Goal: Task Accomplishment & Management: Manage account settings

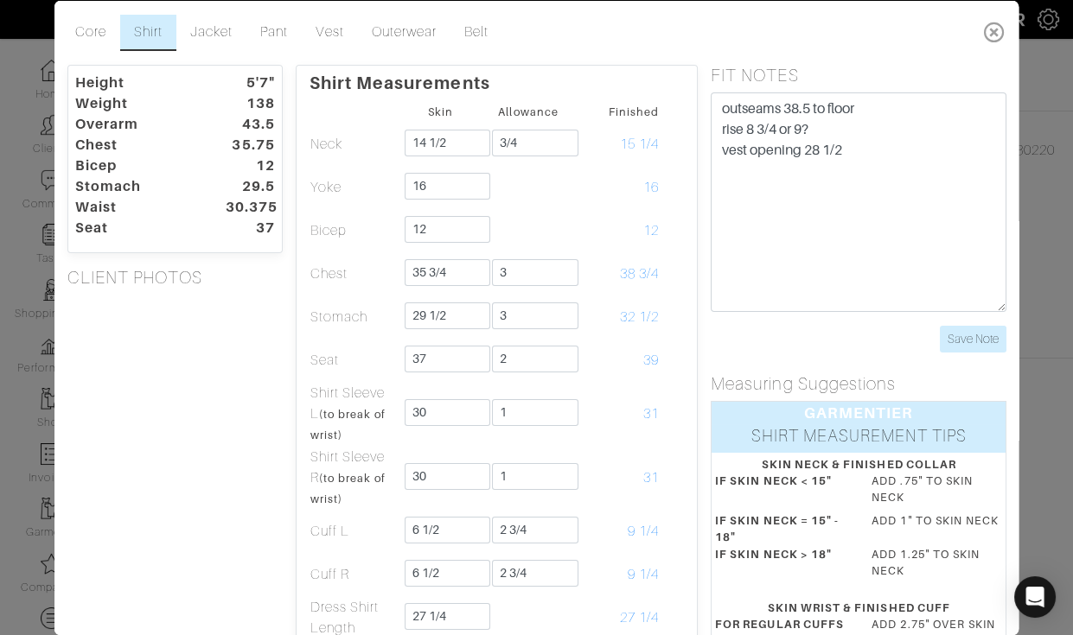
click at [990, 29] on icon at bounding box center [994, 31] width 35 height 35
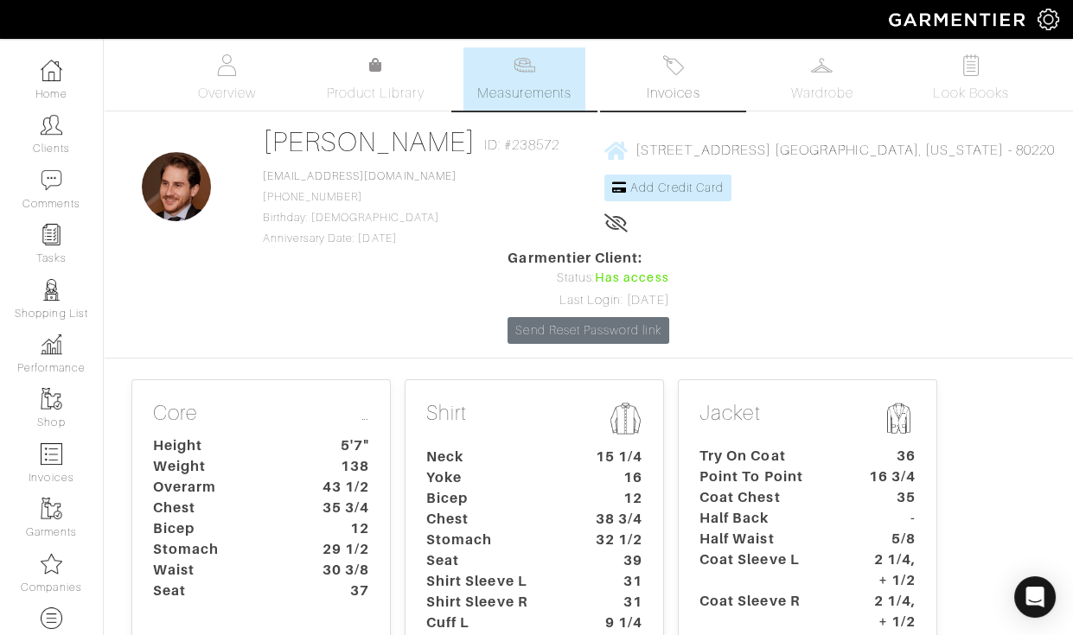
click at [667, 91] on span "Invoices" at bounding box center [673, 93] width 53 height 21
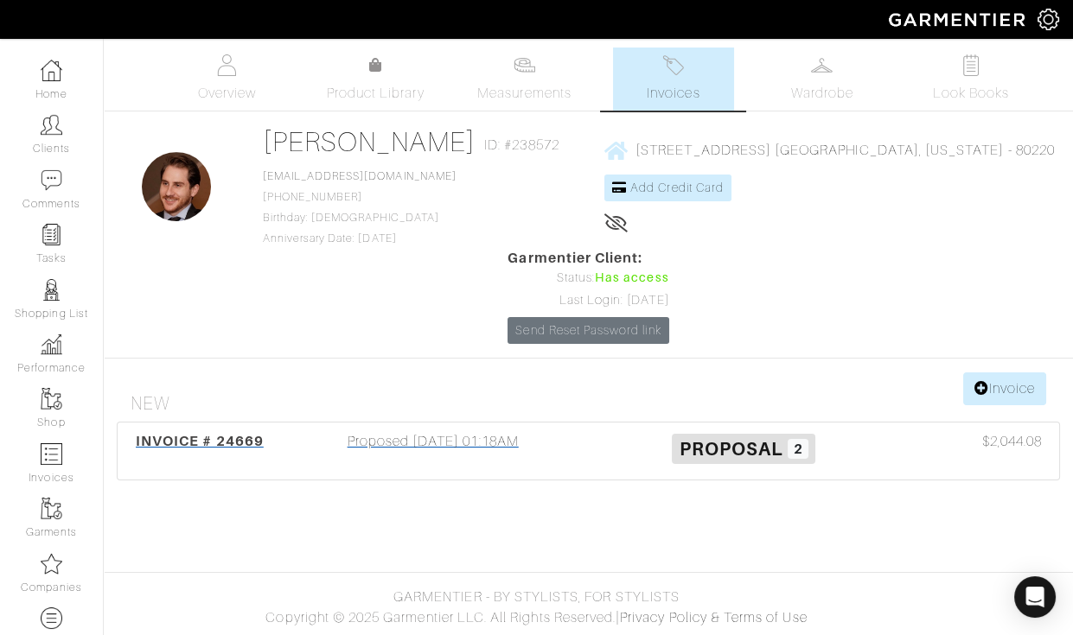
click at [361, 431] on div "Proposed [DATE] 01:18AM" at bounding box center [432, 451] width 311 height 40
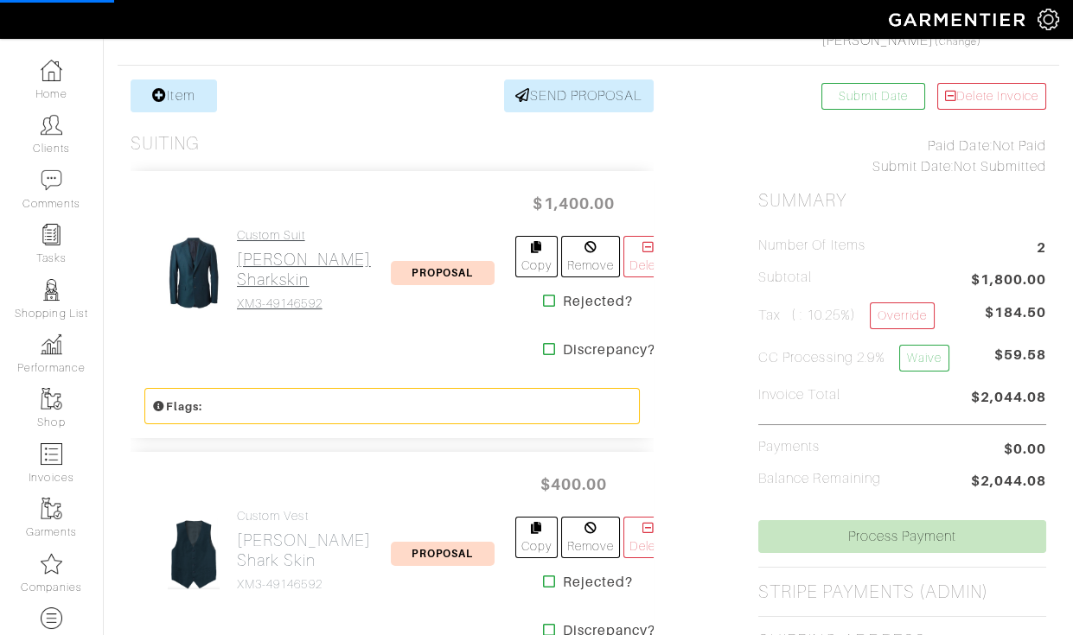
scroll to position [321, 0]
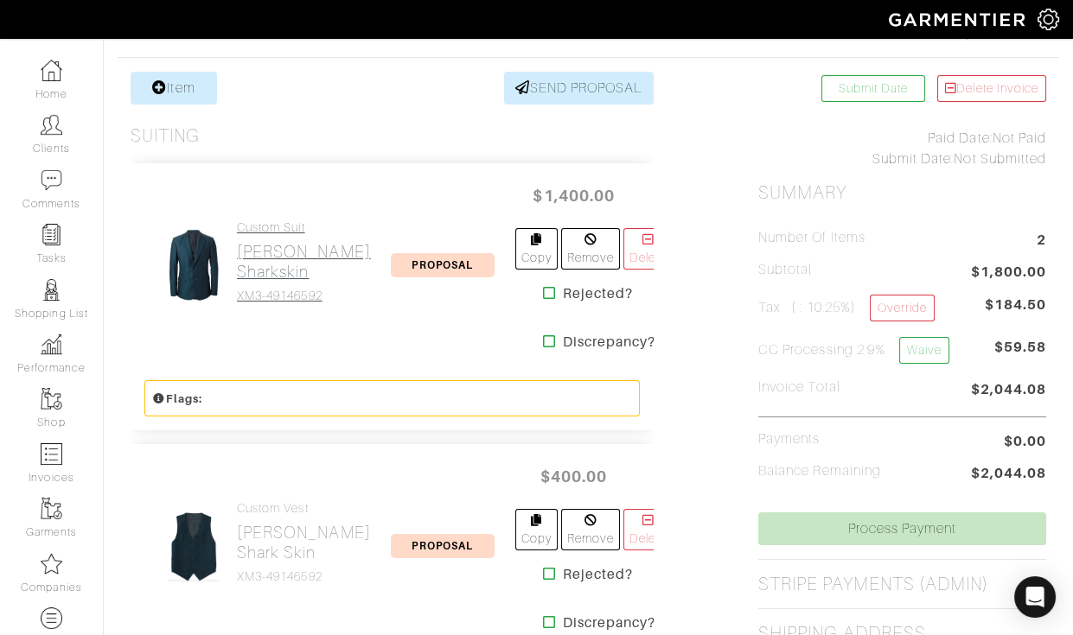
click at [252, 242] on h2 "[PERSON_NAME] Sharkskin" at bounding box center [304, 262] width 134 height 40
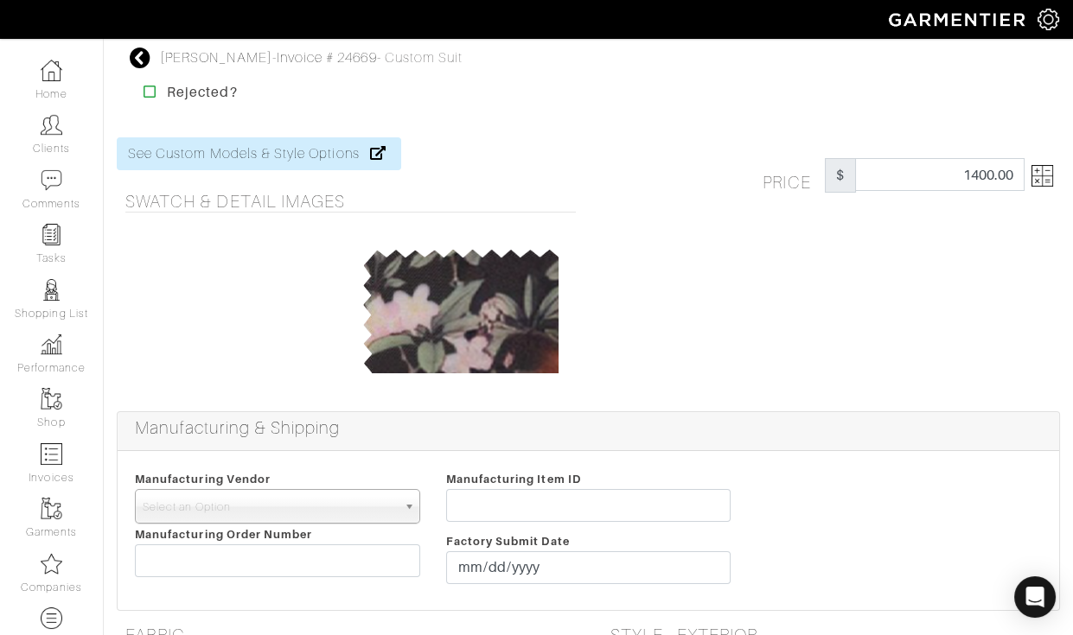
click at [1034, 170] on img at bounding box center [1042, 176] width 22 height 22
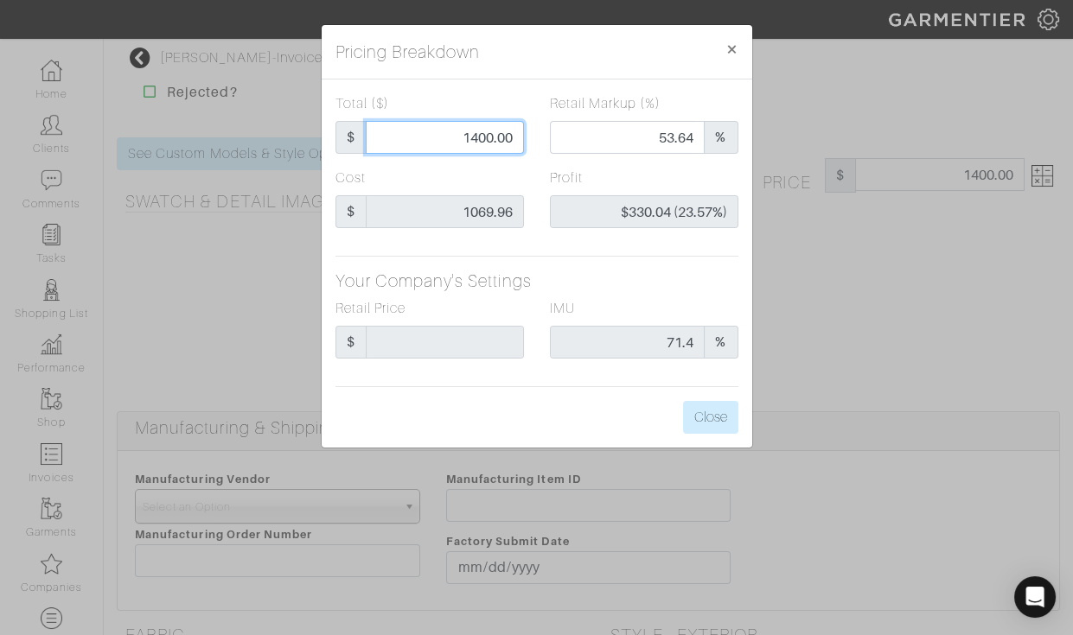
drag, startPoint x: 447, startPoint y: 143, endPoint x: 538, endPoint y: 140, distance: 91.7
click at [539, 140] on div "Total ($) $ 1400.00 Retail Markup (%) 53.64 %" at bounding box center [536, 130] width 429 height 74
type input "1"
type input "0.00"
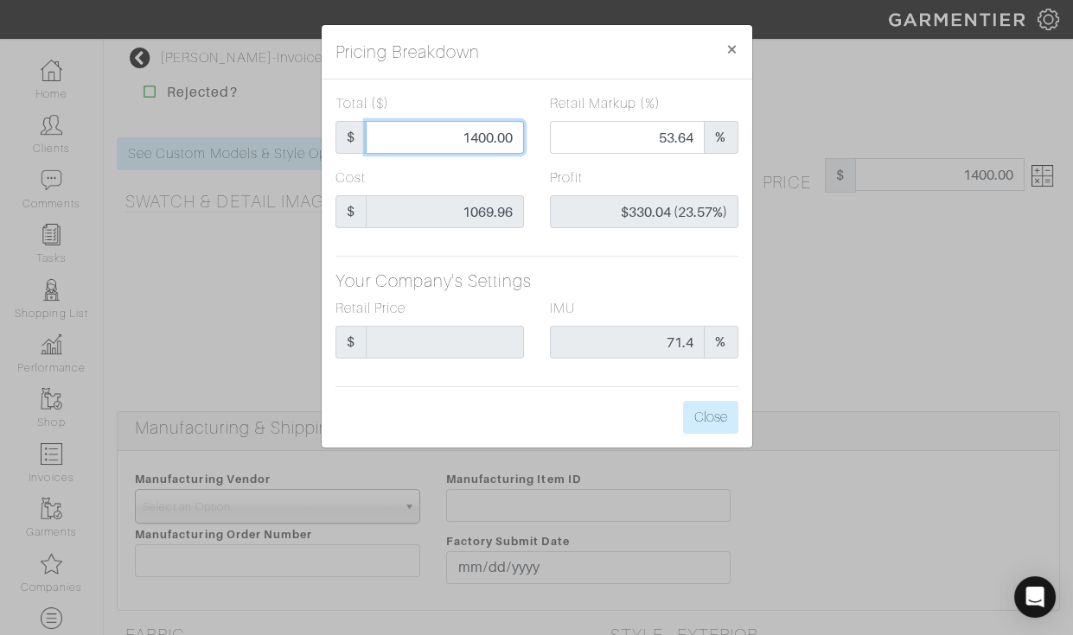
type input "-$1,068.96 (-106896.00%)"
type input "13"
type input "-$1,056.96 (-8130.46%)"
type input "130"
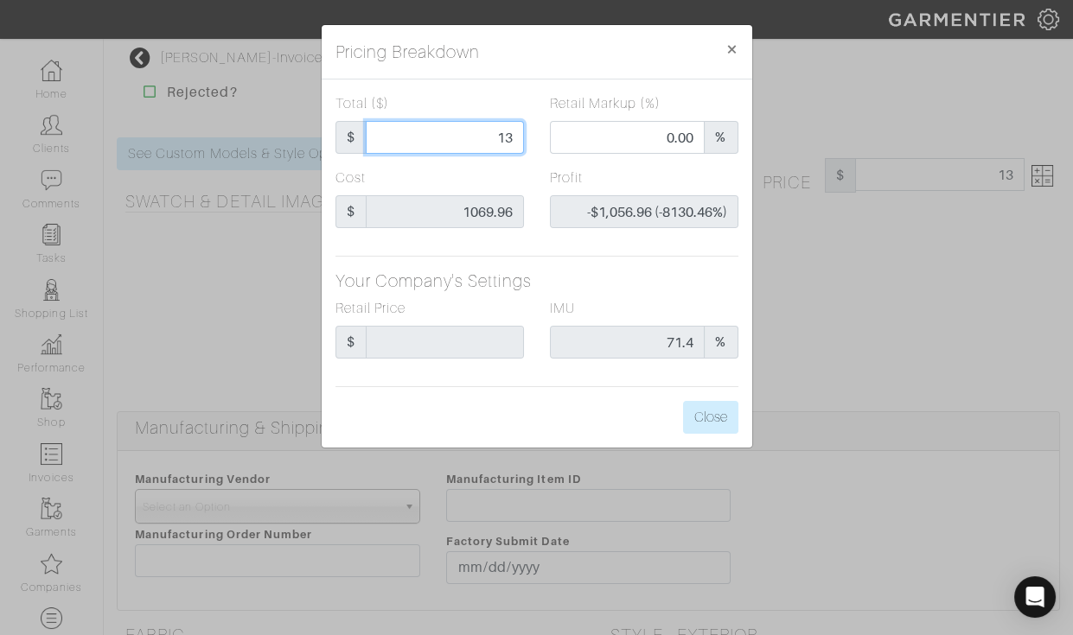
type input "130"
type input "-$939.96 (-723.05%)"
type input "1300"
type input "50.08"
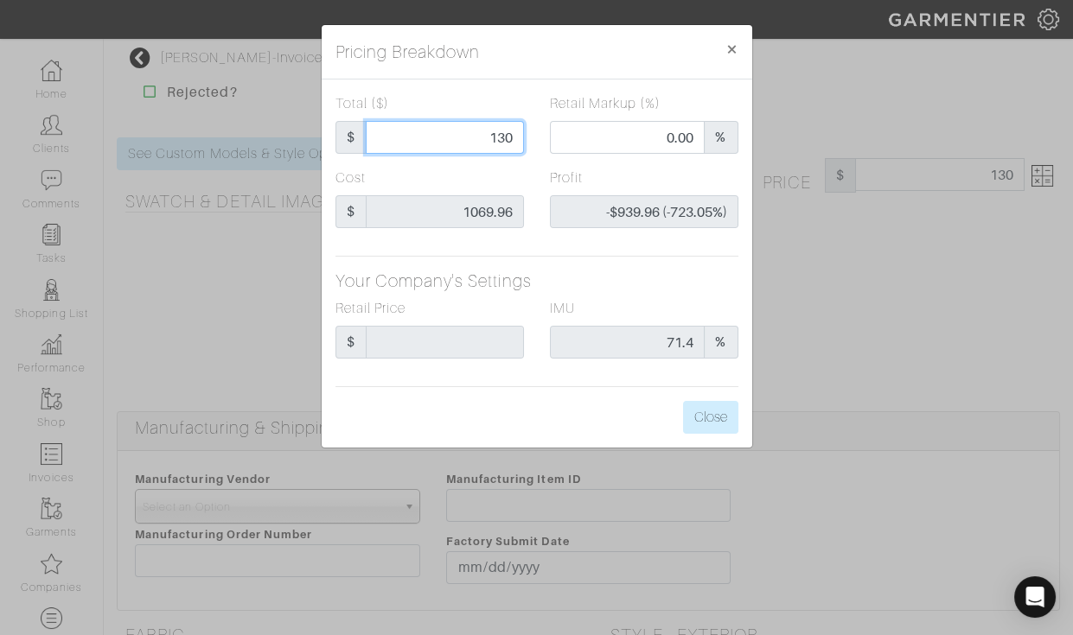
type input "$230.04 (17.70%)"
type input "1300"
type input "1300.00"
click at [561, 172] on label "Profit" at bounding box center [566, 178] width 33 height 21
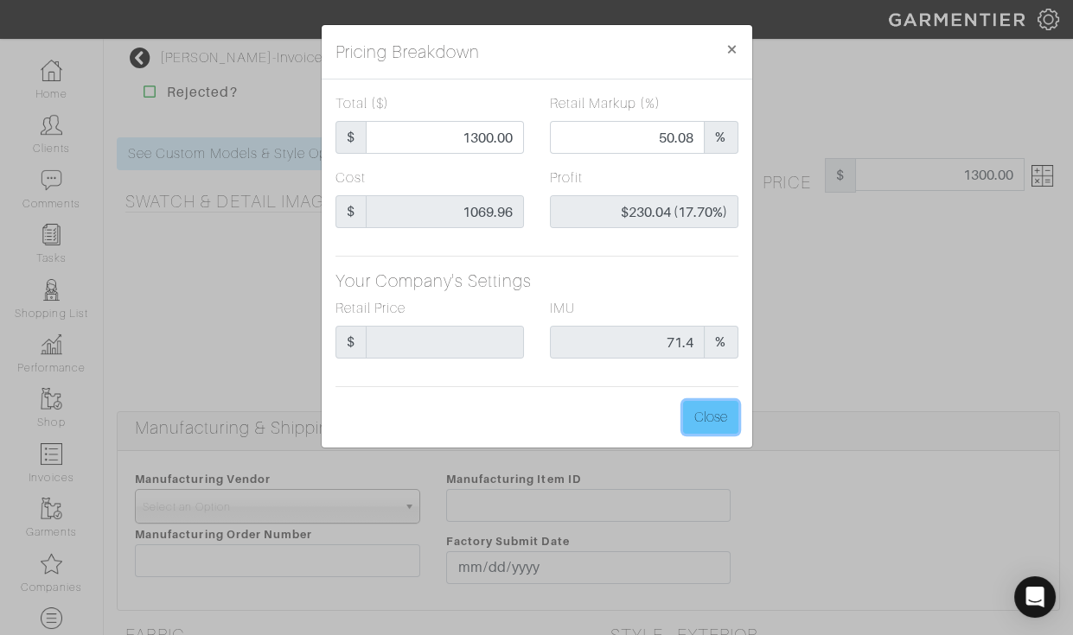
click at [708, 421] on button "Close" at bounding box center [710, 417] width 55 height 33
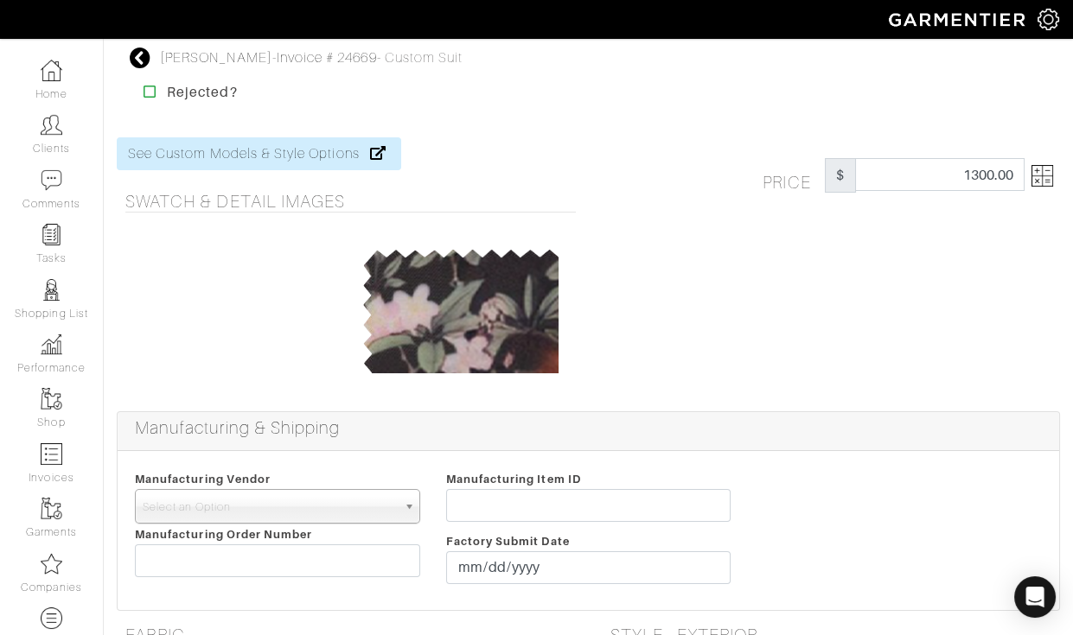
click at [1032, 186] on img at bounding box center [1042, 176] width 22 height 22
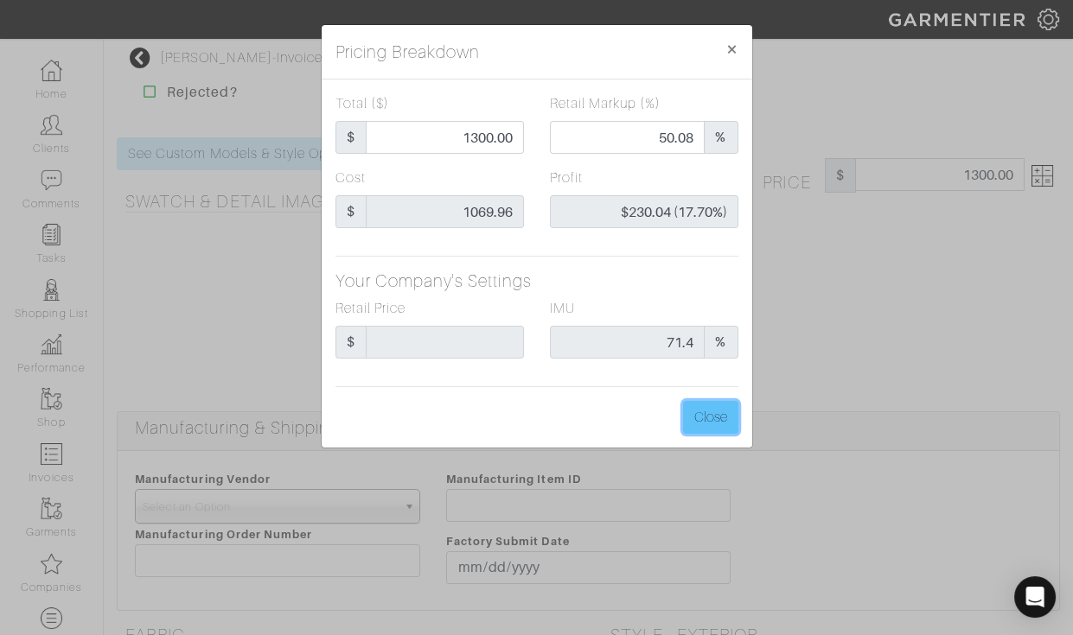
click at [718, 414] on button "Close" at bounding box center [710, 417] width 55 height 33
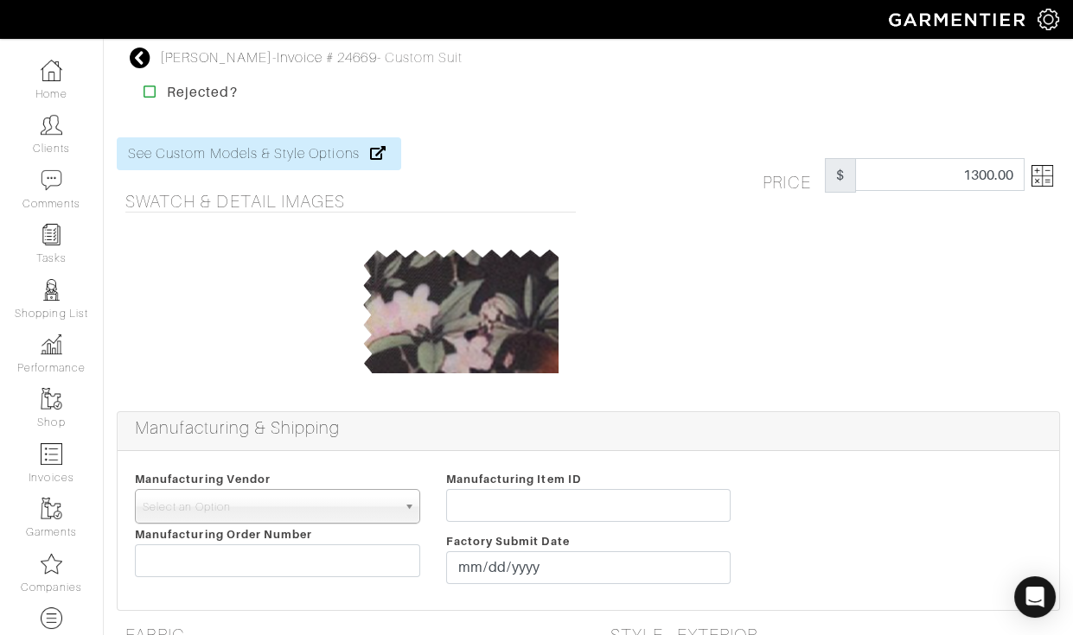
click at [876, 320] on div "Price $ 1300.00" at bounding box center [831, 263] width 485 height 253
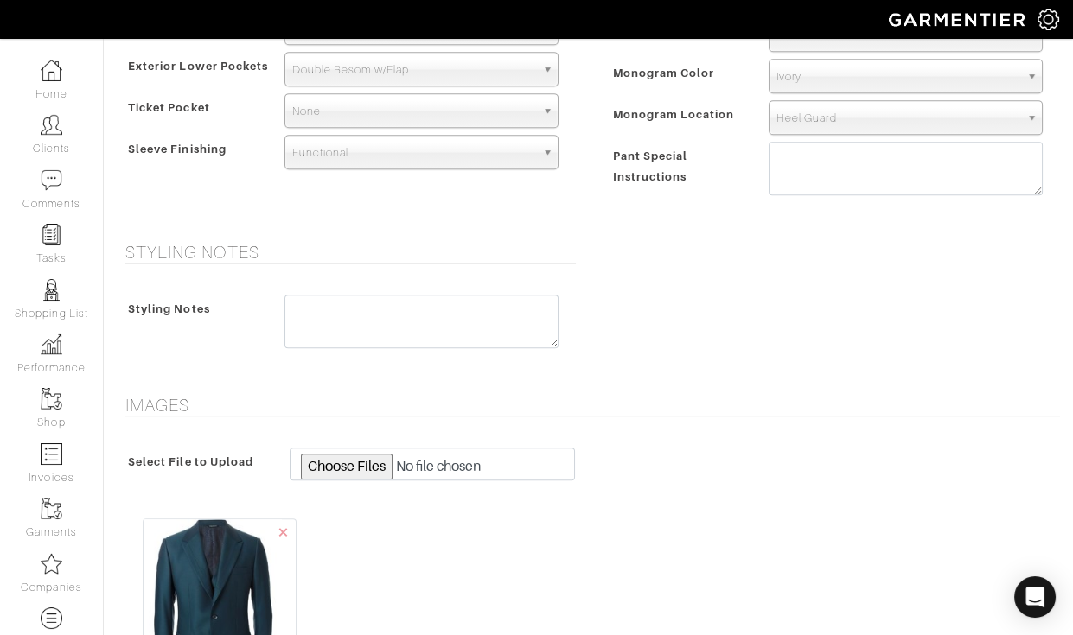
scroll to position [1991, 0]
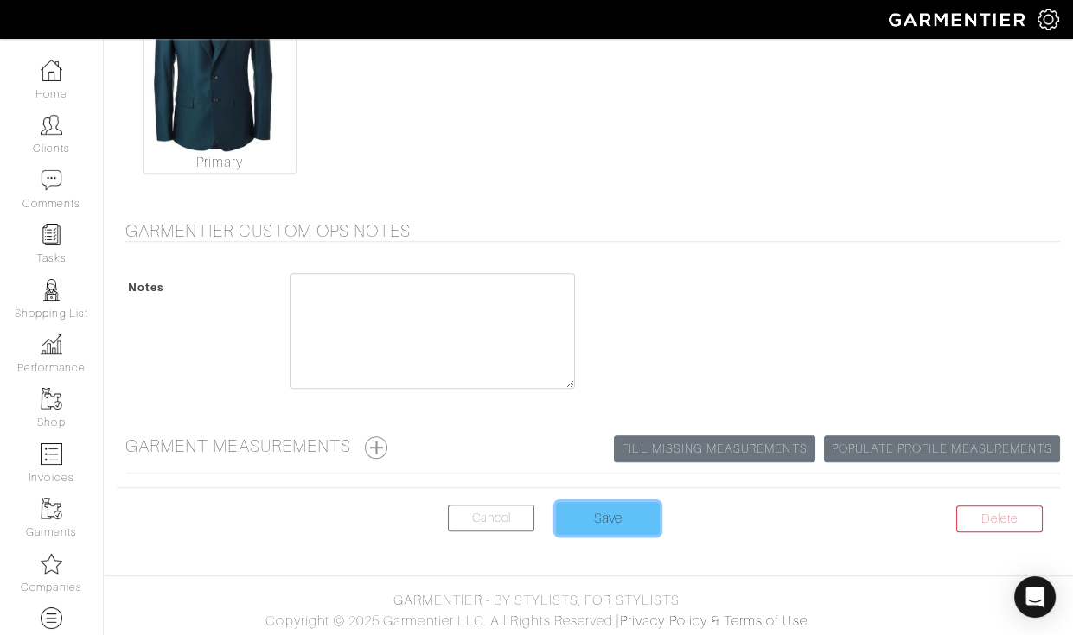
click at [581, 517] on input "Save" at bounding box center [608, 518] width 104 height 33
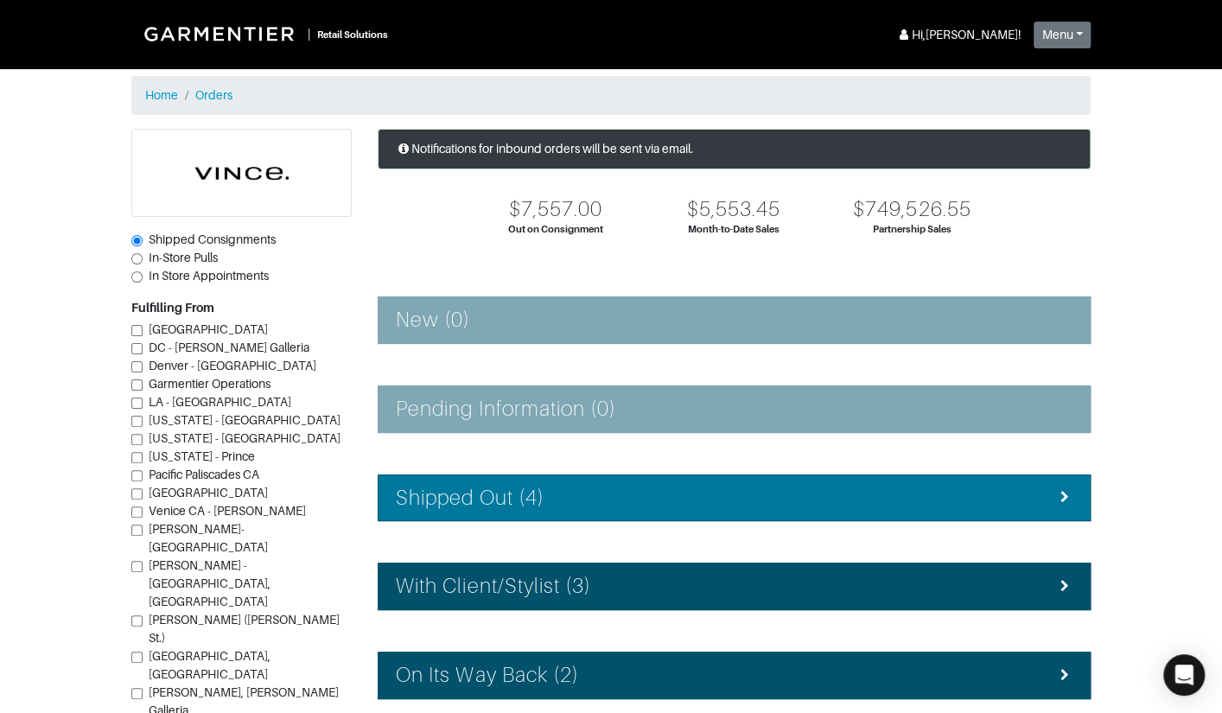
click at [607, 505] on div "Shipped Out (4)" at bounding box center [734, 498] width 677 height 25
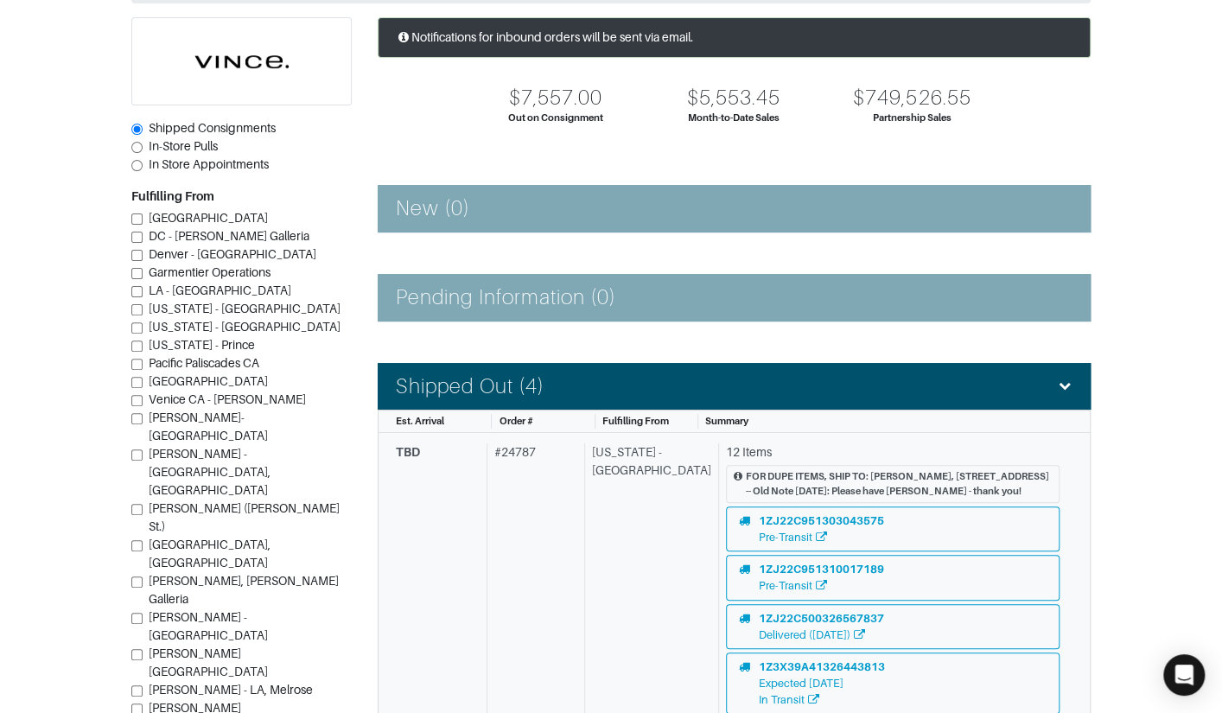
scroll to position [216, 0]
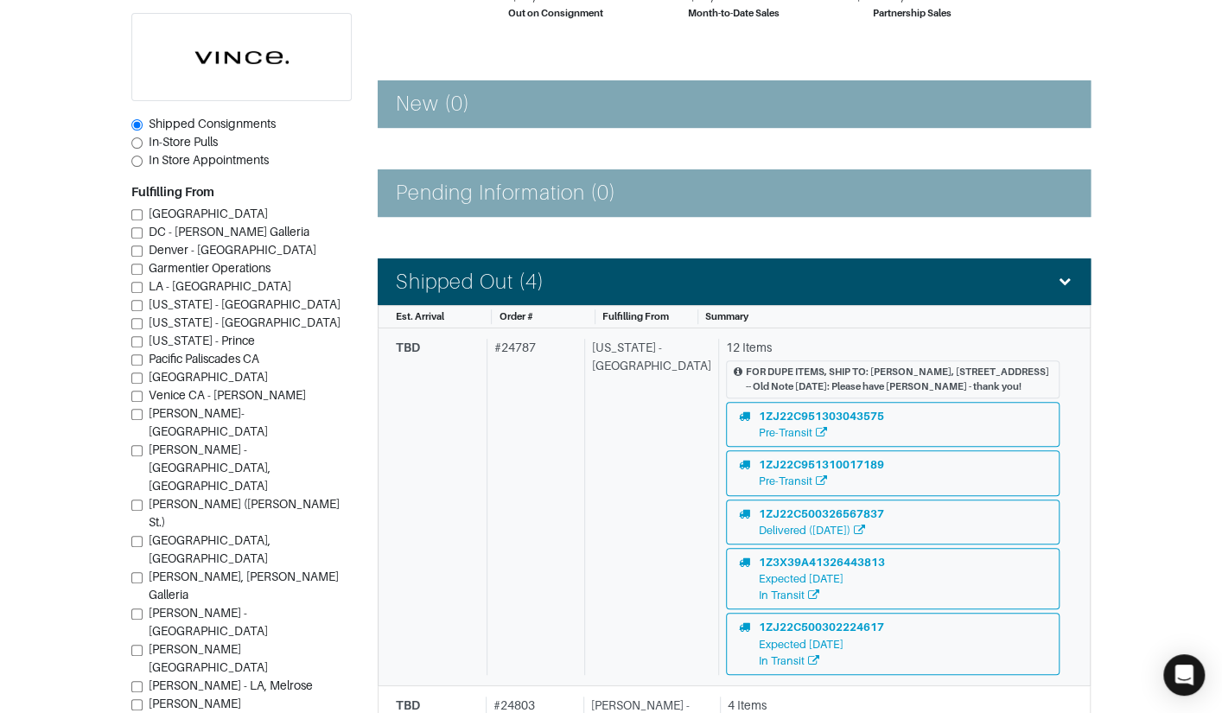
click at [600, 486] on div "New York - 5th Avenue" at bounding box center [647, 507] width 127 height 336
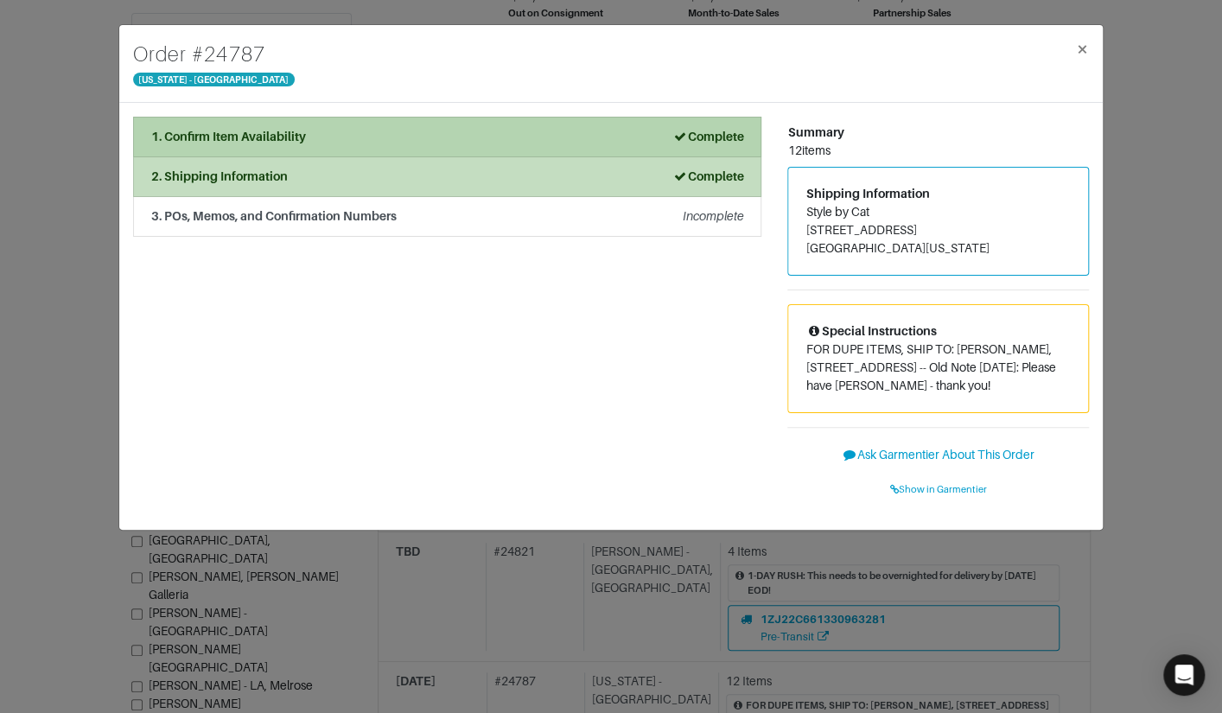
click at [396, 147] on li "1. Confirm Item Availability Complete" at bounding box center [447, 137] width 628 height 41
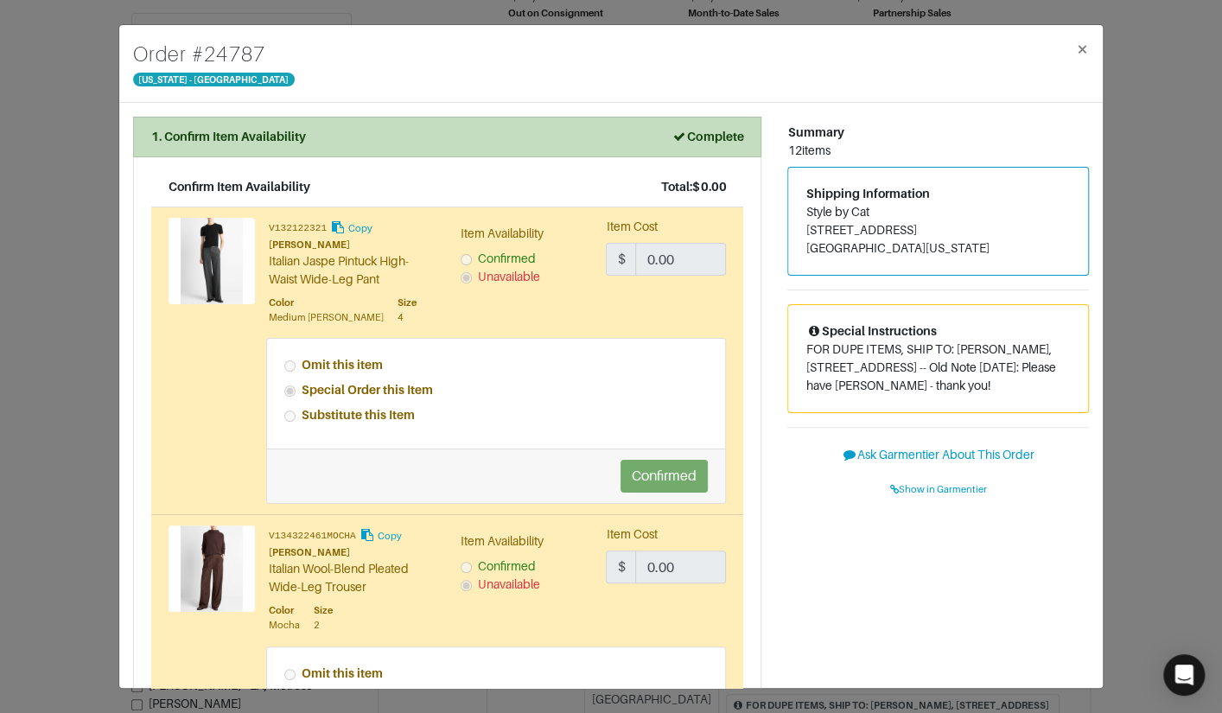
click at [103, 335] on div "Order # 24787 New York - 5th Avenue × 1. Confirm Item Availability Complete Con…" at bounding box center [611, 356] width 1222 height 713
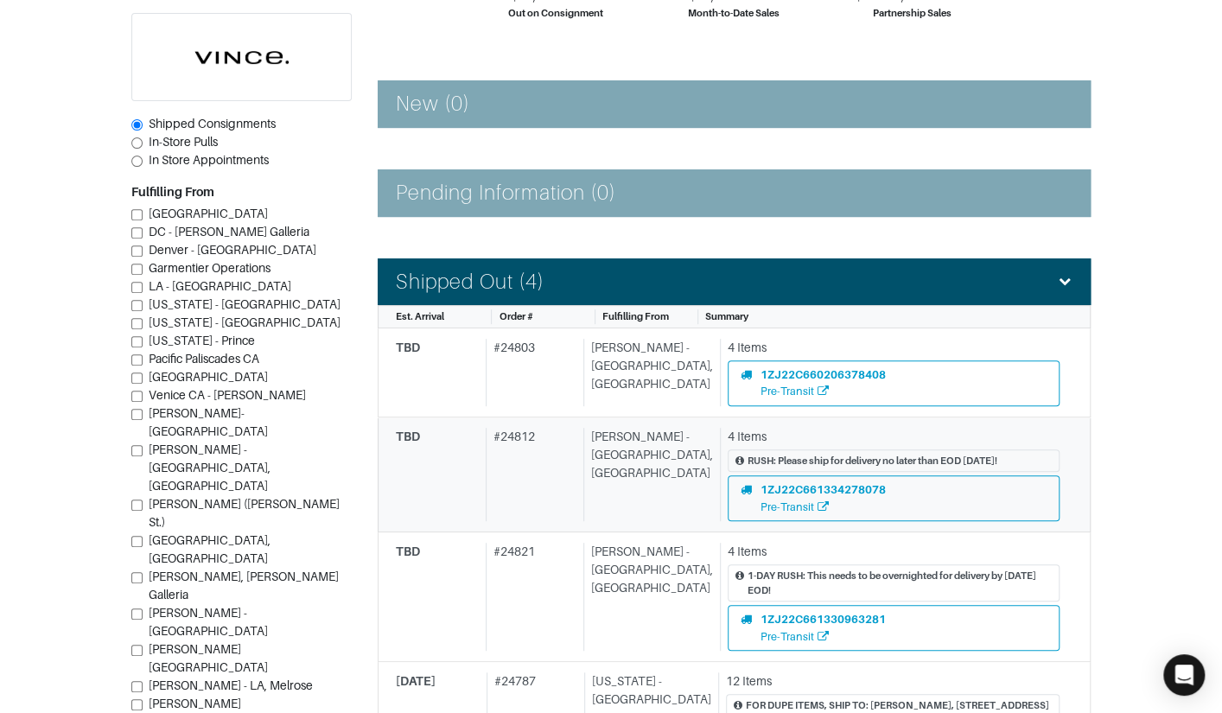
click at [599, 452] on div "Vince - Chicago, Oak Street" at bounding box center [648, 474] width 130 height 93
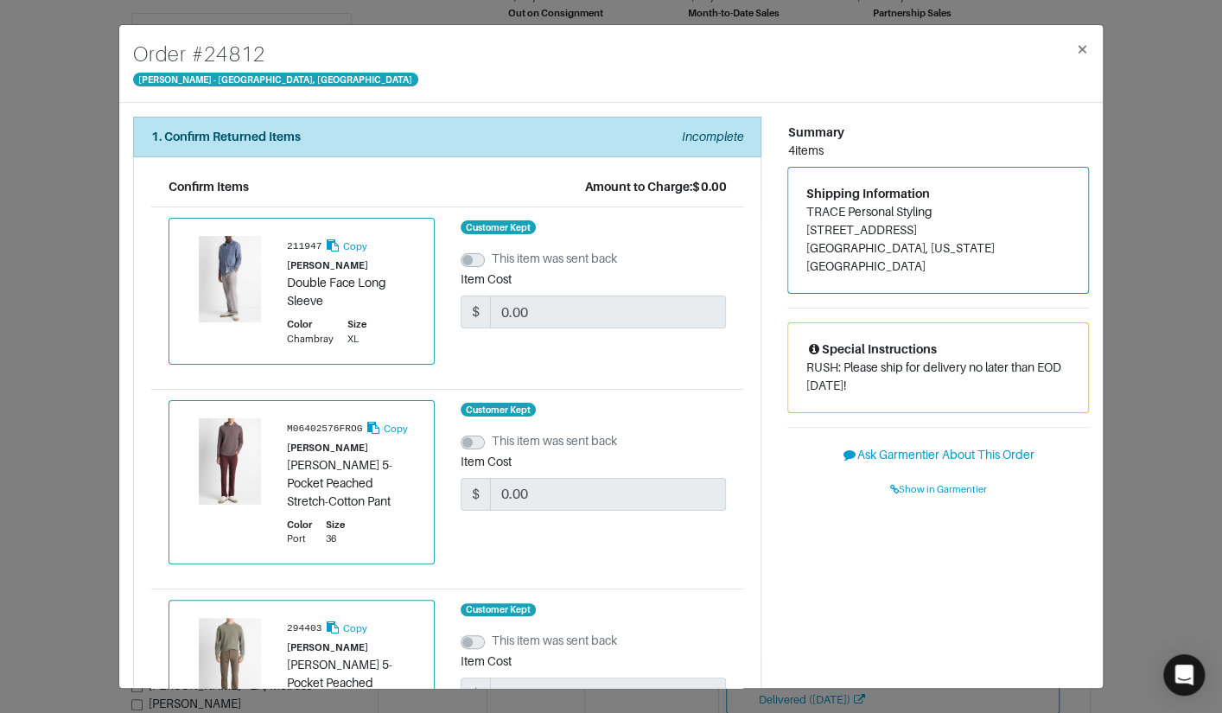
click at [84, 358] on div "Order # 24812 Vince - Chicago, Oak Street × 1. Confirm Returned Items Incomplet…" at bounding box center [611, 356] width 1222 height 713
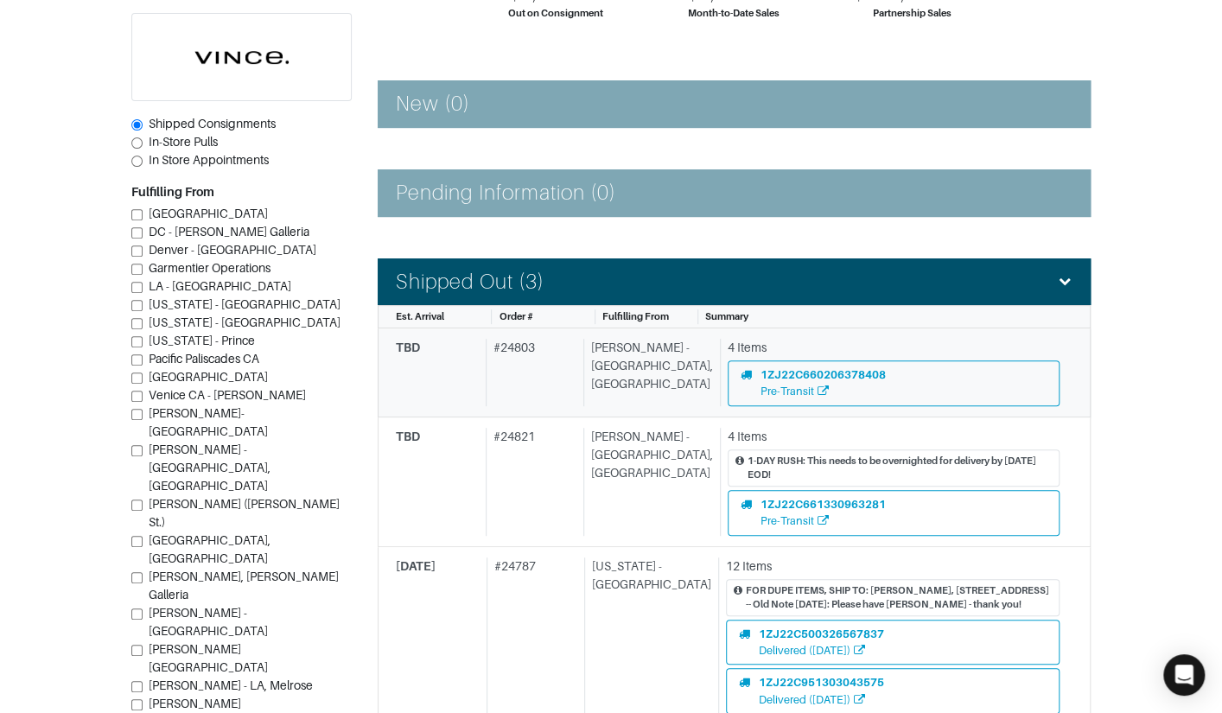
click at [631, 385] on div "Vince - Chicago, Oak Street" at bounding box center [648, 372] width 130 height 67
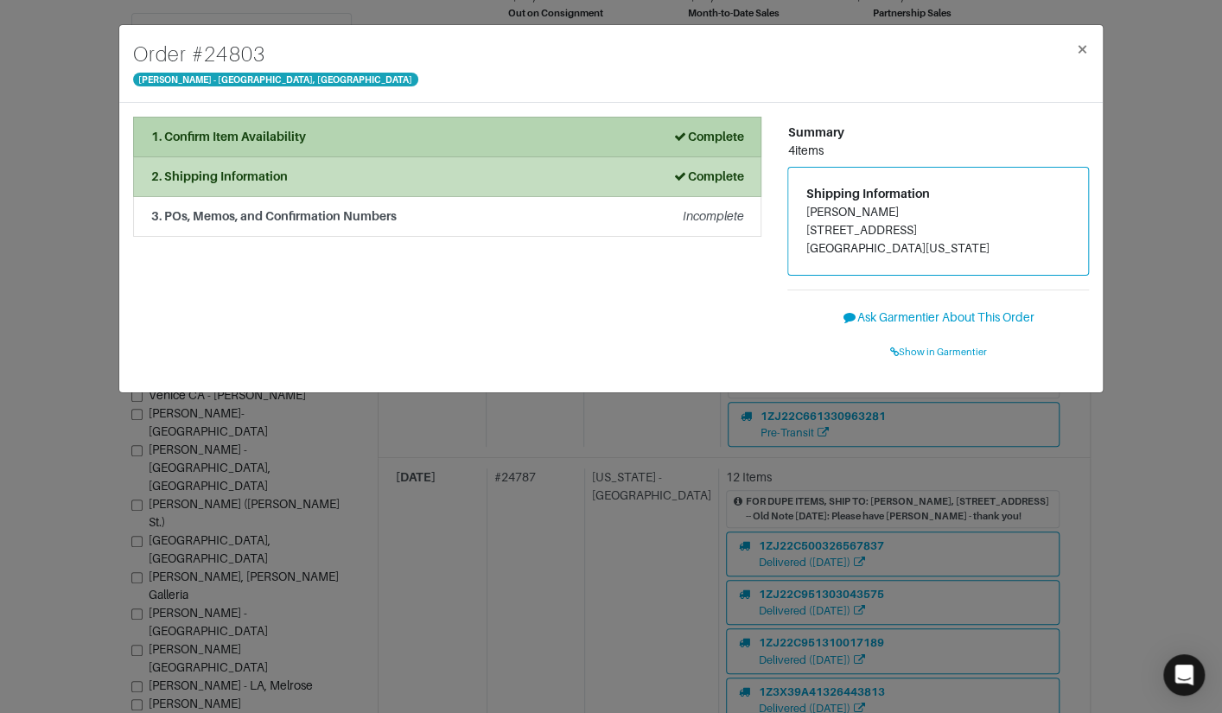
click at [475, 141] on div "1. Confirm Item Availability Complete" at bounding box center [447, 137] width 592 height 18
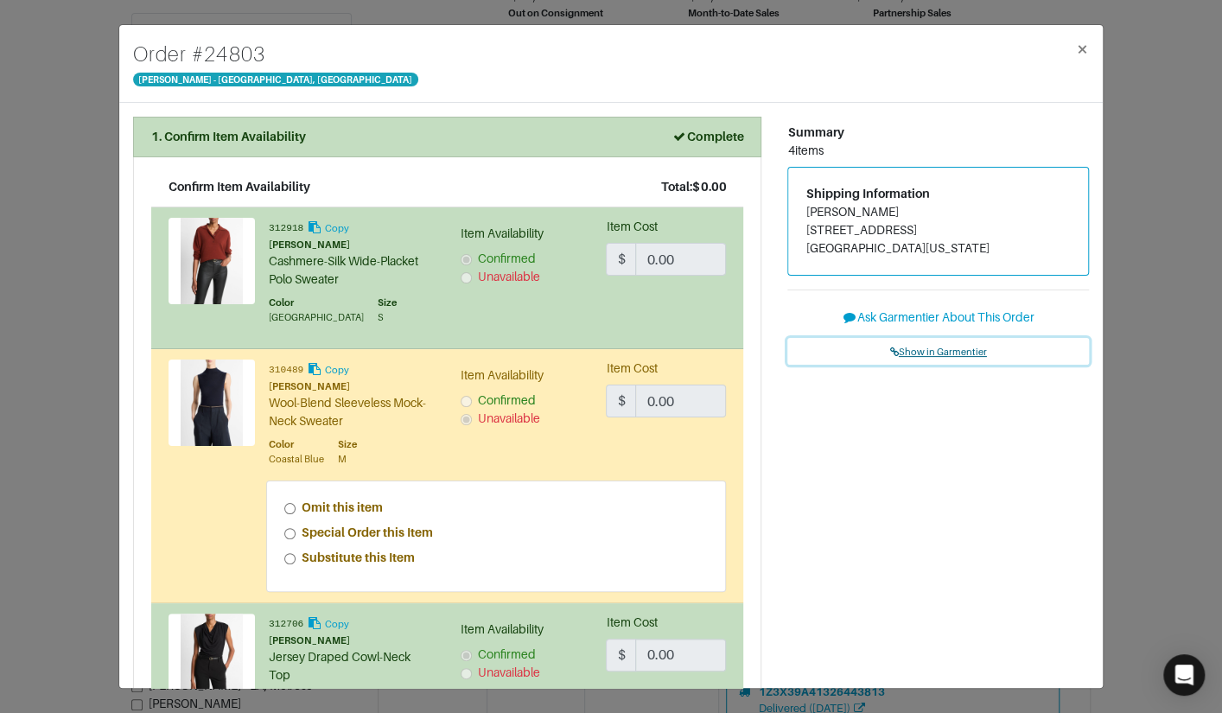
click at [927, 351] on span "Show in Garmentier" at bounding box center [938, 352] width 97 height 10
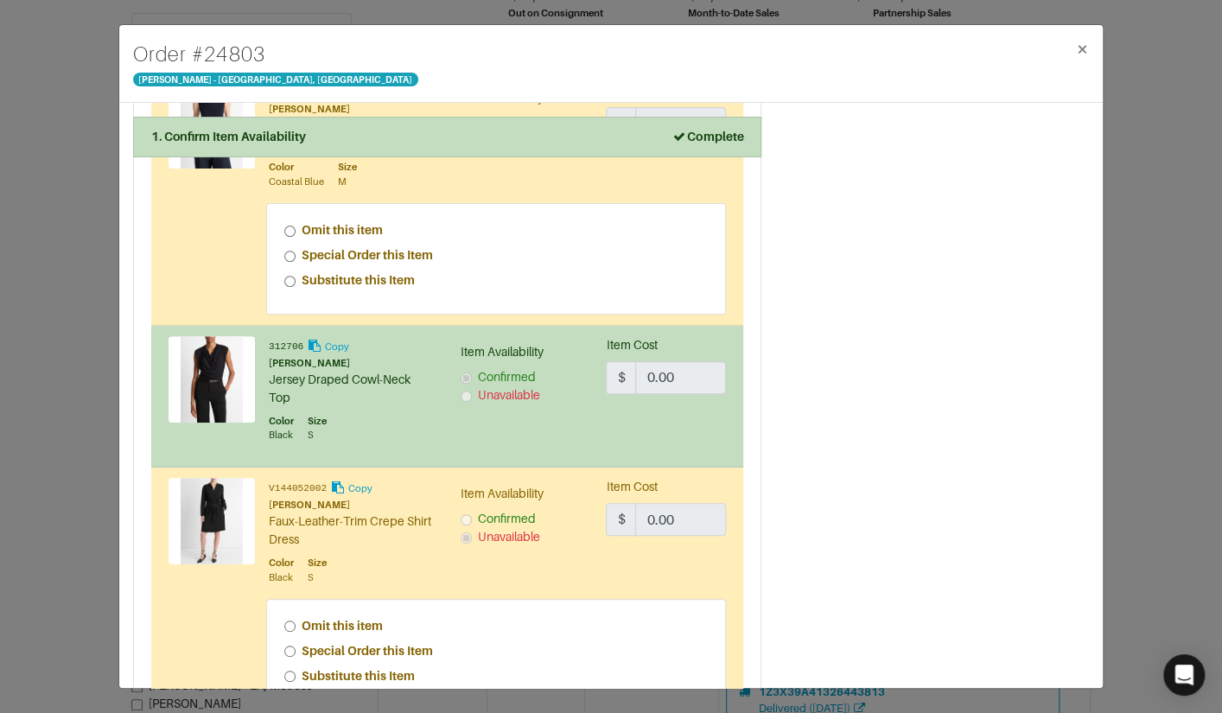
scroll to position [279, 0]
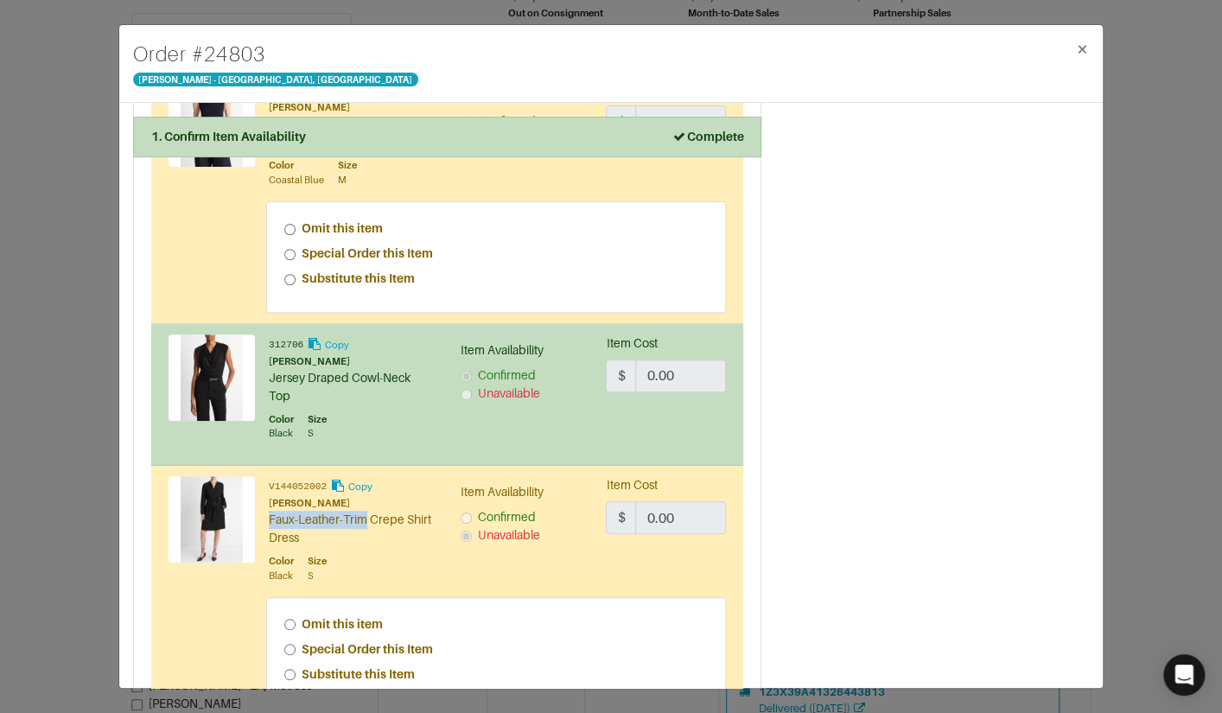
drag, startPoint x: 269, startPoint y: 497, endPoint x: 367, endPoint y: 504, distance: 98.8
click at [367, 511] on div "Faux-Leather-Trim Crepe Shirt Dress" at bounding box center [352, 529] width 166 height 36
copy div "Faux-Leather-Trim"
click at [1078, 48] on span "×" at bounding box center [1082, 48] width 13 height 23
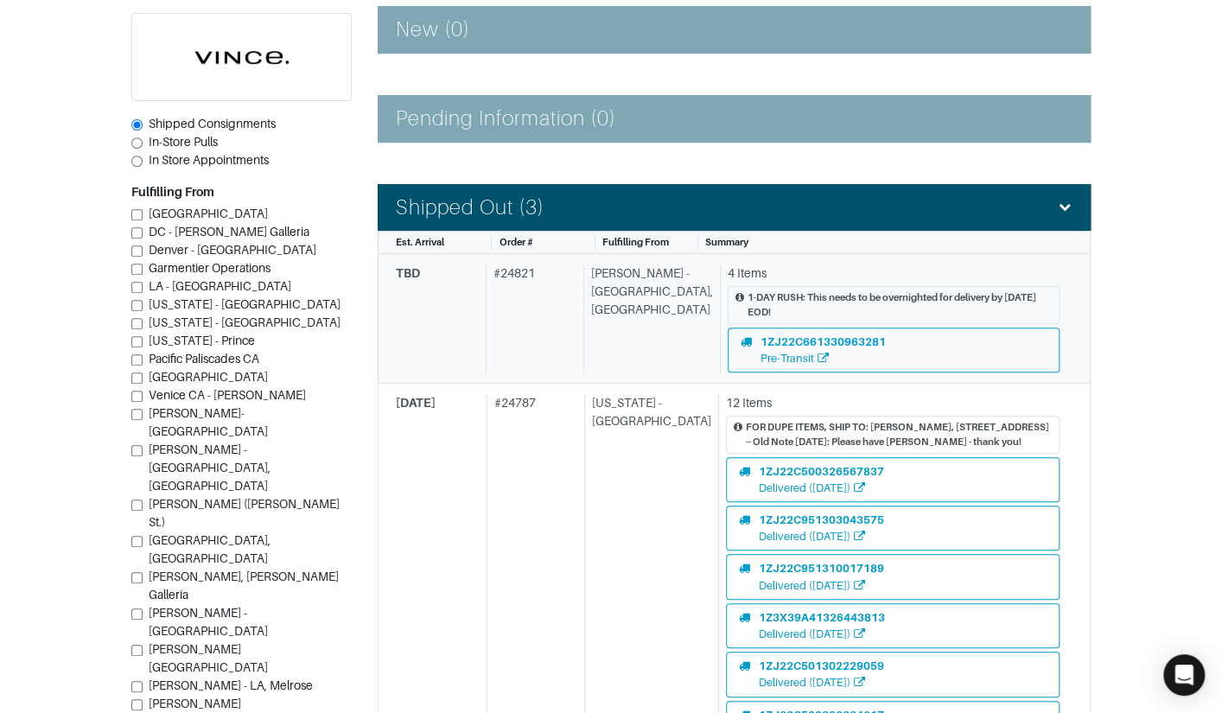
scroll to position [296, 0]
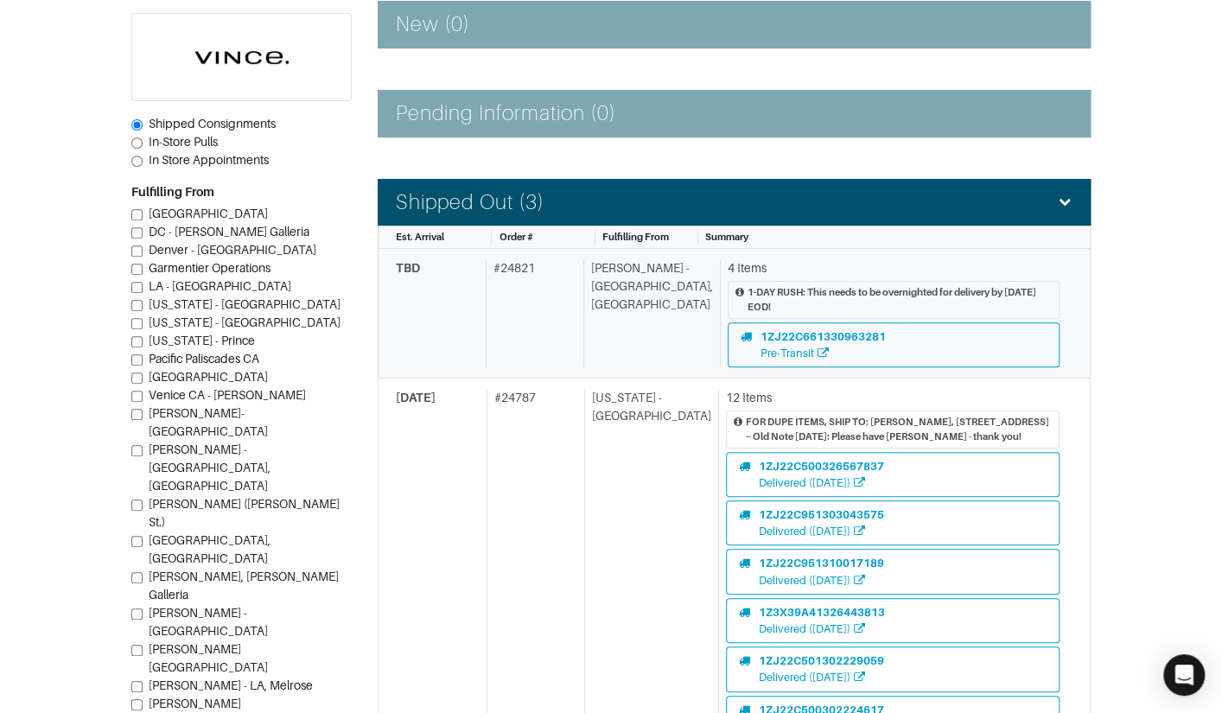
click at [577, 324] on div "# 24821" at bounding box center [531, 313] width 91 height 108
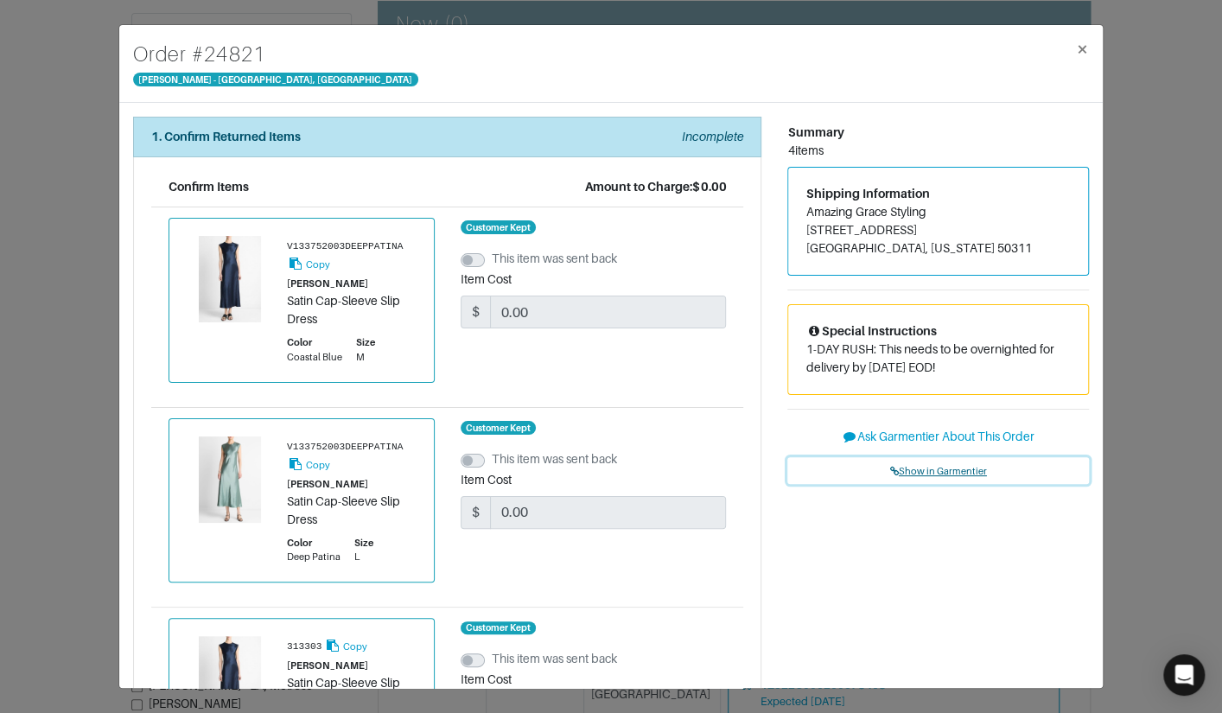
click at [920, 469] on span "Show in Garmentier" at bounding box center [938, 471] width 97 height 10
click at [107, 151] on div "Order # 24821 Vince - Chicago, Oak Street × 1. Confirm Returned Items Incomplet…" at bounding box center [611, 356] width 1222 height 713
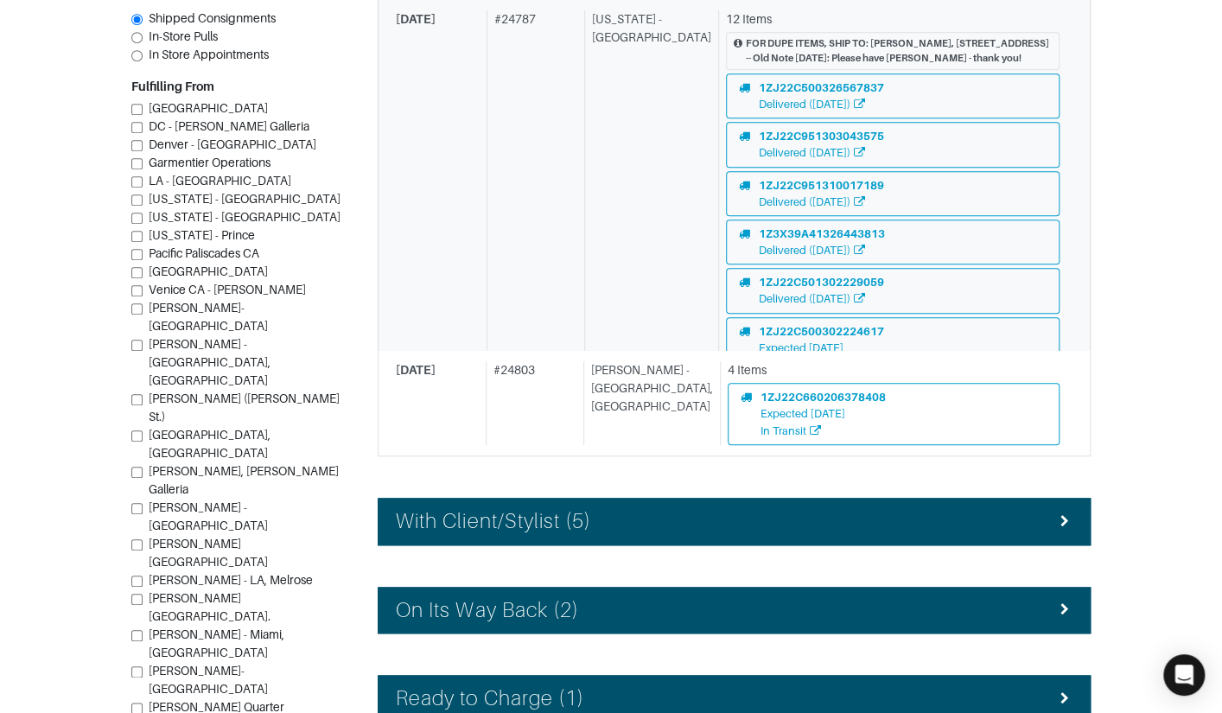
scroll to position [584, 0]
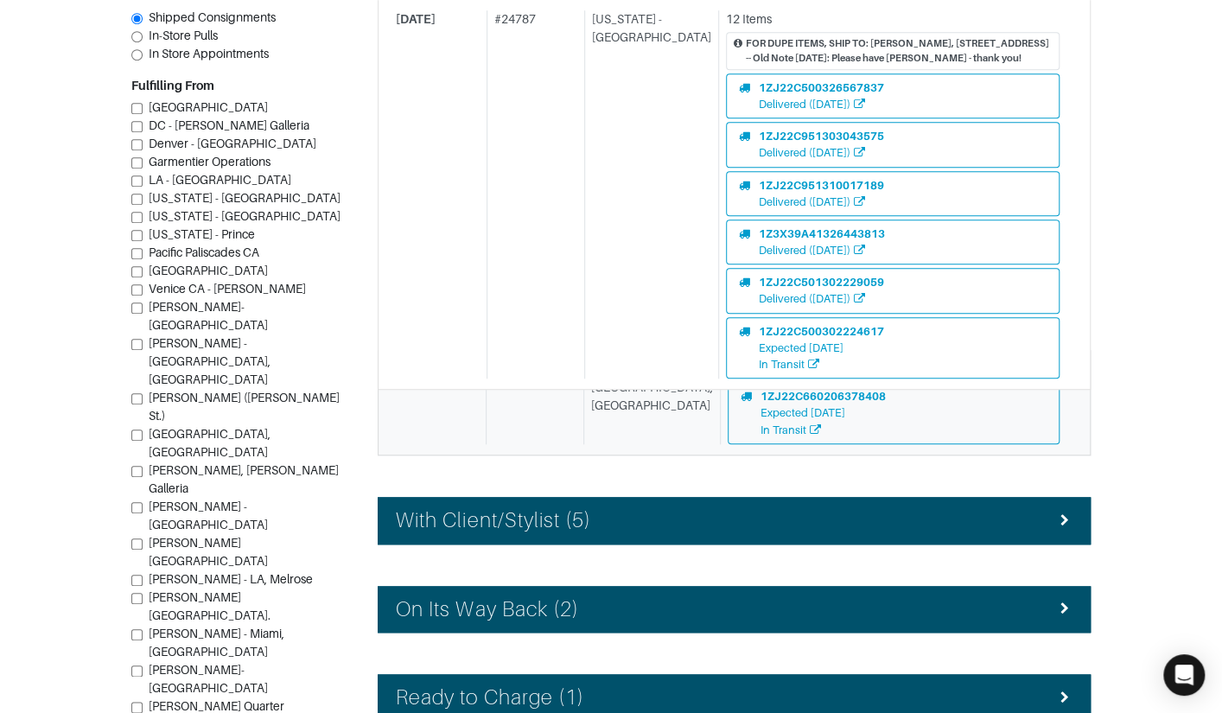
click at [551, 427] on div "# 24803" at bounding box center [531, 402] width 91 height 84
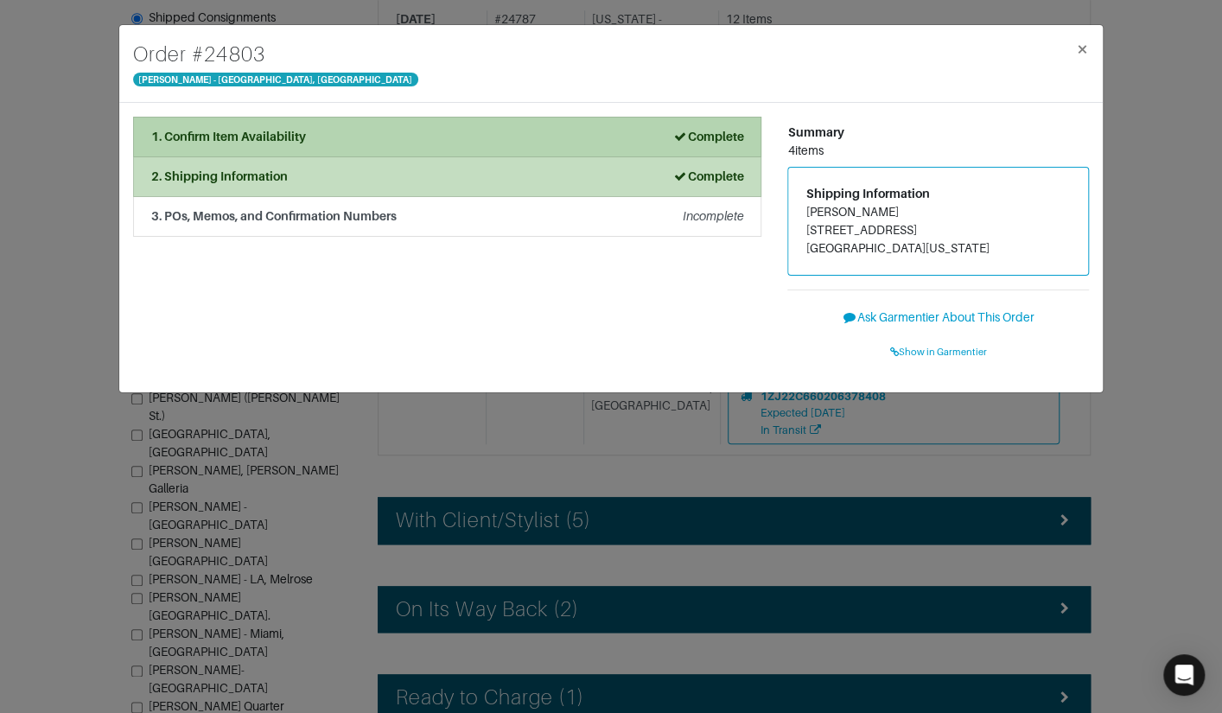
click at [395, 128] on div "1. Confirm Item Availability Complete" at bounding box center [447, 137] width 592 height 18
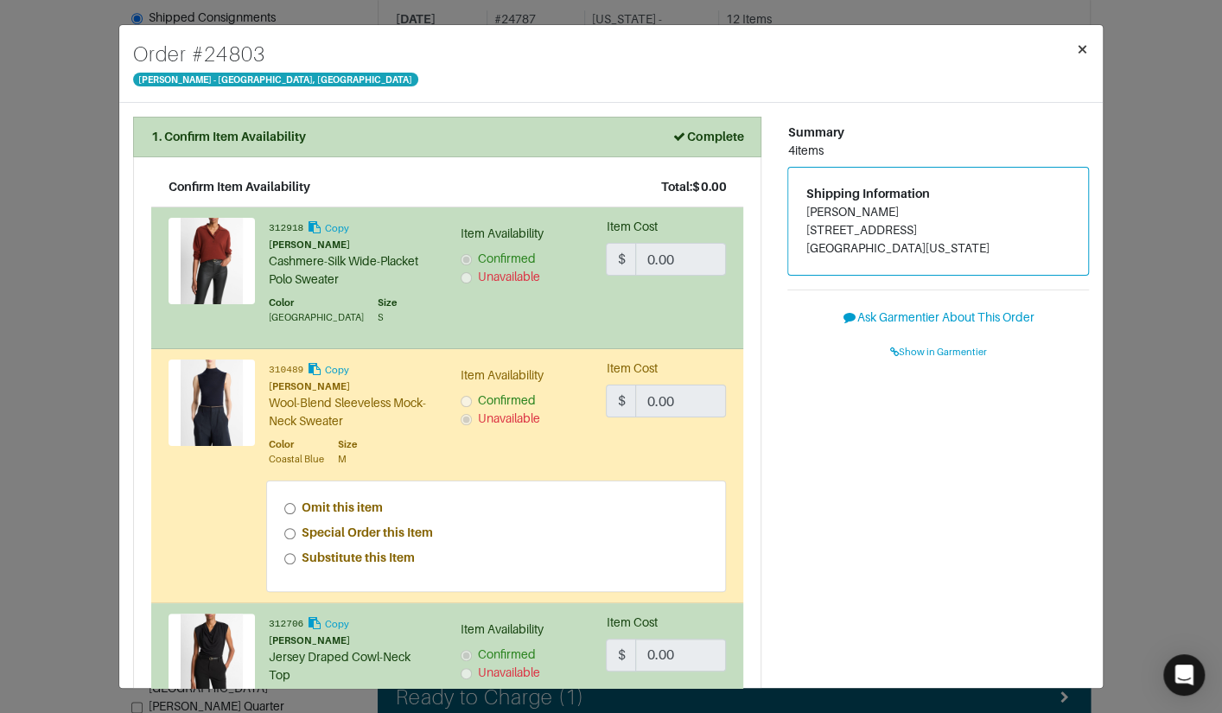
click at [1076, 43] on span "×" at bounding box center [1082, 48] width 13 height 23
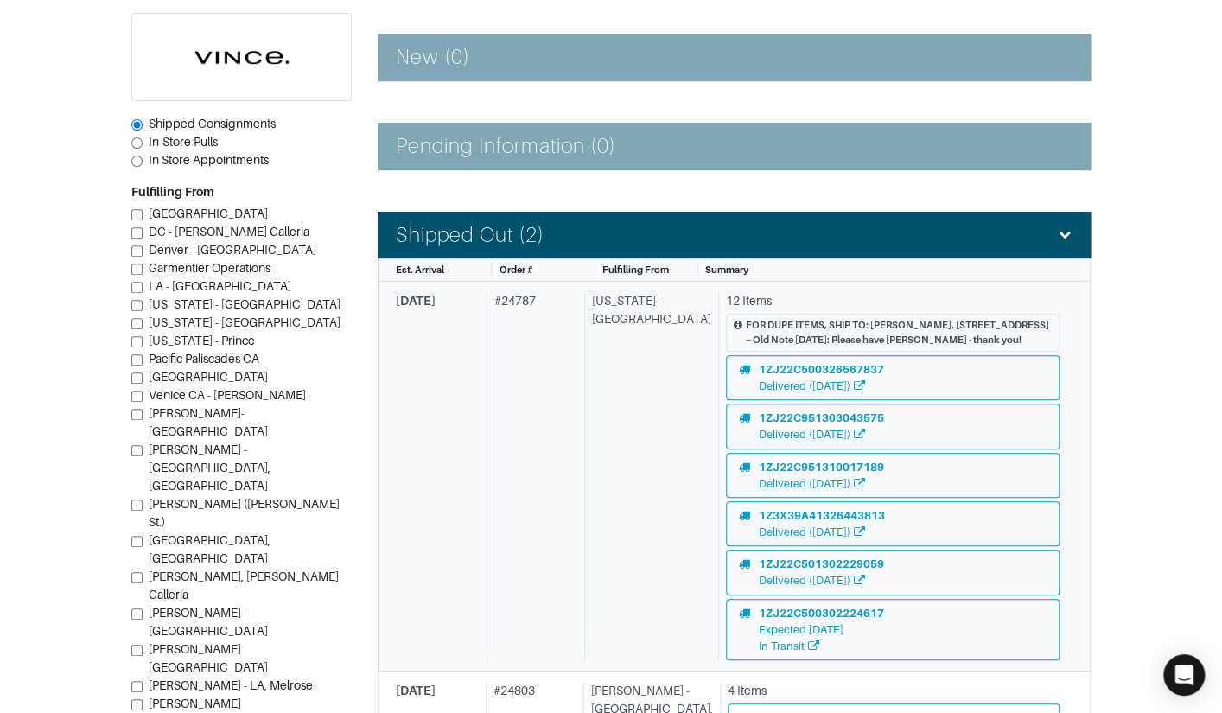
scroll to position [375, 0]
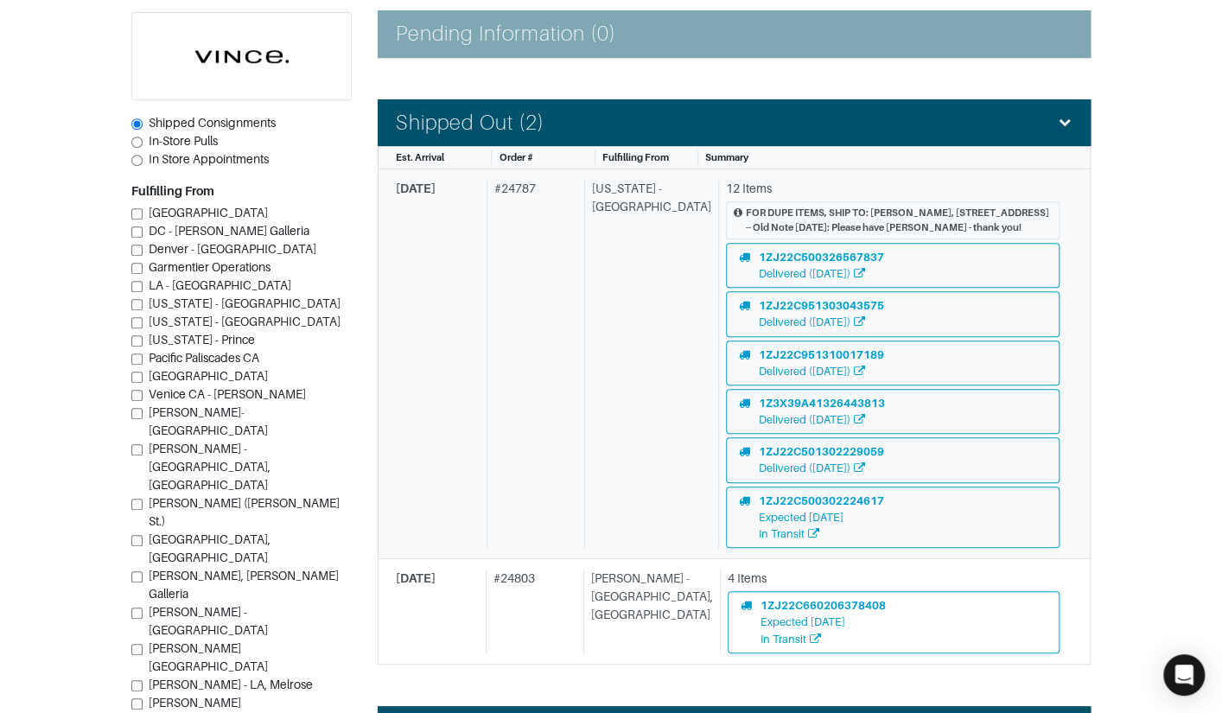
click at [515, 322] on div "# 24787" at bounding box center [533, 364] width 92 height 368
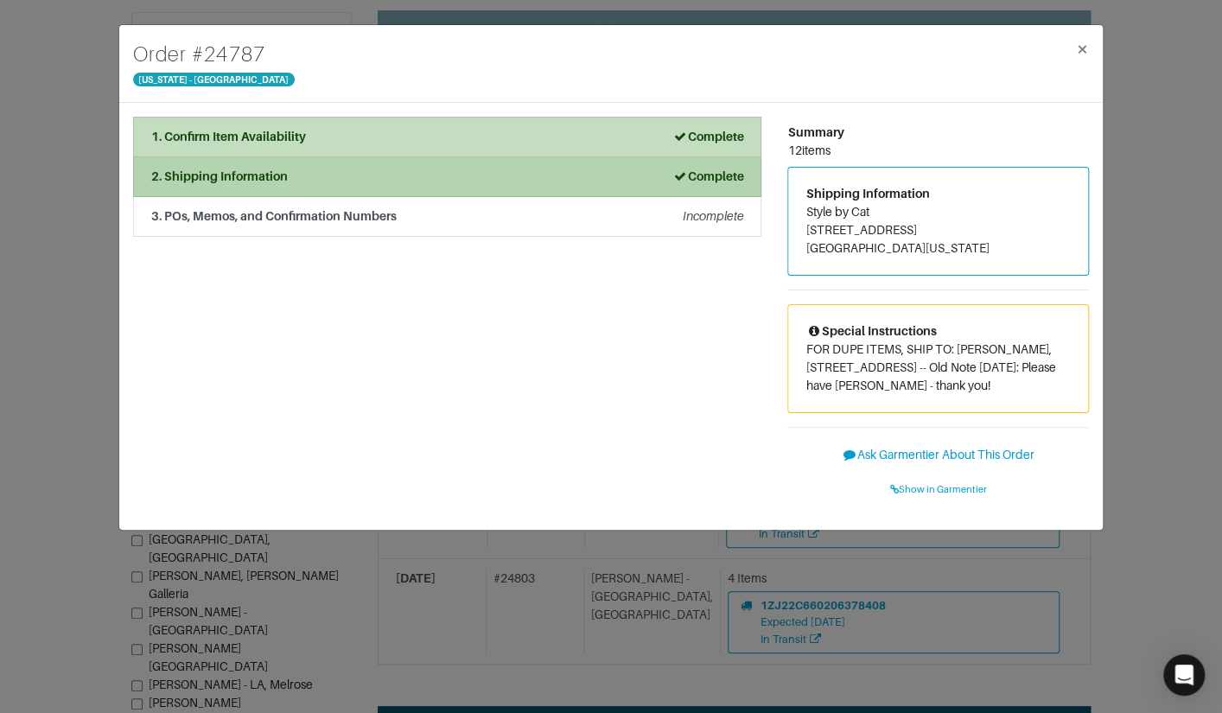
click at [424, 183] on div "2. Shipping Information Complete" at bounding box center [447, 177] width 592 height 18
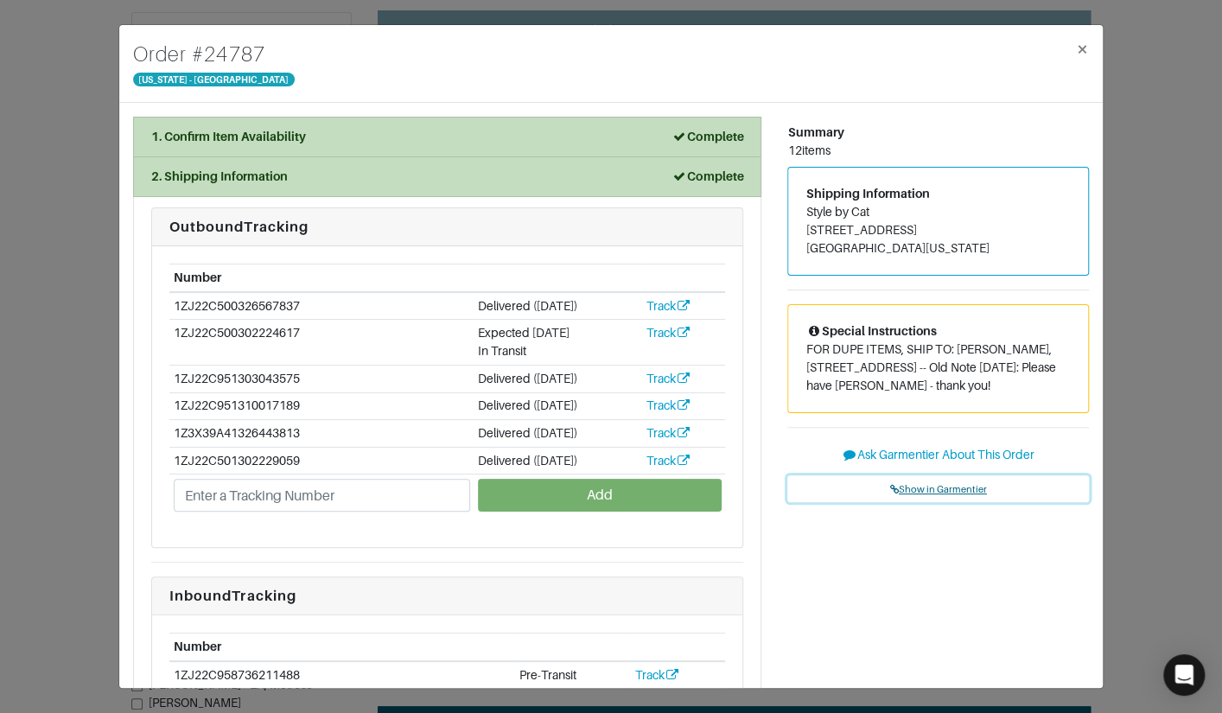
click at [914, 494] on span "Show in Garmentier" at bounding box center [938, 489] width 97 height 10
click at [1077, 48] on span "×" at bounding box center [1082, 48] width 13 height 23
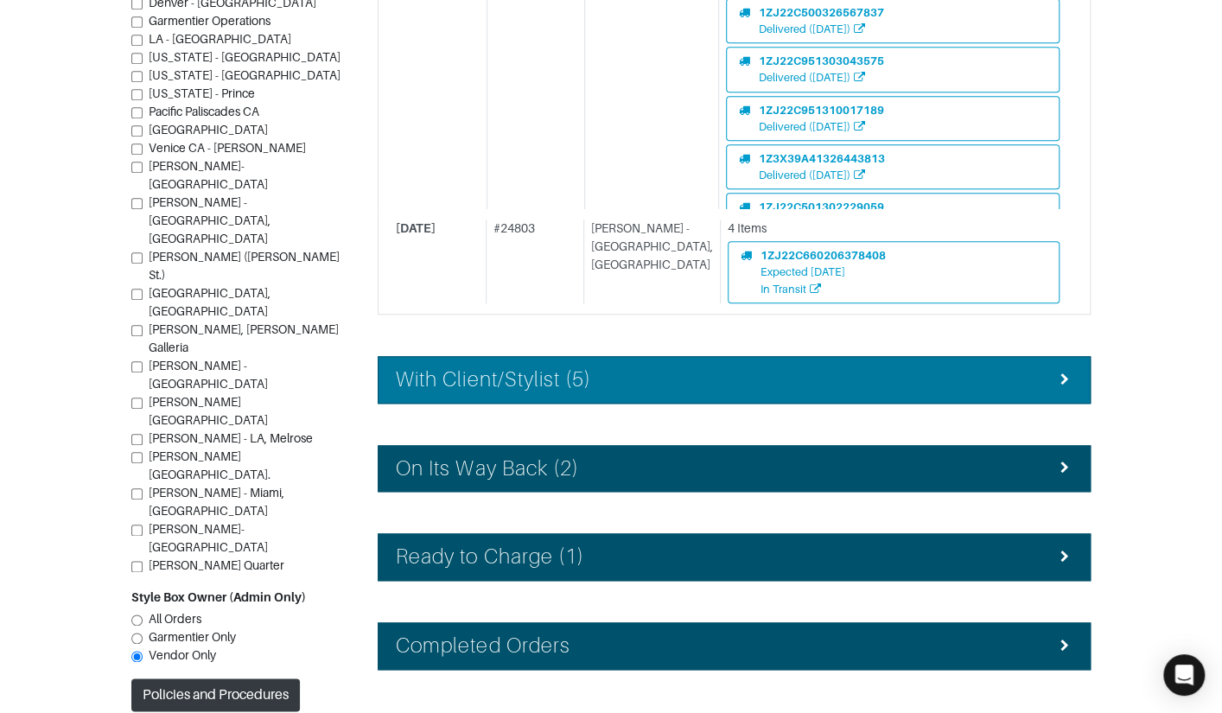
click at [526, 384] on h4 "With Client/Stylist (5)" at bounding box center [493, 379] width 195 height 25
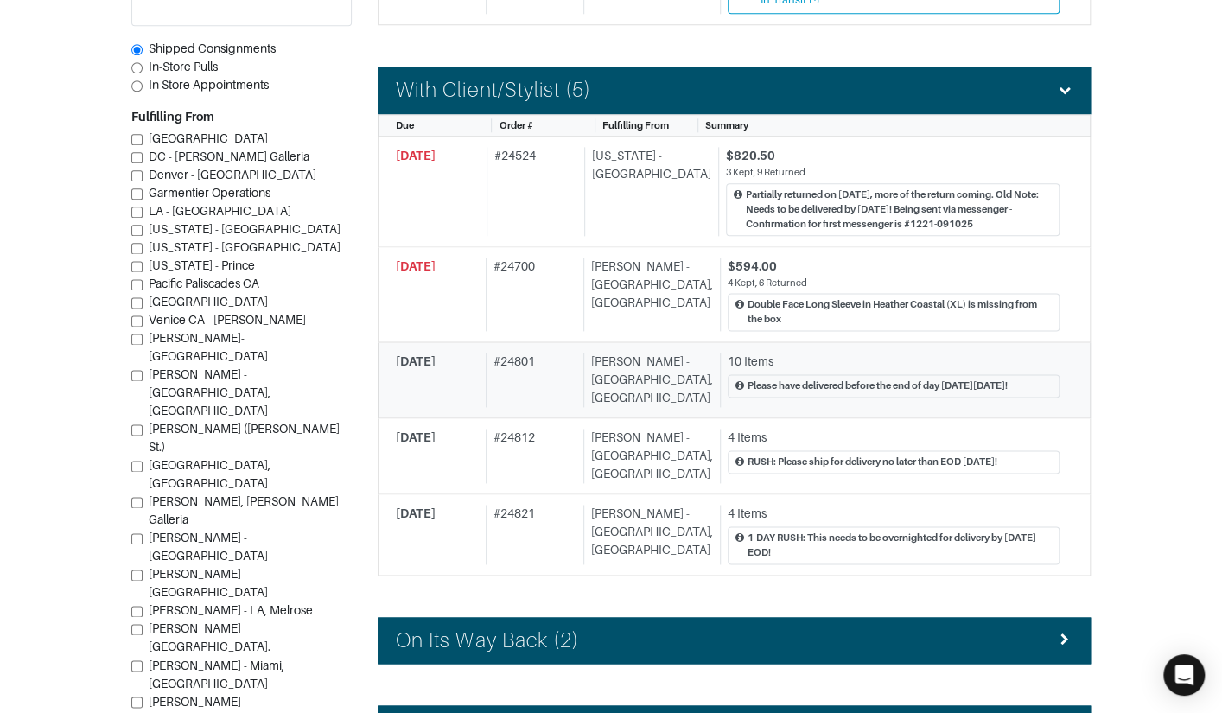
scroll to position [1017, 0]
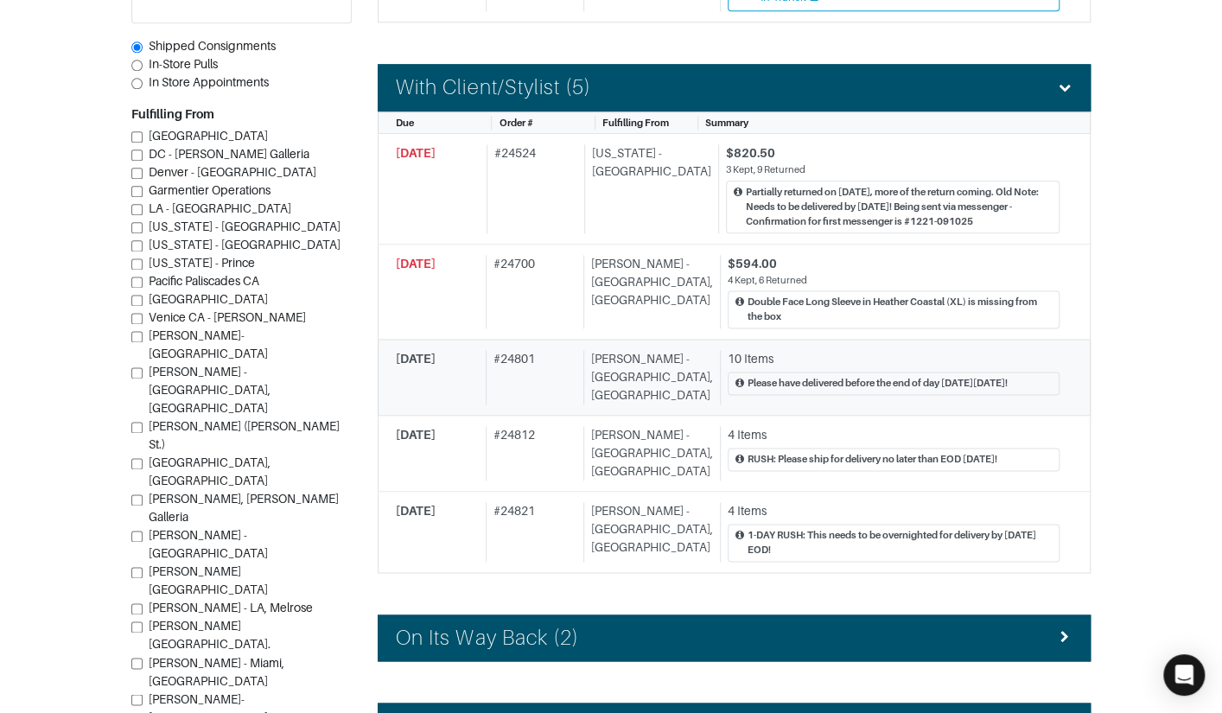
click at [520, 390] on div "# 24801" at bounding box center [531, 377] width 91 height 54
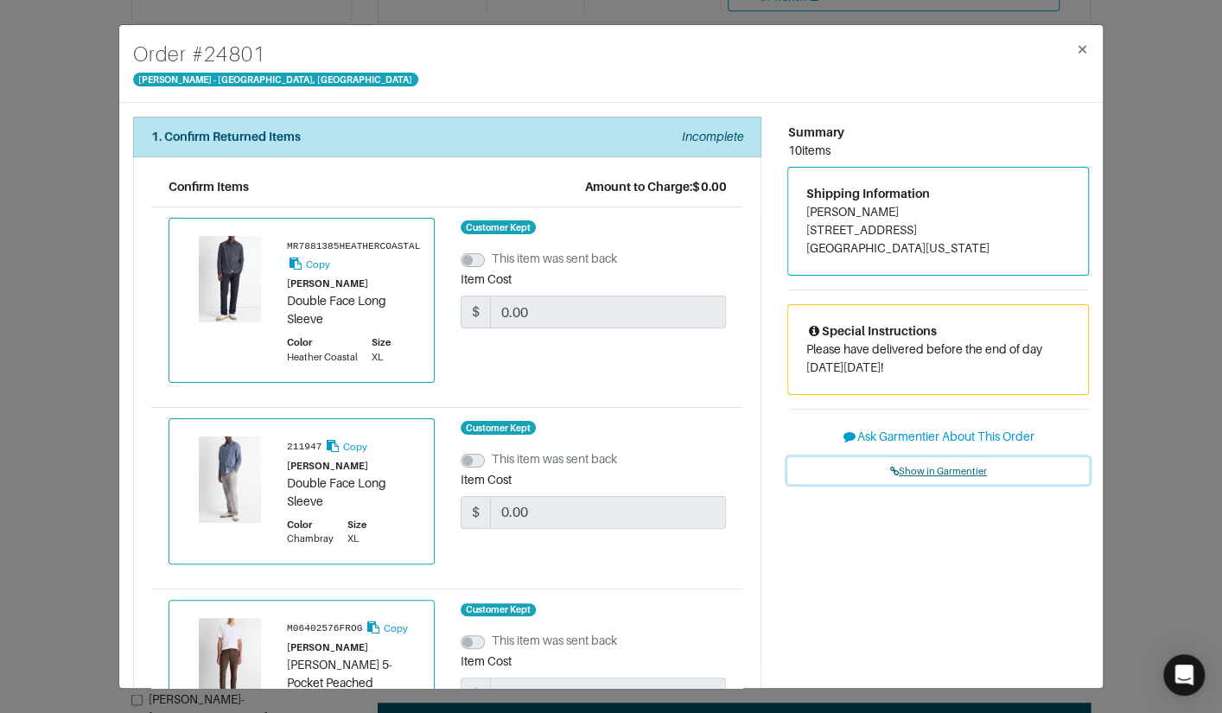
click at [950, 471] on span "Show in Garmentier" at bounding box center [938, 471] width 97 height 10
click at [80, 174] on div "Order # 24801 Vince - Chicago, Oak Street × 1. Confirm Returned Items Incomplet…" at bounding box center [611, 356] width 1222 height 713
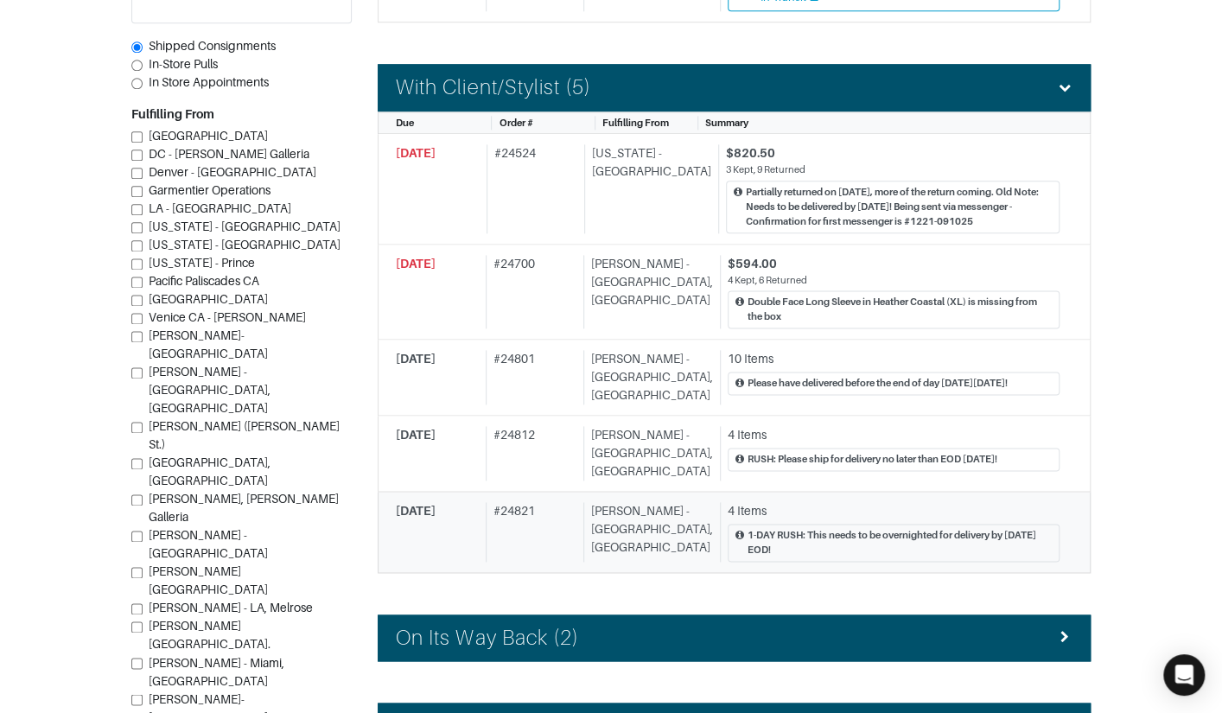
click at [564, 502] on div "# 24821" at bounding box center [531, 532] width 91 height 60
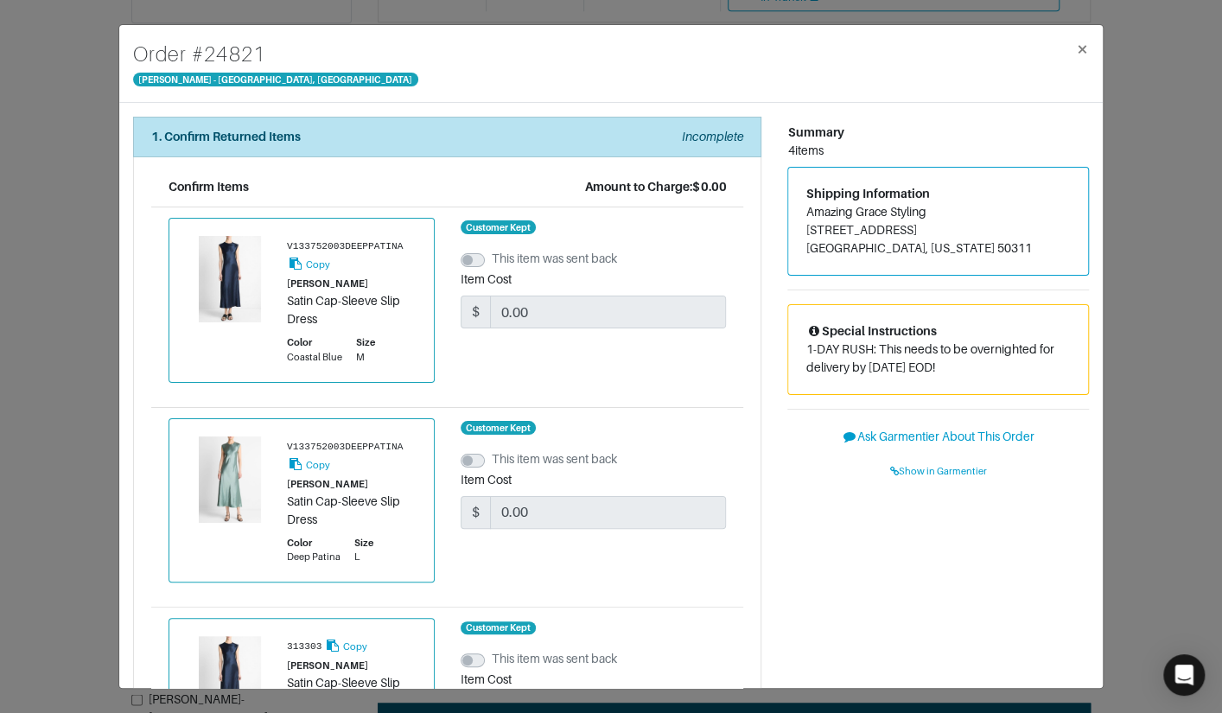
click at [1140, 87] on div "Order # 24821 Vince - Chicago, Oak Street × 1. Confirm Returned Items Incomplet…" at bounding box center [611, 356] width 1222 height 713
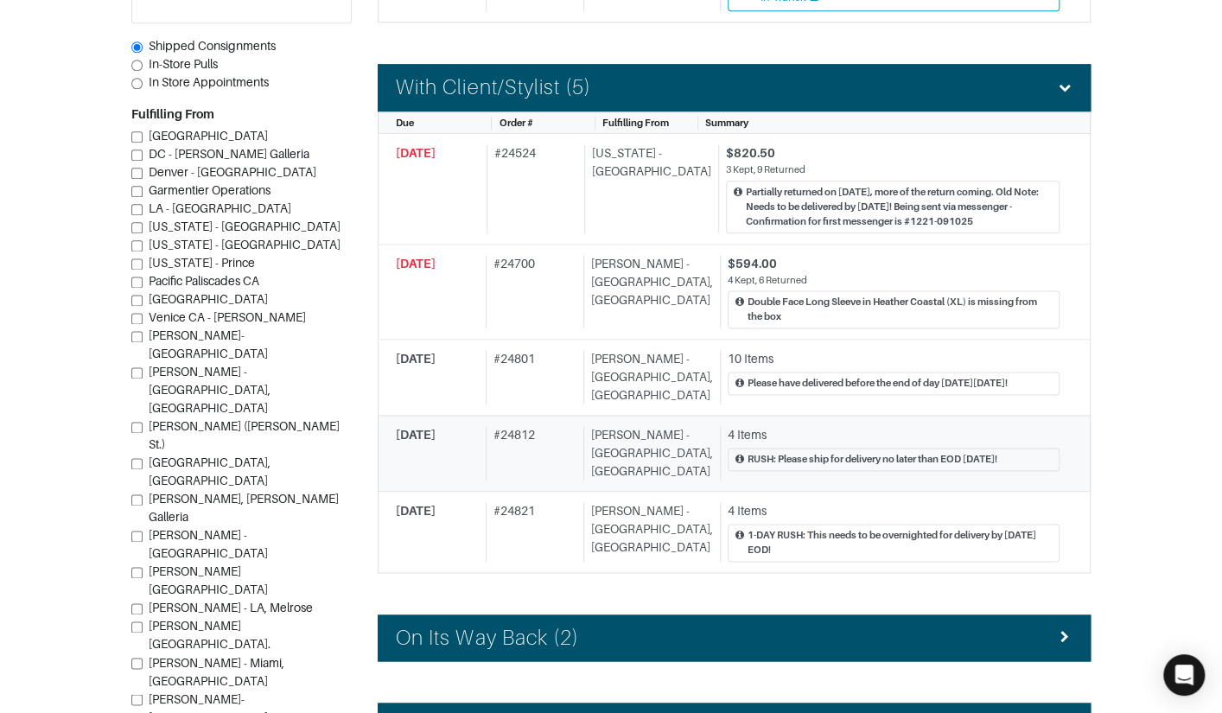
click at [549, 456] on div "# 24812" at bounding box center [531, 453] width 91 height 54
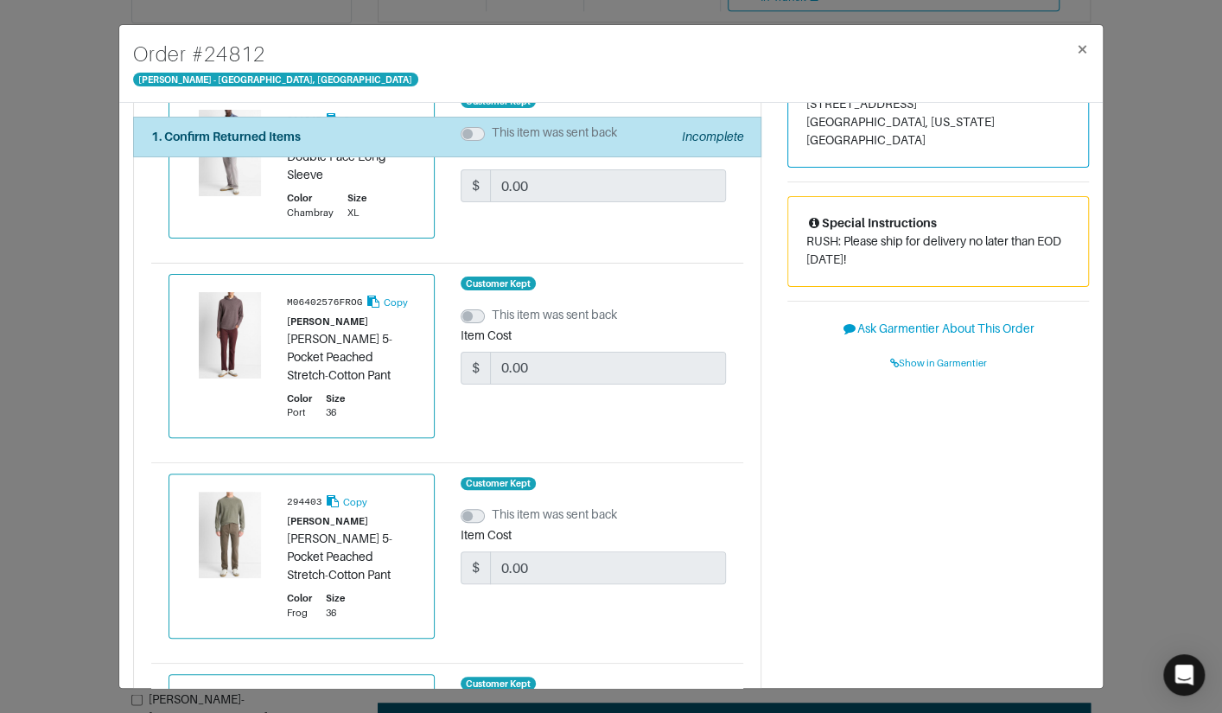
scroll to position [128, 0]
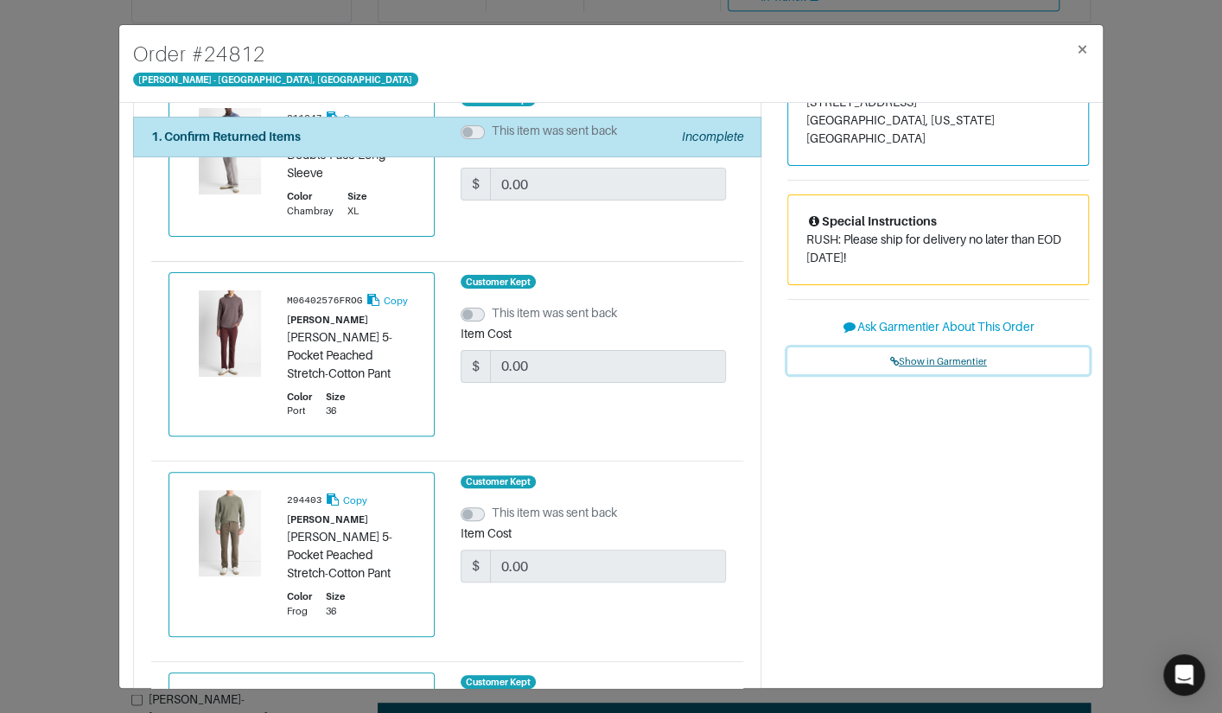
click at [944, 356] on span "Show in Garmentier" at bounding box center [938, 361] width 97 height 10
click at [1162, 196] on div "Order # 24812 Vince - Chicago, Oak Street × 1. Confirm Returned Items Incomplet…" at bounding box center [611, 356] width 1222 height 713
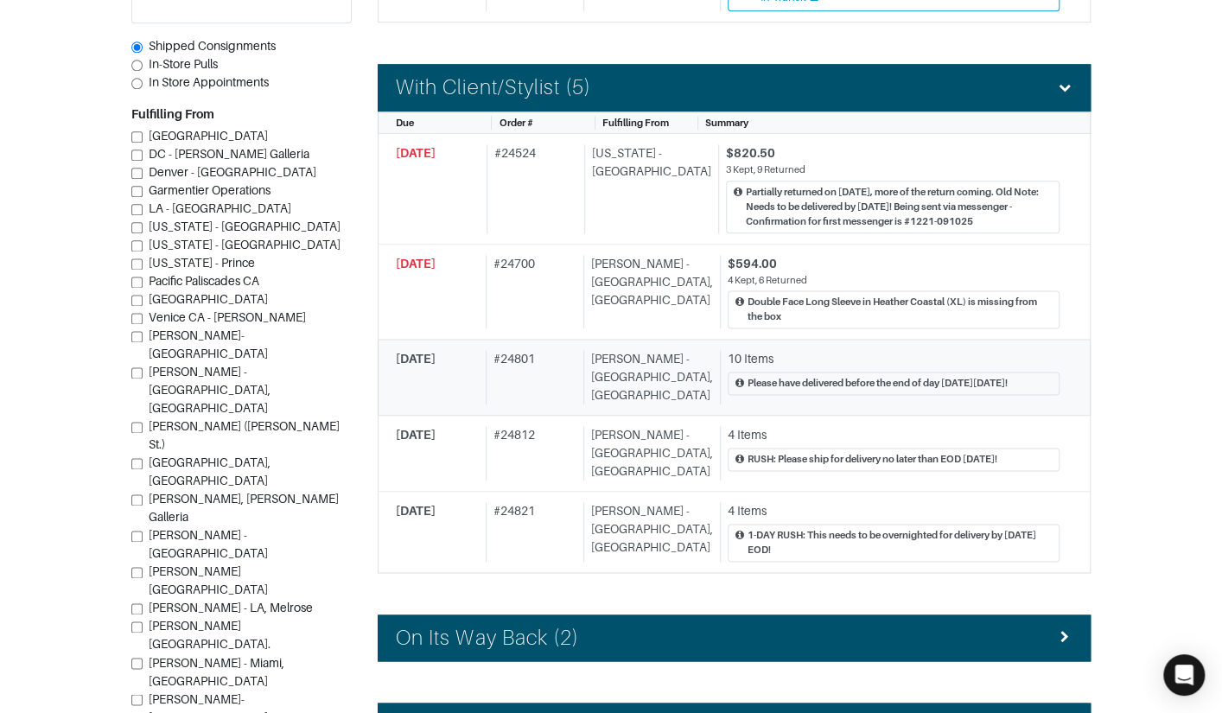
click at [561, 385] on div "# 24801" at bounding box center [531, 377] width 91 height 54
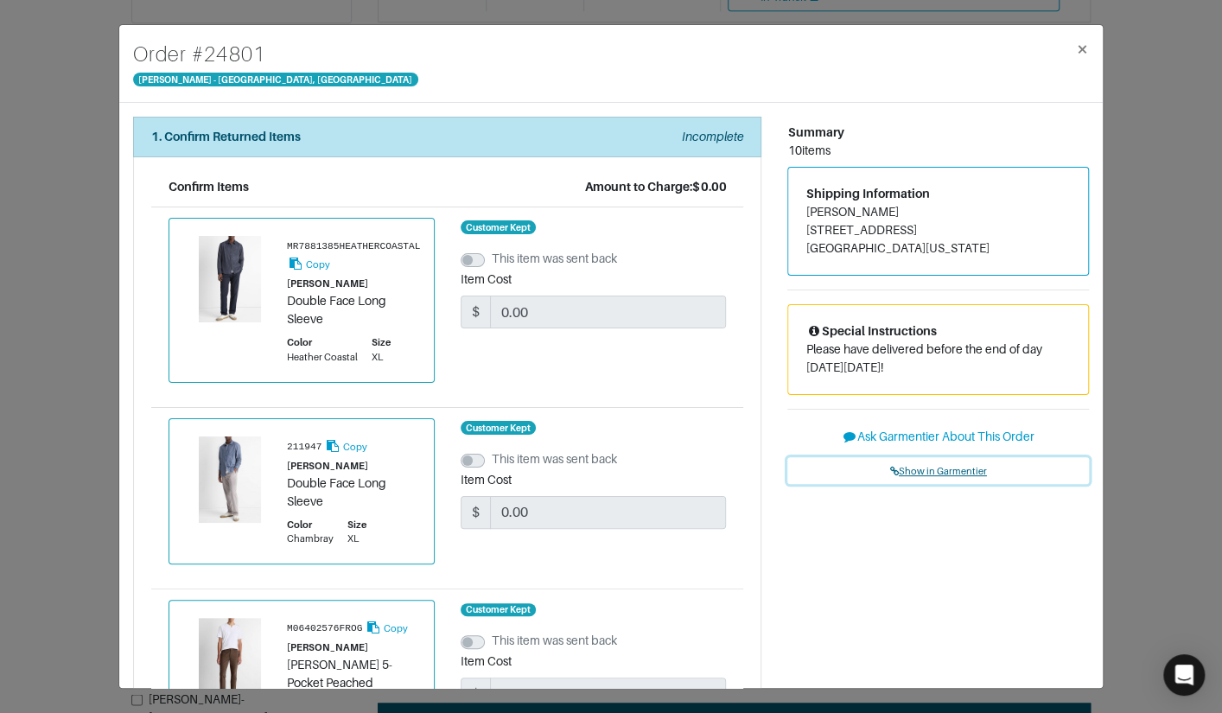
click at [918, 461] on link "Show in Garmentier" at bounding box center [938, 470] width 302 height 27
click at [56, 61] on div "Order # 24801 Vince - Chicago, Oak Street × 1. Confirm Returned Items Incomplet…" at bounding box center [611, 356] width 1222 height 713
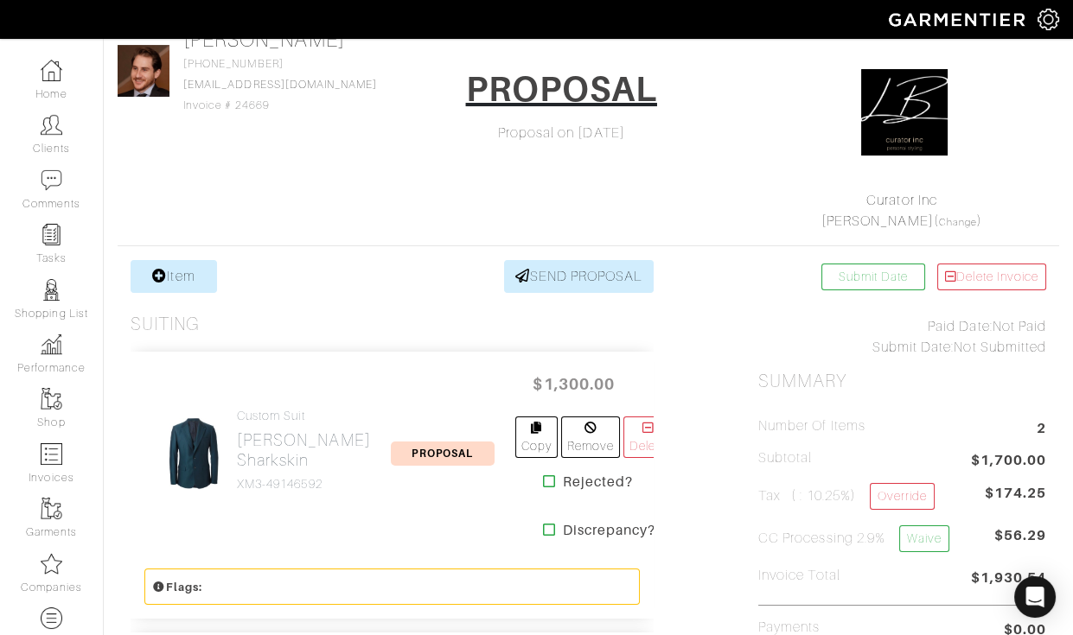
scroll to position [323, 0]
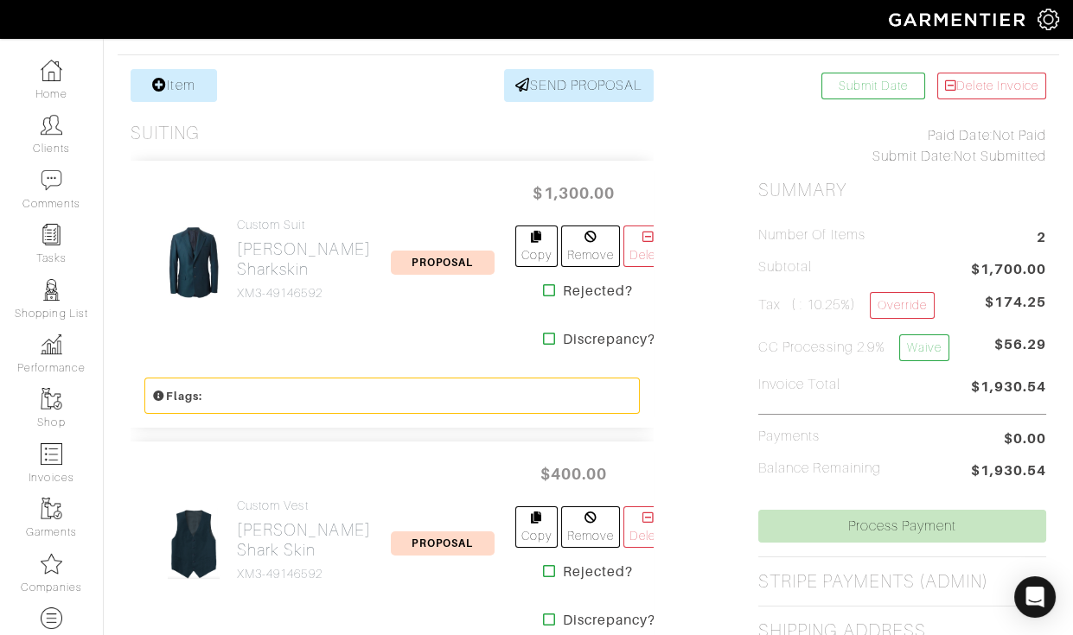
click at [231, 244] on div "Custom Suit [PERSON_NAME] Sharkskin XM3-49146592" at bounding box center [263, 263] width 239 height 90
click at [258, 239] on h2 "[PERSON_NAME] Sharkskin" at bounding box center [304, 259] width 134 height 40
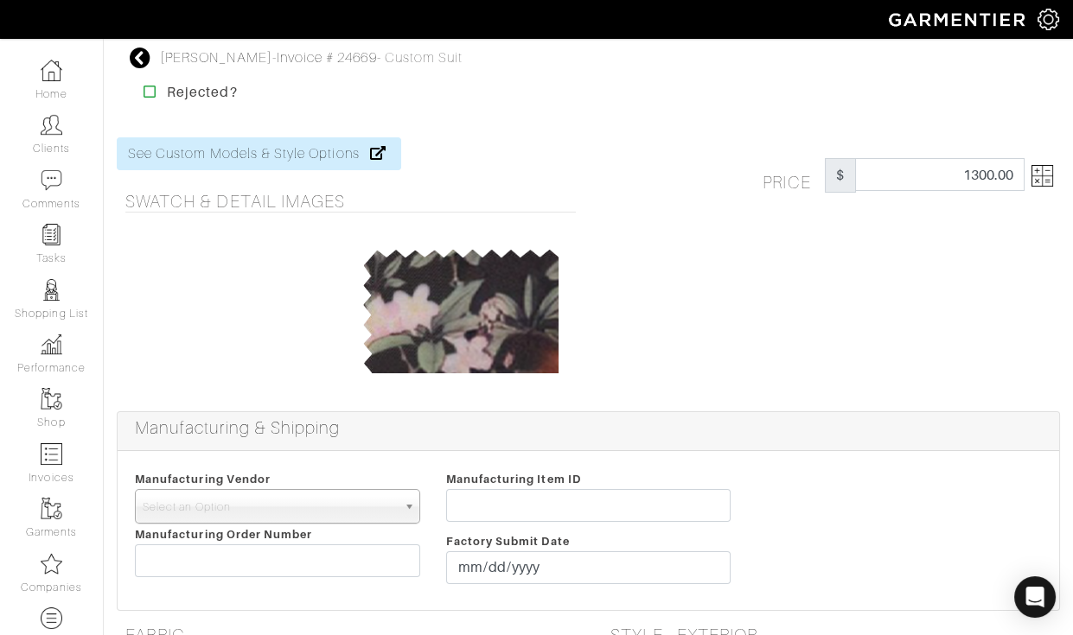
click at [1037, 175] on img at bounding box center [1042, 176] width 22 height 22
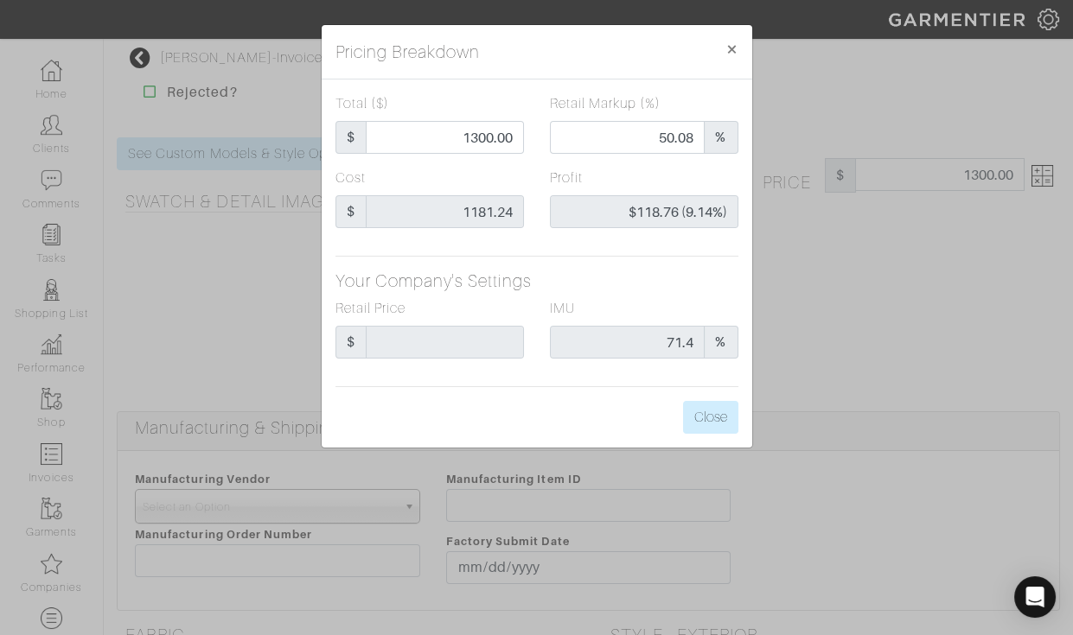
click at [1013, 175] on div "Pricing Breakdown × Total ($) $ 1300.00 Retail Markup (%) 50.08 % Cost $ 1181.2…" at bounding box center [536, 317] width 1073 height 635
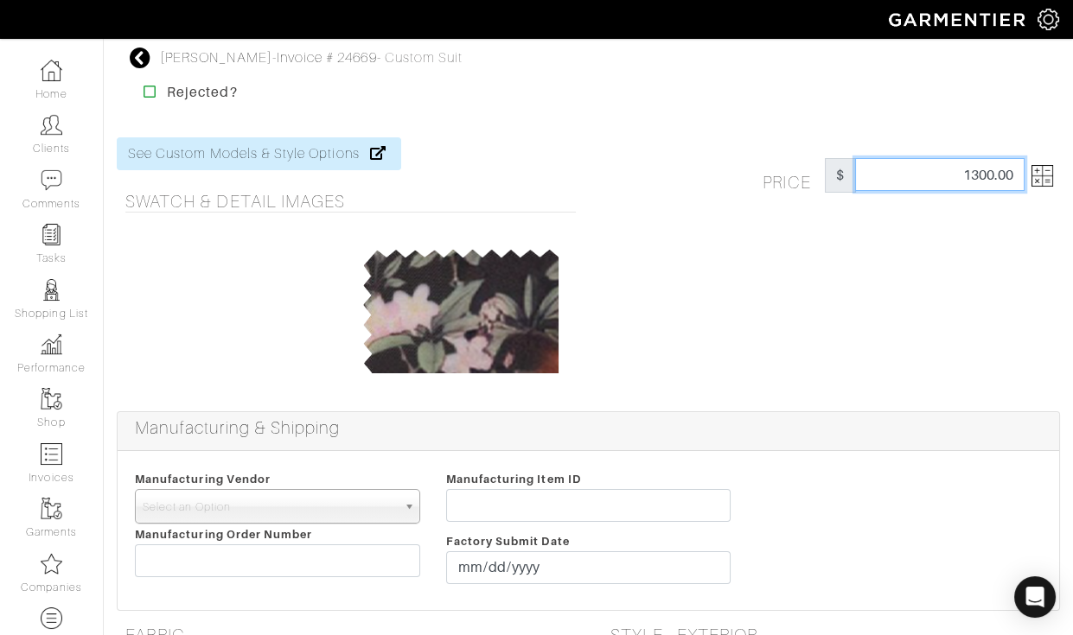
drag, startPoint x: 955, startPoint y: 174, endPoint x: 1033, endPoint y: 174, distance: 77.8
click at [1033, 174] on div "Price $ 1300.00" at bounding box center [907, 175] width 290 height 35
type input "1350"
click at [960, 233] on div "Price $ 1350" at bounding box center [831, 263] width 485 height 253
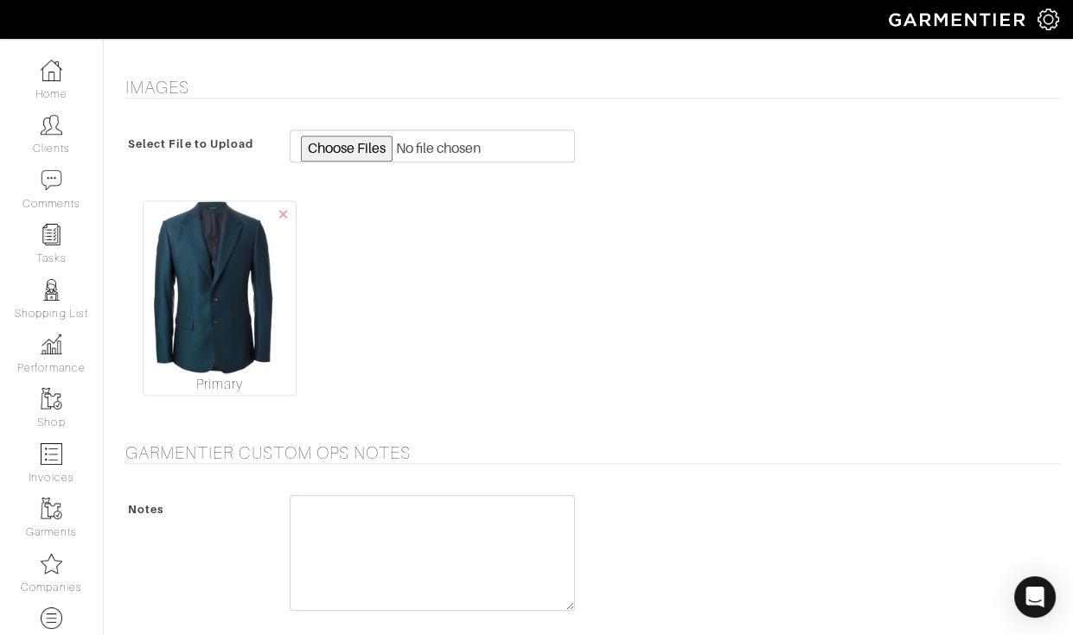
scroll to position [1991, 0]
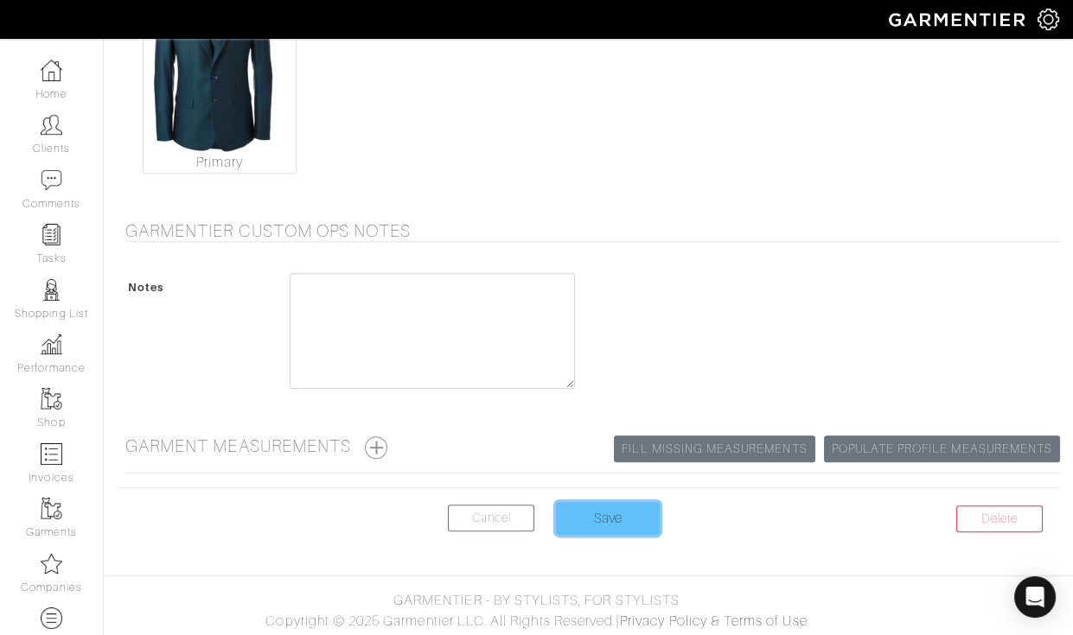
click at [616, 506] on input "Save" at bounding box center [608, 518] width 104 height 33
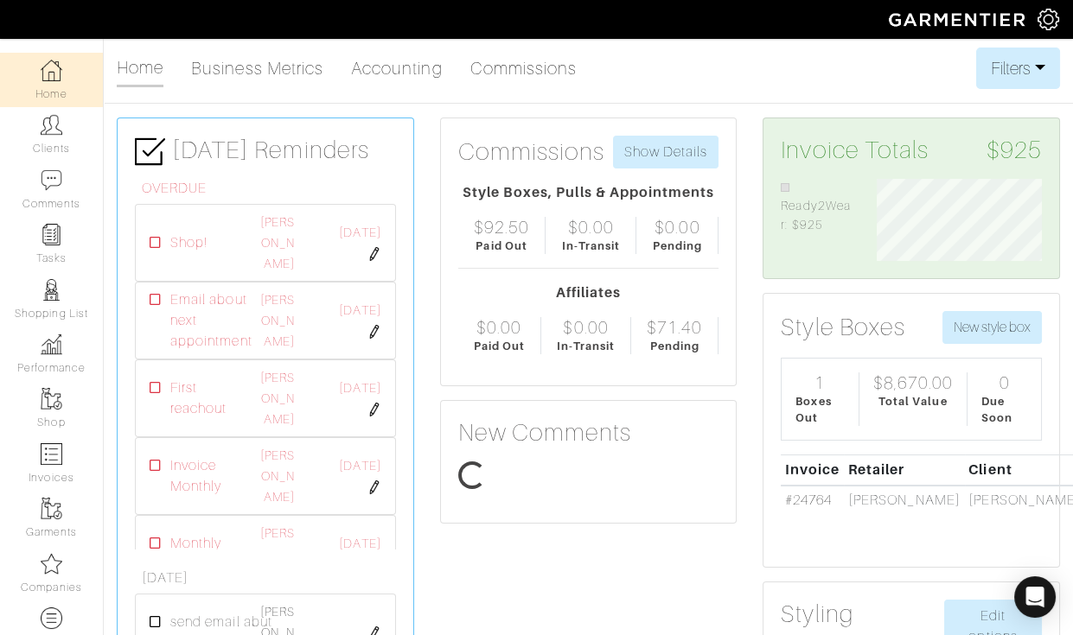
scroll to position [81, 191]
click at [1038, 17] on img at bounding box center [1048, 20] width 22 height 22
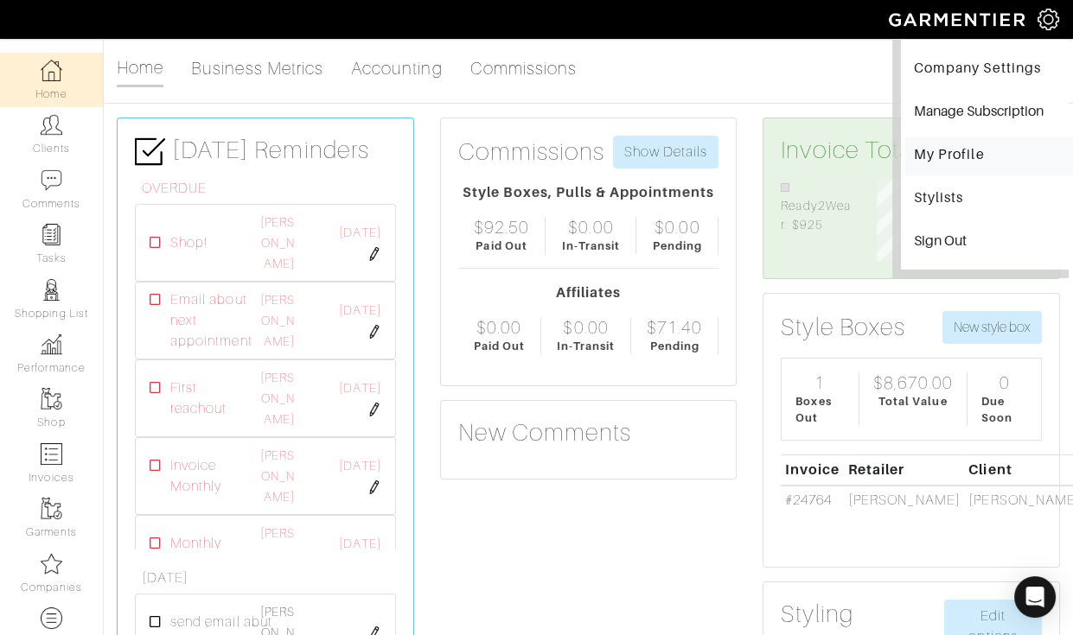
click at [969, 159] on link "My Profile" at bounding box center [989, 156] width 168 height 39
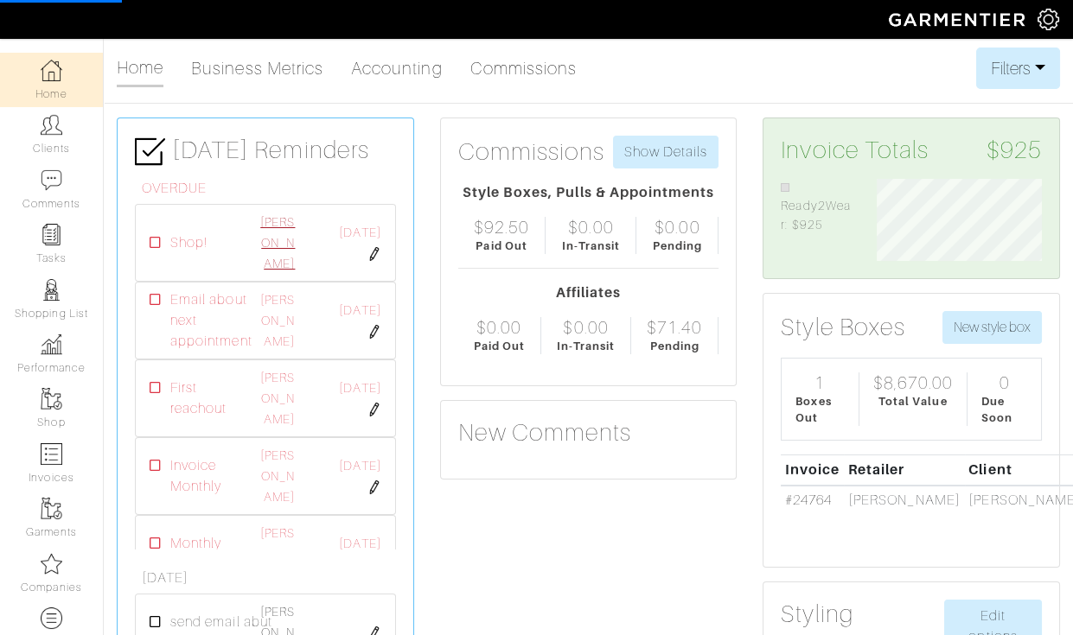
select select
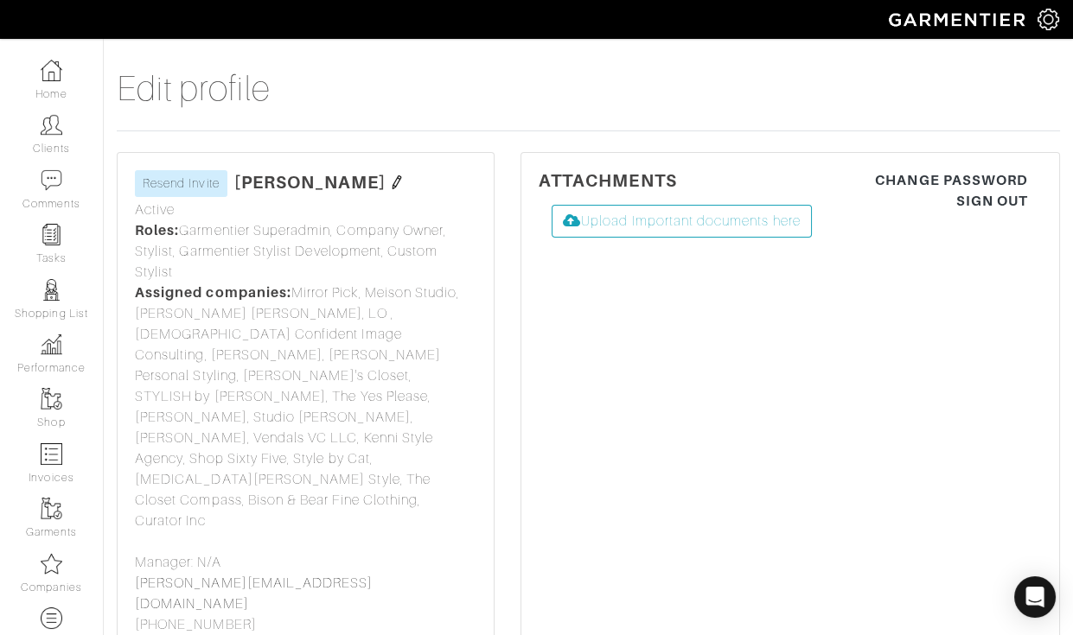
click at [1055, 23] on img at bounding box center [1048, 20] width 22 height 22
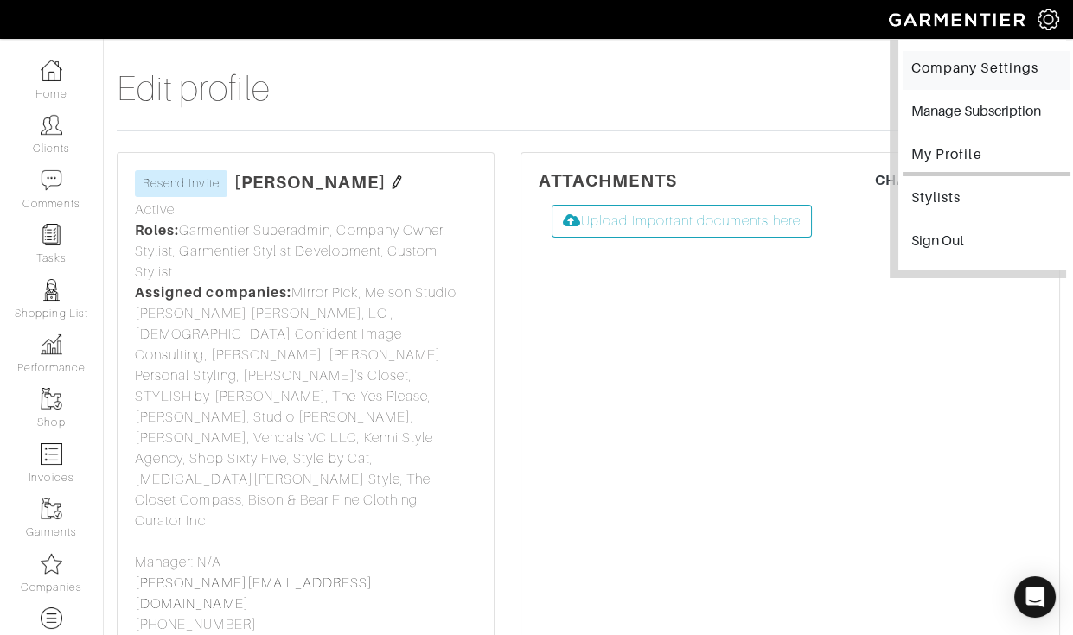
click at [957, 74] on link "Company Settings" at bounding box center [986, 70] width 168 height 39
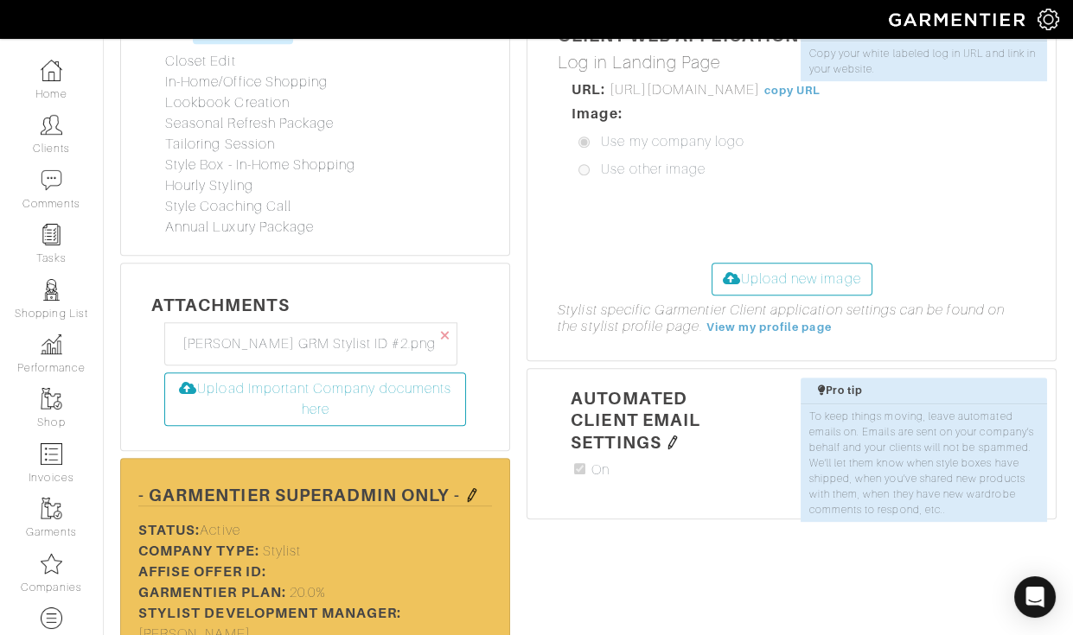
scroll to position [1709, 0]
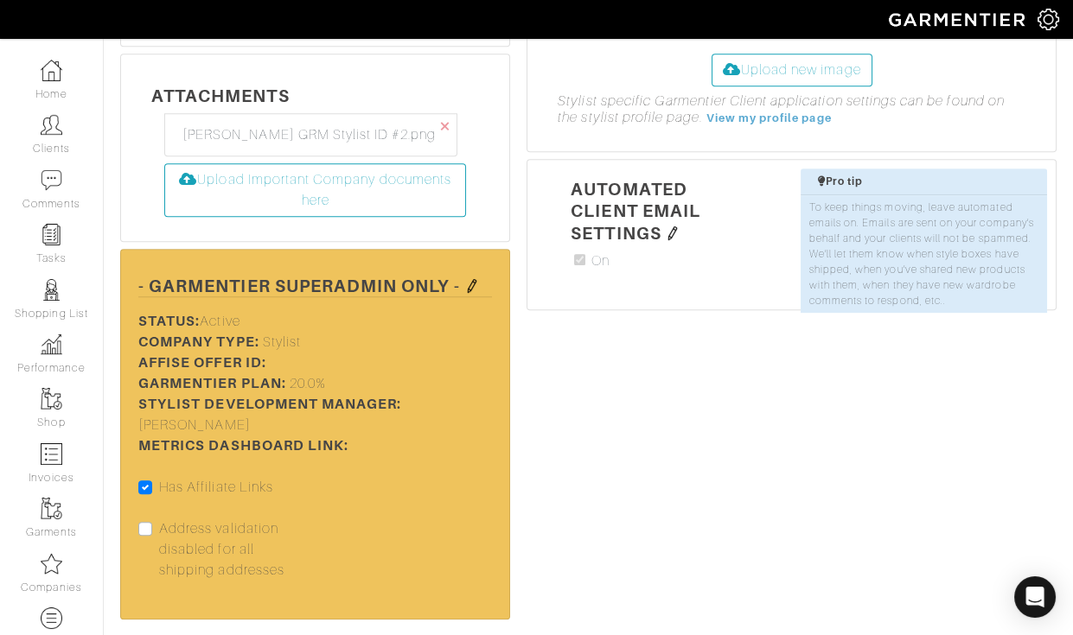
click at [475, 279] on img at bounding box center [472, 286] width 14 height 14
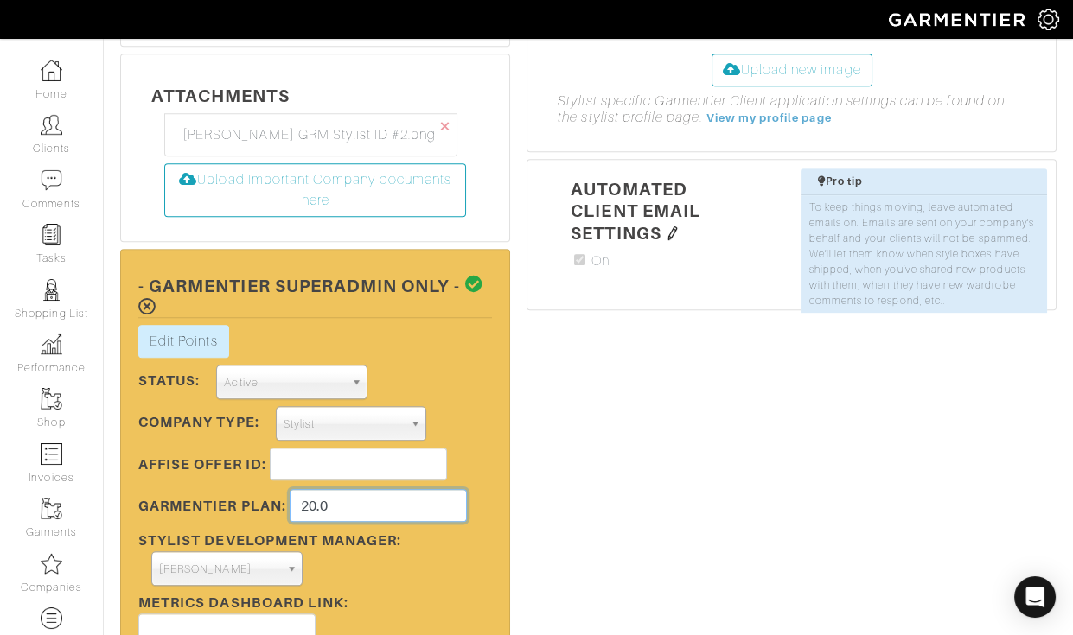
drag, startPoint x: 354, startPoint y: 457, endPoint x: 352, endPoint y: 437, distance: 20.8
click at [352, 438] on div "Edit Points Stylist Rewards × Close Totals Stylist Points Lisa Bubes 5.0 Add Ne…" at bounding box center [314, 500] width 379 height 351
type input "3"
type input "26"
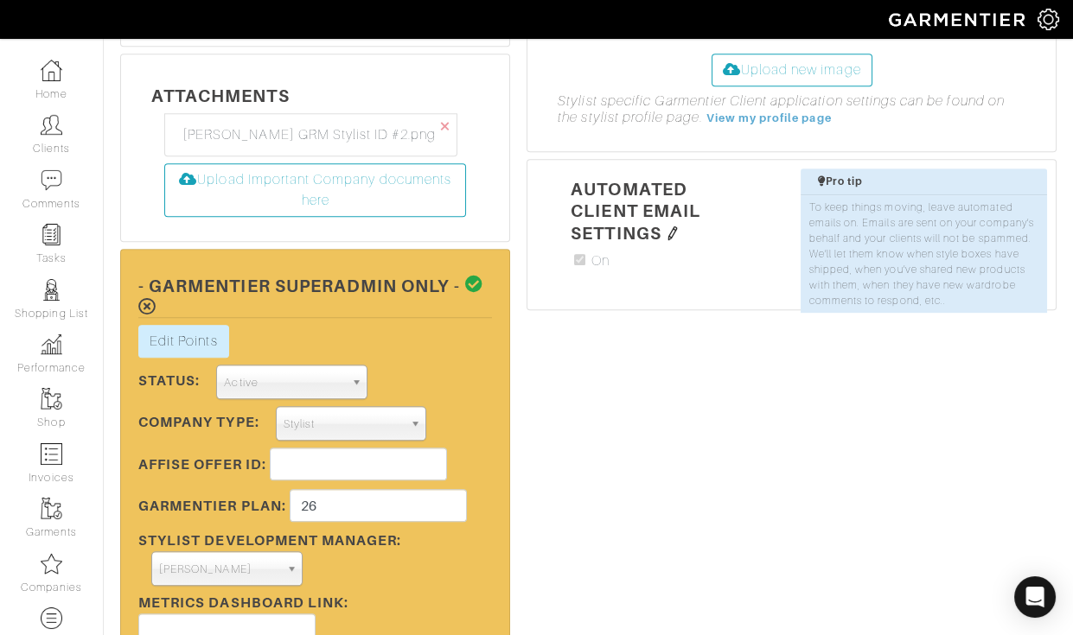
click at [475, 276] on icon at bounding box center [474, 284] width 18 height 17
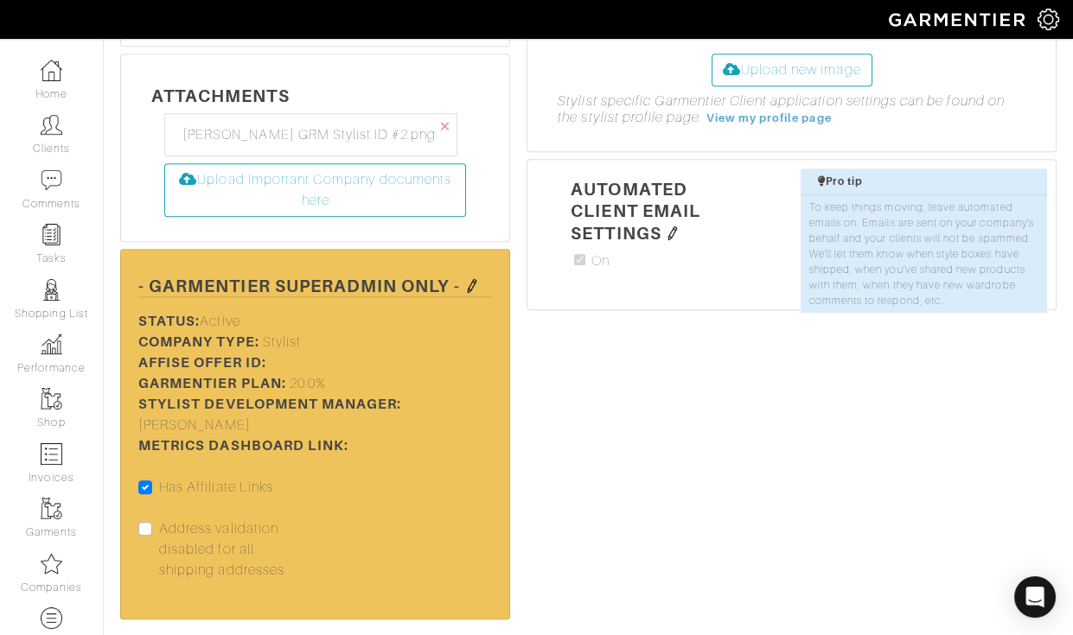
click at [470, 279] on img at bounding box center [472, 286] width 14 height 14
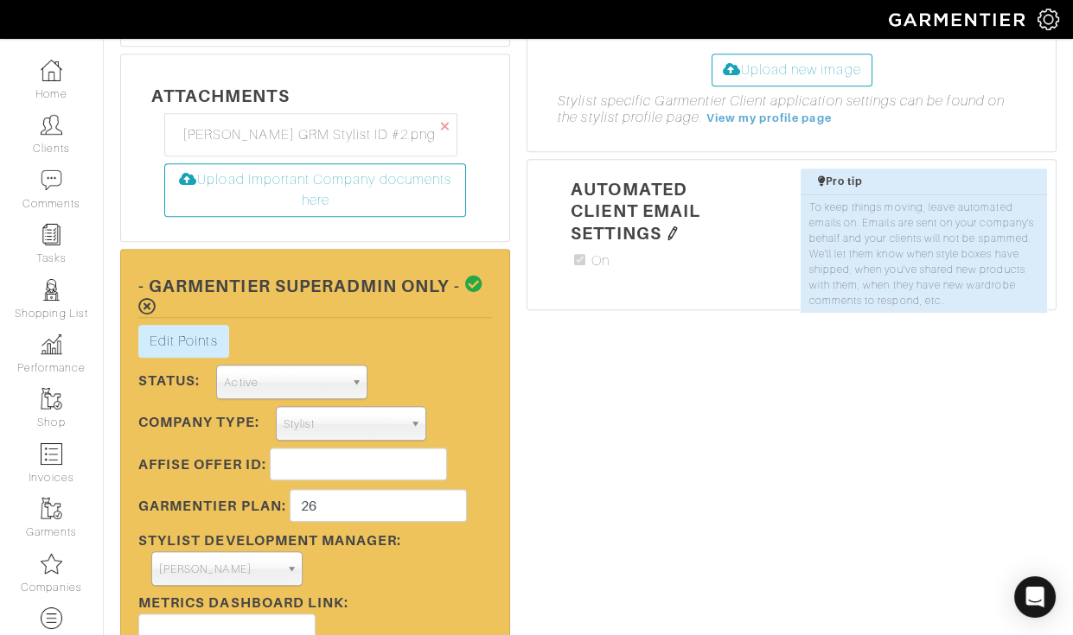
click at [470, 276] on icon at bounding box center [474, 284] width 18 height 17
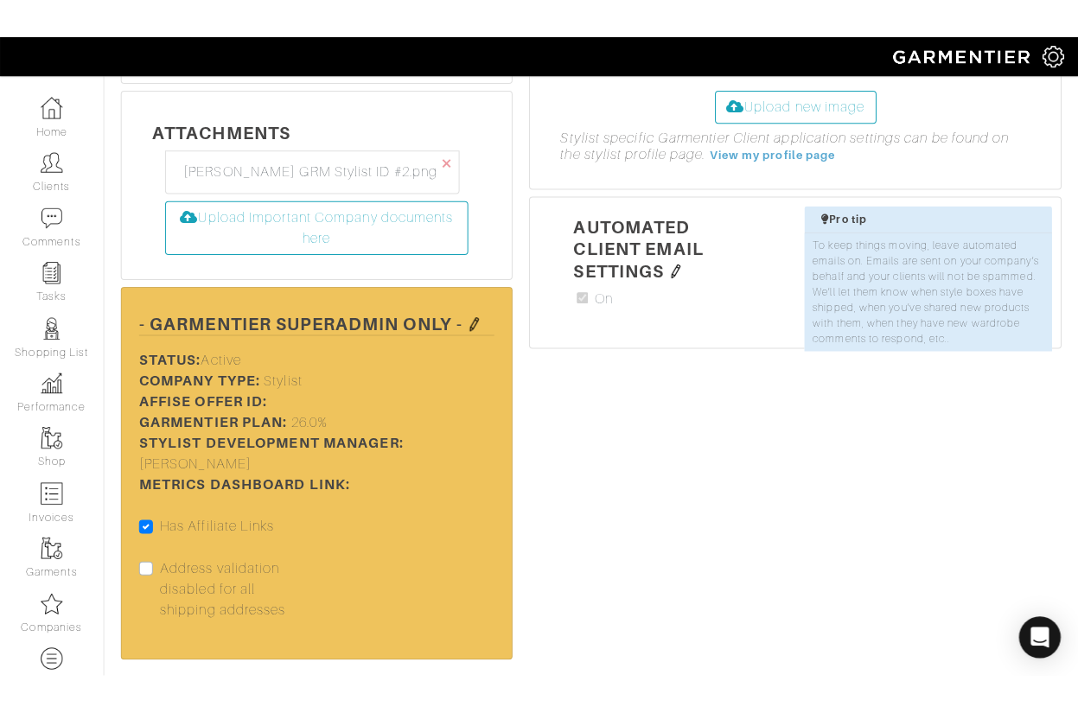
scroll to position [1609, 0]
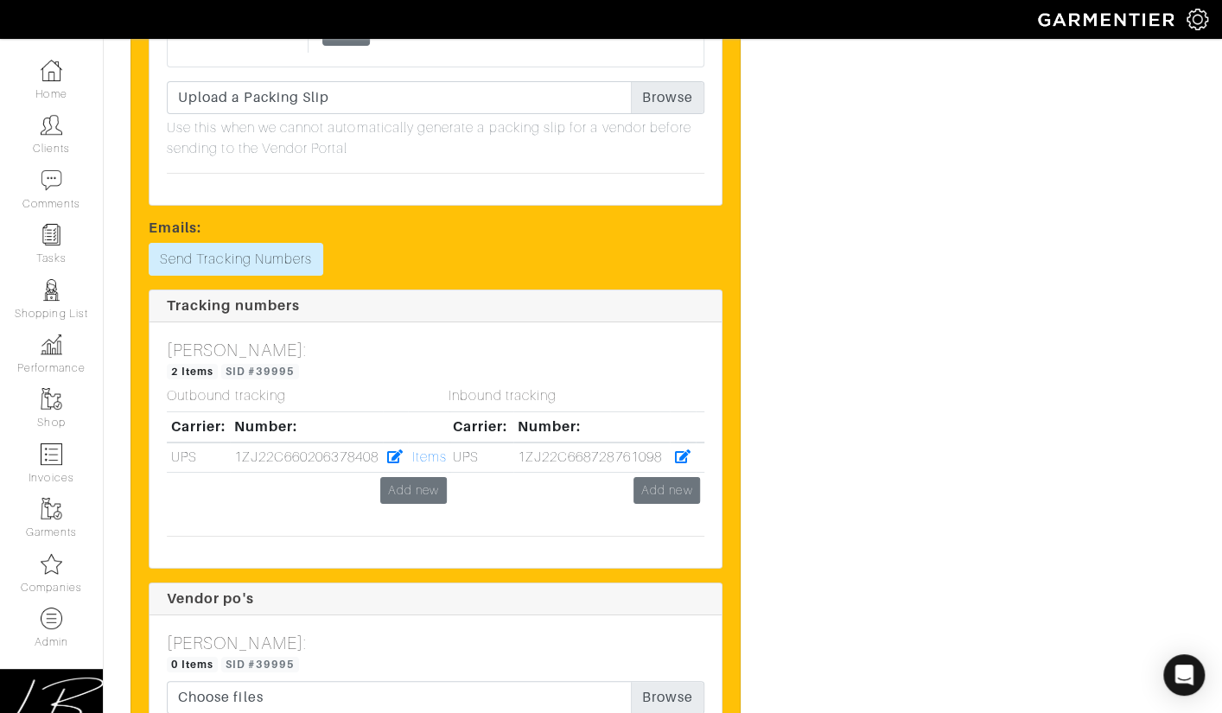
scroll to position [3321, 0]
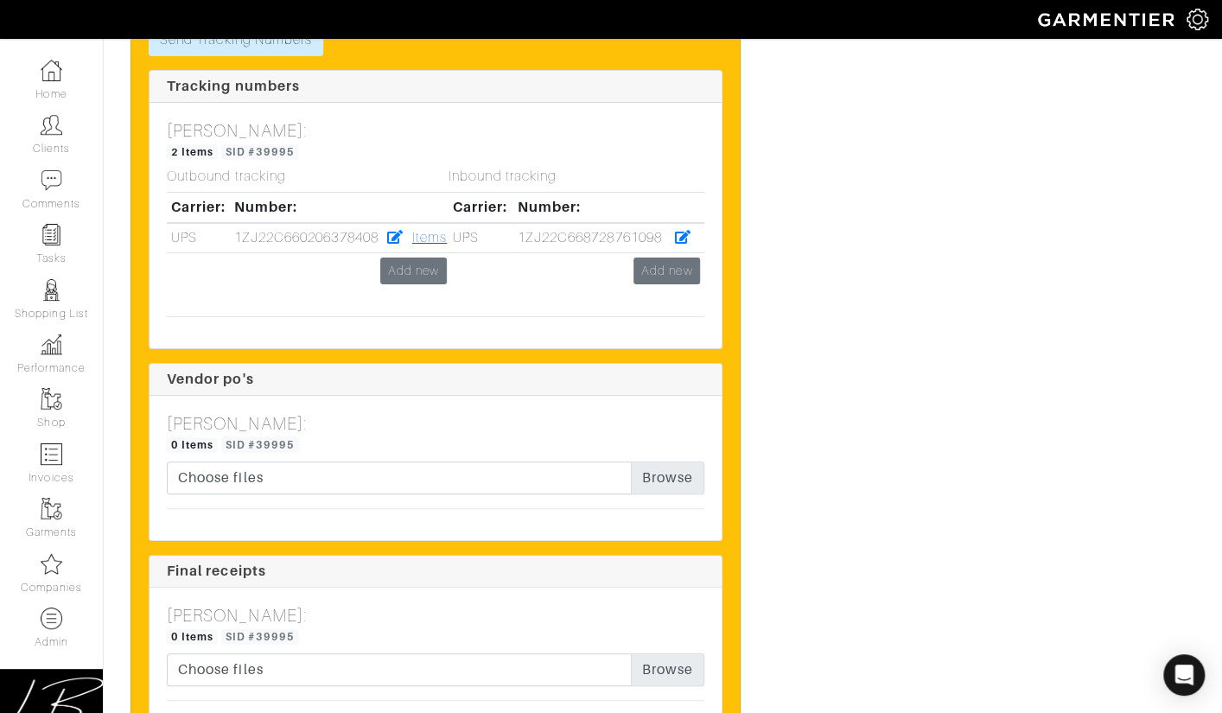
click at [433, 238] on link "Items" at bounding box center [429, 238] width 35 height 16
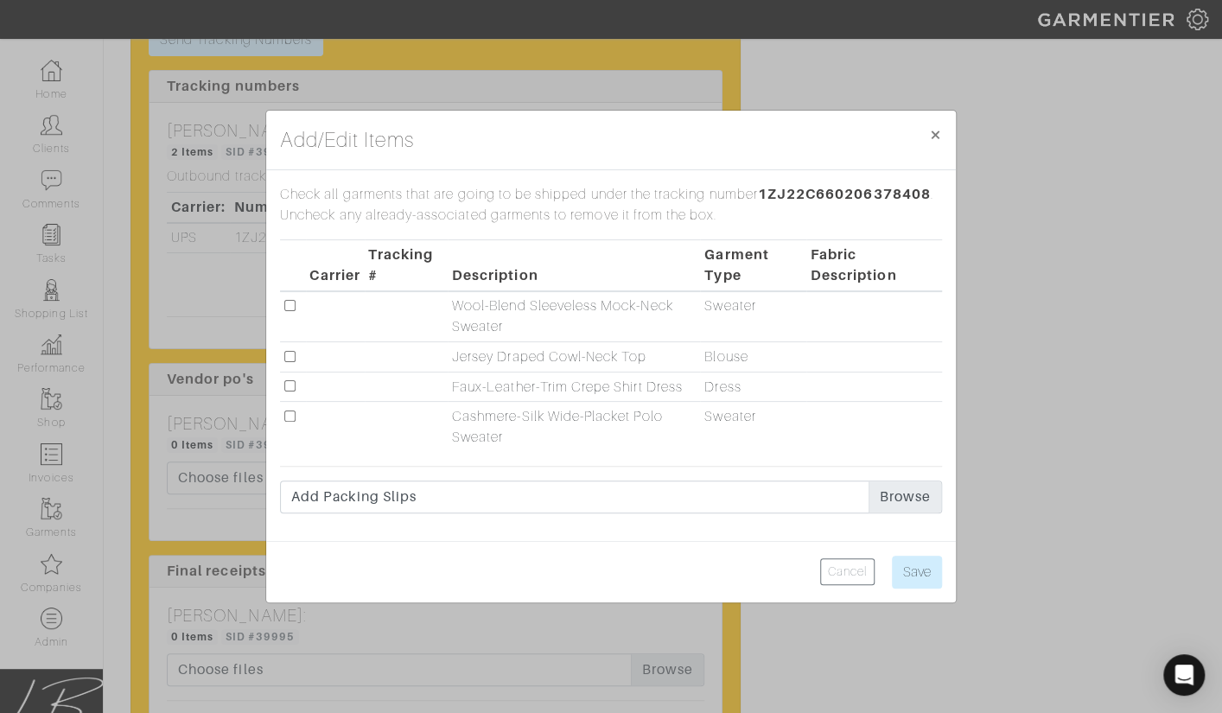
click at [289, 355] on input "checkbox" at bounding box center [289, 356] width 11 height 11
checkbox input "true"
click at [289, 413] on input "checkbox" at bounding box center [289, 416] width 11 height 11
checkbox input "true"
click at [913, 580] on input "Save" at bounding box center [917, 572] width 50 height 33
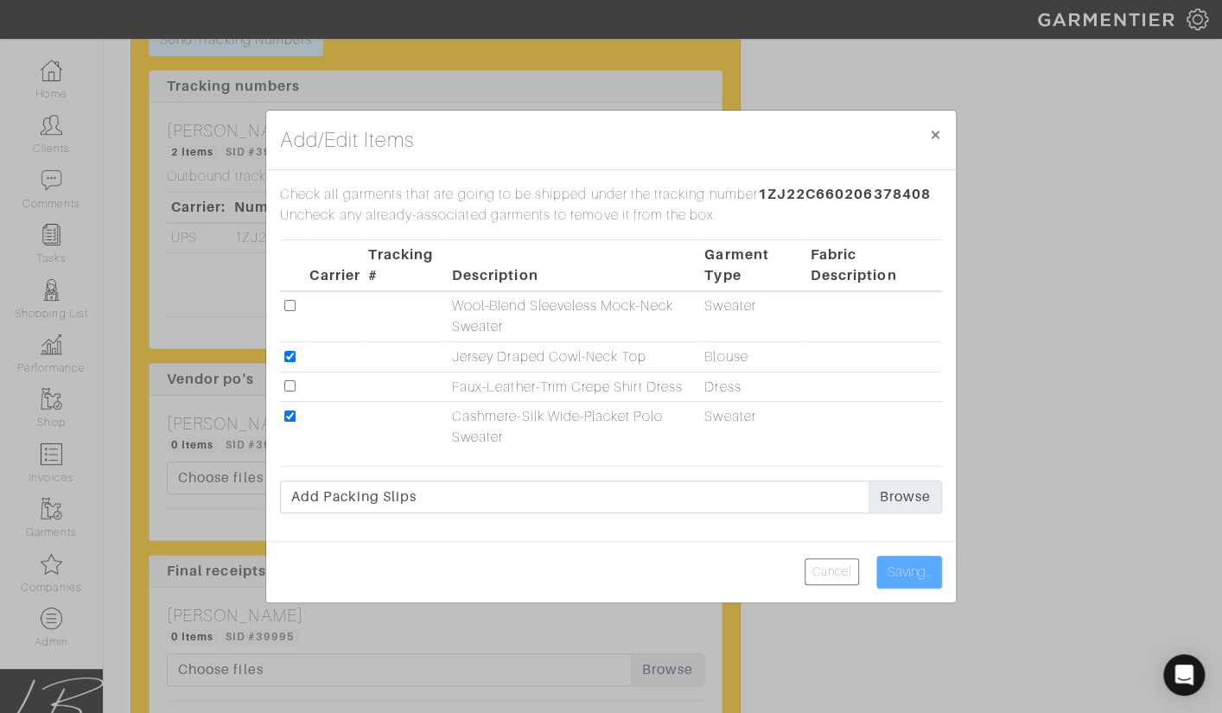
type input "Save"
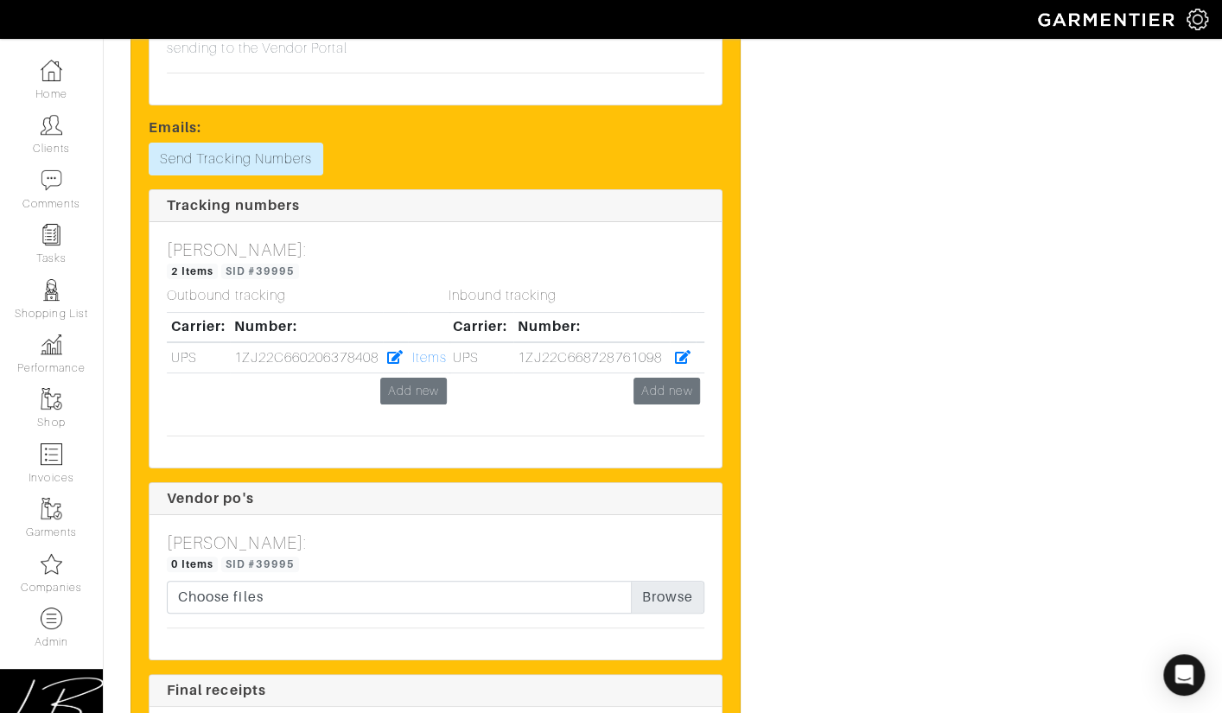
scroll to position [3240, 0]
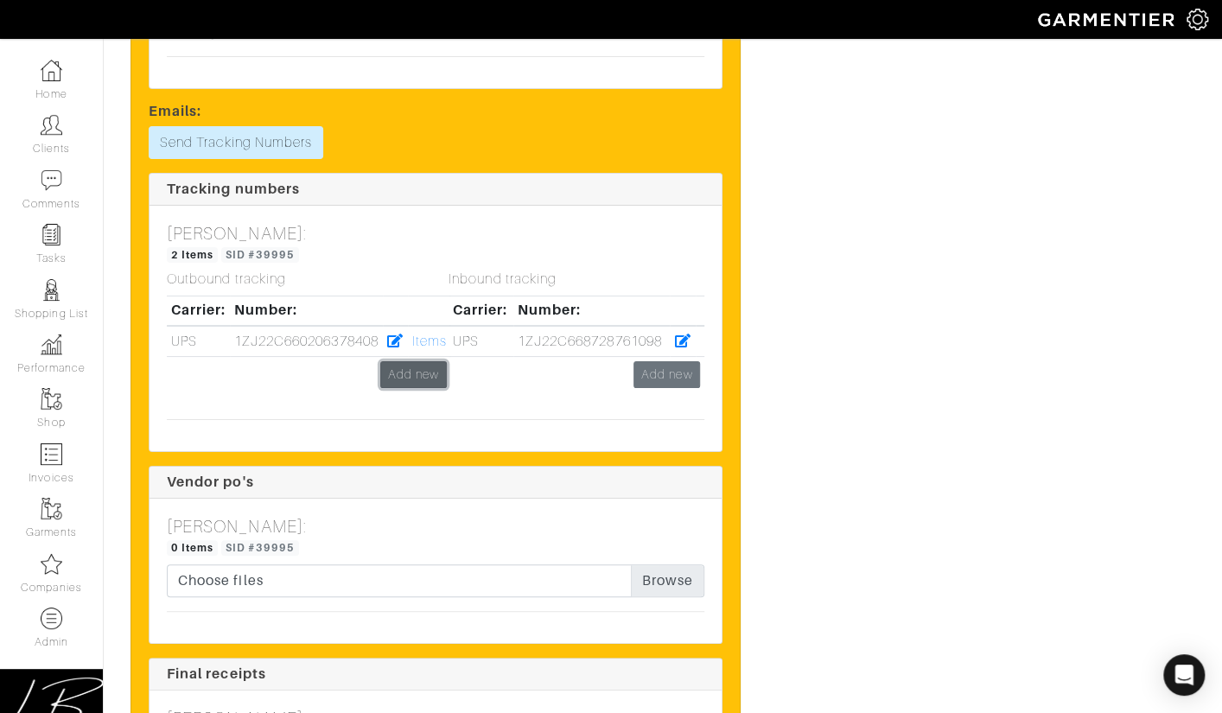
click at [420, 386] on link "Add new" at bounding box center [413, 374] width 67 height 27
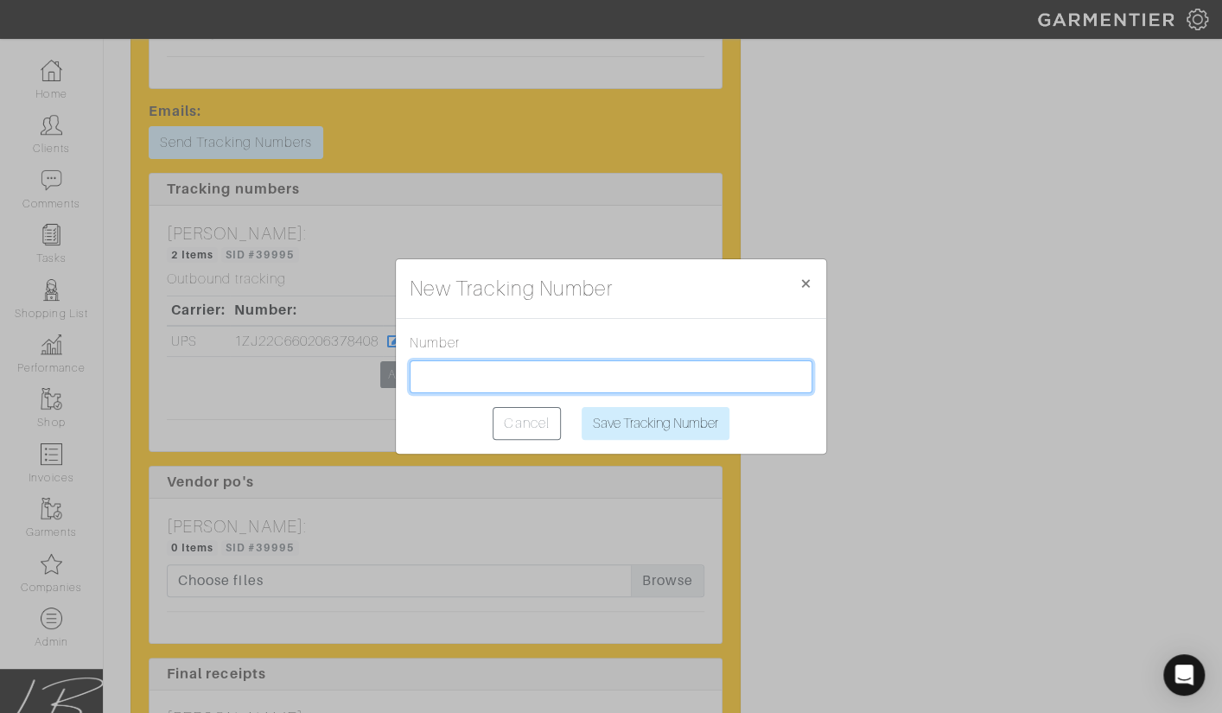
click at [422, 380] on input "text" at bounding box center [611, 376] width 403 height 33
paste input "1ZJ22C500202229418"
type input "1ZJ22C500202229418"
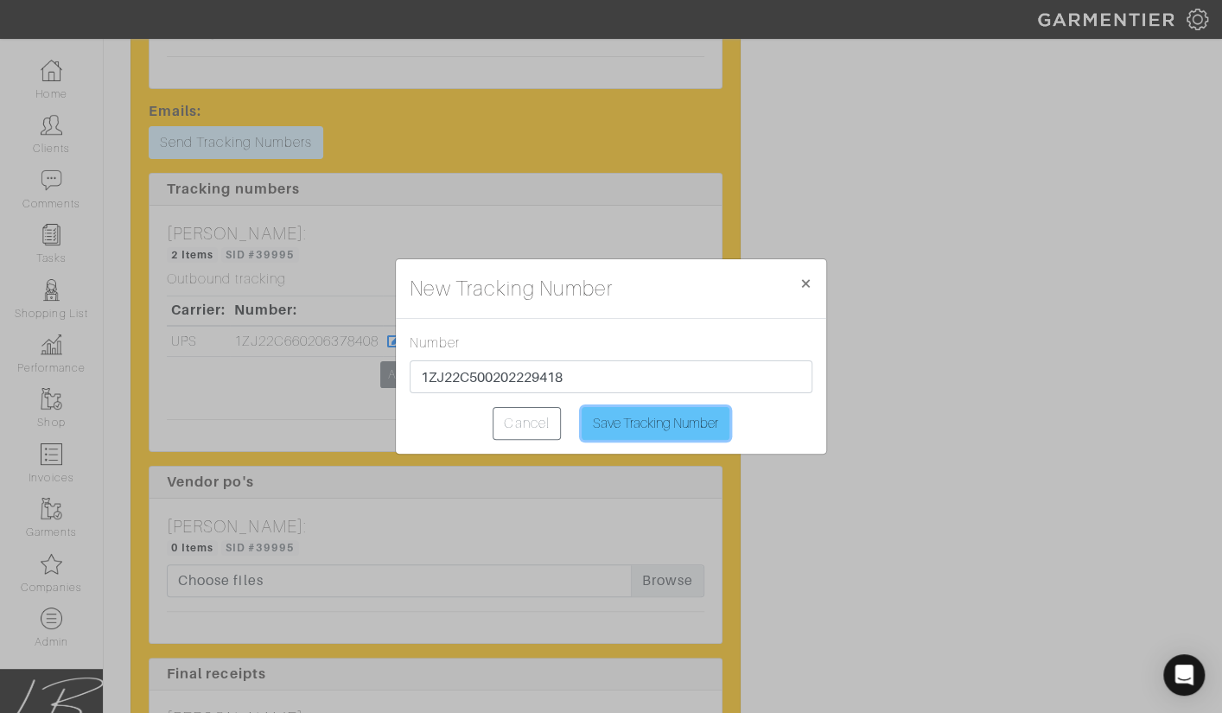
click at [649, 431] on input "Save Tracking Number" at bounding box center [656, 423] width 148 height 33
type input "Saving..."
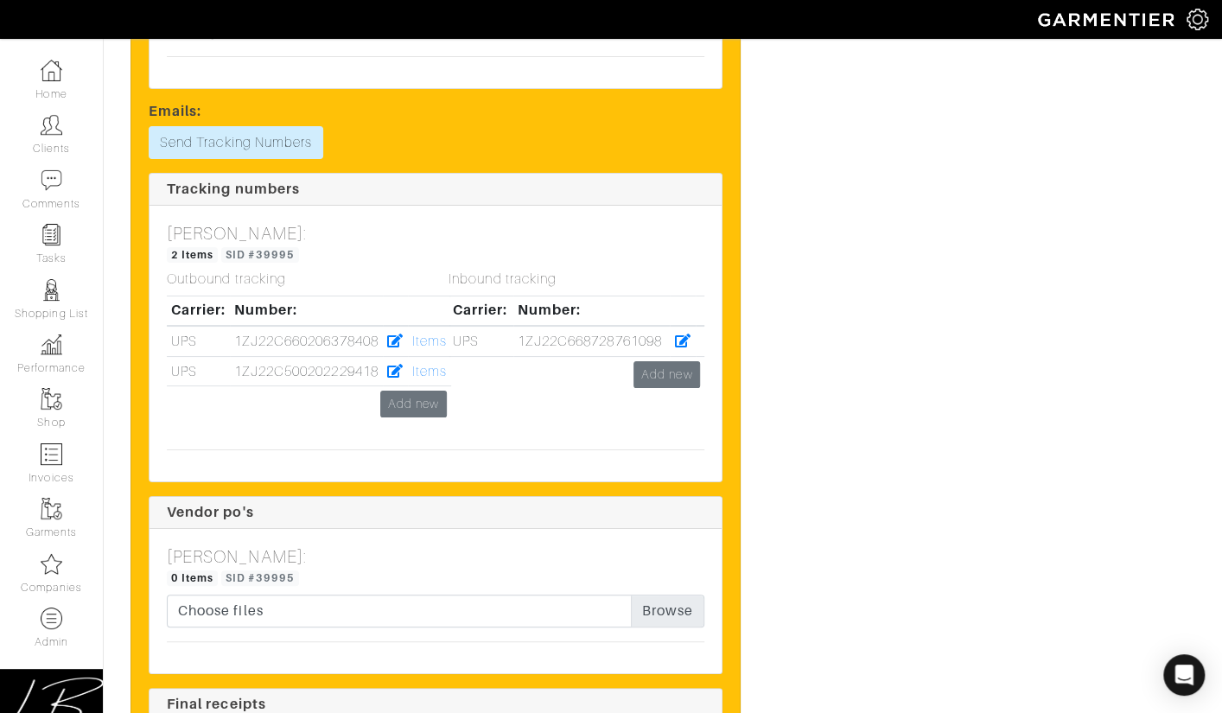
click at [439, 377] on div "Inbound tracking Carrier: Number: UPS 1ZJ22C668728761098 Add new" at bounding box center [577, 353] width 282 height 164
click at [432, 373] on link "Items" at bounding box center [429, 372] width 35 height 16
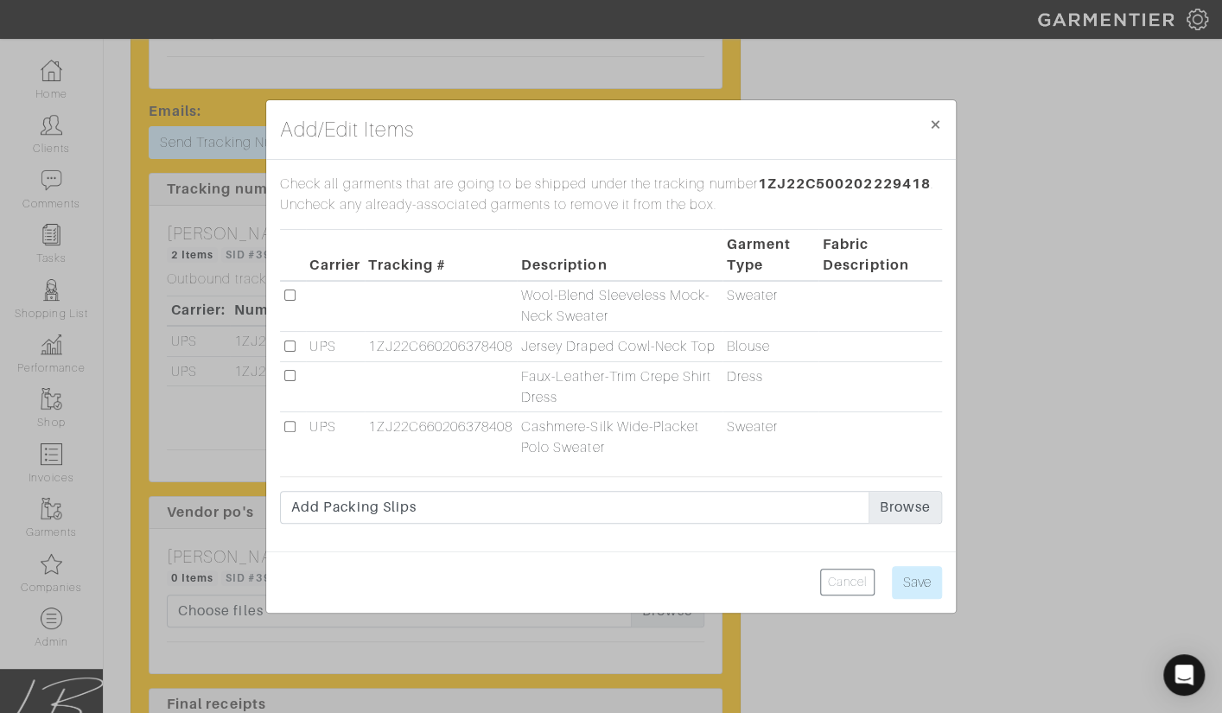
click at [290, 381] on input "checkbox" at bounding box center [289, 375] width 11 height 11
checkbox input "true"
drag, startPoint x: 288, startPoint y: 284, endPoint x: 296, endPoint y: 289, distance: 9.3
click at [288, 290] on input "checkbox" at bounding box center [289, 295] width 11 height 11
checkbox input "true"
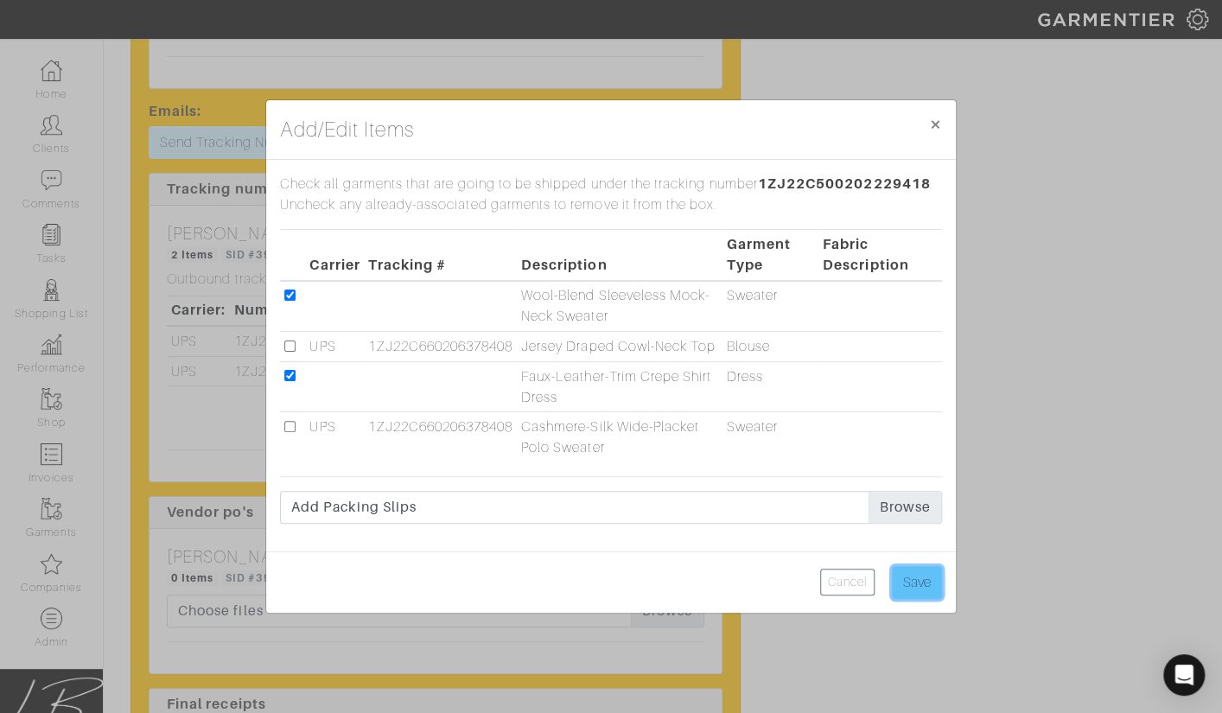
click at [917, 587] on input "Save" at bounding box center [917, 582] width 50 height 33
type input "Save"
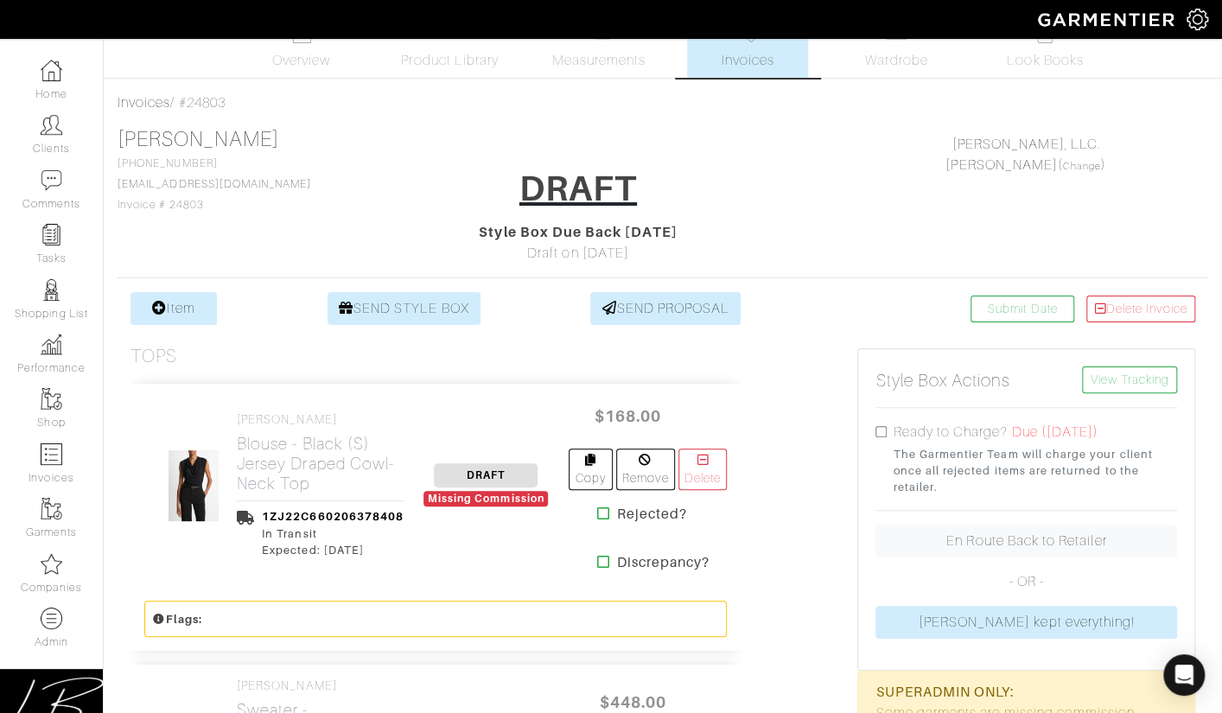
scroll to position [0, 0]
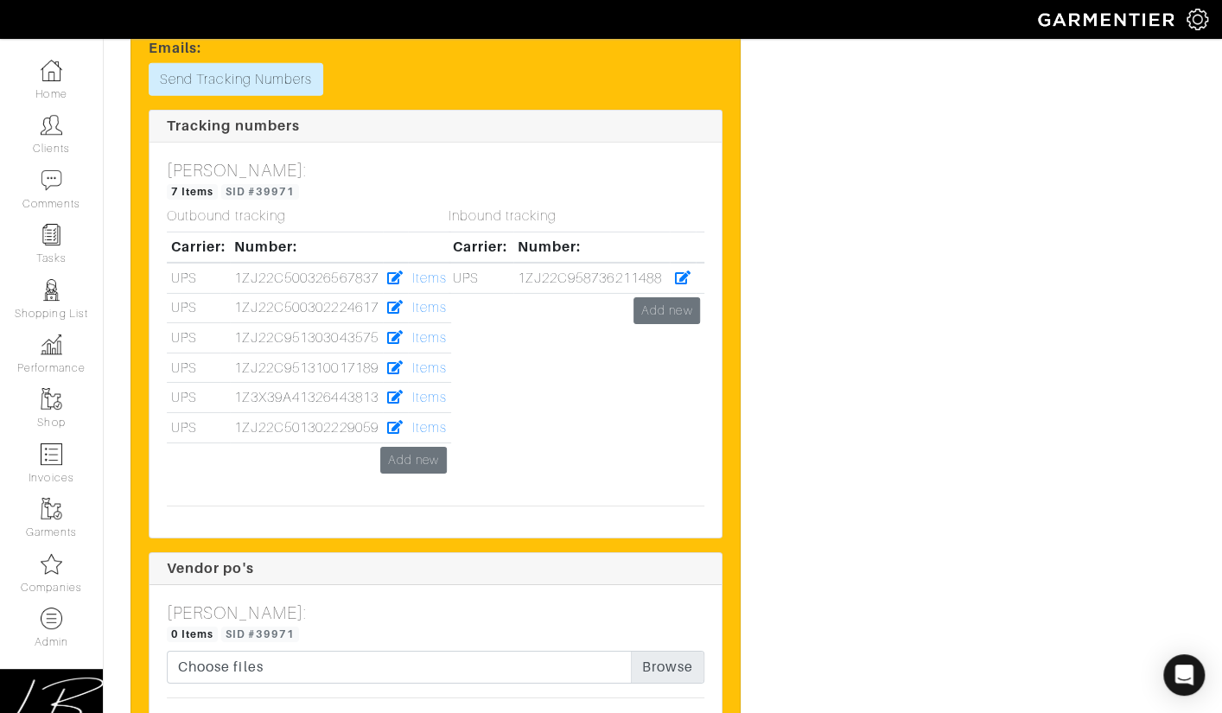
scroll to position [6142, 0]
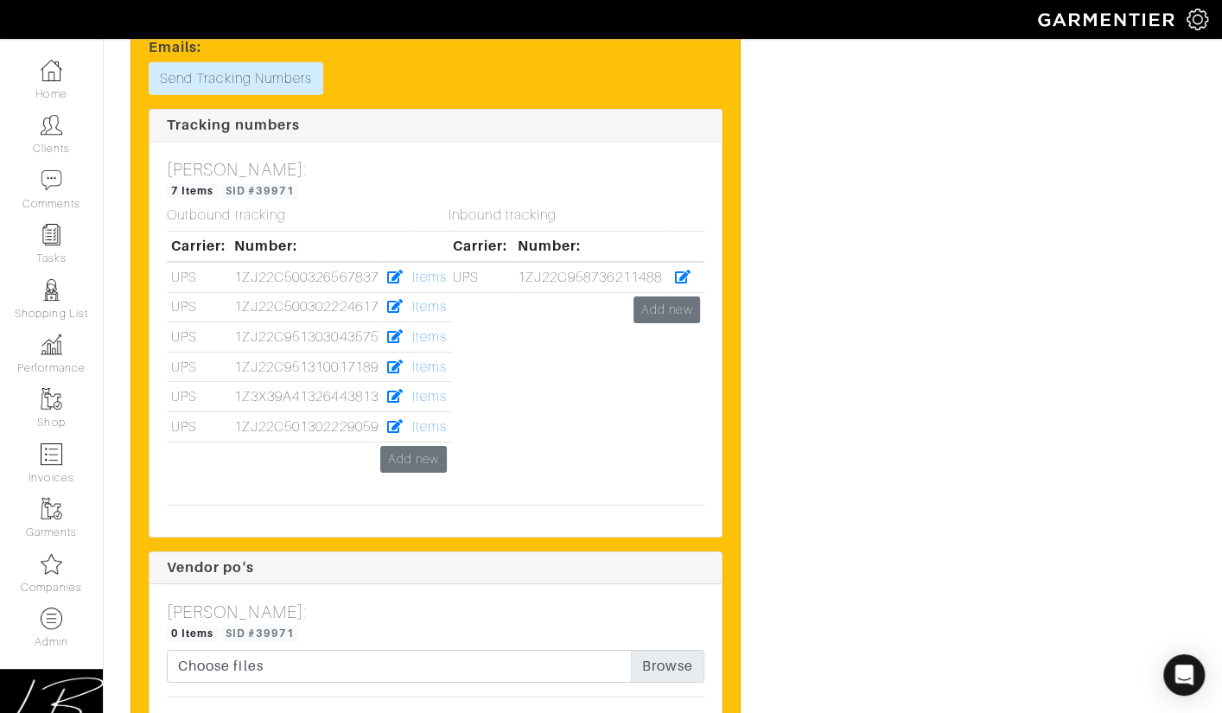
click at [436, 361] on div "Inbound tracking Carrier: Number: UPS 1ZJ22C958736211488 Add new" at bounding box center [577, 349] width 282 height 284
click at [426, 389] on link "Items" at bounding box center [429, 397] width 35 height 16
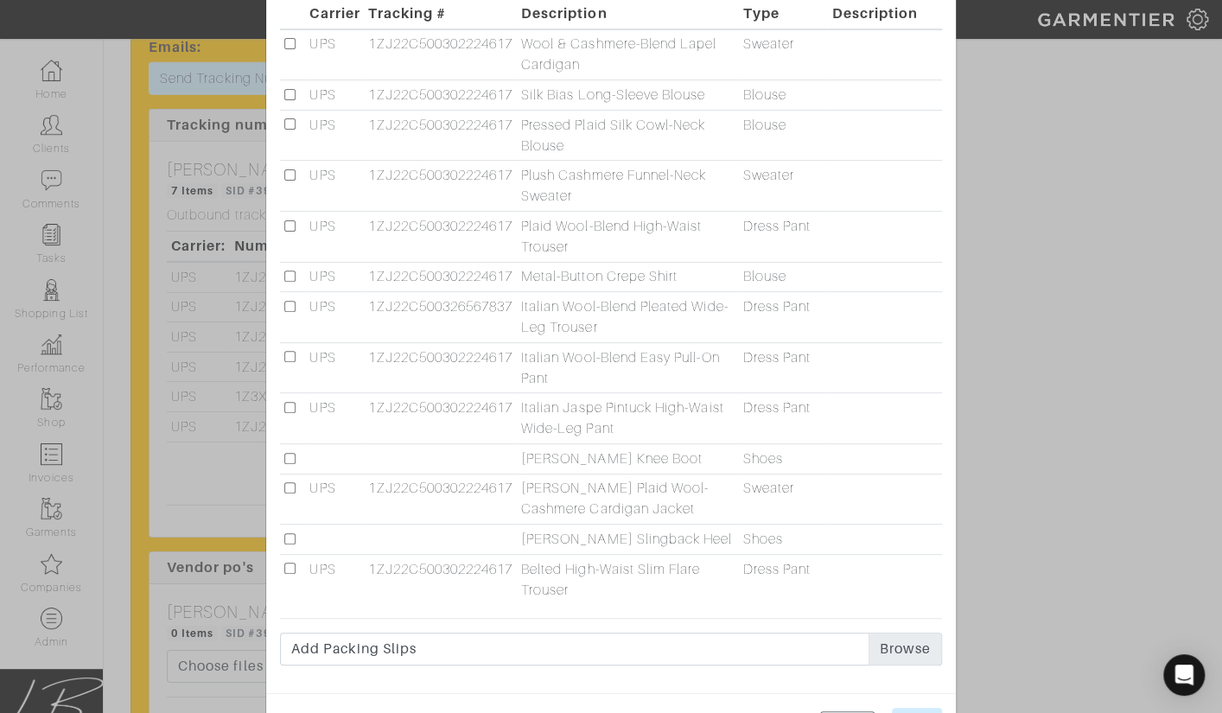
scroll to position [241, 0]
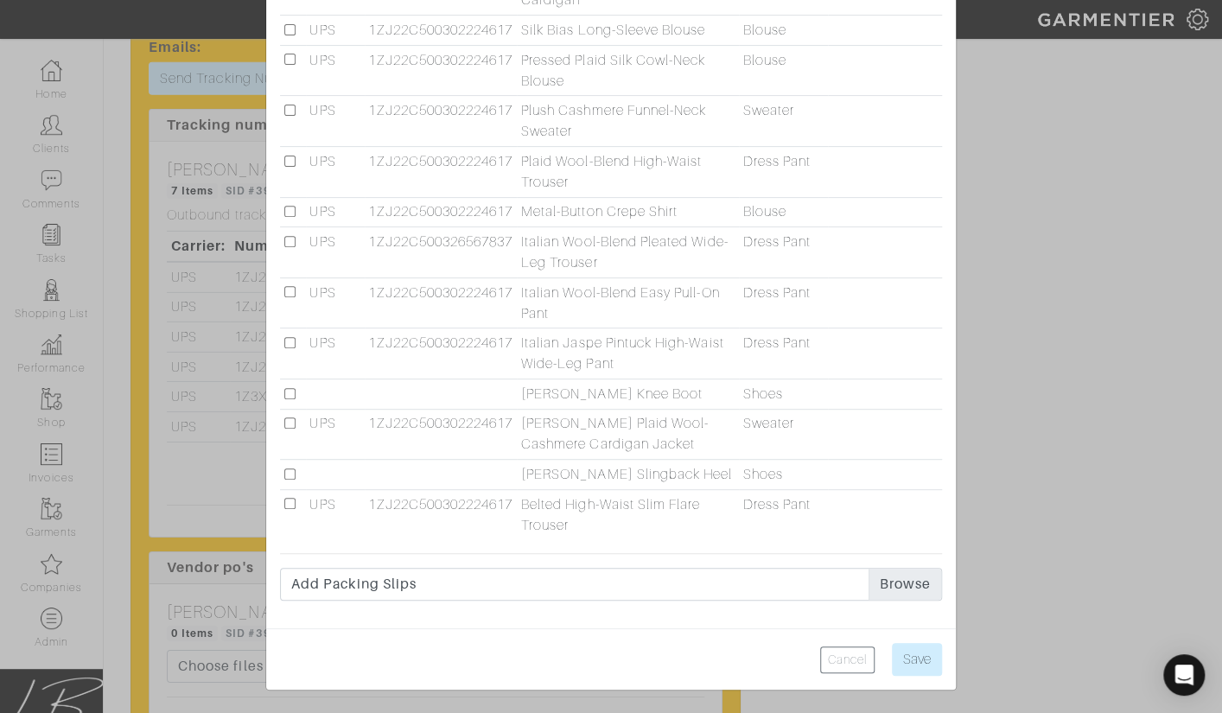
click at [286, 390] on input "checkbox" at bounding box center [289, 393] width 11 height 11
click at [285, 394] on input "checkbox" at bounding box center [289, 393] width 11 height 11
checkbox input "false"
click at [290, 473] on input "checkbox" at bounding box center [289, 473] width 11 height 11
checkbox input "true"
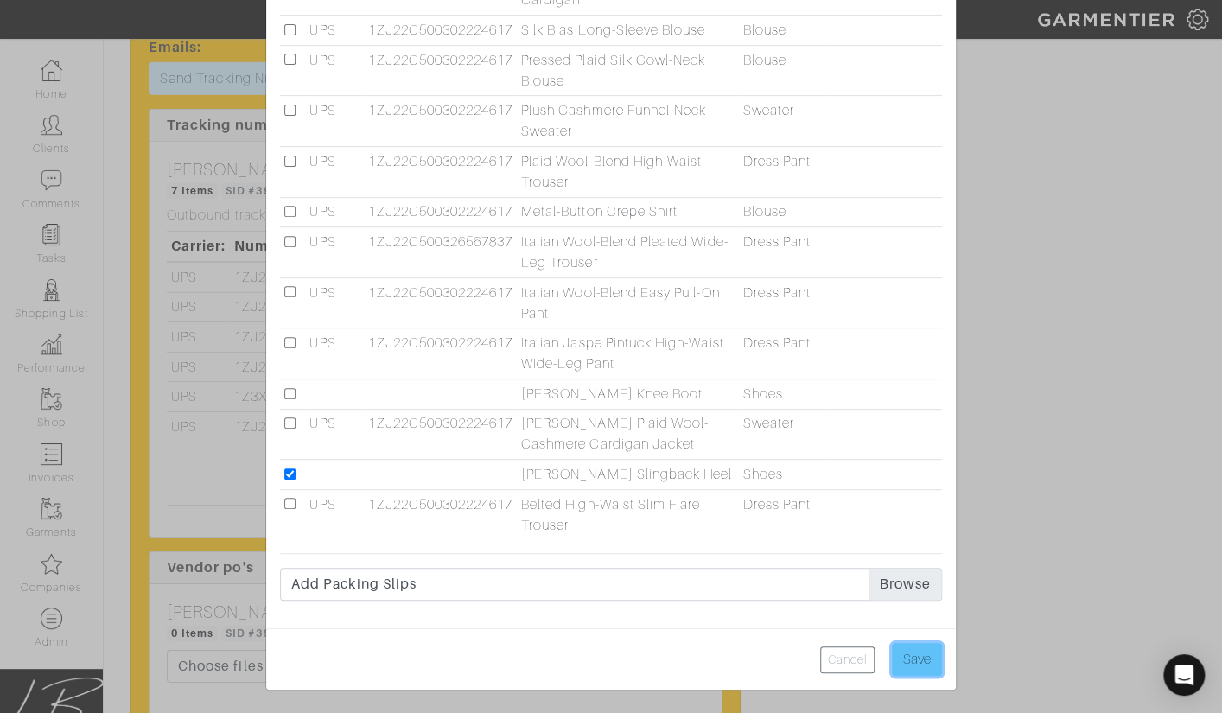
click at [913, 657] on input "Save" at bounding box center [917, 659] width 50 height 33
type input "Save"
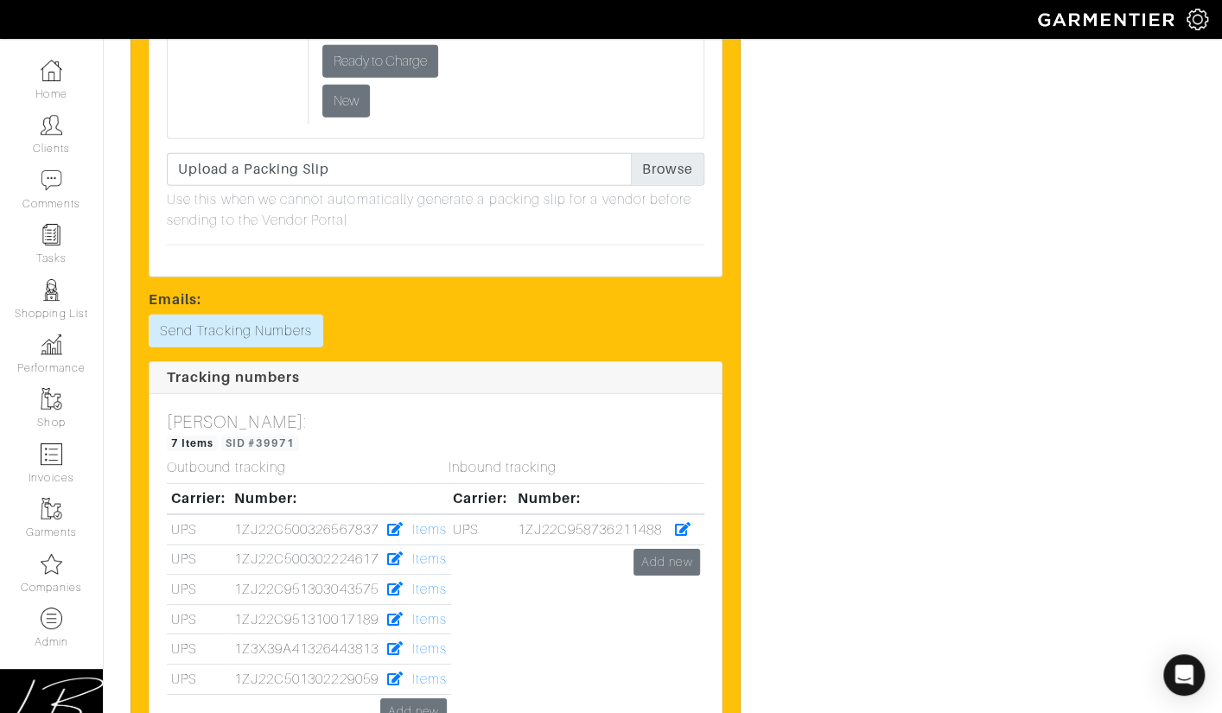
scroll to position [5891, 0]
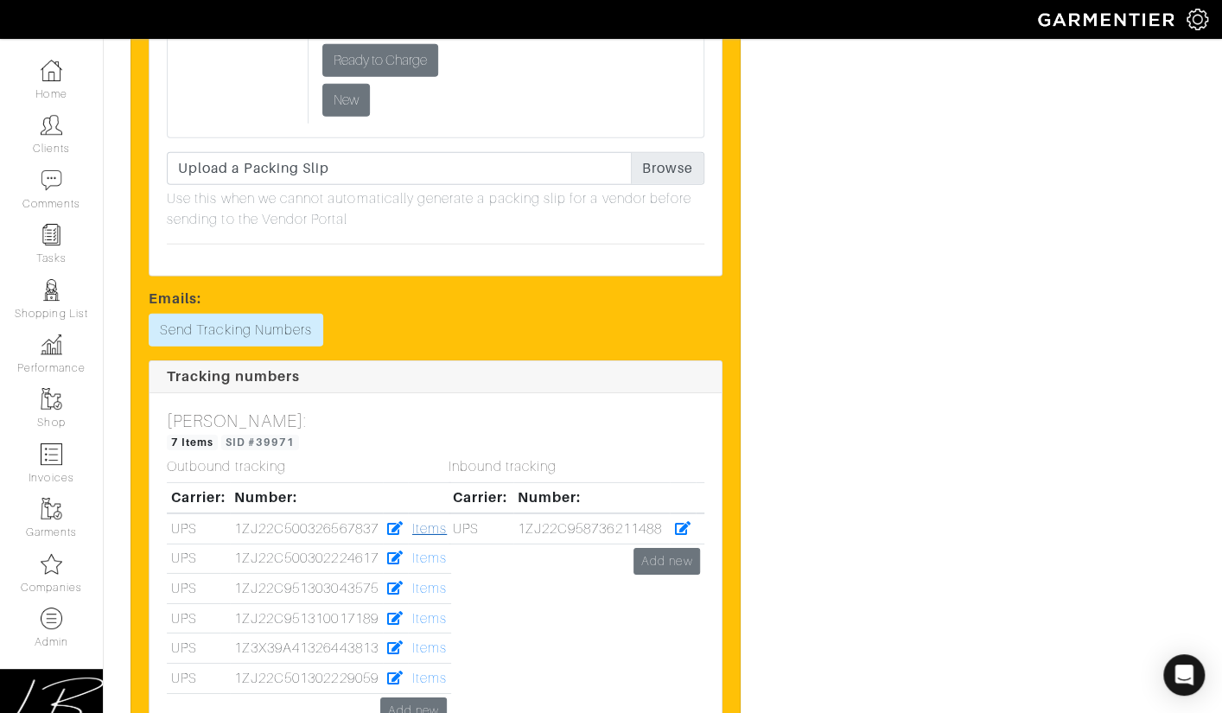
click at [430, 521] on link "Items" at bounding box center [429, 529] width 35 height 16
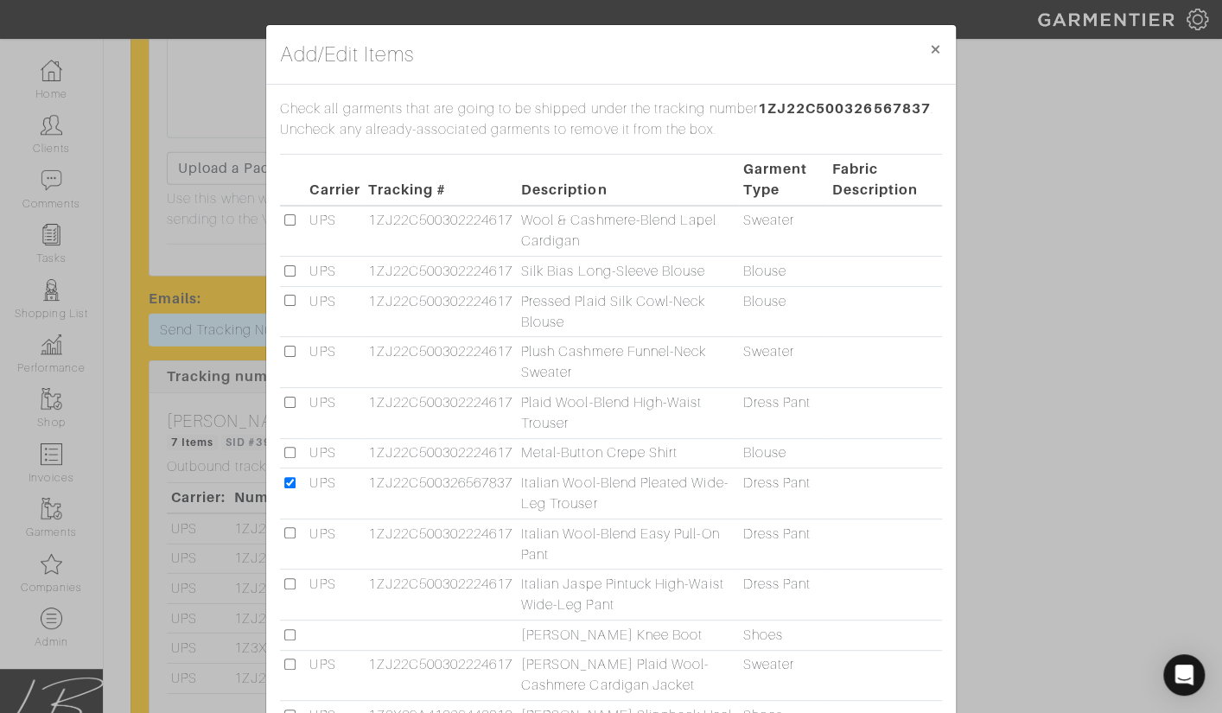
click at [1002, 361] on div "Add/Edit Items × Close Check all garments that are going to be shipped under th…" at bounding box center [611, 356] width 1222 height 713
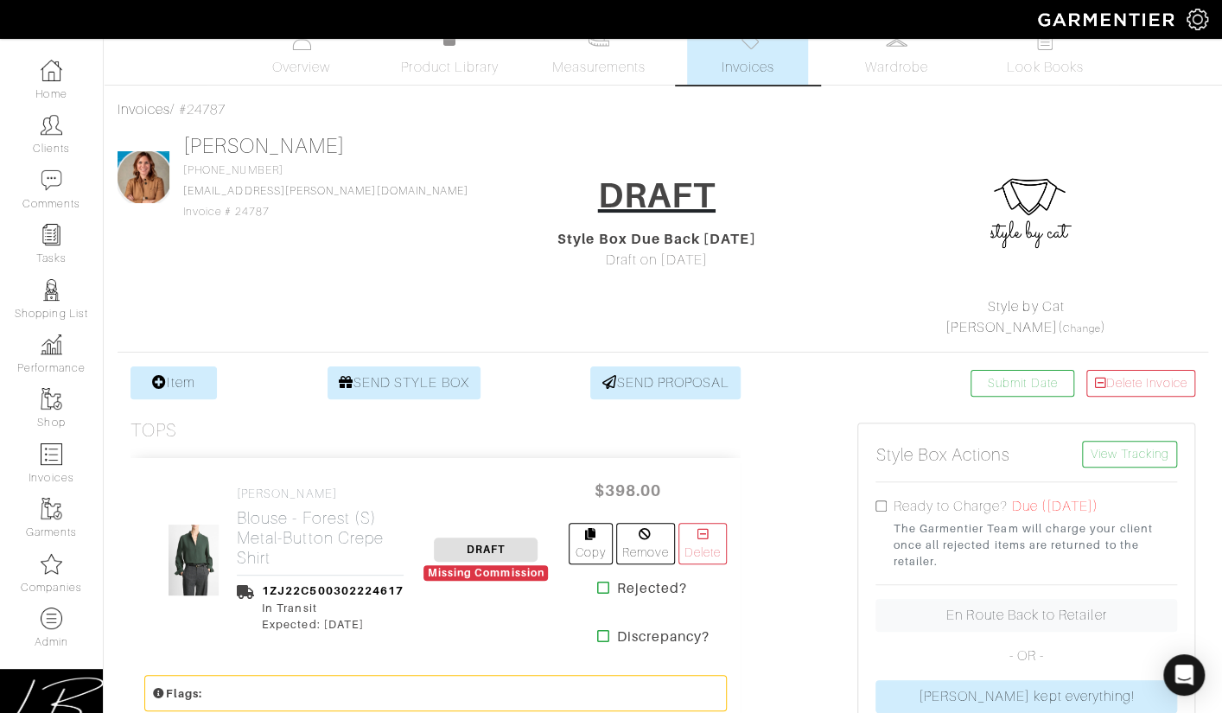
scroll to position [0, 0]
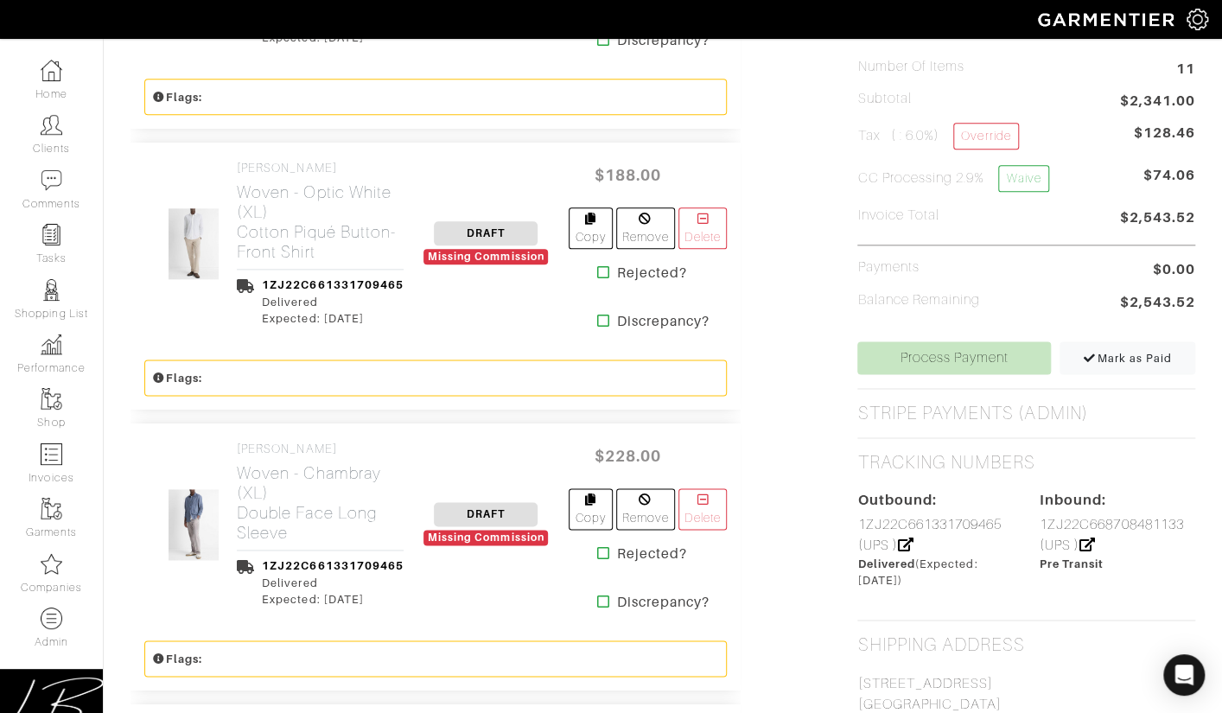
scroll to position [929, 0]
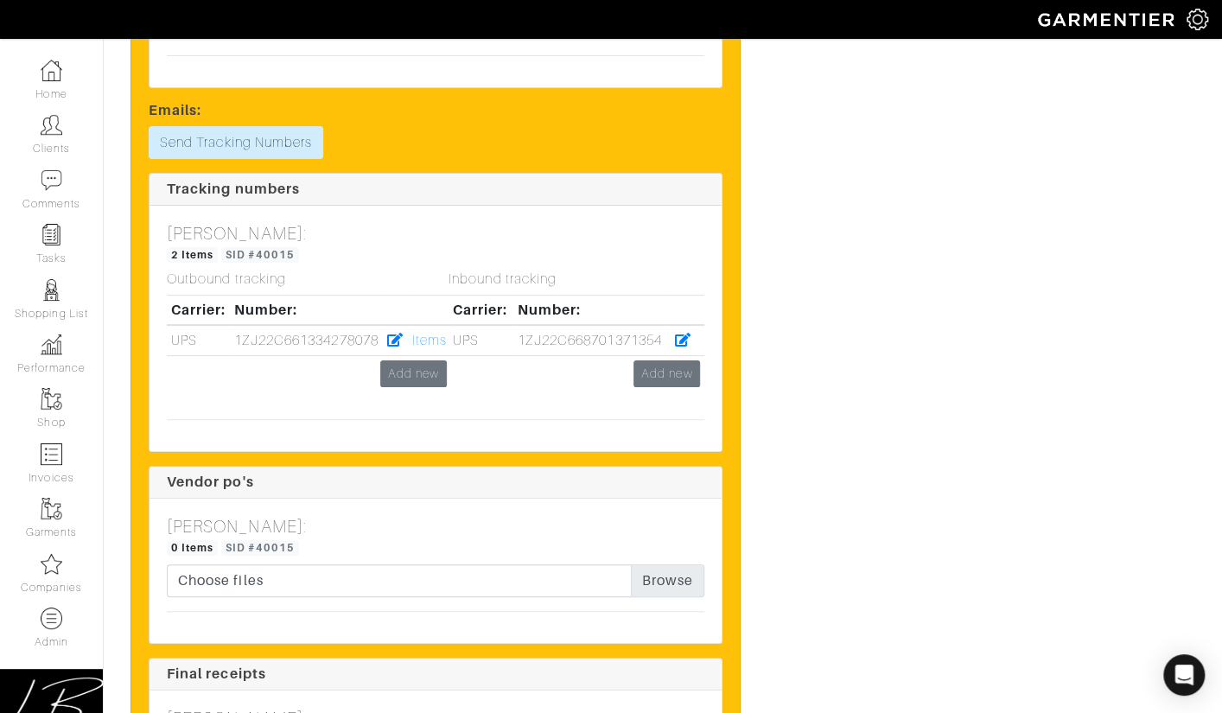
scroll to position [3367, 0]
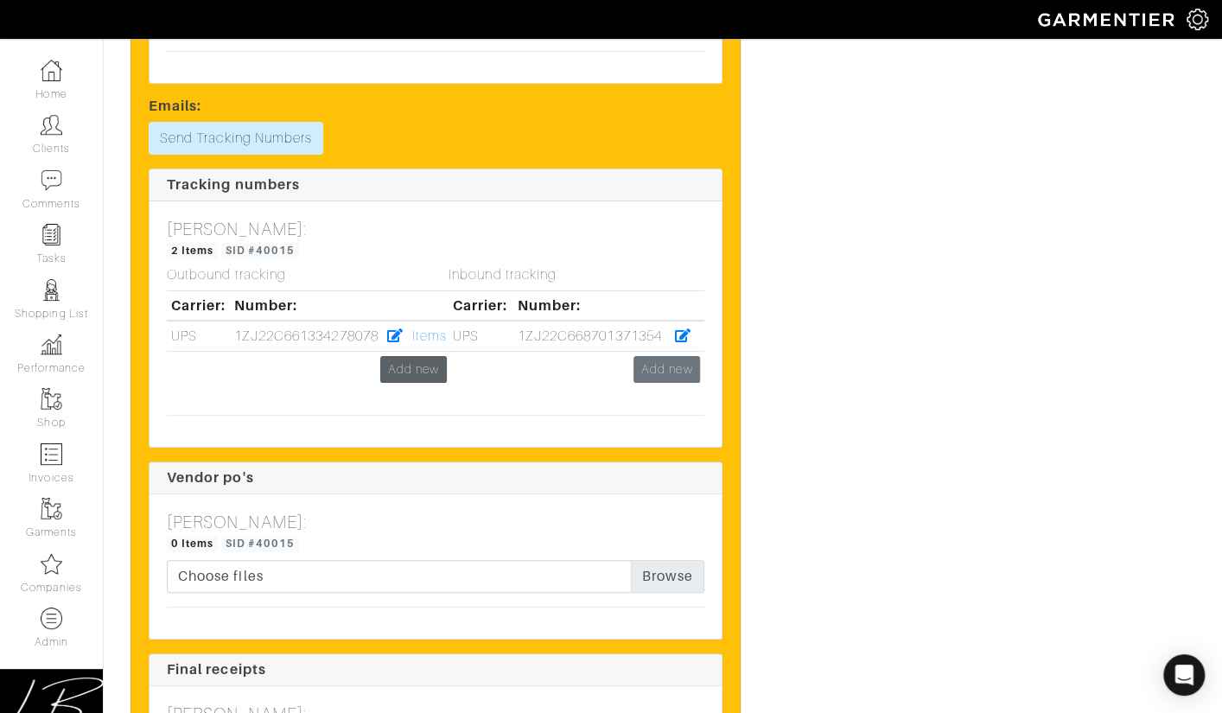
drag, startPoint x: 440, startPoint y: 359, endPoint x: 423, endPoint y: 359, distance: 17.3
click at [436, 359] on div "Inbound tracking Carrier: Number: UPS 1ZJ22C668701371354 Add new" at bounding box center [577, 334] width 282 height 134
click at [418, 359] on link "Add new" at bounding box center [413, 369] width 67 height 27
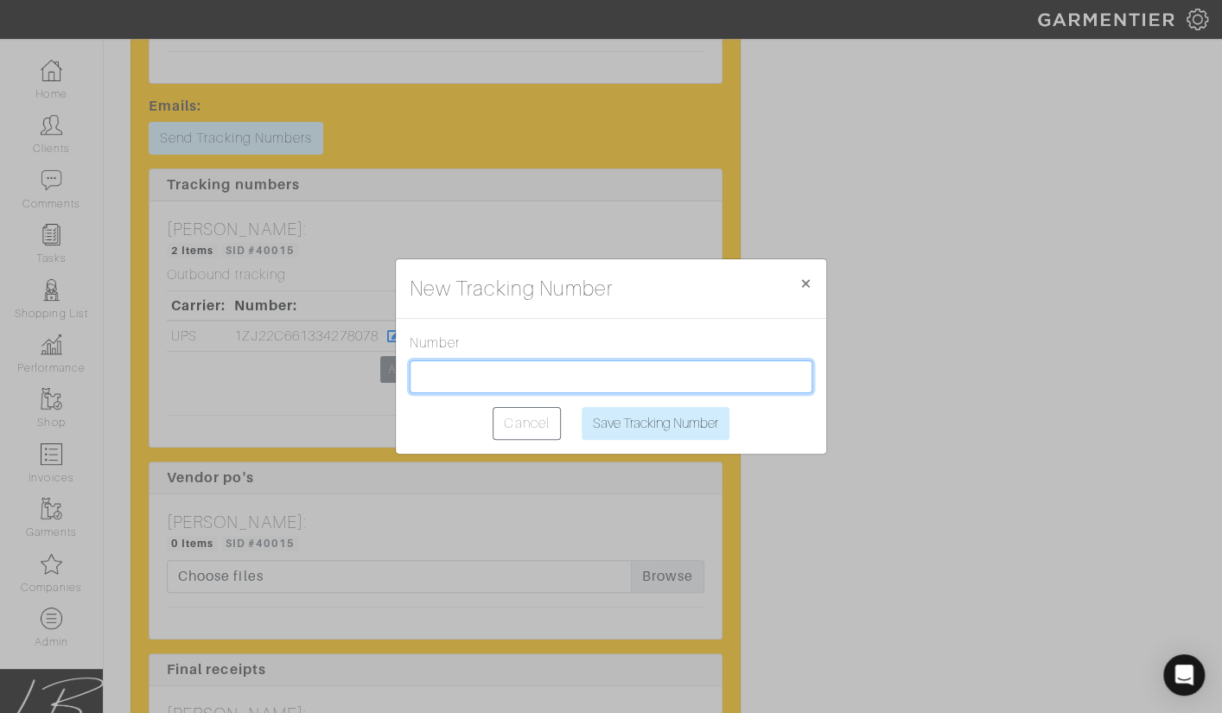
click at [452, 368] on input "text" at bounding box center [611, 376] width 403 height 33
paste input "1ZJ22C501302229031"
type input "1ZJ22C501302229031"
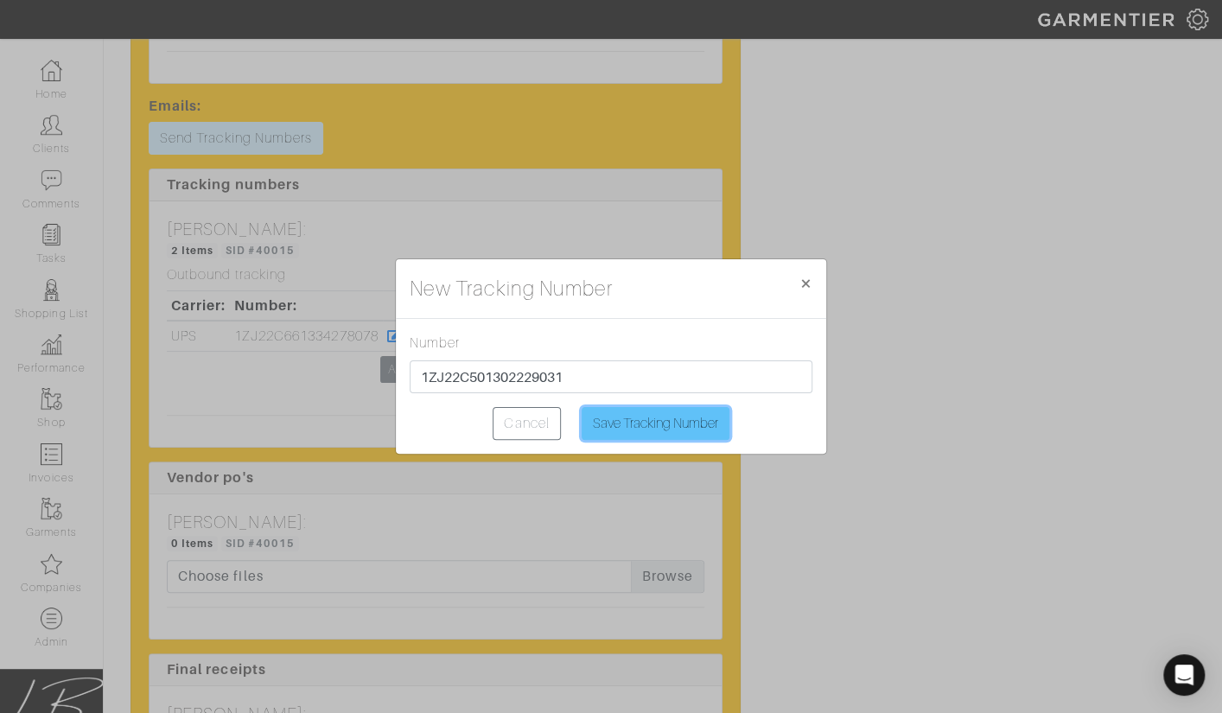
click at [635, 416] on input "Save Tracking Number" at bounding box center [656, 423] width 148 height 33
type input "Saving..."
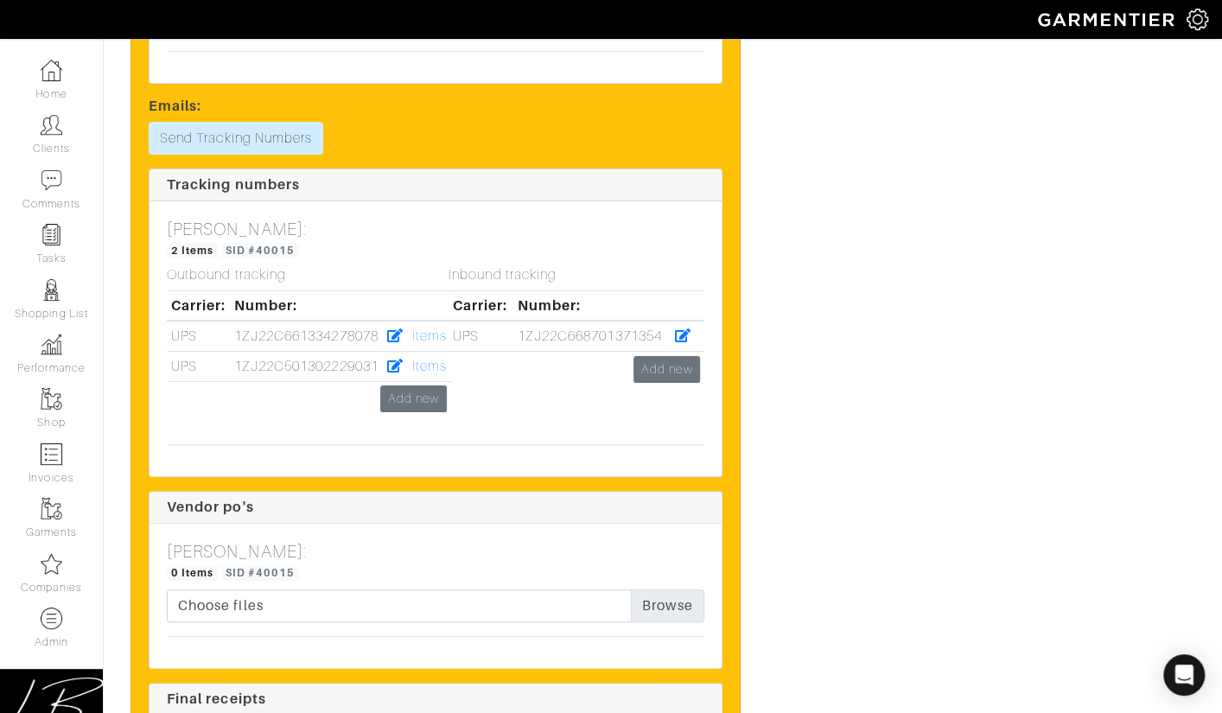
click at [437, 354] on div "Inbound tracking Carrier: Number: UPS 1ZJ22C668701371354 Add new" at bounding box center [577, 349] width 282 height 164
click at [429, 359] on link "Items" at bounding box center [429, 367] width 35 height 16
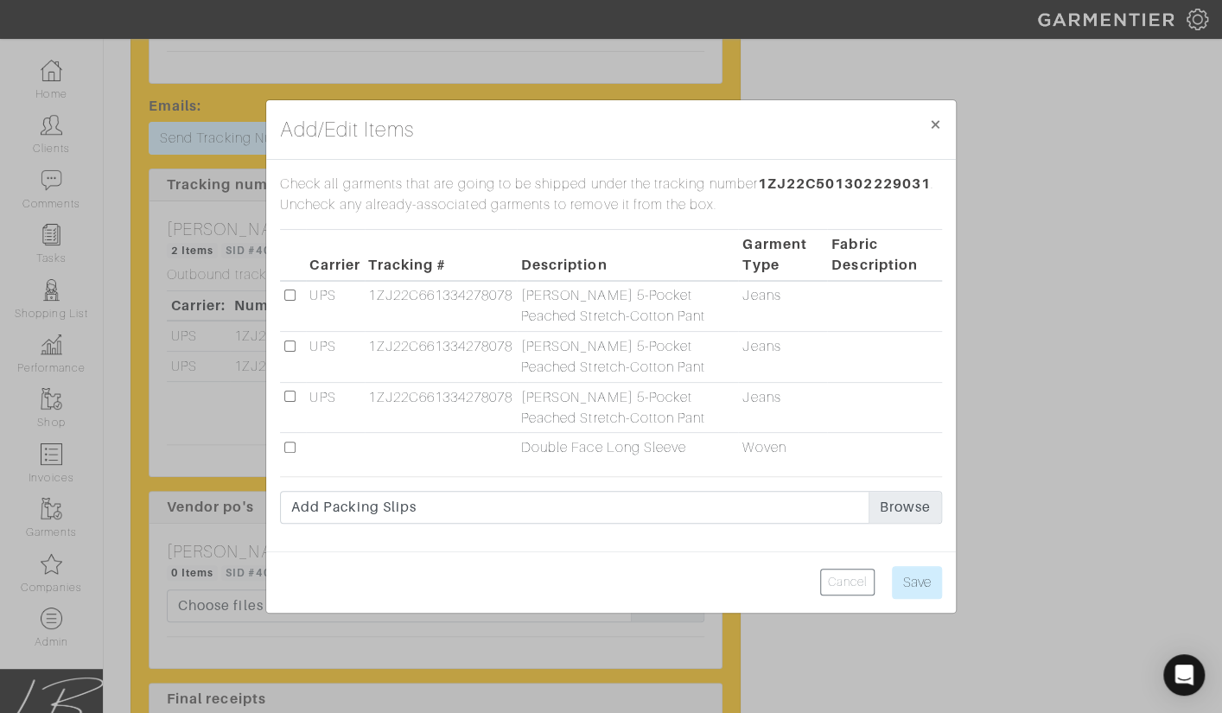
click at [295, 446] on td at bounding box center [293, 447] width 26 height 29
click at [290, 448] on input "checkbox" at bounding box center [289, 447] width 11 height 11
checkbox input "true"
click at [910, 571] on input "Save" at bounding box center [917, 582] width 50 height 33
type input "Save"
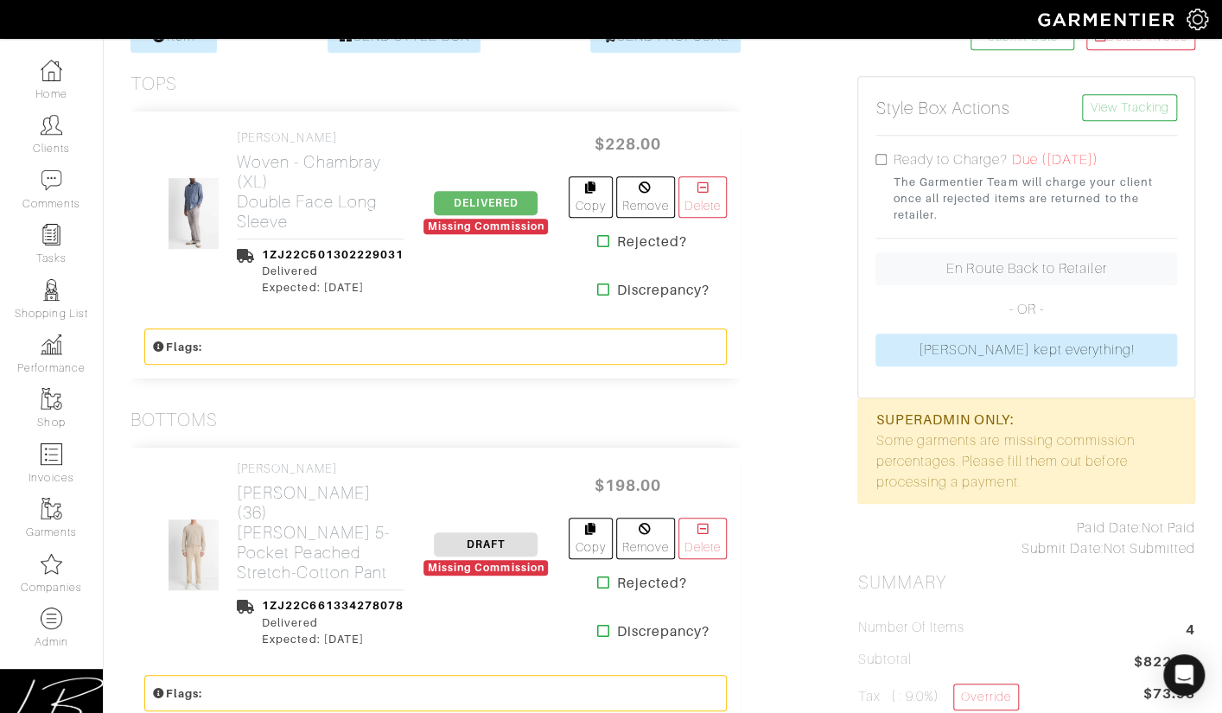
scroll to position [375, 0]
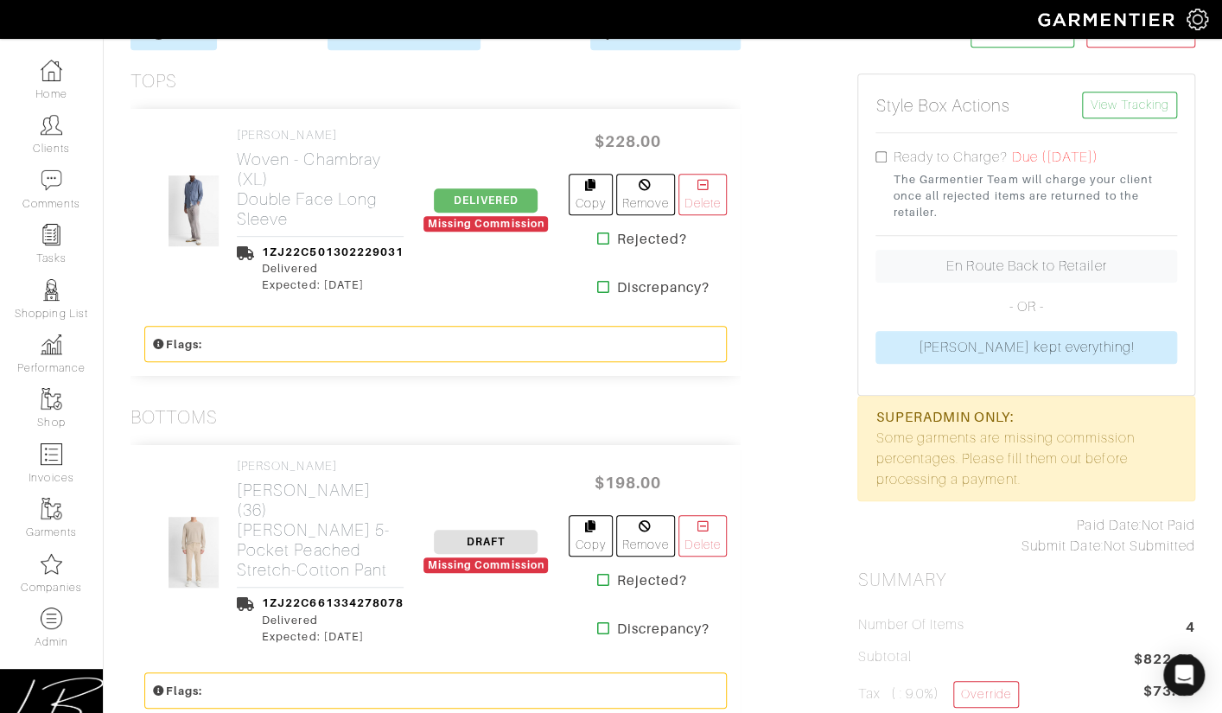
click at [486, 196] on span "DELIVERED" at bounding box center [486, 200] width 104 height 24
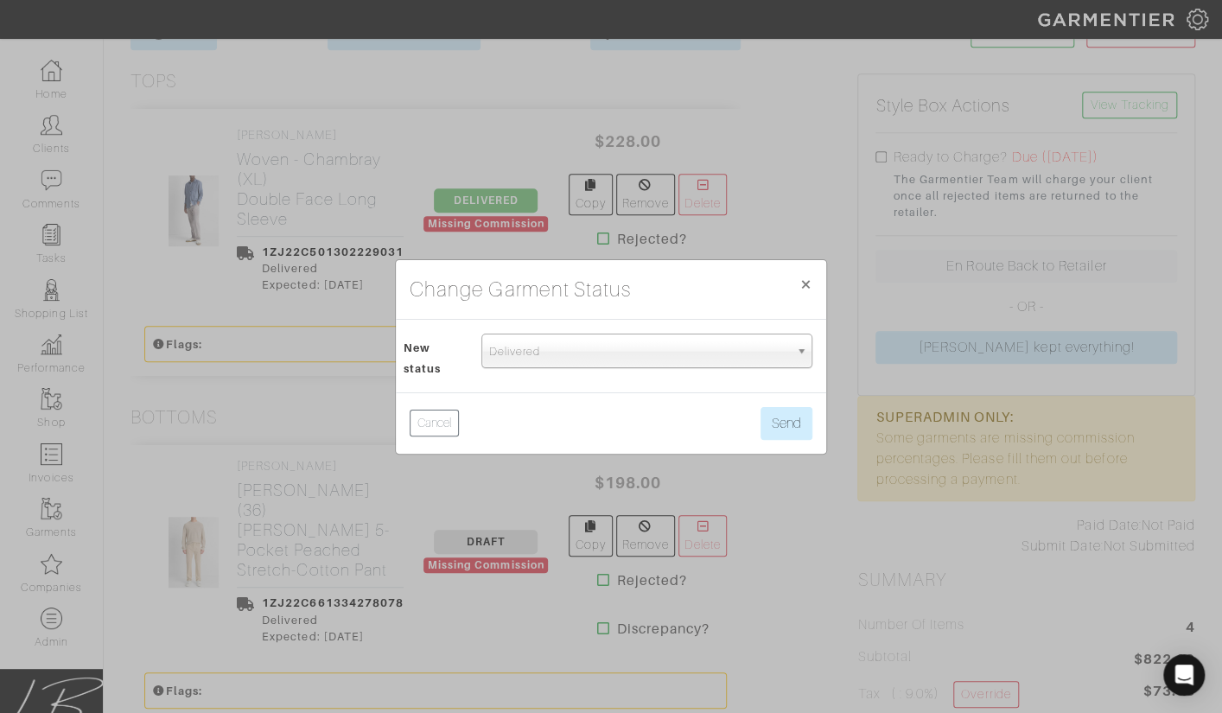
click at [551, 347] on span "Delivered" at bounding box center [639, 352] width 300 height 35
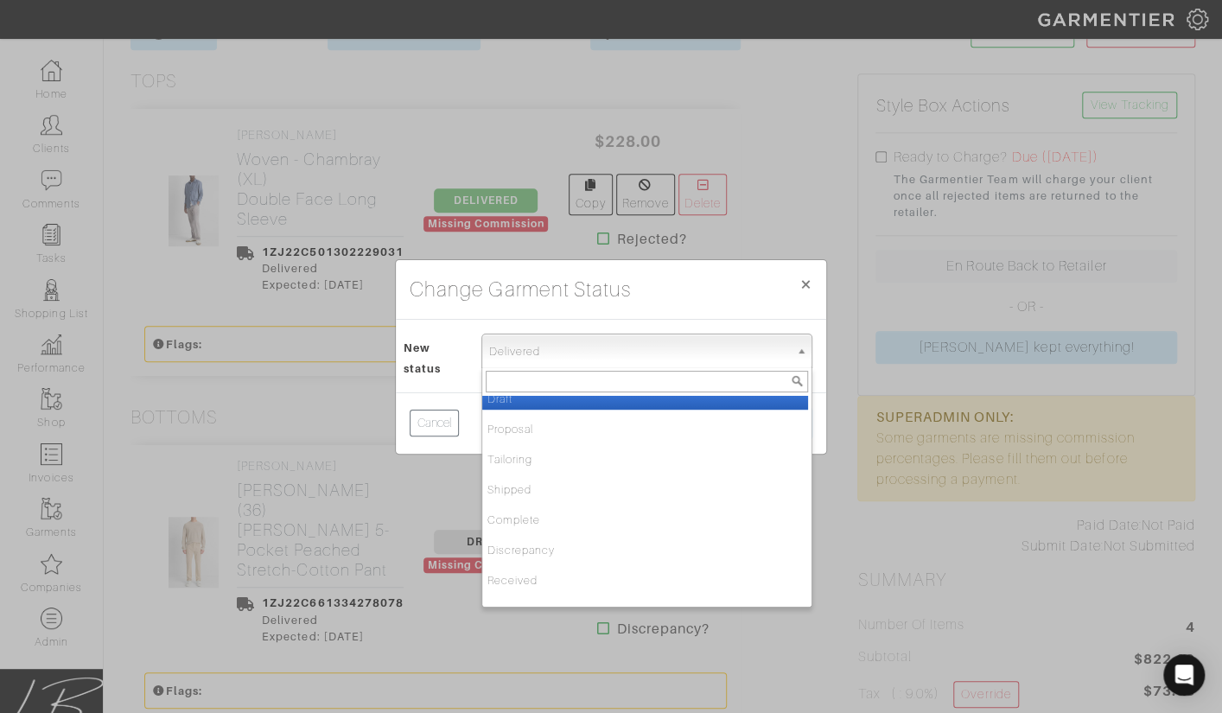
scroll to position [0, 0]
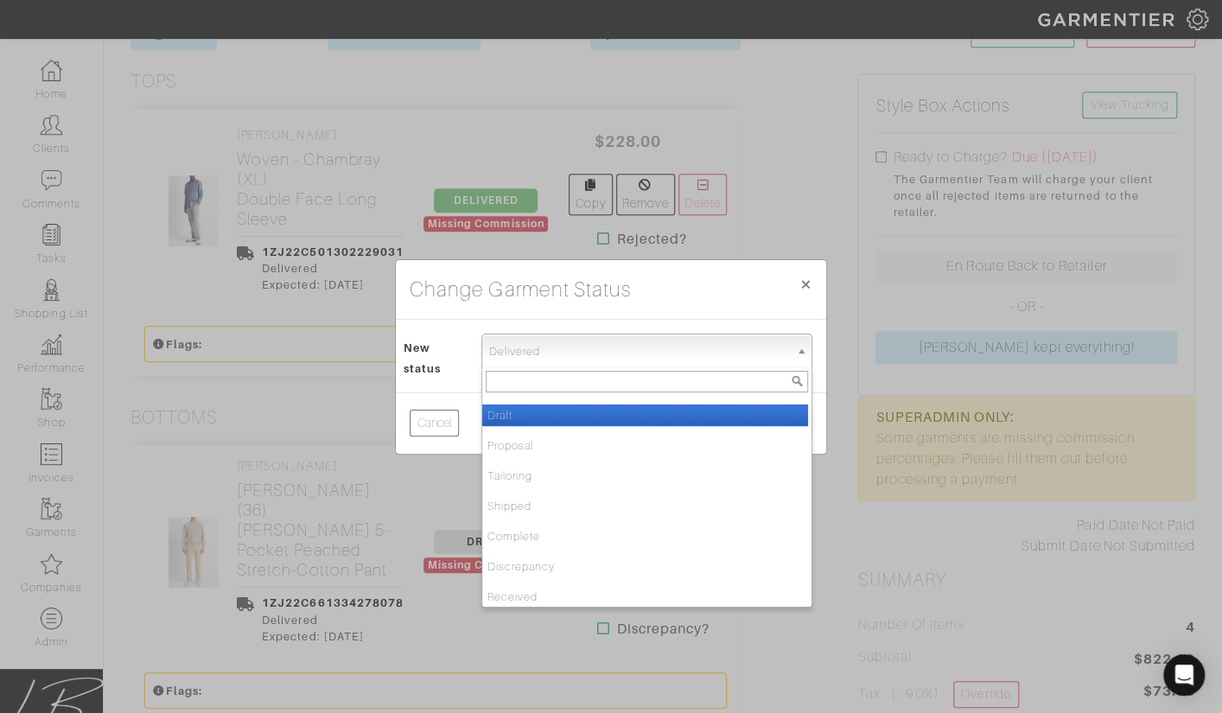
drag, startPoint x: 564, startPoint y: 416, endPoint x: 577, endPoint y: 412, distance: 14.3
click at [564, 416] on li "Draft" at bounding box center [645, 416] width 326 height 22
select select "Draft"
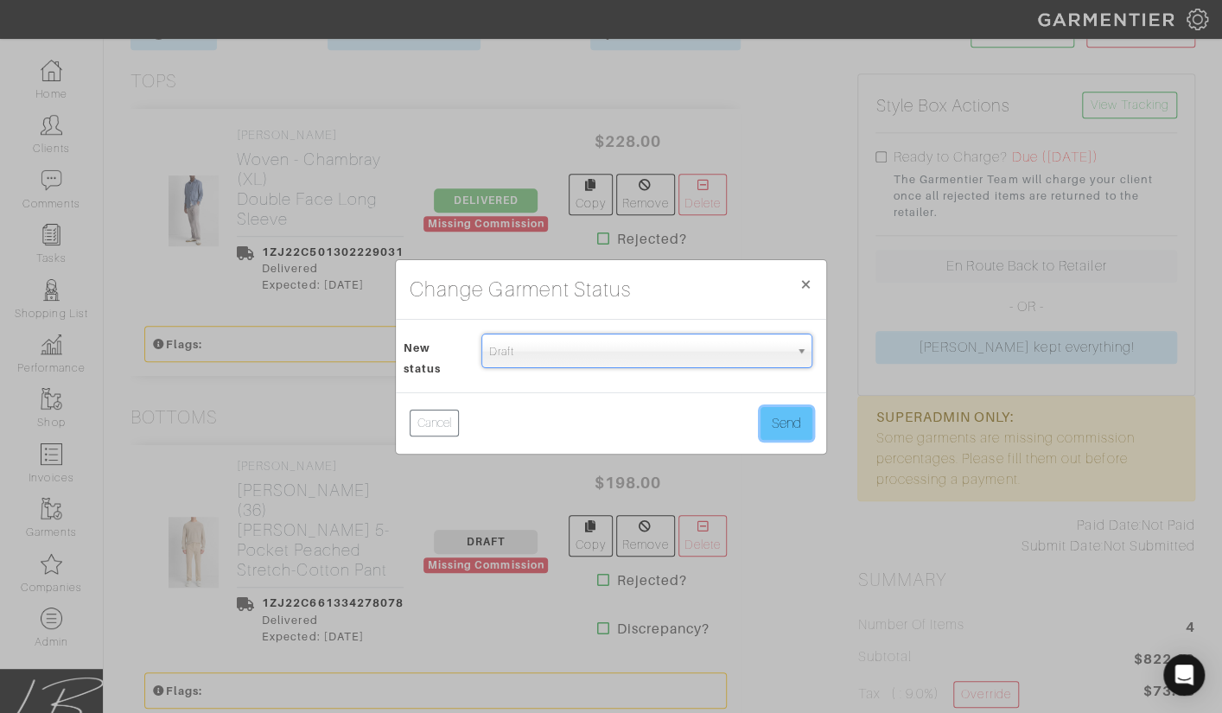
click at [804, 410] on button "Send" at bounding box center [787, 423] width 52 height 33
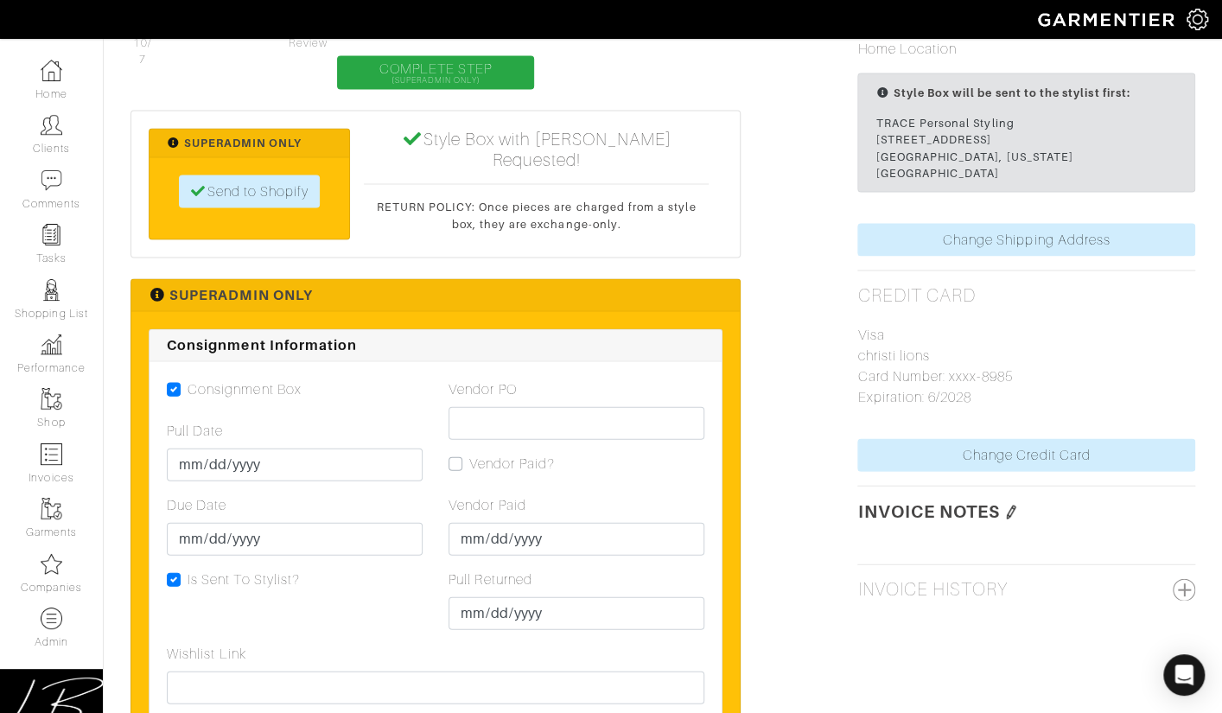
scroll to position [1830, 0]
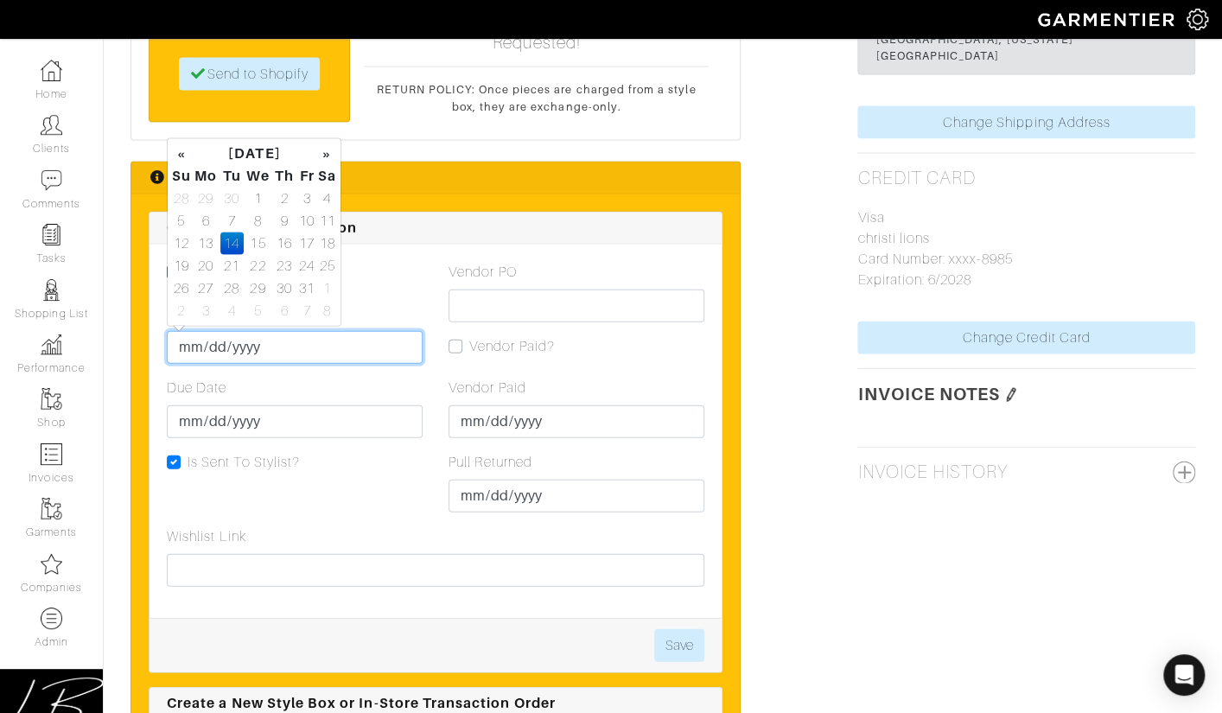
click at [213, 345] on input "[DATE]" at bounding box center [295, 347] width 256 height 33
click at [252, 218] on td "8" at bounding box center [258, 221] width 29 height 22
click at [234, 221] on td "7" at bounding box center [231, 221] width 23 height 22
type input "[DATE]"
click at [401, 296] on div "Consignment Box Pull Date 2025-10-07 Due Date 2025-10-14 Is Sent To Stylist?" at bounding box center [295, 394] width 282 height 264
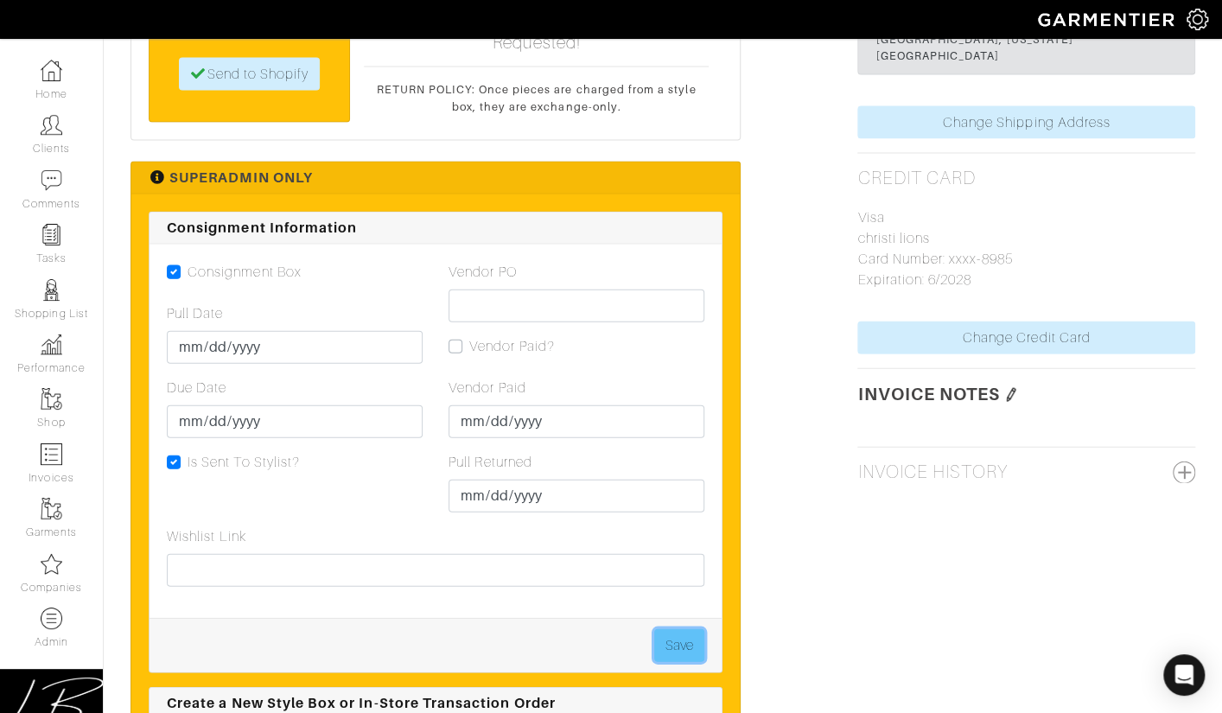
click at [683, 636] on button "Save" at bounding box center [679, 645] width 50 height 33
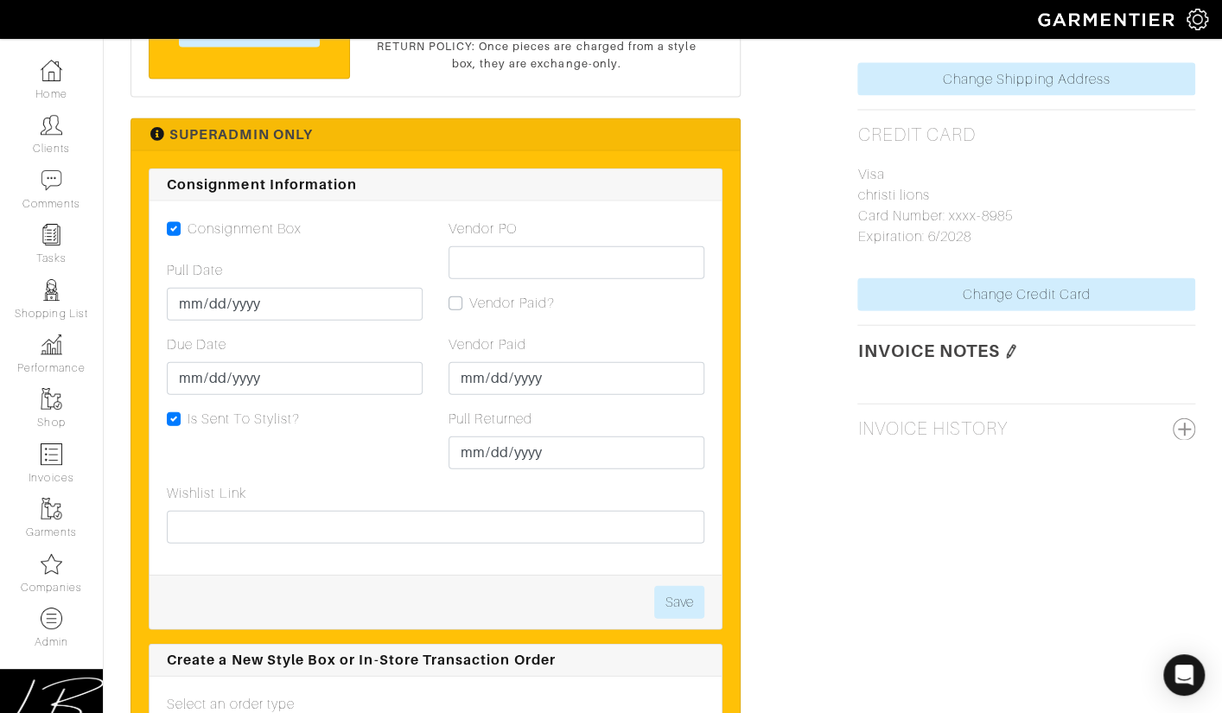
scroll to position [1884, 0]
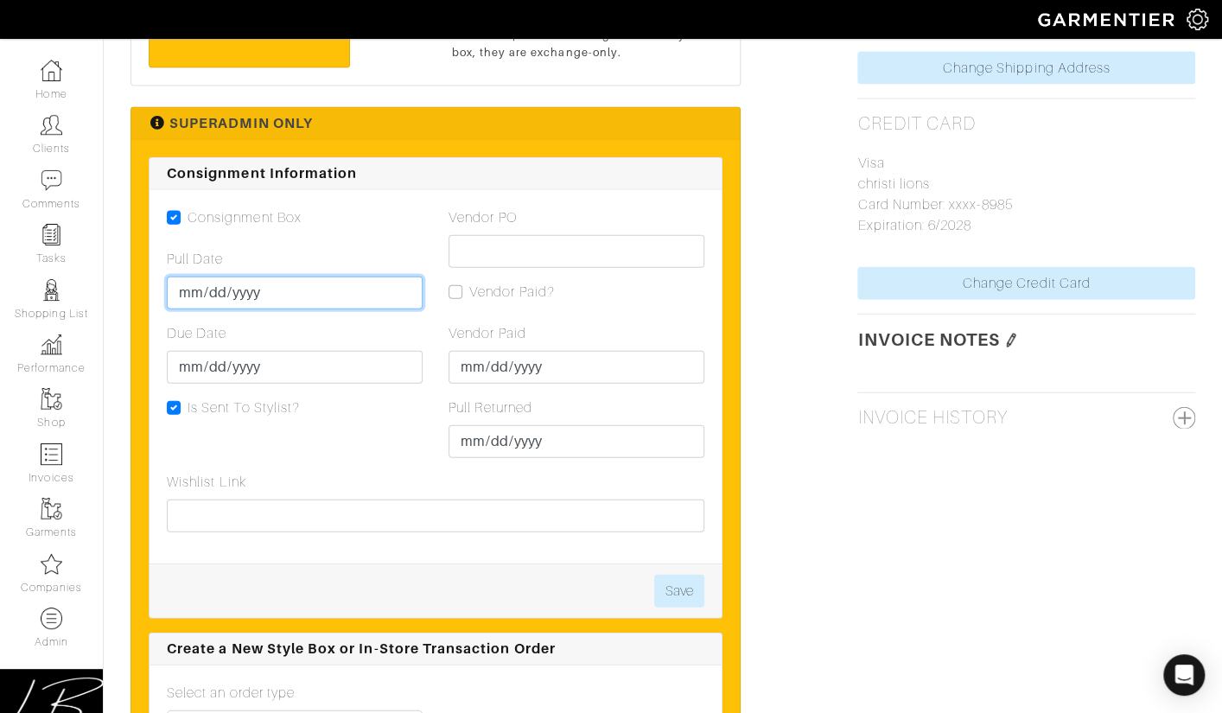
click at [202, 286] on input "[DATE]" at bounding box center [295, 293] width 256 height 33
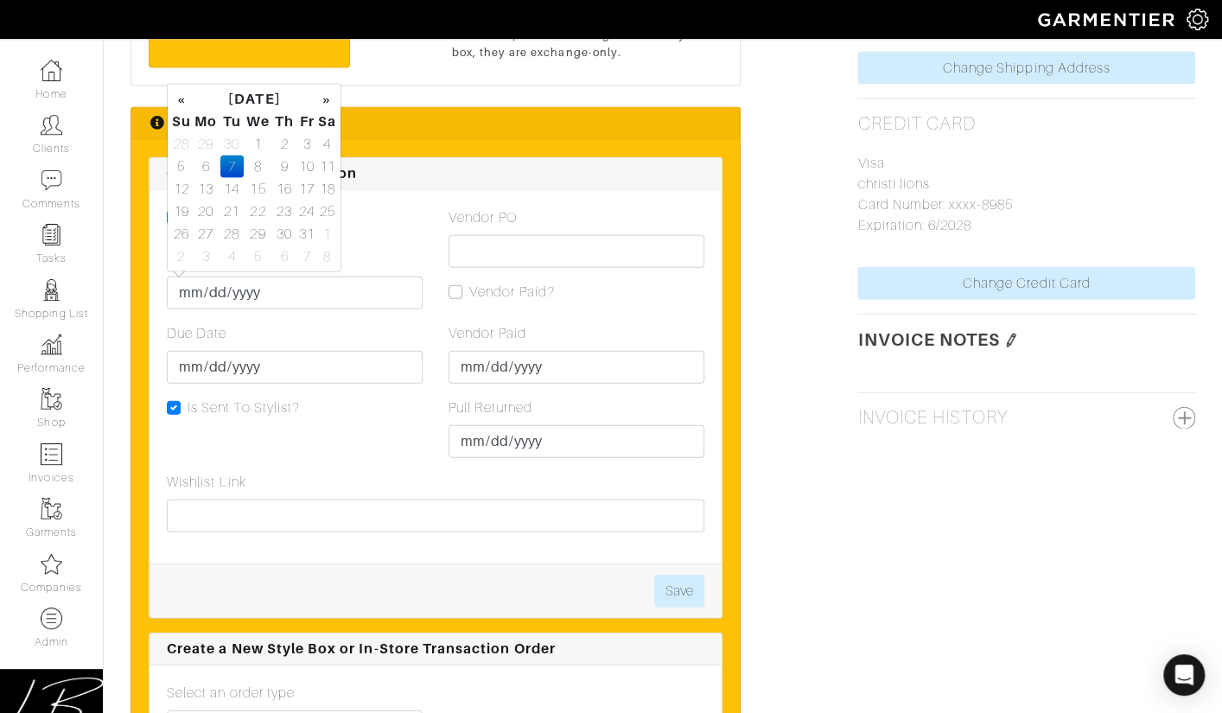
click at [399, 217] on div "Consignment Box" at bounding box center [295, 217] width 256 height 21
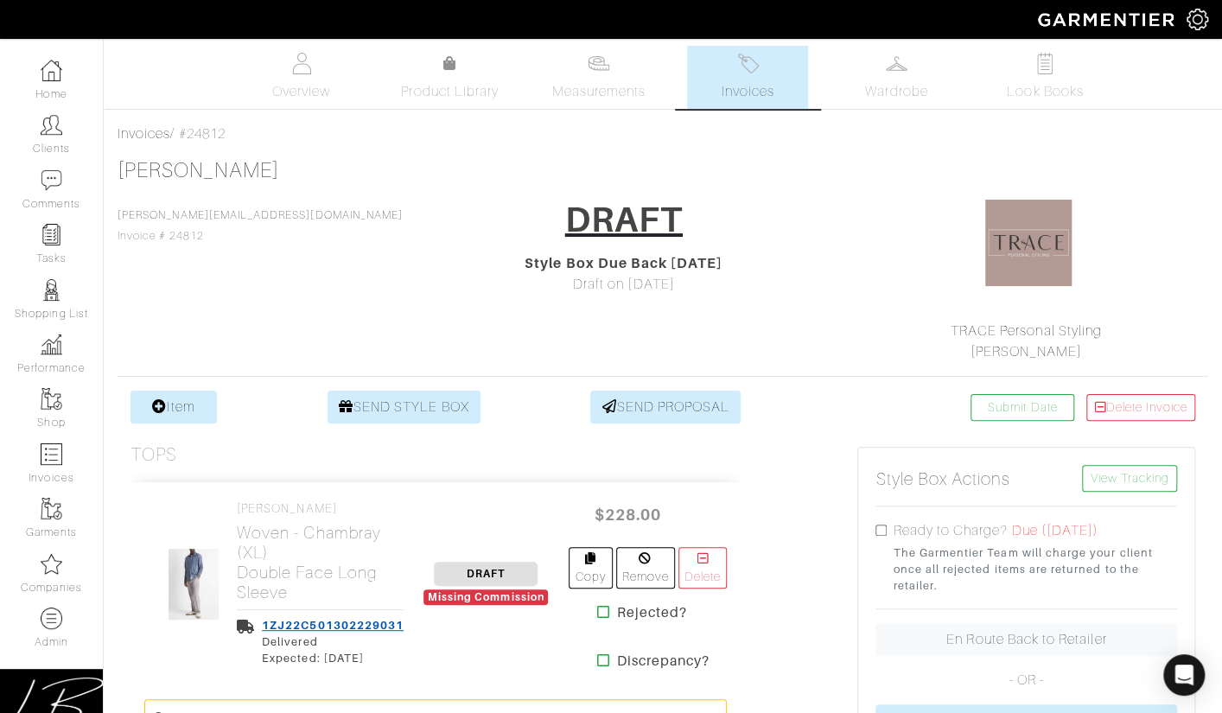
scroll to position [0, 0]
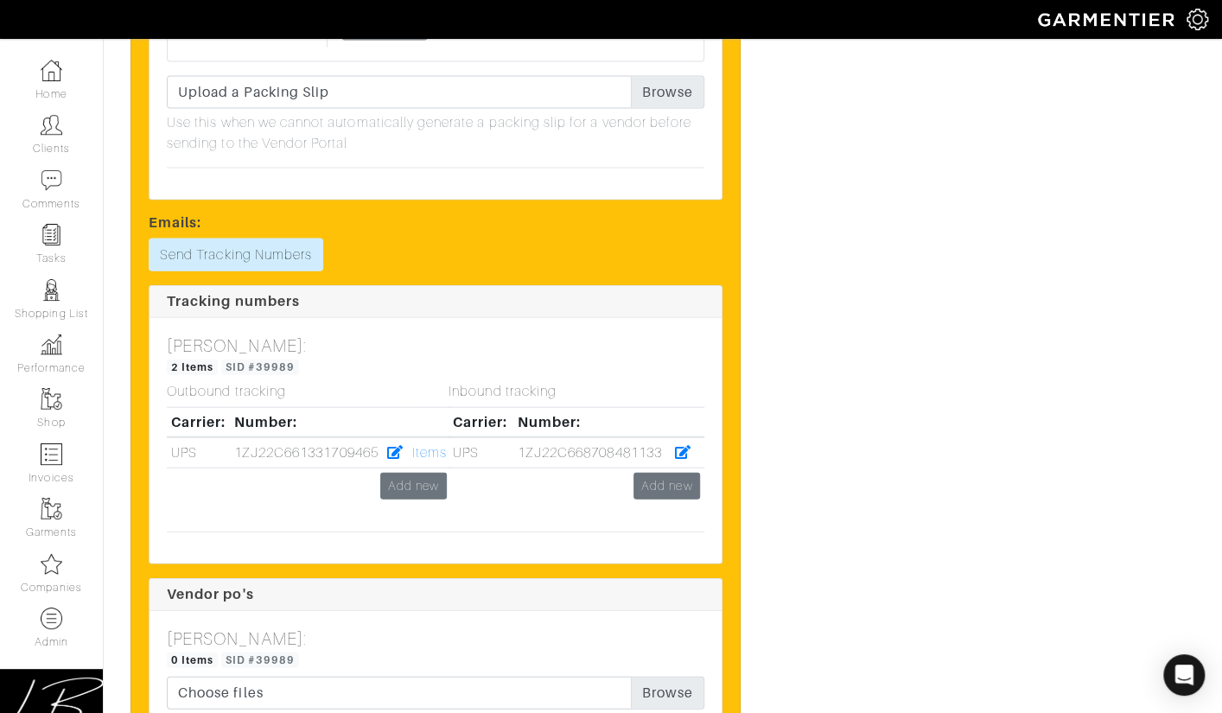
scroll to position [5201, 0]
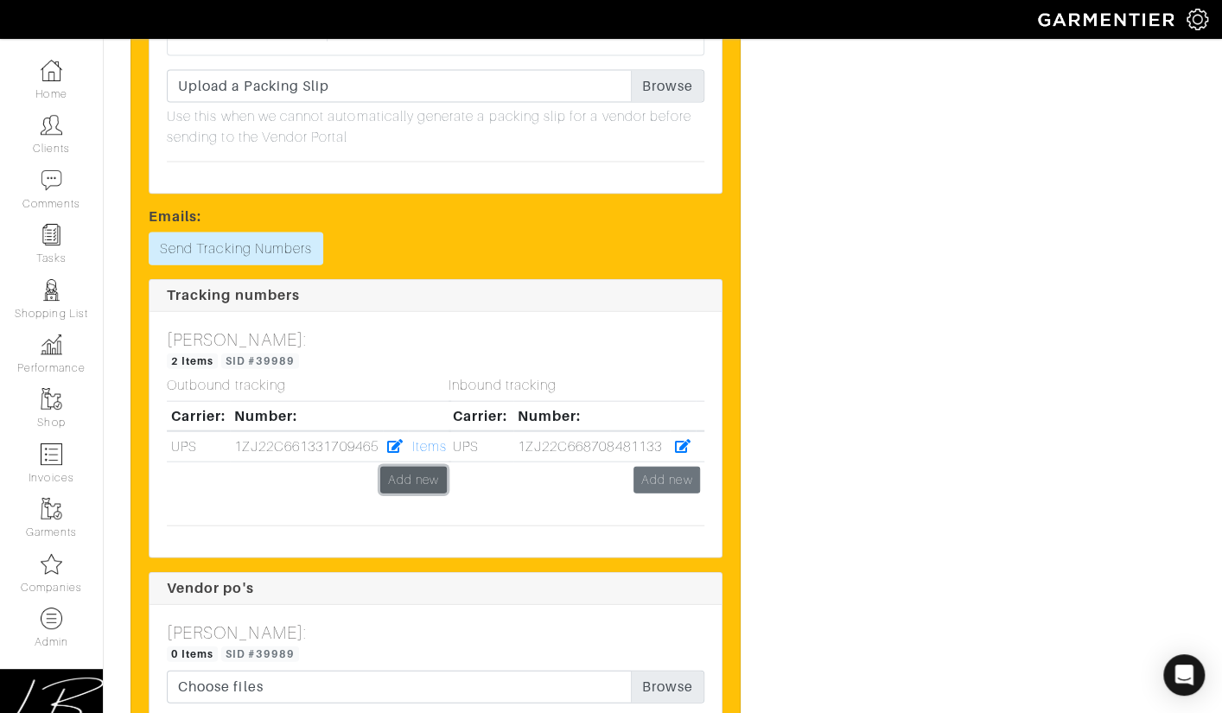
click at [403, 467] on link "Add new" at bounding box center [413, 480] width 67 height 27
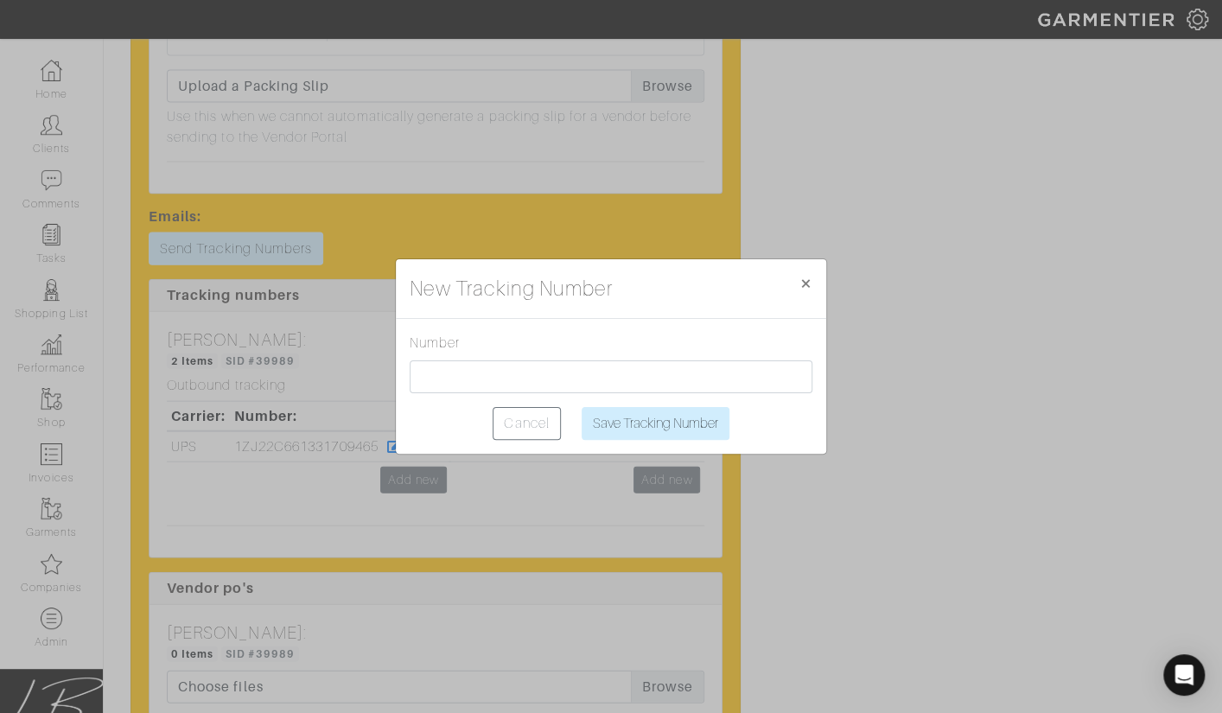
click at [480, 358] on div "Number" at bounding box center [611, 363] width 403 height 61
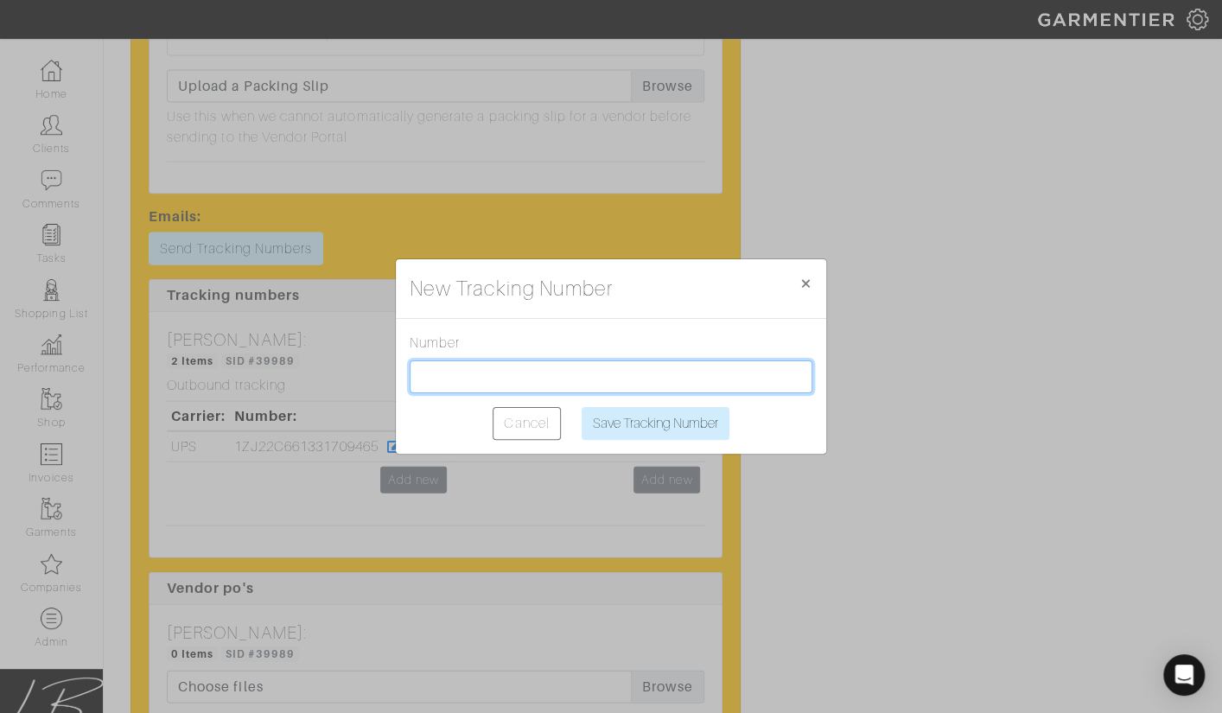
click at [481, 368] on input "text" at bounding box center [611, 376] width 403 height 33
paste input "1ZJ22C501302227622"
type input "1ZJ22C501302227622"
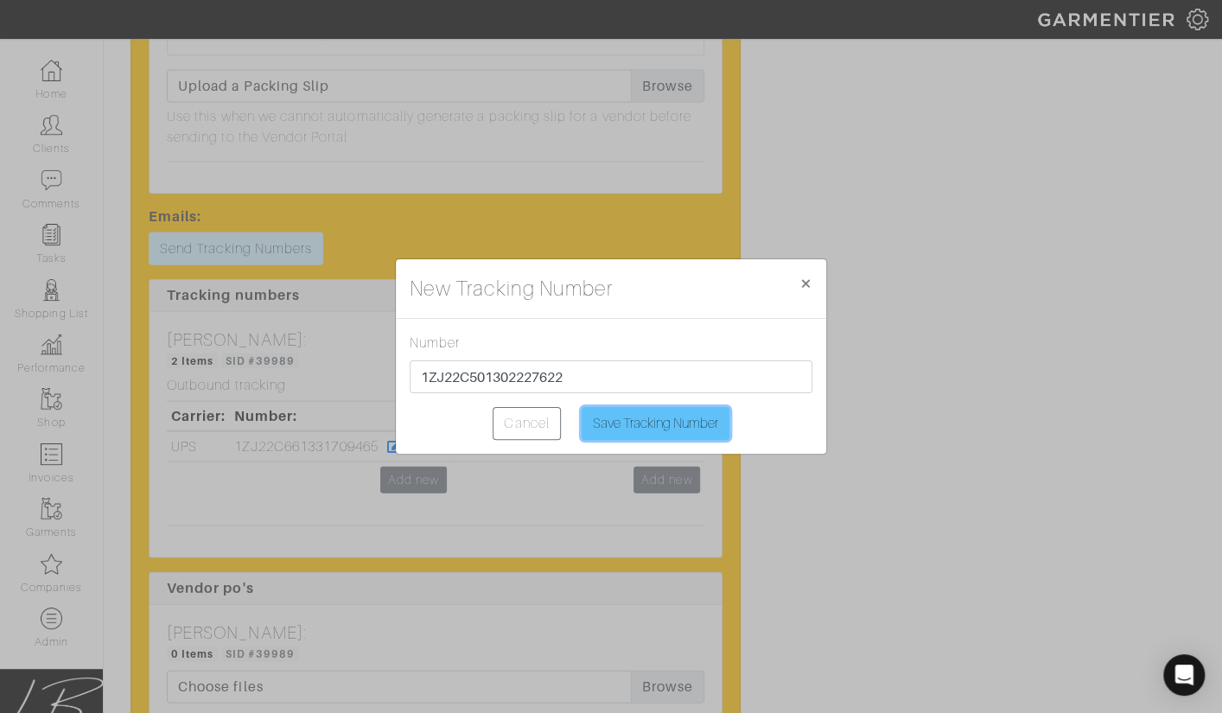
click at [613, 421] on input "Save Tracking Number" at bounding box center [656, 423] width 148 height 33
type input "Saving..."
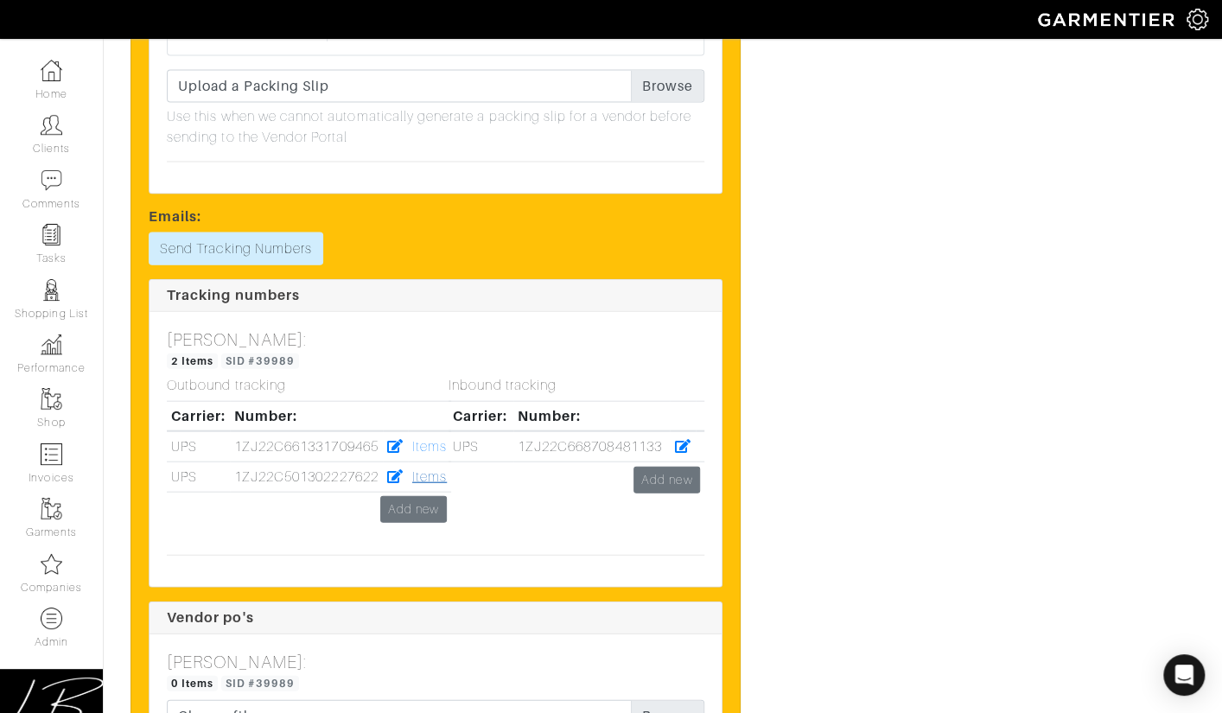
click at [428, 469] on link "Items" at bounding box center [429, 477] width 35 height 16
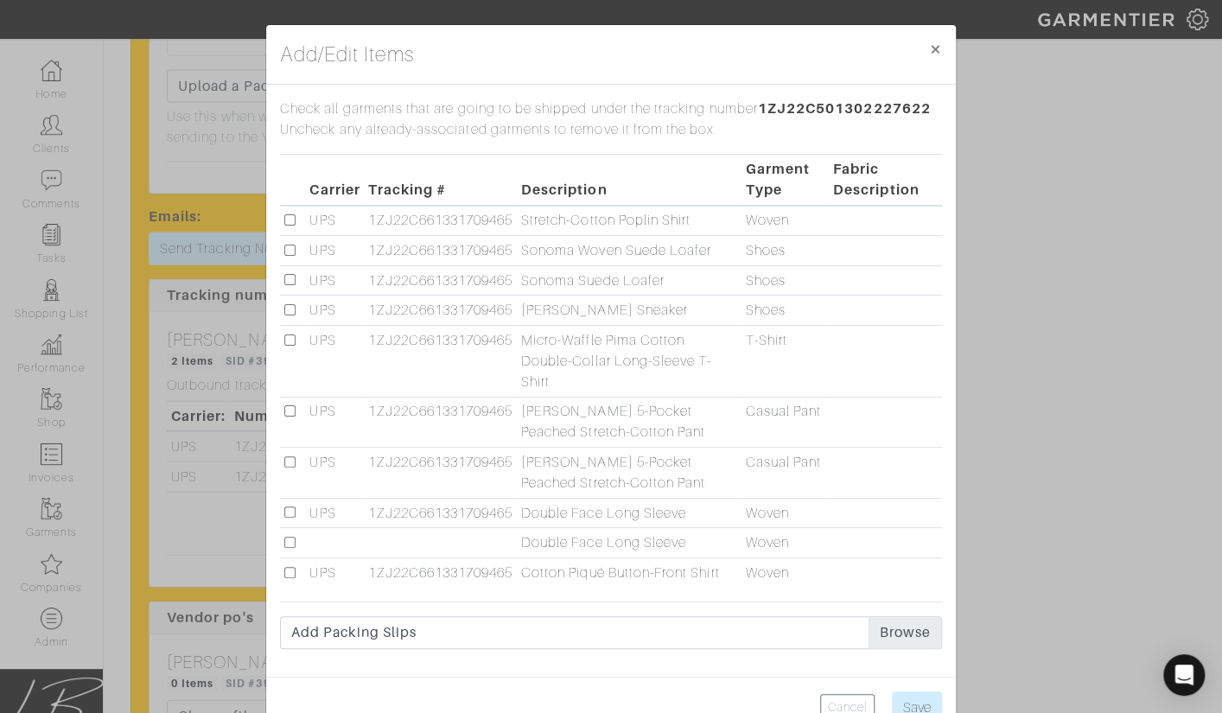
scroll to position [48, 0]
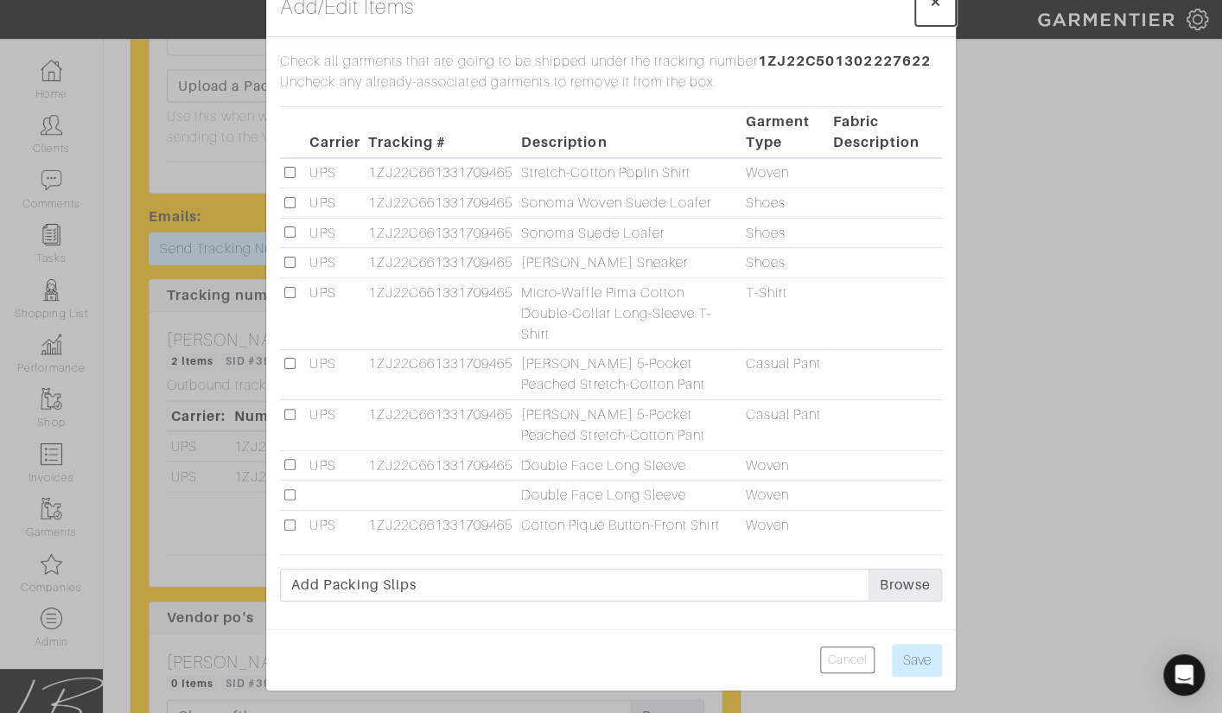
click at [937, 5] on span "×" at bounding box center [935, 1] width 13 height 23
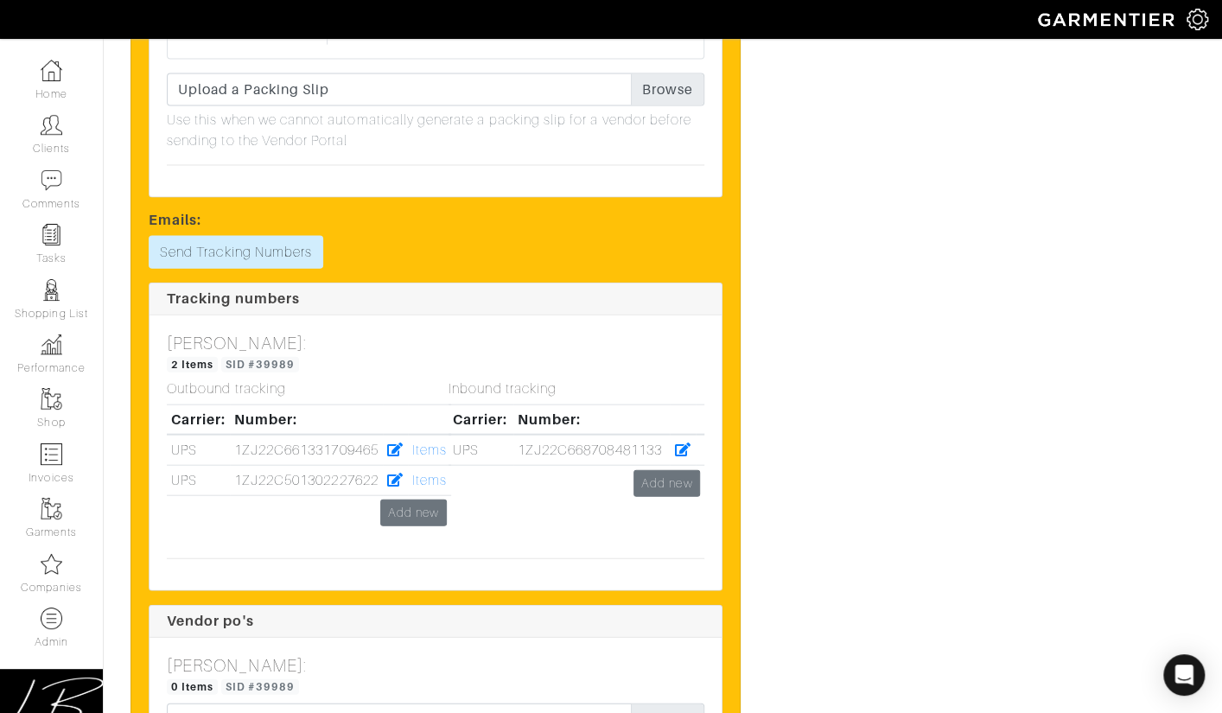
scroll to position [5204, 0]
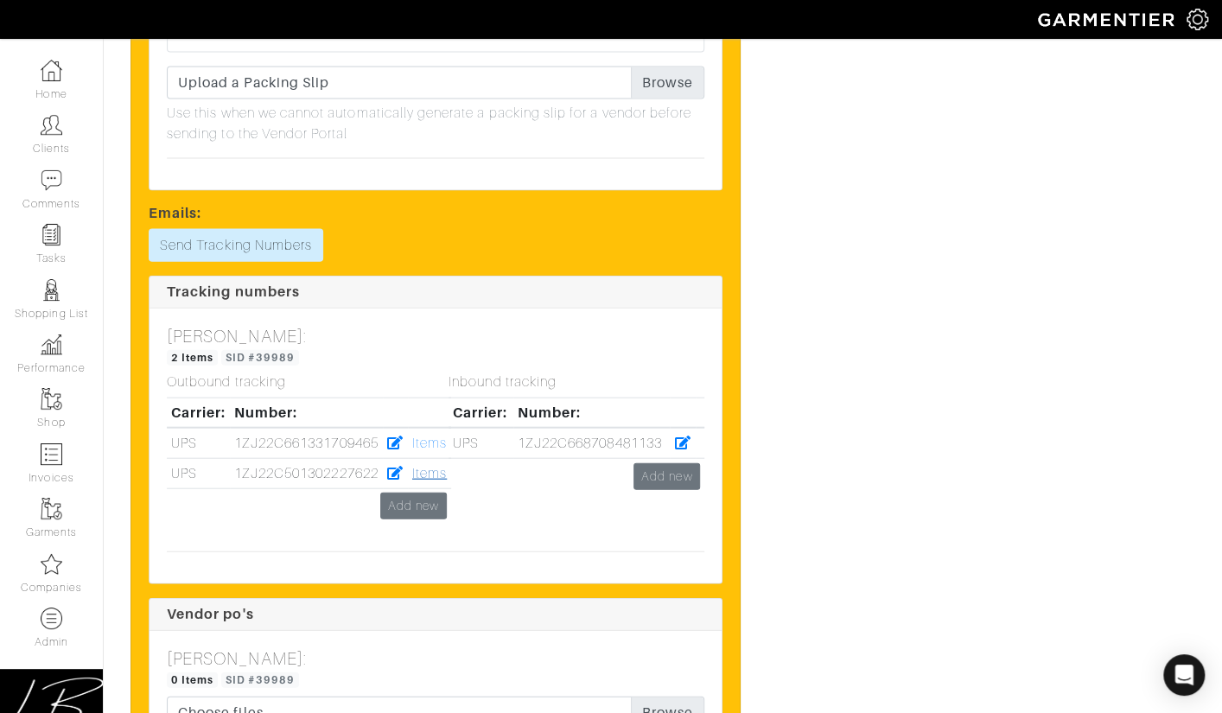
click at [436, 442] on div "Inbound tracking Carrier: Number: UPS 1ZJ22C668708481133 Add new" at bounding box center [577, 456] width 282 height 164
click at [428, 466] on link "Items" at bounding box center [429, 474] width 35 height 16
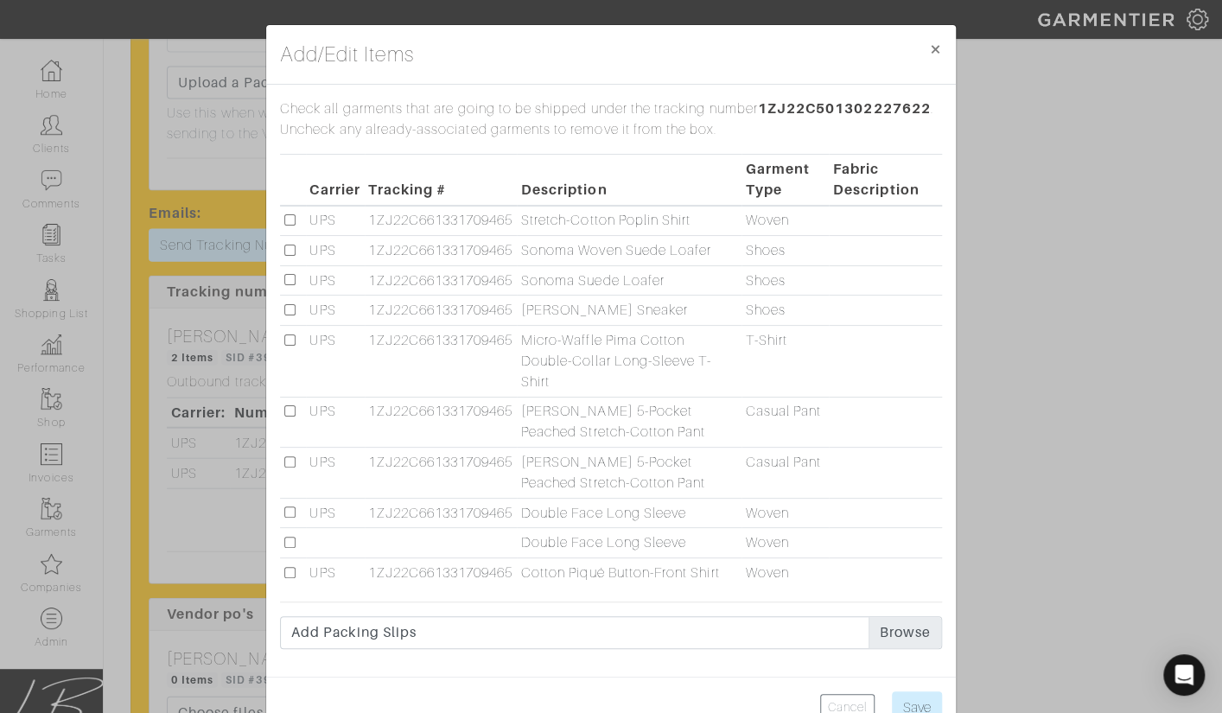
click at [290, 537] on input "checkbox" at bounding box center [289, 542] width 11 height 11
checkbox input "true"
click at [914, 697] on input "Save" at bounding box center [917, 707] width 50 height 33
type input "Save"
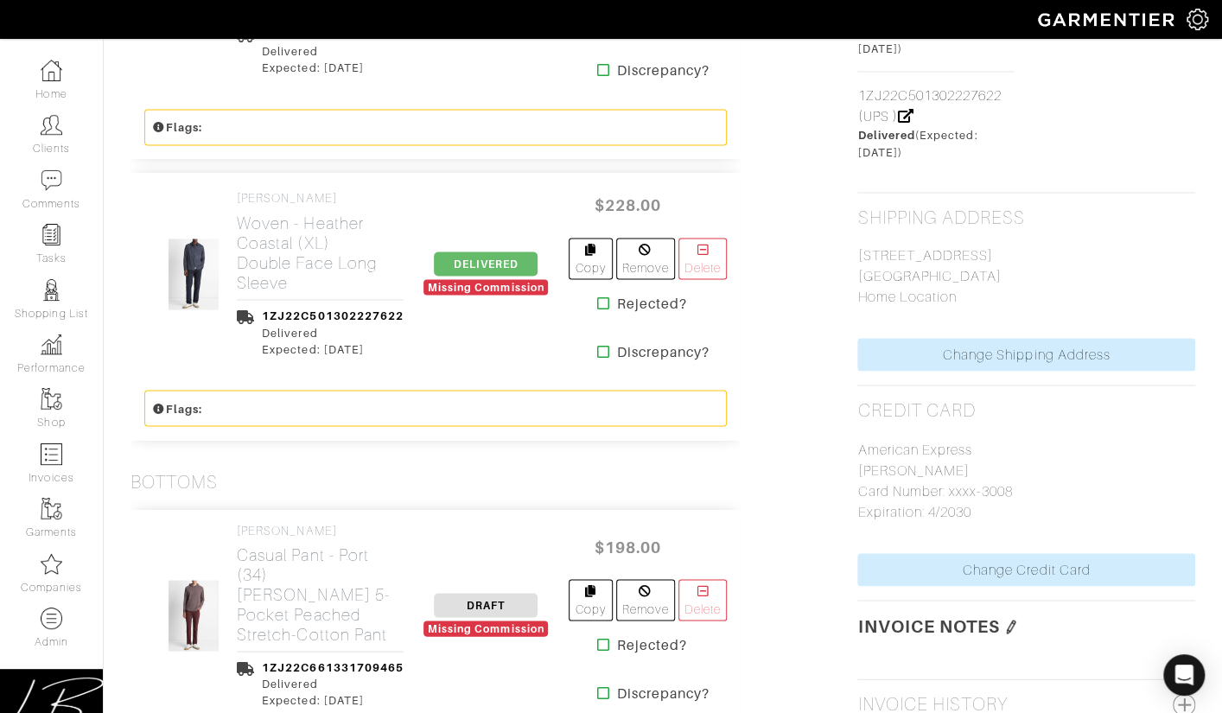
scroll to position [1471, 0]
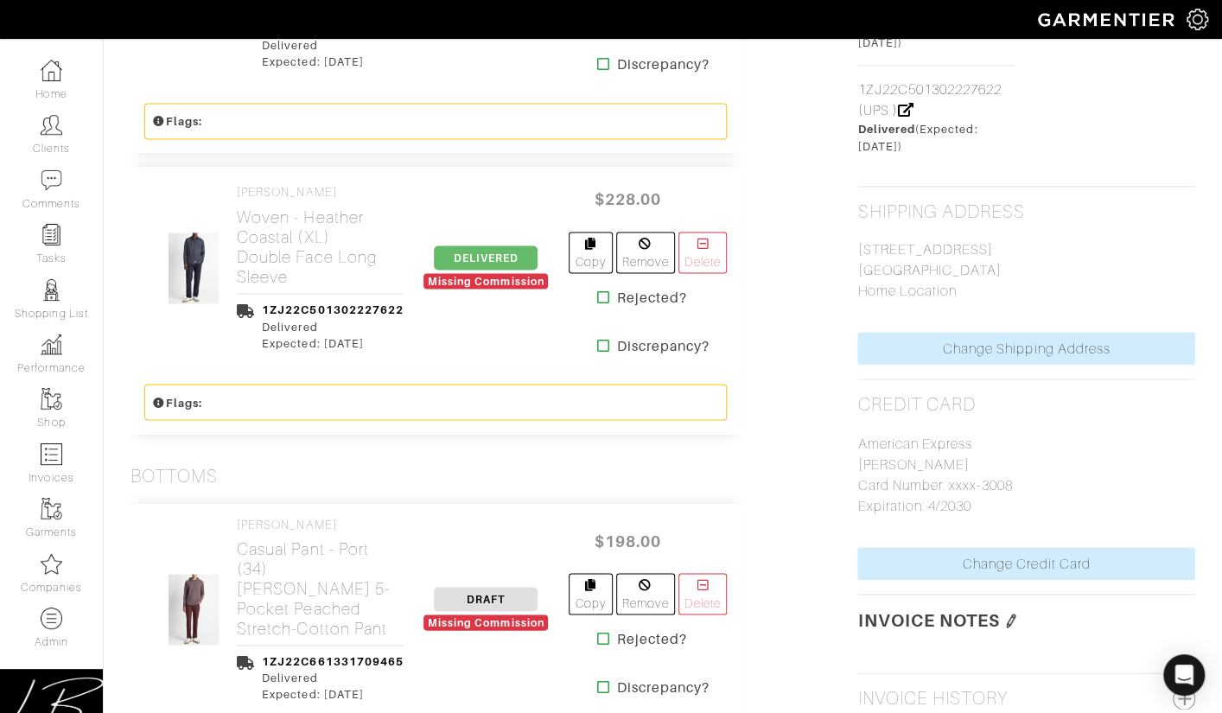
click at [498, 245] on span "DELIVERED" at bounding box center [486, 257] width 104 height 24
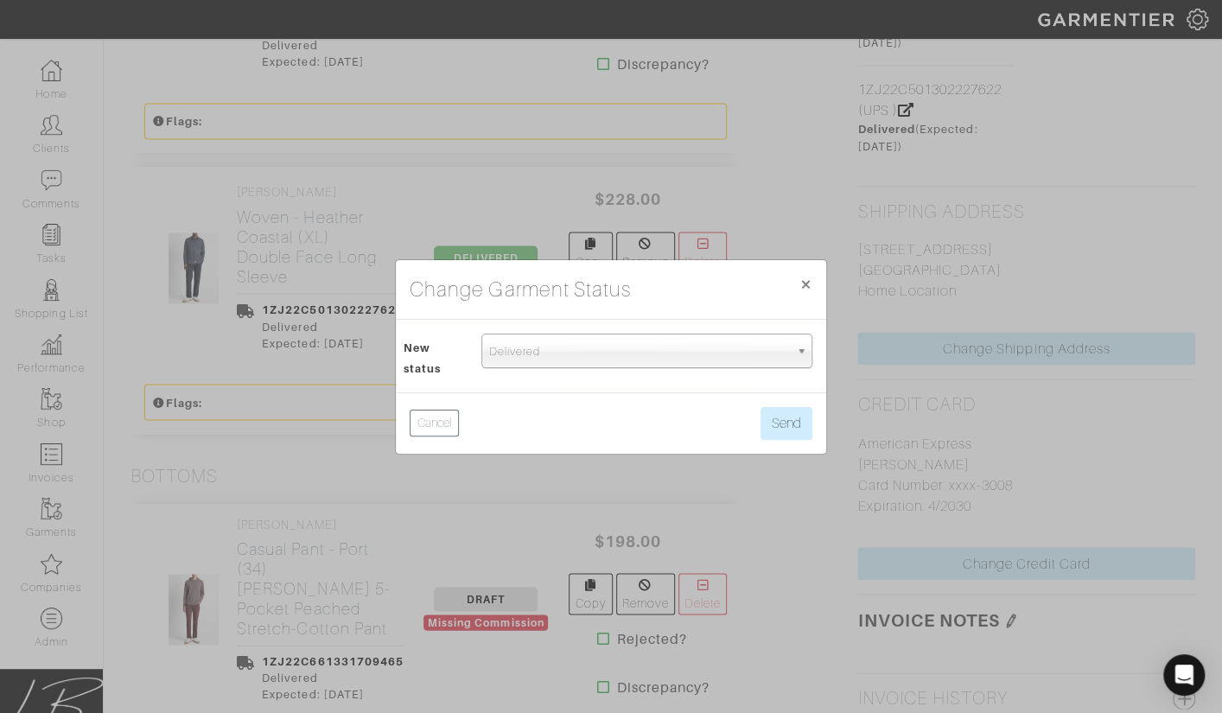
scroll to position [176, 0]
click at [555, 356] on span "Delivered" at bounding box center [639, 352] width 300 height 35
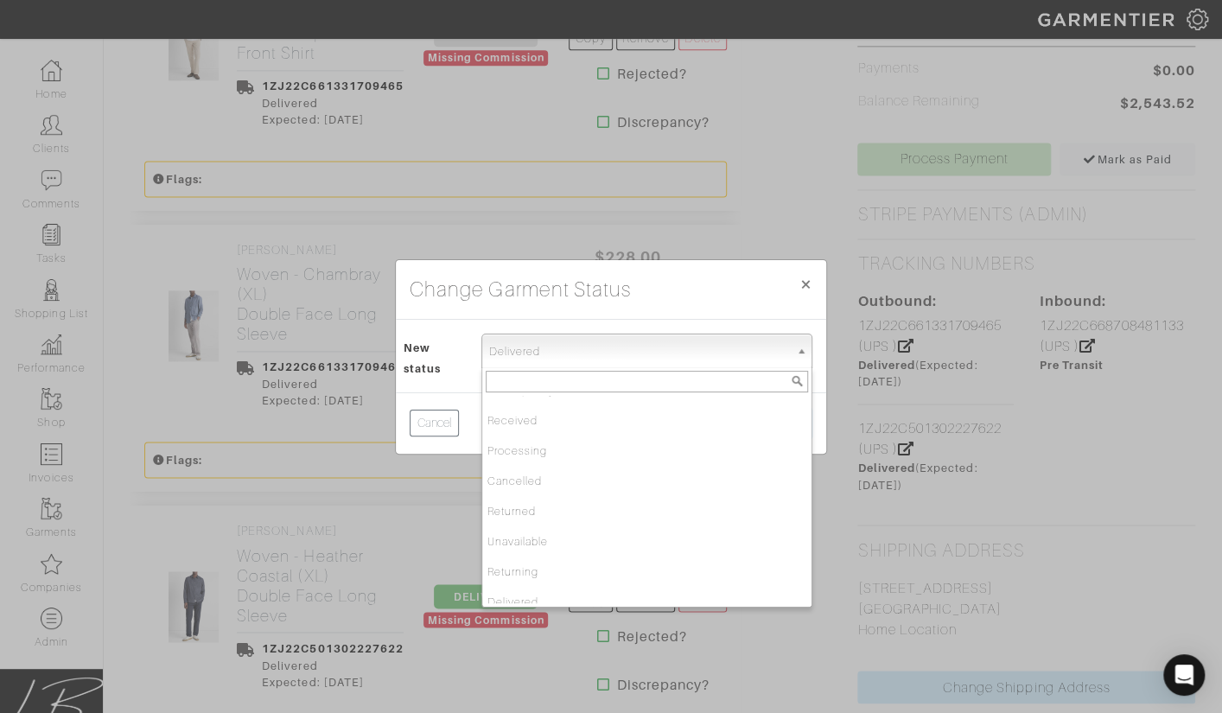
scroll to position [0, 0]
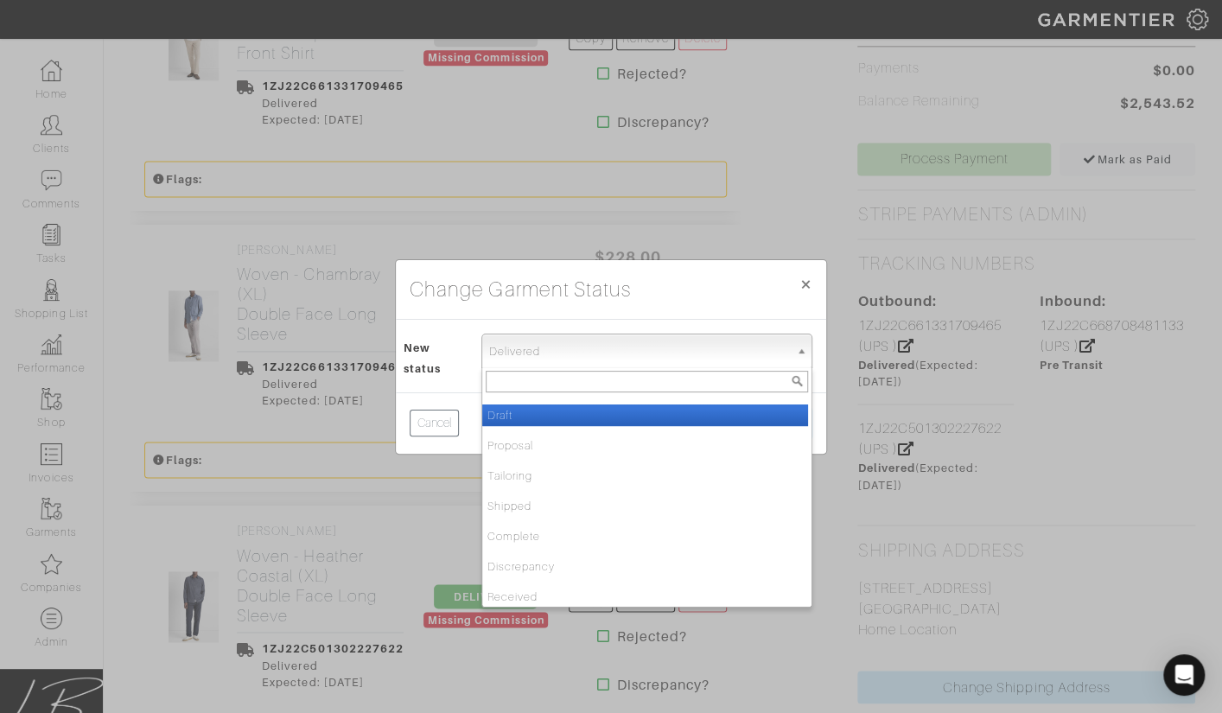
click at [605, 418] on li "Draft" at bounding box center [645, 416] width 326 height 22
select select "Draft"
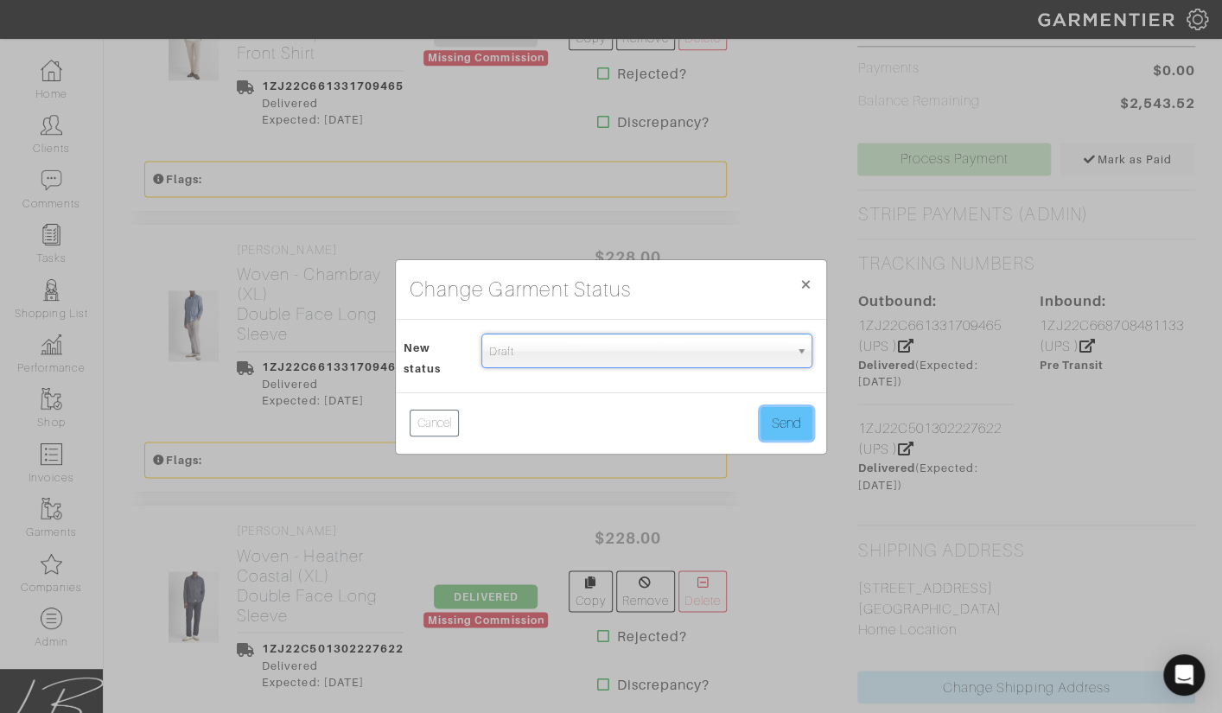
click at [800, 420] on button "Send" at bounding box center [787, 423] width 52 height 33
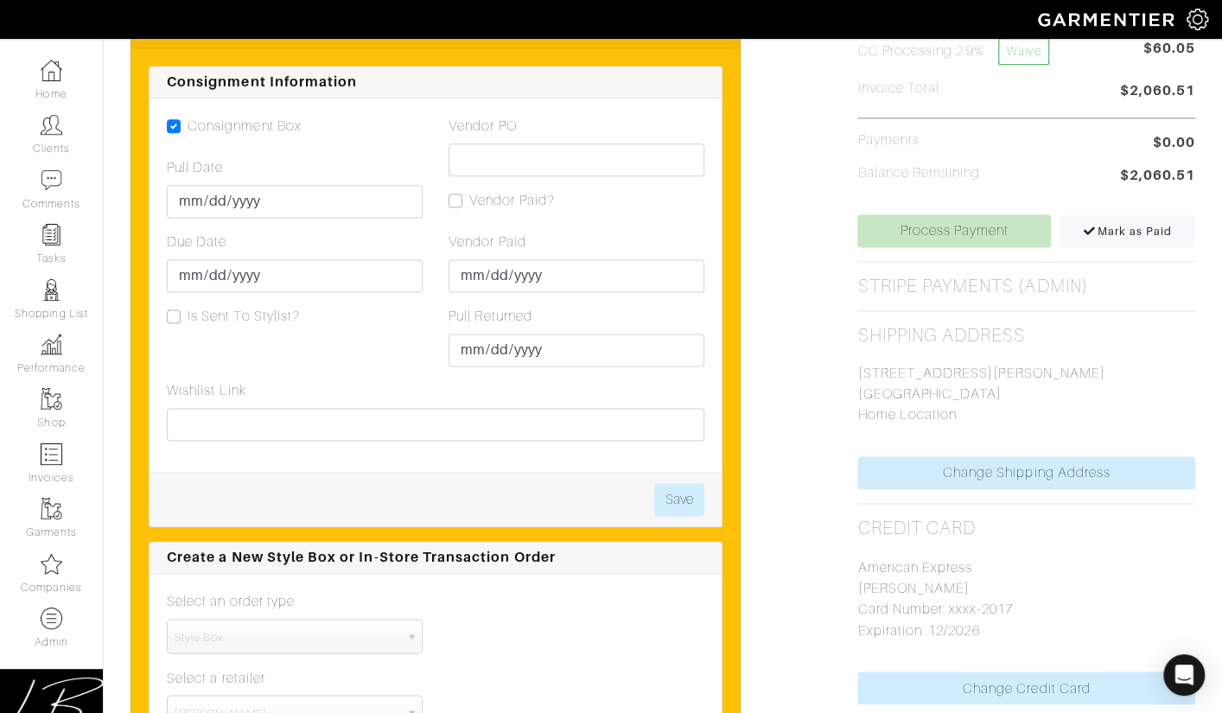
scroll to position [1058, 0]
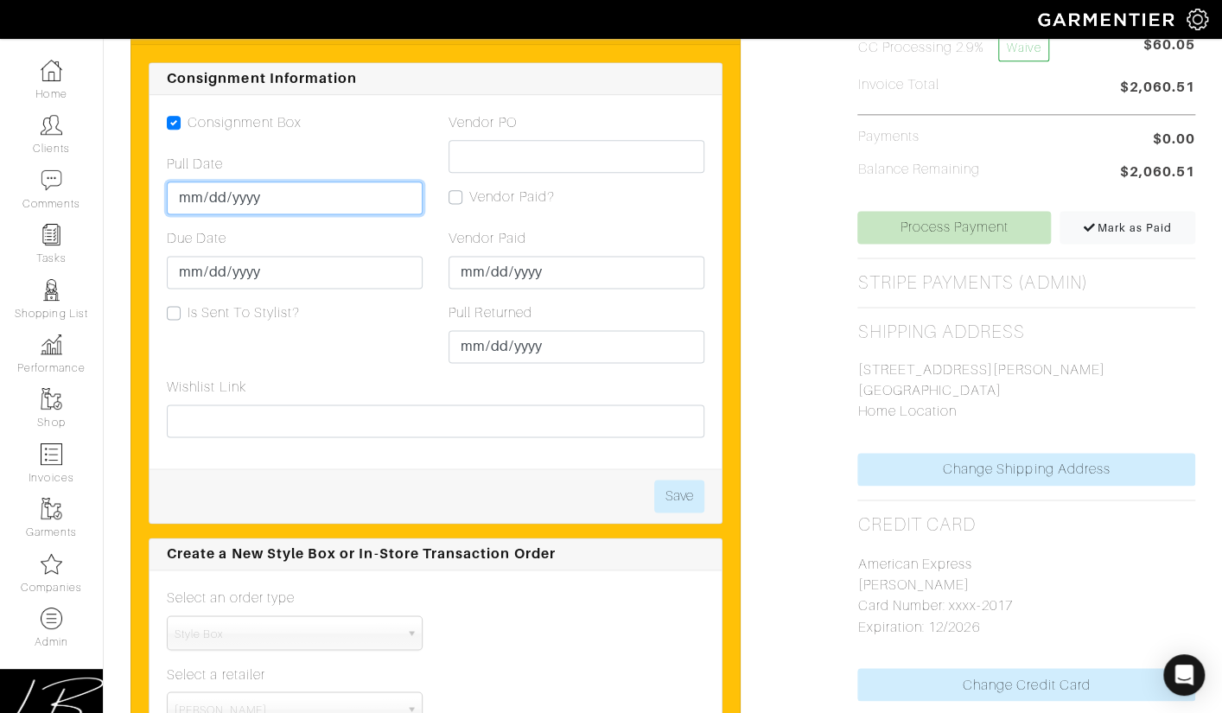
click at [183, 206] on input "Pull Date" at bounding box center [295, 198] width 256 height 33
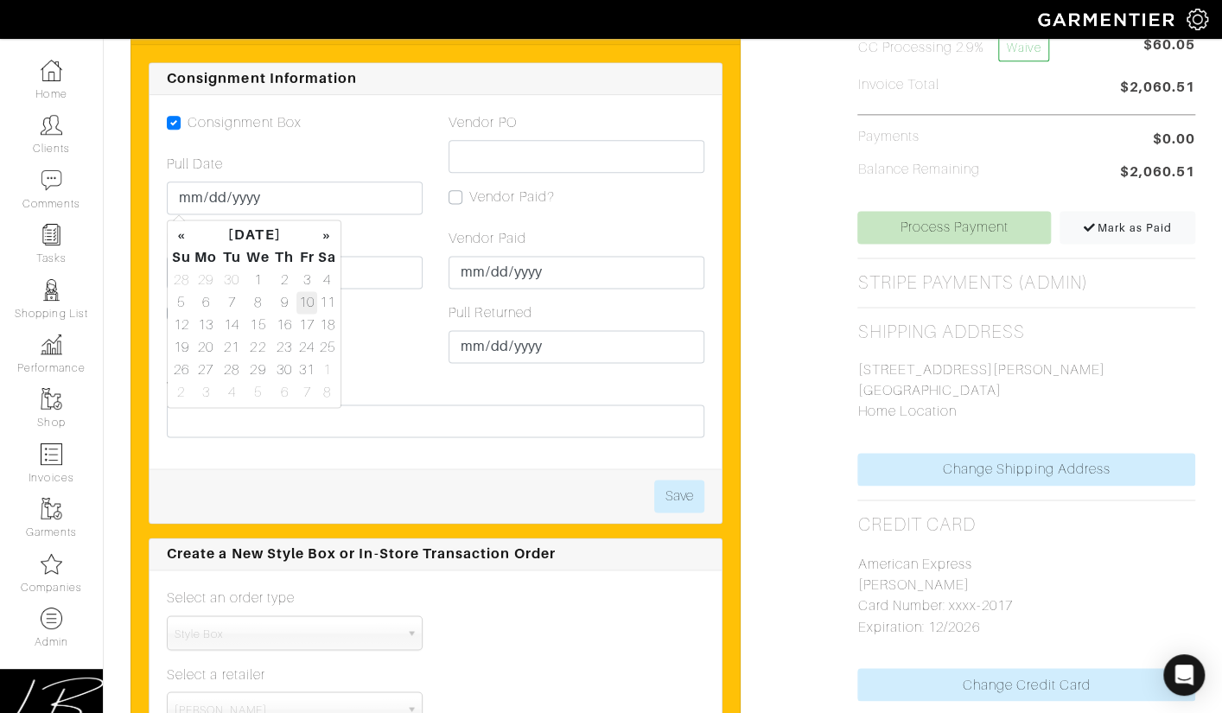
click at [303, 303] on td "10" at bounding box center [306, 302] width 20 height 22
type input "[DATE]"
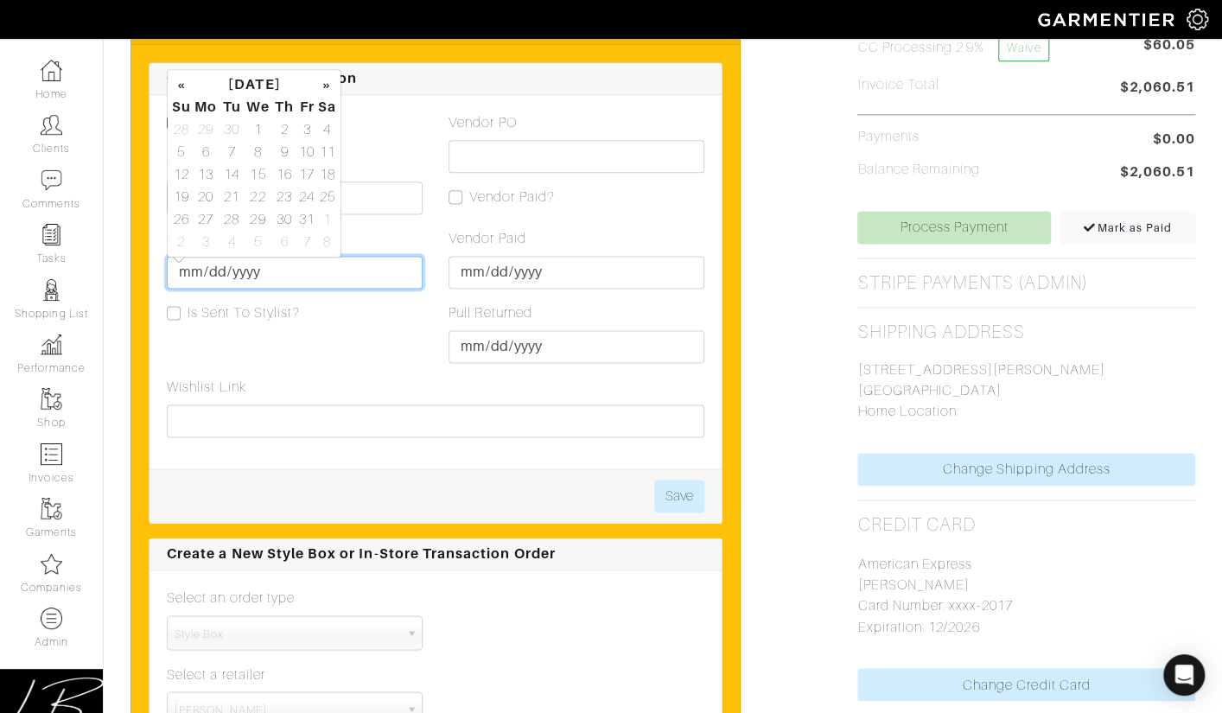
click at [399, 272] on input "Due Date" at bounding box center [295, 272] width 256 height 33
click at [286, 176] on td "16" at bounding box center [284, 174] width 24 height 22
type input "[DATE]"
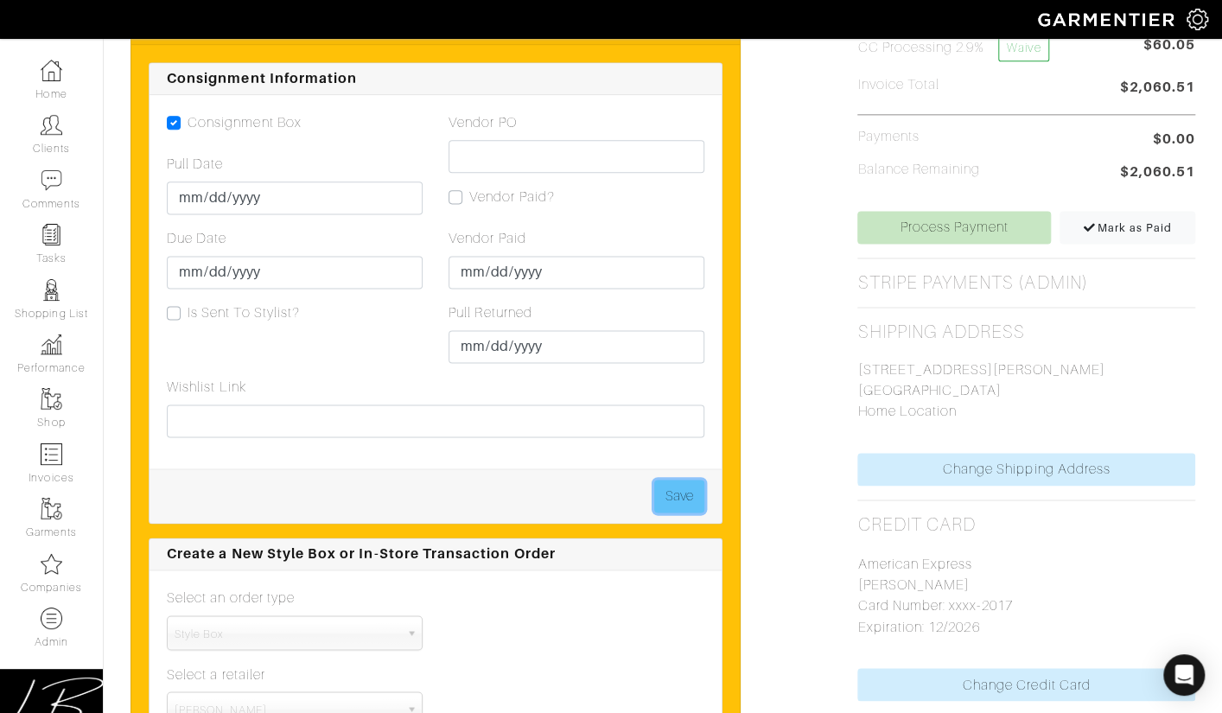
click at [668, 487] on button "Save" at bounding box center [679, 496] width 50 height 33
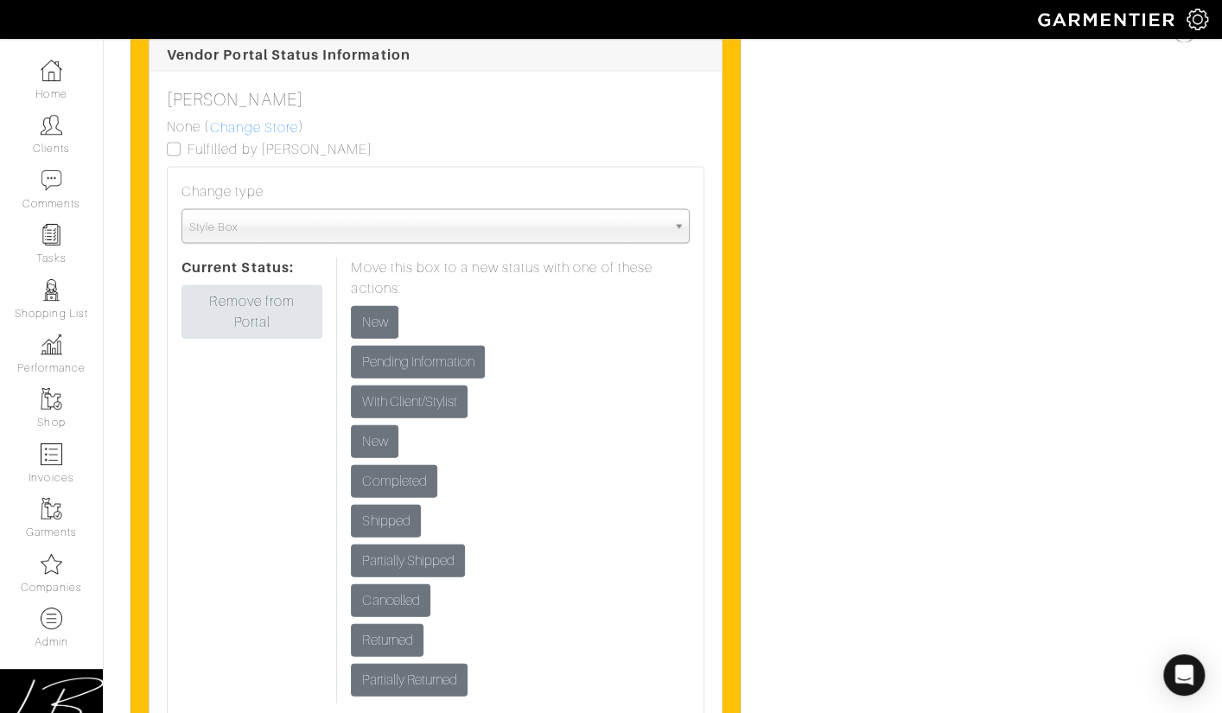
scroll to position [1847, 0]
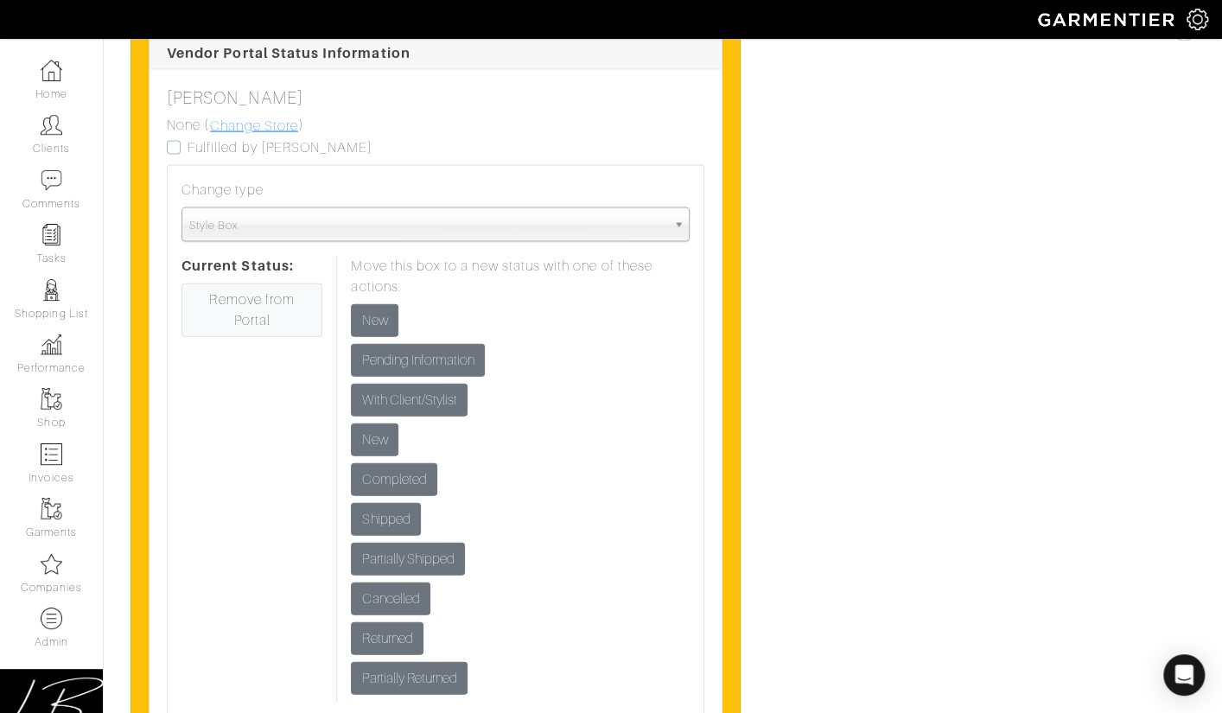
click at [248, 129] on link "Change Store" at bounding box center [254, 126] width 90 height 22
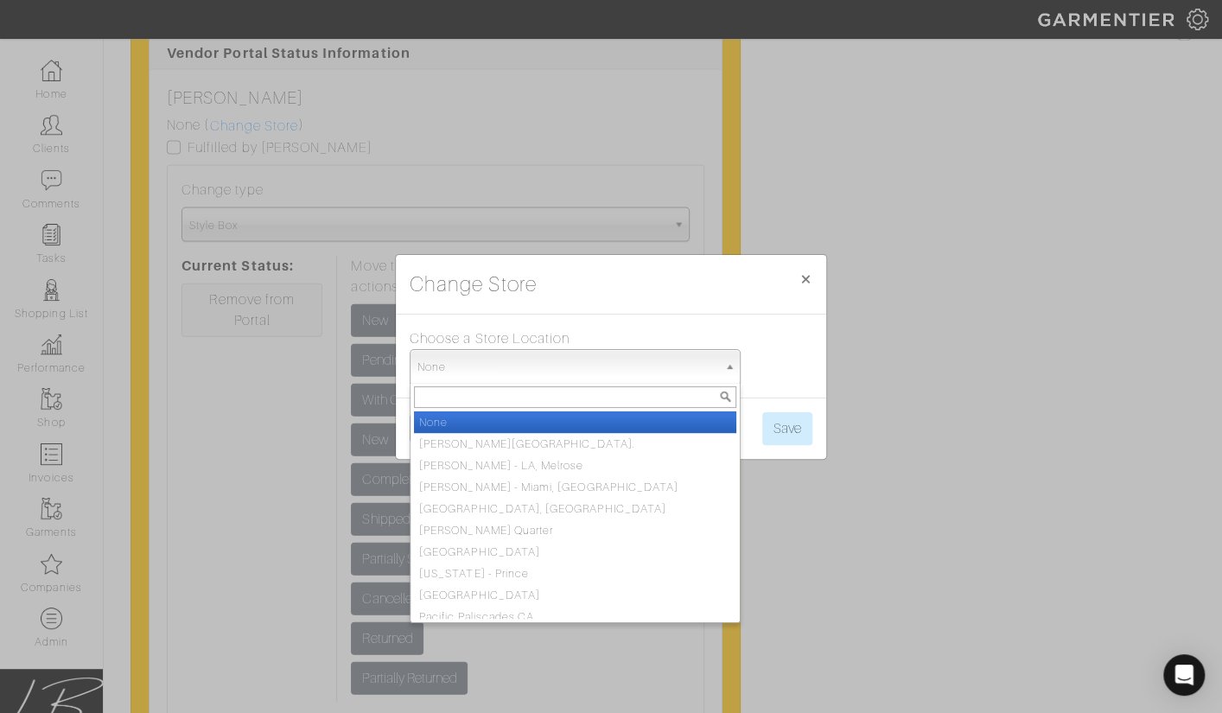
click at [517, 369] on span "None" at bounding box center [567, 367] width 300 height 35
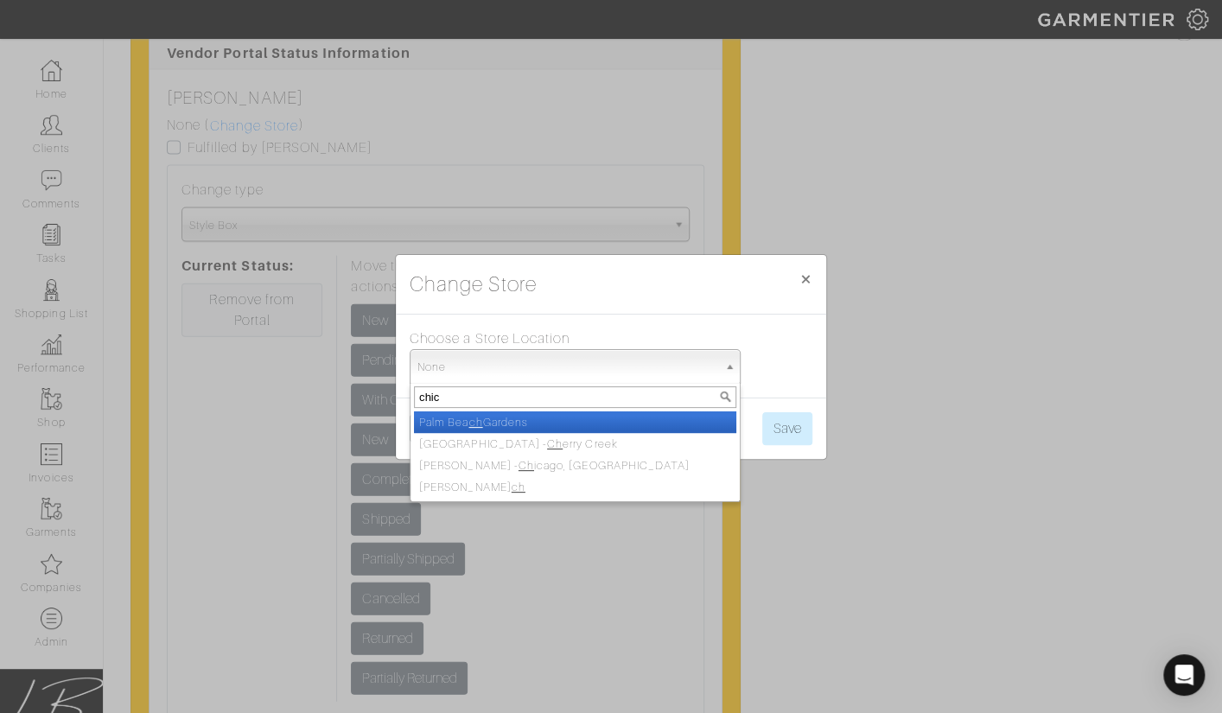
type input "chica"
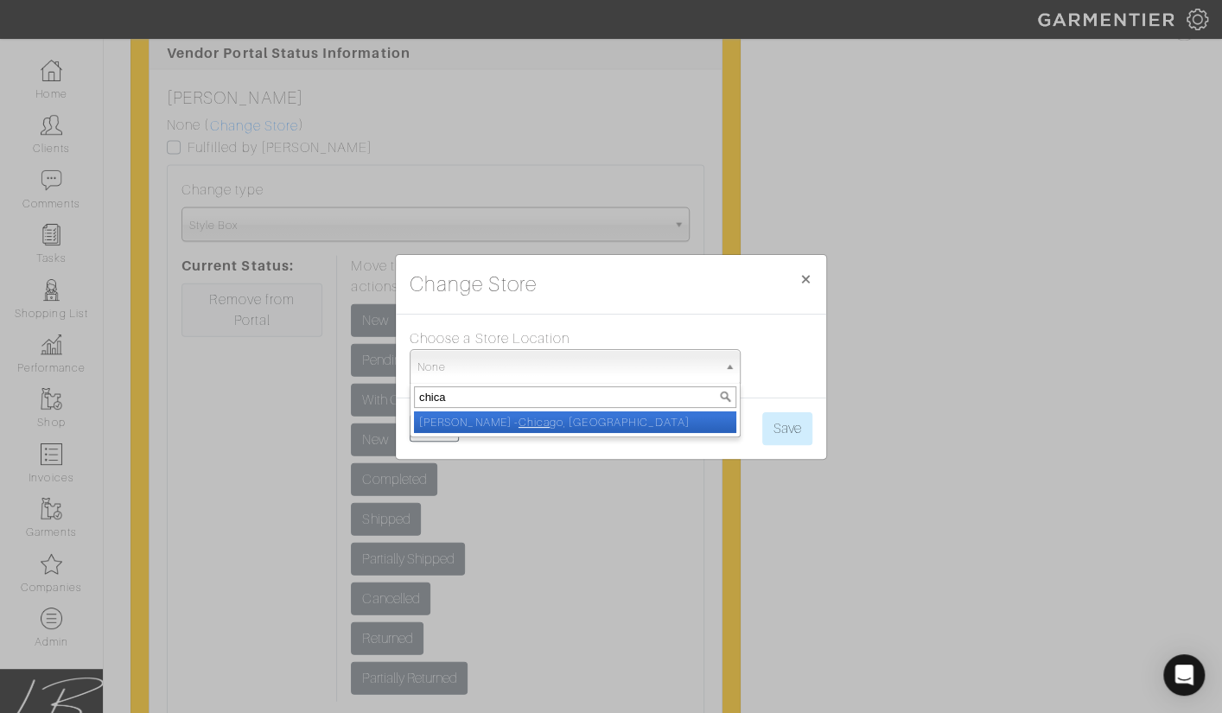
select select "5"
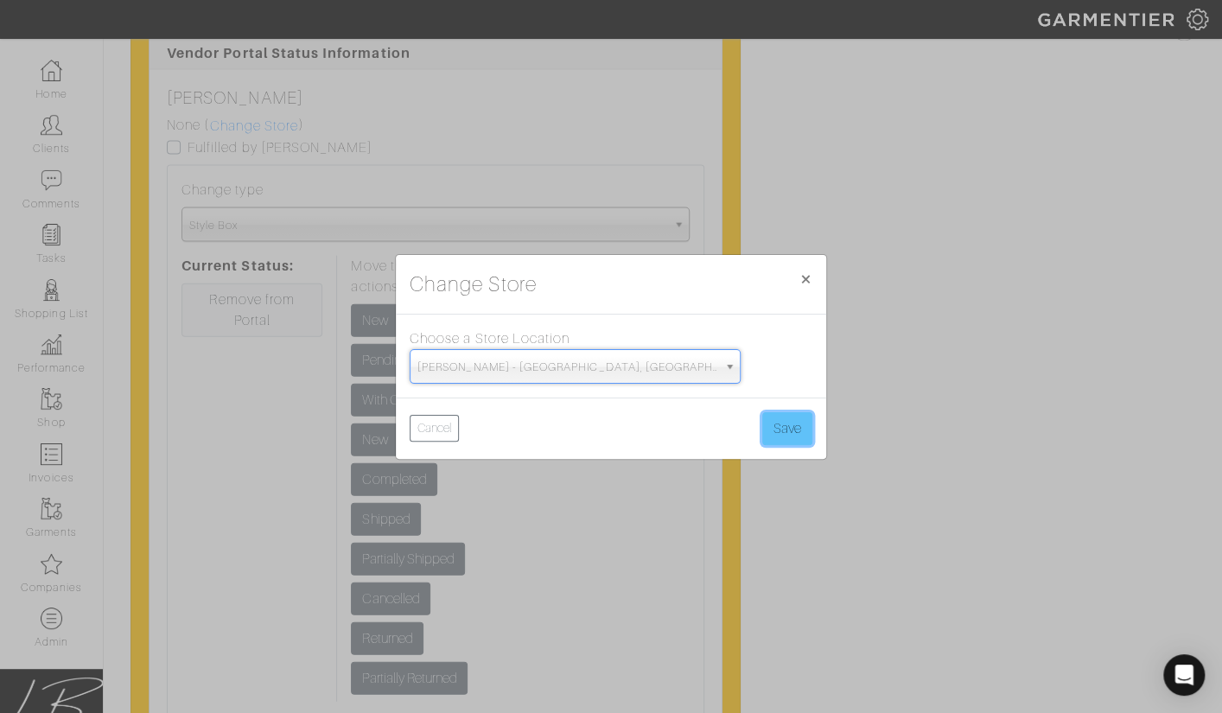
click at [790, 430] on button "Save" at bounding box center [787, 428] width 50 height 33
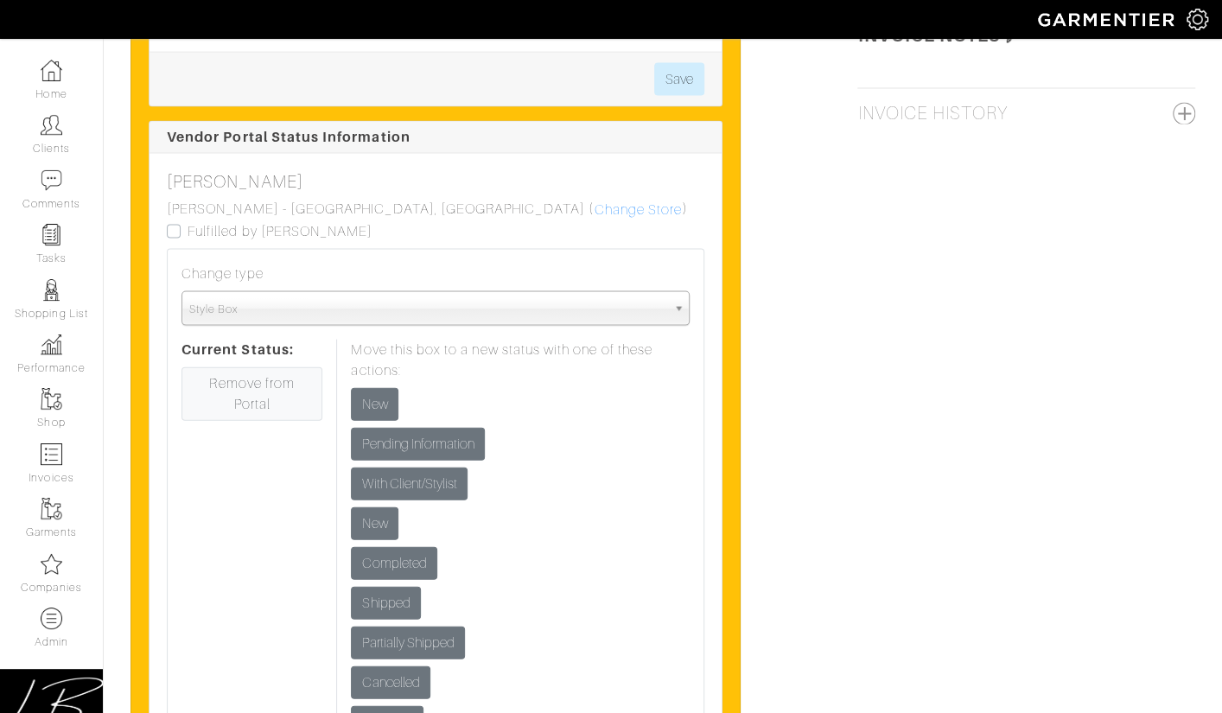
scroll to position [1766, 0]
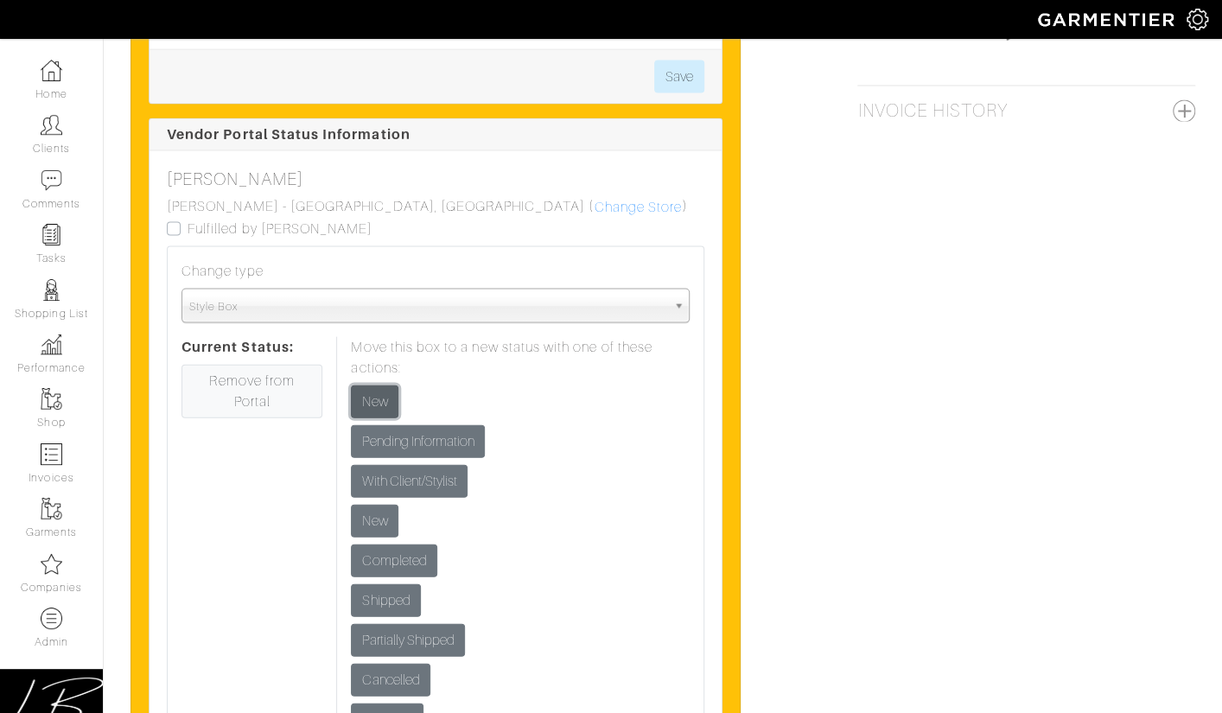
click at [385, 405] on input "New" at bounding box center [375, 402] width 48 height 33
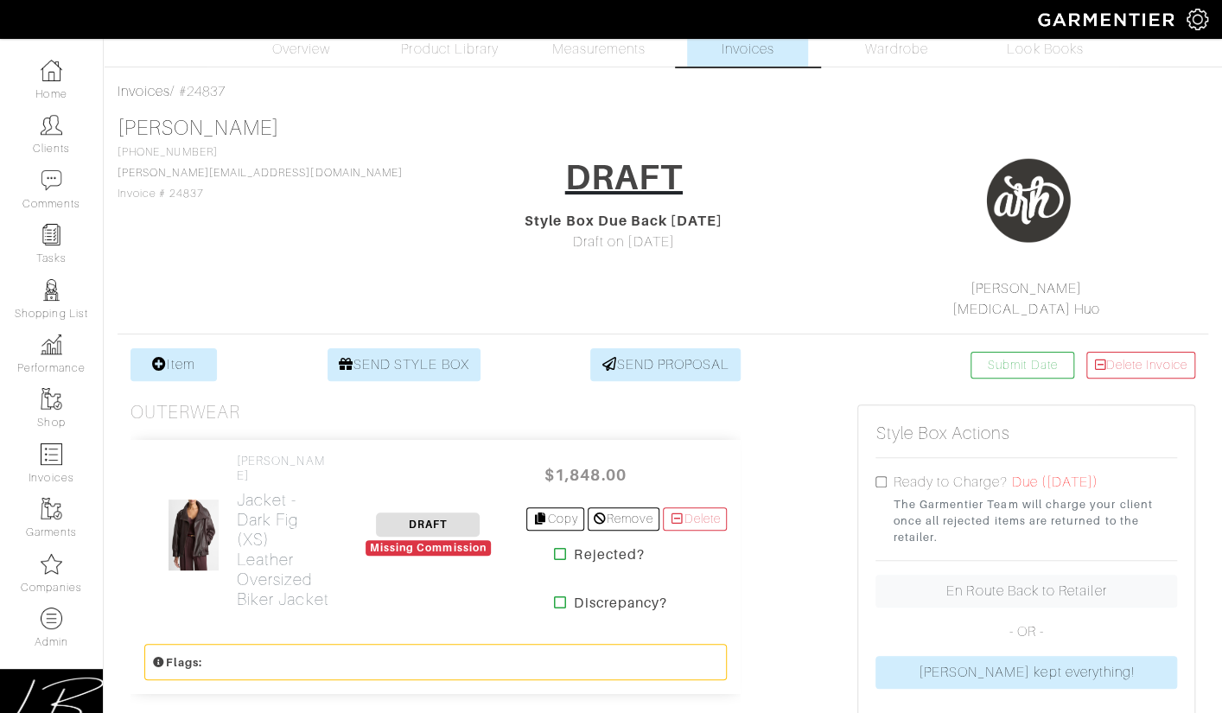
scroll to position [0, 0]
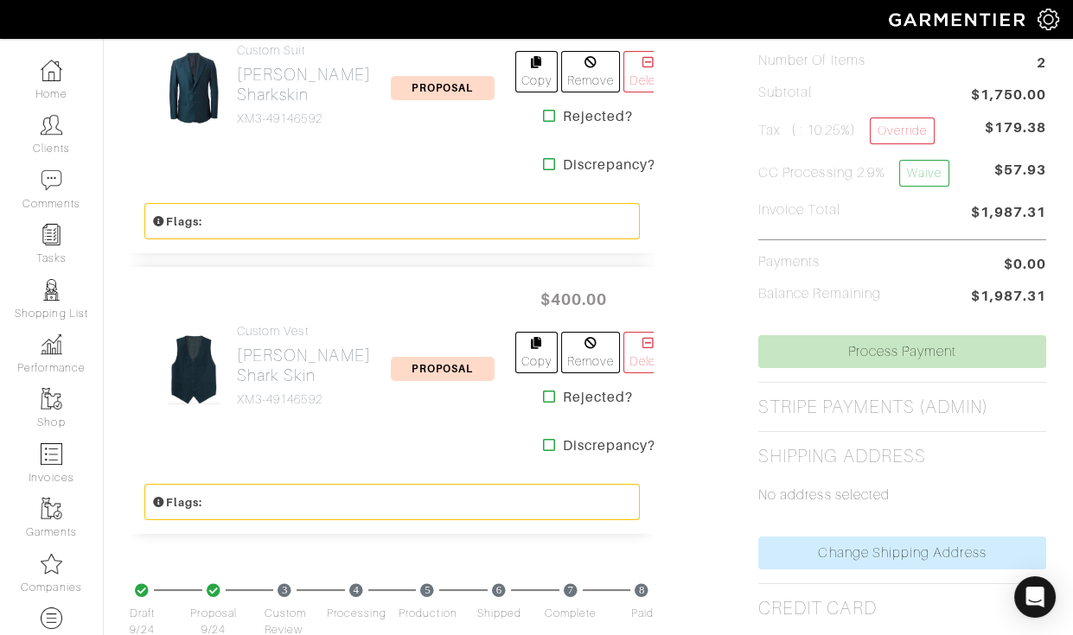
scroll to position [526, 0]
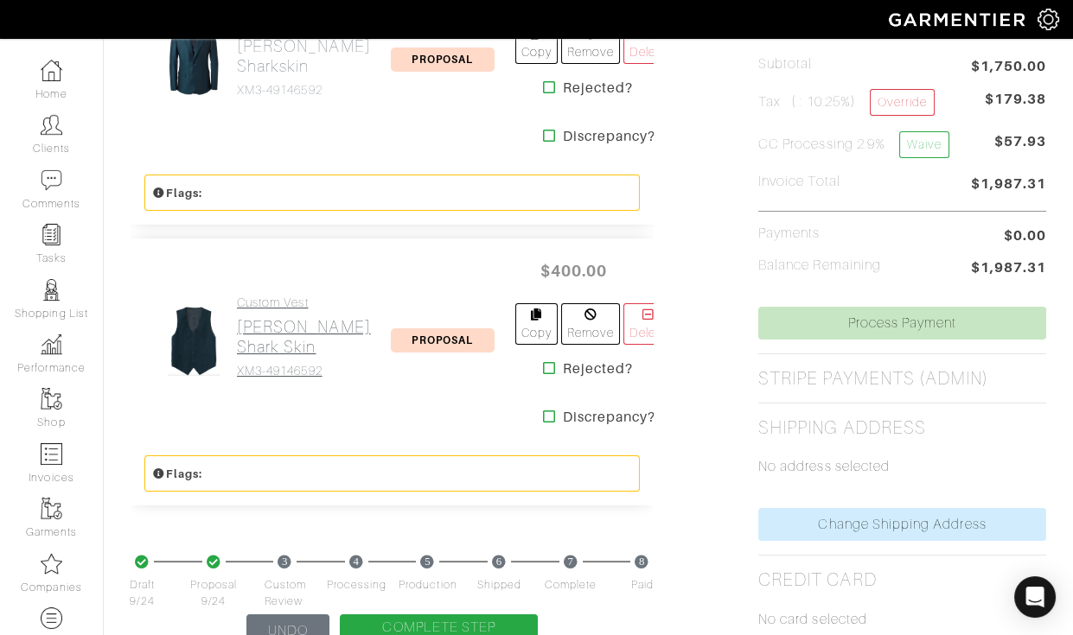
click at [271, 350] on h2 "[PERSON_NAME] Shark Skin" at bounding box center [304, 337] width 134 height 40
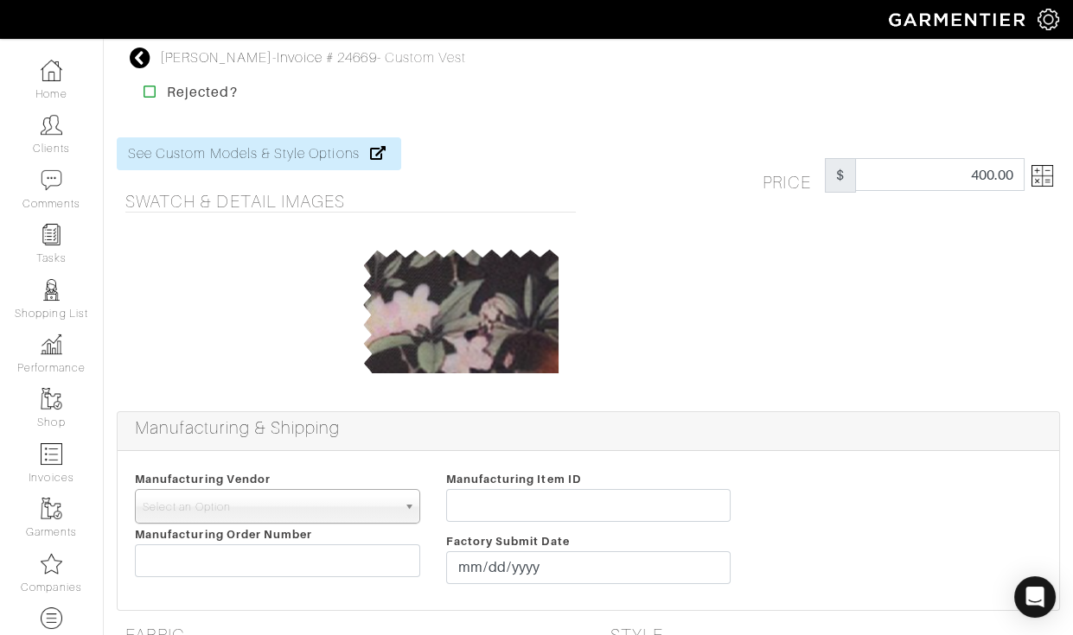
click at [1038, 187] on link at bounding box center [1038, 175] width 29 height 35
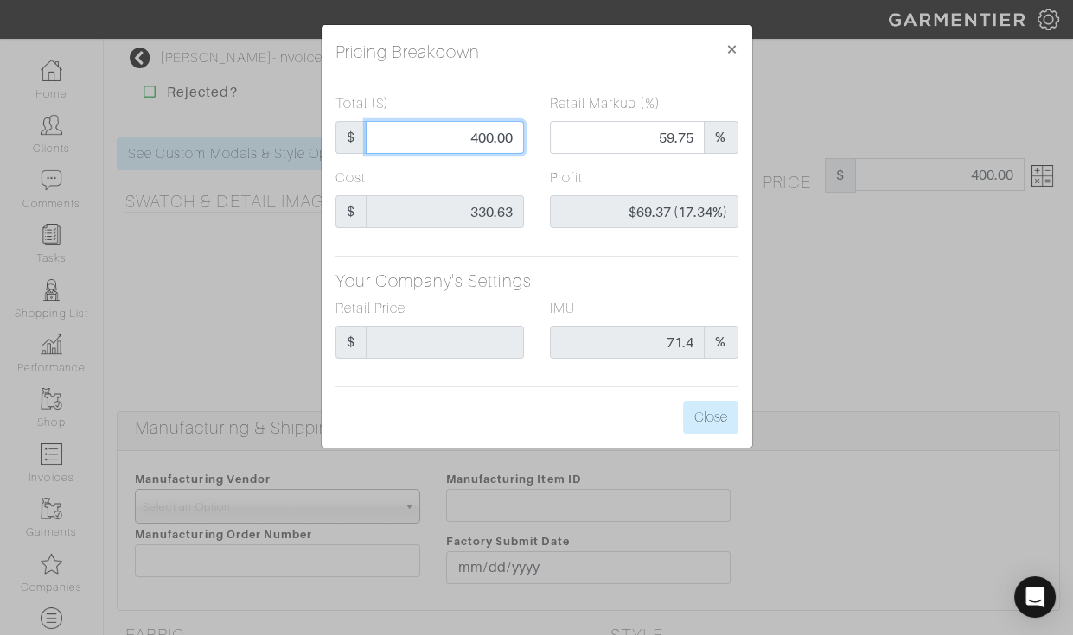
drag, startPoint x: 445, startPoint y: 135, endPoint x: 523, endPoint y: 134, distance: 77.8
click at [523, 134] on div "Total ($) $ 400.00" at bounding box center [429, 130] width 214 height 74
type input "4"
type input "0.00"
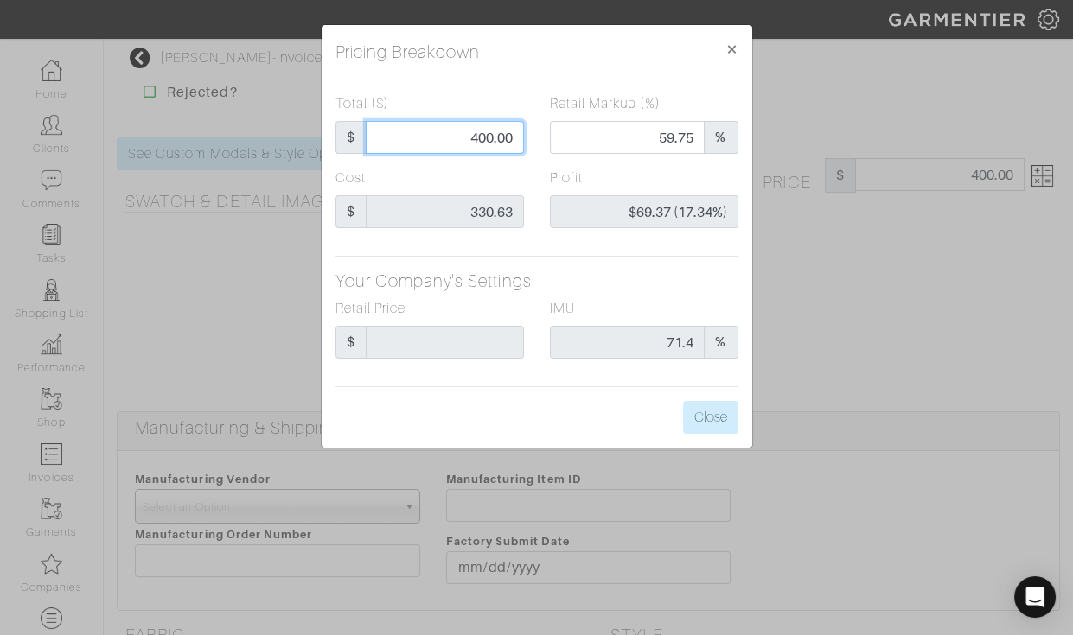
type input "-$326.63 (-8165.75%)"
type input "42"
type input "-$288.63 (-687.21%)"
type input "425"
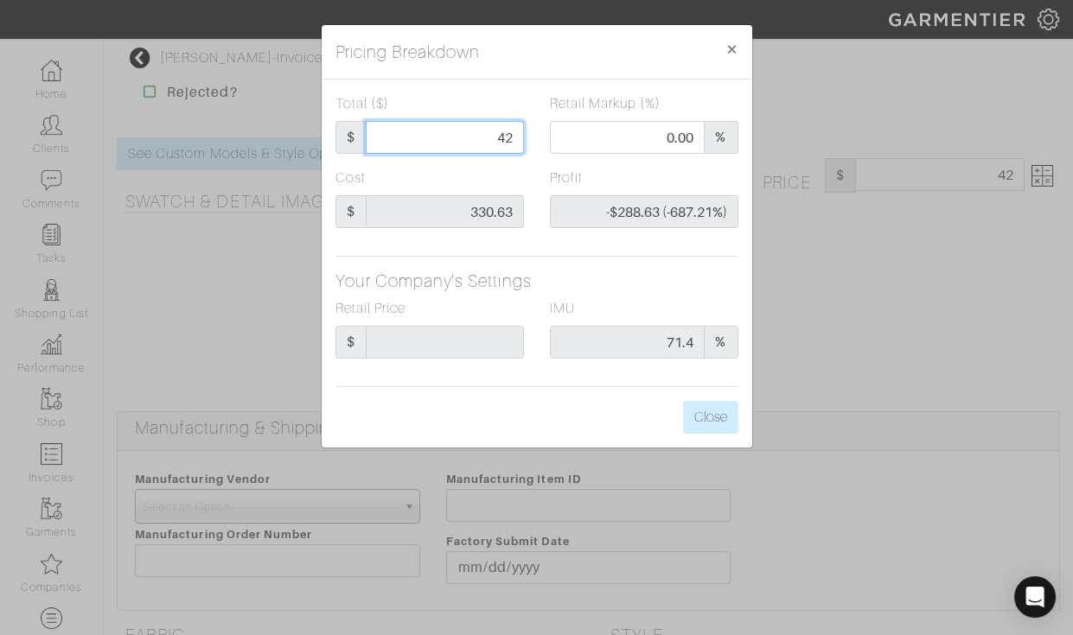
type input "425"
type input "62.12"
type input "$94.37 (22.20%)"
type input "425"
type input "425.00"
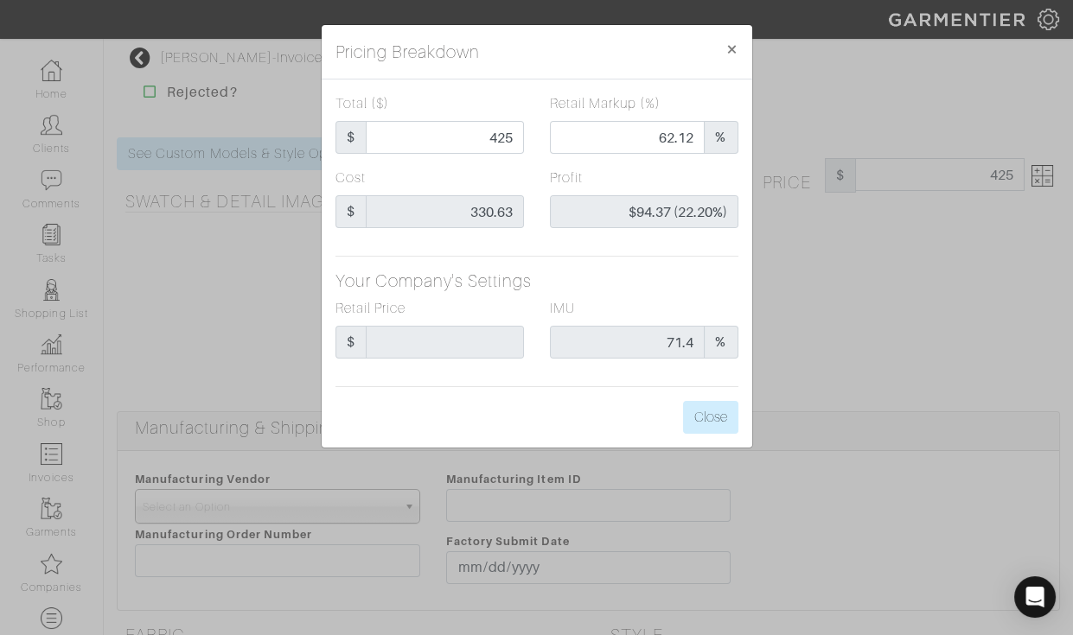
type input "425.00"
click at [591, 88] on div "Total ($) $ 425.00 Retail Markup (%) 62.12 % Cost $ 330.63 Profit $94.37 (22.20…" at bounding box center [537, 264] width 430 height 368
click at [708, 408] on button "Close" at bounding box center [710, 417] width 55 height 33
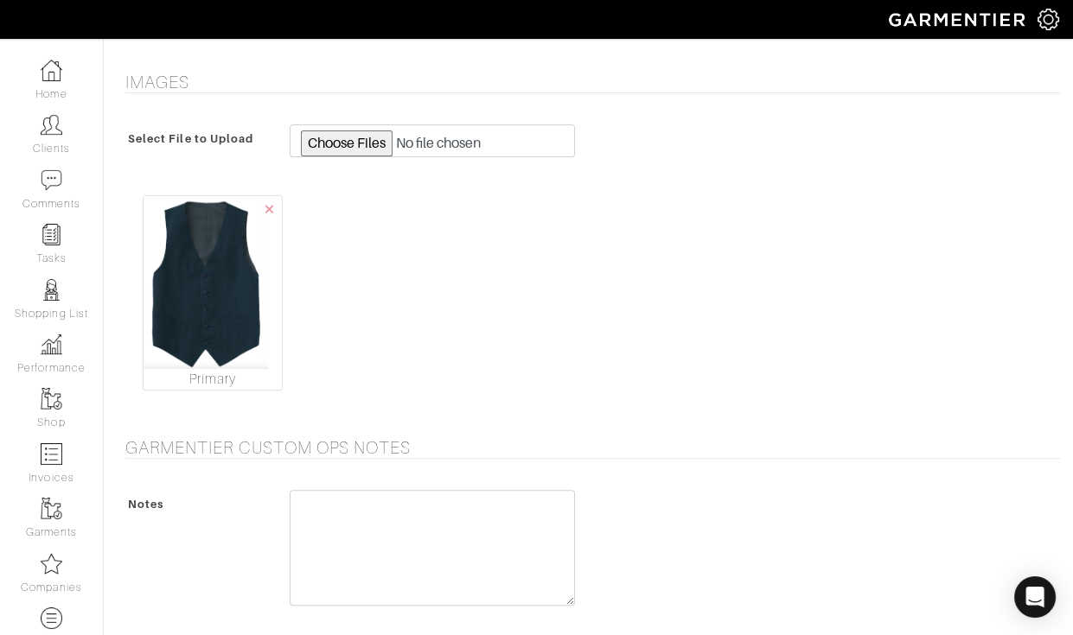
scroll to position [1447, 0]
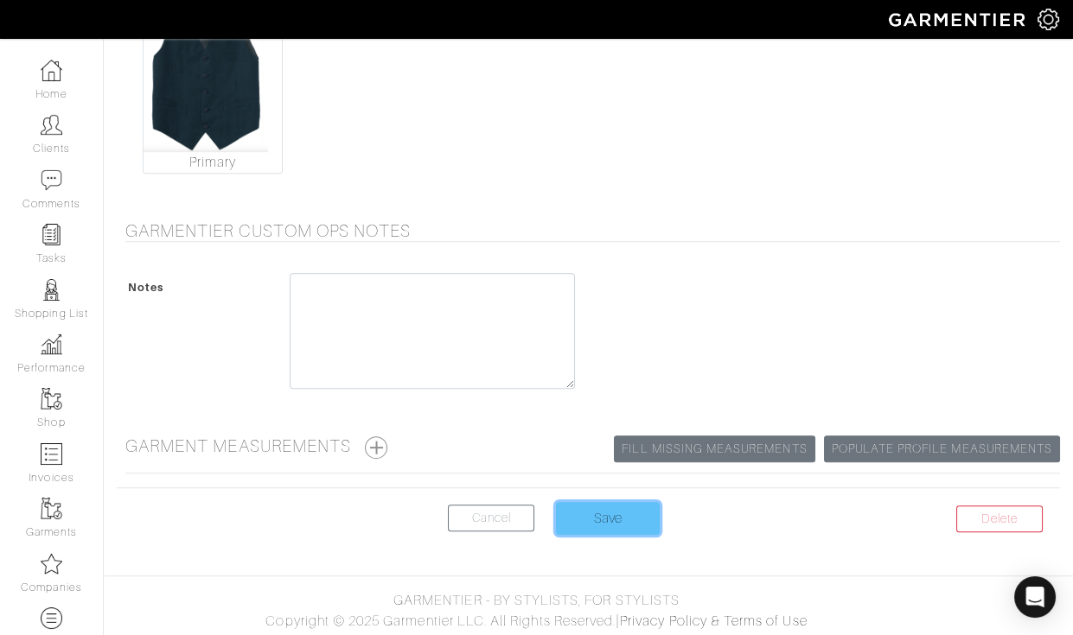
click at [623, 514] on input "Save" at bounding box center [608, 518] width 104 height 33
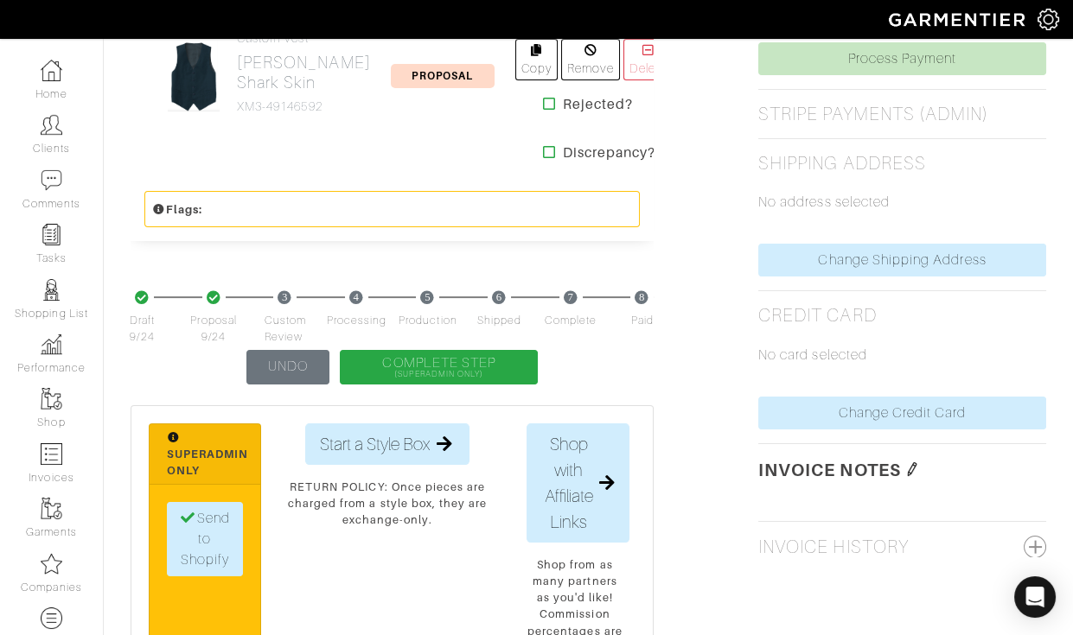
scroll to position [793, 0]
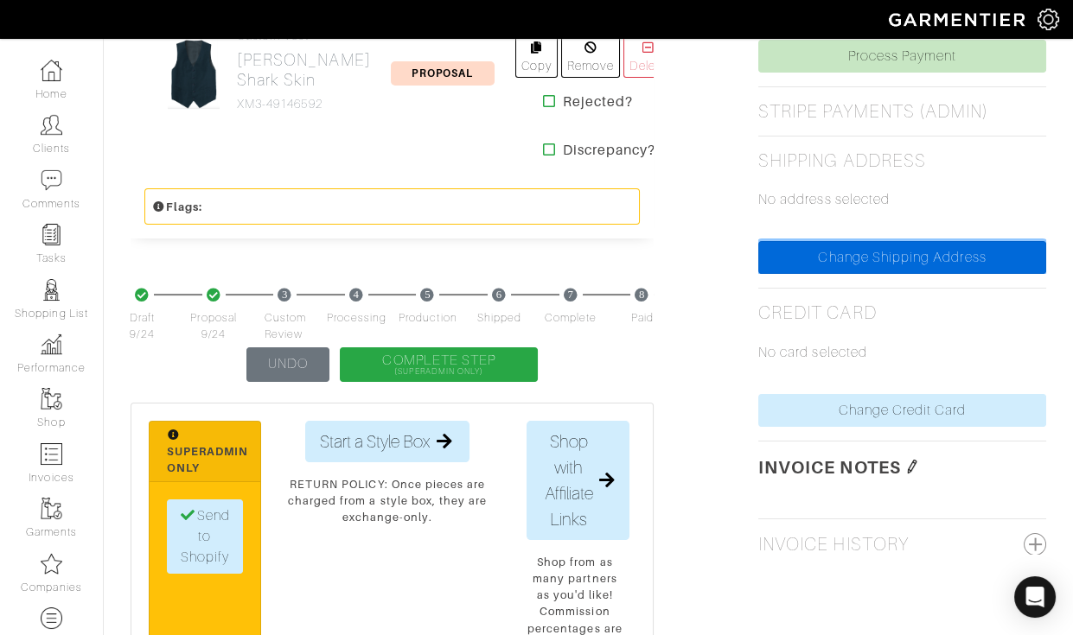
click at [771, 244] on link "Change Shipping Address" at bounding box center [902, 257] width 288 height 33
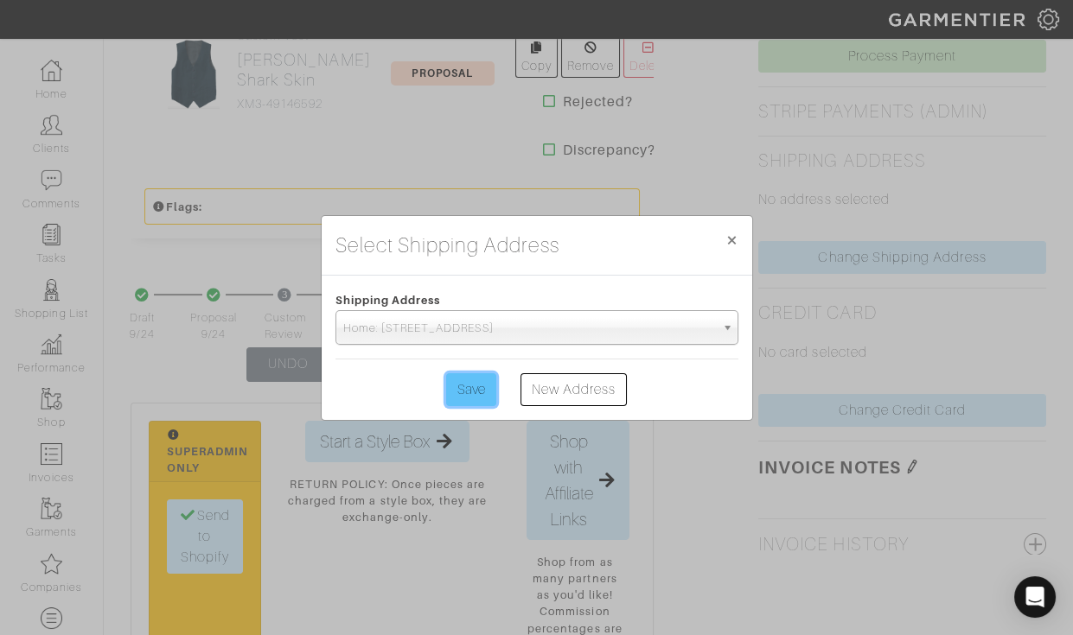
click at [481, 391] on input "Save" at bounding box center [471, 389] width 50 height 33
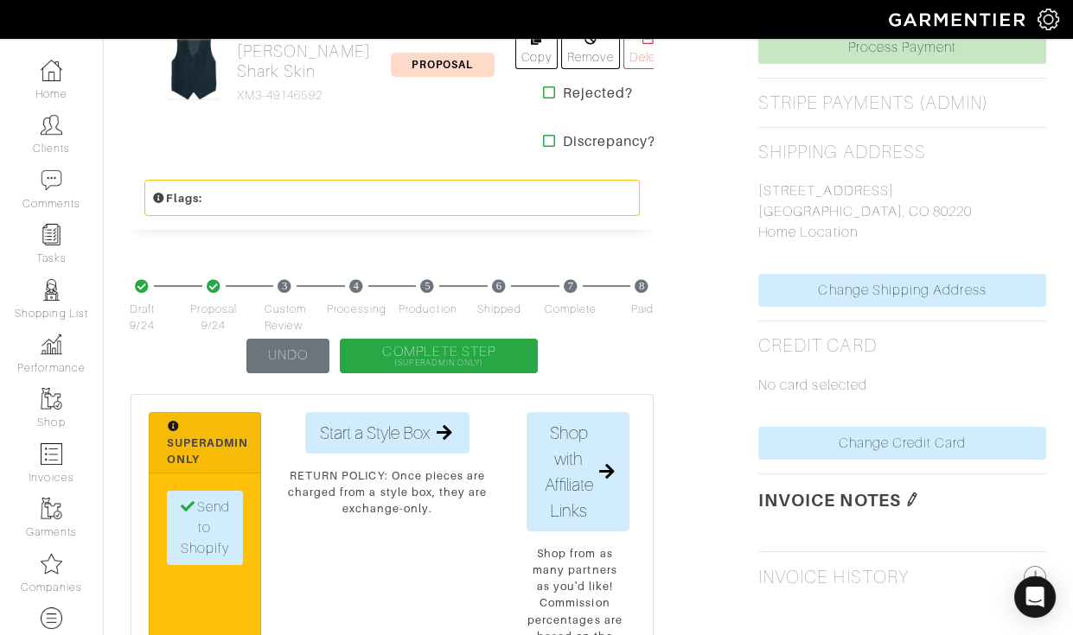
scroll to position [792, 0]
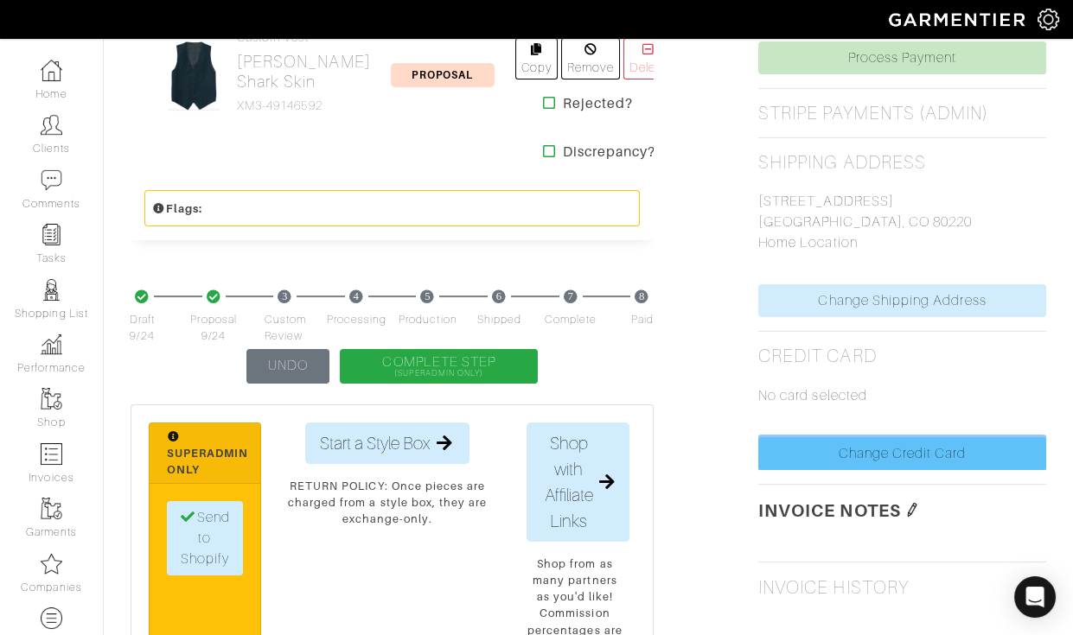
click at [817, 456] on link "Change Credit Card" at bounding box center [902, 453] width 288 height 33
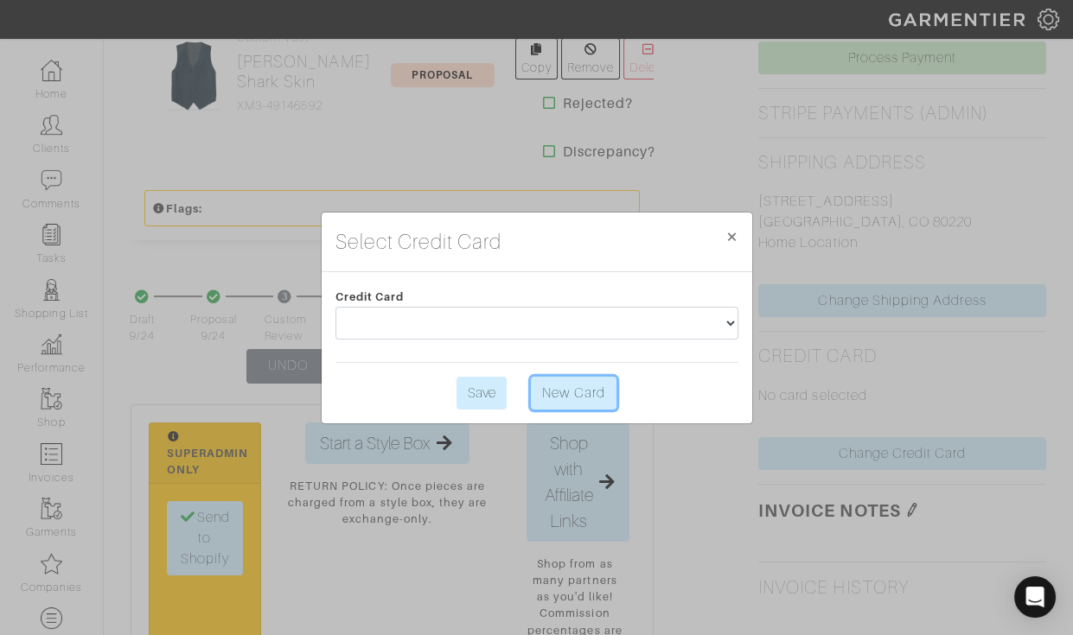
click at [572, 390] on link "New Card" at bounding box center [573, 393] width 85 height 33
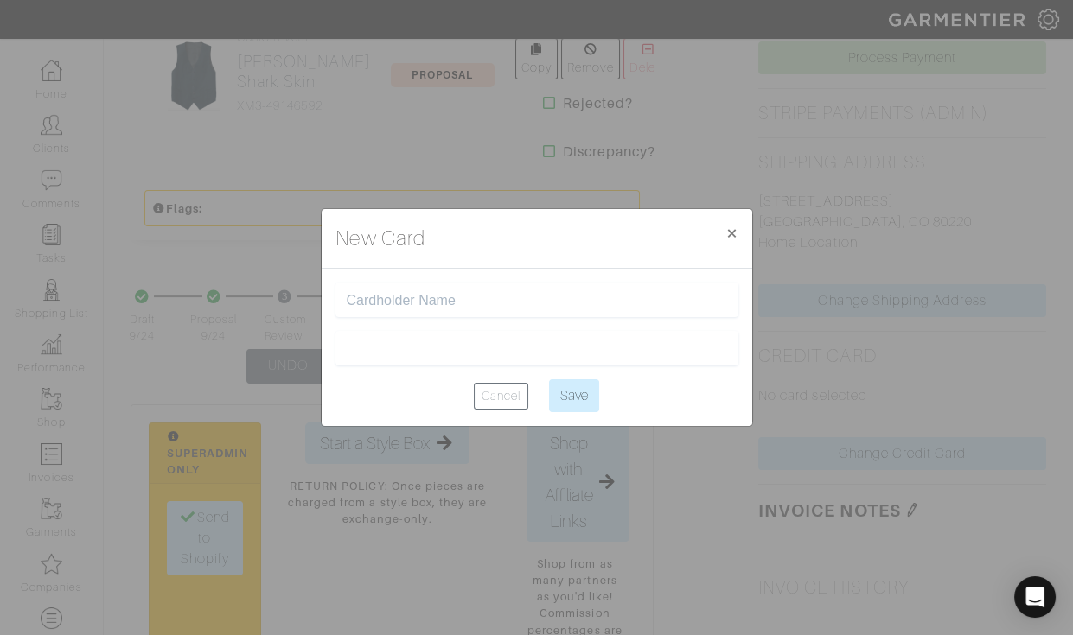
click at [456, 296] on input "text" at bounding box center [537, 300] width 380 height 16
type input "[PERSON_NAME]"
click at [459, 247] on div "New Card × Close" at bounding box center [537, 239] width 430 height 60
click at [491, 400] on link "Cancel" at bounding box center [501, 396] width 54 height 27
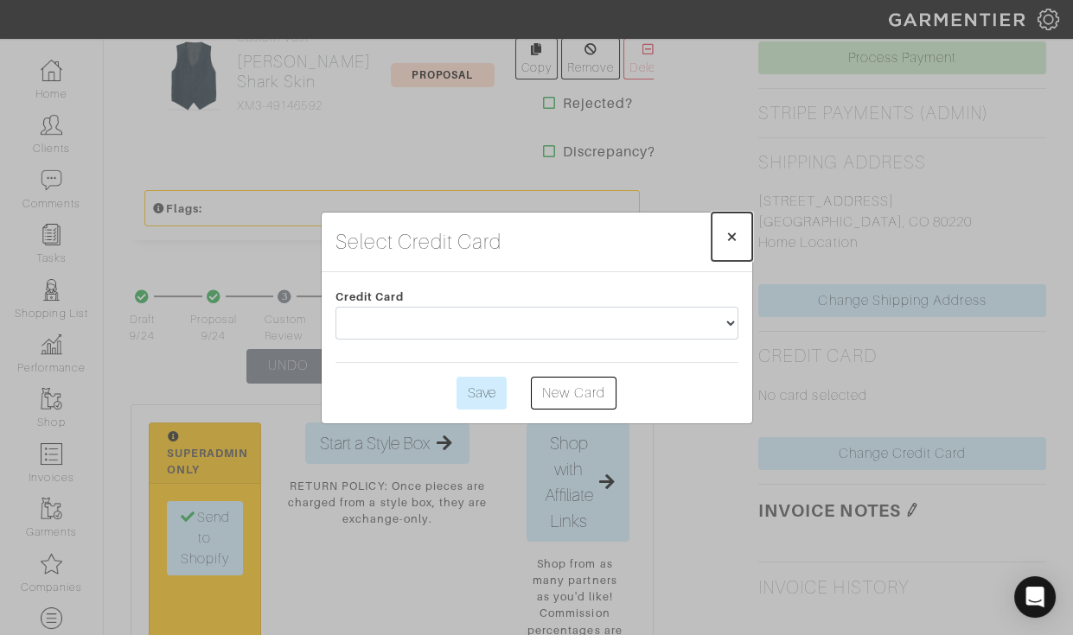
click at [730, 243] on span "×" at bounding box center [731, 236] width 13 height 23
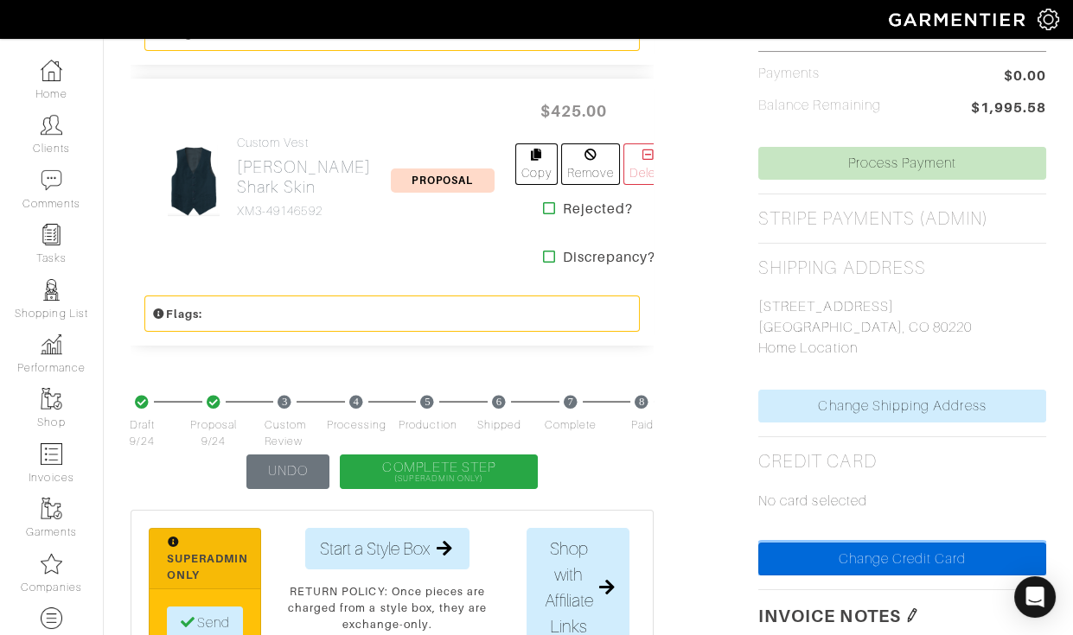
scroll to position [691, 0]
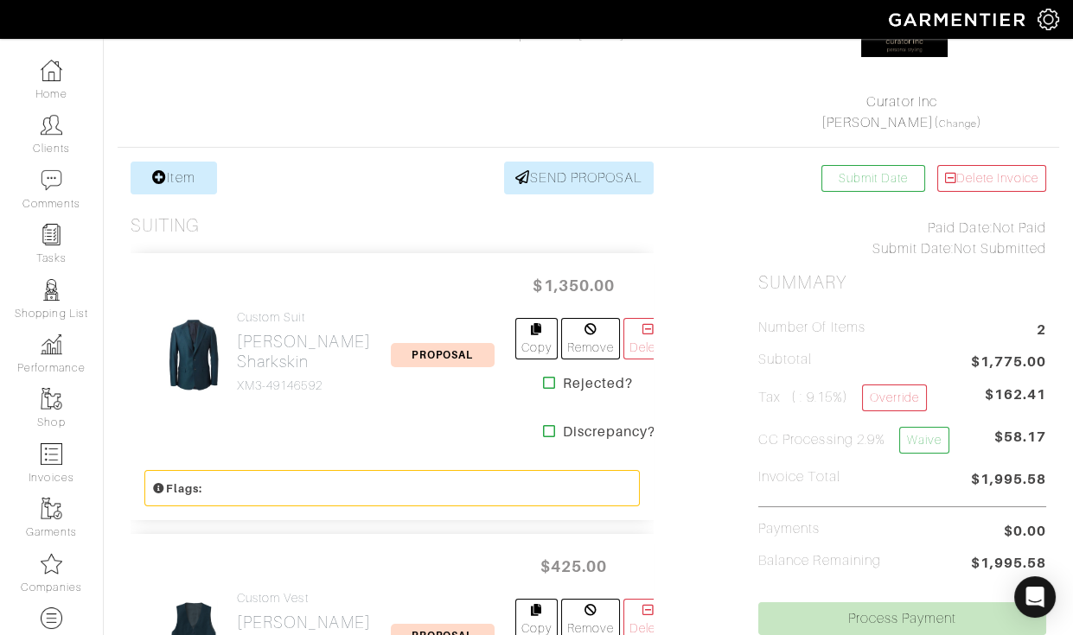
scroll to position [133, 0]
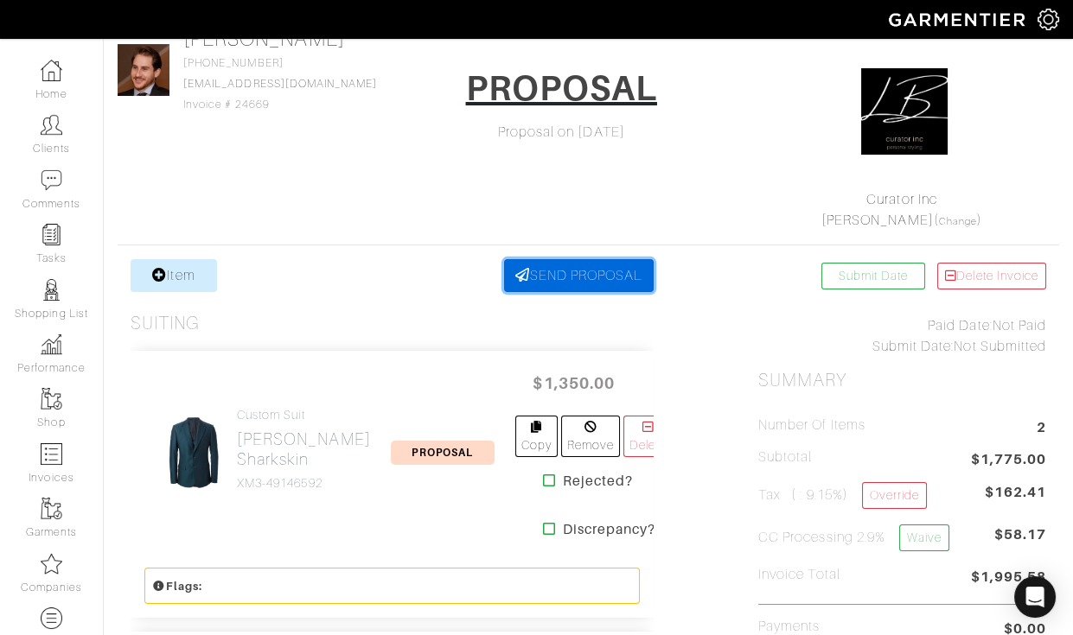
click at [562, 270] on link "SEND PROPOSAL" at bounding box center [579, 275] width 150 height 33
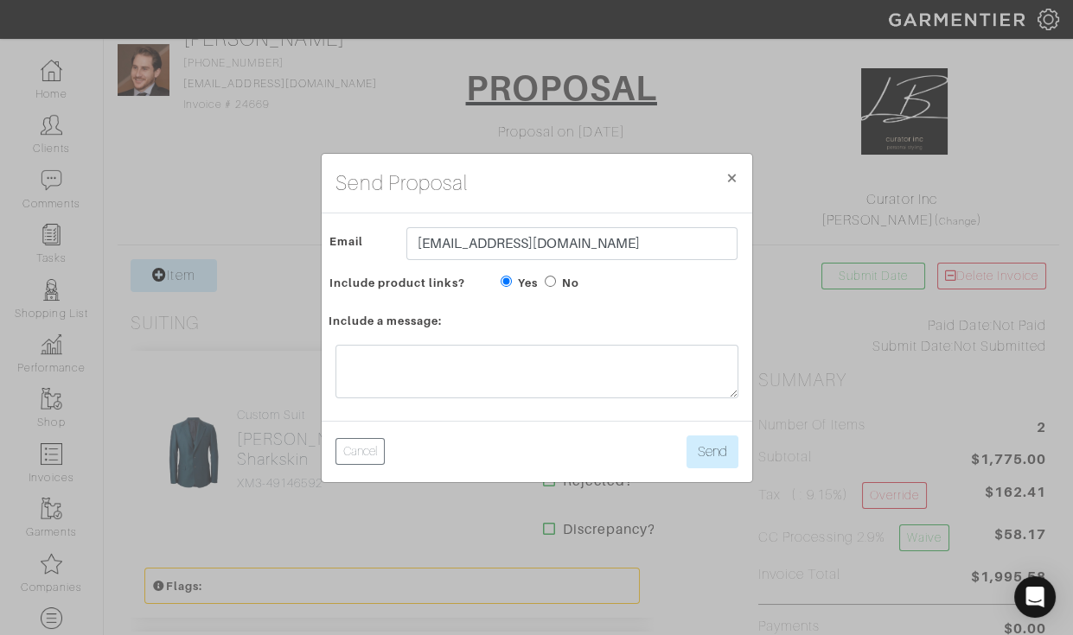
click at [537, 341] on div at bounding box center [537, 376] width 430 height 90
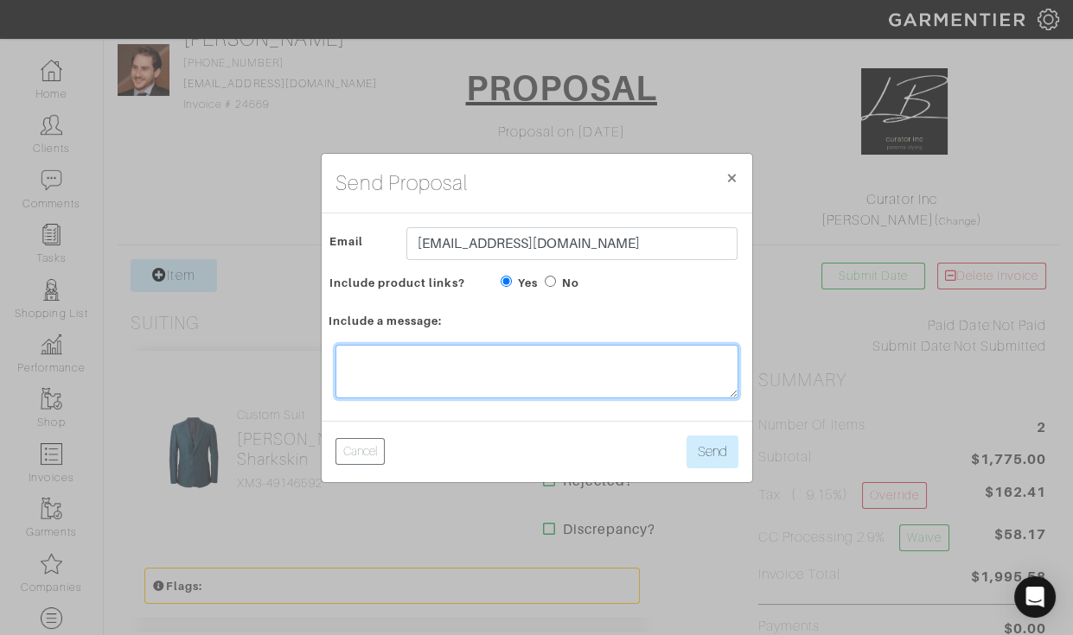
click at [537, 350] on textarea at bounding box center [536, 372] width 403 height 54
type textarea "here's the new total!"
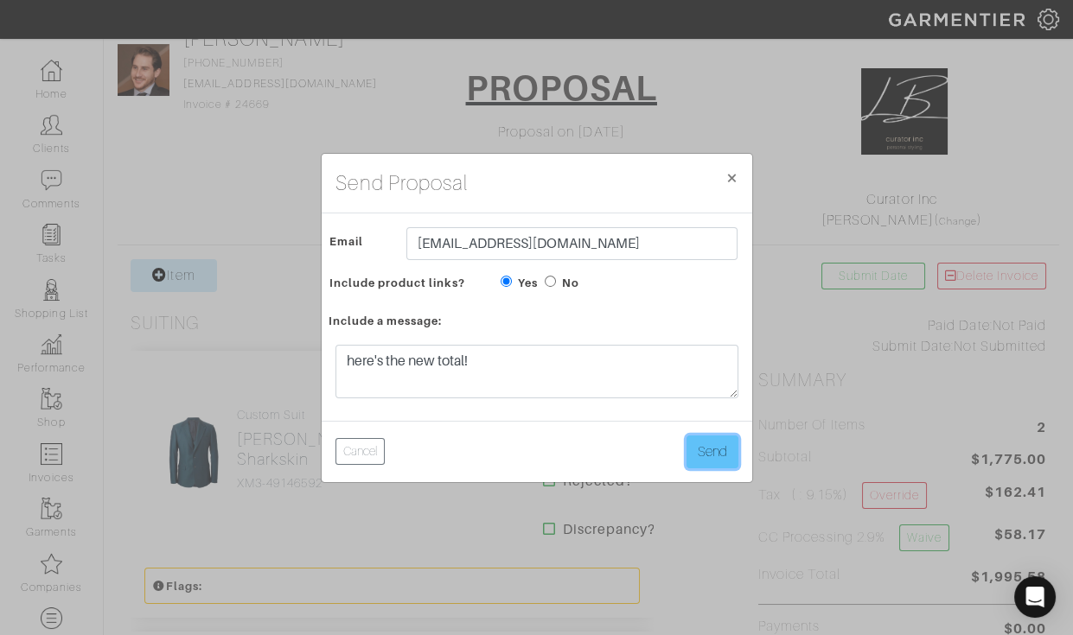
click at [707, 445] on button "Send" at bounding box center [712, 452] width 52 height 33
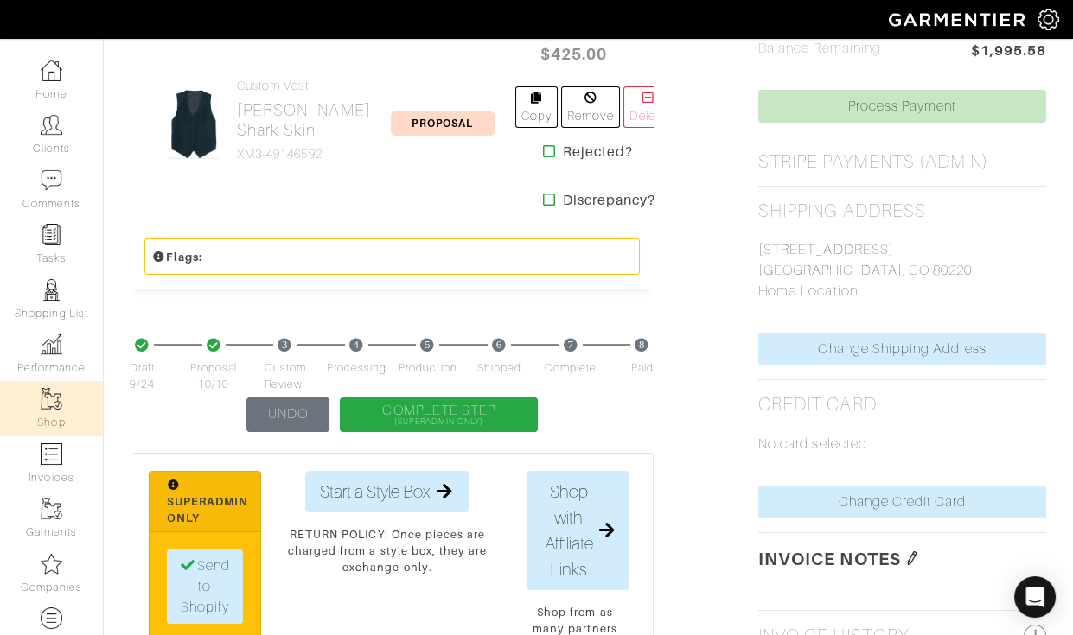
scroll to position [762, 0]
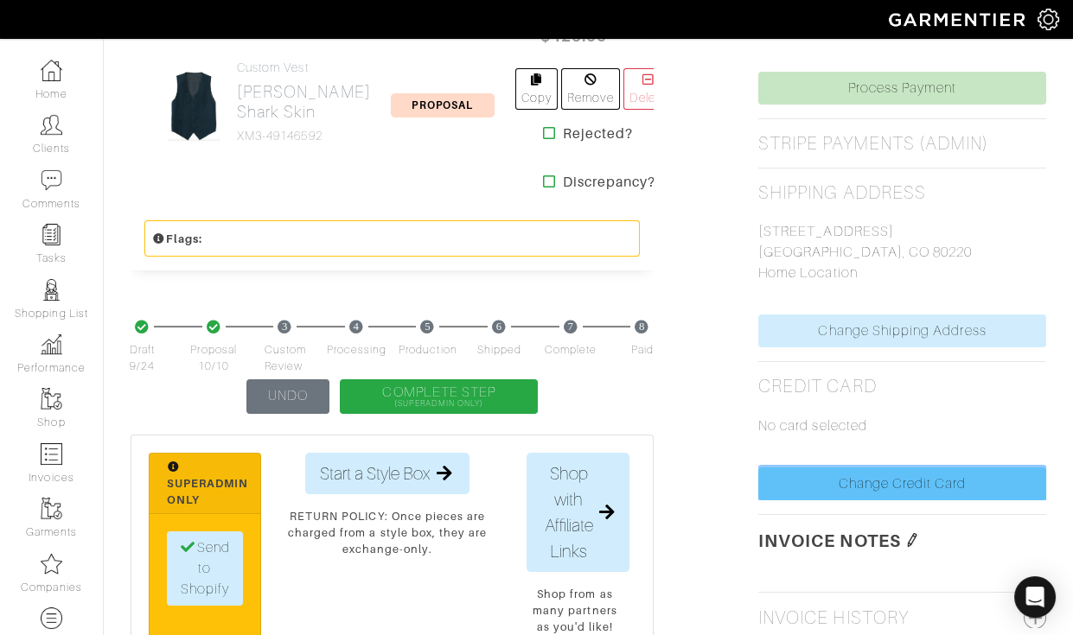
click at [784, 484] on link "Change Credit Card" at bounding box center [902, 484] width 288 height 33
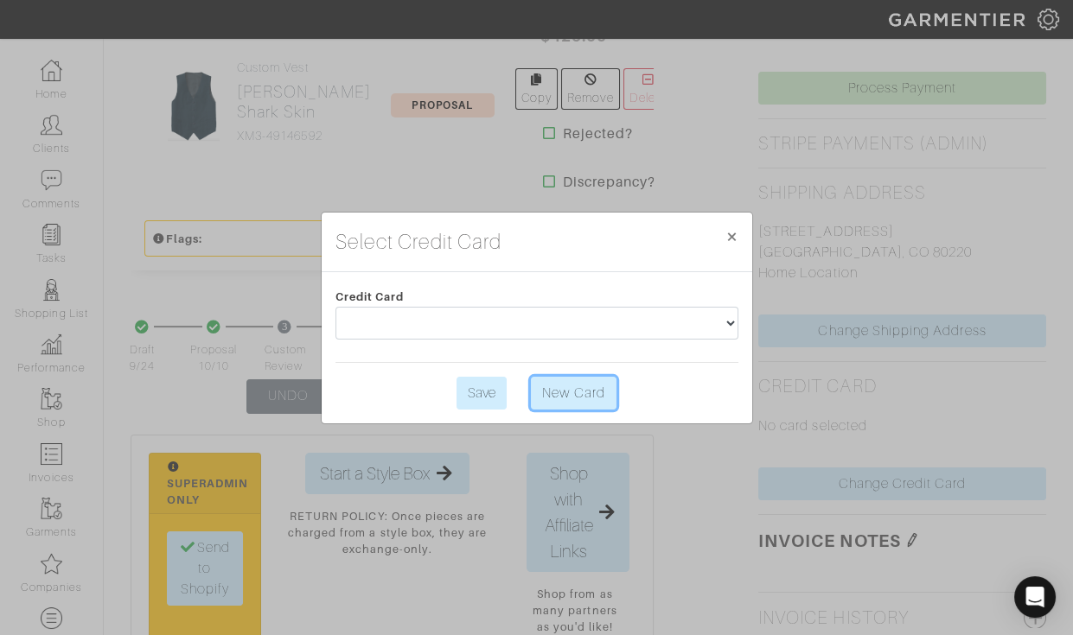
click at [572, 386] on link "New Card" at bounding box center [573, 393] width 85 height 33
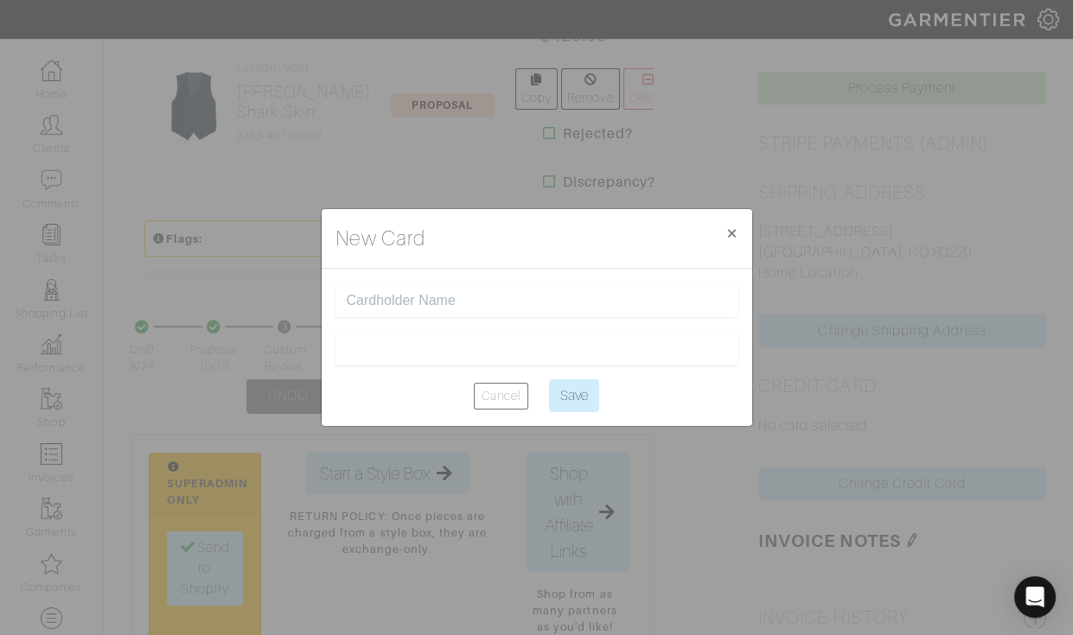
click at [462, 308] on input "text" at bounding box center [537, 300] width 380 height 16
type input "[PERSON_NAME]"
click at [589, 340] on div at bounding box center [536, 348] width 403 height 35
click at [581, 392] on input "Save" at bounding box center [574, 395] width 50 height 33
type input "Saving..."
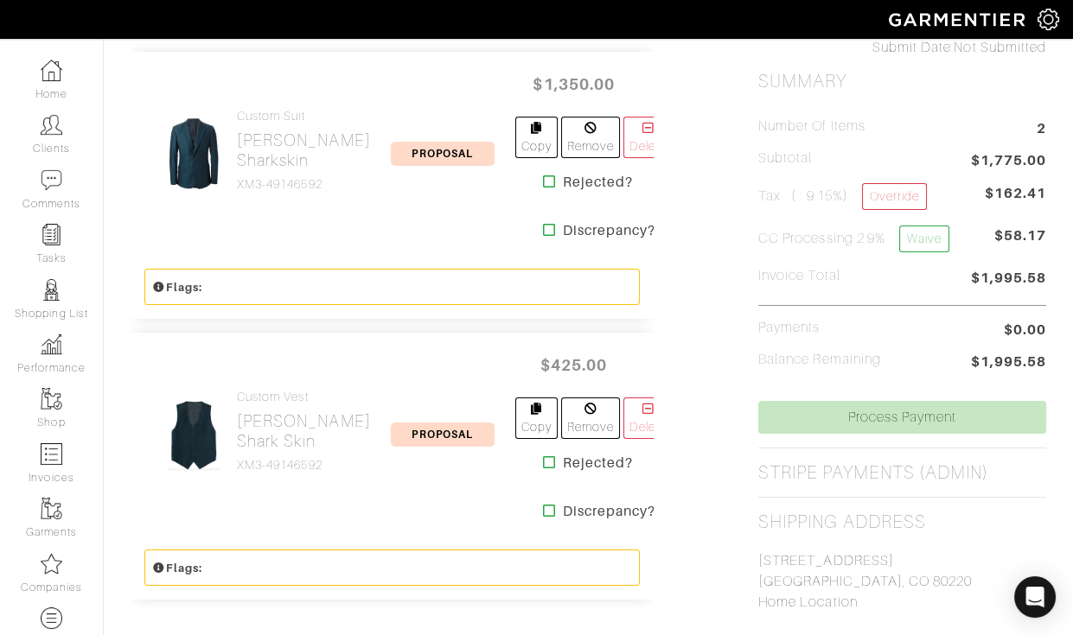
scroll to position [431, 0]
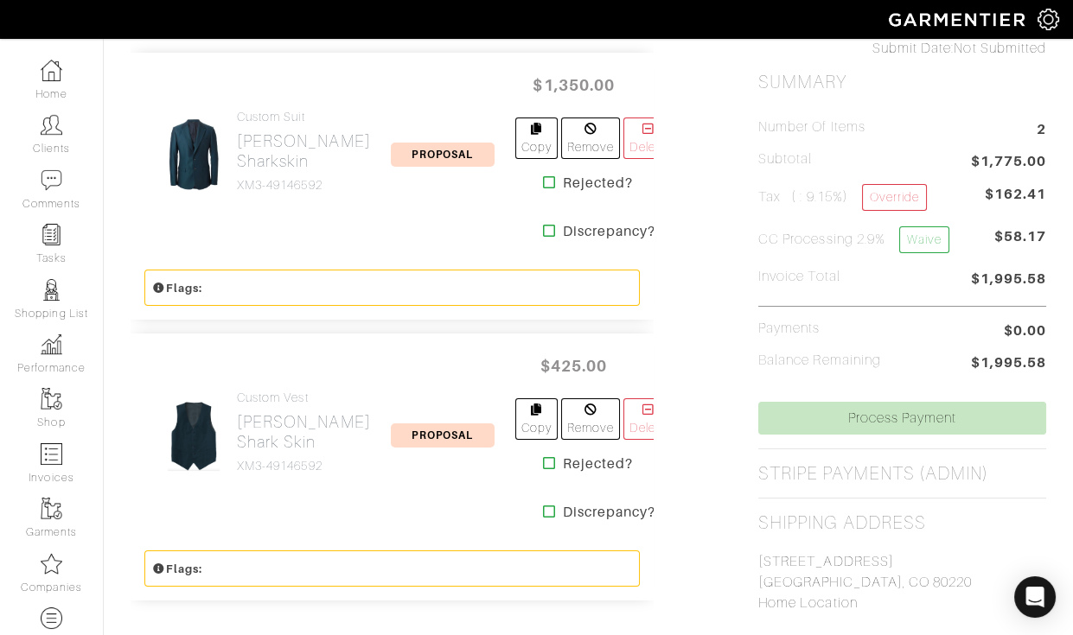
click at [215, 475] on div "Custom Vest Marzoni - Green Shark Skin XM3-49146592" at bounding box center [263, 436] width 239 height 90
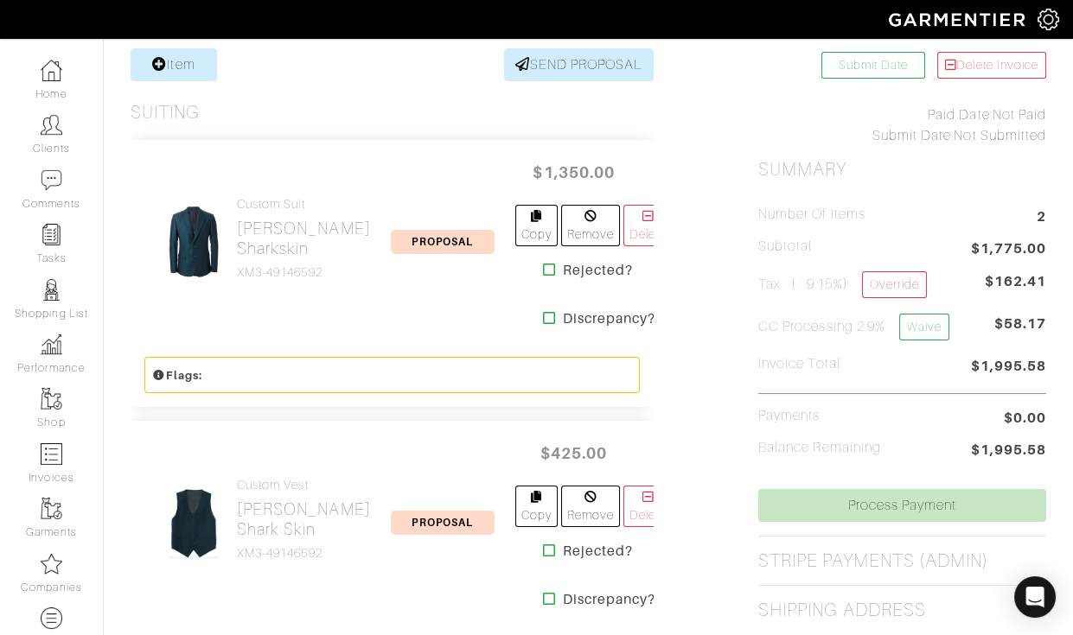
scroll to position [345, 0]
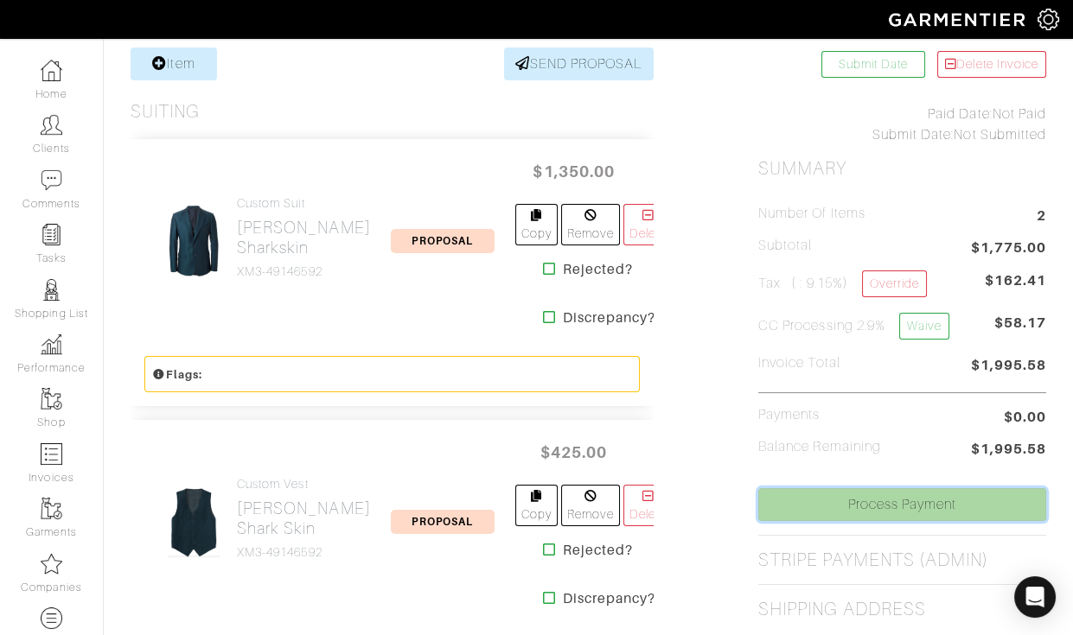
click at [831, 509] on link "Process Payment" at bounding box center [902, 504] width 288 height 33
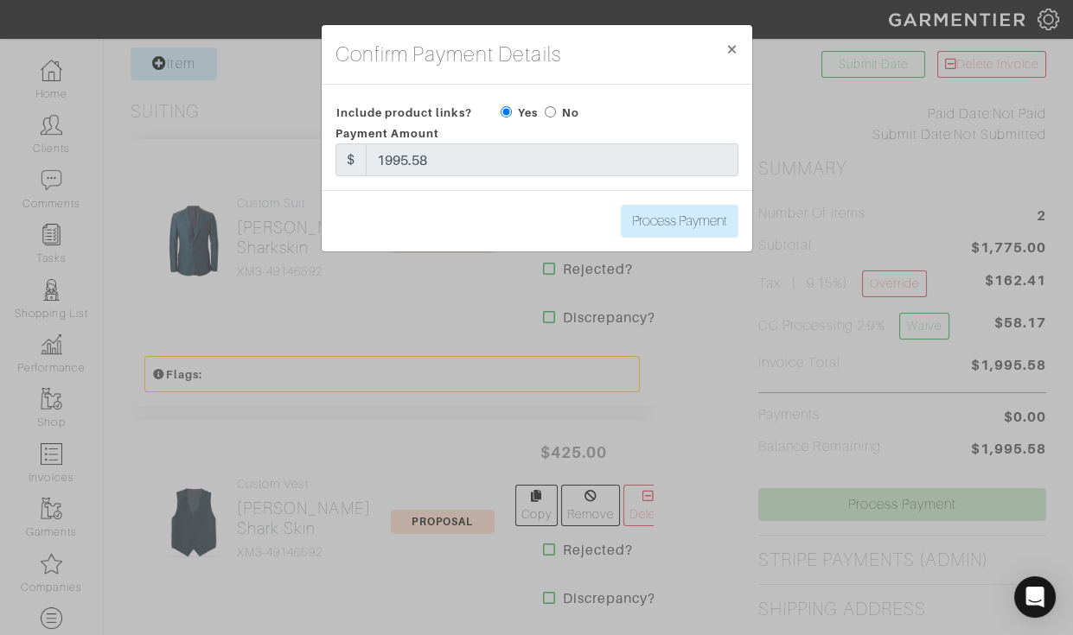
click at [551, 112] on input "radio" at bounding box center [550, 111] width 11 height 11
radio input "true"
click at [668, 218] on input "Process Payment" at bounding box center [680, 221] width 118 height 33
type input "Process Payment"
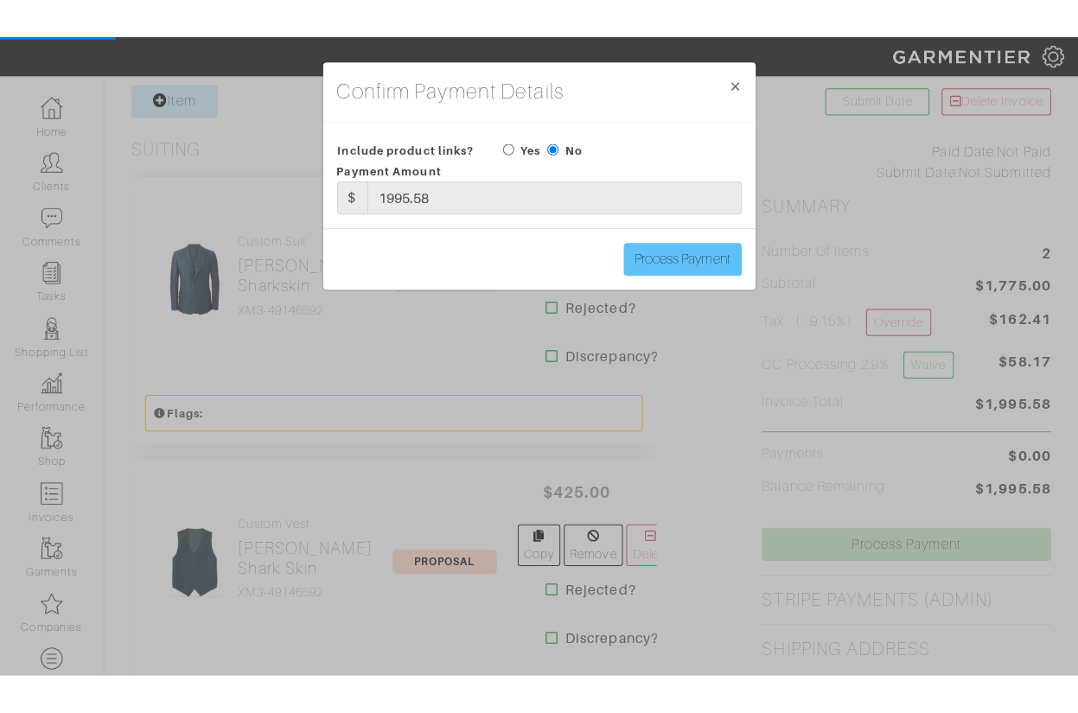
scroll to position [0, 0]
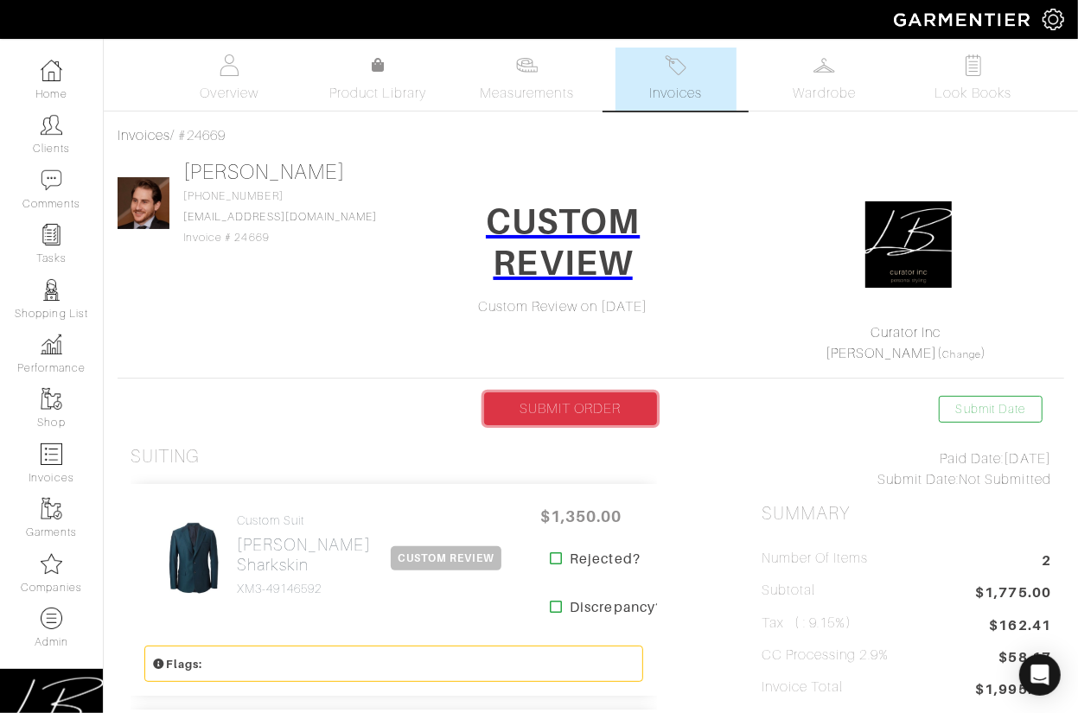
click at [522, 406] on link "SUBMIT ORDER" at bounding box center [570, 408] width 173 height 33
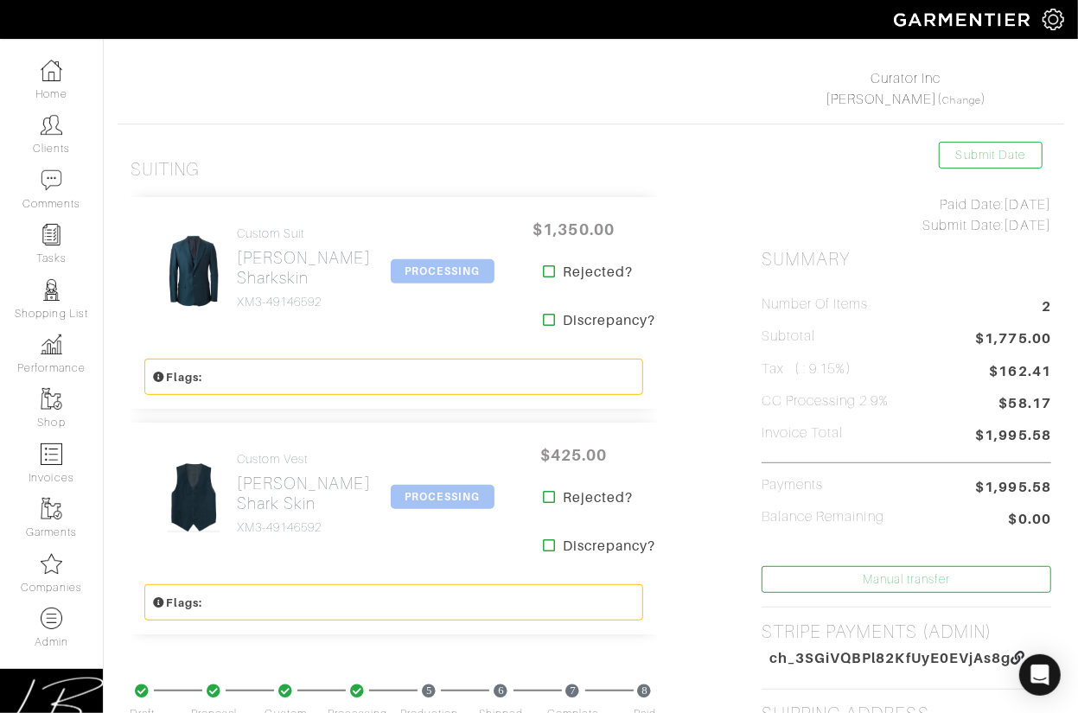
scroll to position [259, 0]
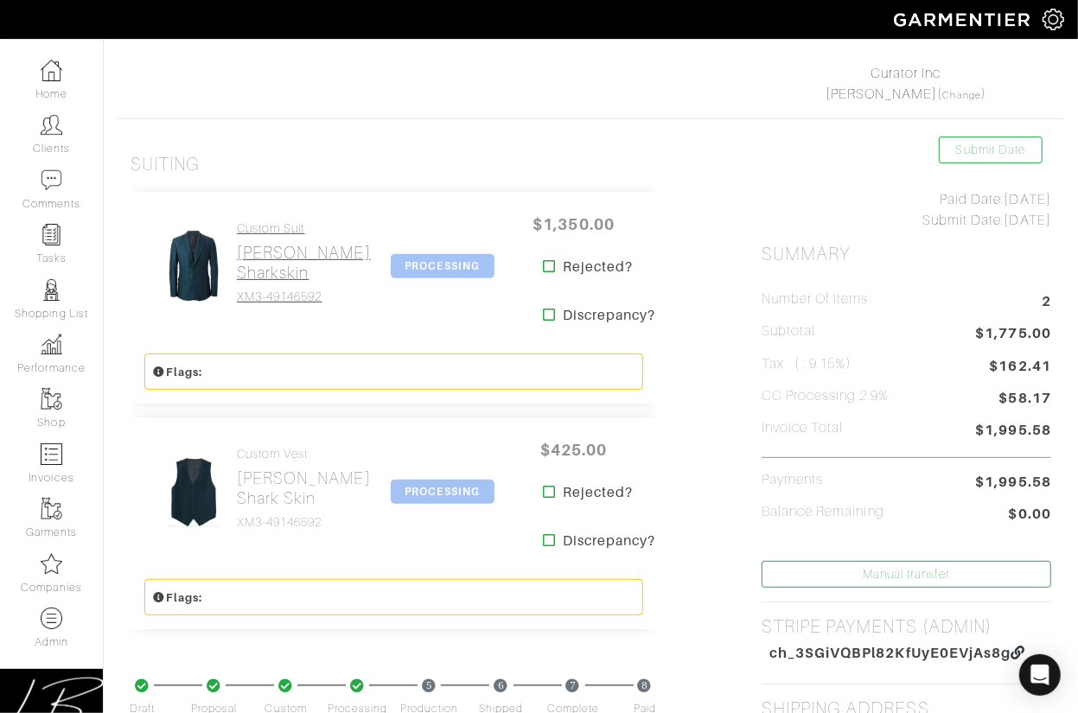
click at [262, 295] on h4 "XM3-49146592" at bounding box center [304, 297] width 134 height 15
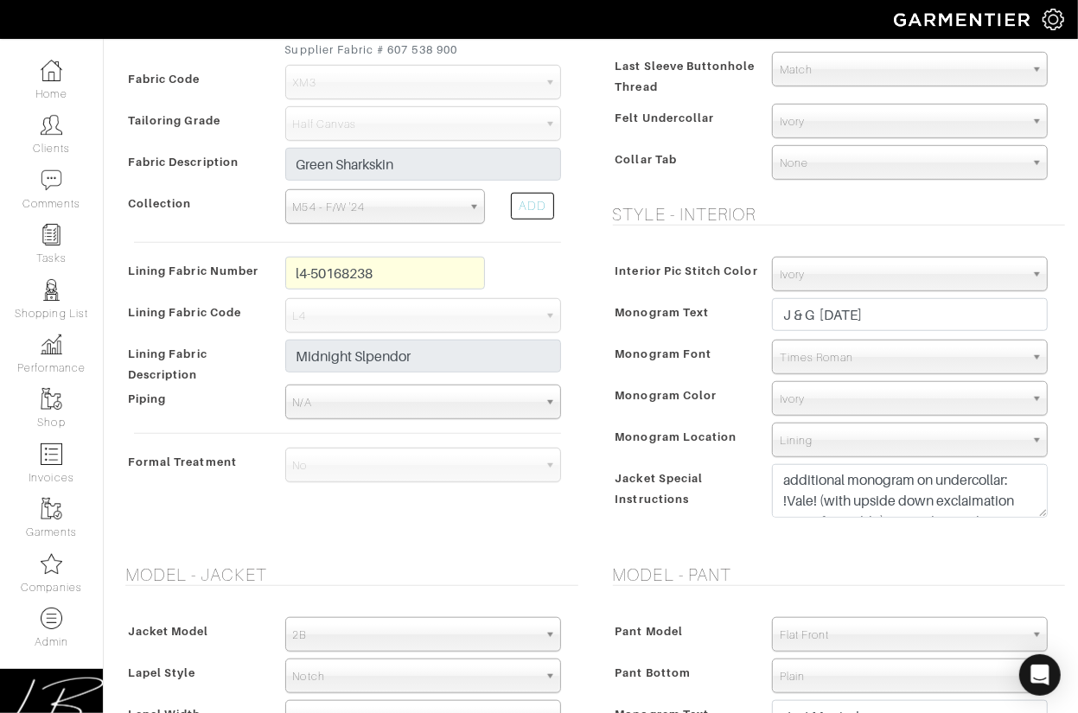
scroll to position [685, 0]
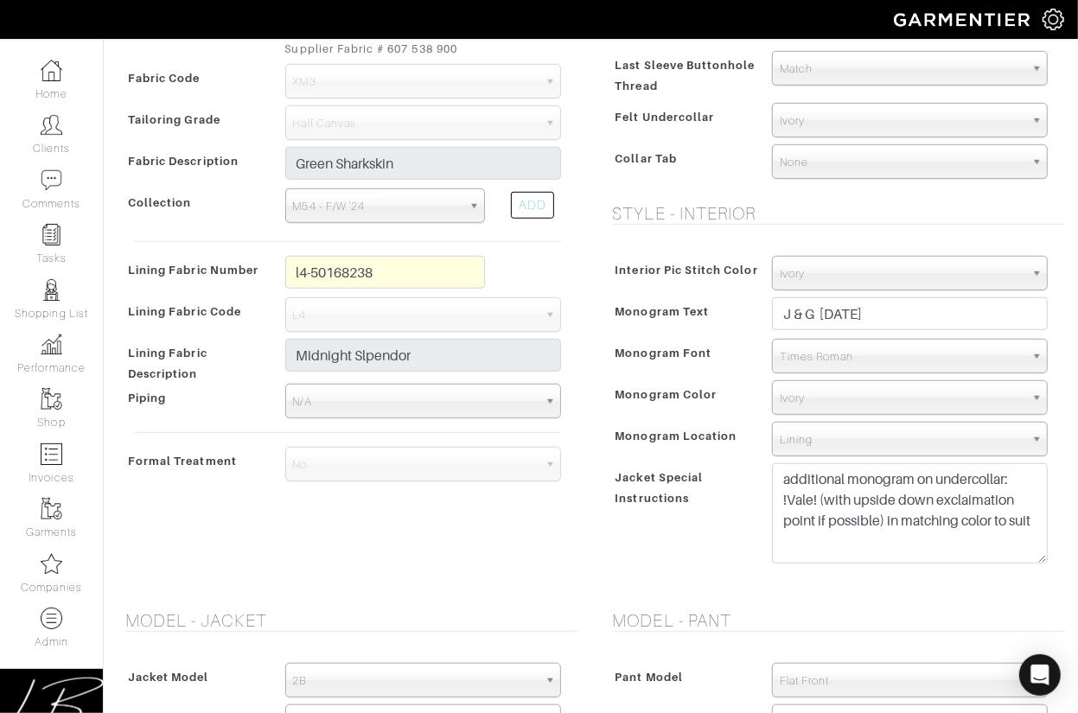
drag, startPoint x: 1039, startPoint y: 513, endPoint x: 1038, endPoint y: 528, distance: 14.7
click at [1036, 555] on textarea "additional monogram on undercollar: !Vale! (with upside down exclaimation point…" at bounding box center [910, 513] width 276 height 100
click at [1042, 517] on textarea "additional monogram on undercollar: !Vale! (with upside down exclaimation point…" at bounding box center [910, 511] width 276 height 96
drag, startPoint x: 1040, startPoint y: 519, endPoint x: 903, endPoint y: 525, distance: 136.7
click at [902, 525] on textarea "additional monogram on undercollar: !Vale! (with upside down exclaimation point…" at bounding box center [910, 511] width 276 height 96
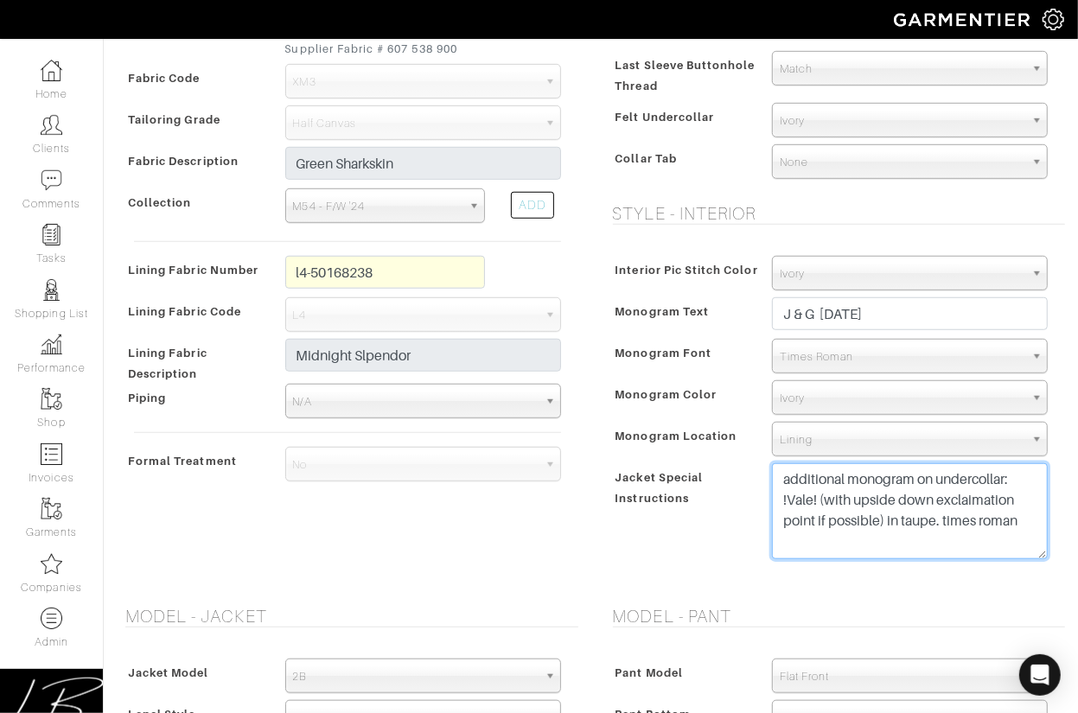
type textarea "additional monogram on undercollar: !Vale! (with upside down exclaimation point…"
click at [726, 555] on div "Jacket Special Instructions" at bounding box center [684, 517] width 151 height 101
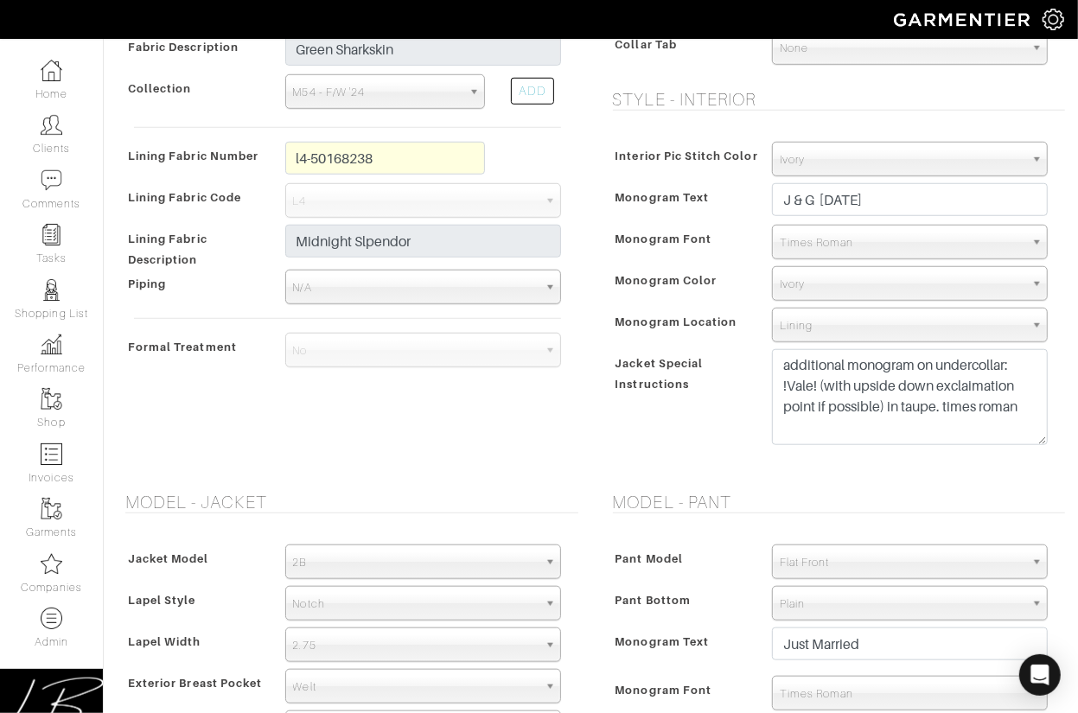
scroll to position [1920, 0]
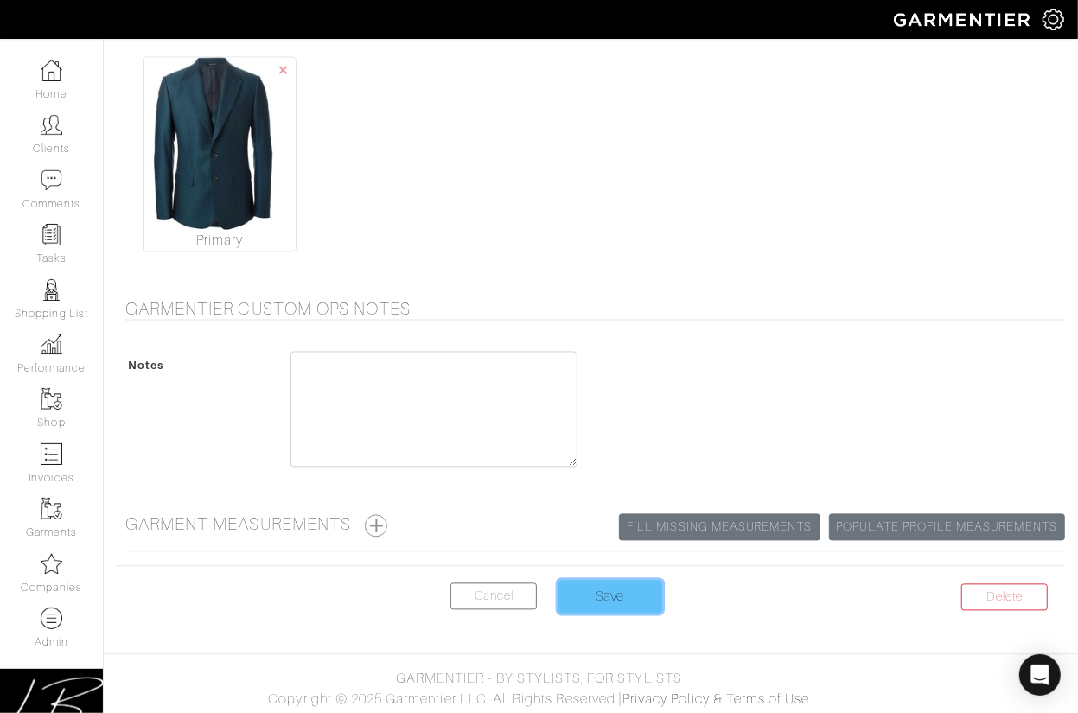
click at [615, 590] on input "Save" at bounding box center [610, 597] width 104 height 33
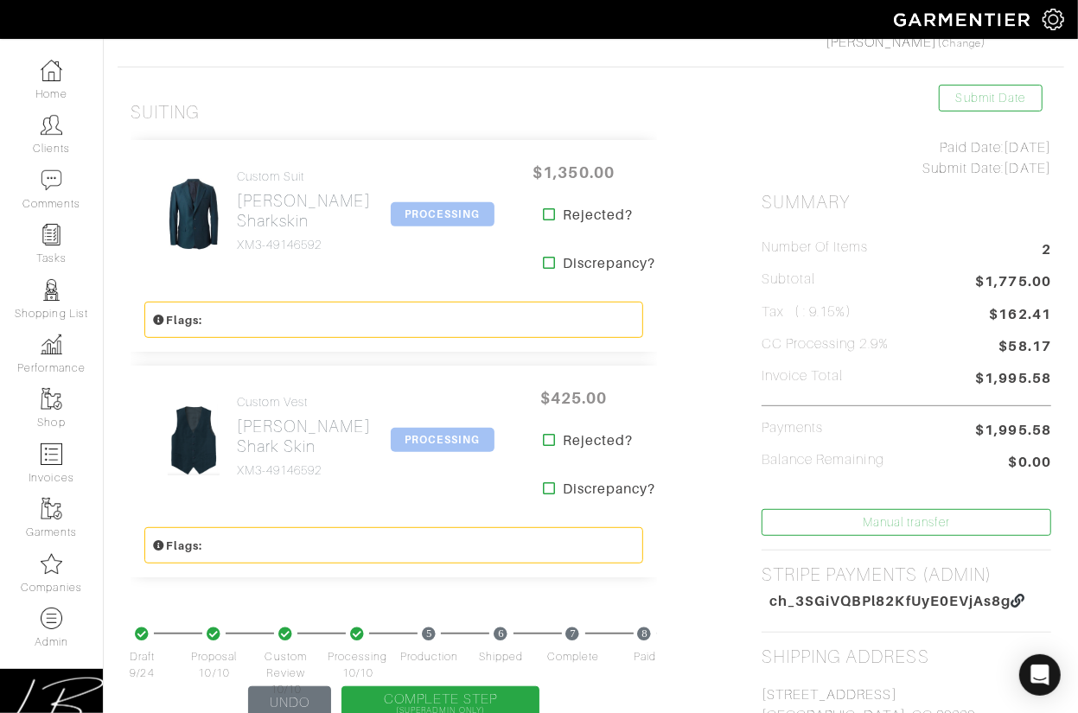
scroll to position [396, 0]
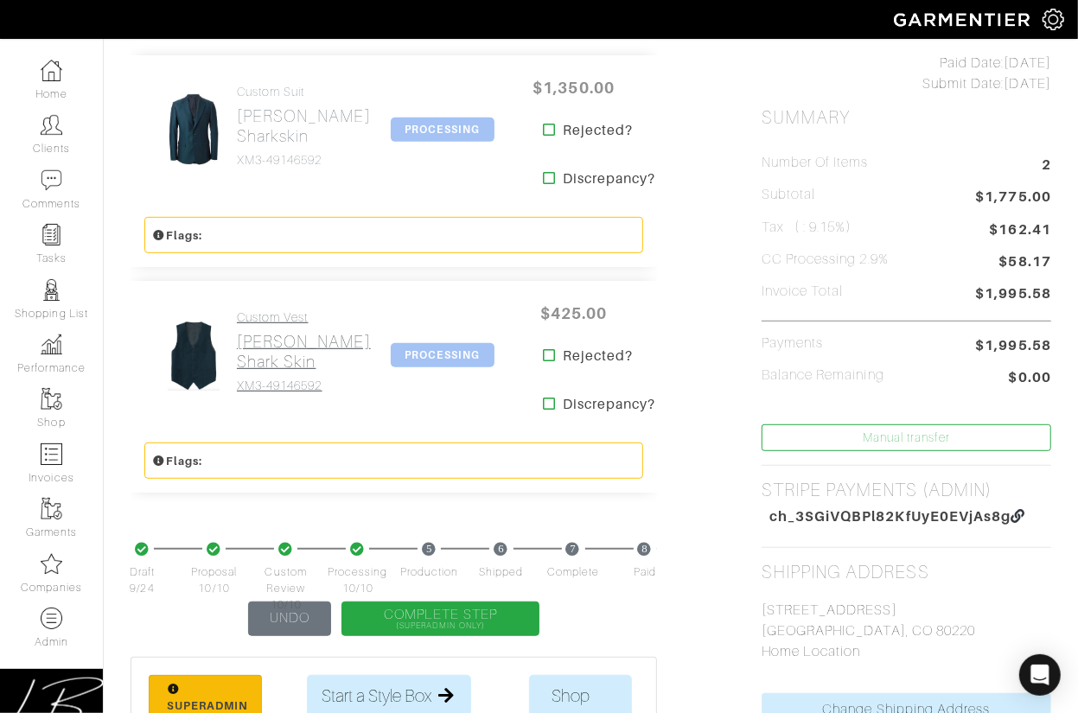
click at [248, 372] on h2 "[PERSON_NAME] Shark Skin" at bounding box center [304, 352] width 134 height 40
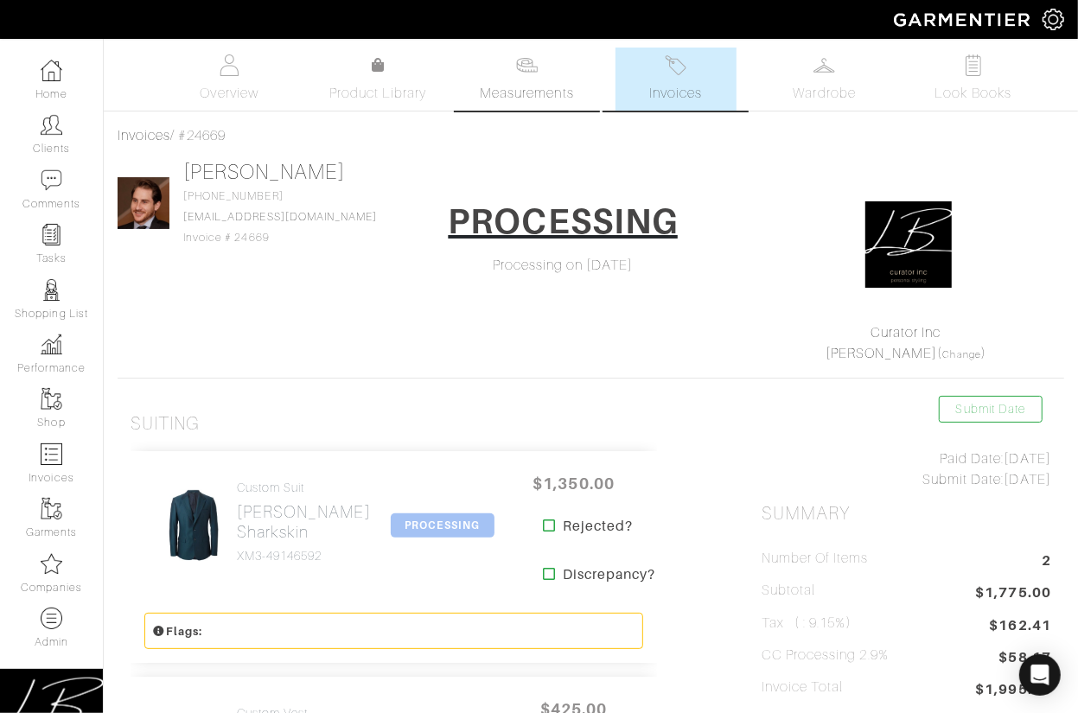
click at [500, 83] on span "Measurements" at bounding box center [527, 93] width 94 height 21
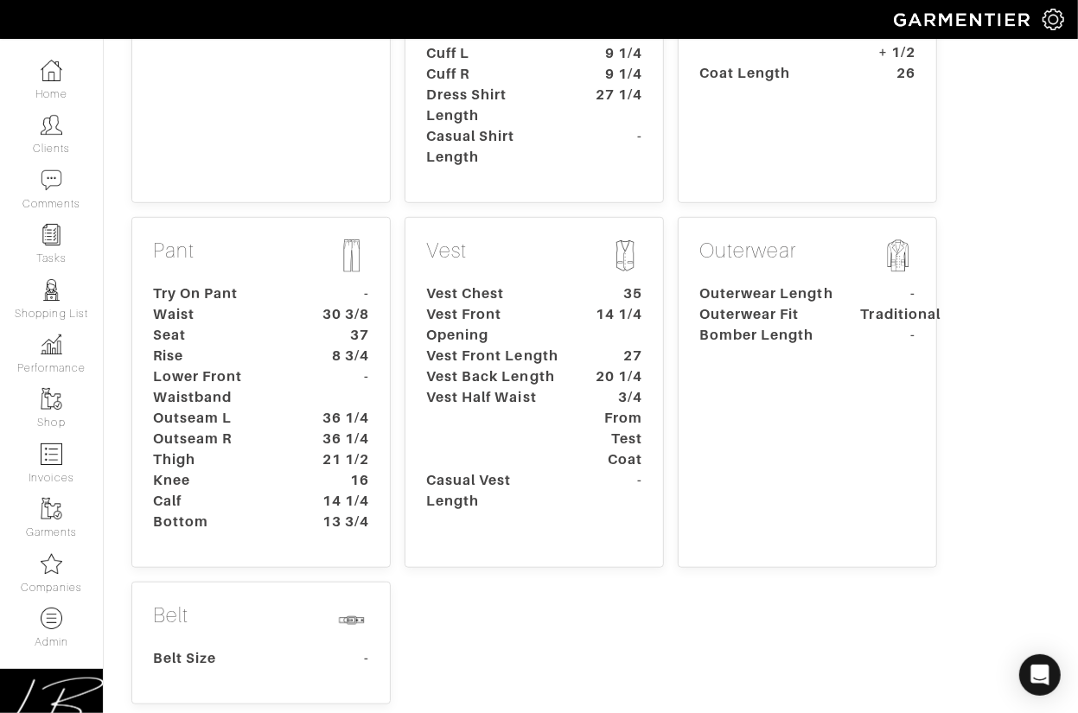
scroll to position [572, 0]
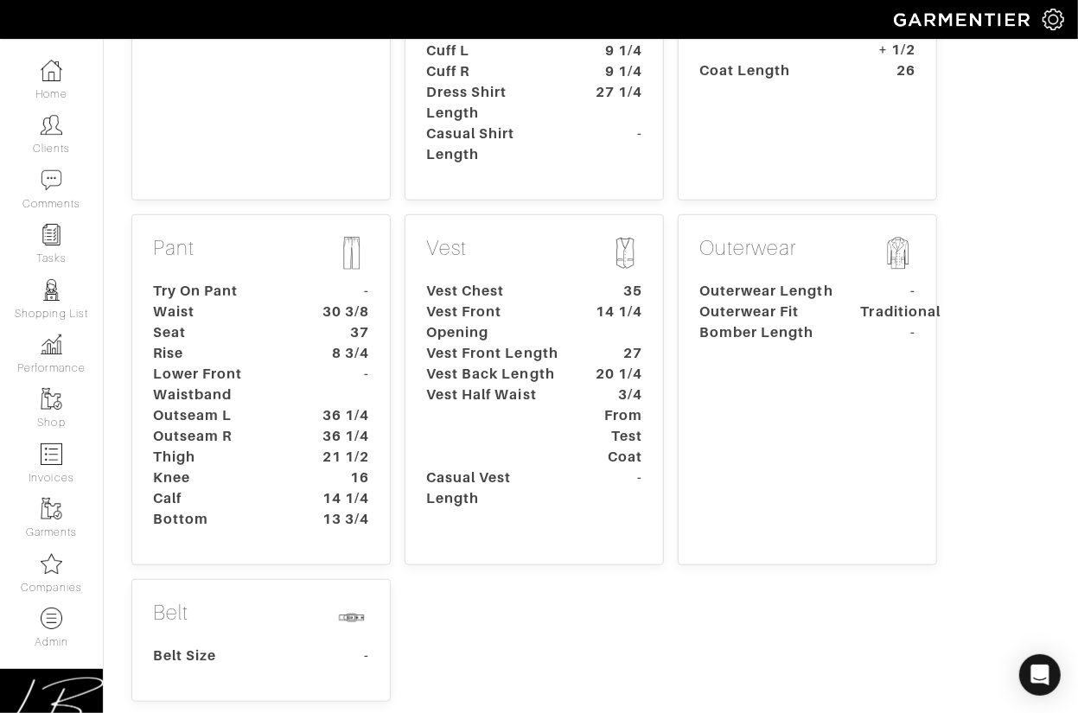
click at [303, 364] on dt "-" at bounding box center [342, 384] width 80 height 41
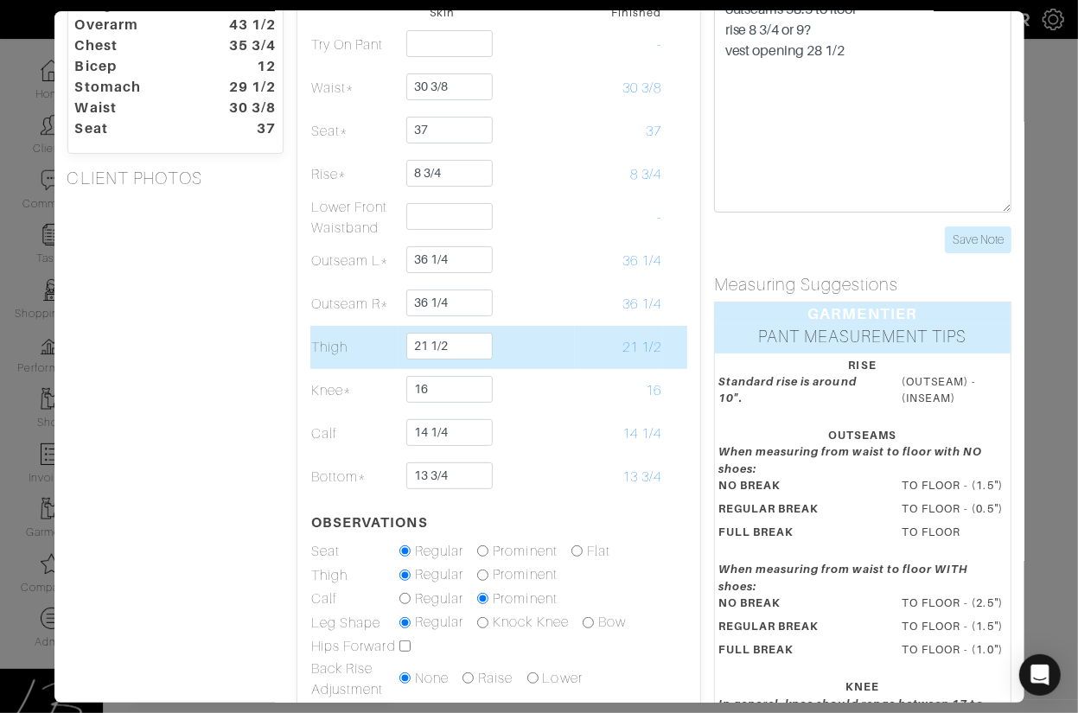
scroll to position [0, 0]
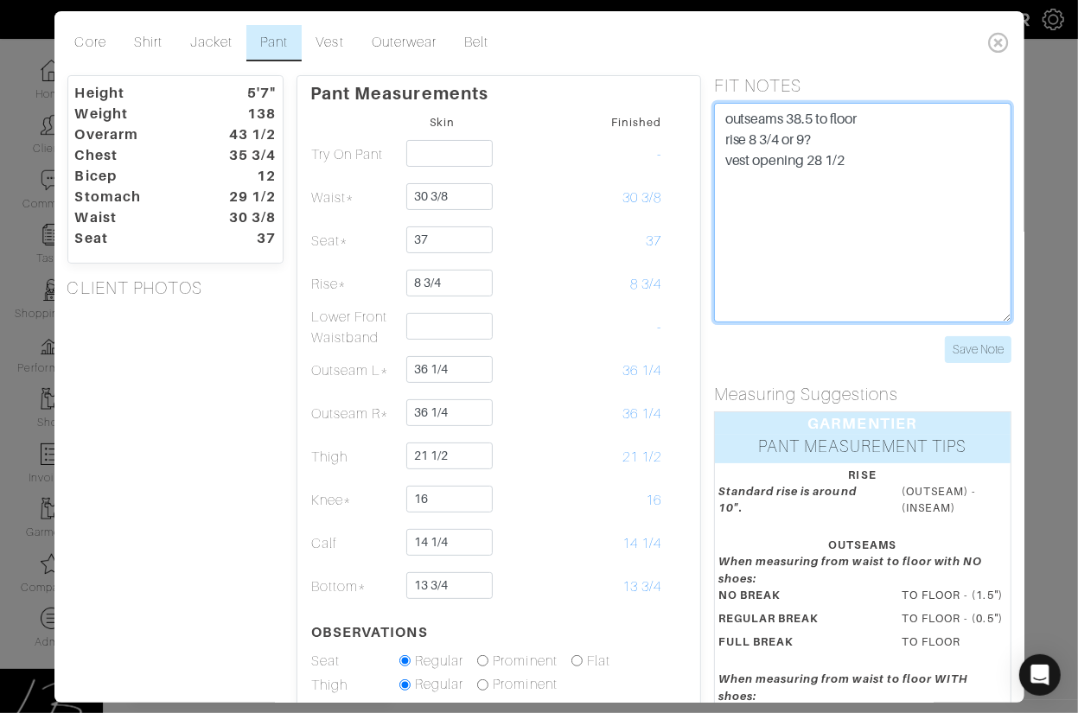
click at [815, 117] on textarea "outseams 38.5 to floor rise 8 3/4 or 9? vest opening 28 1/2" at bounding box center [862, 213] width 297 height 220
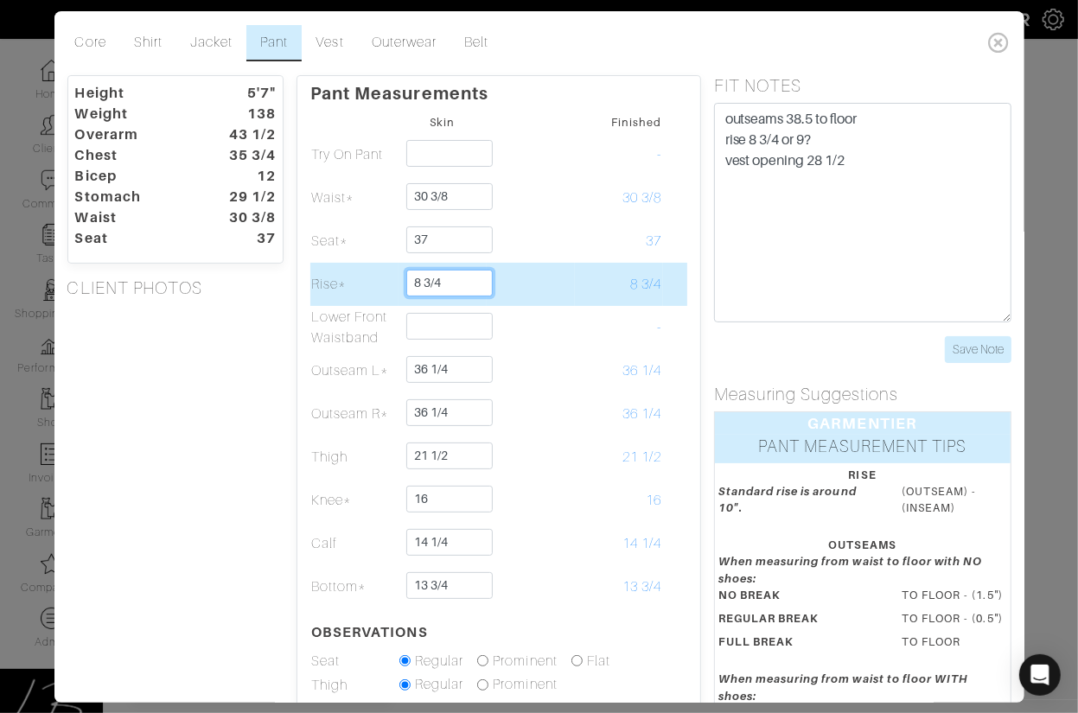
drag, startPoint x: 467, startPoint y: 281, endPoint x: 417, endPoint y: 280, distance: 49.3
click at [421, 281] on input "8 3/4" at bounding box center [449, 283] width 86 height 27
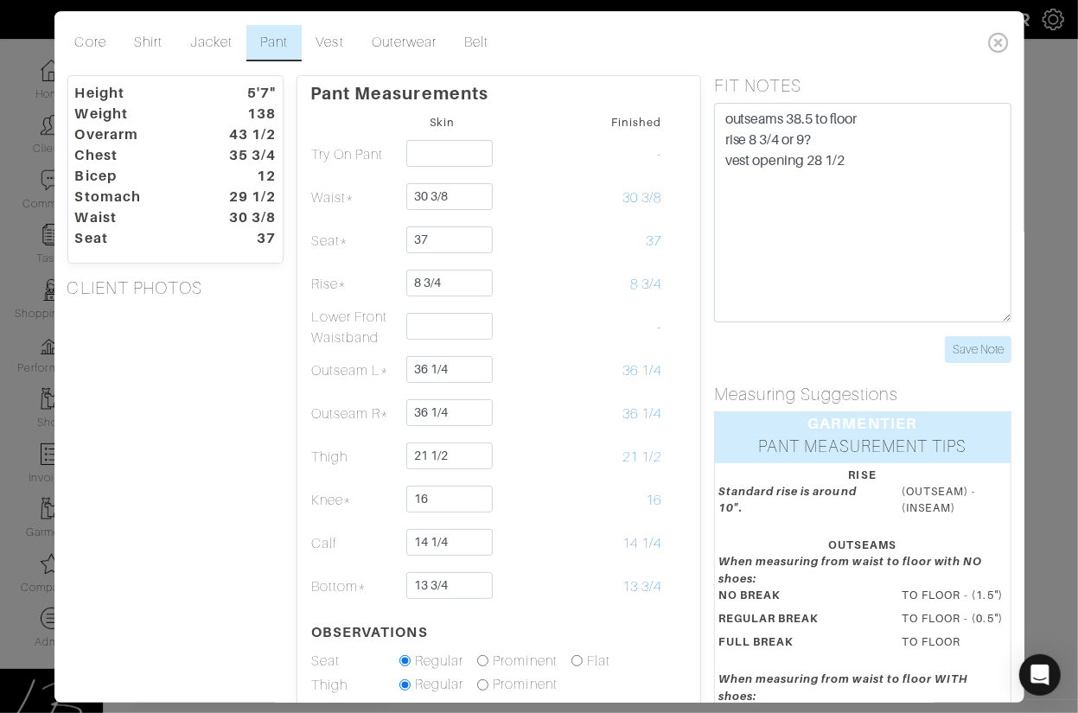
click at [308, 279] on div "Pant Measurements Skin Finished Try On Pant - Waist* 30 3/8 30 3/8 Seat* 37 37" at bounding box center [498, 549] width 405 height 949
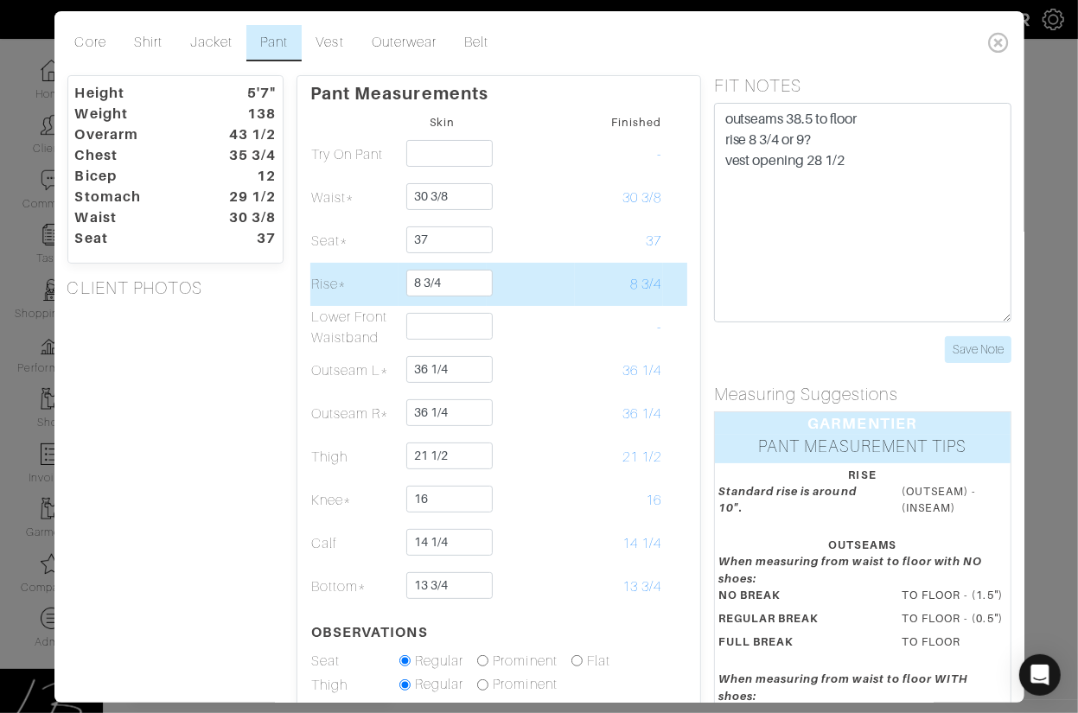
click at [554, 277] on td at bounding box center [531, 284] width 88 height 43
drag, startPoint x: 456, startPoint y: 285, endPoint x: 456, endPoint y: 267, distance: 18.2
click at [456, 267] on td "8 3/4" at bounding box center [442, 284] width 88 height 43
type input "9"
type input "8 7/8"
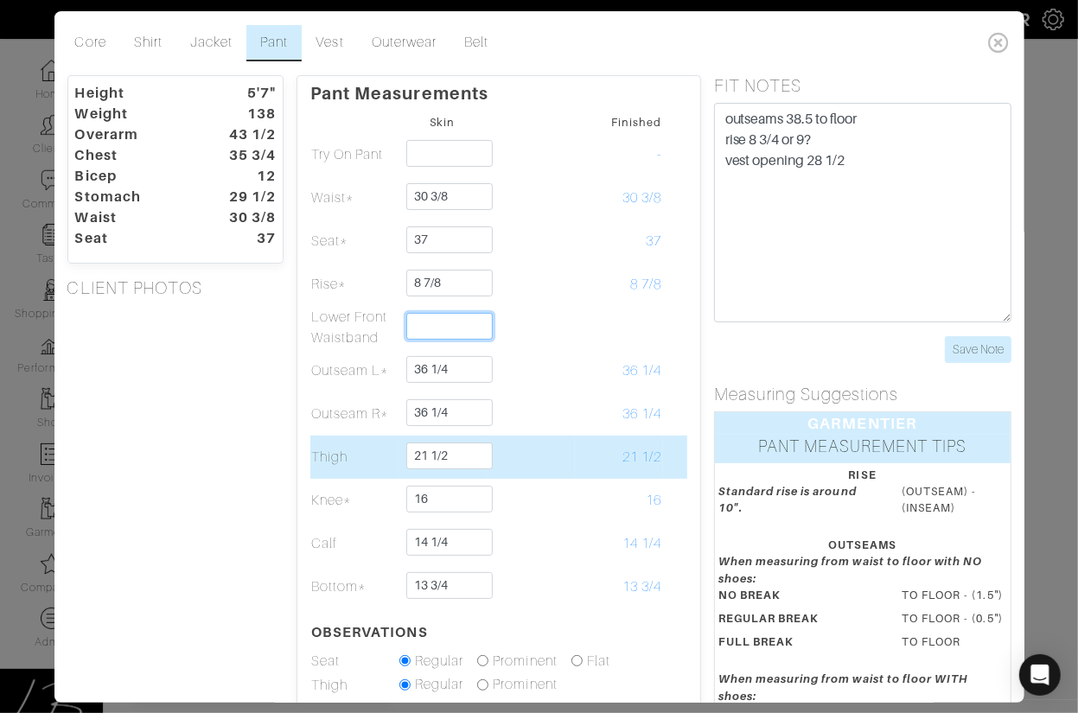
scroll to position [570, 0]
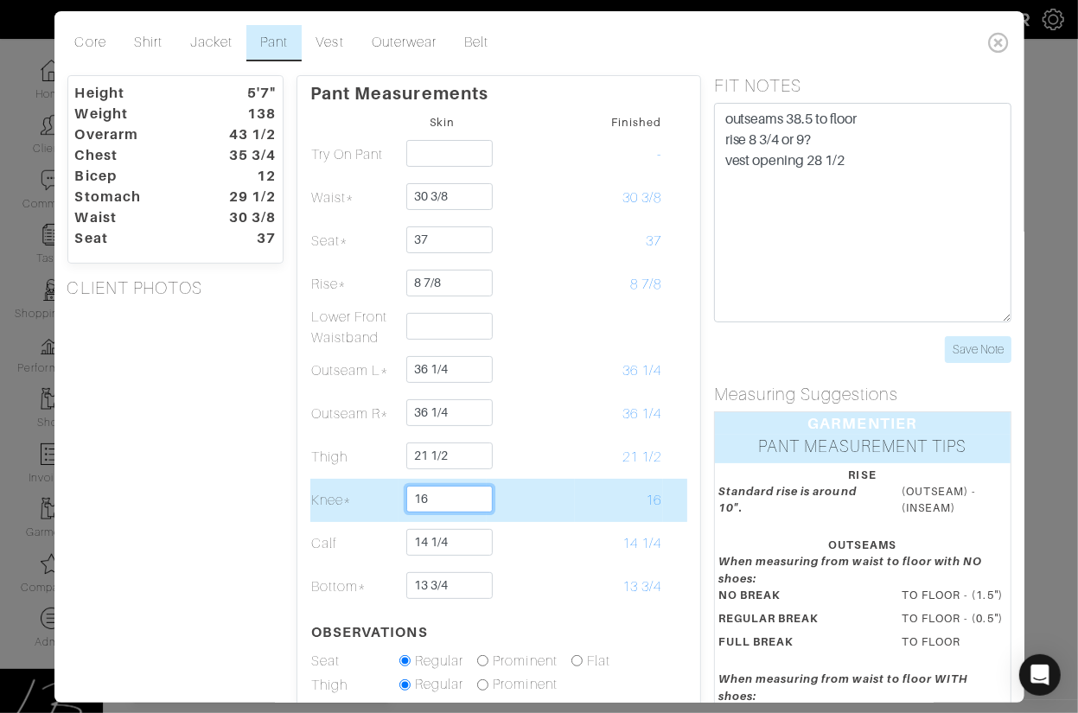
drag, startPoint x: 451, startPoint y: 498, endPoint x: 452, endPoint y: 489, distance: 8.7
click at [452, 489] on input "16" at bounding box center [449, 499] width 86 height 27
type input "15 3/4"
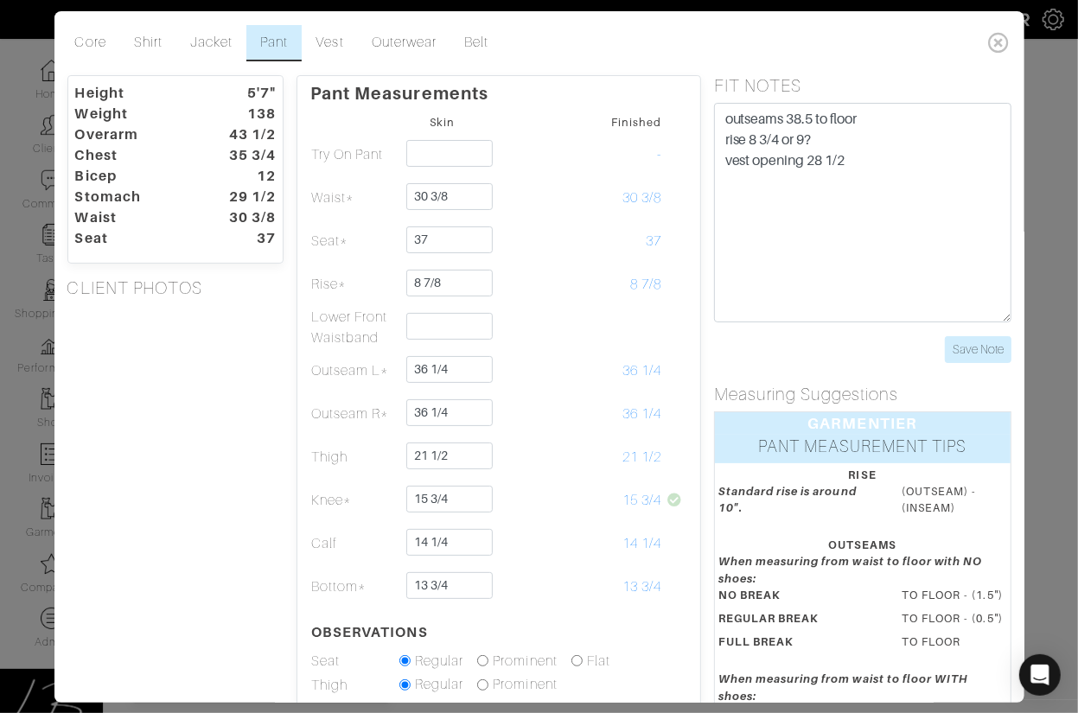
click at [196, 469] on div "Height 5'7" Weight 138 Overarm 43 1/2 Chest 35 3/4 Bicep 12 Stomach 29 1/2 Wais…" at bounding box center [175, 549] width 243 height 949
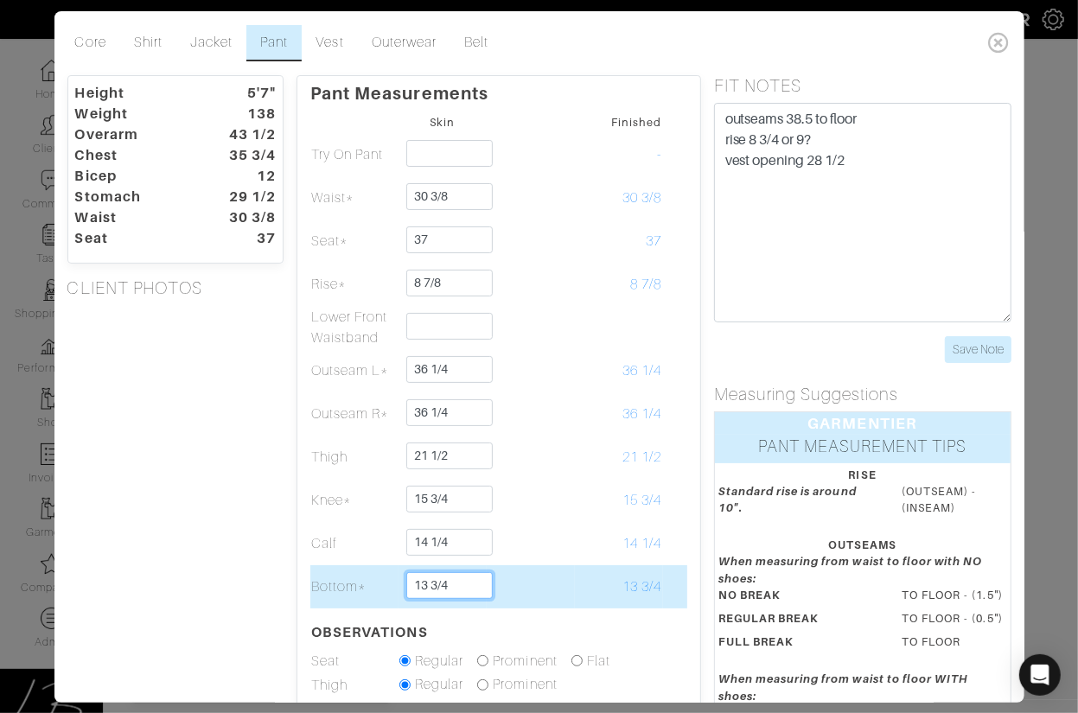
drag, startPoint x: 431, startPoint y: 586, endPoint x: 462, endPoint y: 581, distance: 30.7
click at [462, 581] on input "13 3/4" at bounding box center [449, 585] width 86 height 27
type input "13 1/2"
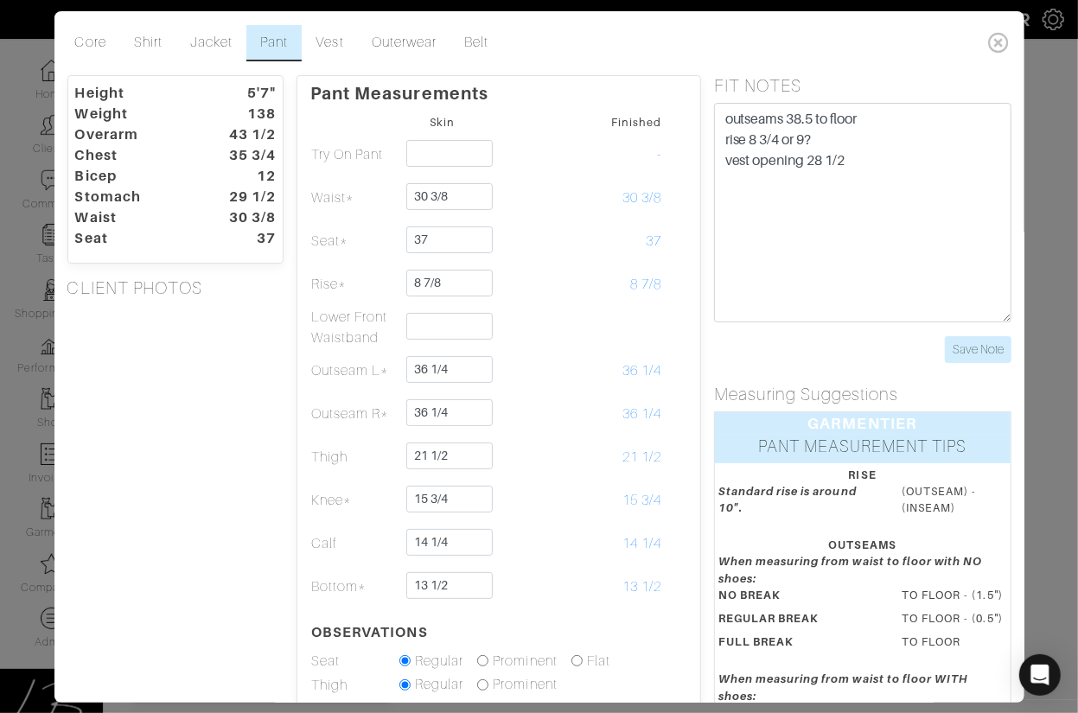
click at [206, 543] on div "Height 5'7" Weight 138 Overarm 43 1/2 Chest 35 3/4 Bicep 12 Stomach 29 1/2 Wais…" at bounding box center [175, 549] width 243 height 949
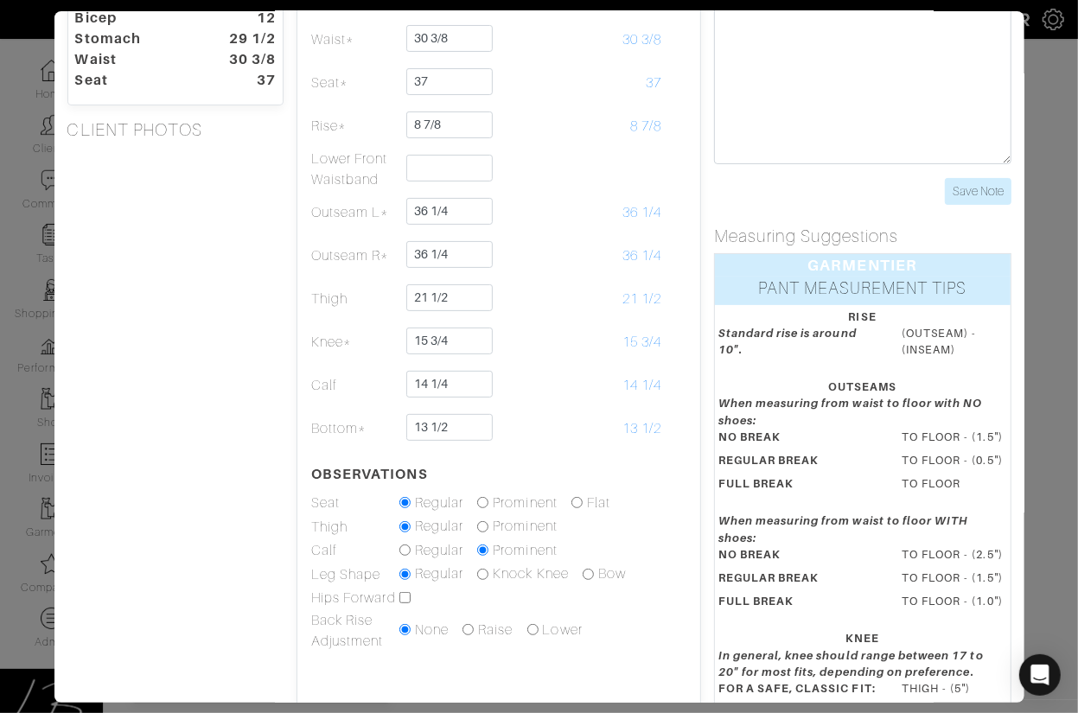
scroll to position [188, 0]
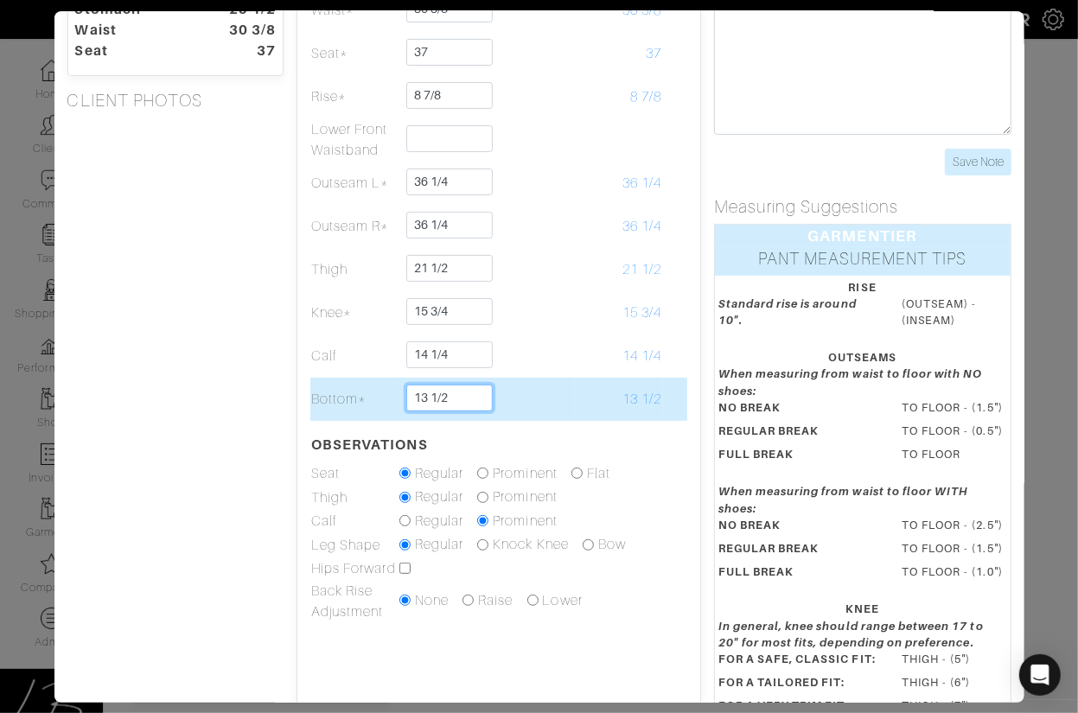
drag, startPoint x: 432, startPoint y: 397, endPoint x: 451, endPoint y: 398, distance: 19.1
click at [451, 398] on input "13 1/2" at bounding box center [449, 398] width 86 height 27
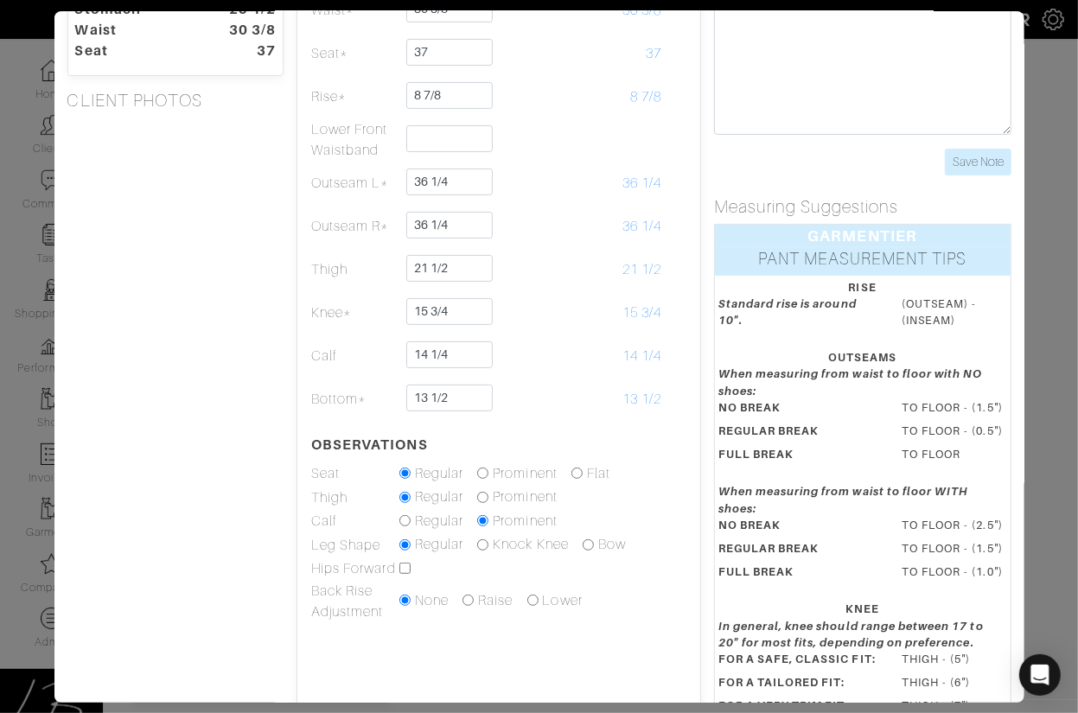
click at [223, 405] on div "Height 5'7" Weight 138 Overarm 43 1/2 Chest 35 3/4 Bicep 12 Stomach 29 1/2 Wais…" at bounding box center [175, 362] width 243 height 949
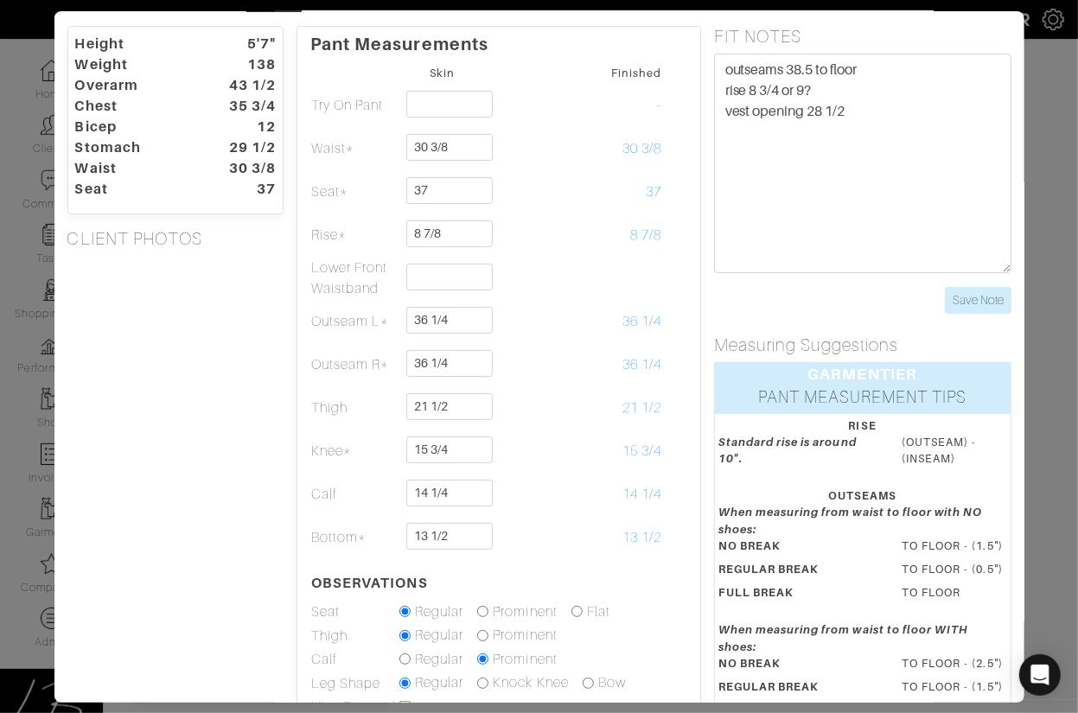
scroll to position [52, 0]
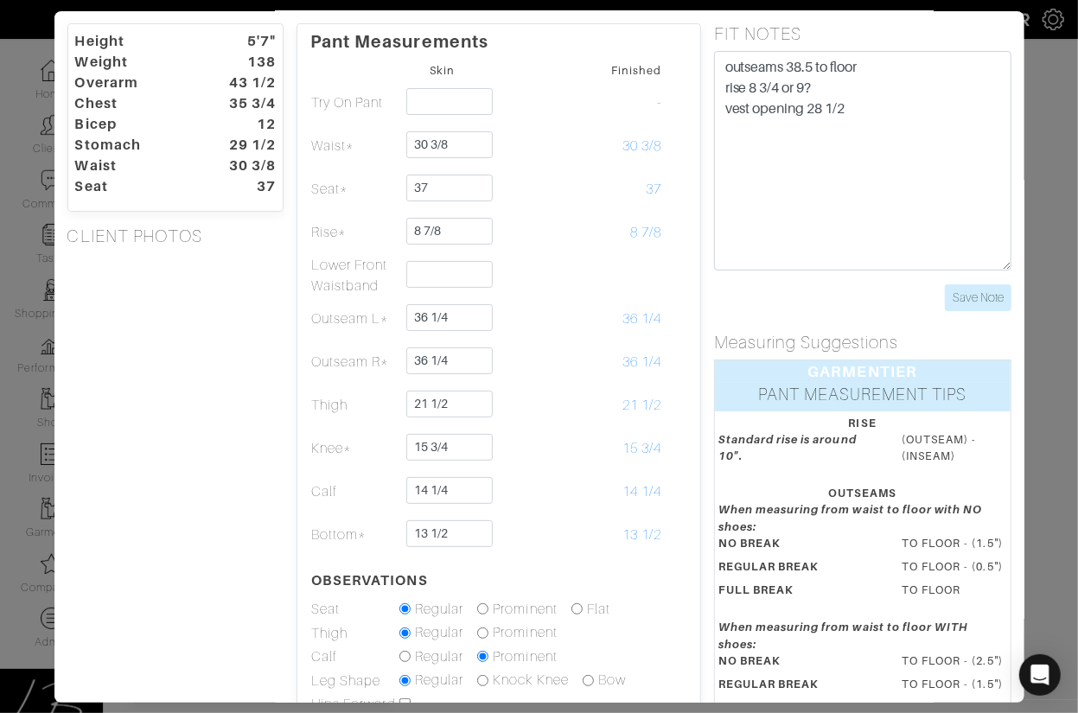
click at [242, 525] on div "Height 5'7" Weight 138 Overarm 43 1/2 Chest 35 3/4 Bicep 12 Stomach 29 1/2 Wais…" at bounding box center [175, 497] width 243 height 949
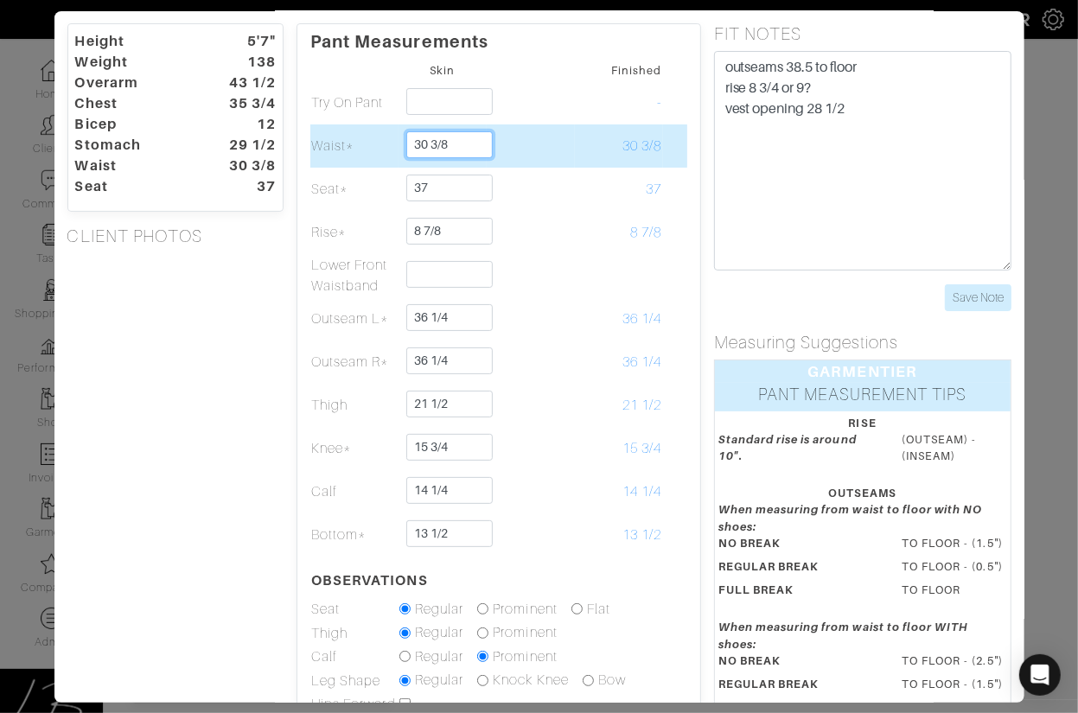
drag, startPoint x: 432, startPoint y: 143, endPoint x: 450, endPoint y: 143, distance: 18.2
click at [450, 142] on input "30 3/8" at bounding box center [449, 144] width 86 height 27
drag, startPoint x: 432, startPoint y: 143, endPoint x: 470, endPoint y: 144, distance: 38.1
click at [468, 144] on input "30 1/4" at bounding box center [449, 144] width 86 height 27
type input "30 3/8"
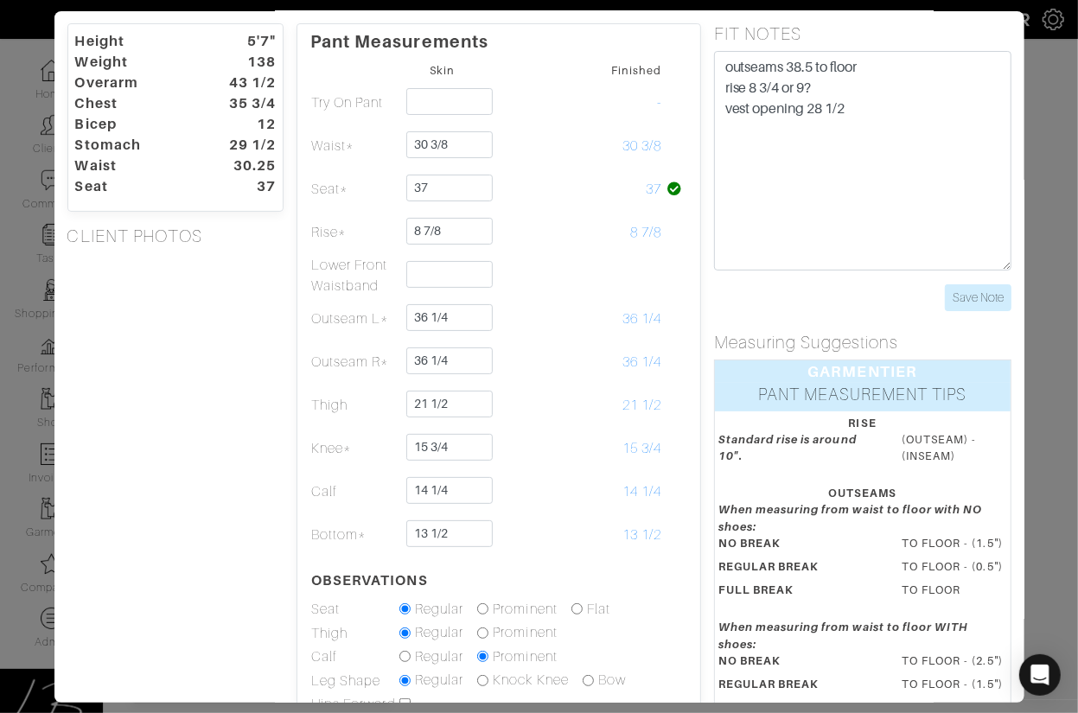
click at [163, 339] on div "Height 5'7" Weight 138 Overarm 43 1/2 Chest 35 3/4 Bicep 12 Stomach 29 1/2 Wais…" at bounding box center [175, 497] width 243 height 949
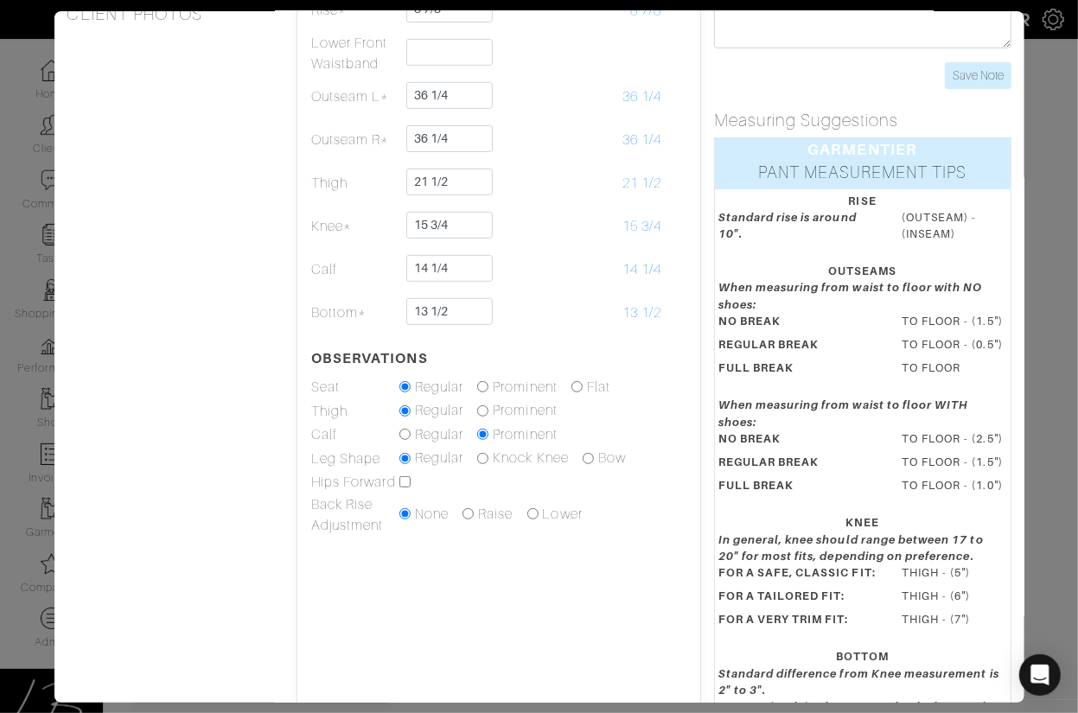
scroll to position [0, 0]
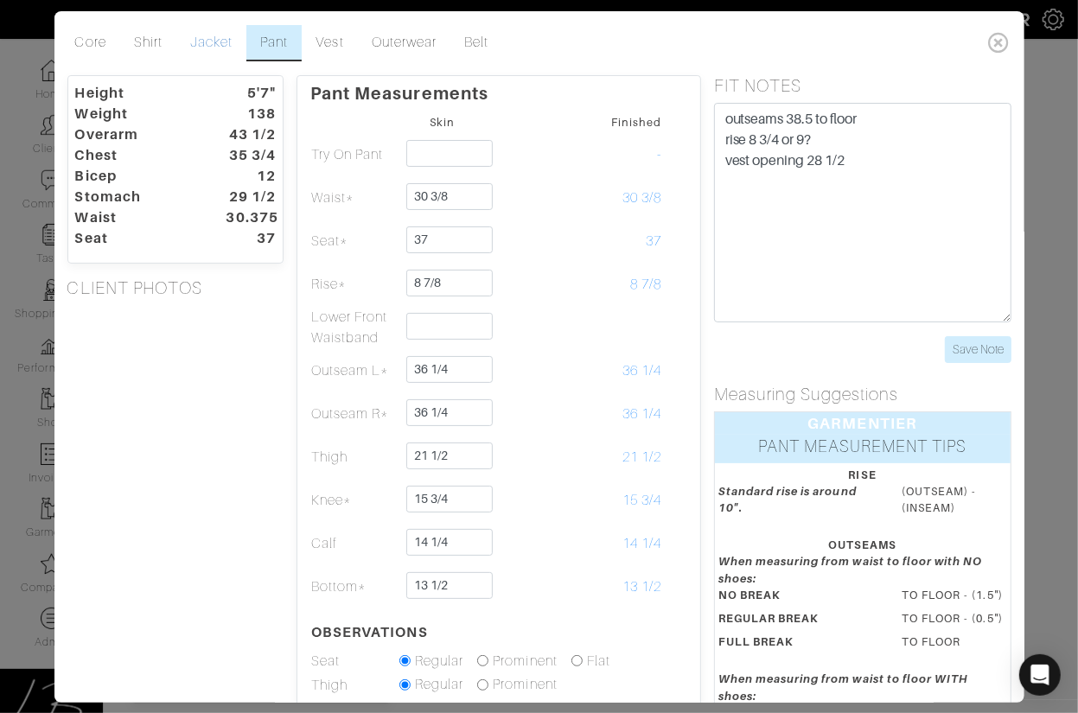
click at [206, 36] on link "Jacket" at bounding box center [211, 43] width 70 height 36
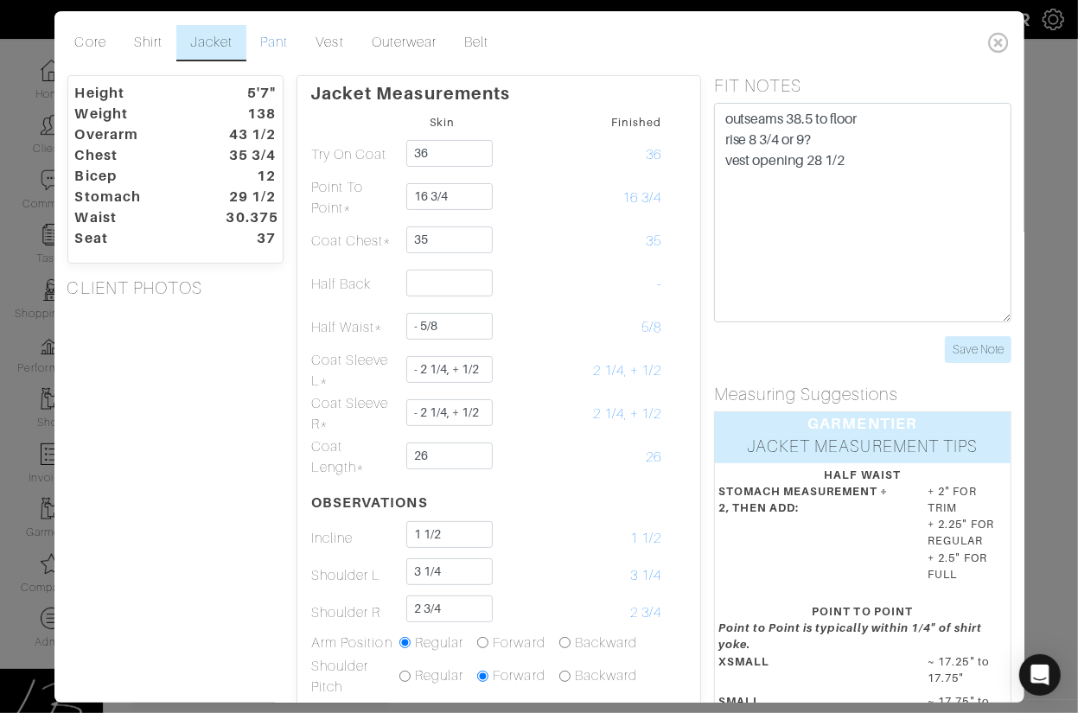
click at [282, 33] on link "Pant" at bounding box center [273, 43] width 55 height 36
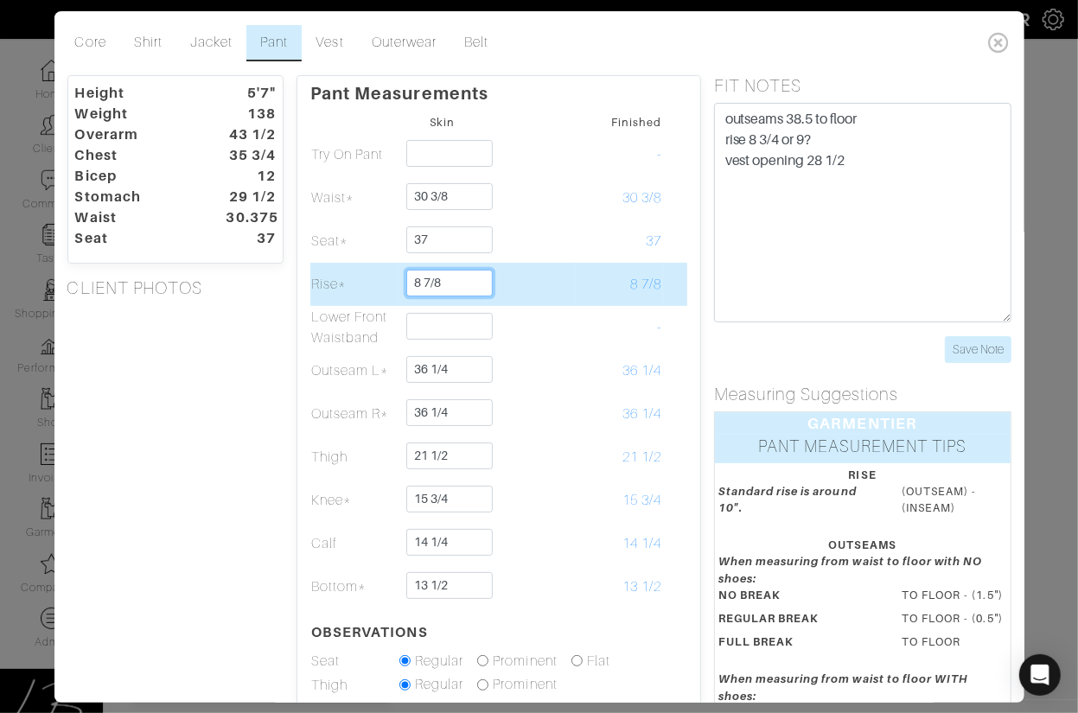
click at [458, 272] on input "8 7/8" at bounding box center [449, 283] width 86 height 27
type input "9"
type input "3/8"
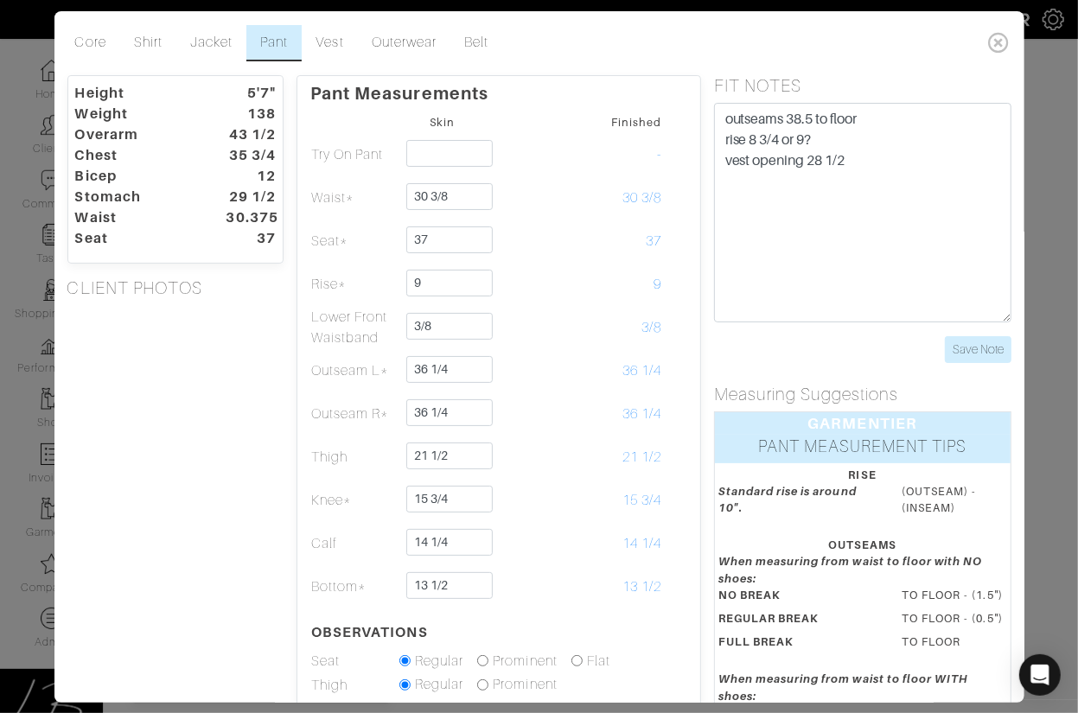
click at [220, 314] on div "Height 5'7" Weight 138 Overarm 43 1/2 Chest 35 3/4 Bicep 12 Stomach 29 1/2 Wais…" at bounding box center [175, 549] width 243 height 949
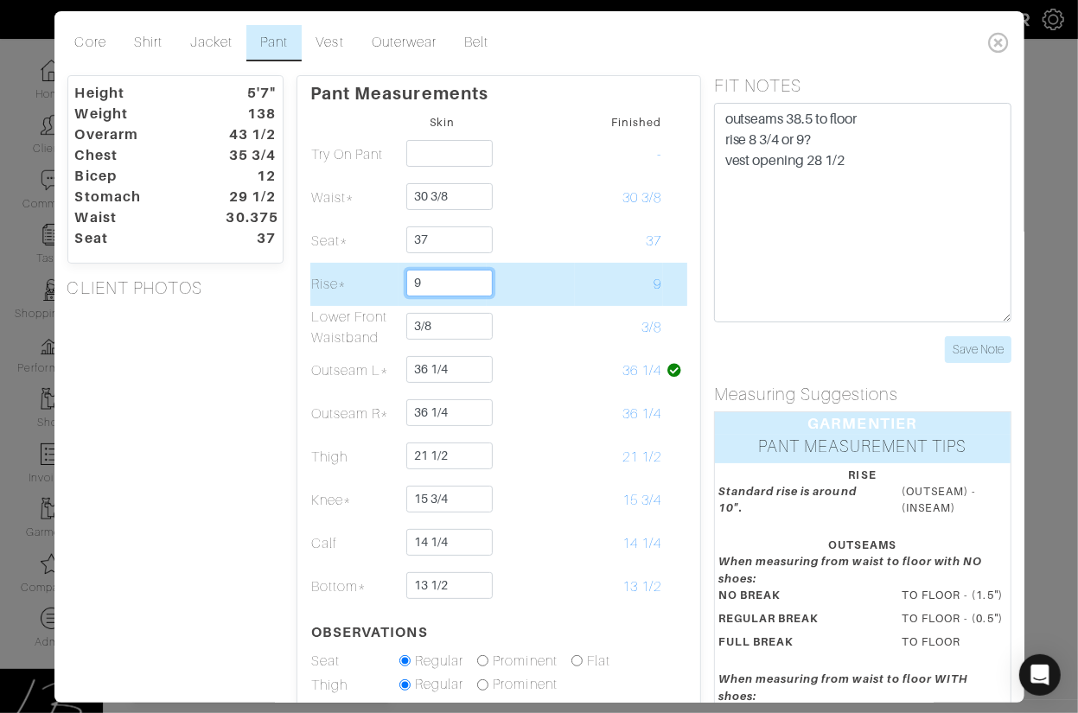
drag, startPoint x: 466, startPoint y: 284, endPoint x: 467, endPoint y: 272, distance: 11.3
click at [467, 272] on input "9" at bounding box center [449, 283] width 86 height 27
type input "8 7/8"
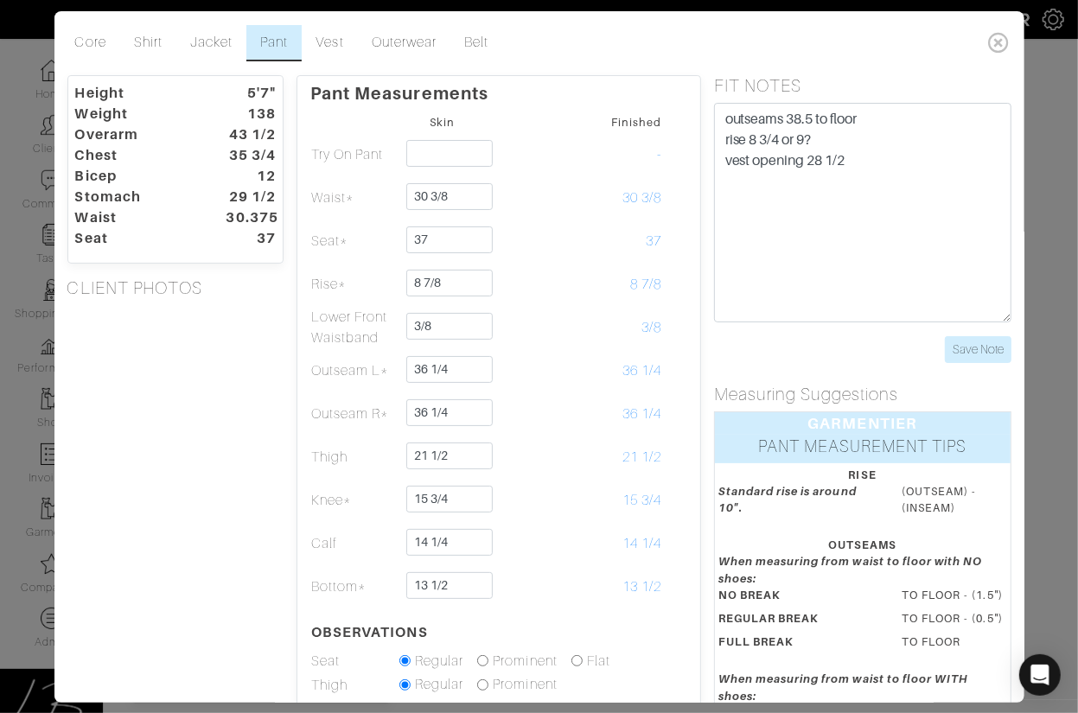
click at [149, 349] on div "Height 5'7" Weight 138 Overarm 43 1/2 Chest 35 3/4 Bicep 12 Stomach 29 1/2 Wais…" at bounding box center [175, 549] width 243 height 949
click at [209, 39] on link "Jacket" at bounding box center [211, 43] width 70 height 36
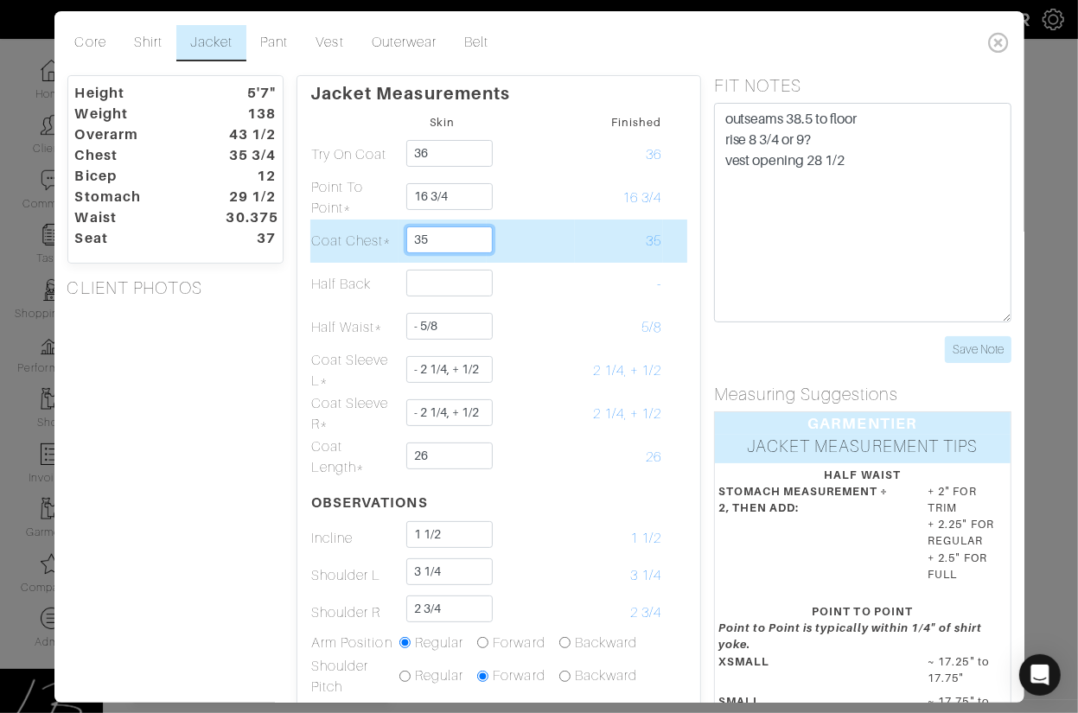
click at [448, 232] on input "35" at bounding box center [449, 239] width 86 height 27
type input "35"
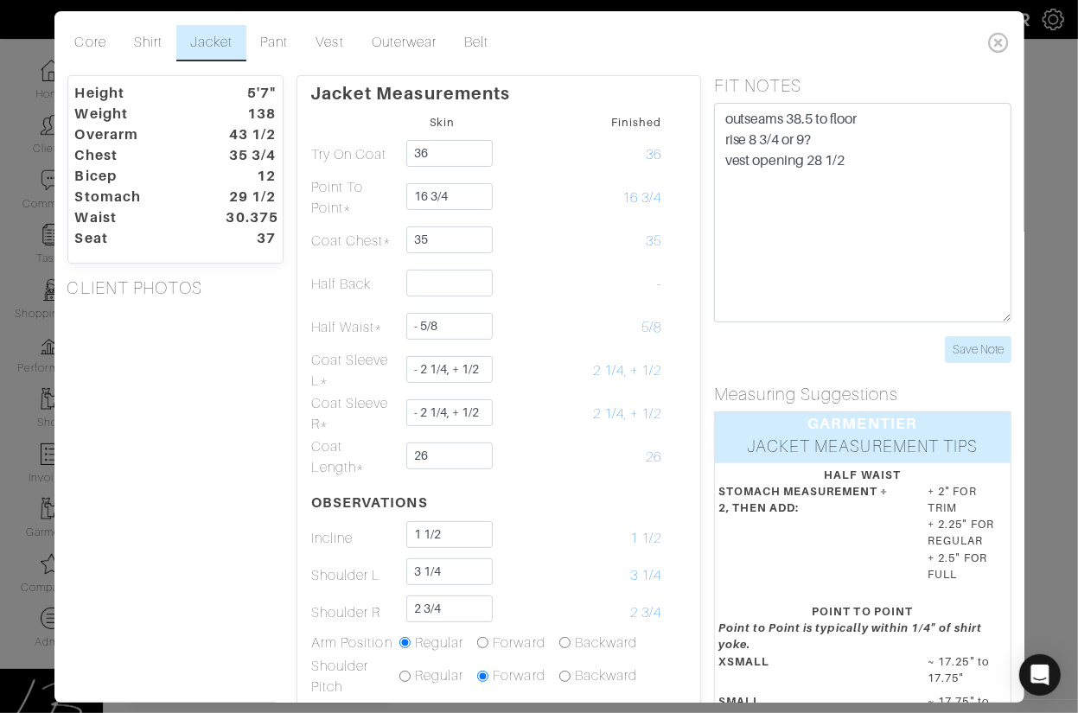
click at [277, 328] on div "Height 5'7" Weight 138 Overarm 43 1/2 Chest 35 3/4 Bicep 12 Stomach 29 1/2 Wais…" at bounding box center [175, 586] width 243 height 1023
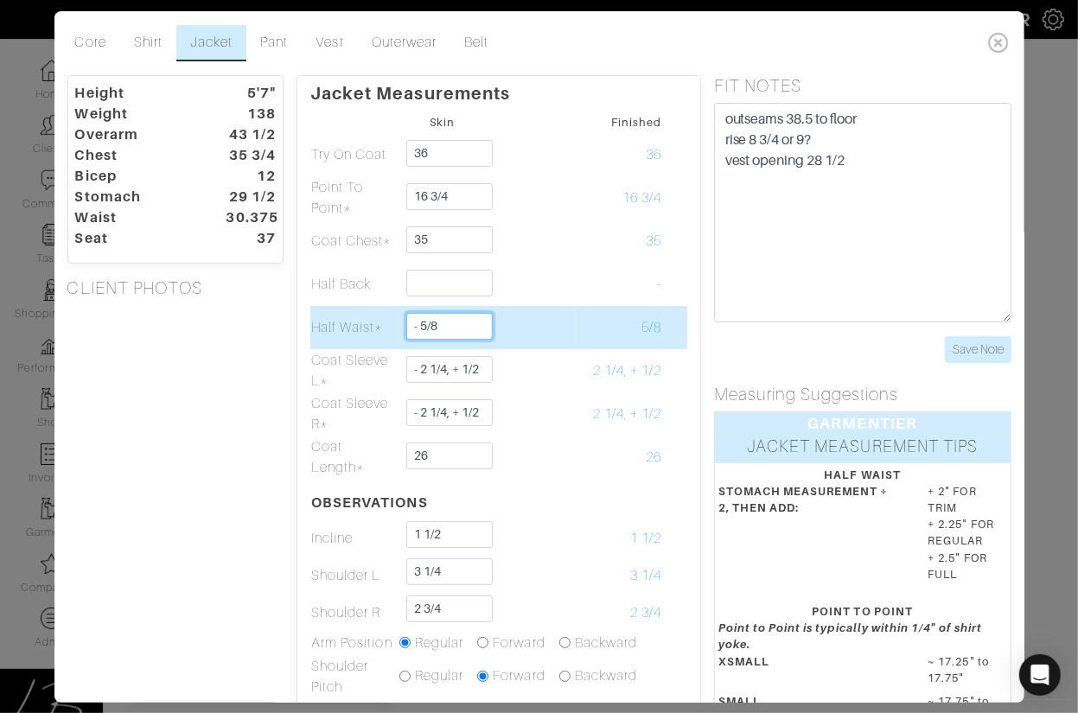
drag, startPoint x: 454, startPoint y: 324, endPoint x: 453, endPoint y: 314, distance: 10.4
click at [454, 314] on input "- 5/8" at bounding box center [449, 326] width 86 height 27
type input "18 3.8"
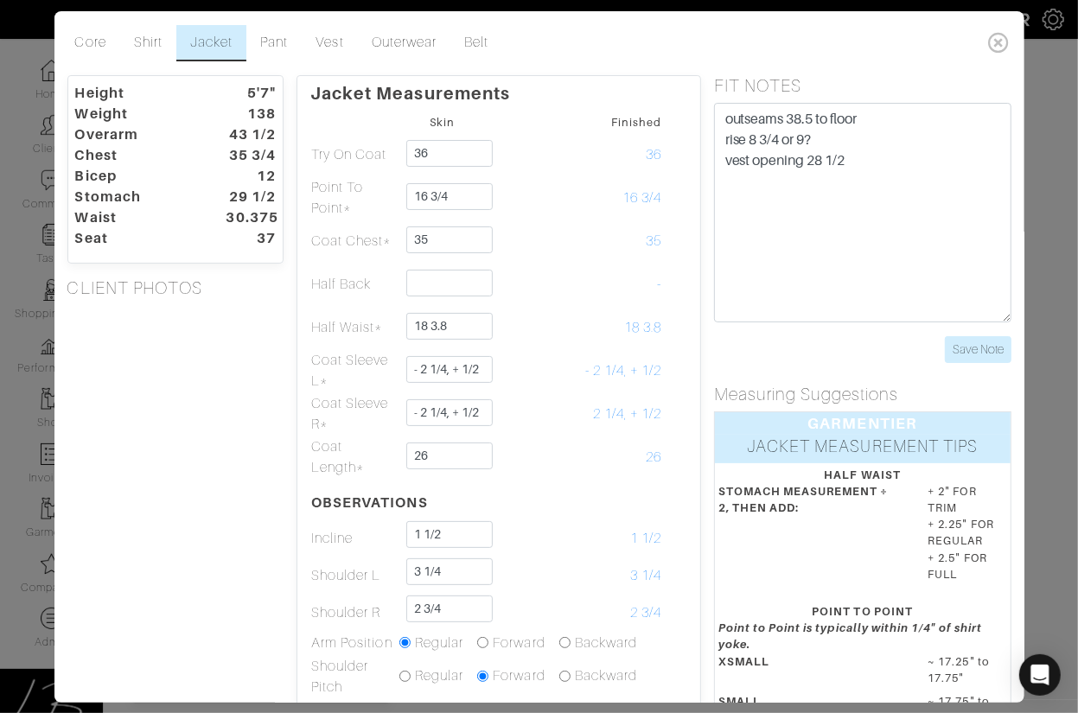
click at [158, 423] on div "Height 5'7" Weight 138 Overarm 43 1/2 Chest 35 3/4 Bicep 12 Stomach 29 1/2 Wais…" at bounding box center [175, 586] width 243 height 1023
click at [137, 34] on link "Shirt" at bounding box center [148, 43] width 56 height 36
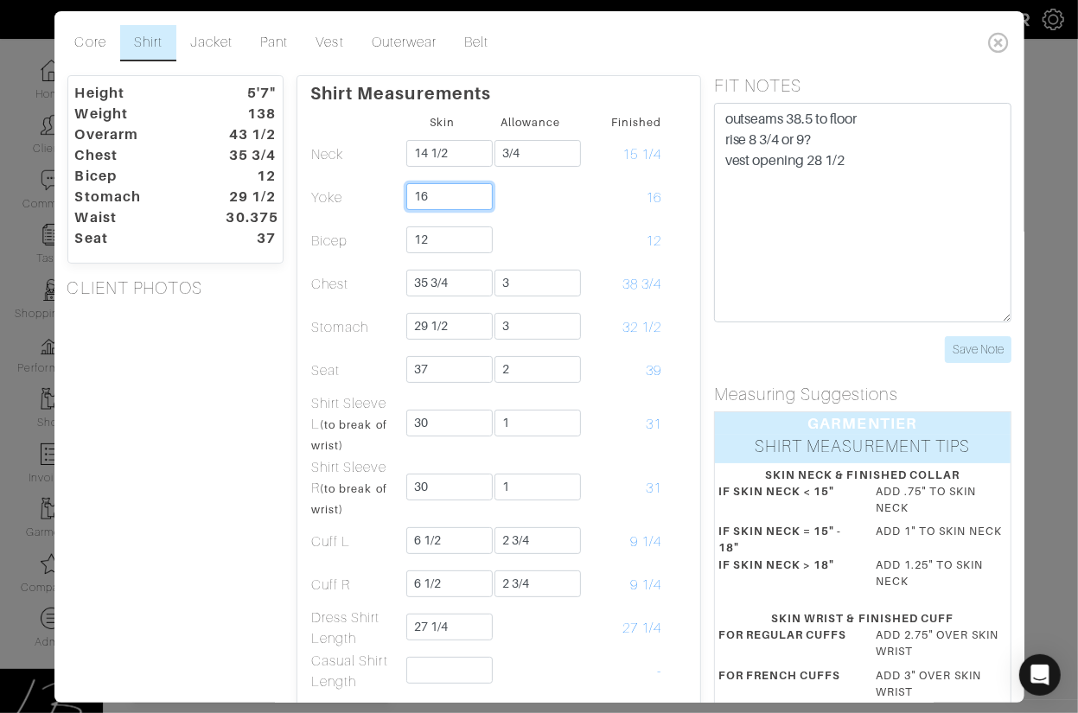
click at [443, 189] on input "16" at bounding box center [449, 196] width 86 height 27
type input "16 1/4"
click at [256, 328] on div "Height 5'7" Weight 138 Overarm 43 1/2 Chest 35 3/4 Bicep 12 Stomach 29 1/2 Wais…" at bounding box center [175, 615] width 243 height 1081
click at [226, 29] on link "Jacket" at bounding box center [211, 43] width 70 height 36
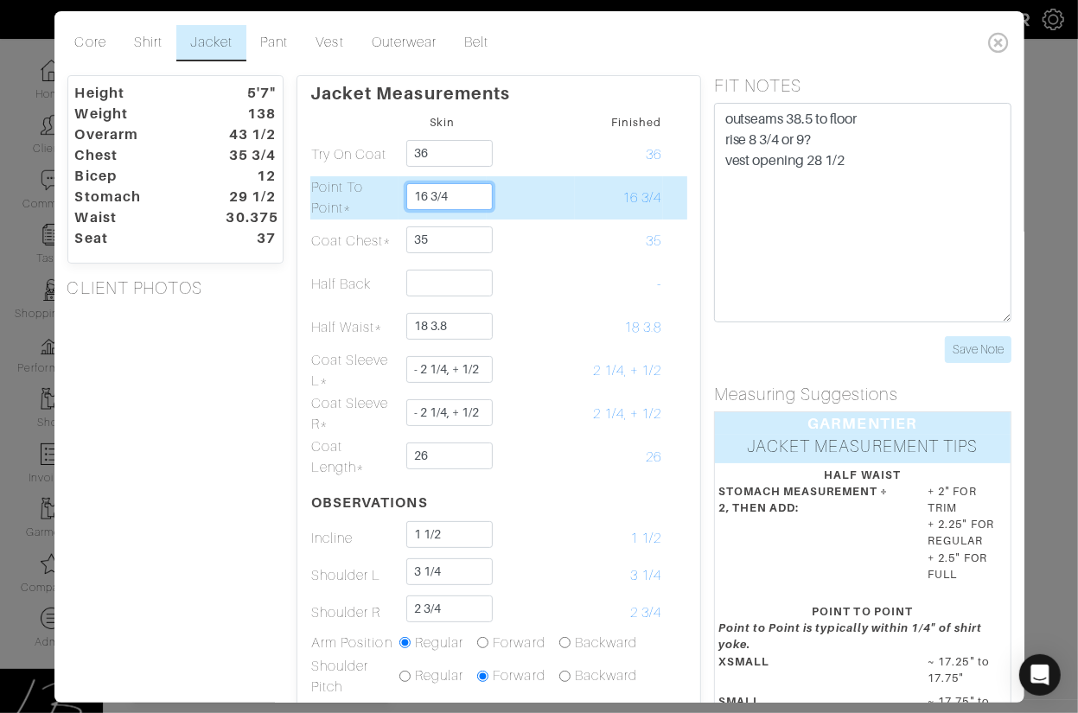
drag, startPoint x: 434, startPoint y: 200, endPoint x: 456, endPoint y: 200, distance: 22.5
click at [458, 200] on input "16 3/4" at bounding box center [449, 196] width 86 height 27
drag, startPoint x: 430, startPoint y: 197, endPoint x: 446, endPoint y: 196, distance: 16.4
click at [447, 196] on input "16 3/4" at bounding box center [449, 196] width 86 height 27
drag, startPoint x: 433, startPoint y: 196, endPoint x: 467, endPoint y: 195, distance: 33.7
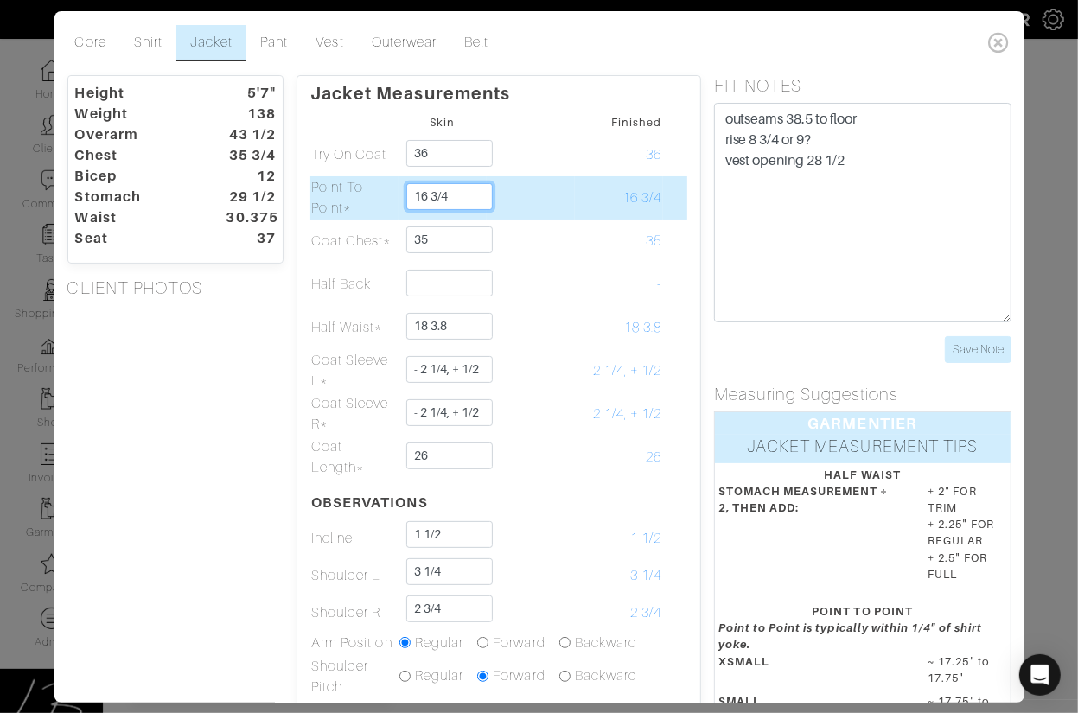
click at [467, 195] on input "16 3/4" at bounding box center [449, 196] width 86 height 27
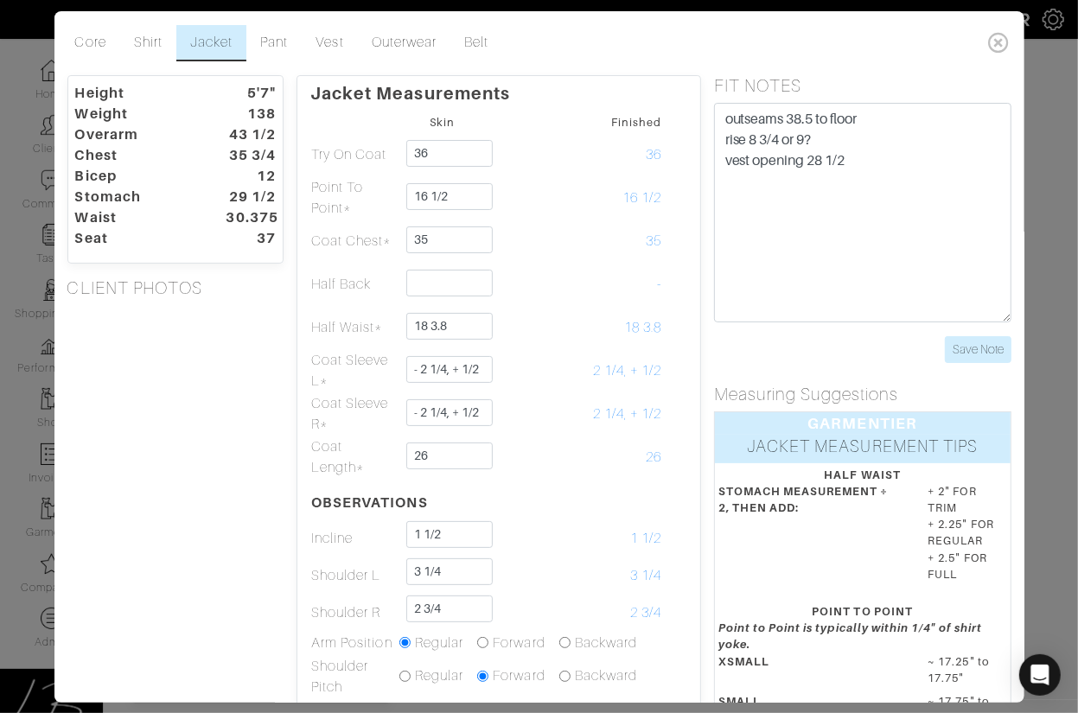
click at [292, 319] on div "Height 5'7" Weight 138 Overarm 43 1/2 Chest 35 3/4 Bicep 12 Stomach 29 1/2 Wais…" at bounding box center [175, 586] width 243 height 1023
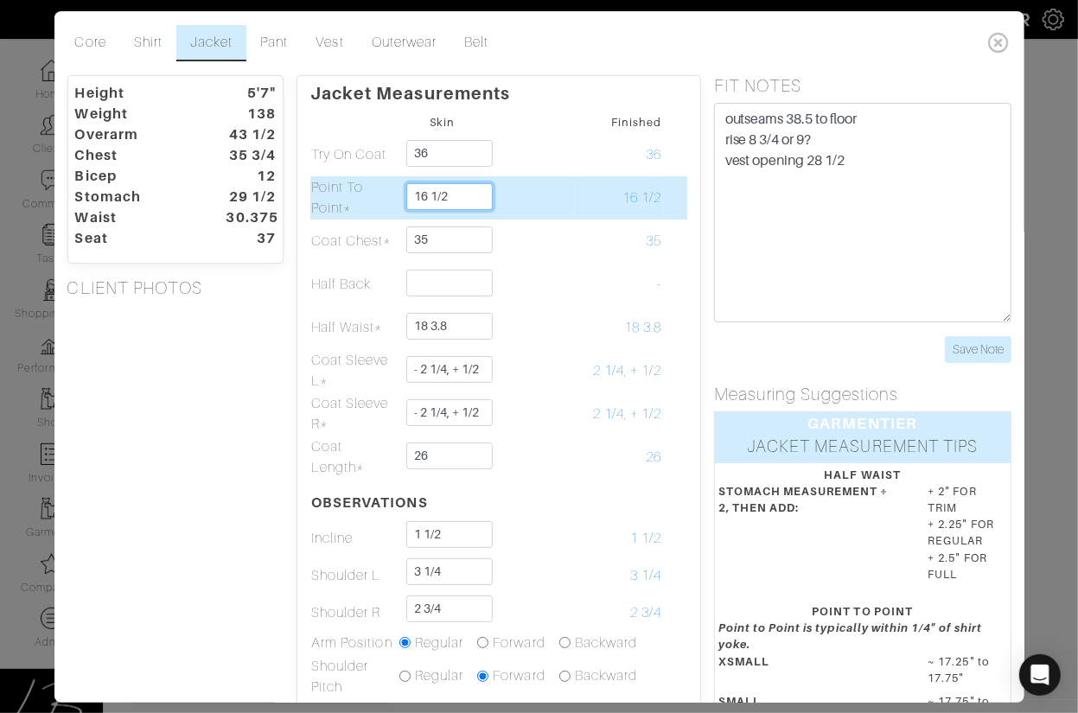
drag, startPoint x: 435, startPoint y: 195, endPoint x: 479, endPoint y: 195, distance: 44.1
click at [479, 195] on input "16 1/2" at bounding box center [449, 196] width 86 height 27
drag, startPoint x: 433, startPoint y: 198, endPoint x: 460, endPoint y: 197, distance: 26.8
click at [460, 197] on input "16 1/2" at bounding box center [449, 196] width 86 height 27
type input "16 5/8"
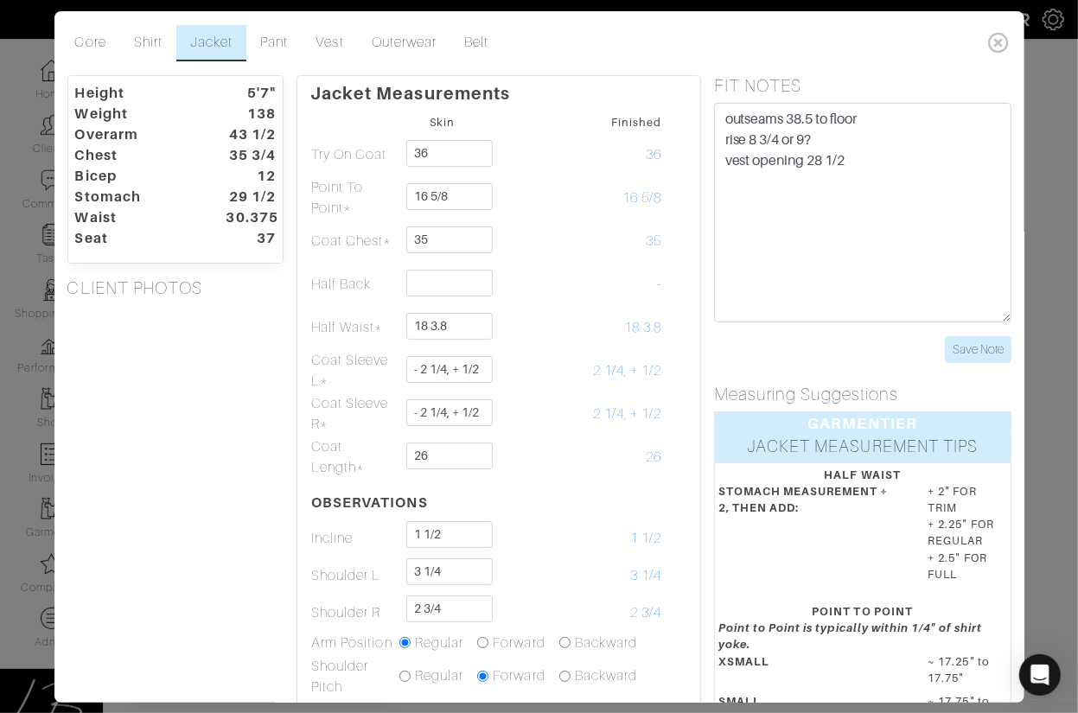
click at [238, 348] on div "Height 5'7" Weight 138 Overarm 43 1/2 Chest 35 3/4 Bicep 12 Stomach 29 1/2 Wais…" at bounding box center [175, 586] width 243 height 1023
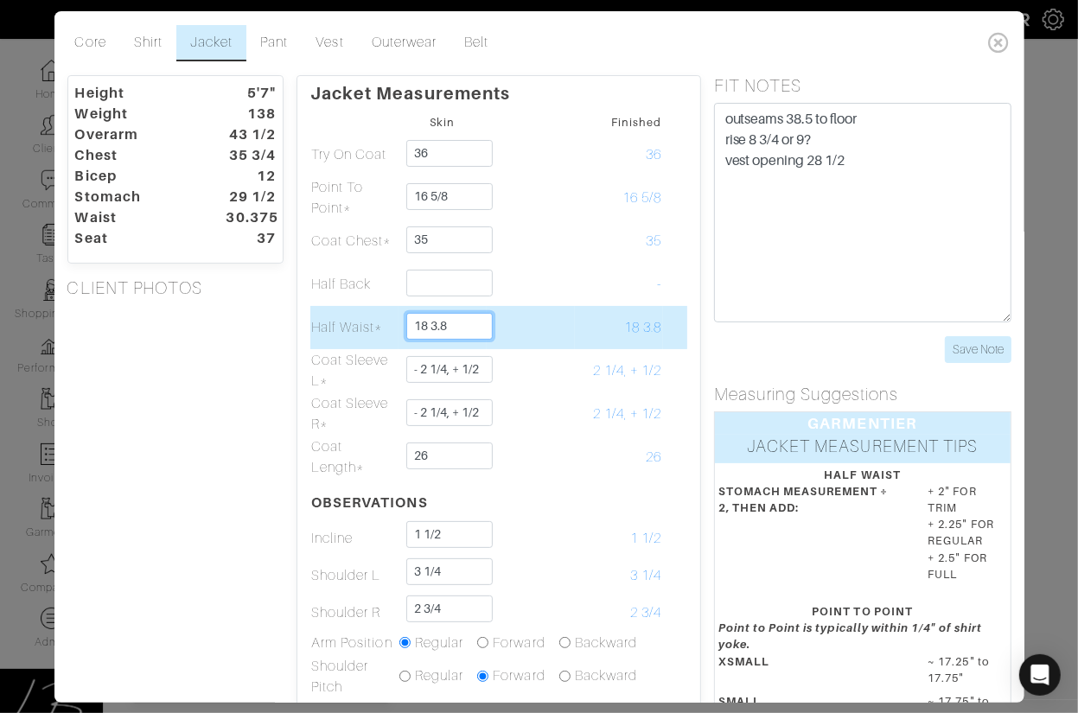
click at [440, 326] on input "18 3.8" at bounding box center [449, 326] width 86 height 27
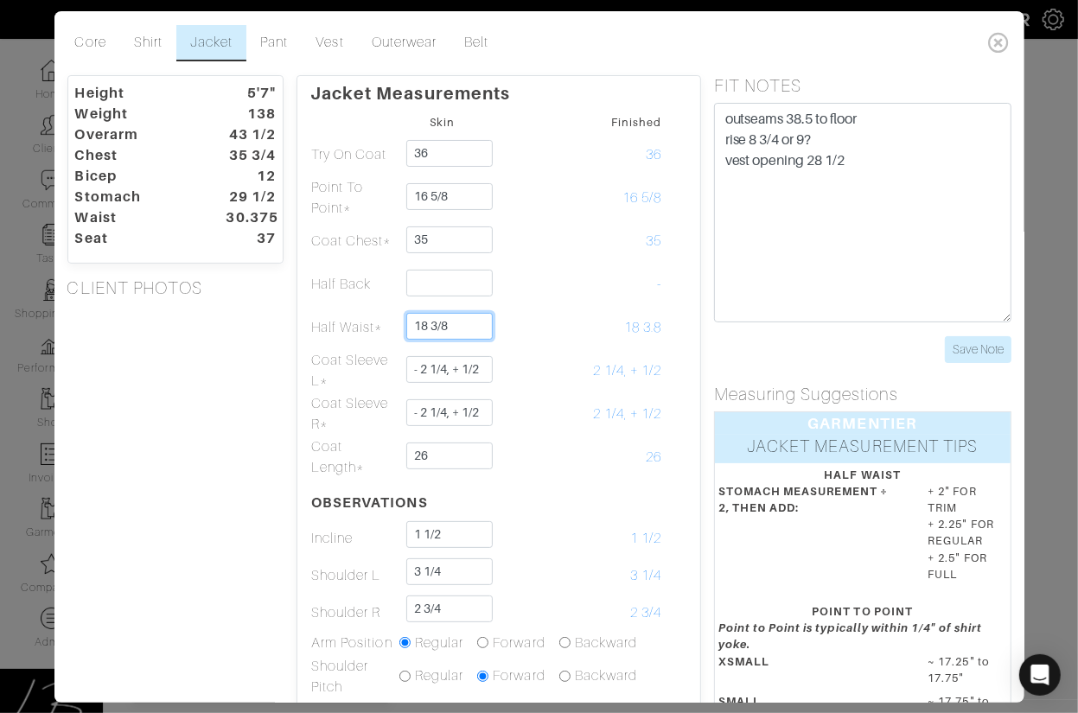
type input "18 3/8"
click at [275, 354] on div "Height 5'7" Weight 138 Overarm 43 1/2 Chest 35 3/4 Bicep 12 Stomach 29 1/2 Wais…" at bounding box center [175, 586] width 243 height 1023
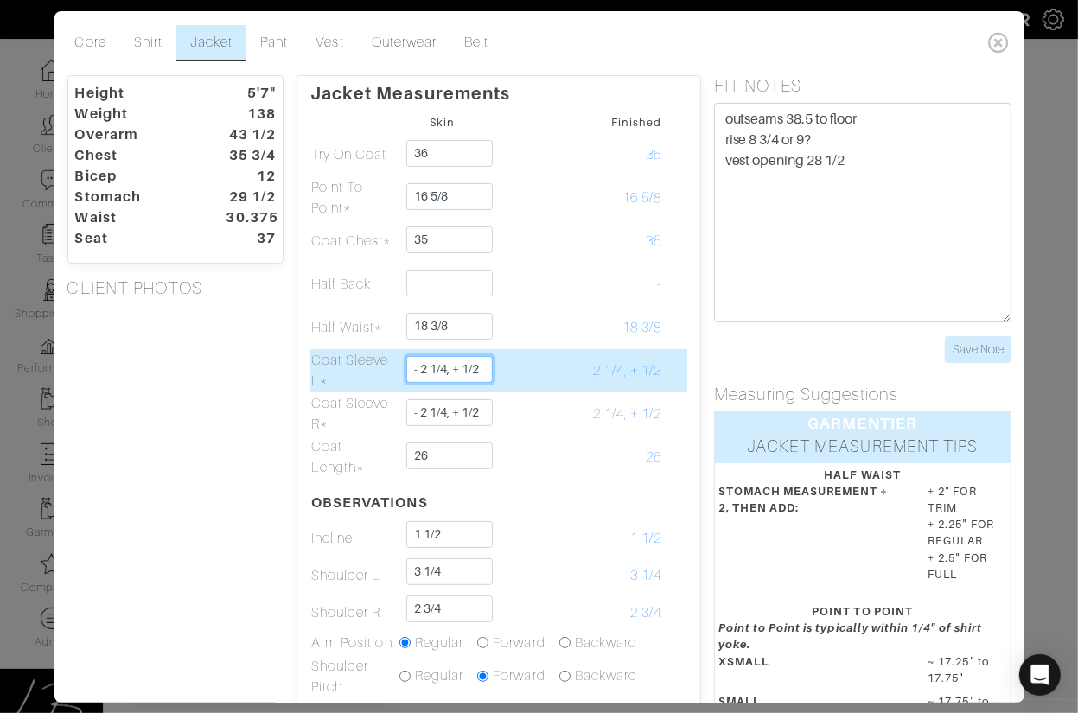
drag, startPoint x: 482, startPoint y: 372, endPoint x: 403, endPoint y: 365, distance: 79.8
click at [403, 365] on td "- 2 1/4, + 1/2" at bounding box center [442, 370] width 88 height 43
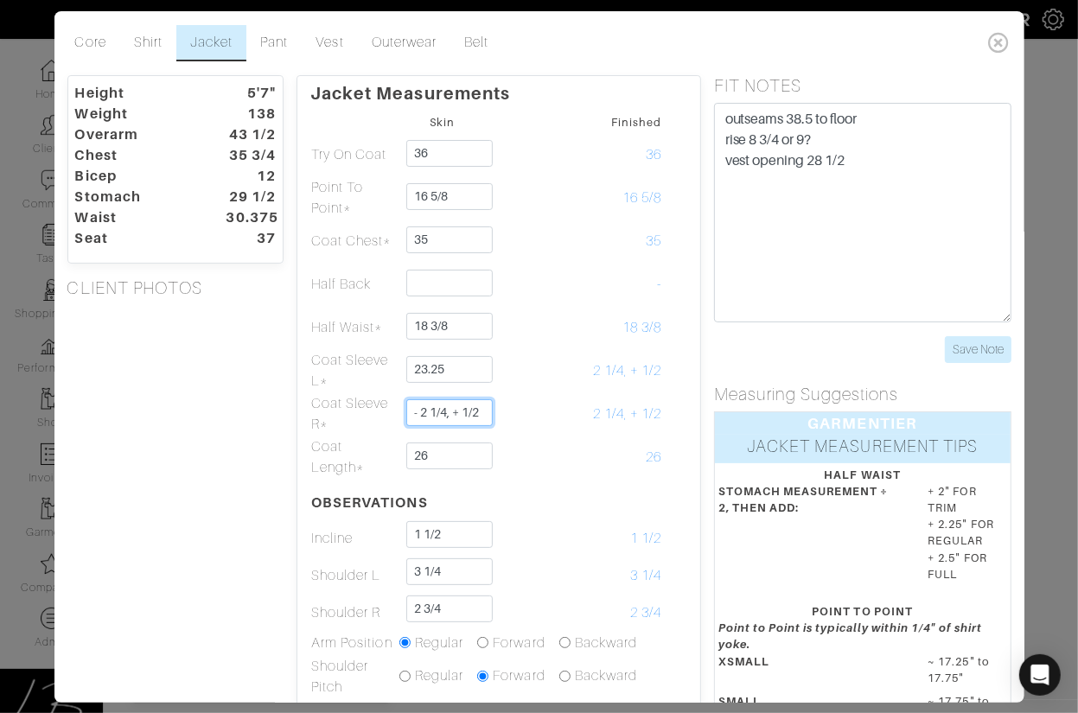
type input "23 1/4"
click at [157, 443] on div "Height 5'7" Weight 138 Overarm 43 1/2 Chest 35 3/4 Bicep 12 Stomach 29 1/2 Wais…" at bounding box center [175, 586] width 243 height 1023
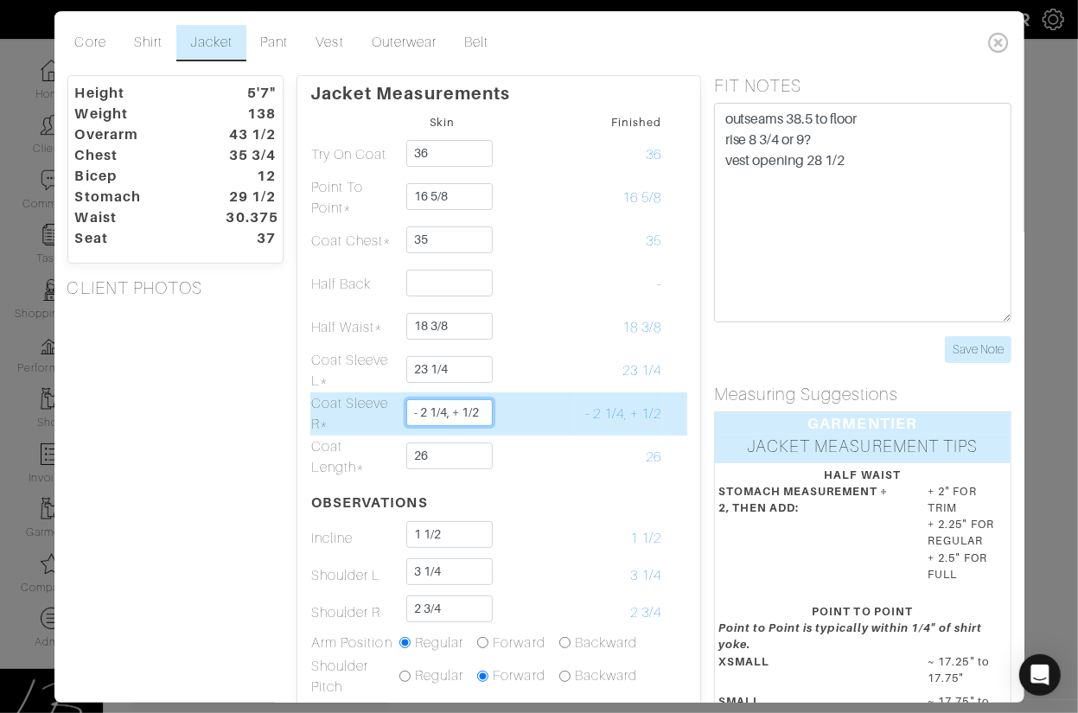
click at [488, 407] on tr "Coat Sleeve R* - 2 1/4, + 1/2 - 2 1/4, + 1/2" at bounding box center [498, 413] width 377 height 43
type input "23 1/4"
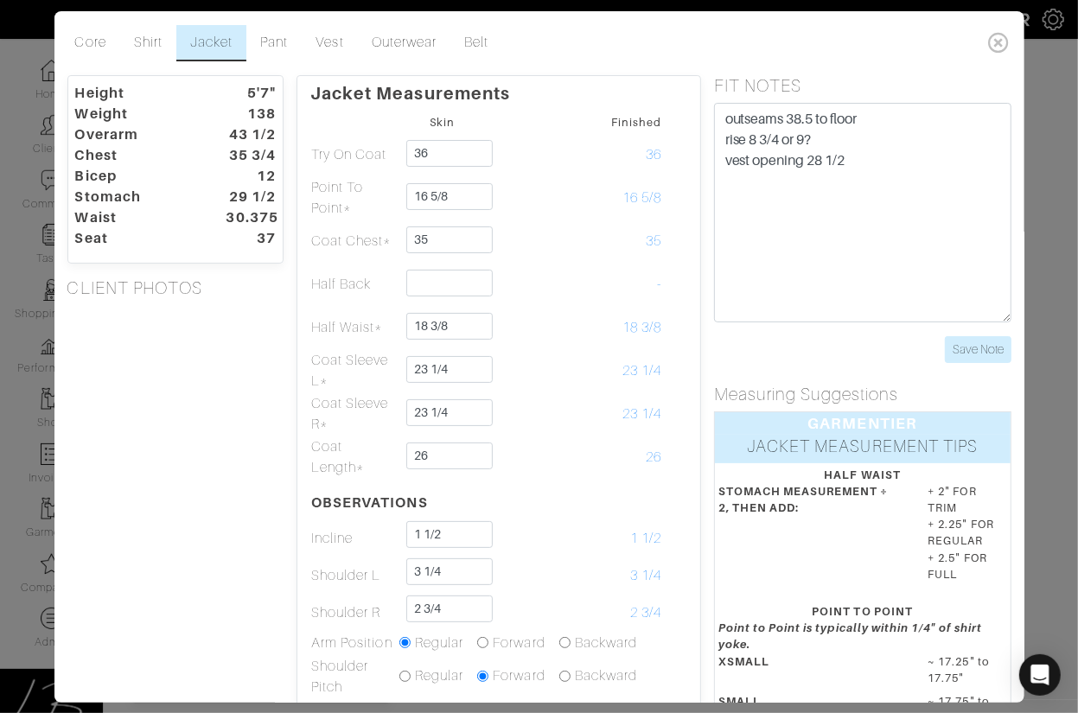
click at [201, 454] on div "Height 5'7" Weight 138 Overarm 43 1/2 Chest 35 3/4 Bicep 12 Stomach 29 1/2 Wais…" at bounding box center [175, 586] width 243 height 1023
click at [142, 468] on div "Height 5'7" Weight 138 Overarm 43 1/2 Chest 35 3/4 Bicep 12 Stomach 29 1/2 Wais…" at bounding box center [175, 586] width 243 height 1023
click at [157, 39] on link "Shirt" at bounding box center [148, 43] width 56 height 36
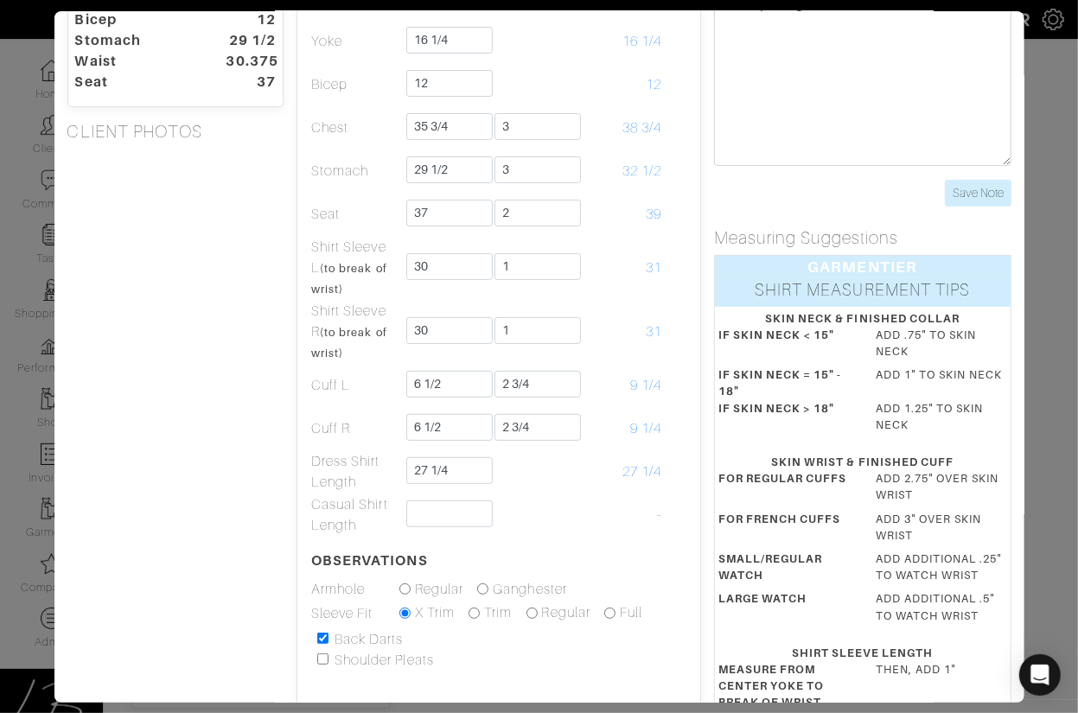
scroll to position [169, 0]
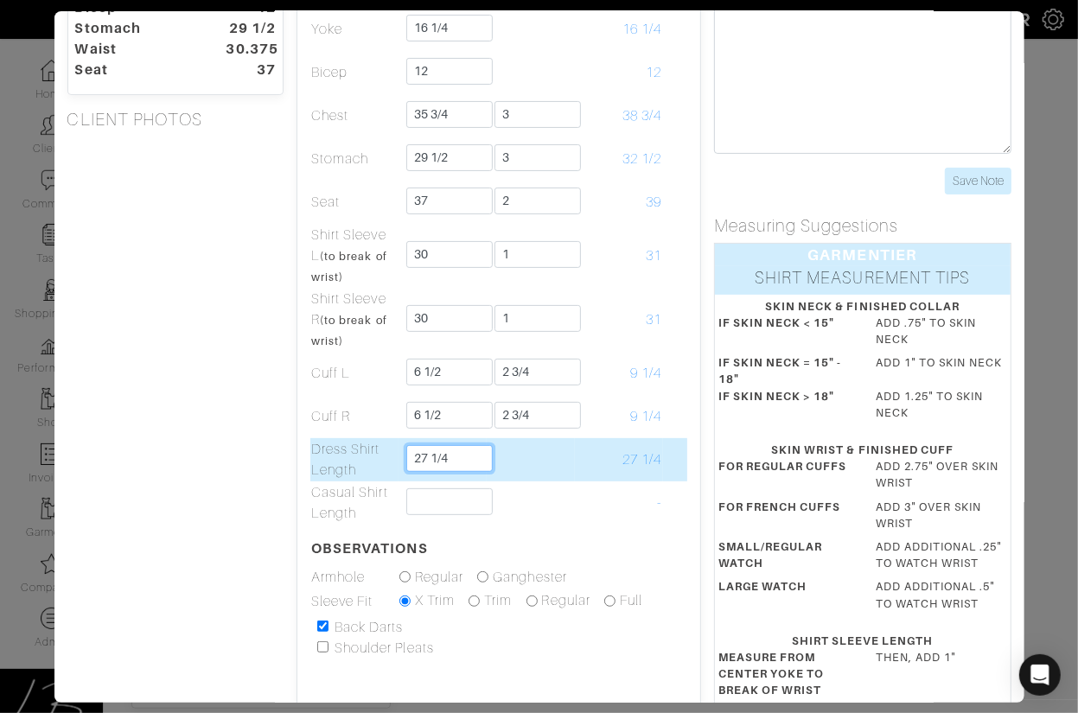
click at [452, 456] on input "27 1/4" at bounding box center [449, 458] width 86 height 27
type input "27 1/2"
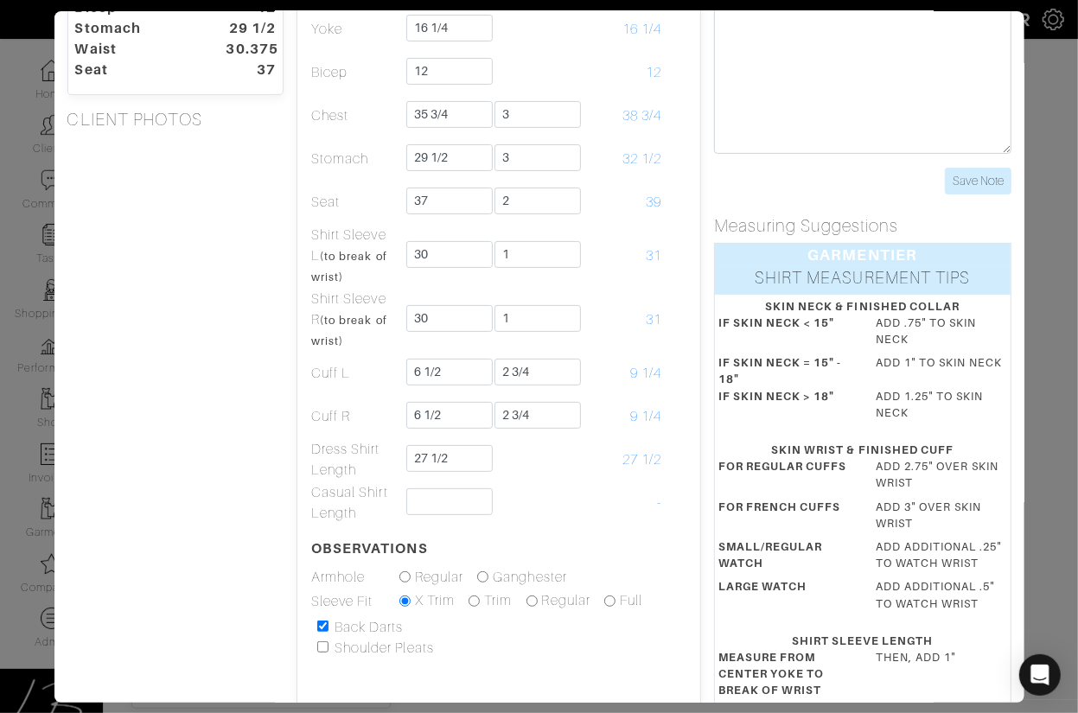
click at [198, 452] on div "Height 5'7" Weight 138 Overarm 43 1/2 Chest 35 3/4 Bicep 12 Stomach 29 1/2 Wais…" at bounding box center [175, 447] width 243 height 1081
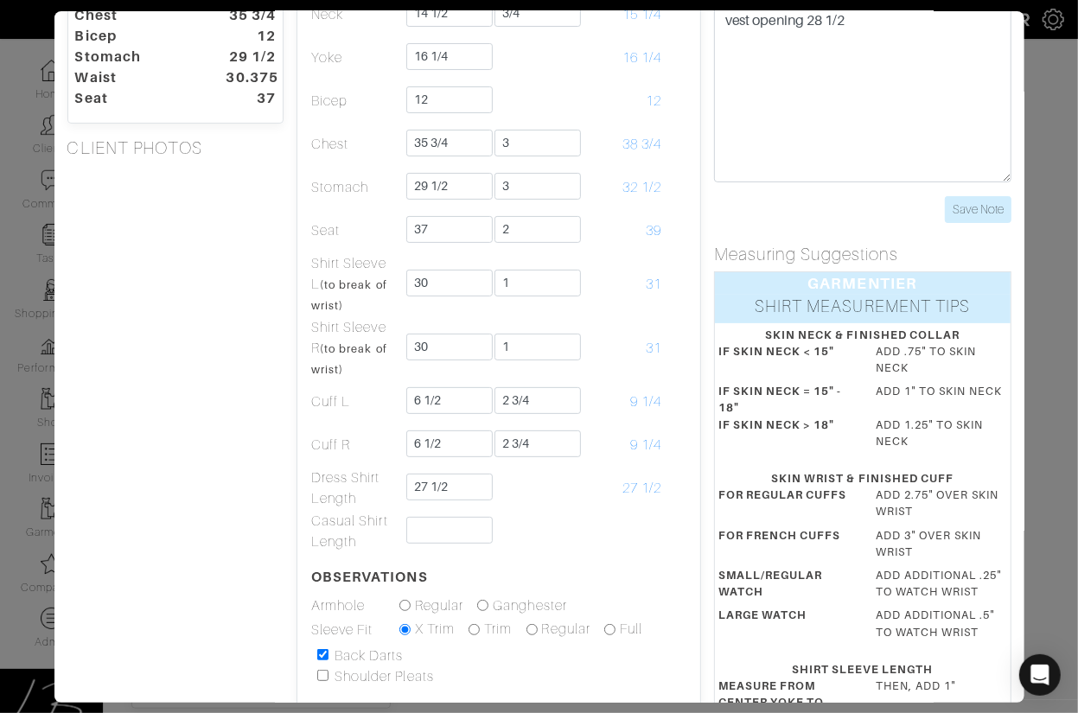
scroll to position [132, 0]
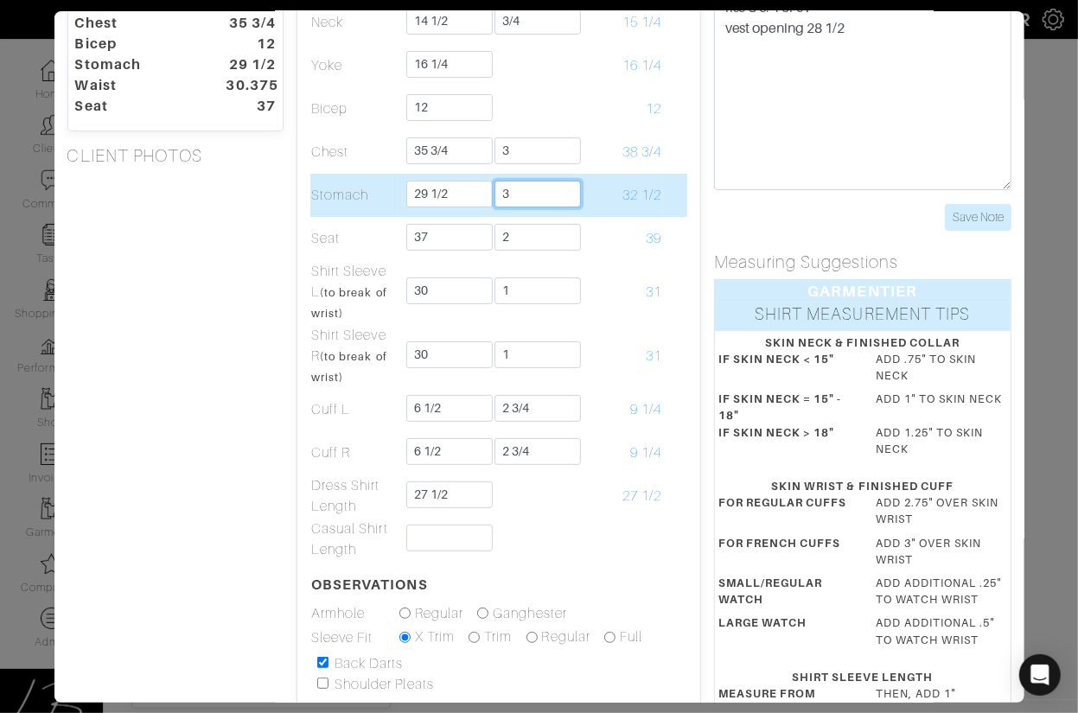
drag, startPoint x: 529, startPoint y: 194, endPoint x: 488, endPoint y: 196, distance: 40.7
click at [488, 193] on td "3" at bounding box center [531, 195] width 88 height 43
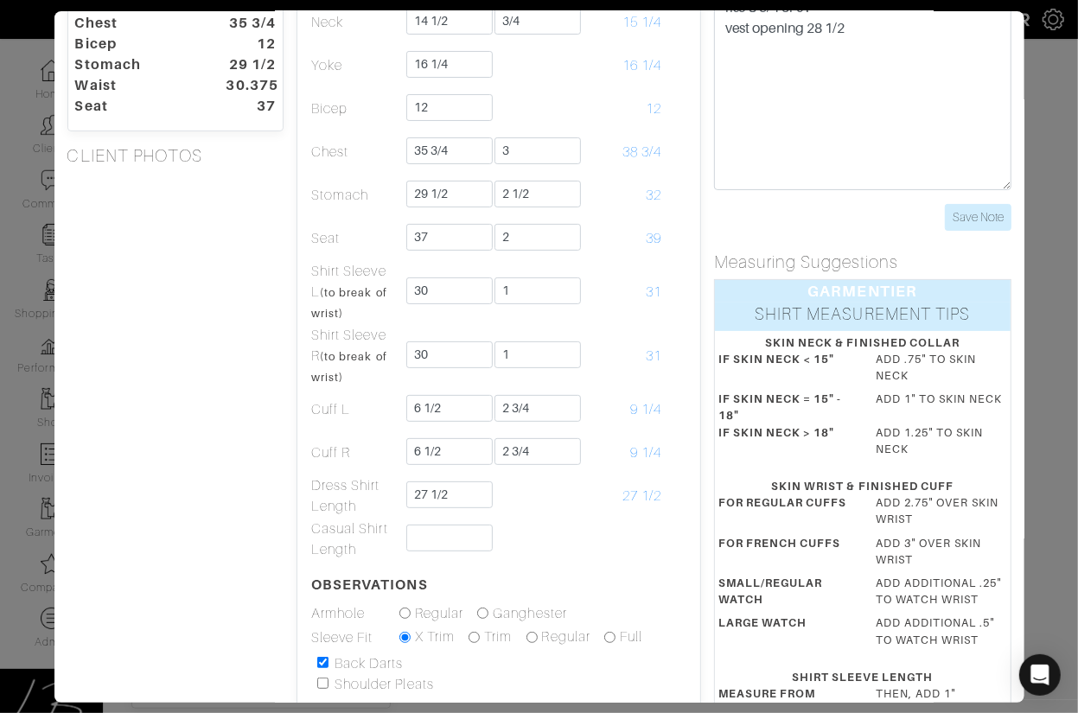
click at [264, 336] on div "Height 5'7" Weight 138 Overarm 43 1/2 Chest 35 3/4 Bicep 12 Stomach 29 1/2 Wais…" at bounding box center [175, 483] width 243 height 1081
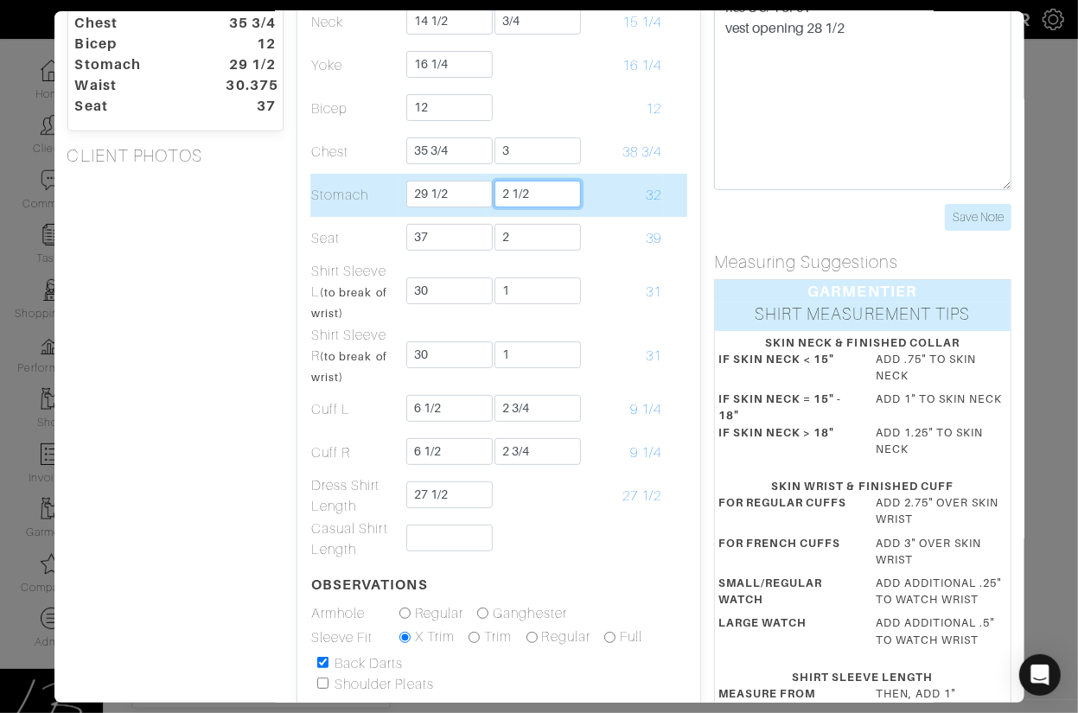
drag, startPoint x: 542, startPoint y: 195, endPoint x: 542, endPoint y: 185, distance: 10.4
click at [542, 185] on input "2 1/2" at bounding box center [537, 194] width 86 height 27
type input "3"
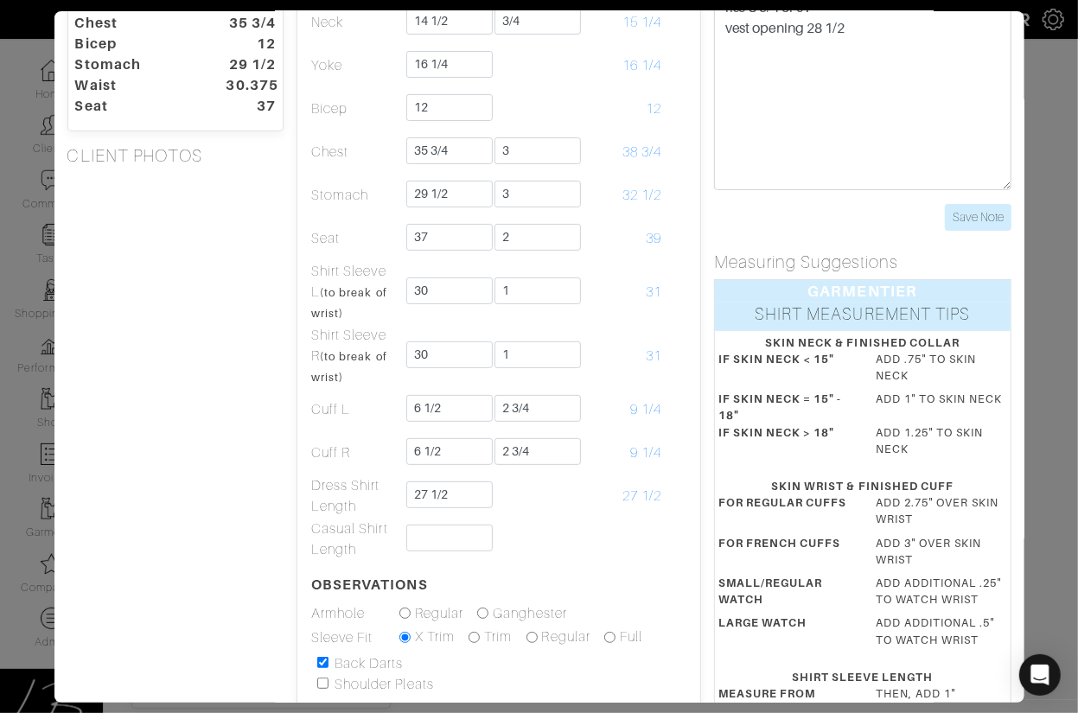
click at [221, 282] on div "Height 5'7" Weight 138 Overarm 43 1/2 Chest 35 3/4 Bicep 12 Stomach 29 1/2 Wais…" at bounding box center [175, 483] width 243 height 1081
click at [233, 302] on div "Height 5'7" Weight 138 Overarm 43 1/2 Chest 35 3/4 Bicep 12 Stomach 29 1/2 Wais…" at bounding box center [175, 483] width 243 height 1081
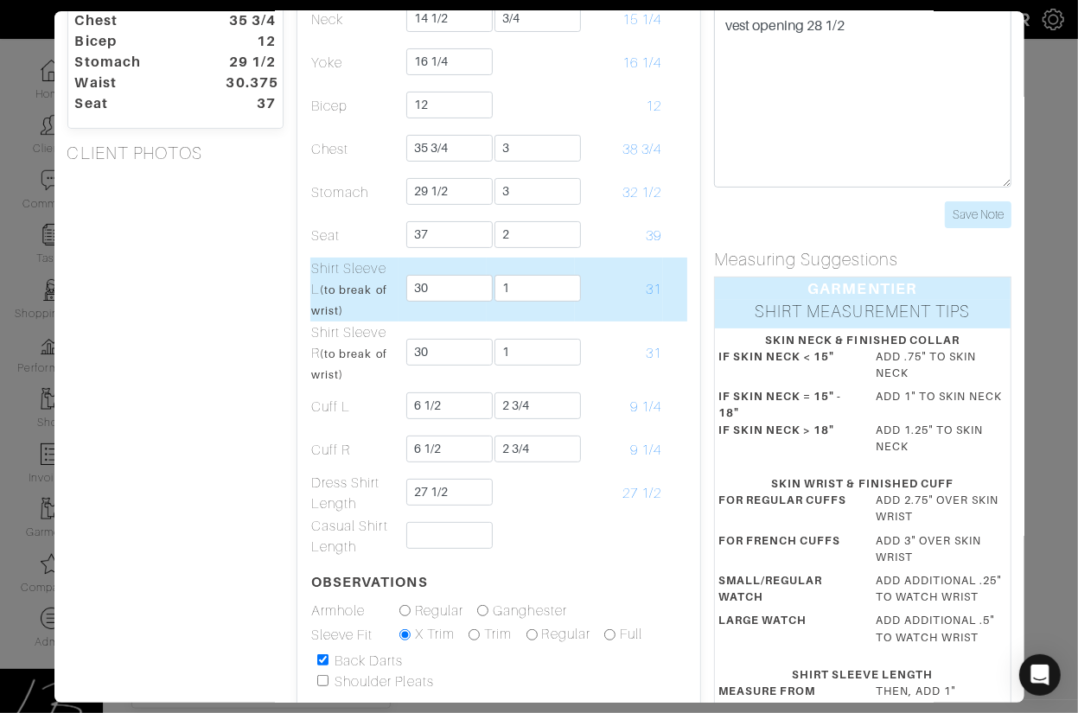
scroll to position [138, 0]
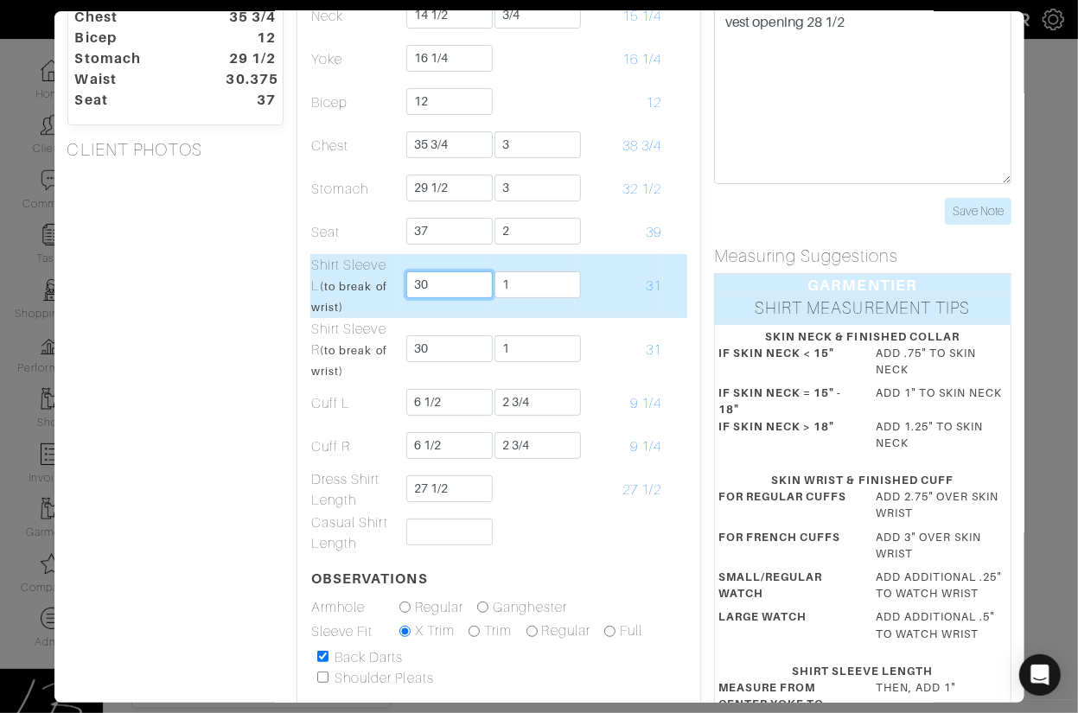
click at [464, 284] on input "30" at bounding box center [449, 284] width 86 height 27
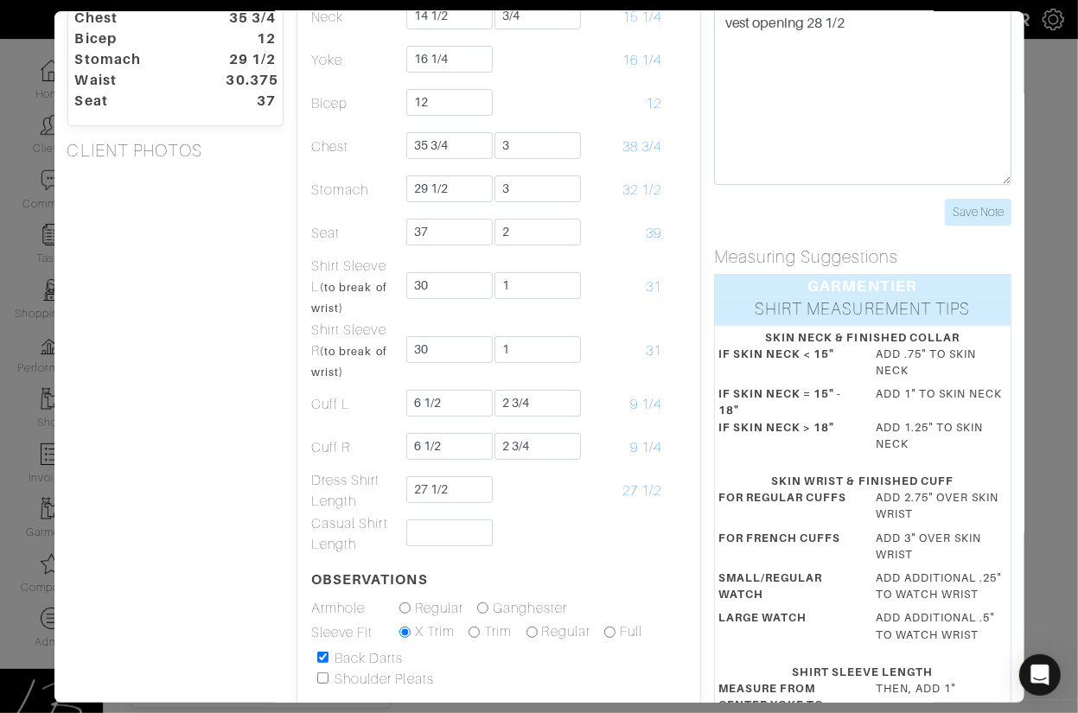
click at [247, 306] on div "Height 5'7" Weight 138 Overarm 43 1/2 Chest 35 3/4 Bicep 12 Stomach 29 1/2 Wais…" at bounding box center [175, 478] width 243 height 1081
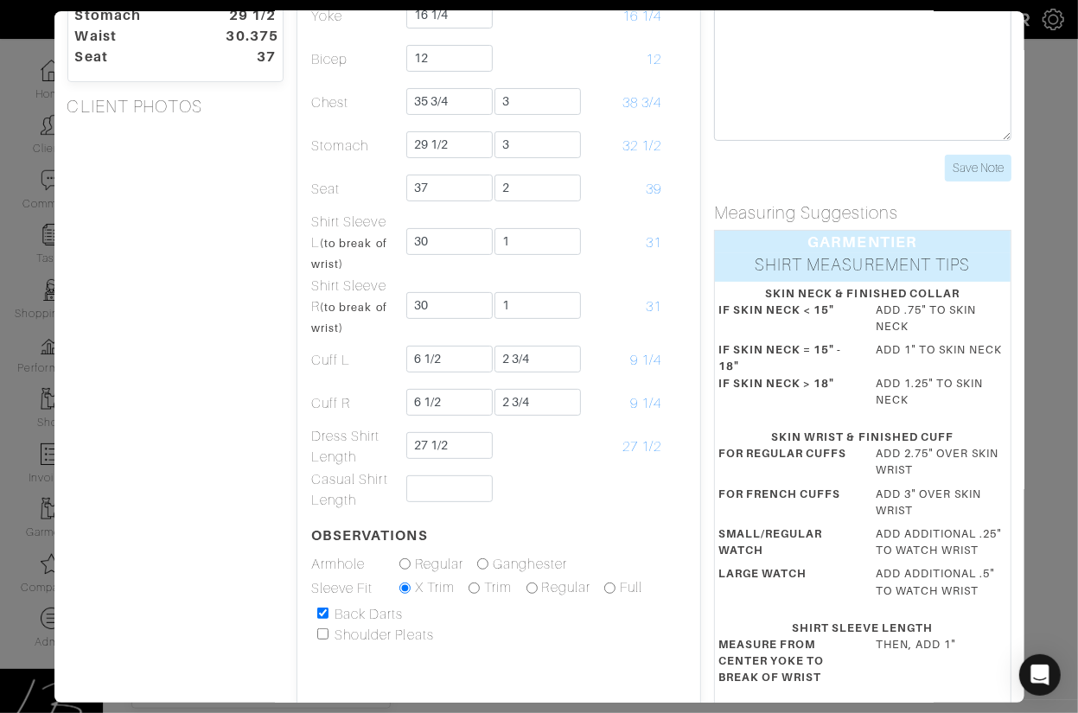
scroll to position [194, 0]
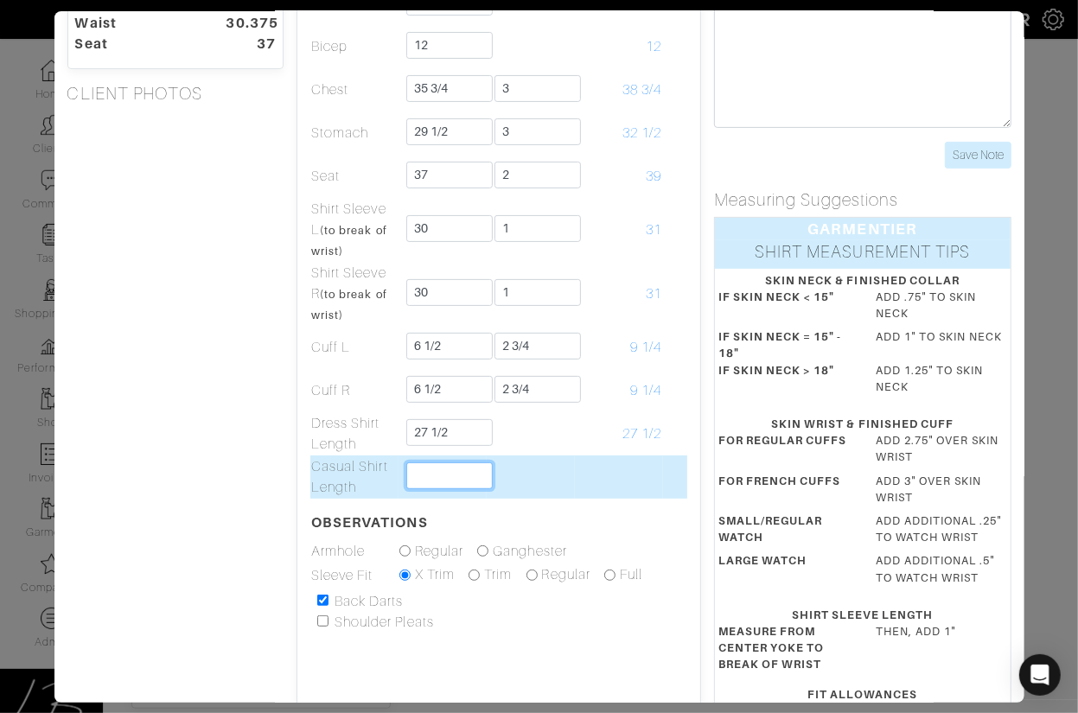
click at [426, 469] on input "text" at bounding box center [449, 475] width 86 height 27
type input "26"
drag, startPoint x: 441, startPoint y: 476, endPoint x: 404, endPoint y: 475, distance: 37.2
click at [404, 475] on td "26" at bounding box center [442, 477] width 88 height 43
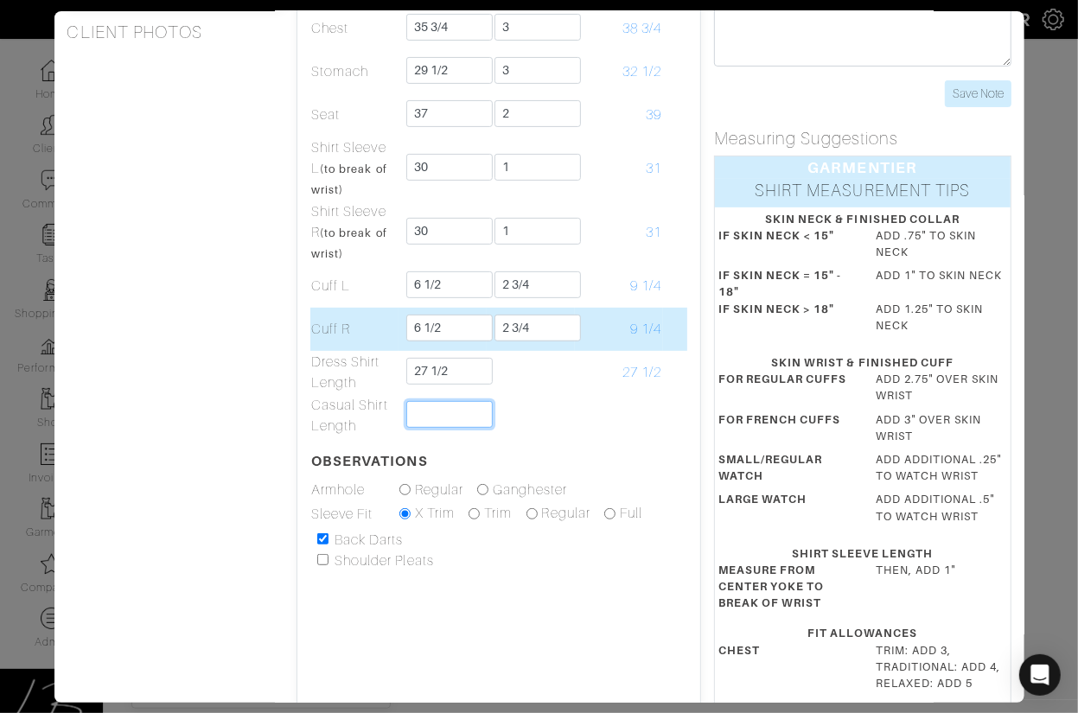
scroll to position [259, 0]
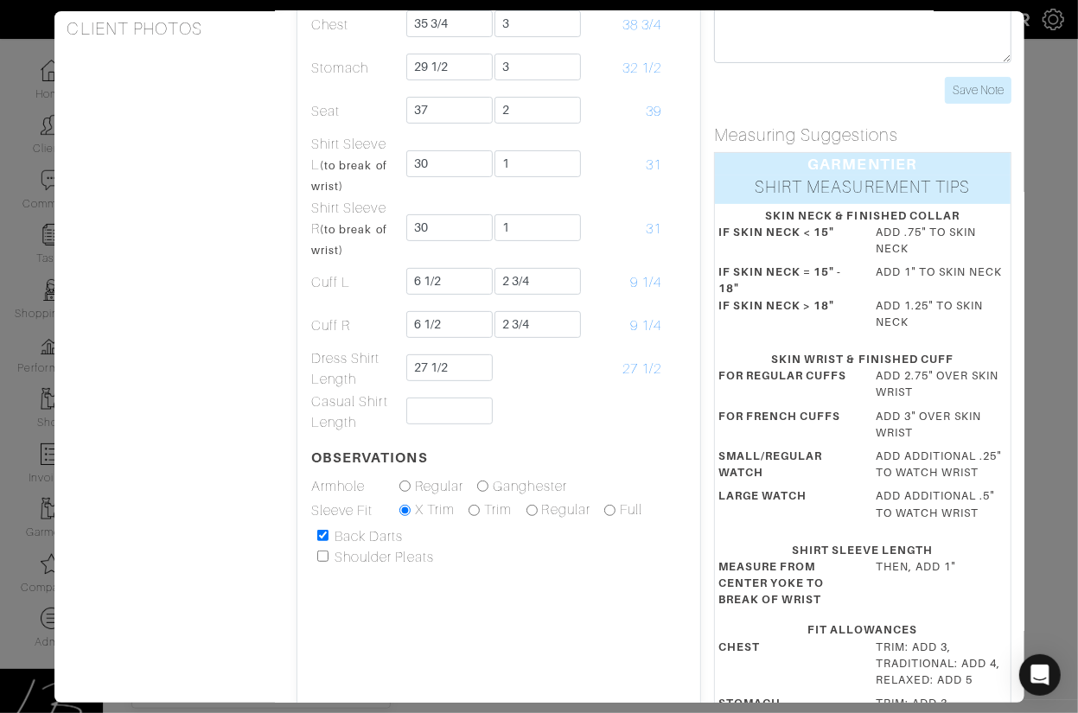
click at [256, 422] on div "Height 5'7" Weight 138 Overarm 43 1/2 Chest 35 3/4 Bicep 12 Stomach 29 1/2 Wais…" at bounding box center [175, 356] width 243 height 1081
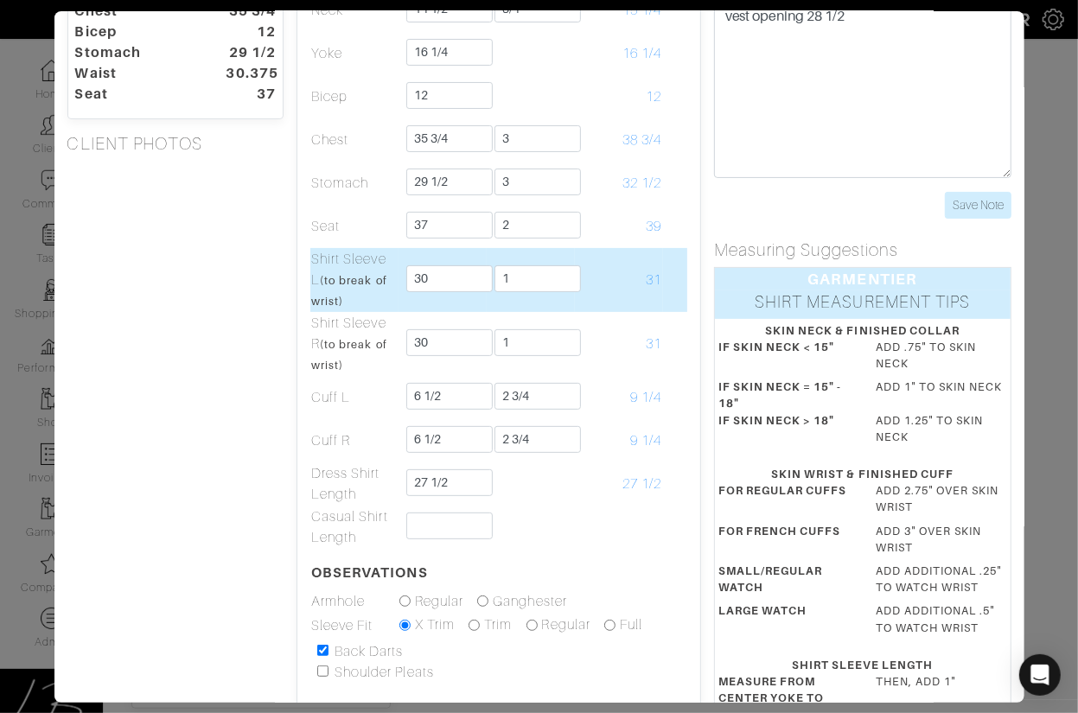
scroll to position [139, 0]
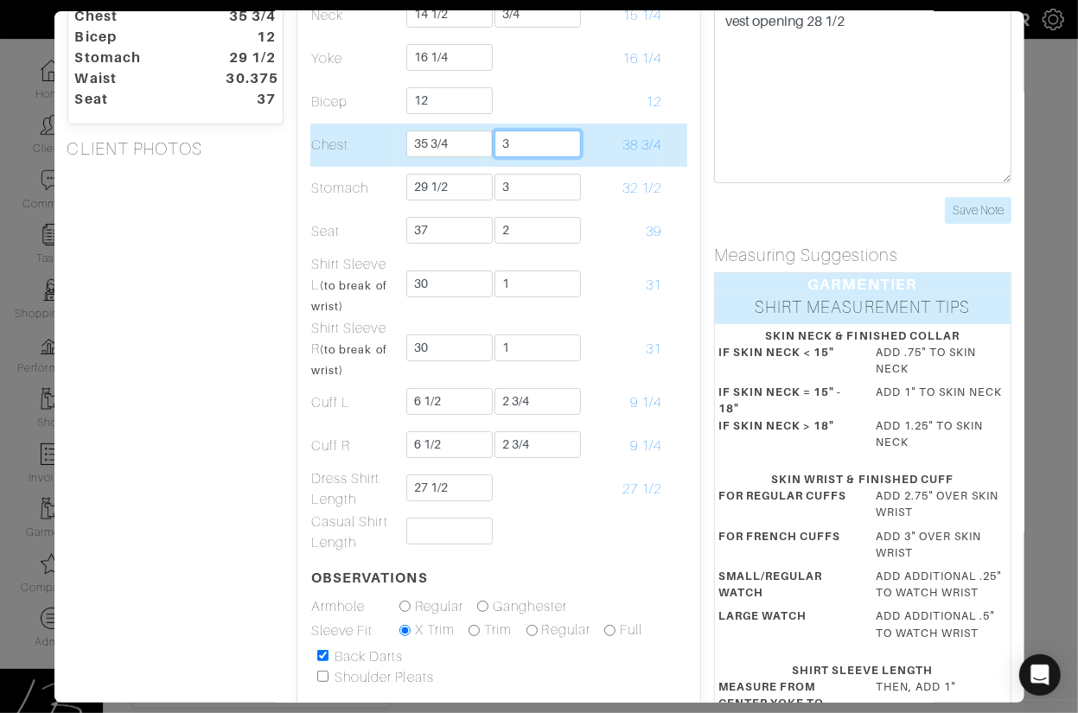
click at [563, 141] on input "3" at bounding box center [537, 144] width 86 height 27
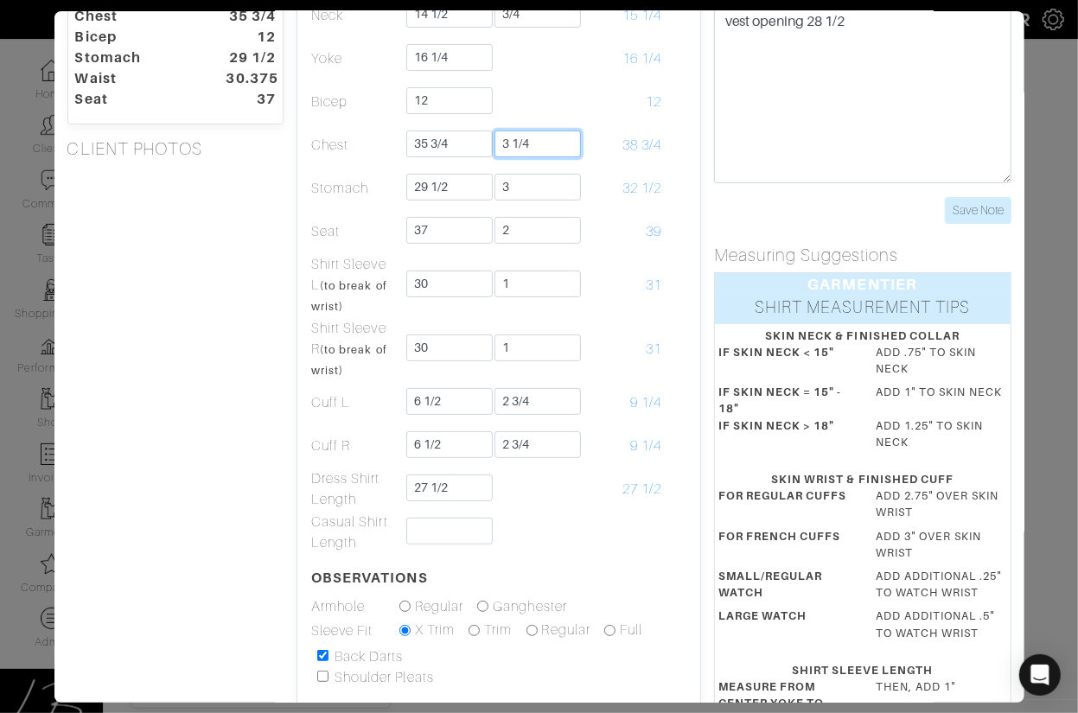
type input "3 1/4"
click at [229, 316] on div "Height 5'7" Weight 138 Overarm 43 1/2 Chest 35 3/4 Bicep 12 Stomach 29 1/2 Wais…" at bounding box center [175, 476] width 243 height 1081
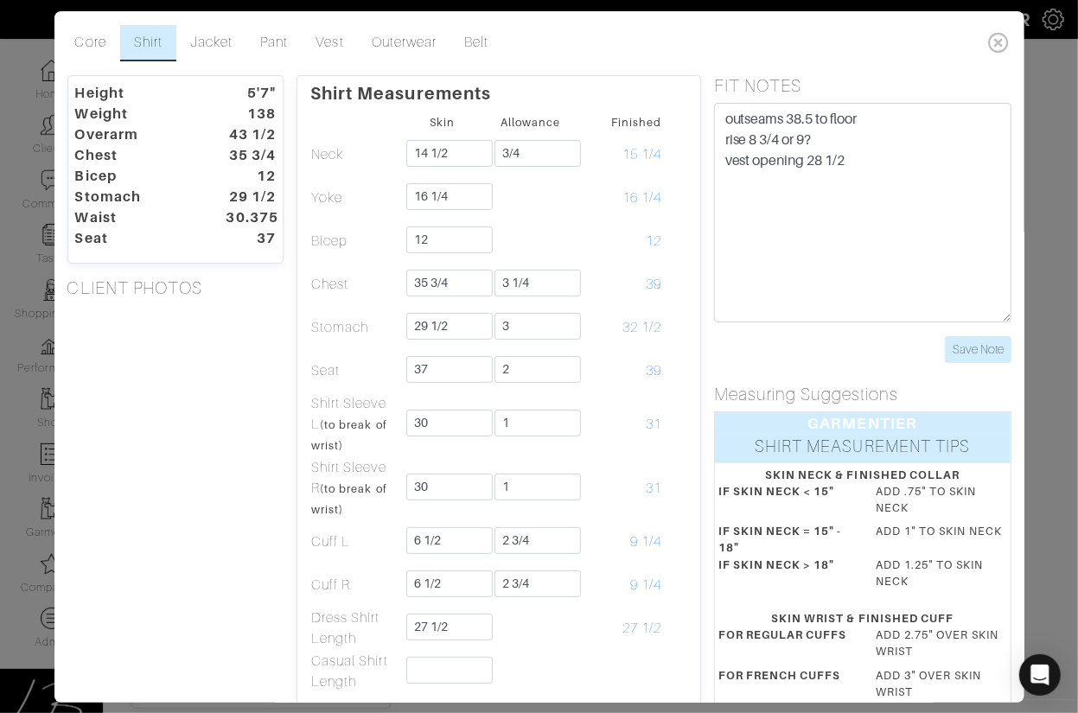
scroll to position [0, 0]
click at [954, 347] on input "Save Note" at bounding box center [978, 349] width 67 height 27
click at [193, 36] on link "Jacket" at bounding box center [211, 43] width 70 height 36
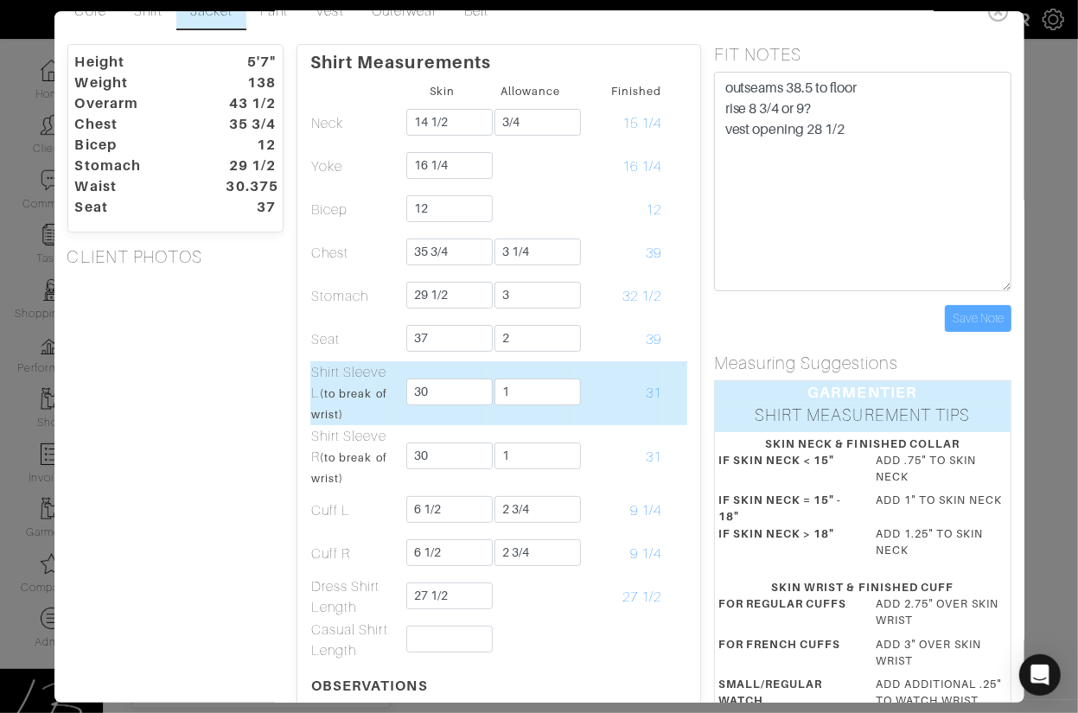
scroll to position [47, 0]
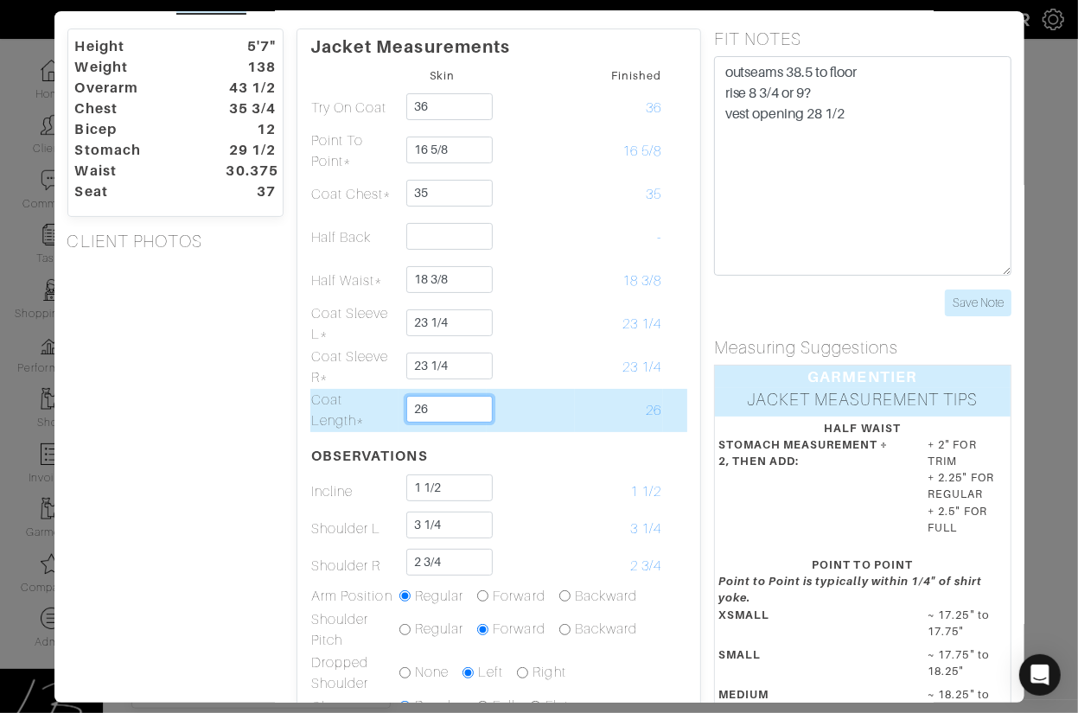
click at [453, 411] on input "26" at bounding box center [449, 409] width 86 height 27
type input "26 1/8"
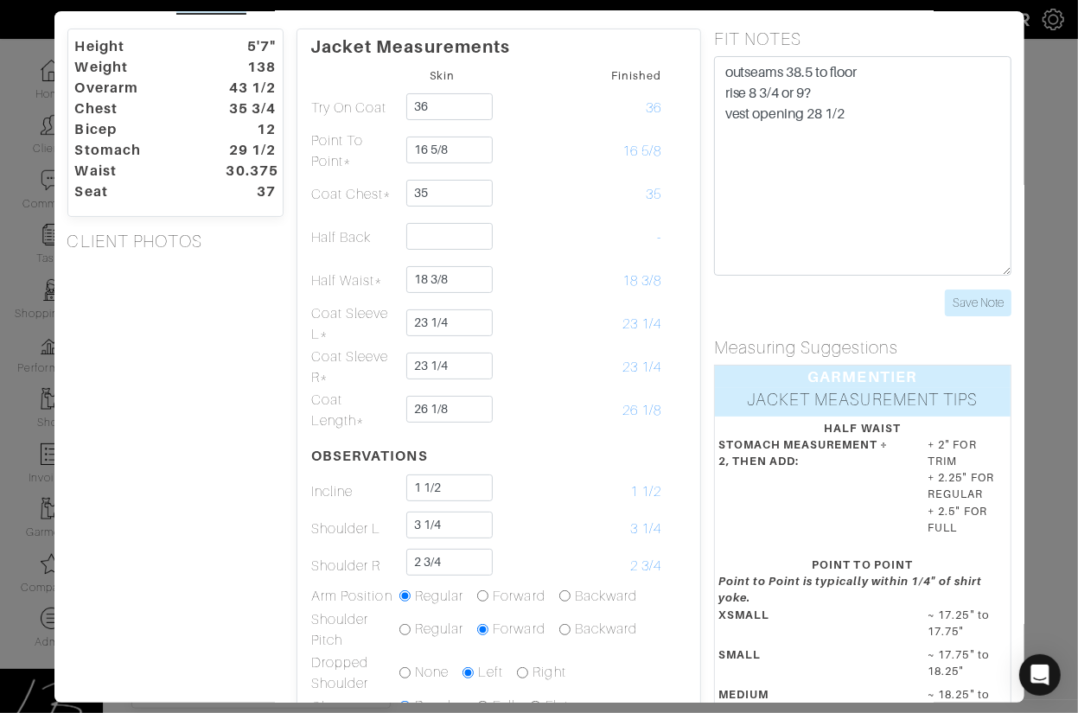
click at [176, 424] on div "Height 5'7" Weight 138 Overarm 43 1/2 Chest 35 3/4 Bicep 12 Stomach 29 1/2 Wais…" at bounding box center [175, 540] width 243 height 1023
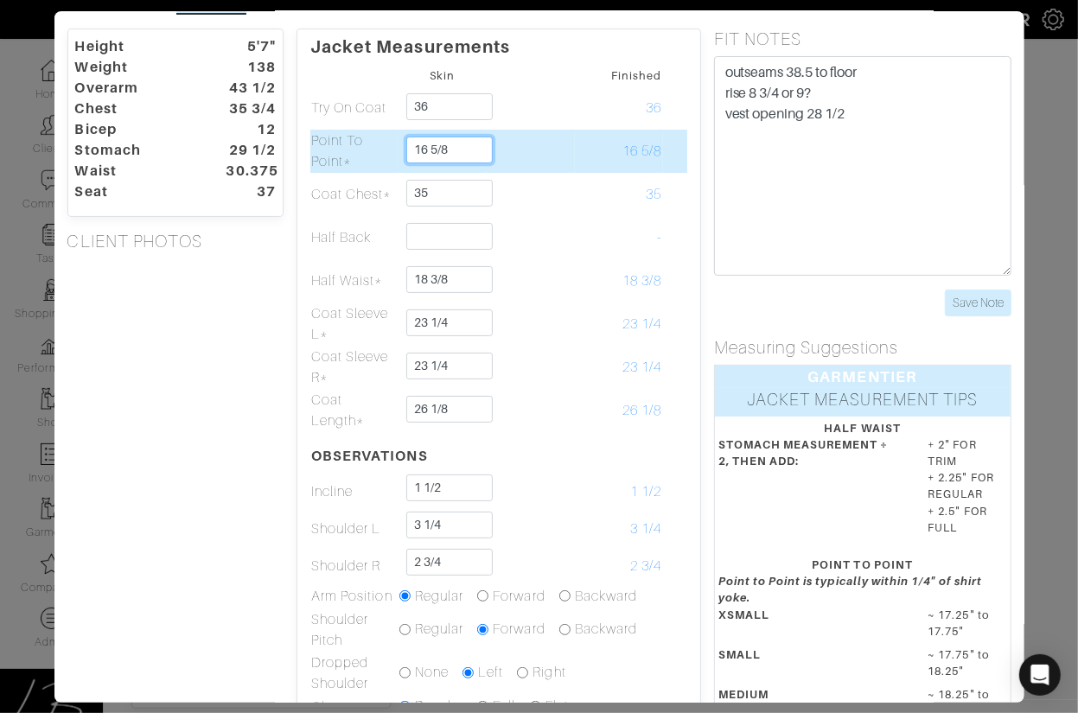
click at [432, 150] on input "16 5/8" at bounding box center [449, 150] width 86 height 27
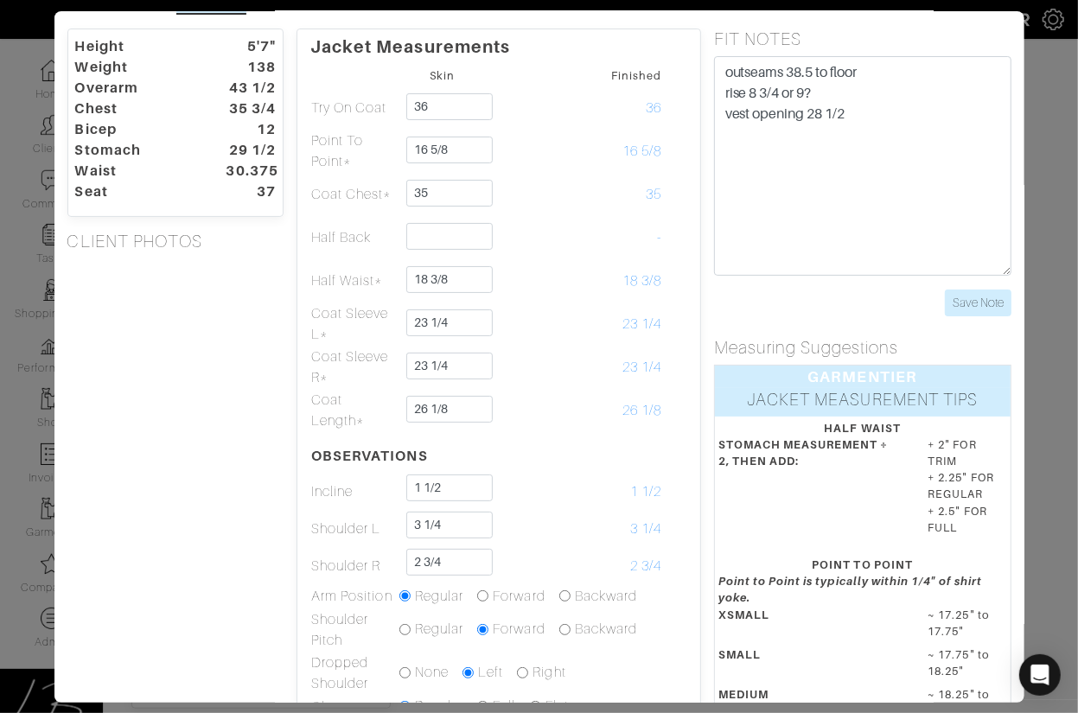
click at [296, 217] on div "Height 5'7" Weight 138 Overarm 43 1/2 Chest 35 3/4 Bicep 12 Stomach 29 1/2 Wais…" at bounding box center [175, 126] width 243 height 195
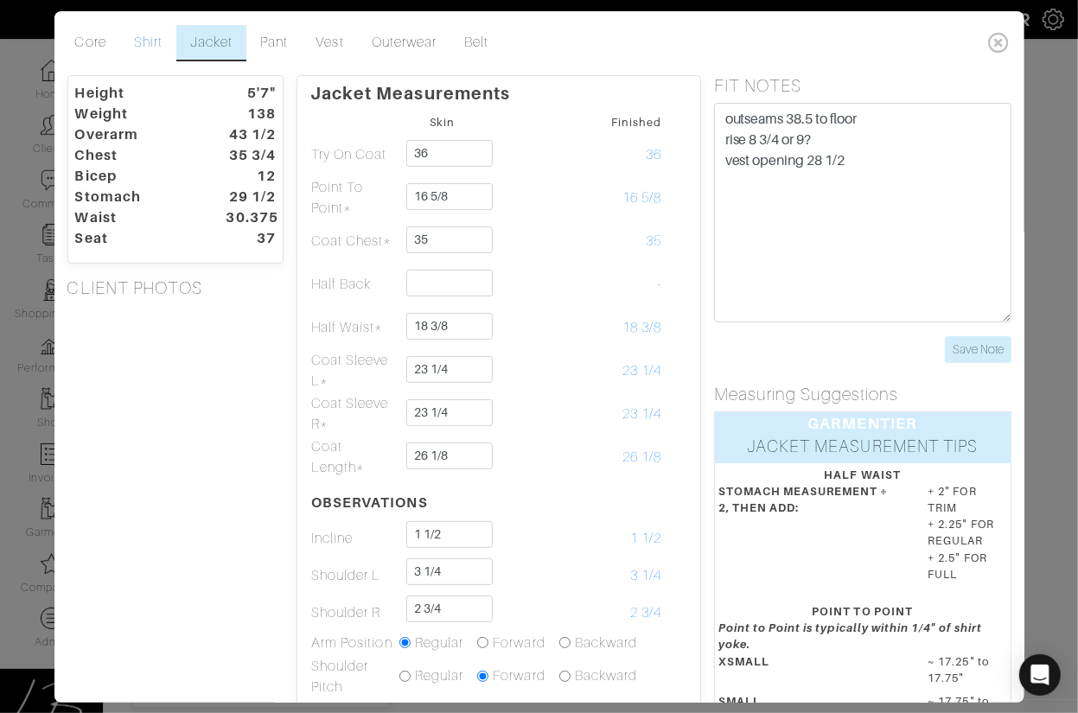
click at [136, 35] on link "Shirt" at bounding box center [148, 43] width 56 height 36
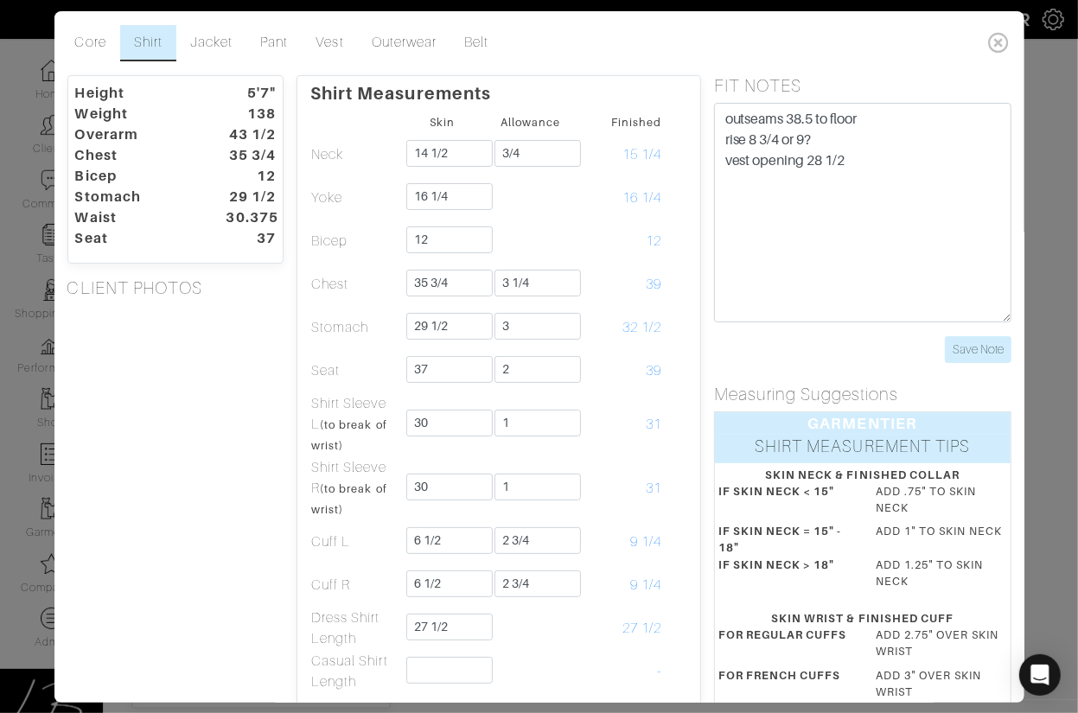
scroll to position [562, 0]
click at [203, 35] on link "Jacket" at bounding box center [211, 43] width 70 height 36
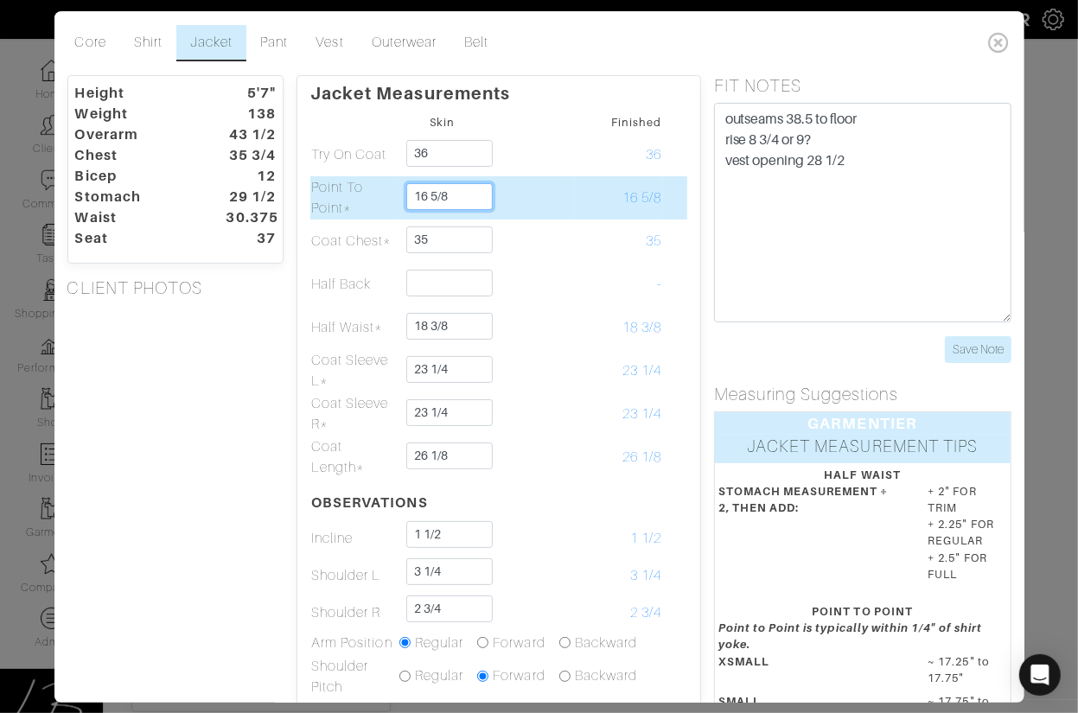
click at [437, 194] on input "16 5/8" at bounding box center [449, 196] width 86 height 27
drag, startPoint x: 432, startPoint y: 194, endPoint x: 452, endPoint y: 193, distance: 20.0
click at [452, 193] on input "16 5/8" at bounding box center [449, 196] width 86 height 27
type input "16 1/2"
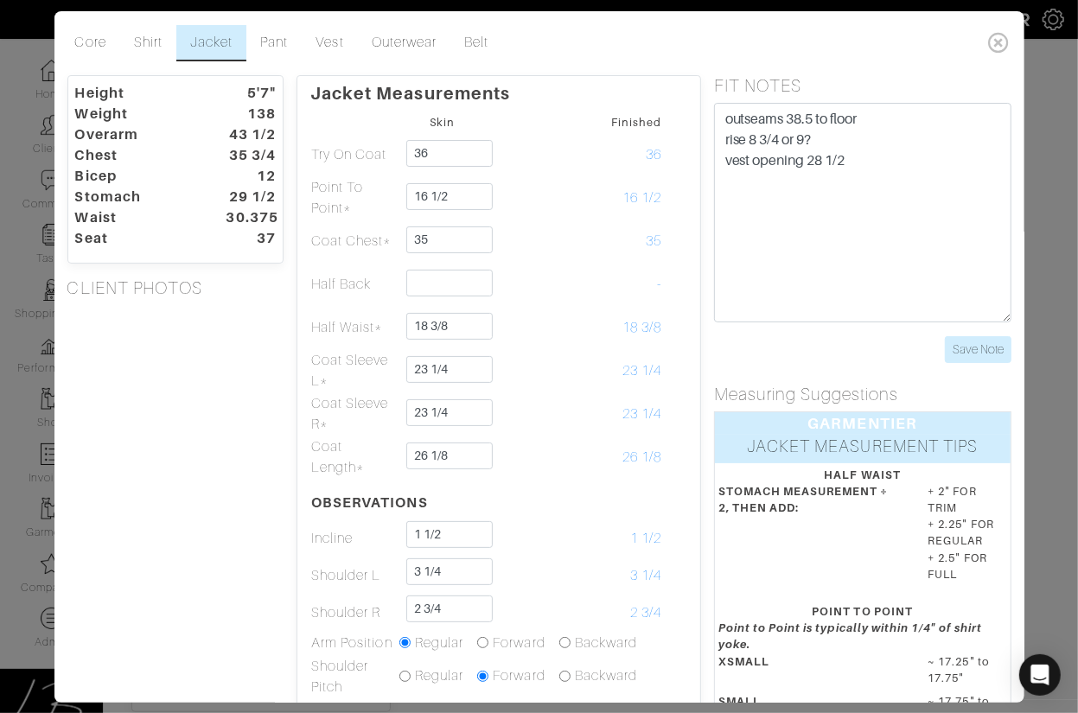
click at [202, 335] on div "Height 5'7" Weight 138 Overarm 43 1/2 Chest 35 3/4 Bicep 12 Stomach 29 1/2 Wais…" at bounding box center [175, 586] width 243 height 1023
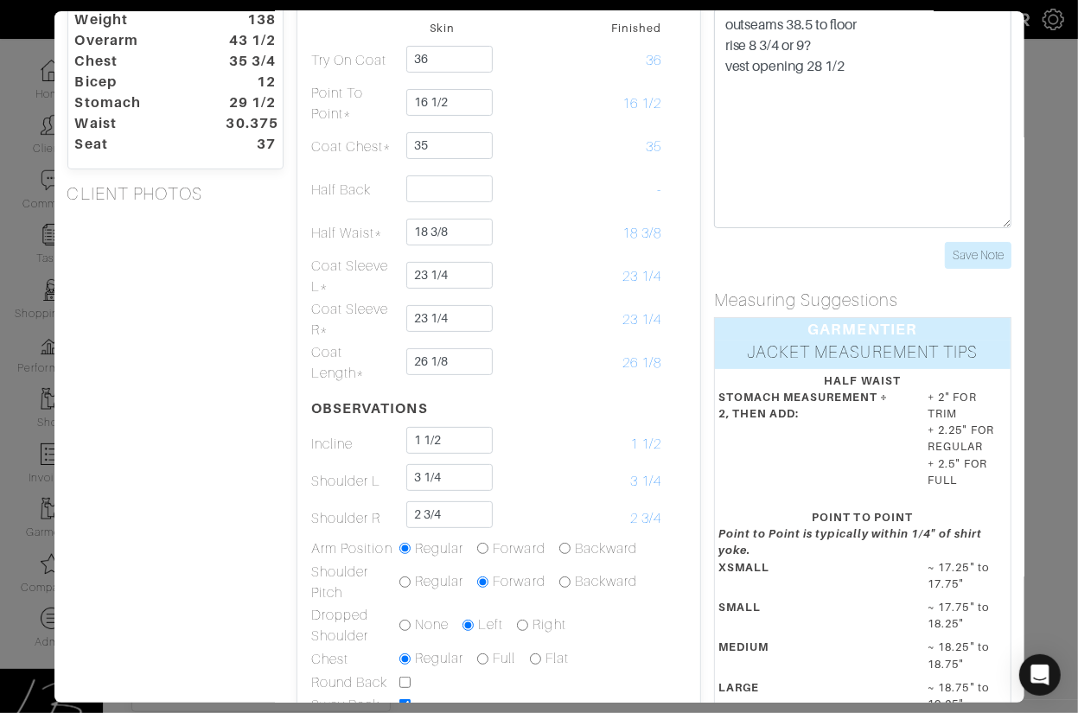
scroll to position [0, 0]
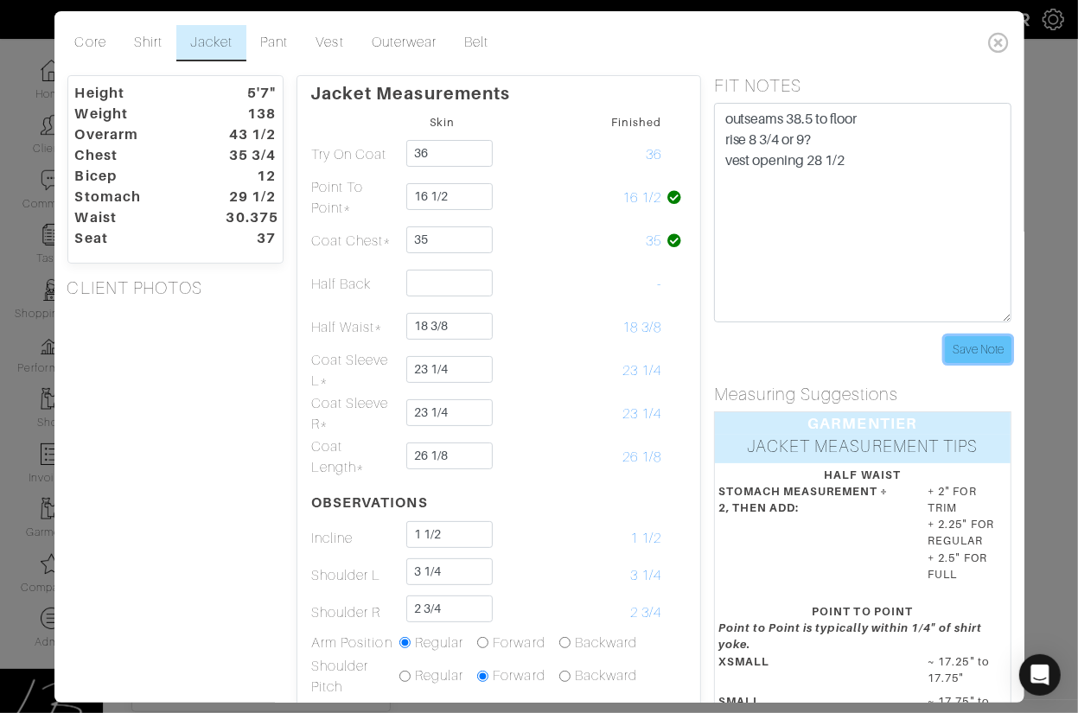
click at [974, 347] on input "Save Note" at bounding box center [978, 349] width 67 height 27
click at [333, 41] on link "Vest" at bounding box center [329, 43] width 55 height 36
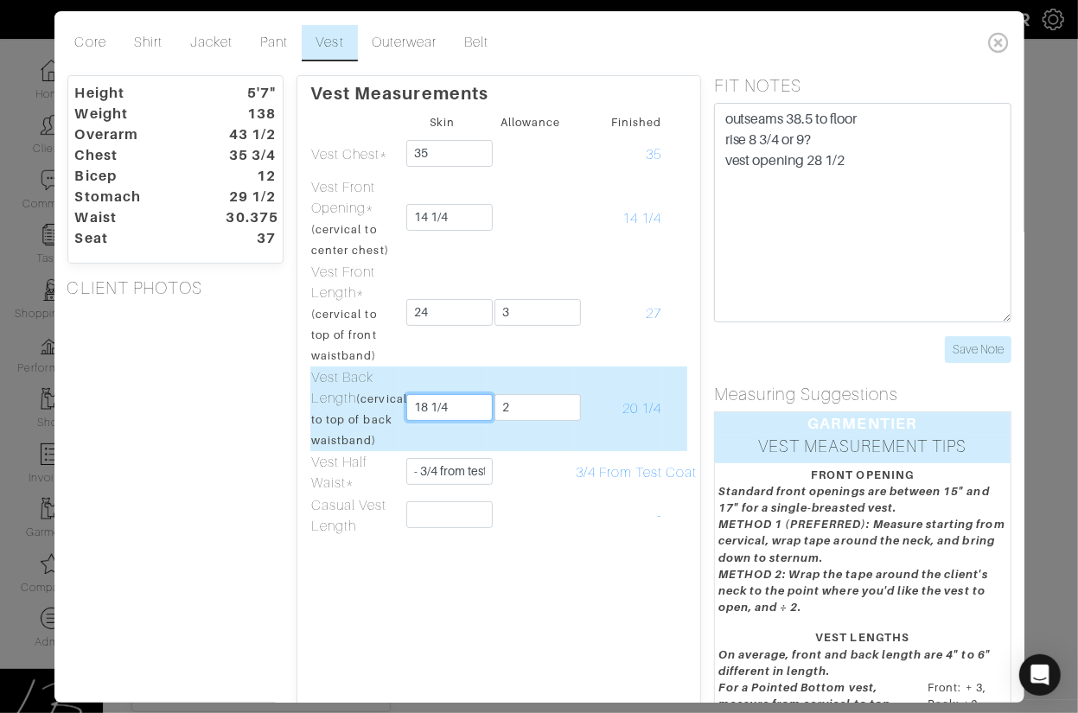
click at [458, 421] on input "18 1/4" at bounding box center [449, 407] width 86 height 27
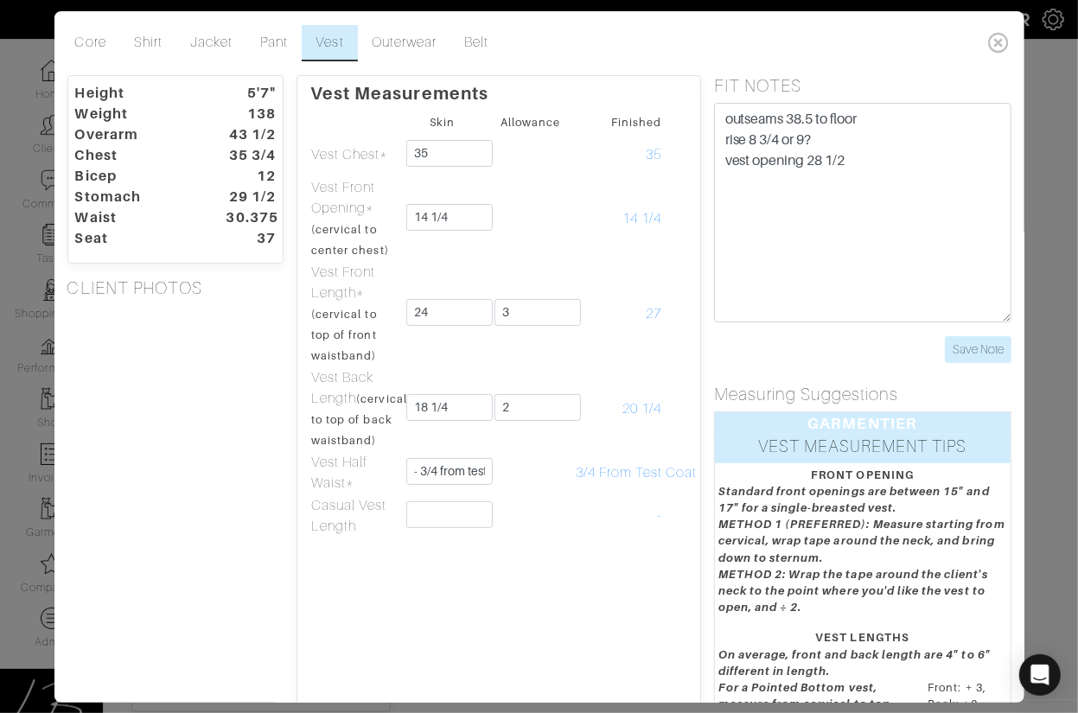
click at [210, 382] on div "Height 5'7" Weight 138 Overarm 43 1/2 Chest 35 3/4 Bicep 12 Stomach 29 1/2 Wais…" at bounding box center [175, 508] width 243 height 866
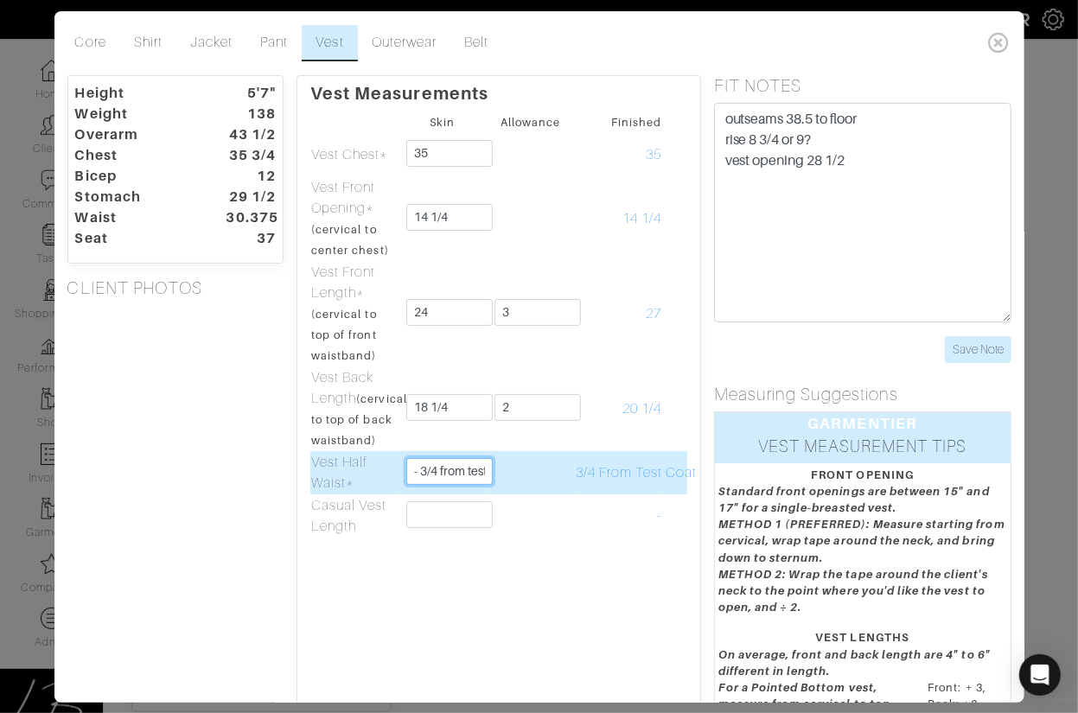
scroll to position [0, 29]
drag, startPoint x: 411, startPoint y: 487, endPoint x: 494, endPoint y: 489, distance: 83.0
click at [494, 489] on tr "Vest Half Waist* - 3/4 from test coat 3/4 From Test Coat" at bounding box center [498, 472] width 377 height 43
type input "18 1/4"
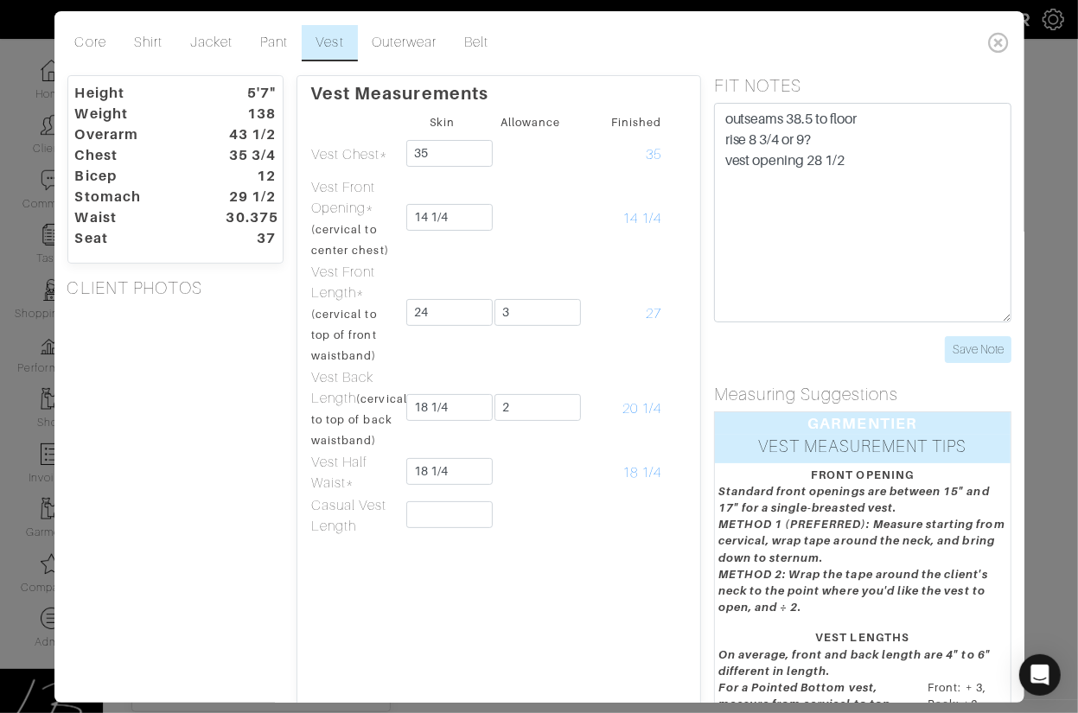
click at [162, 501] on div "Height 5'7" Weight 138 Overarm 43 1/2 Chest 35 3/4 Bicep 12 Stomach 29 1/2 Wais…" at bounding box center [175, 508] width 243 height 866
click at [129, 37] on link "Shirt" at bounding box center [148, 43] width 56 height 36
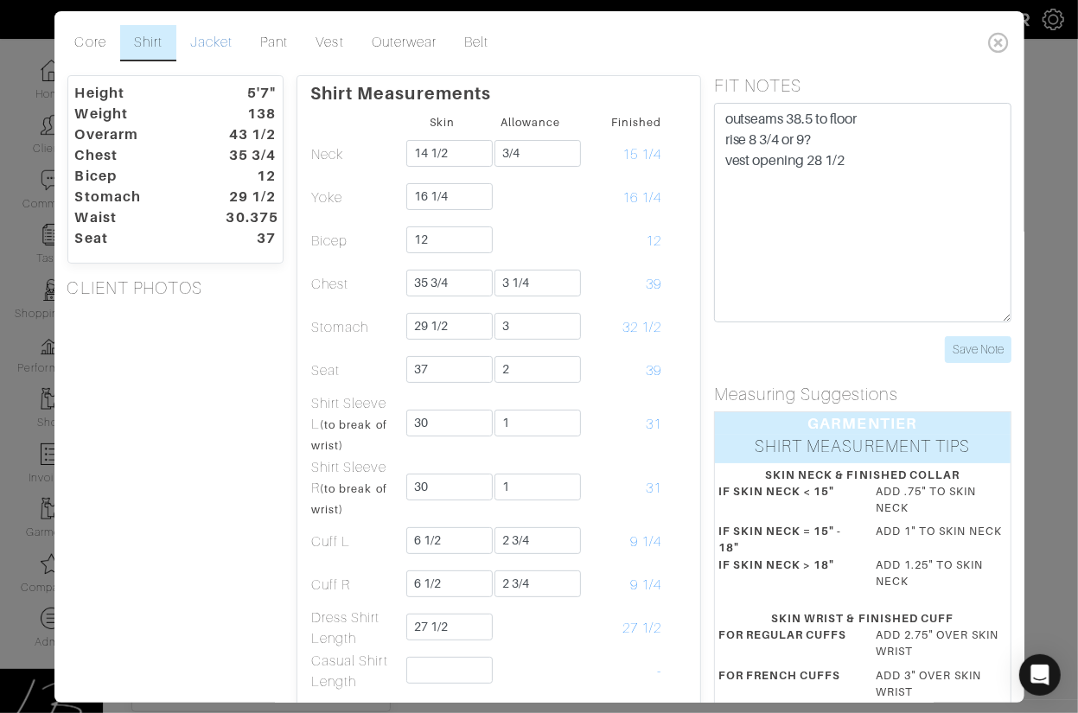
click at [225, 43] on link "Jacket" at bounding box center [211, 43] width 70 height 36
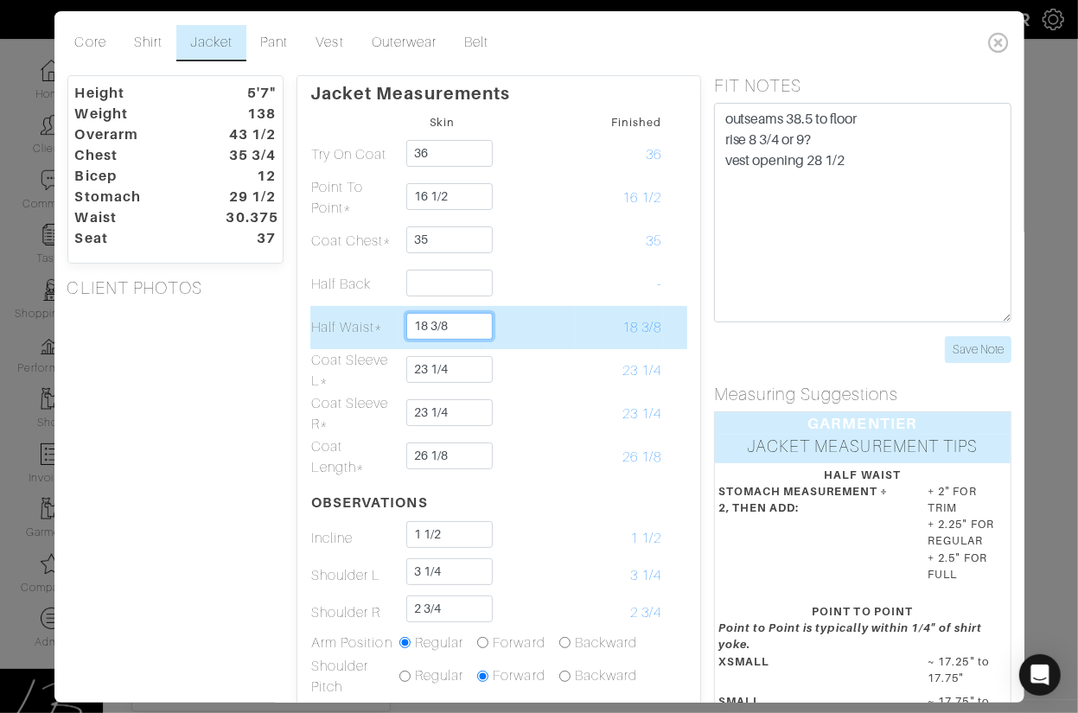
drag, startPoint x: 431, startPoint y: 328, endPoint x: 447, endPoint y: 327, distance: 15.6
click at [447, 327] on input "18 3/8" at bounding box center [449, 326] width 86 height 27
type input "18 1/4"
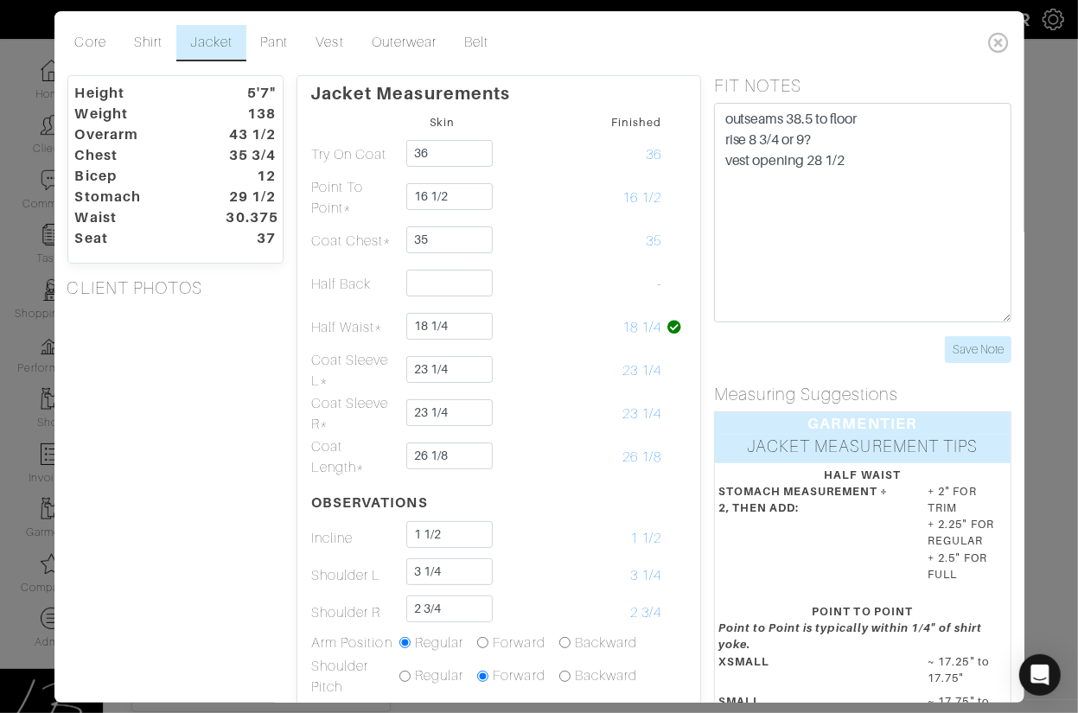
click at [252, 405] on div "Height 5'7" Weight 138 Overarm 43 1/2 Chest 35 3/4 Bicep 12 Stomach 29 1/2 Wais…" at bounding box center [175, 586] width 243 height 1023
click at [321, 44] on link "Vest" at bounding box center [329, 43] width 55 height 36
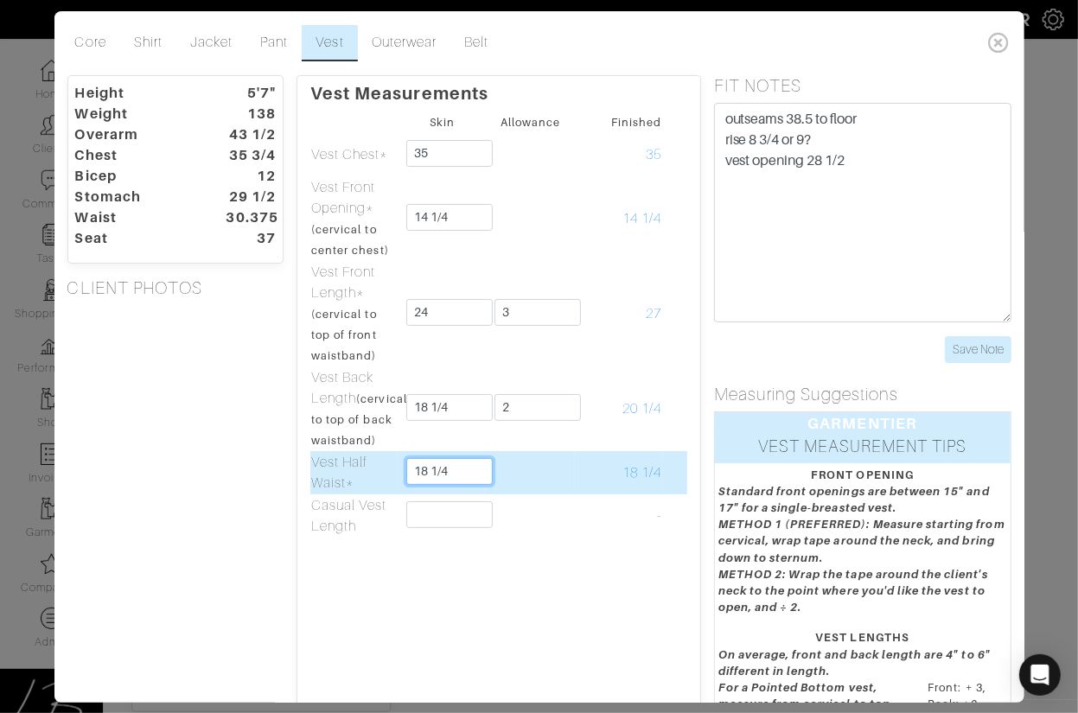
click at [462, 485] on input "18 1/4" at bounding box center [449, 471] width 86 height 27
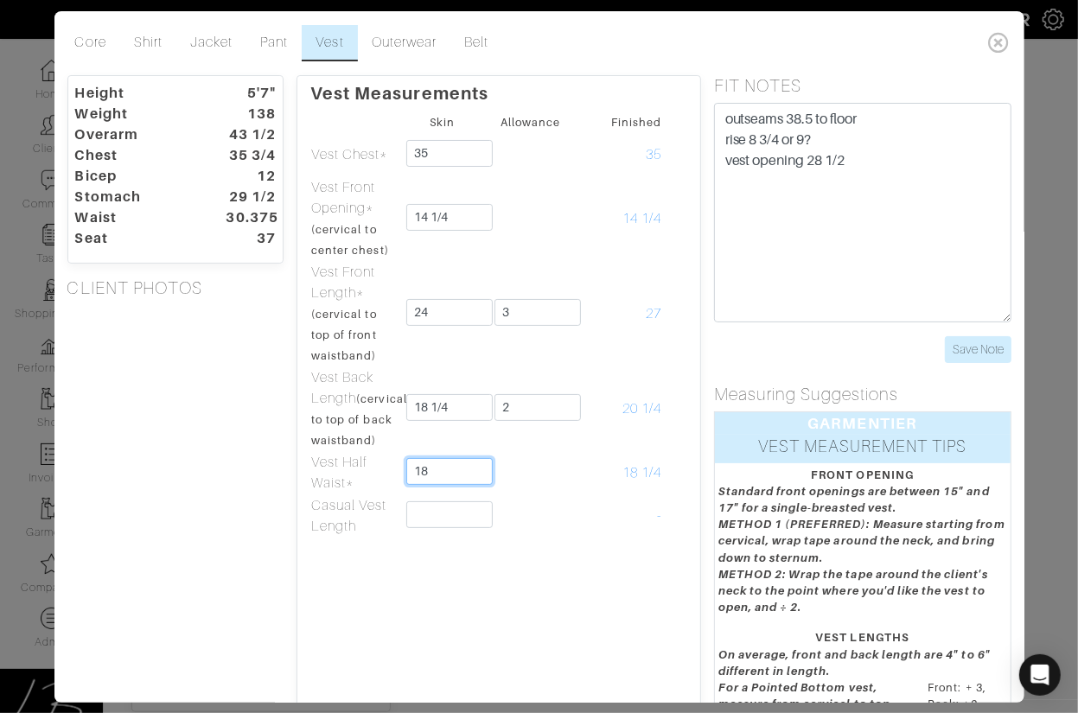
type input "18"
click at [206, 477] on div "Height 5'7" Weight 138 Overarm 43 1/2 Chest 35 3/4 Bicep 12 Stomach 29 1/2 Wais…" at bounding box center [175, 508] width 243 height 866
click at [972, 356] on input "Save Note" at bounding box center [978, 349] width 67 height 27
click at [972, 352] on input "Save Note" at bounding box center [978, 349] width 67 height 27
click at [997, 48] on icon at bounding box center [999, 42] width 35 height 35
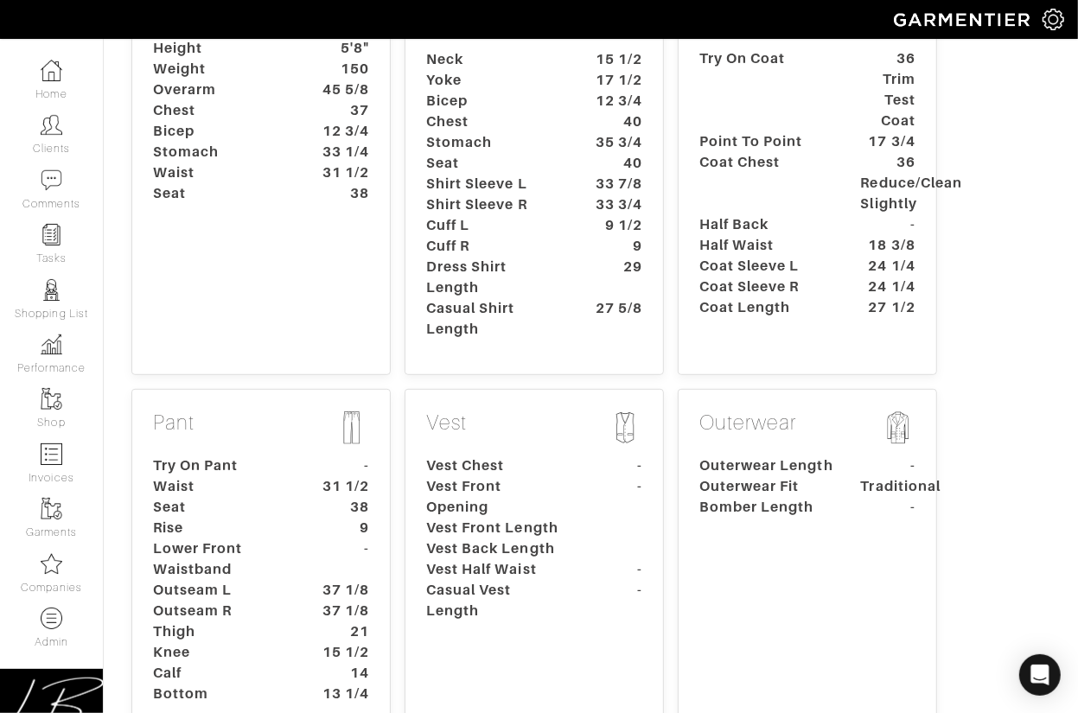
scroll to position [378, 0]
click at [304, 475] on dt "31 1/2" at bounding box center [342, 485] width 80 height 21
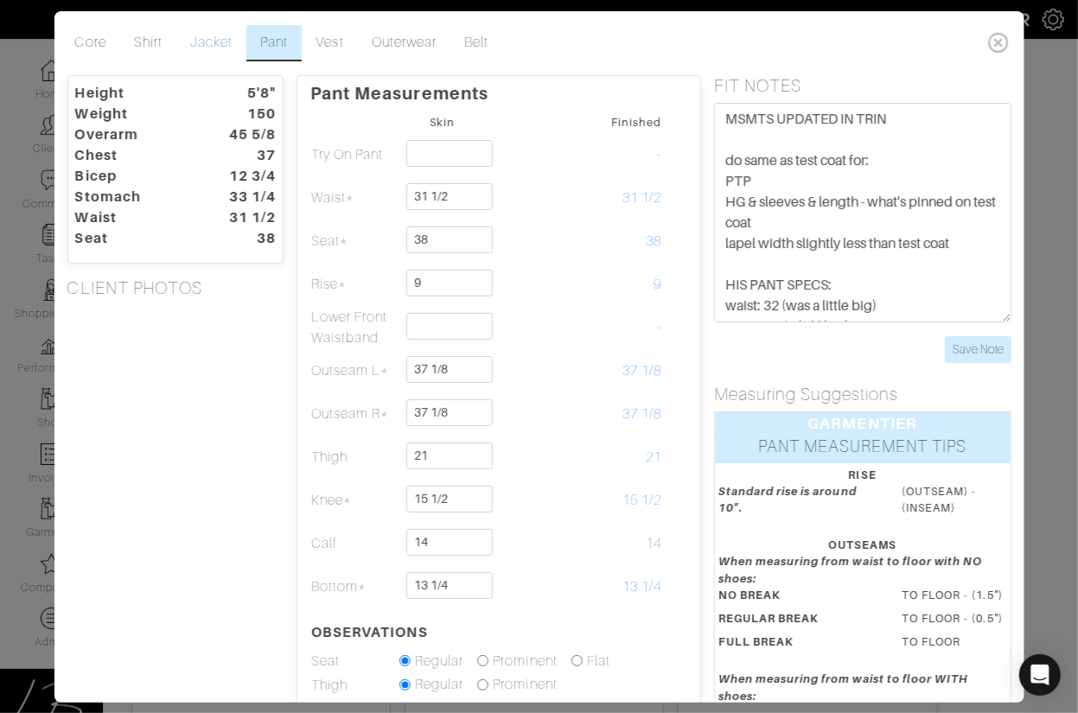
click at [209, 41] on link "Jacket" at bounding box center [211, 43] width 70 height 36
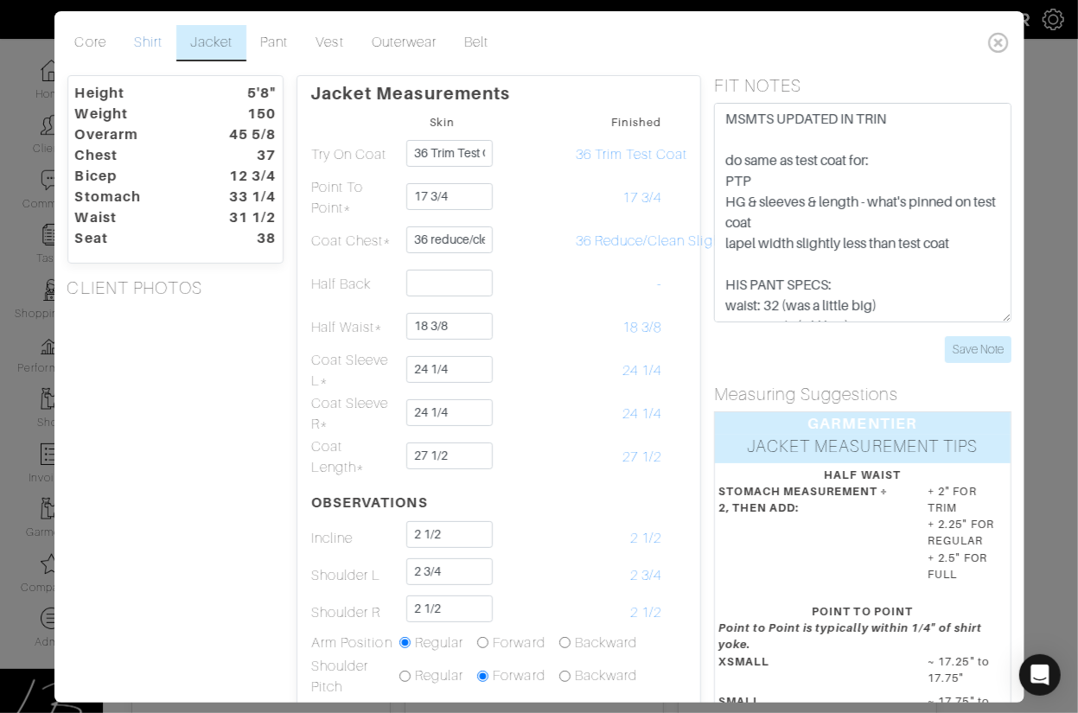
click at [151, 48] on link "Shirt" at bounding box center [148, 43] width 56 height 36
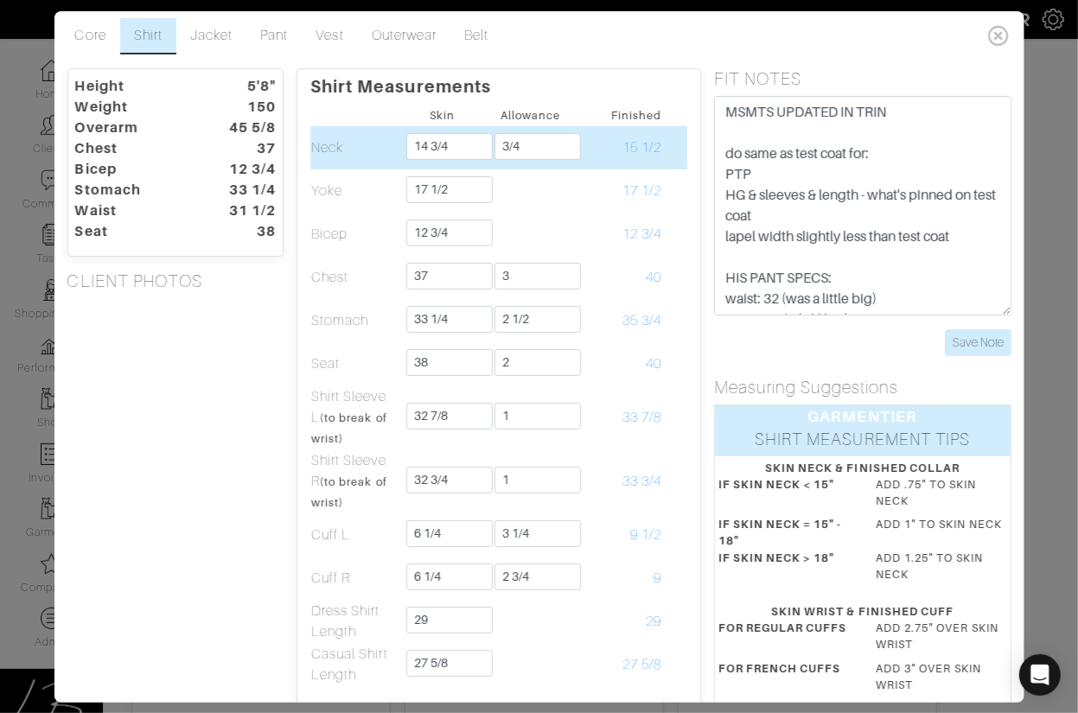
scroll to position [0, 0]
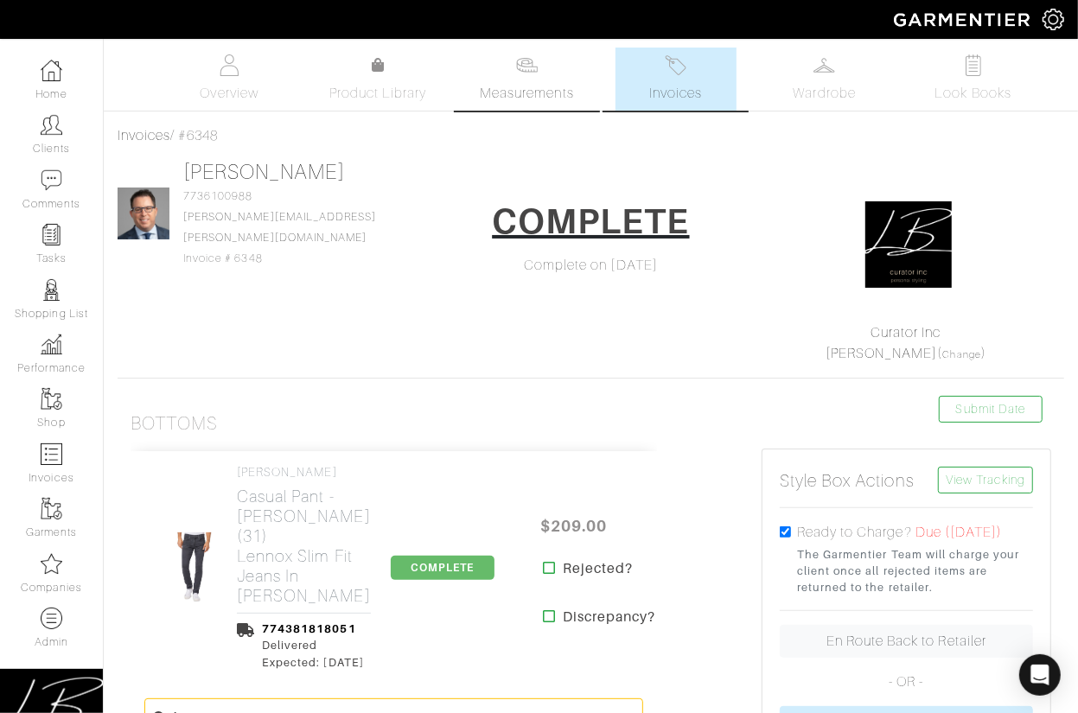
click at [510, 87] on span "Measurements" at bounding box center [527, 93] width 94 height 21
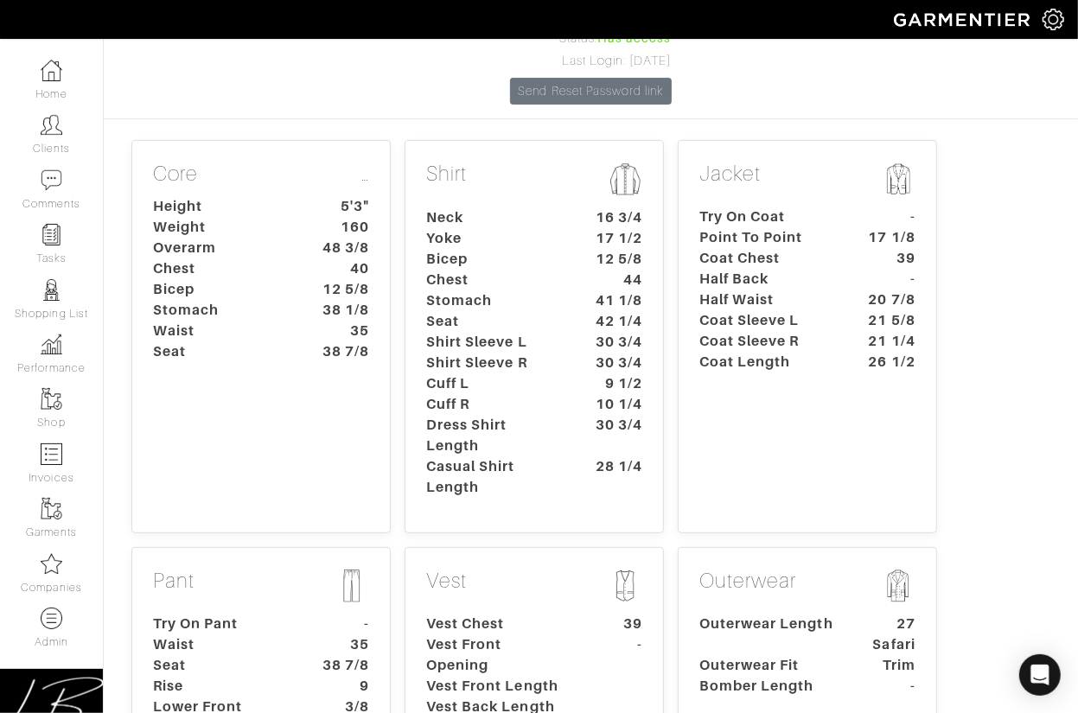
scroll to position [150, 0]
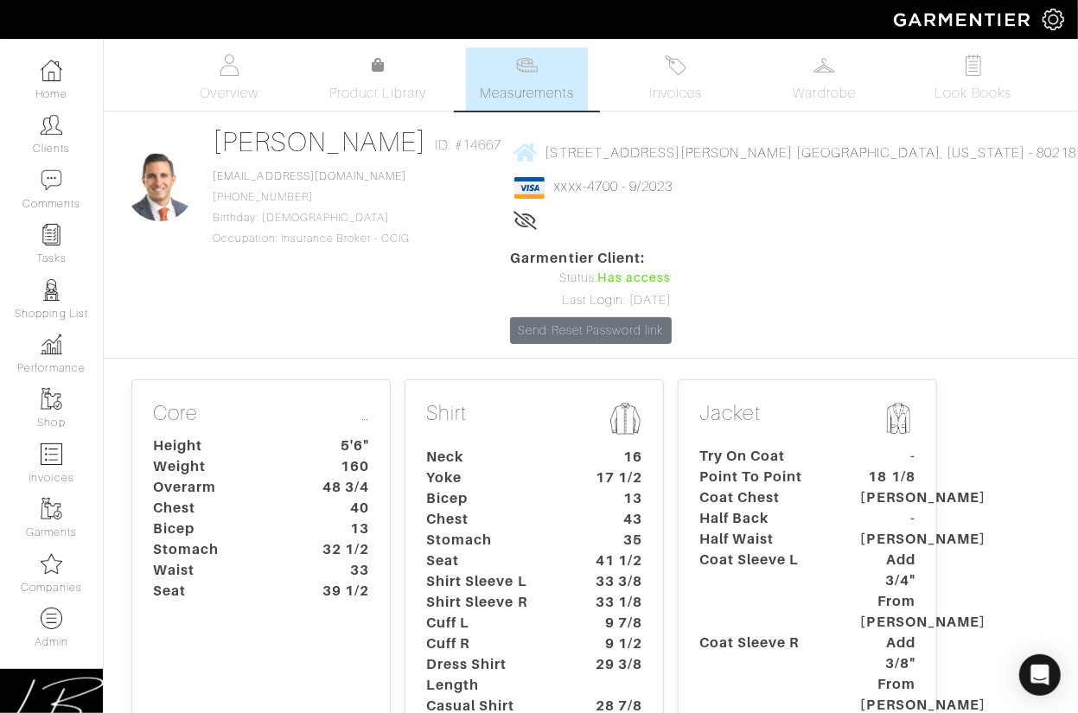
click at [507, 468] on dt "Yoke" at bounding box center [494, 478] width 162 height 21
click at [480, 468] on dt "Yoke" at bounding box center [494, 478] width 162 height 21
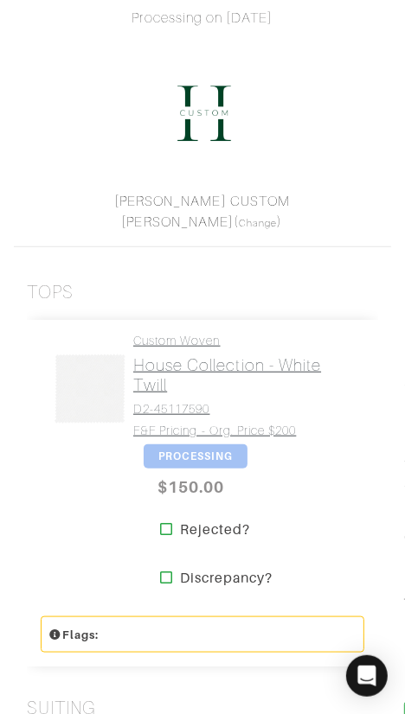
scroll to position [320, 0]
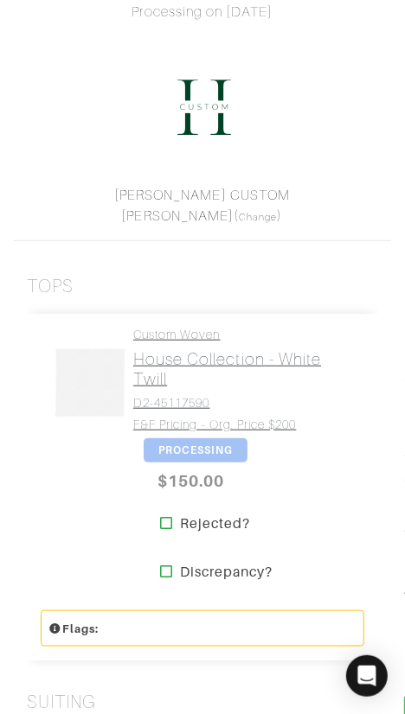
click at [207, 367] on h2 "House Collection - White Twill" at bounding box center [242, 369] width 218 height 40
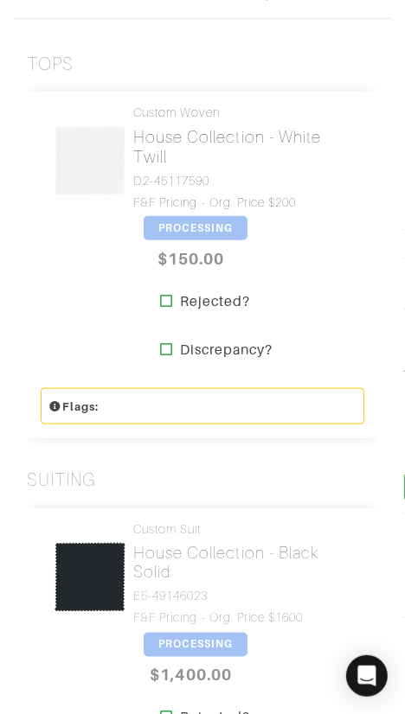
scroll to position [679, 0]
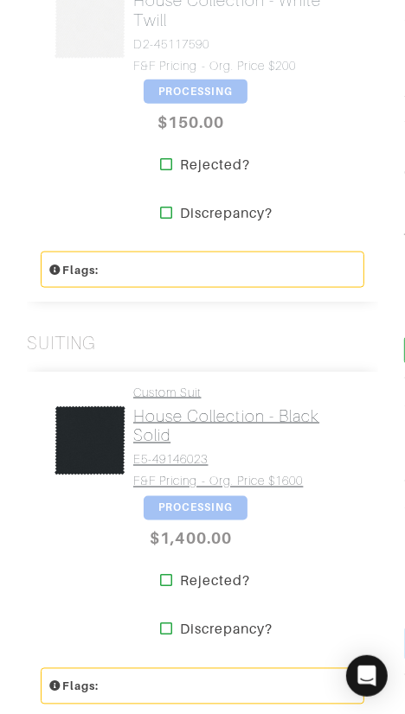
click at [202, 426] on h2 "House Collection - Black Solid" at bounding box center [242, 426] width 218 height 40
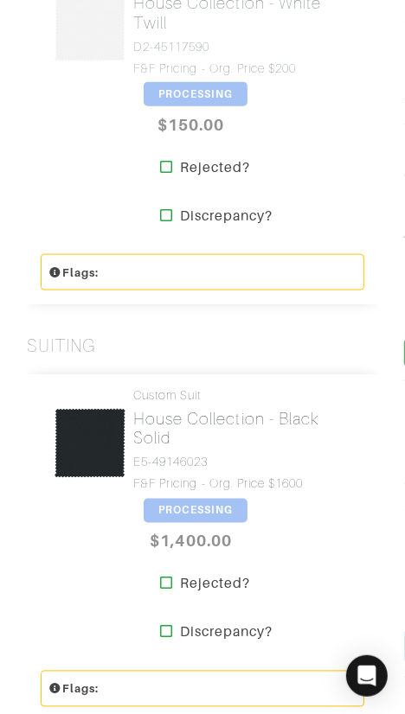
scroll to position [0, 0]
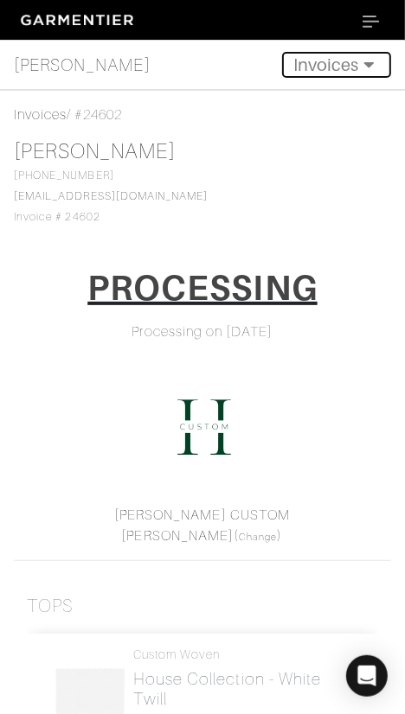
click at [336, 62] on button "Invoices" at bounding box center [336, 65] width 109 height 26
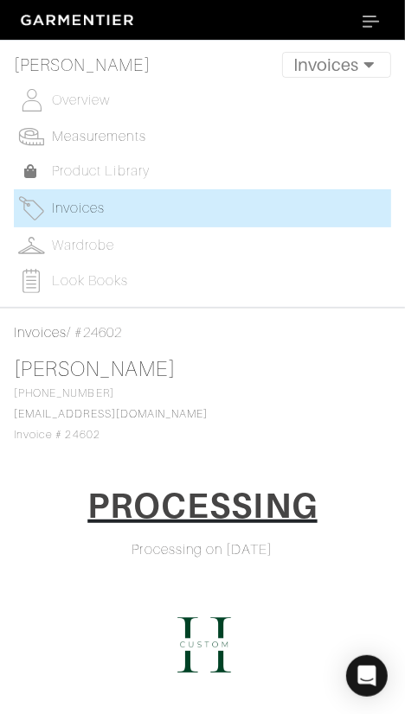
click at [131, 136] on span "Measurements" at bounding box center [99, 137] width 94 height 16
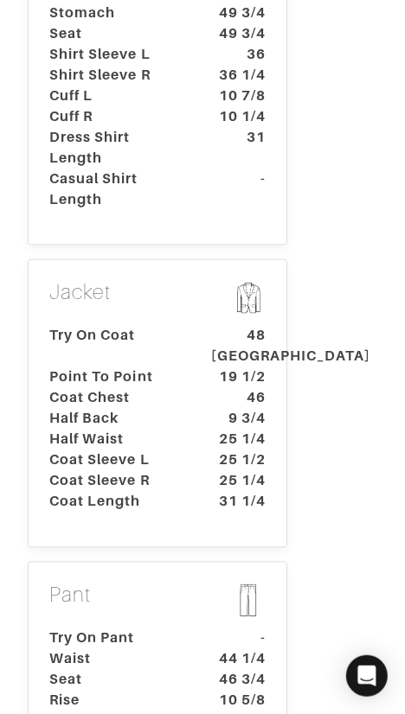
scroll to position [888, 0]
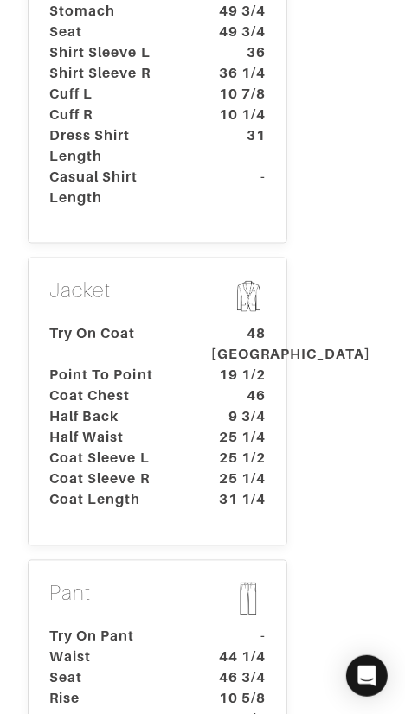
drag, startPoint x: 164, startPoint y: 352, endPoint x: 205, endPoint y: 328, distance: 46.9
click at [164, 407] on dt "Half Back" at bounding box center [117, 417] width 162 height 21
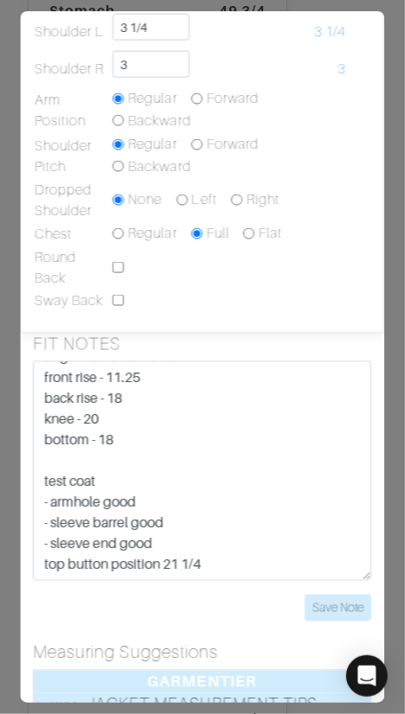
scroll to position [0, 0]
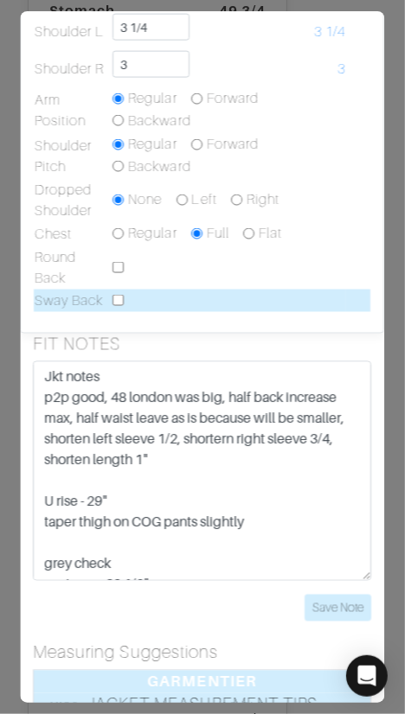
click at [277, 296] on td at bounding box center [229, 301] width 234 height 22
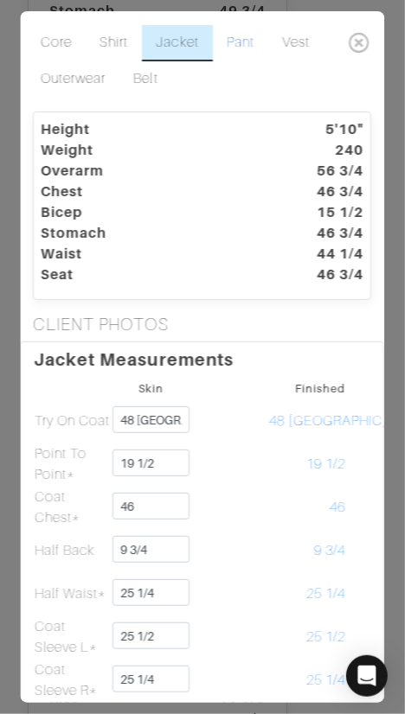
click at [245, 44] on link "Pant" at bounding box center [240, 43] width 55 height 36
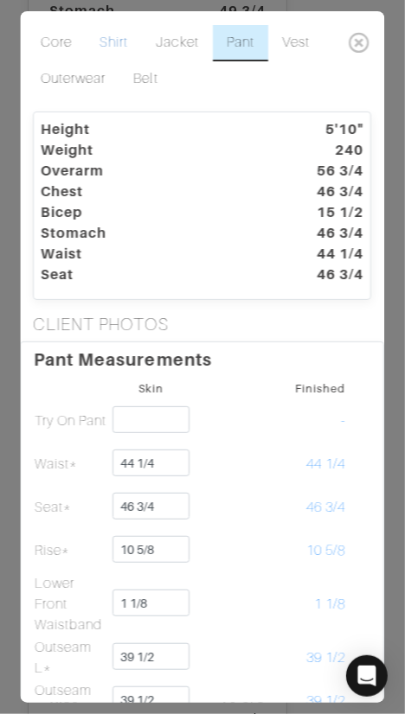
click at [126, 40] on link "Shirt" at bounding box center [114, 43] width 56 height 36
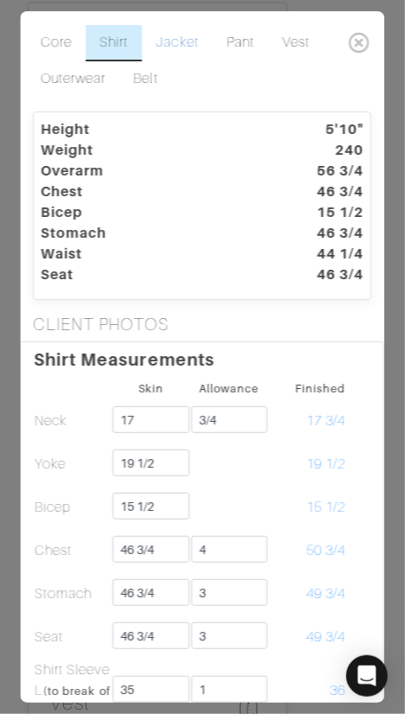
click at [188, 45] on link "Jacket" at bounding box center [178, 43] width 70 height 36
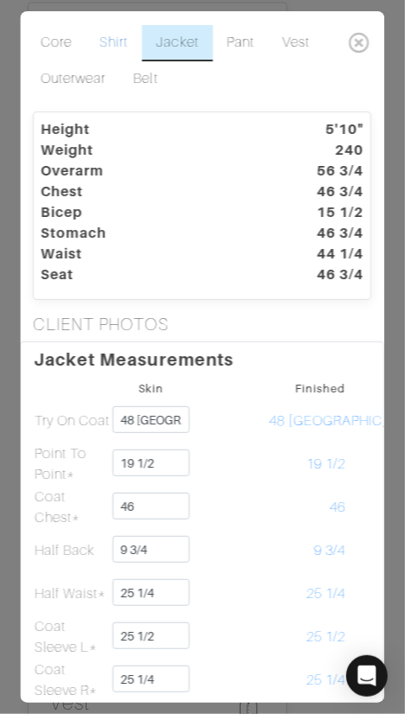
click at [110, 47] on link "Shirt" at bounding box center [114, 43] width 56 height 36
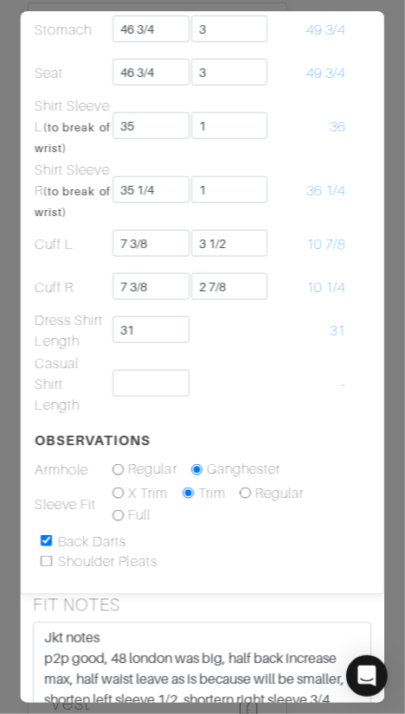
scroll to position [574, 0]
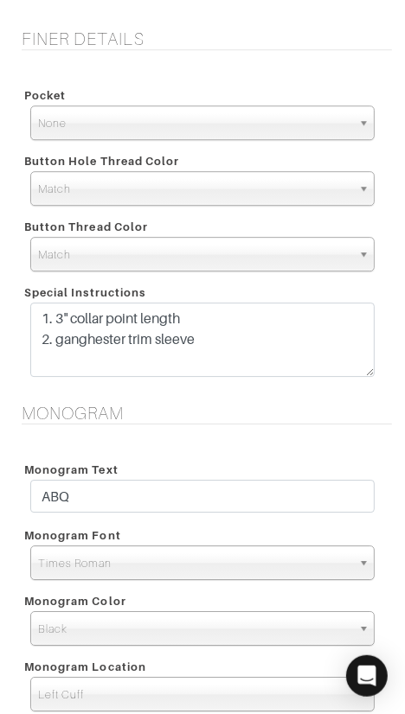
scroll to position [2472, 0]
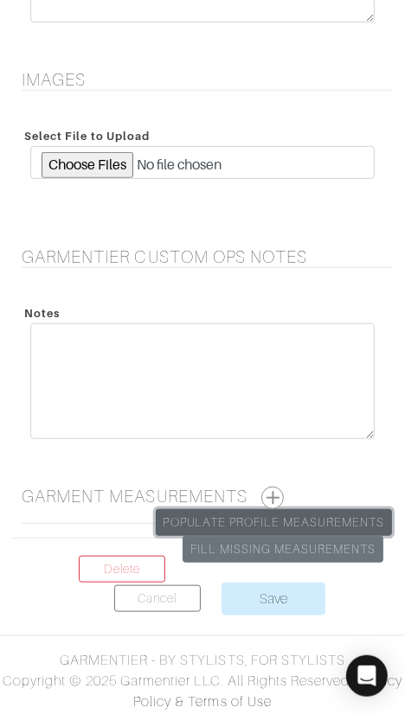
click at [309, 512] on link "Populate Profile Measurements" at bounding box center [274, 522] width 236 height 27
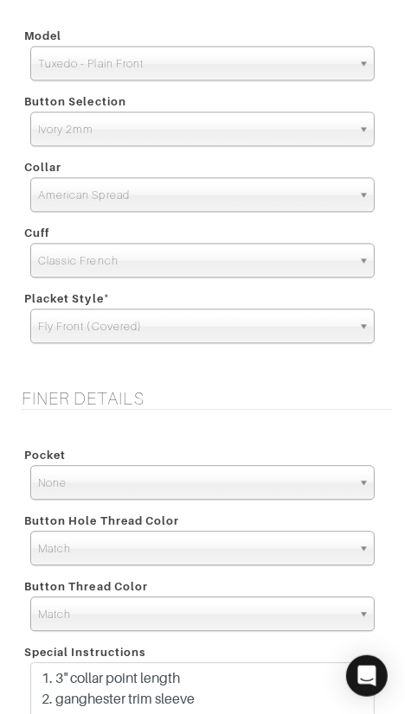
scroll to position [1664, 0]
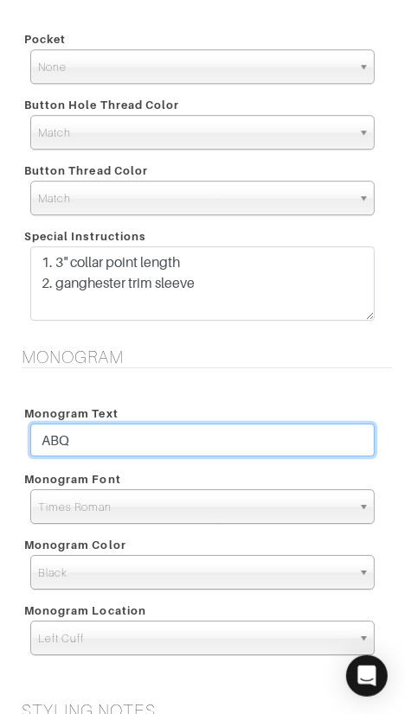
drag, startPoint x: 170, startPoint y: 435, endPoint x: 172, endPoint y: 419, distance: 15.7
click at [170, 420] on div "Monogram Text ABQ" at bounding box center [202, 432] width 370 height 66
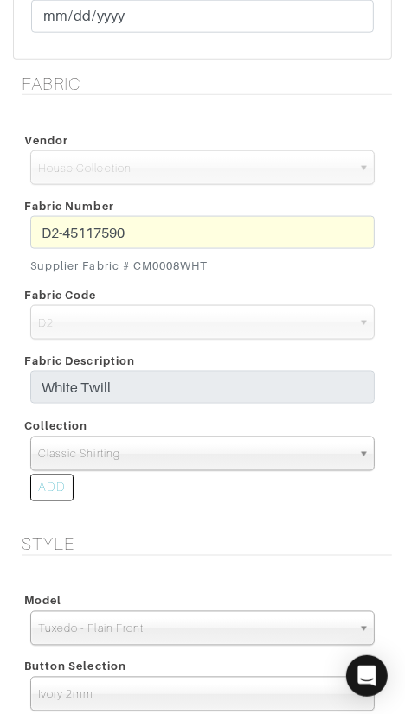
scroll to position [666, 0]
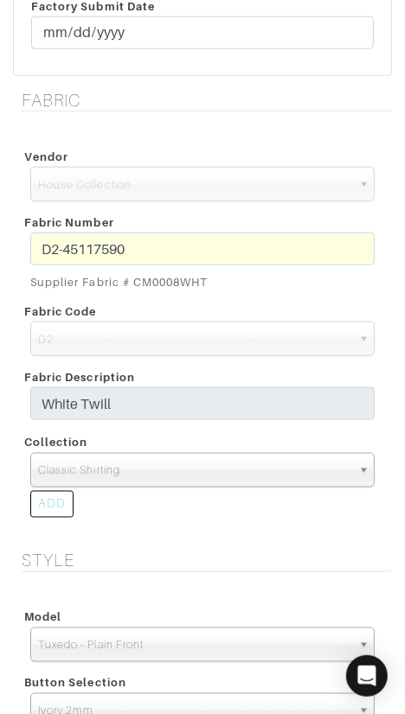
click at [271, 470] on span "Classic Shirting" at bounding box center [194, 471] width 313 height 35
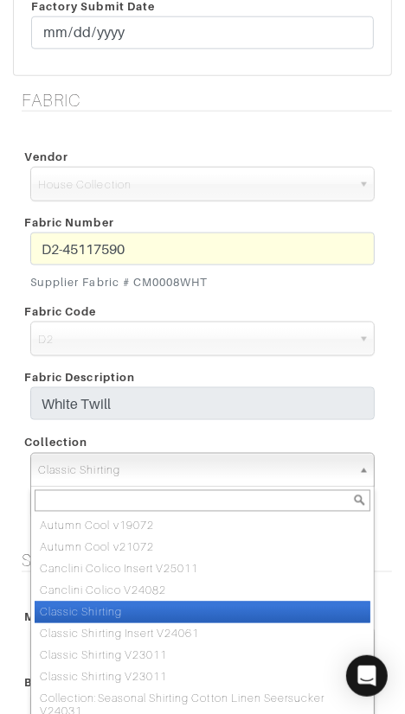
paste input "Classic Shirting V23011"
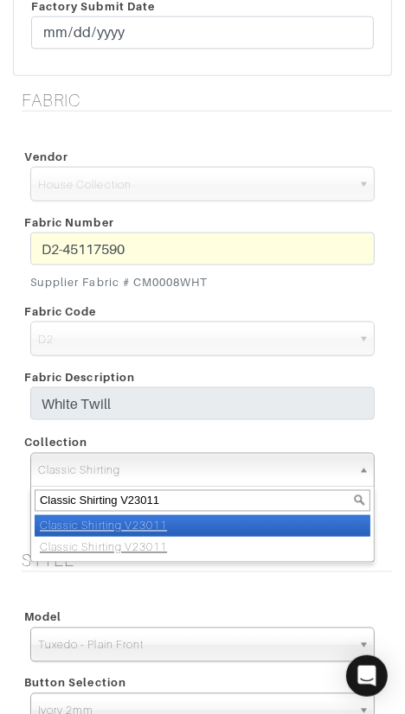
type input "Classic Shirting V23011"
click at [271, 526] on li "Classic Shirting V23011" at bounding box center [202, 526] width 335 height 22
select select "883"
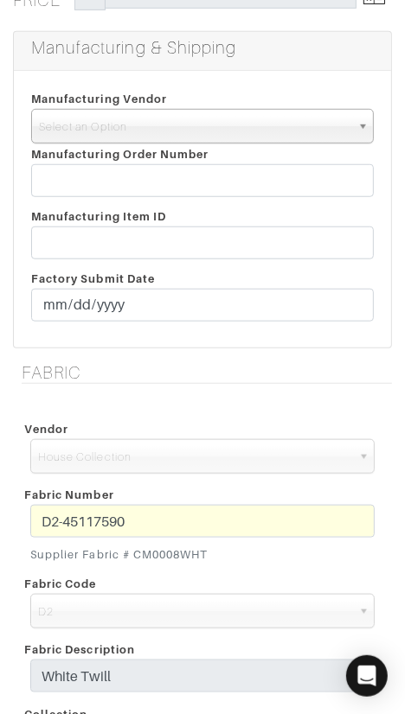
scroll to position [388, 0]
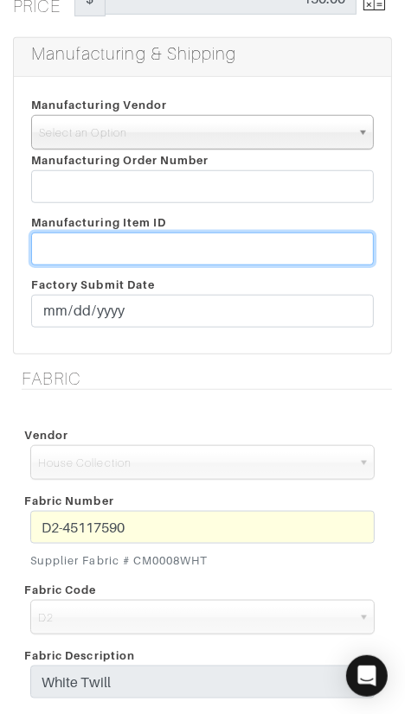
click at [174, 240] on input "text" at bounding box center [202, 249] width 342 height 33
paste input "T2-1793950."
type input "T2-1793950"
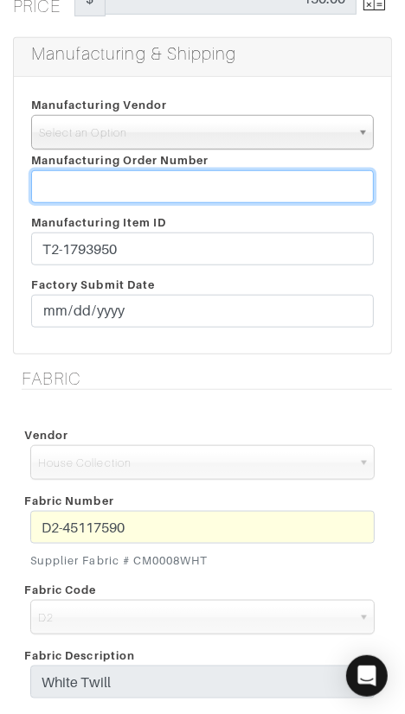
click at [215, 182] on input "text" at bounding box center [202, 186] width 342 height 33
paste input "818758"
type input "818758"
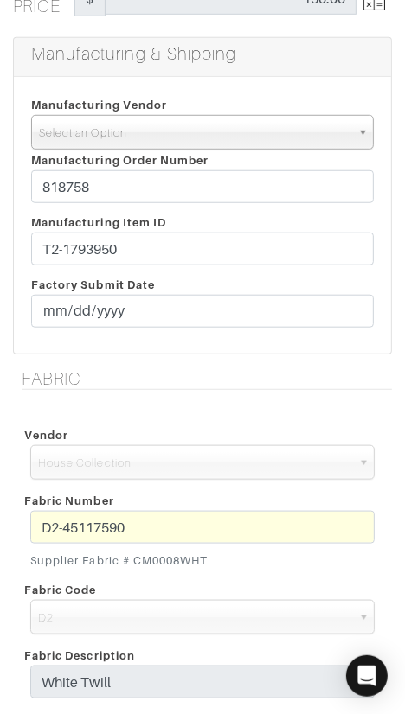
click at [175, 131] on span "Select an Option" at bounding box center [194, 133] width 311 height 35
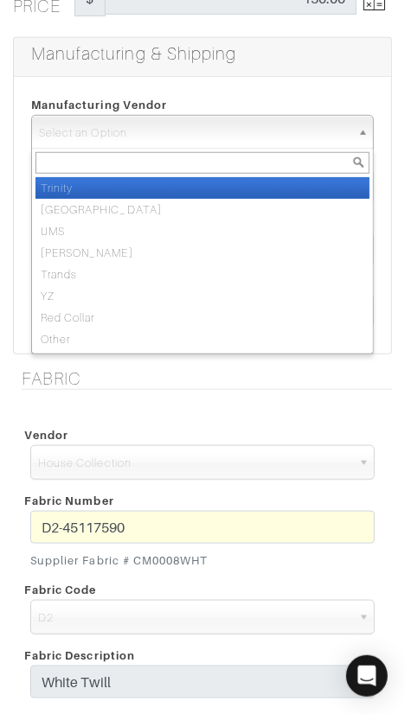
drag, startPoint x: 174, startPoint y: 183, endPoint x: 176, endPoint y: 160, distance: 23.5
click at [174, 183] on li "Trinity" at bounding box center [202, 188] width 334 height 22
select select "1"
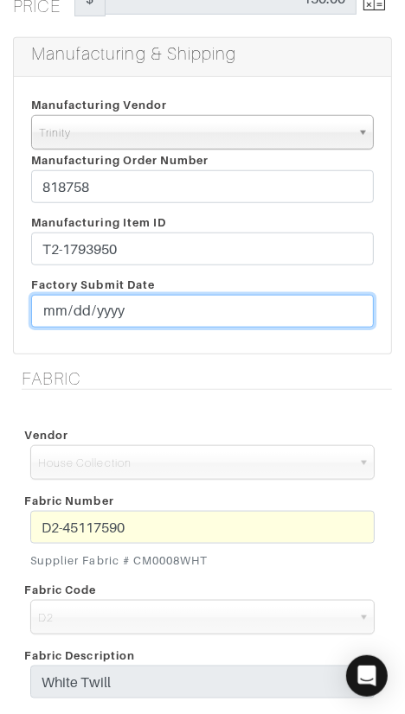
click at [54, 312] on input "date" at bounding box center [202, 311] width 342 height 33
type input "[DATE]"
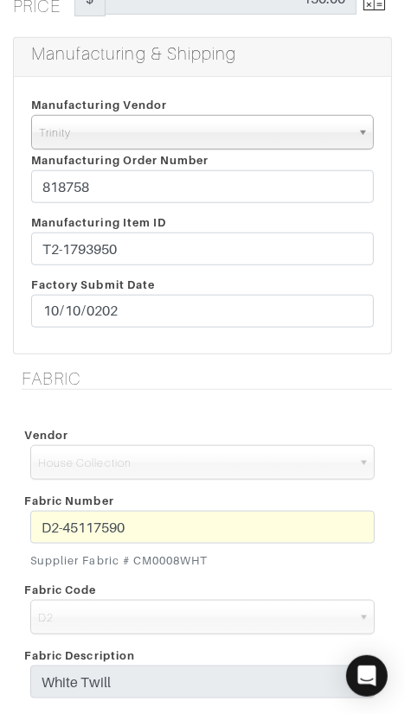
click at [91, 369] on h5 "Fabric" at bounding box center [207, 378] width 370 height 21
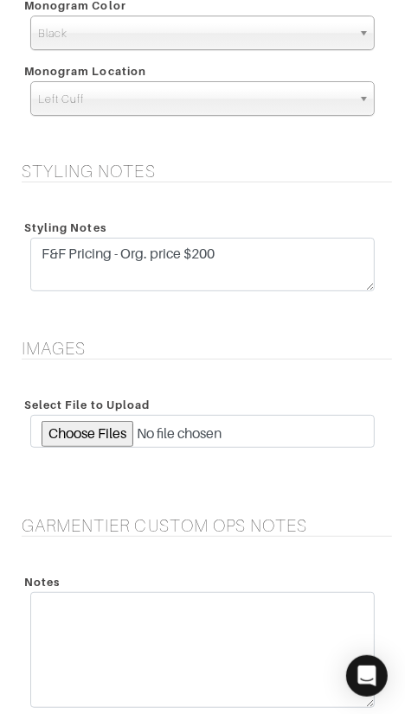
scroll to position [2472, 0]
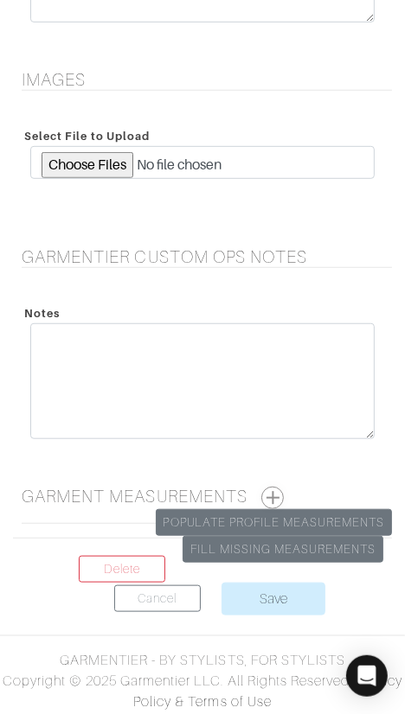
click at [277, 488] on button "button" at bounding box center [272, 498] width 22 height 22
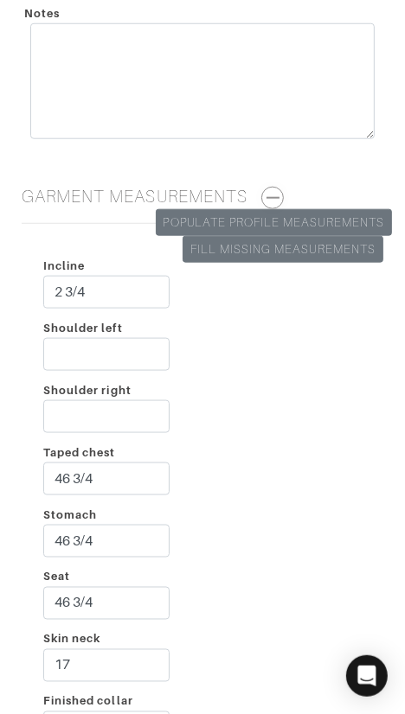
scroll to position [2799, 0]
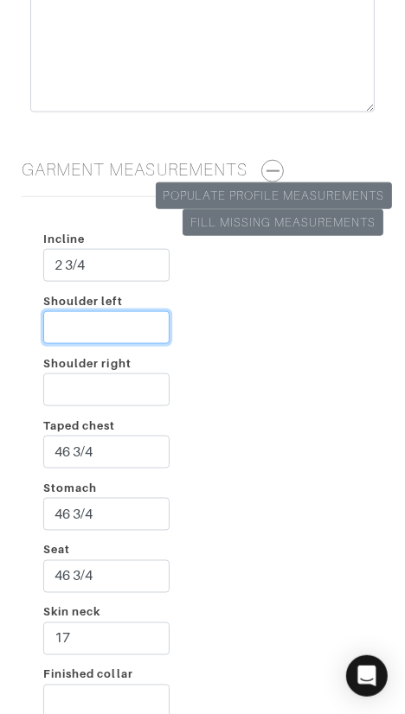
click at [71, 329] on input "Shoulder left" at bounding box center [106, 327] width 126 height 33
type input "3 1/4"
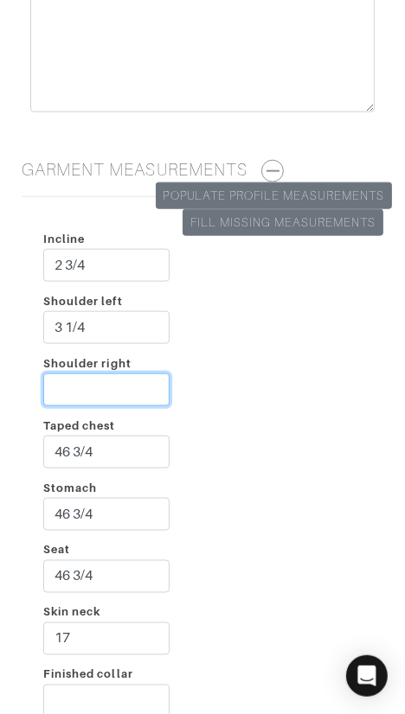
click at [118, 383] on input "Shoulder right" at bounding box center [106, 389] width 126 height 33
type input "3"
drag, startPoint x: 259, startPoint y: 376, endPoint x: 255, endPoint y: 389, distance: 13.7
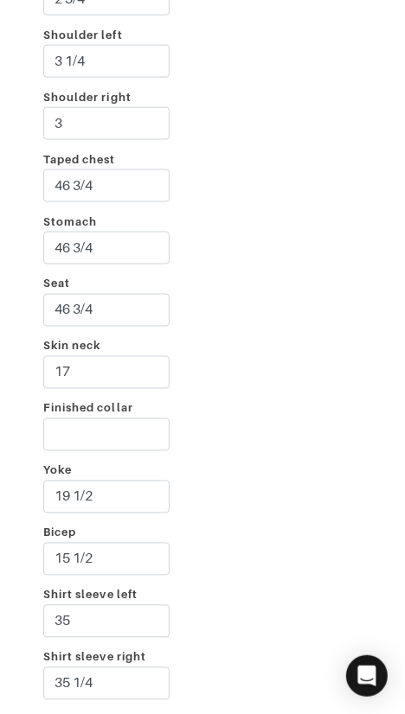
scroll to position [3077, 0]
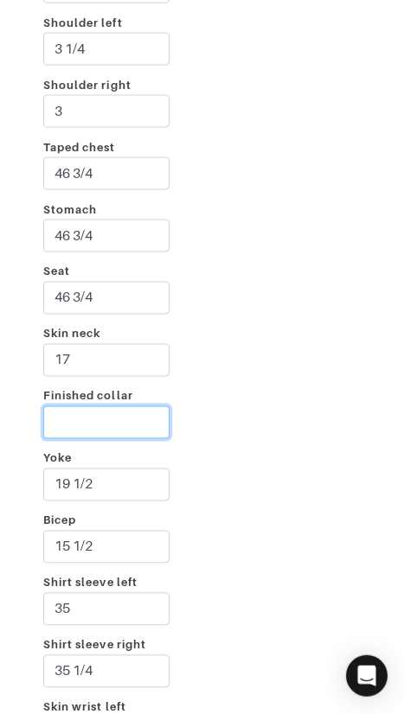
click at [126, 413] on input "Finished collar" at bounding box center [106, 422] width 126 height 33
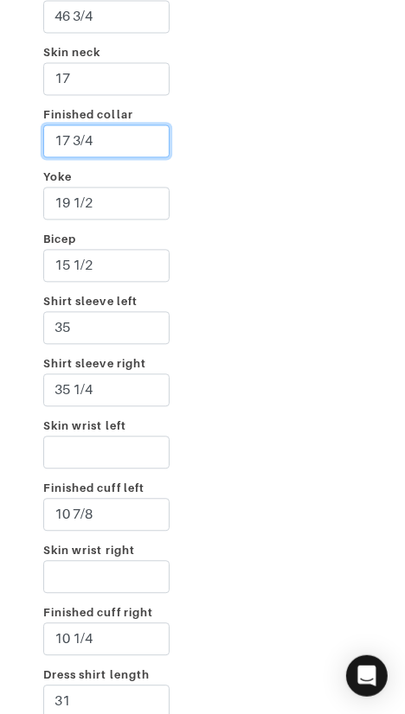
scroll to position [3360, 0]
type input "17 3/4"
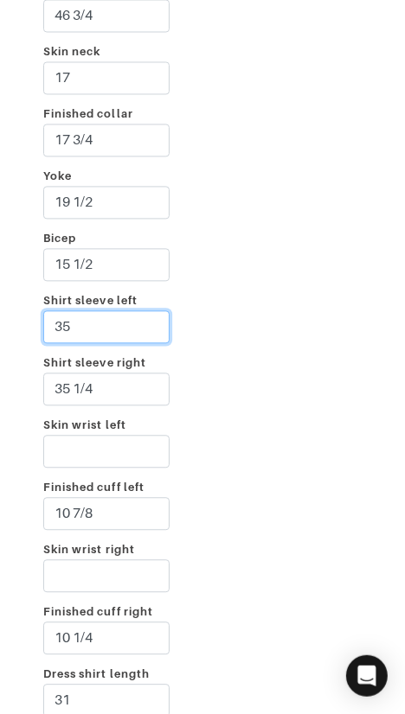
click at [125, 322] on input "35" at bounding box center [106, 326] width 126 height 33
type input "36"
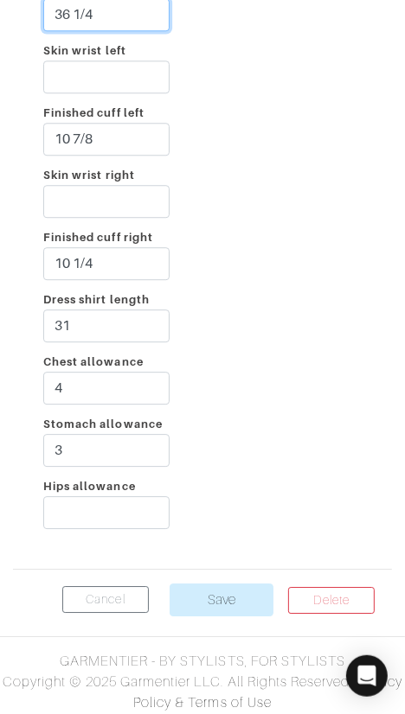
scroll to position [3735, 0]
type input "36 1/4"
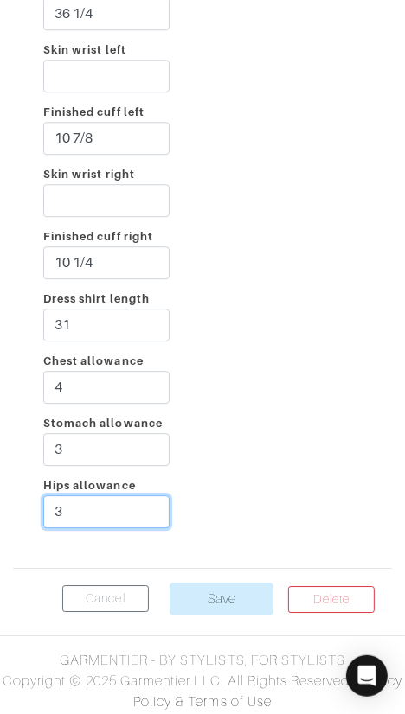
click at [122, 506] on input "3" at bounding box center [106, 511] width 126 height 33
type input "3"
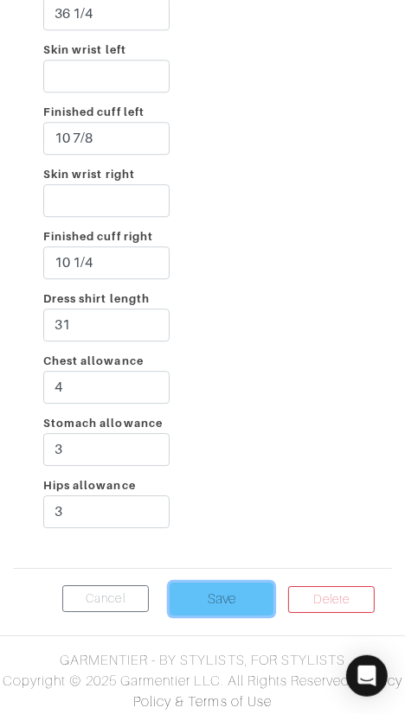
click at [211, 583] on input "Save" at bounding box center [221, 599] width 104 height 33
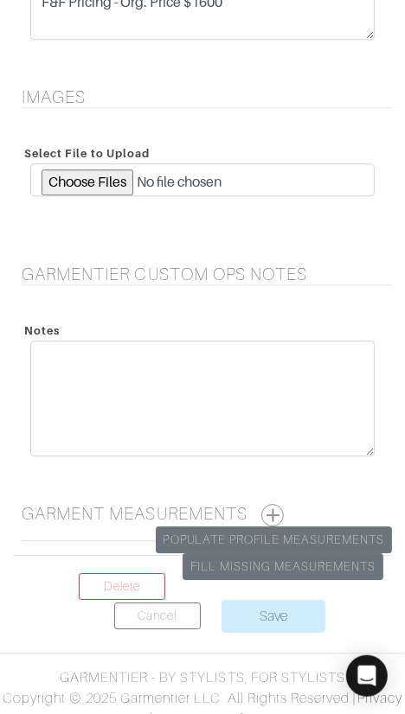
scroll to position [3775, 0]
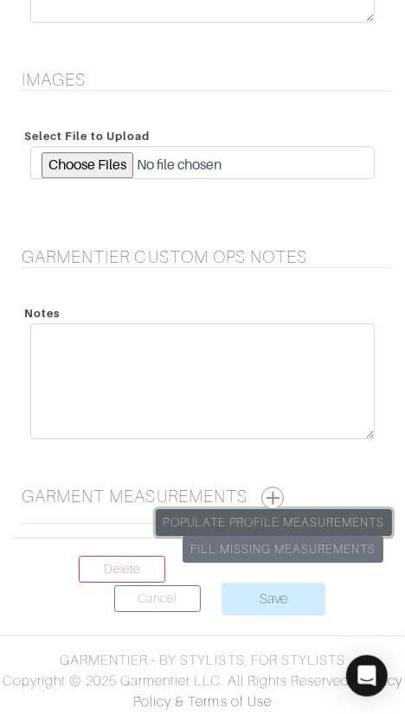
click at [275, 509] on link "Populate Profile Measurements" at bounding box center [274, 522] width 236 height 27
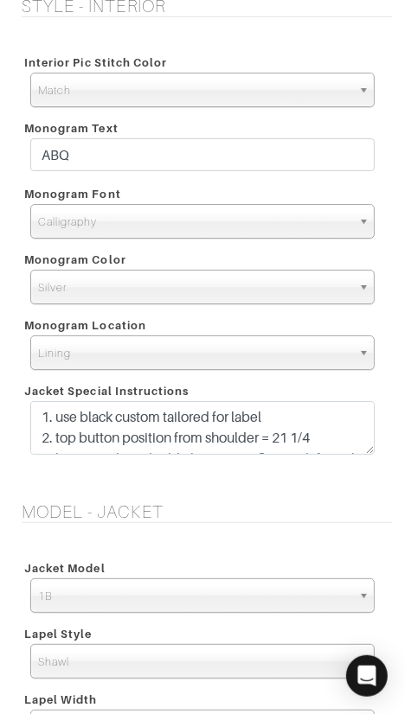
scroll to position [2073, 0]
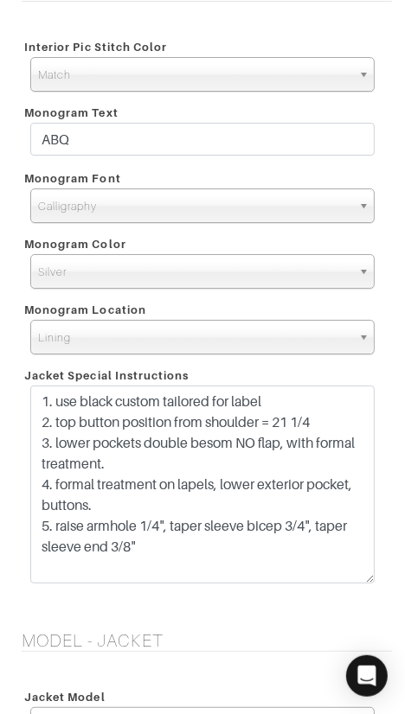
drag, startPoint x: 369, startPoint y: 433, endPoint x: 355, endPoint y: 577, distance: 145.0
click at [355, 577] on textarea "1. use black custom tailored for label 2. top button position from shoulder = 2…" at bounding box center [202, 485] width 344 height 198
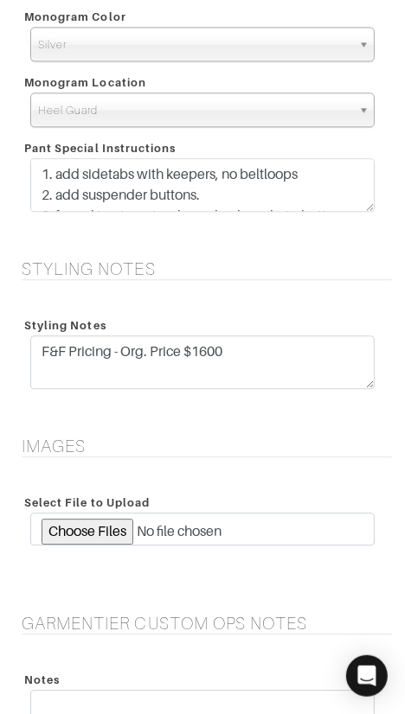
scroll to position [3564, 0]
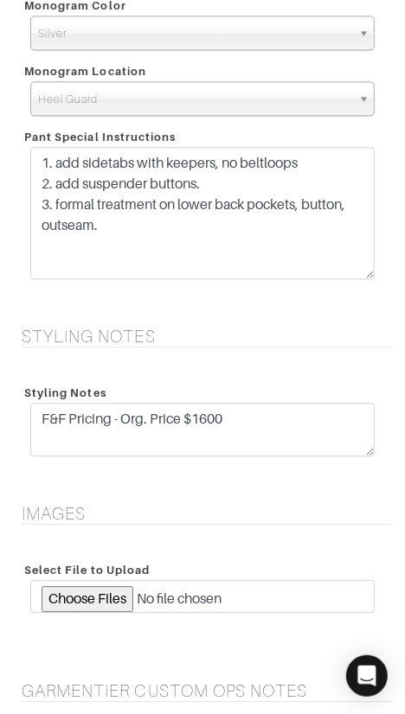
drag, startPoint x: 364, startPoint y: 194, endPoint x: 356, endPoint y: 273, distance: 79.9
click at [356, 273] on textarea "1. add sidetabs with keepers, no beltloops 2. add suspender buttons. 3. formal …" at bounding box center [202, 213] width 344 height 132
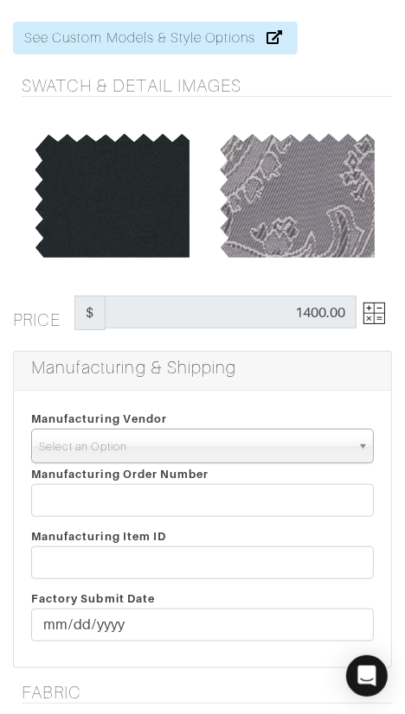
scroll to position [81, 0]
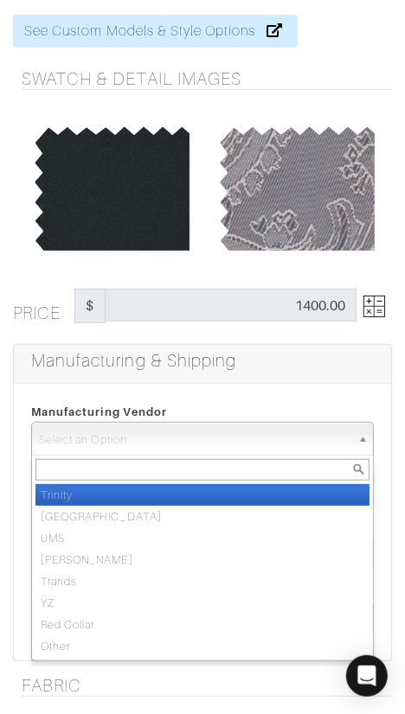
drag, startPoint x: 178, startPoint y: 429, endPoint x: 179, endPoint y: 456, distance: 26.8
click at [178, 429] on span "Select an Option" at bounding box center [194, 440] width 311 height 35
click at [184, 497] on li "Trinity" at bounding box center [202, 495] width 334 height 22
select select "1"
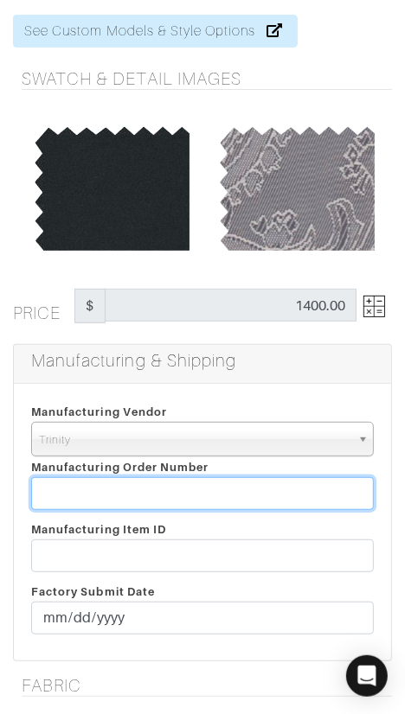
click at [186, 494] on input "text" at bounding box center [202, 493] width 342 height 33
paste input "818758"
type input "818758"
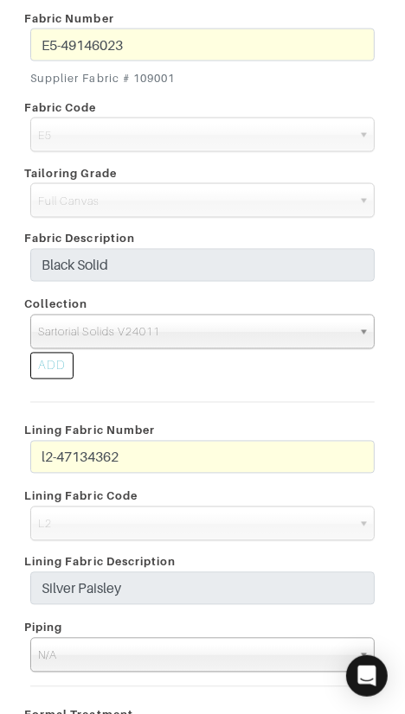
scroll to position [2636, 0]
click at [196, 334] on span "Sartorial Solids V24011" at bounding box center [194, 332] width 313 height 35
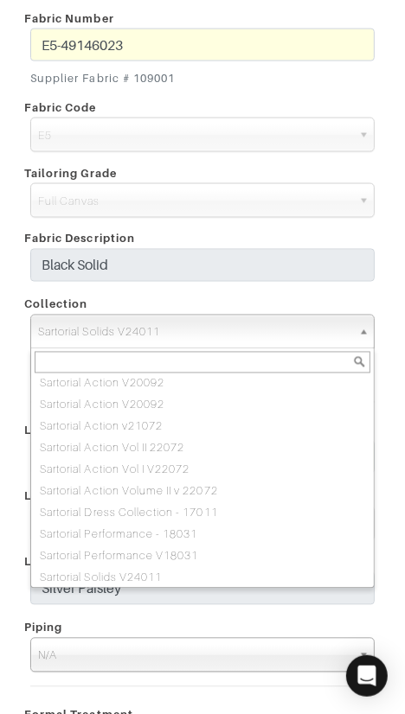
paste input "Celebration Formal and Destination V24082"
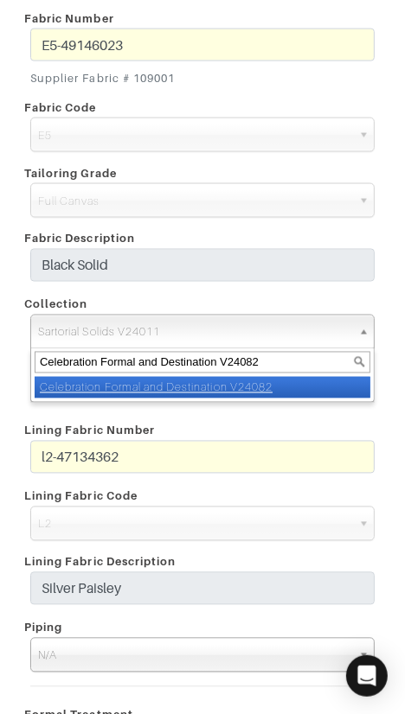
scroll to position [0, 0]
type input "Celebration Formal and Destination V24082"
drag, startPoint x: 272, startPoint y: 381, endPoint x: 315, endPoint y: 379, distance: 42.4
click at [272, 381] on em "Celebration Formal and Destination V24082" at bounding box center [156, 387] width 233 height 13
select select "1024"
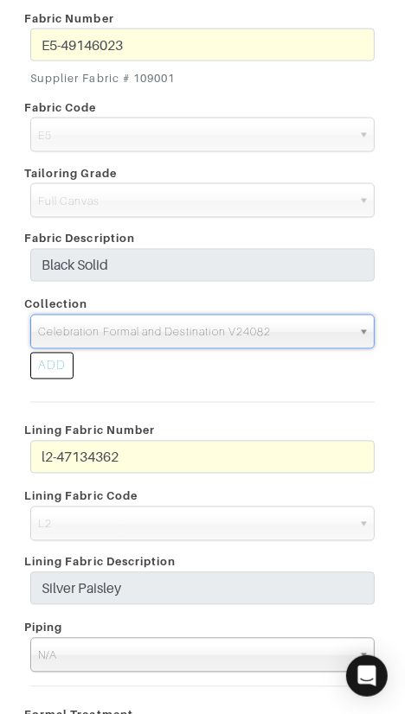
click at [342, 363] on div "ADD" at bounding box center [202, 368] width 370 height 39
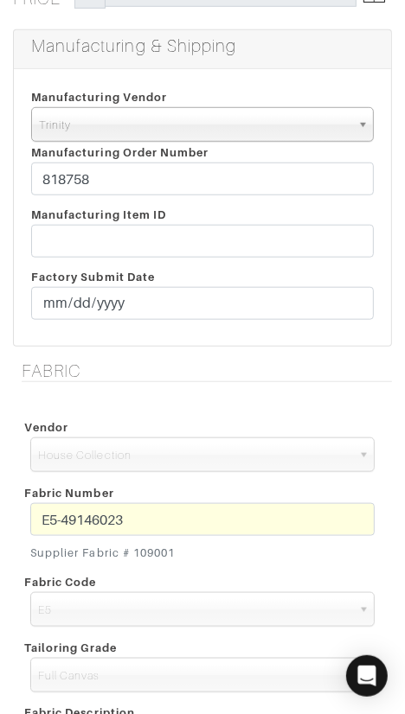
scroll to position [395, 0]
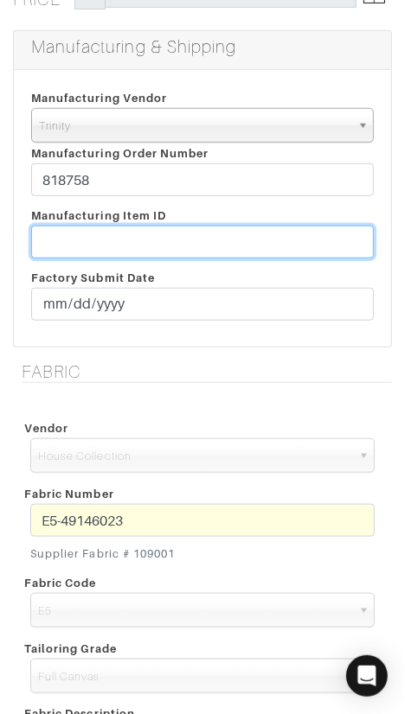
click at [204, 237] on input "text" at bounding box center [202, 242] width 342 height 33
paste input "T2-1793954"
type input "T2-1793954"
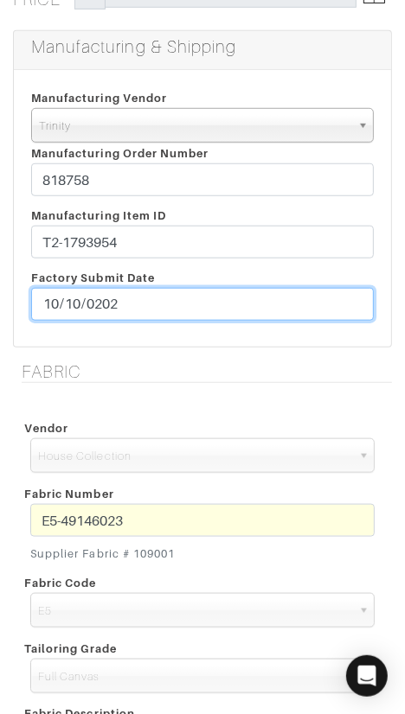
type input "[DATE]"
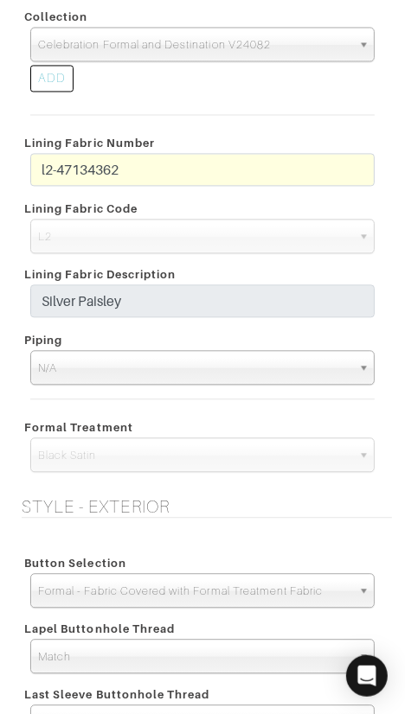
scroll to position [1116, 0]
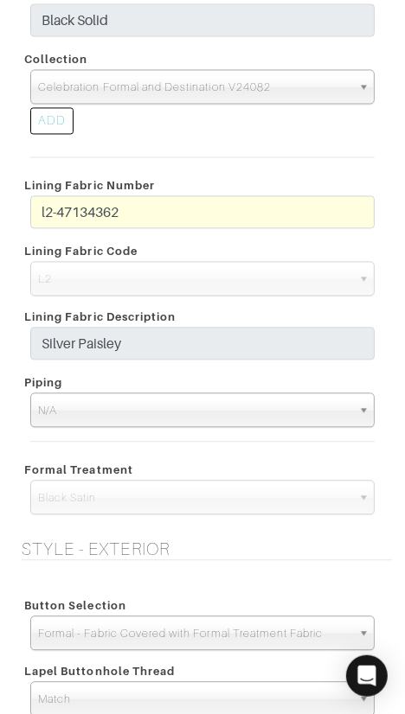
click at [41, 10] on div "Vendor Zegna Scabal Loro Piana Gladson Dormeuil House Collection London Marzoni…" at bounding box center [202, 107] width 379 height 863
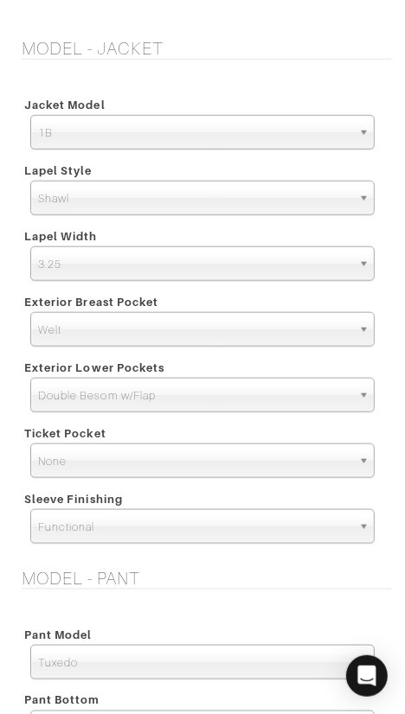
scroll to position [3998, 0]
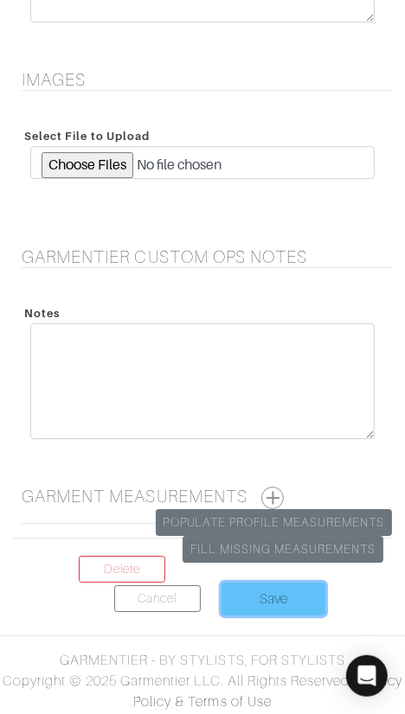
drag, startPoint x: 280, startPoint y: 591, endPoint x: 304, endPoint y: 583, distance: 25.7
click at [281, 591] on input "Save" at bounding box center [273, 599] width 104 height 33
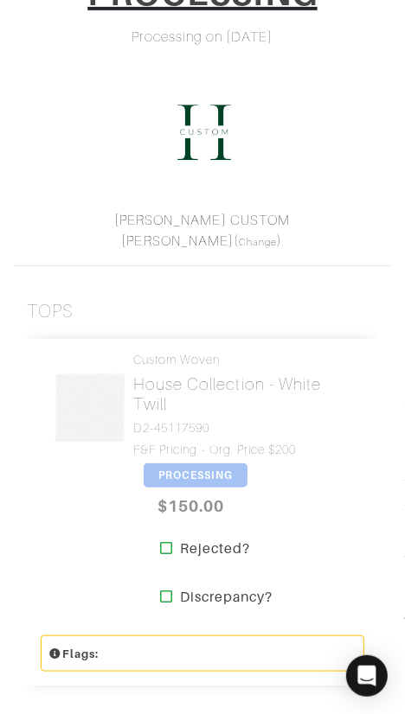
scroll to position [296, 0]
click at [188, 468] on span "PROCESSING" at bounding box center [195, 474] width 104 height 24
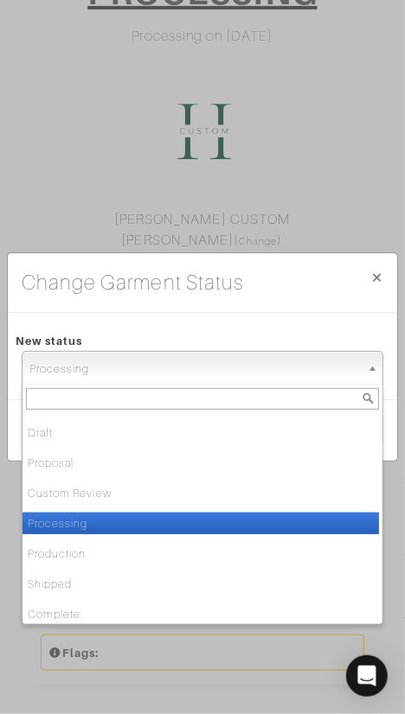
click at [217, 374] on span "Processing" at bounding box center [194, 369] width 330 height 35
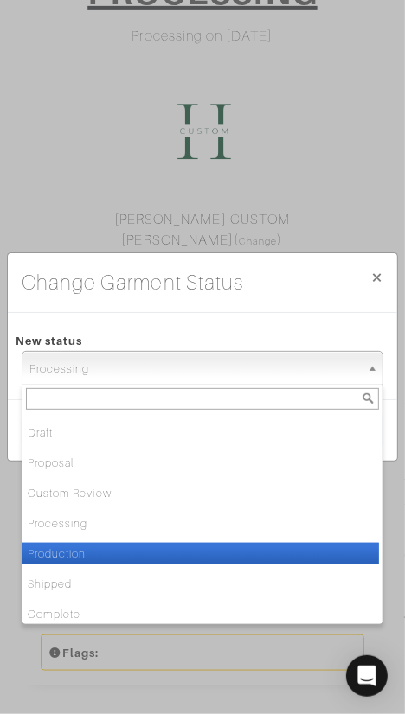
click at [198, 544] on li "Production" at bounding box center [200, 554] width 356 height 22
select select "Production"
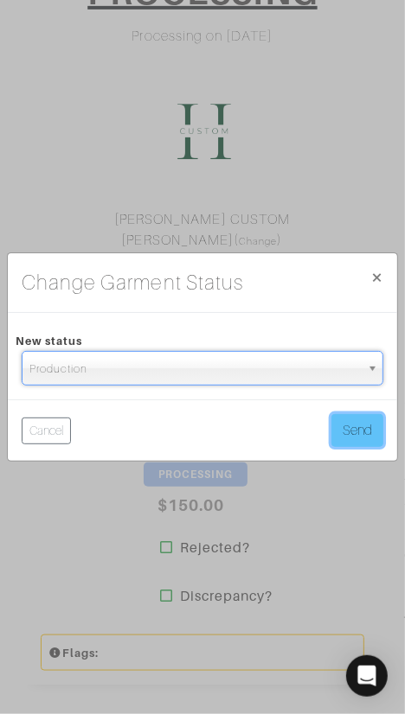
click at [350, 416] on button "Send" at bounding box center [357, 430] width 52 height 33
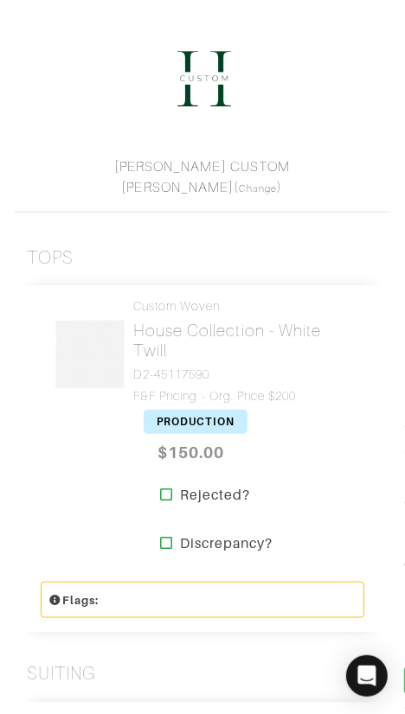
scroll to position [351, 0]
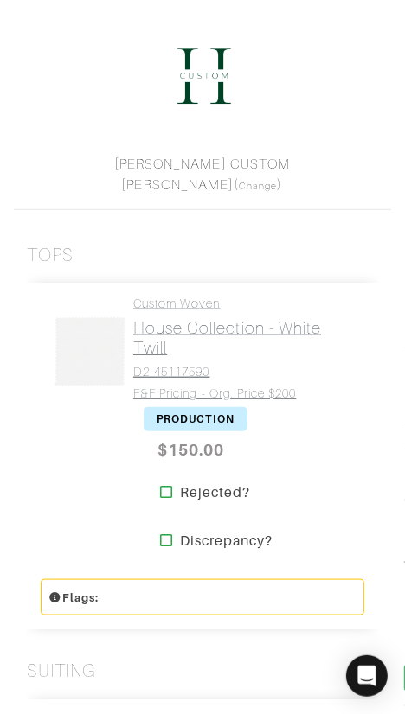
click at [144, 354] on h2 "House Collection - White Twill" at bounding box center [242, 338] width 218 height 40
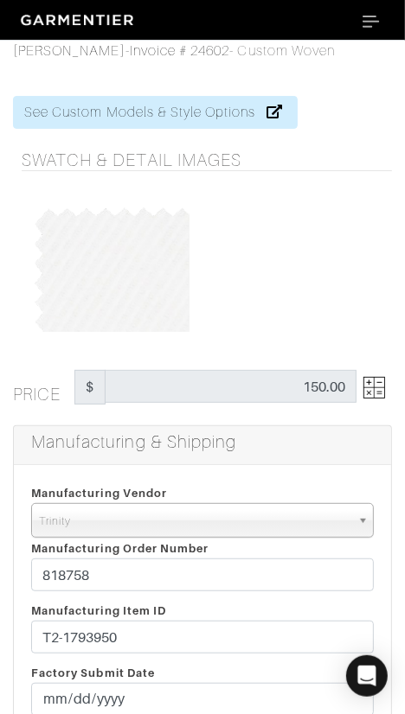
click at [372, 384] on img at bounding box center [374, 388] width 22 height 22
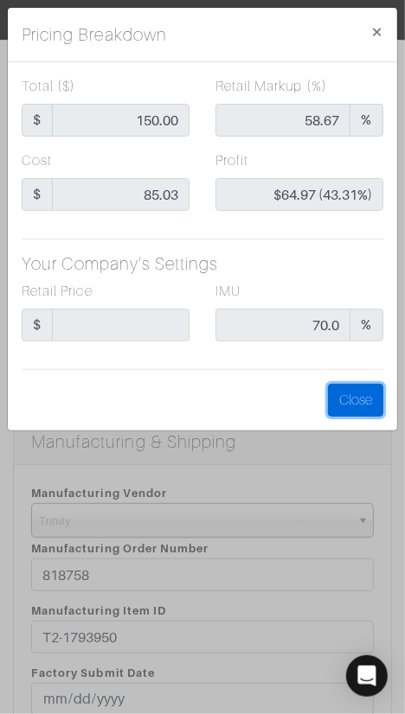
click at [372, 384] on button "Close" at bounding box center [355, 400] width 55 height 33
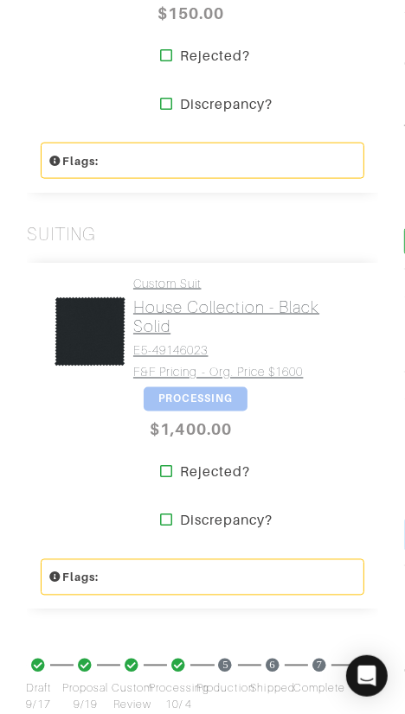
scroll to position [788, 0]
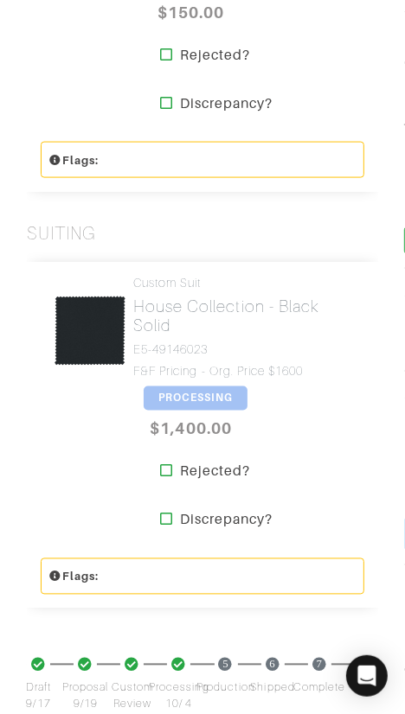
click at [209, 400] on span "PROCESSING" at bounding box center [195, 398] width 104 height 24
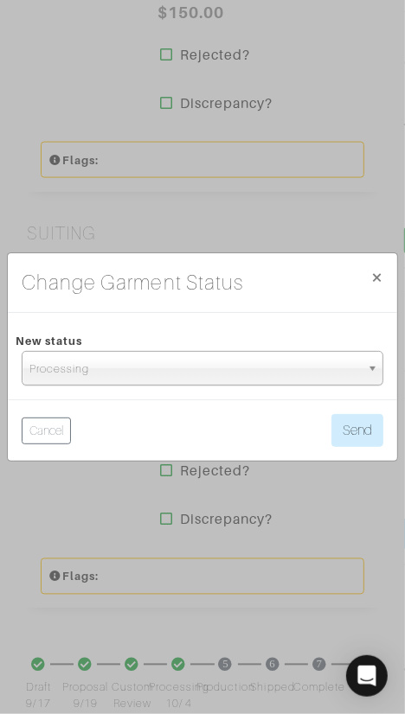
click at [309, 199] on div "Change Garment Status × Close New status Draft Proposal Custom Review Processin…" at bounding box center [202, 357] width 405 height 714
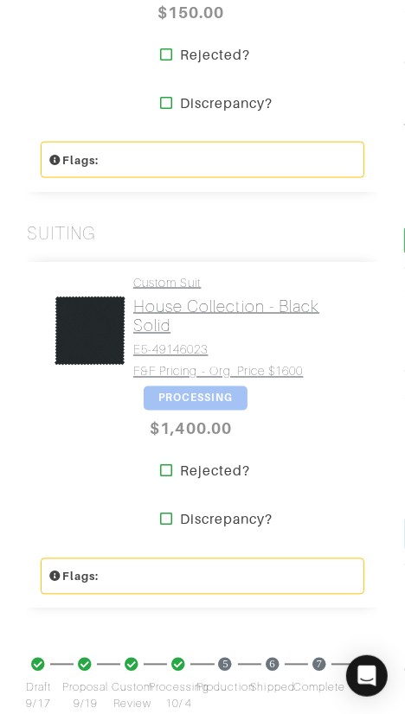
click at [247, 305] on h2 "House Collection - Black Solid" at bounding box center [242, 316] width 218 height 40
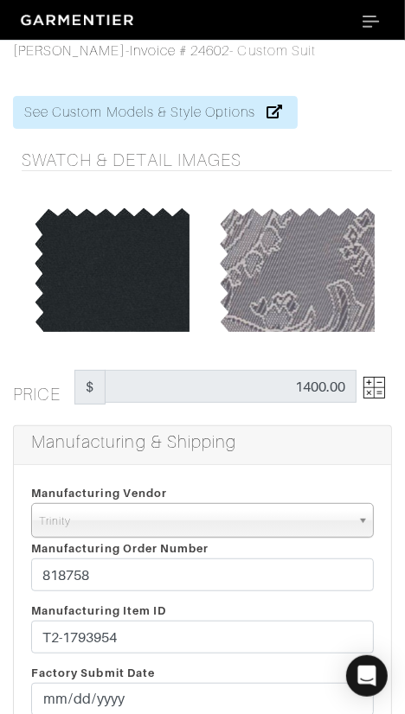
click at [373, 392] on img at bounding box center [374, 388] width 22 height 22
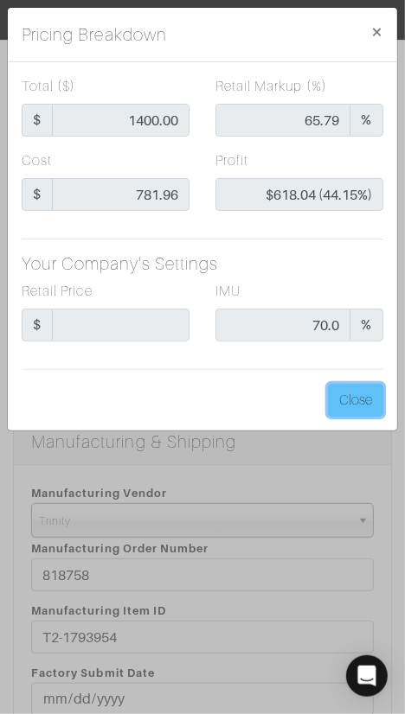
click at [373, 392] on button "Close" at bounding box center [355, 400] width 55 height 33
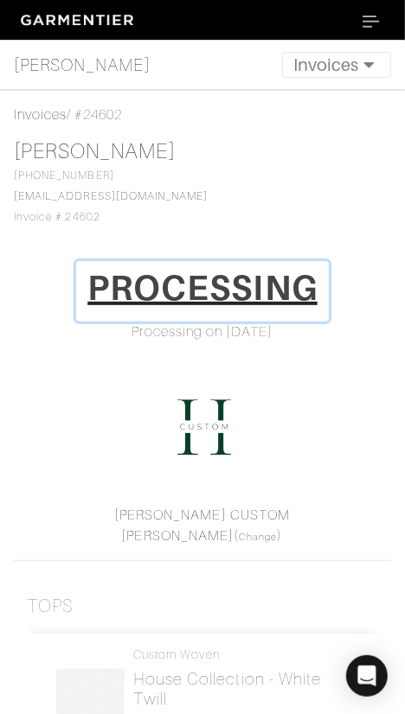
click at [230, 291] on h1 "PROCESSING" at bounding box center [202, 287] width 230 height 41
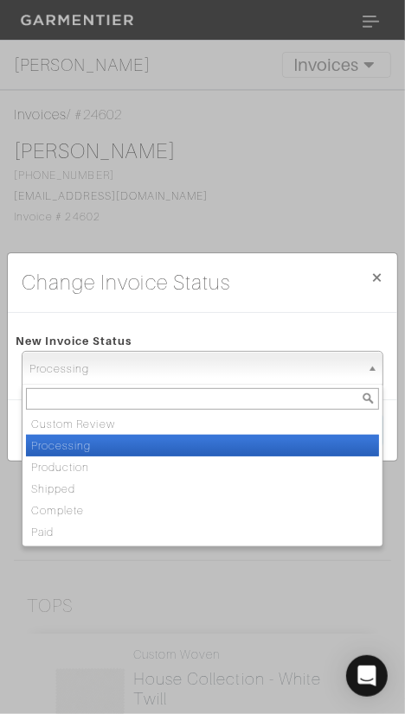
drag, startPoint x: 228, startPoint y: 372, endPoint x: 230, endPoint y: 432, distance: 60.5
click at [229, 379] on span "Processing" at bounding box center [194, 369] width 330 height 35
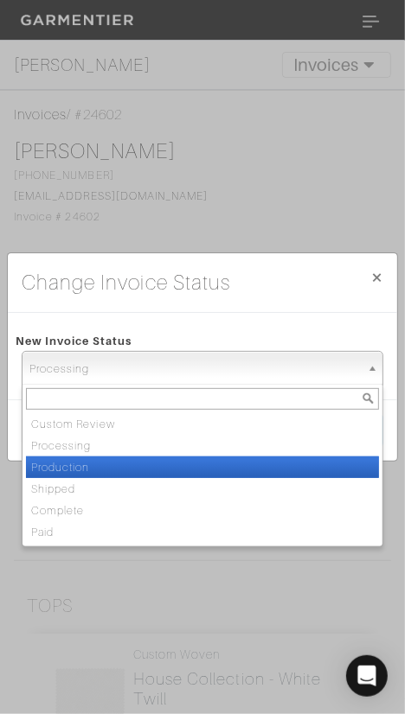
click at [229, 468] on li "Production" at bounding box center [202, 467] width 353 height 22
select select "Production"
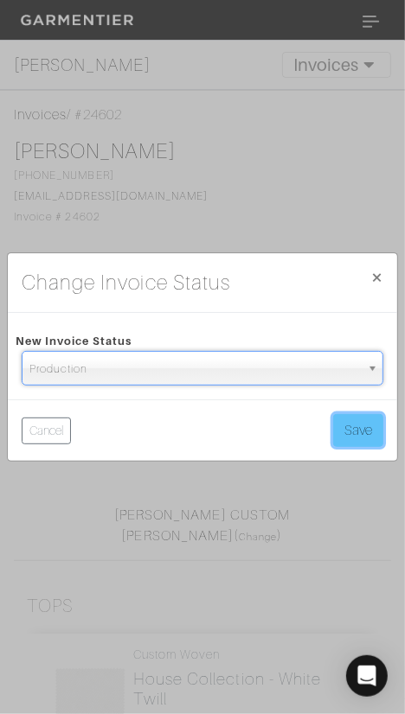
click at [359, 432] on button "Save" at bounding box center [358, 430] width 50 height 33
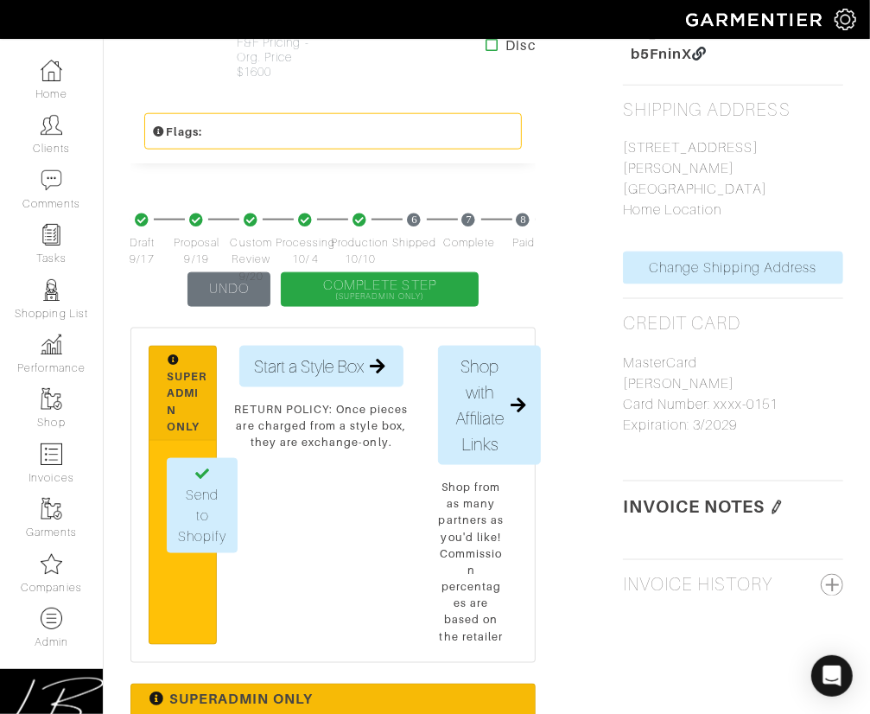
scroll to position [851, 0]
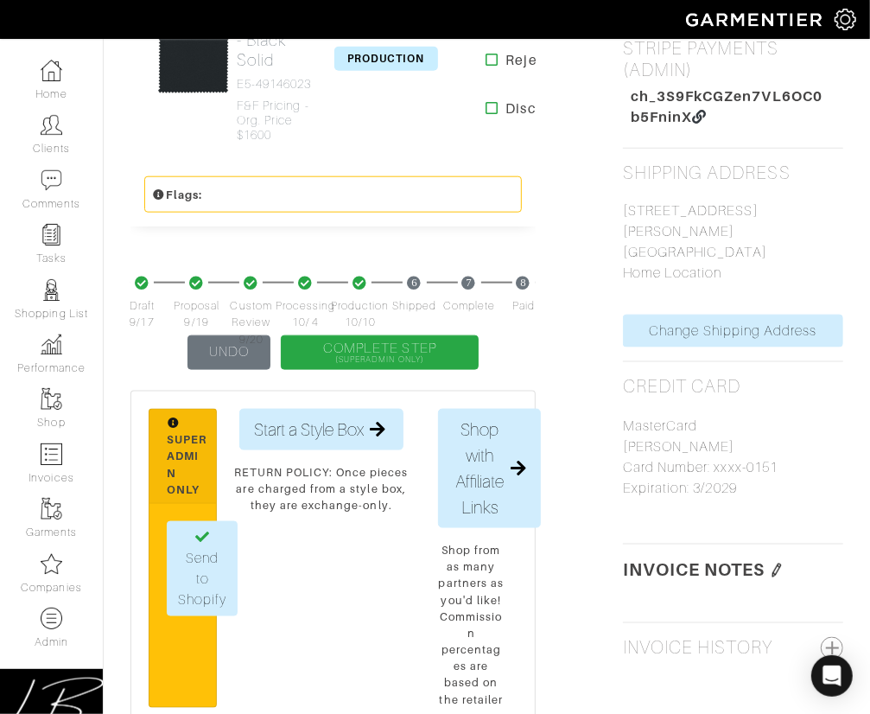
click at [404, 564] on img at bounding box center [777, 571] width 14 height 14
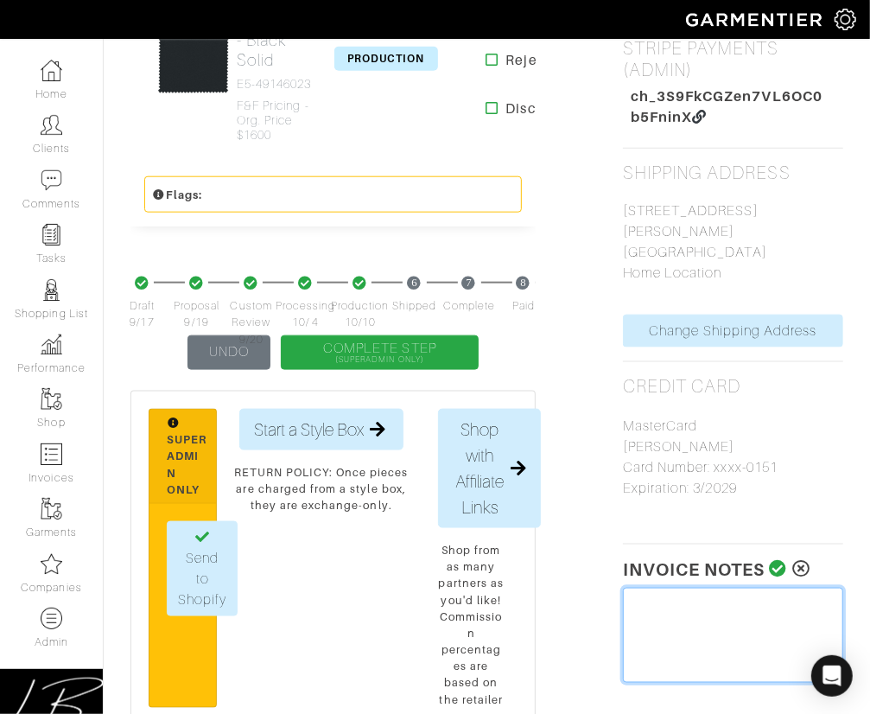
click at [404, 594] on textarea at bounding box center [733, 635] width 220 height 95
type textarea "Tariff Surcharge: $24"
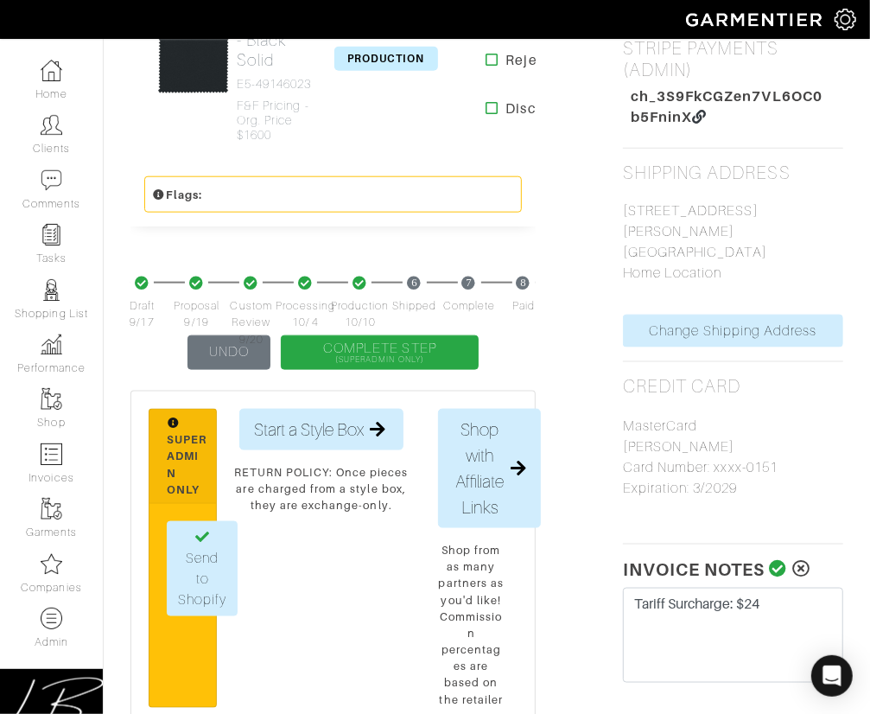
click at [404, 560] on icon at bounding box center [779, 568] width 18 height 17
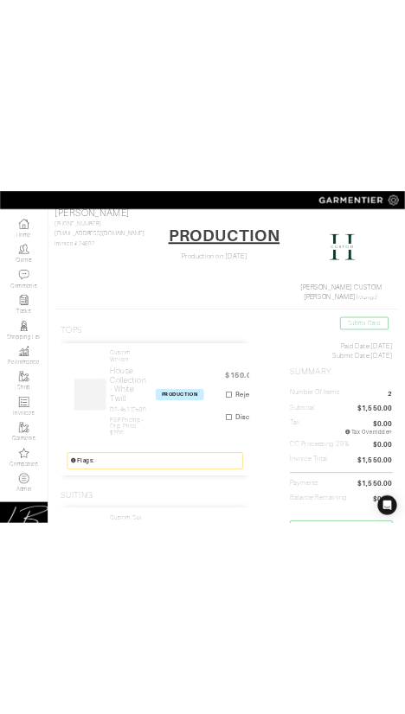
scroll to position [0, 0]
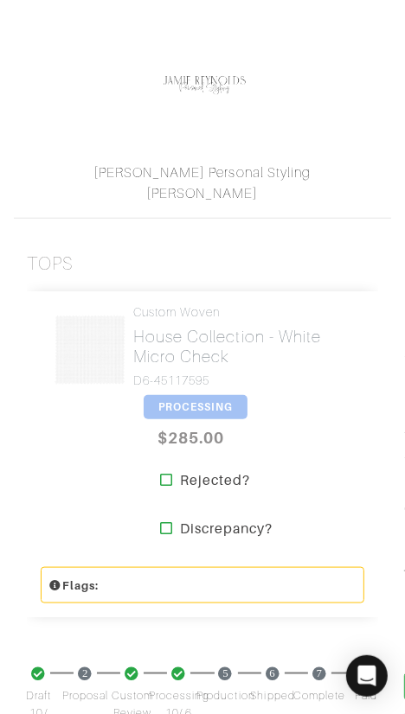
scroll to position [344, 0]
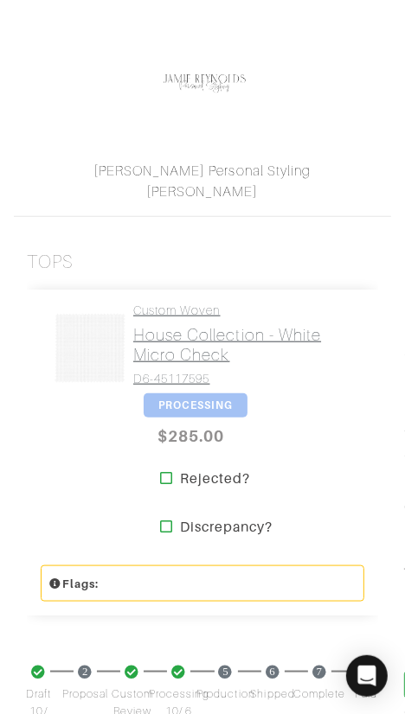
click at [184, 331] on h2 "House Collection - White Micro Check" at bounding box center [242, 345] width 218 height 40
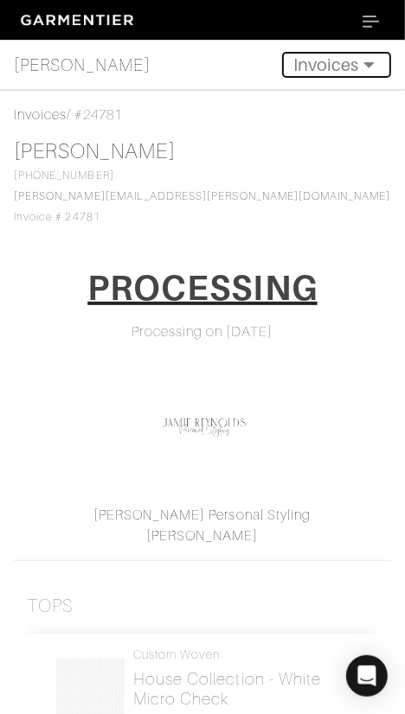
click at [336, 62] on button "Invoices" at bounding box center [336, 65] width 109 height 26
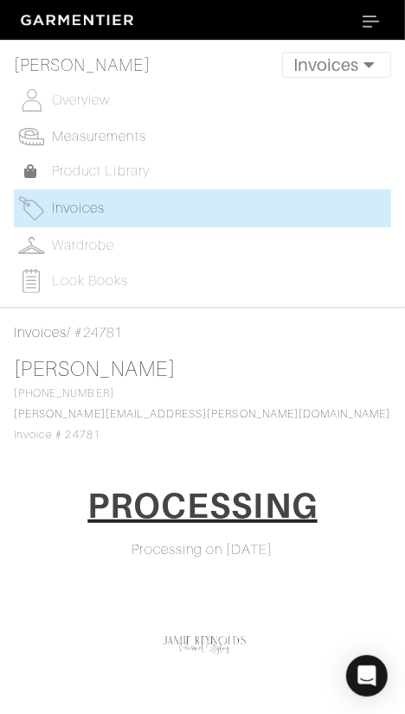
click at [145, 143] on span "Measurements" at bounding box center [99, 137] width 94 height 16
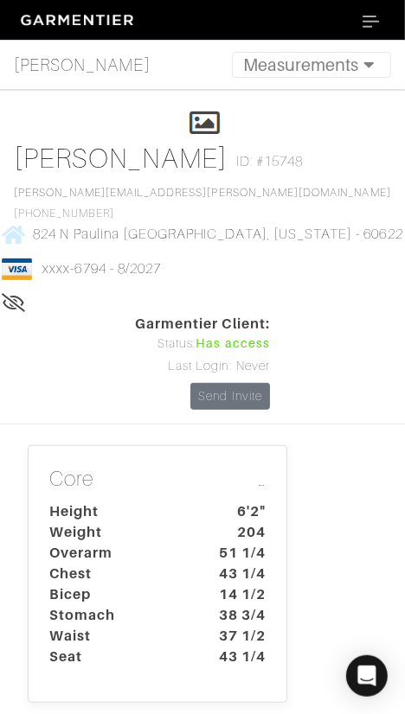
scroll to position [413, 0]
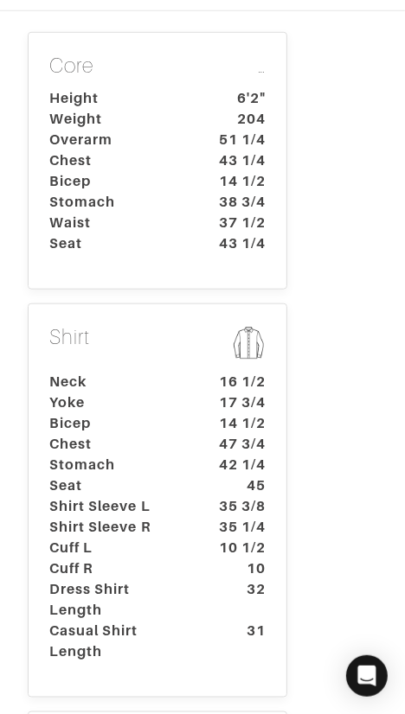
click at [176, 372] on dl "Neck 16 1/2 Yoke 17 3/4 Bicep 14 1/2 Chest 47 3/4 Stomach 42 1/4 Seat 45 Shirt …" at bounding box center [157, 517] width 242 height 290
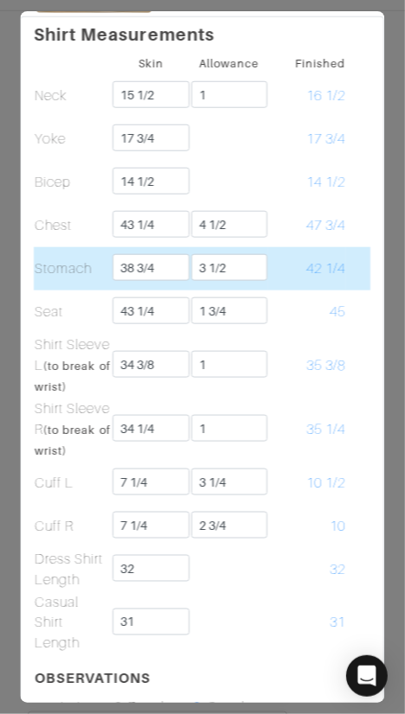
scroll to position [515, 0]
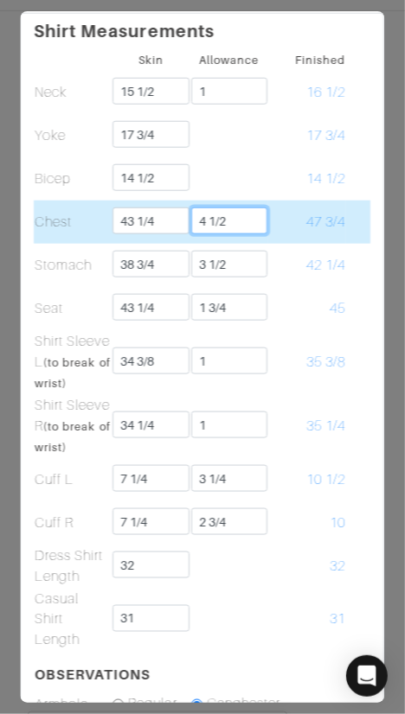
drag, startPoint x: 241, startPoint y: 218, endPoint x: 241, endPoint y: 233, distance: 15.6
click at [241, 218] on input "4 1/2" at bounding box center [229, 220] width 76 height 27
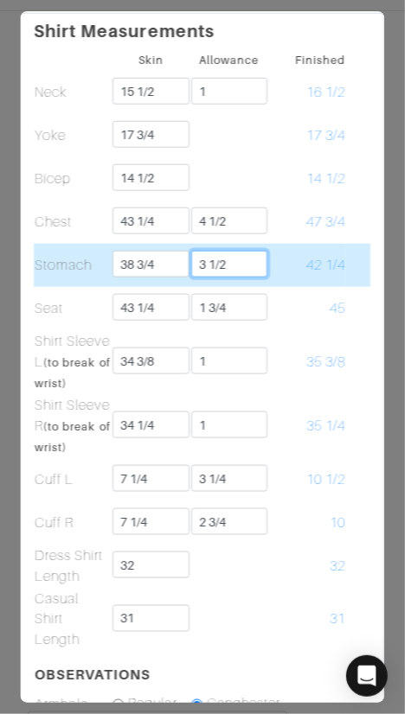
click at [249, 273] on input "3 1/2" at bounding box center [229, 264] width 76 height 27
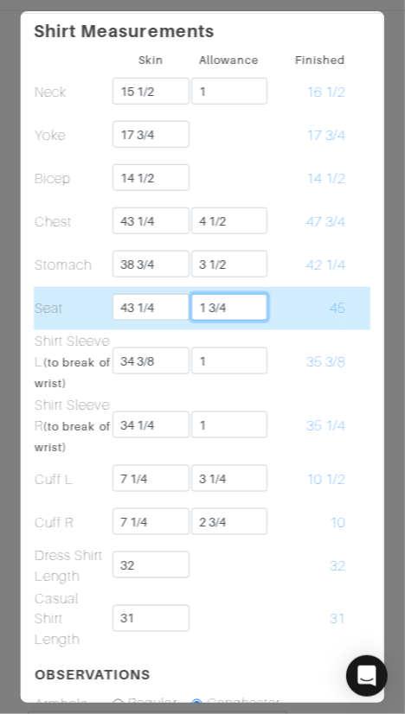
click at [249, 300] on input "1 3/4" at bounding box center [229, 307] width 76 height 27
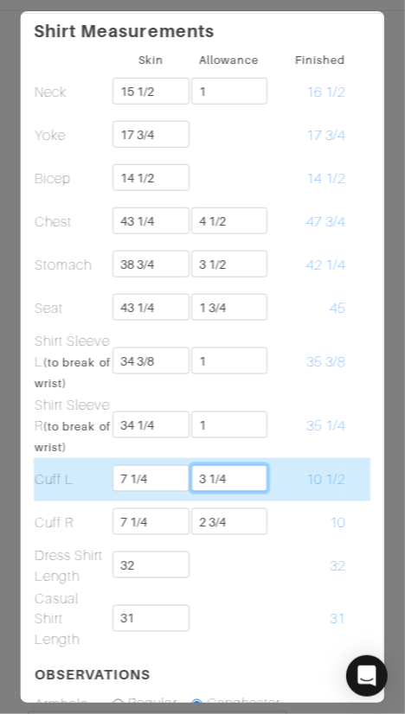
click at [252, 470] on input "3 1/4" at bounding box center [229, 478] width 76 height 27
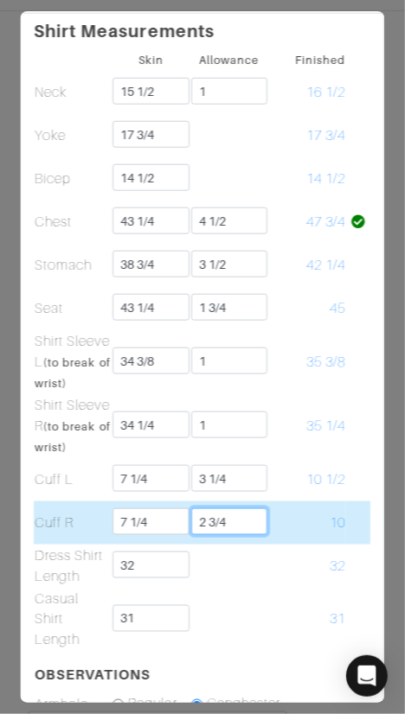
click at [252, 519] on input "2 3/4" at bounding box center [229, 521] width 76 height 27
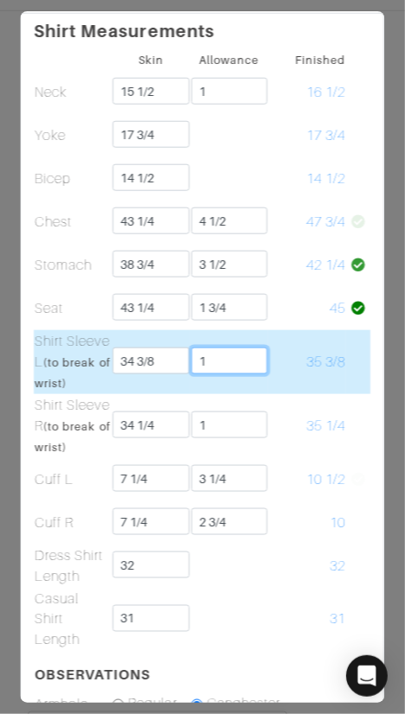
click at [253, 353] on input "1" at bounding box center [229, 360] width 76 height 27
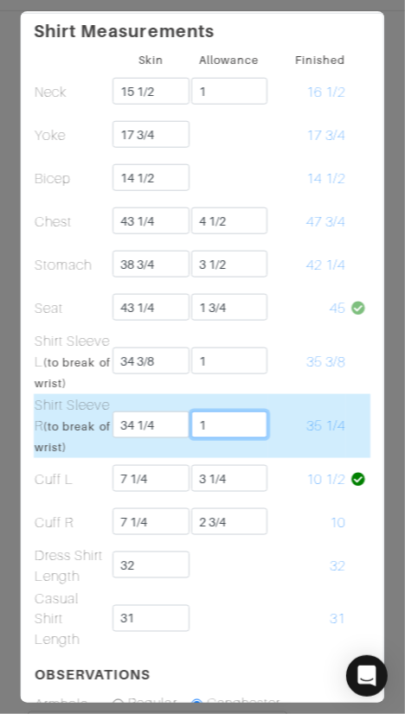
click at [205, 414] on input "1" at bounding box center [229, 424] width 76 height 27
click at [293, 394] on td "35 1/4" at bounding box center [307, 426] width 78 height 64
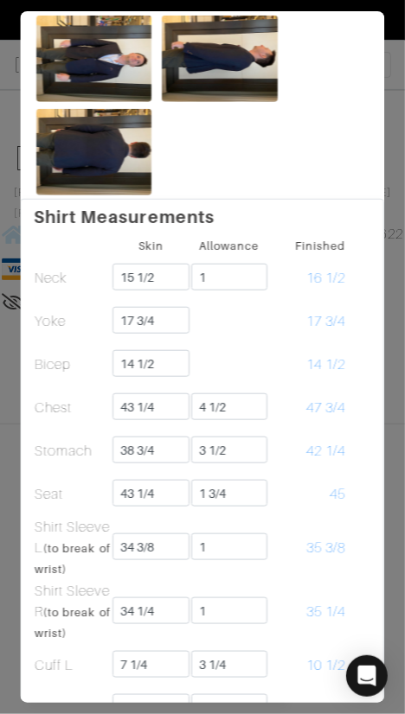
scroll to position [0, 0]
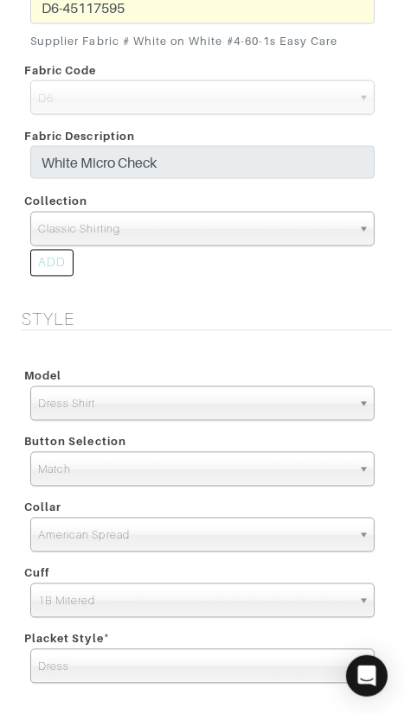
scroll to position [2472, 0]
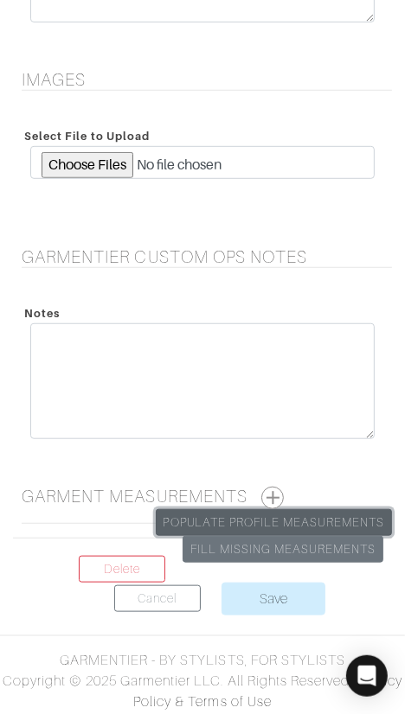
click at [307, 515] on link "Populate Profile Measurements" at bounding box center [274, 522] width 236 height 27
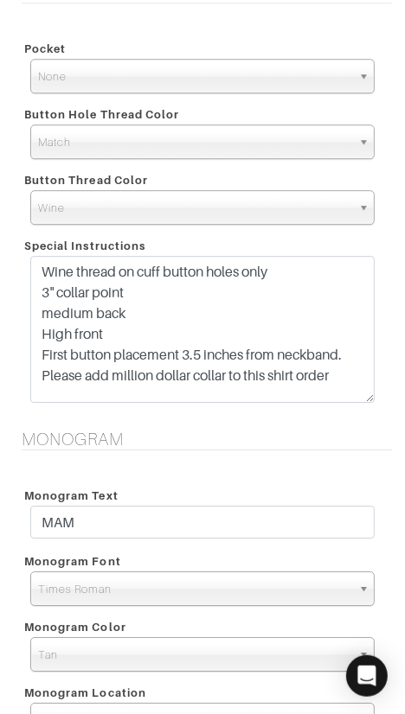
drag, startPoint x: 367, startPoint y: 324, endPoint x: 365, endPoint y: 400, distance: 76.1
click at [365, 398] on textarea "Wine thread on cuff button holes only 3" collar point medium back High front Fi…" at bounding box center [202, 329] width 344 height 147
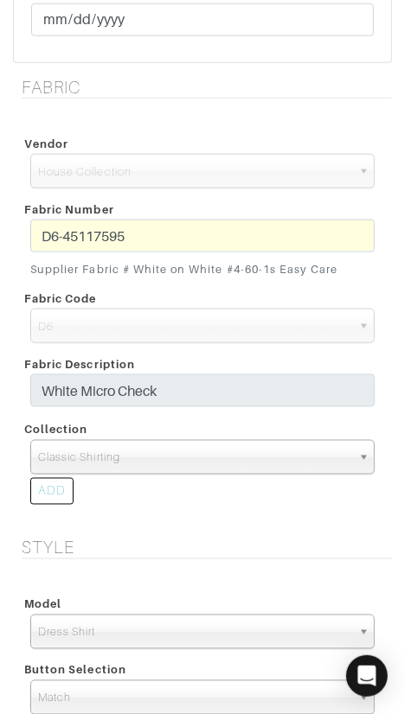
scroll to position [739, 0]
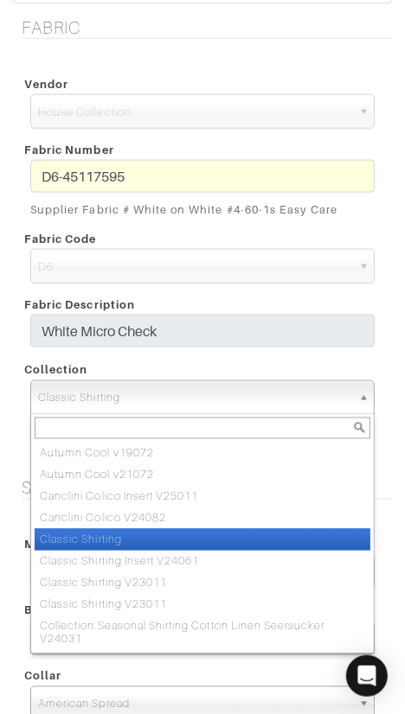
click at [219, 391] on span "Classic Shirting" at bounding box center [194, 398] width 313 height 35
paste input "Classic Shirting V23011"
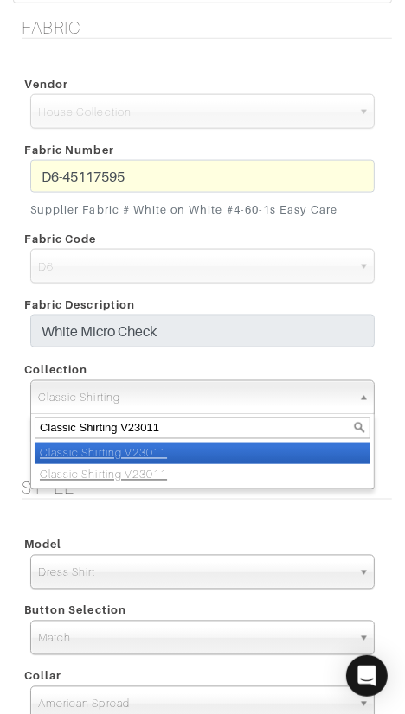
type input "Classic Shirting V23011"
click at [224, 450] on li "Classic Shirting V23011" at bounding box center [202, 454] width 335 height 22
select select "883"
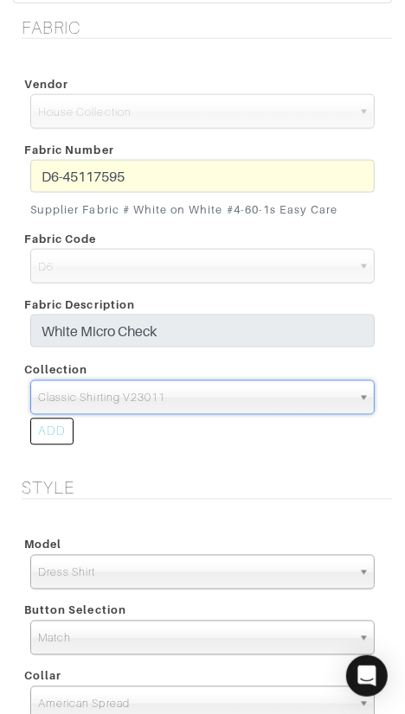
click at [282, 453] on div "Vendor Scabal Loro Piana Gladson Dormeuil House Collection London Marzoni Holla…" at bounding box center [202, 265] width 379 height 425
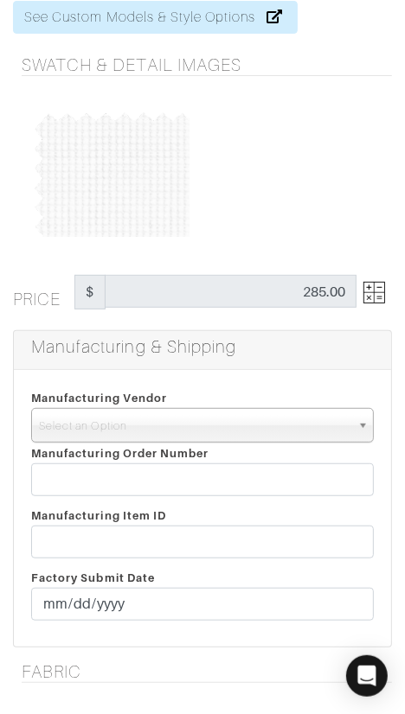
scroll to position [0, 0]
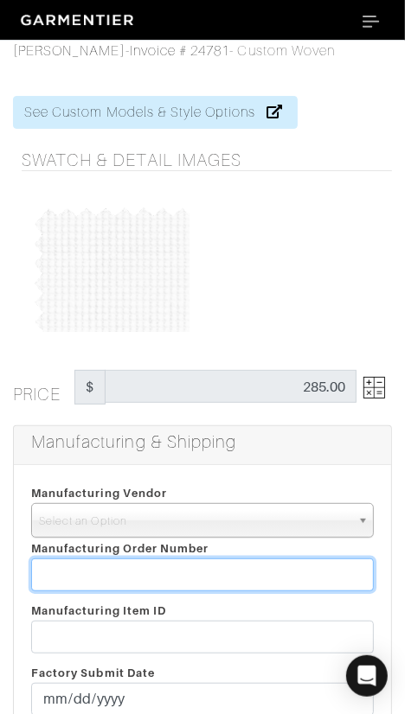
click at [209, 568] on input "text" at bounding box center [202, 574] width 342 height 33
paste input "799958"
type input "799958"
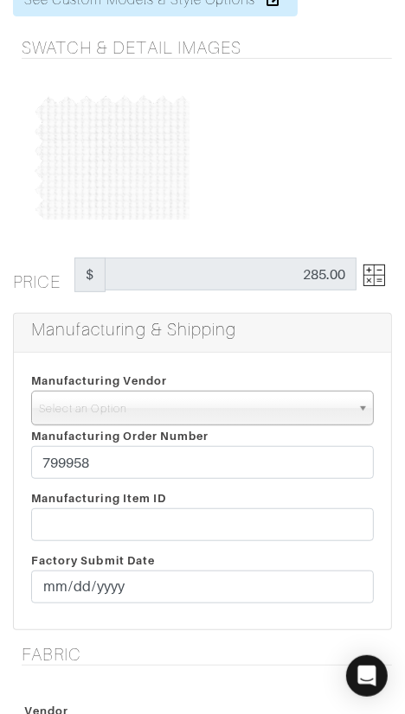
scroll to position [114, 0]
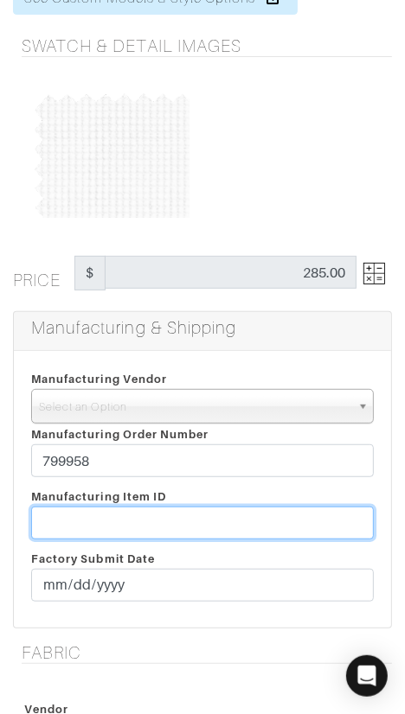
click at [88, 515] on input "text" at bounding box center [202, 523] width 342 height 33
paste input "T2-1793960"
type input "T2-1793960"
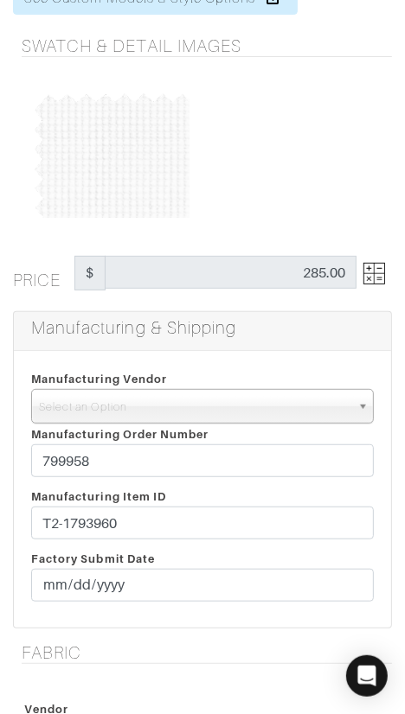
drag, startPoint x: 88, startPoint y: 408, endPoint x: 92, endPoint y: 429, distance: 21.2
click at [88, 408] on span "Select an Option" at bounding box center [194, 407] width 311 height 35
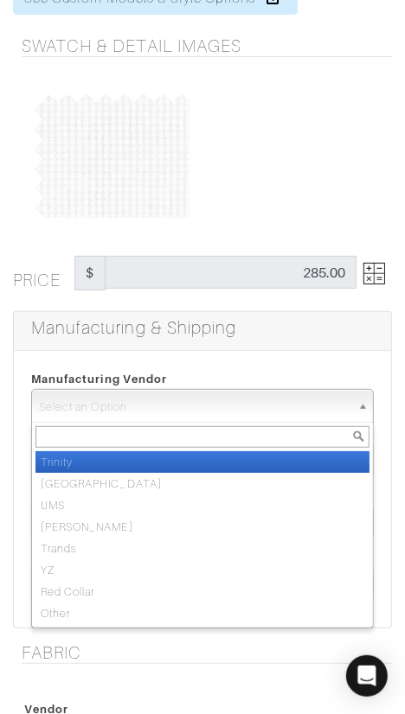
click at [99, 459] on li "Trinity" at bounding box center [202, 462] width 334 height 22
select select "1"
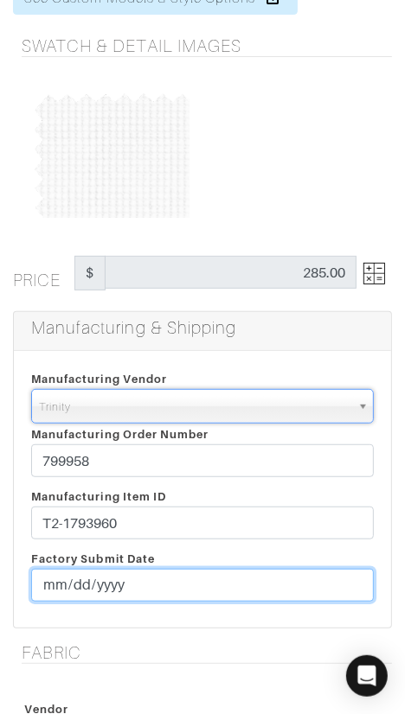
click at [56, 590] on input "date" at bounding box center [202, 585] width 342 height 33
type input "[DATE]"
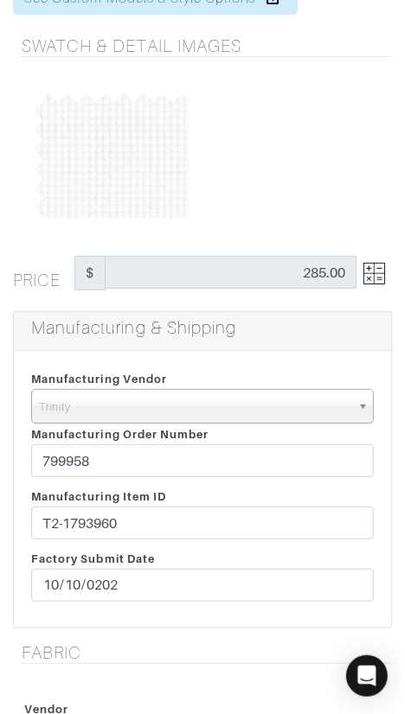
click at [227, 548] on div "Manufacturing Item ID T2-1793960 Factory Submit Date 2025-10-10" at bounding box center [202, 548] width 368 height 124
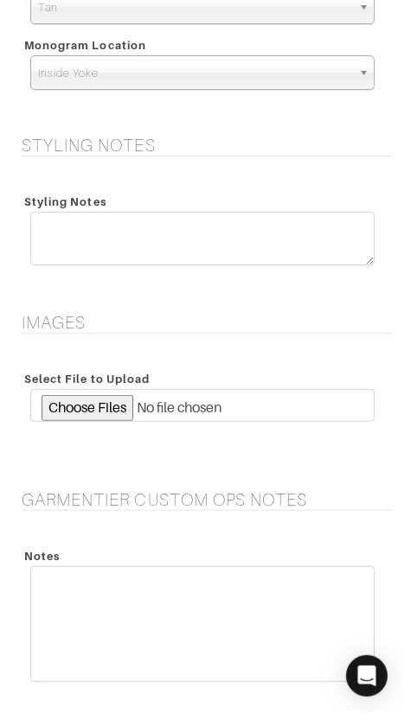
scroll to position [2546, 0]
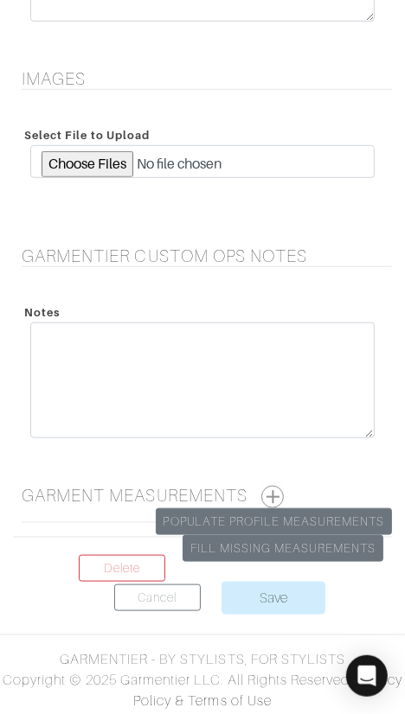
click at [274, 492] on button "button" at bounding box center [272, 497] width 22 height 22
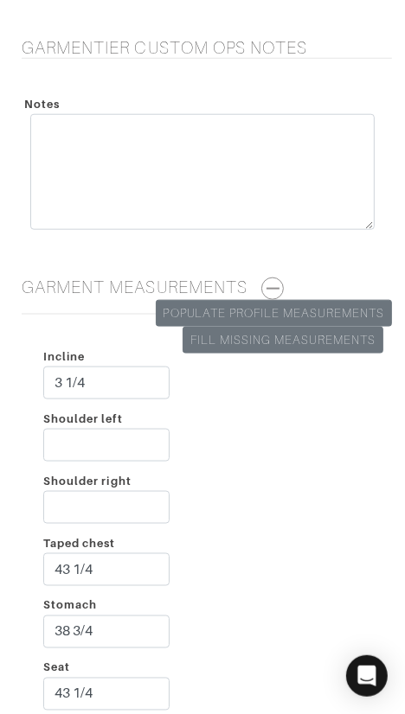
scroll to position [2862, 0]
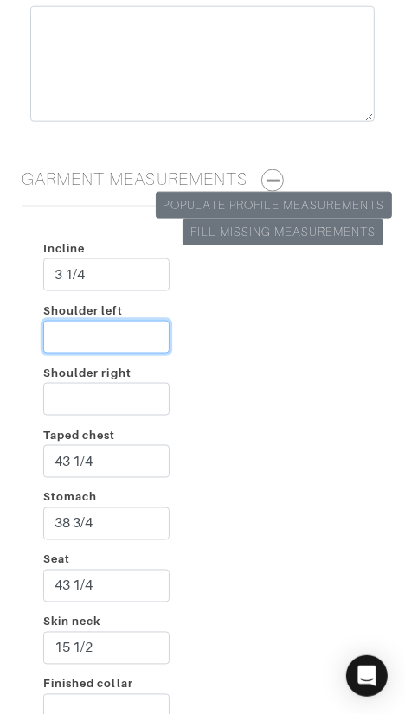
click at [119, 329] on input "Shoulder left" at bounding box center [106, 337] width 126 height 33
type input "3"
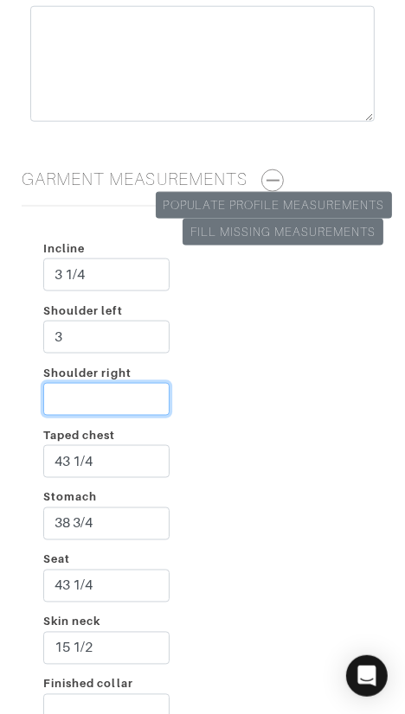
click at [108, 396] on input "Shoulder right" at bounding box center [106, 399] width 126 height 33
type input "2 1/2"
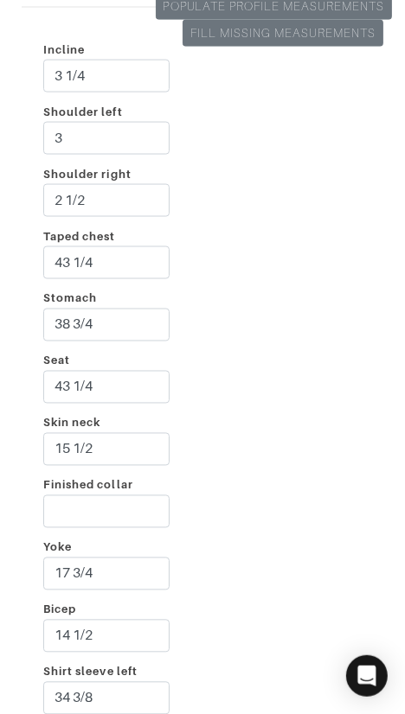
scroll to position [3062, 0]
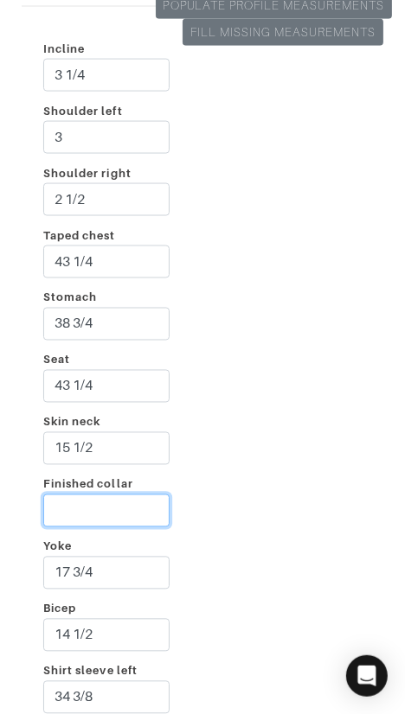
click at [106, 499] on input "Finished collar" at bounding box center [106, 510] width 126 height 33
type input "16 1/2"
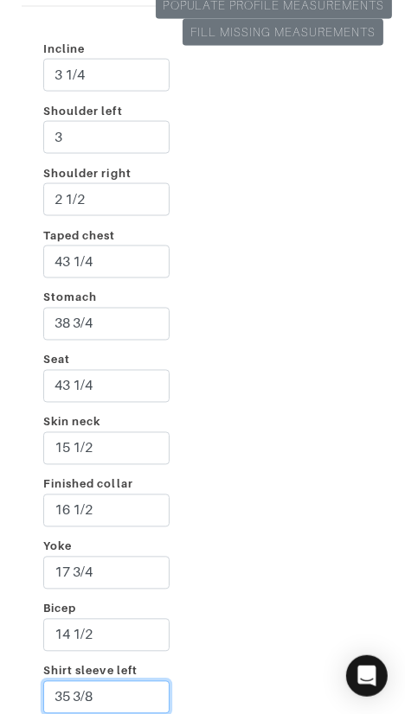
type input "35 3/8"
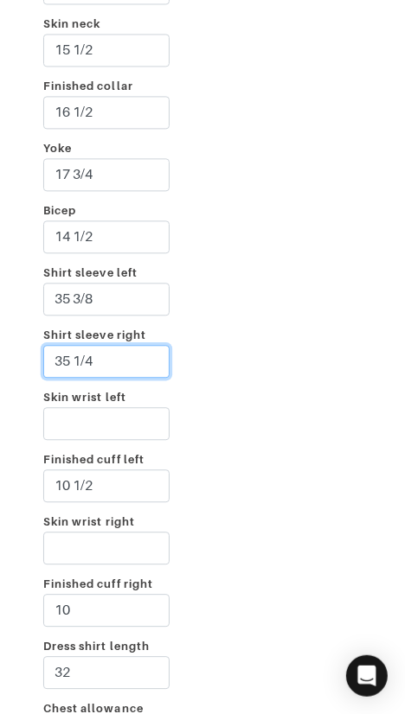
type input "35 1/4"
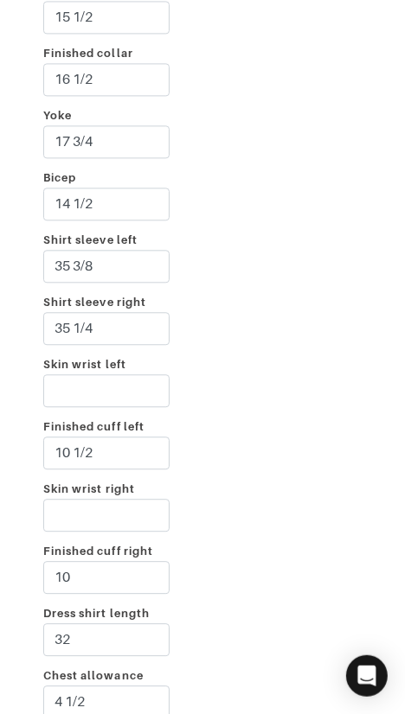
scroll to position [3808, 0]
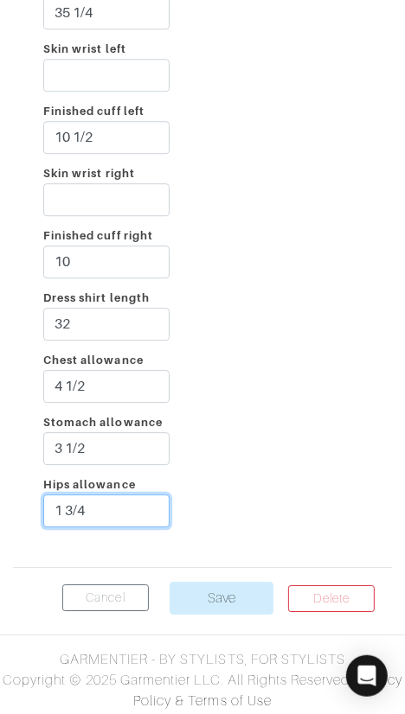
type input "1 3/4"
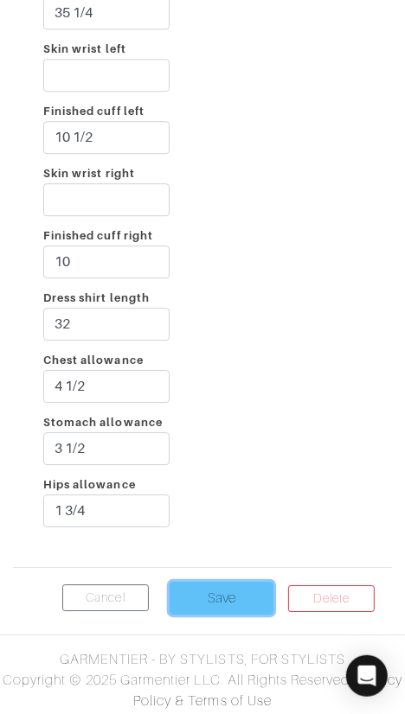
click at [200, 587] on input "Save" at bounding box center [221, 598] width 104 height 33
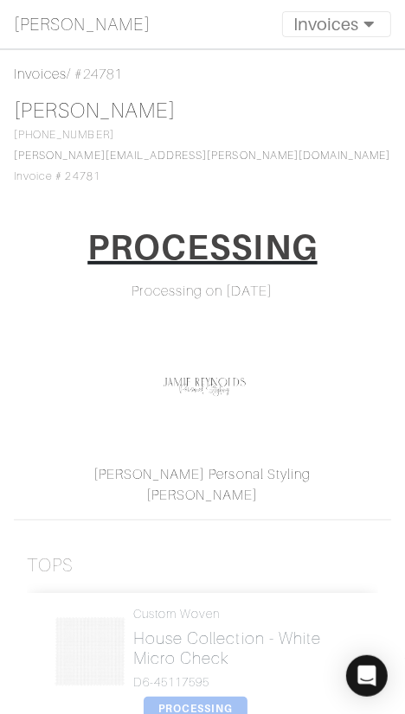
scroll to position [40, 0]
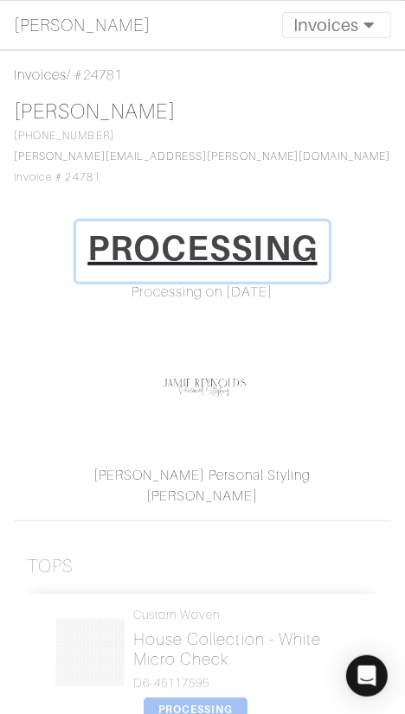
click at [242, 245] on h1 "PROCESSING" at bounding box center [202, 247] width 230 height 41
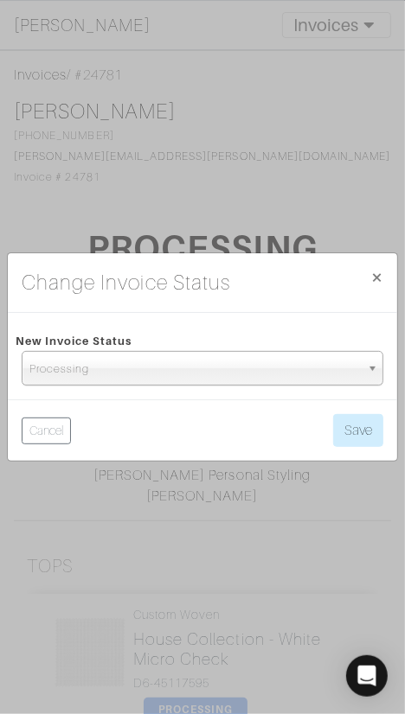
click at [230, 375] on span "Processing" at bounding box center [194, 369] width 330 height 35
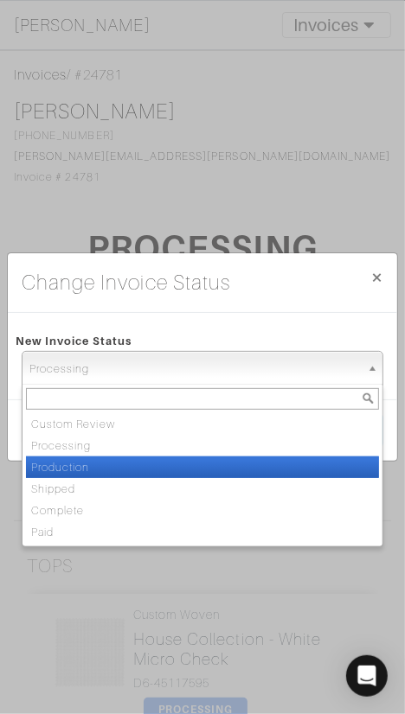
drag, startPoint x: 225, startPoint y: 465, endPoint x: 256, endPoint y: 440, distance: 40.0
click at [225, 465] on li "Production" at bounding box center [202, 467] width 353 height 22
select select "Production"
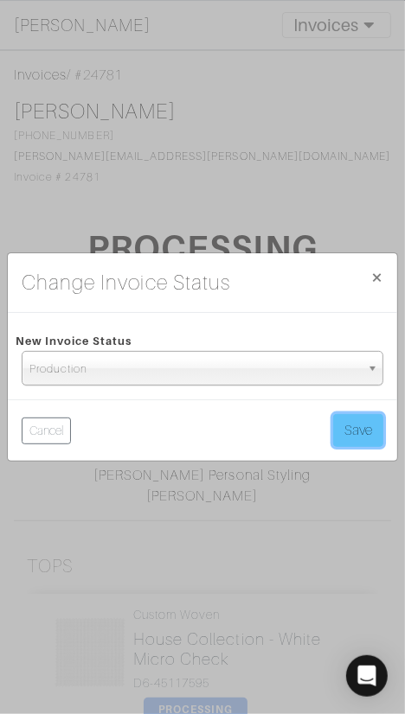
click at [357, 429] on button "Save" at bounding box center [358, 430] width 50 height 33
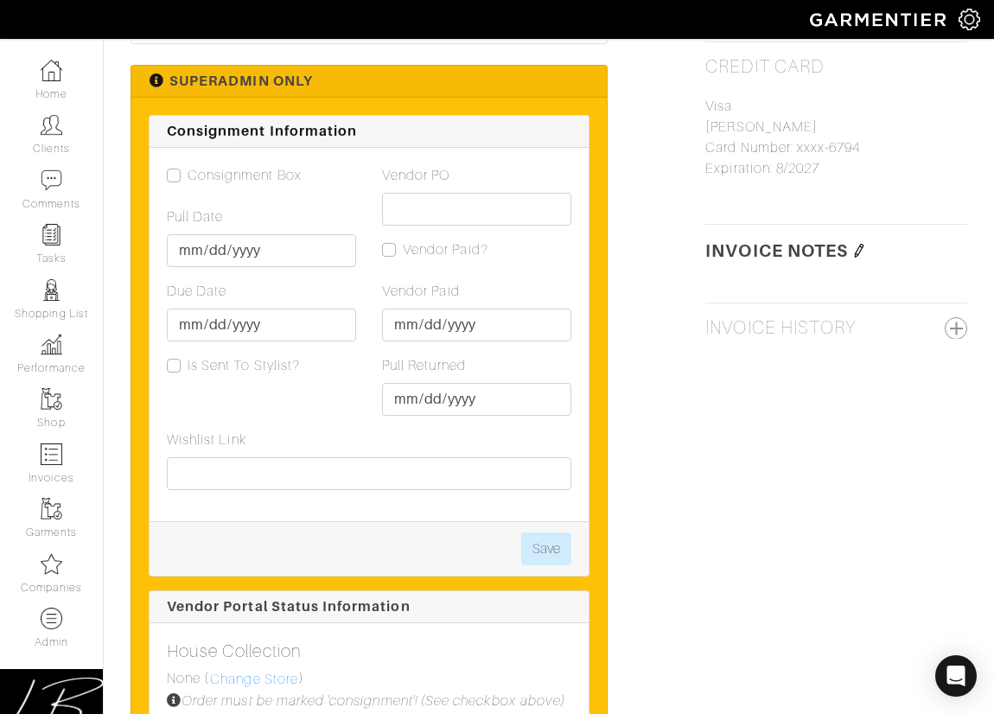
scroll to position [1131, 0]
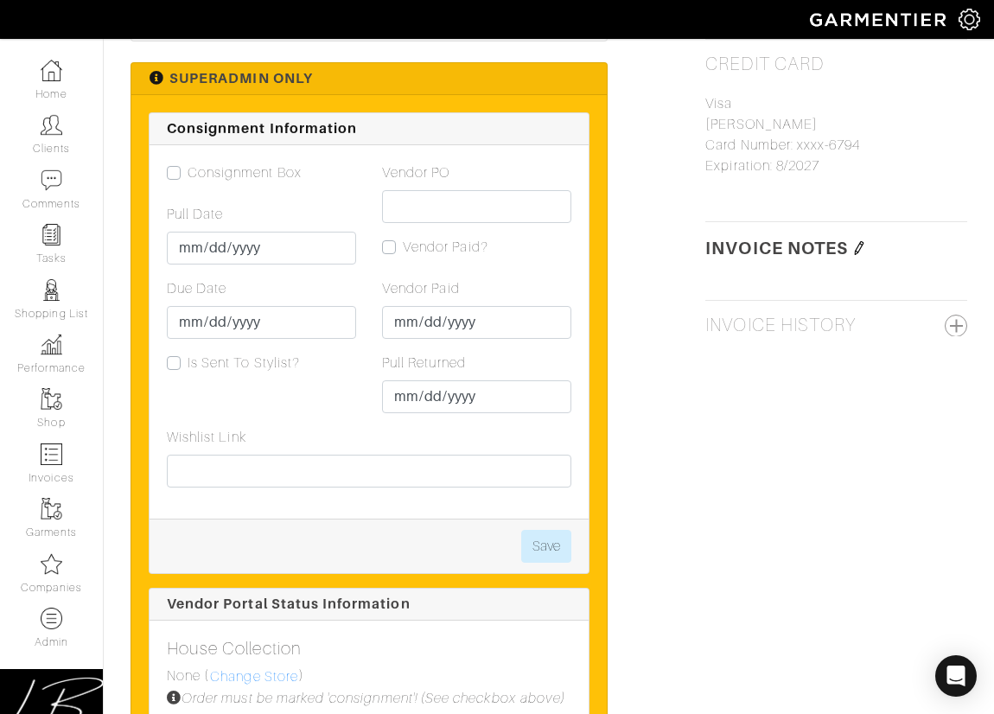
drag, startPoint x: 858, startPoint y: 248, endPoint x: 841, endPoint y: 305, distance: 59.6
click at [404, 248] on img at bounding box center [859, 248] width 14 height 14
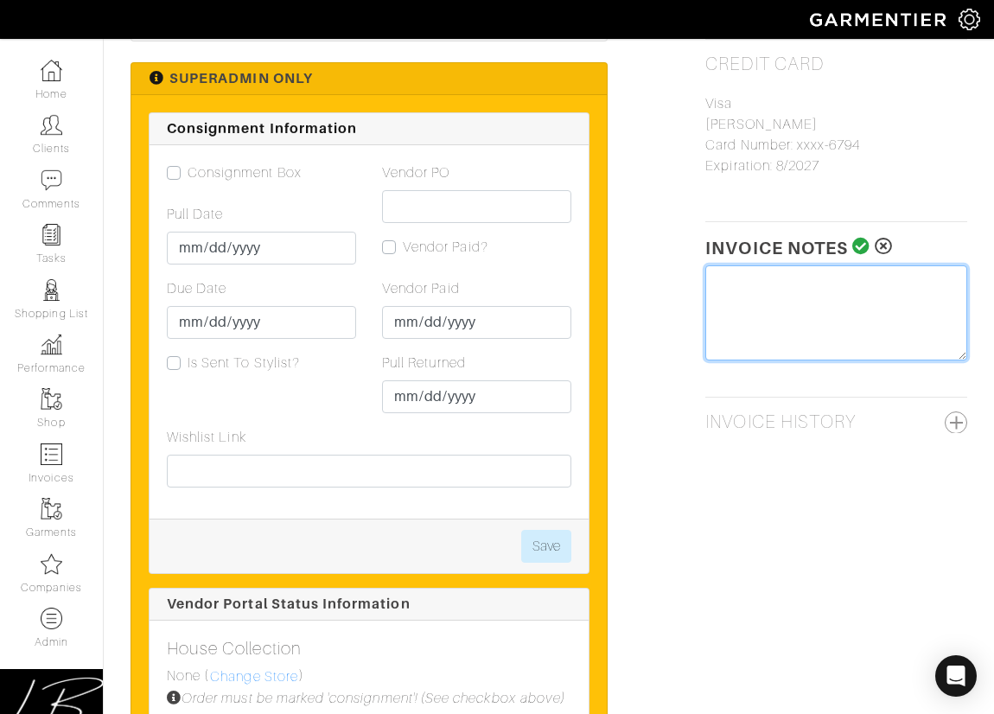
click at [404, 333] on textarea at bounding box center [836, 312] width 262 height 95
type textarea "Tariff Surcharge: $4"
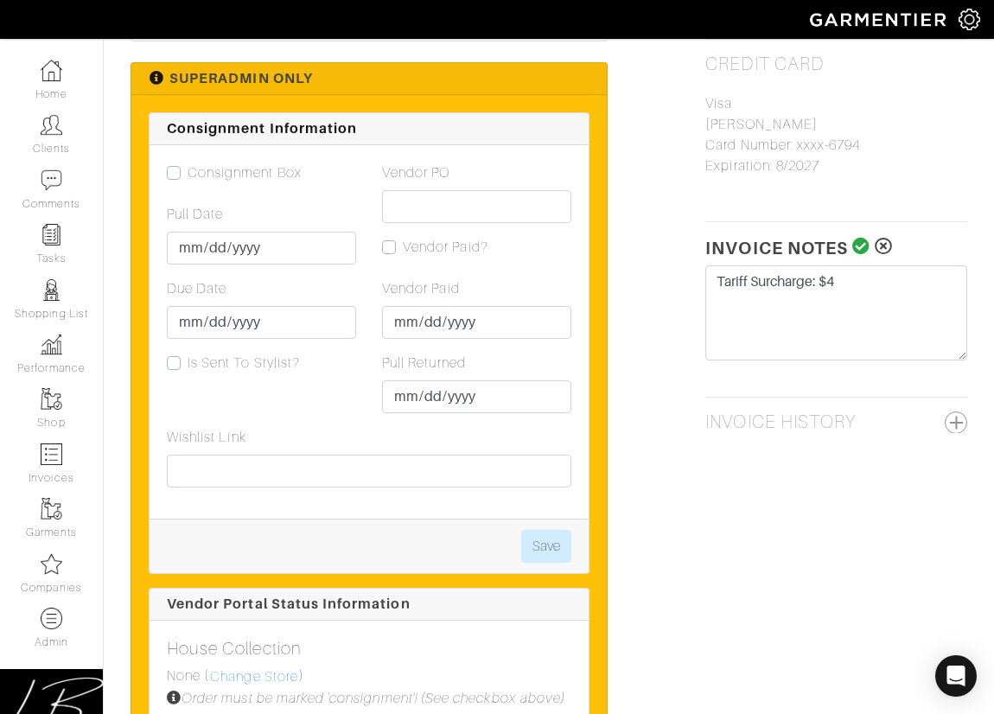
click at [404, 244] on icon at bounding box center [861, 246] width 18 height 17
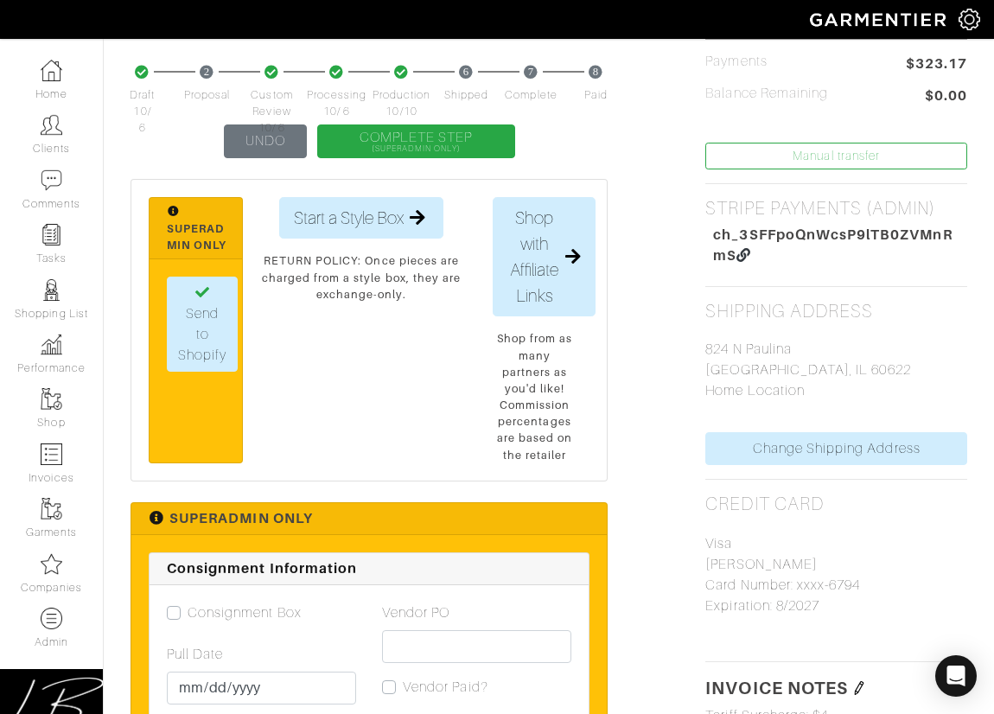
scroll to position [0, 0]
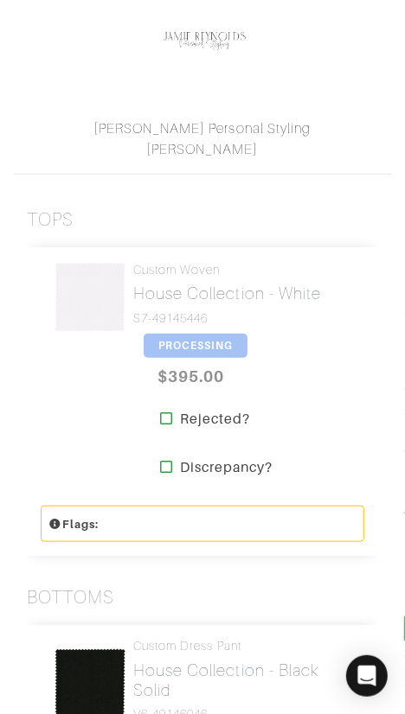
scroll to position [388, 0]
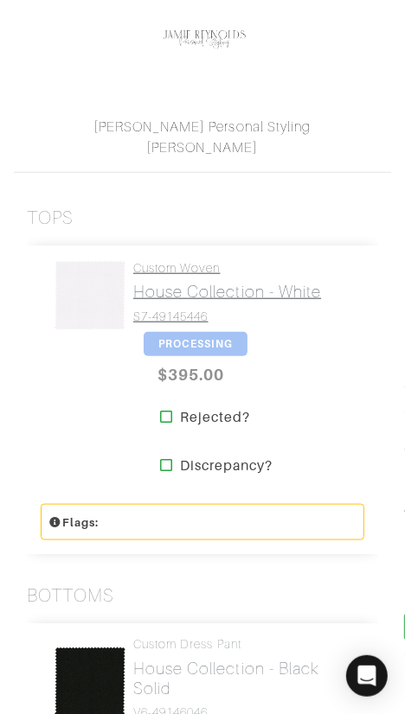
click at [161, 291] on h2 "House Collection - White" at bounding box center [227, 292] width 188 height 20
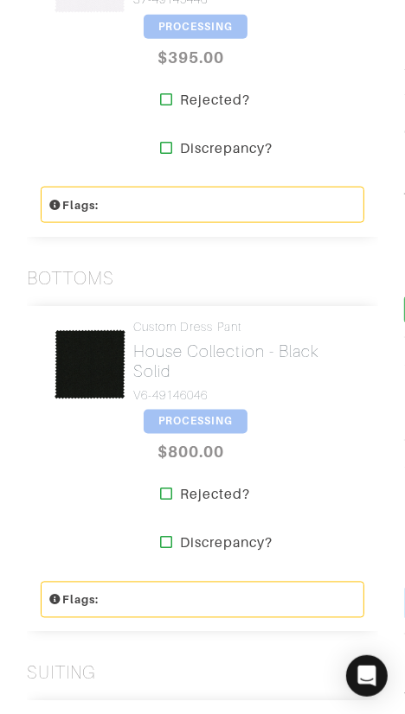
scroll to position [730, 0]
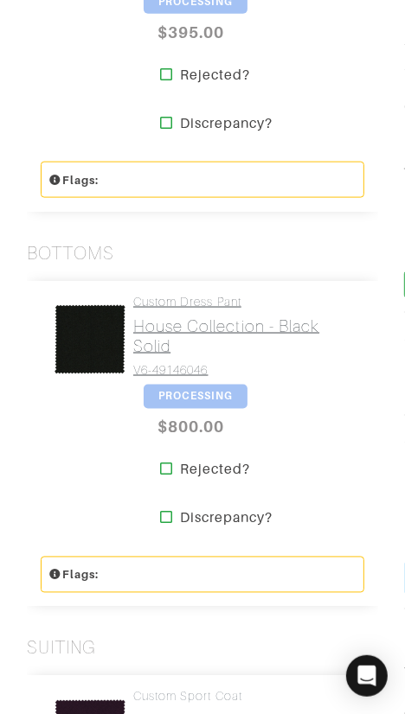
click at [168, 309] on link "Custom Dress Pant House Collection - Black Solid V6-49146046" at bounding box center [242, 336] width 218 height 83
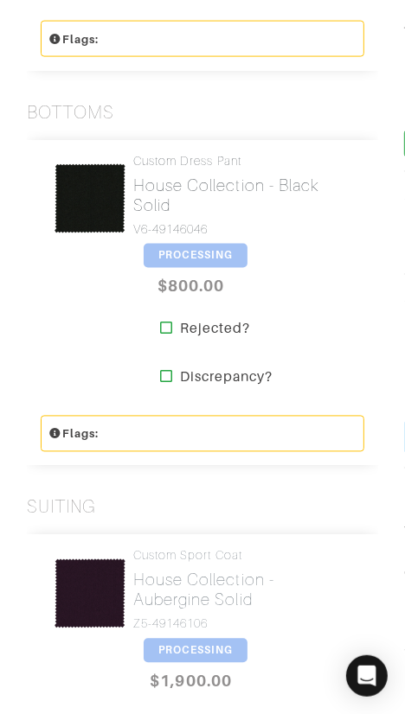
scroll to position [1077, 0]
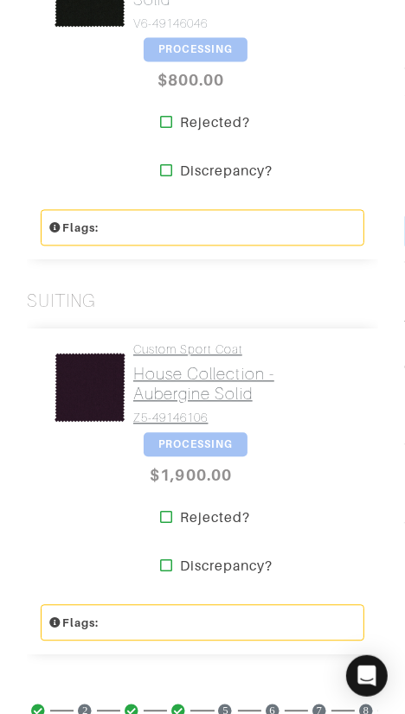
click at [190, 356] on link "Custom Sport Coat House Collection - Aubergine Solid Z5-49146106" at bounding box center [242, 384] width 218 height 83
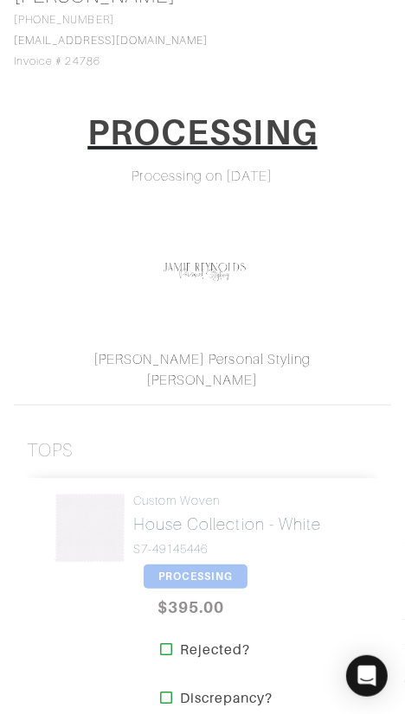
scroll to position [0, 0]
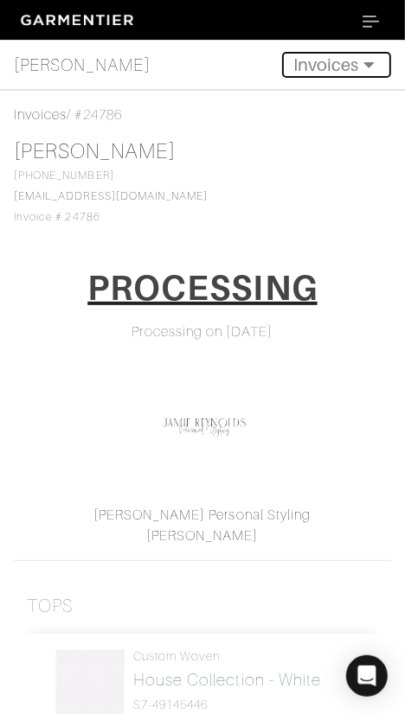
click at [315, 63] on button "Invoices" at bounding box center [336, 65] width 109 height 26
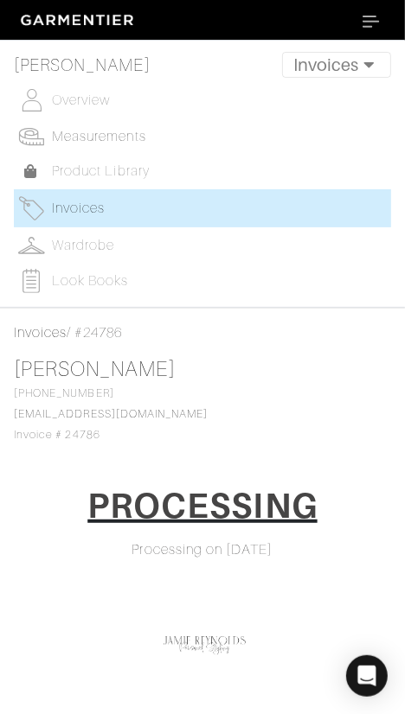
click at [143, 136] on span "Measurements" at bounding box center [99, 137] width 94 height 16
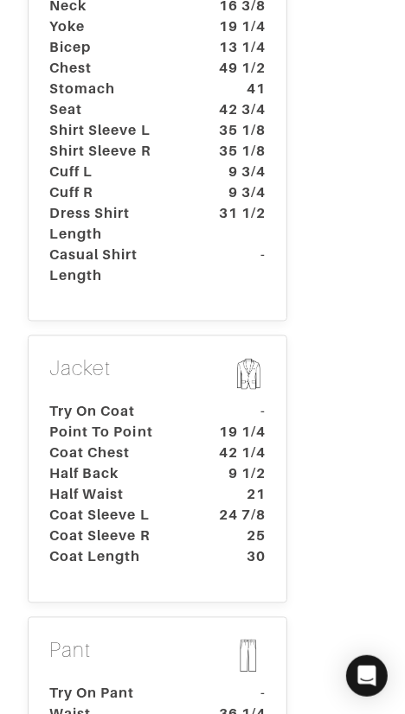
scroll to position [812, 0]
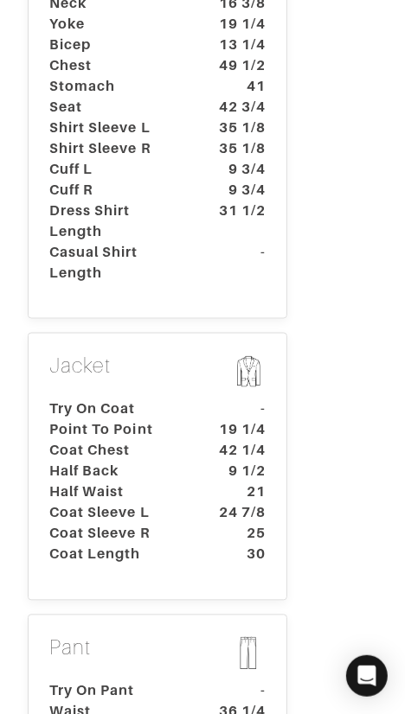
click at [185, 420] on dt "Point To Point" at bounding box center [117, 430] width 162 height 21
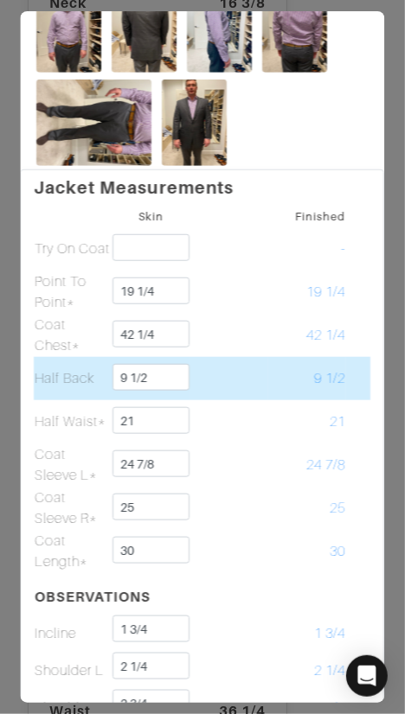
scroll to position [372, 0]
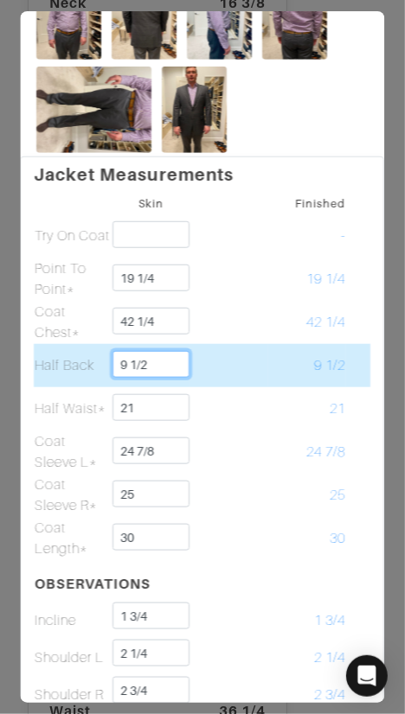
drag, startPoint x: 134, startPoint y: 363, endPoint x: 154, endPoint y: 363, distance: 19.9
click at [167, 363] on input "9 1/2" at bounding box center [151, 364] width 76 height 27
click at [132, 362] on input "9 1/2" at bounding box center [151, 364] width 76 height 27
drag, startPoint x: 137, startPoint y: 360, endPoint x: 168, endPoint y: 362, distance: 31.2
click at [167, 362] on input "9 1/2" at bounding box center [151, 364] width 76 height 27
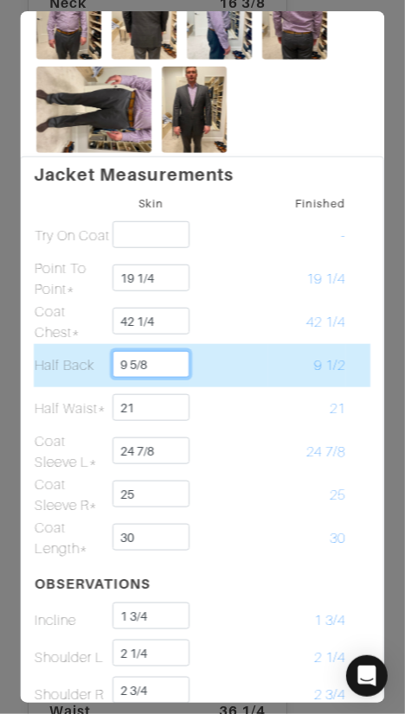
type input "9 5/8"
click at [228, 365] on td at bounding box center [229, 365] width 78 height 43
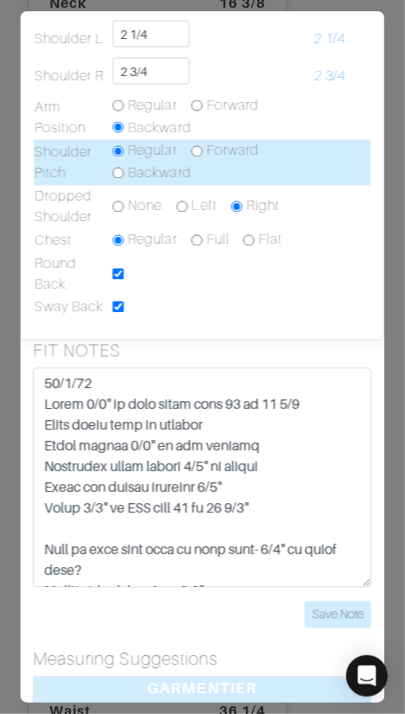
scroll to position [1005, 0]
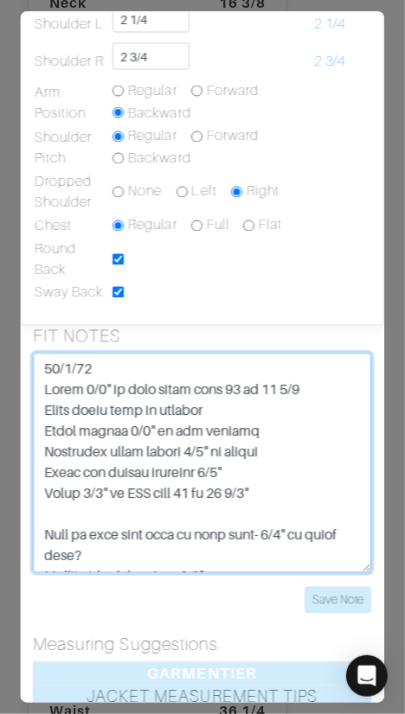
click at [313, 486] on textarea at bounding box center [202, 464] width 338 height 220
click at [272, 407] on textarea at bounding box center [202, 464] width 338 height 220
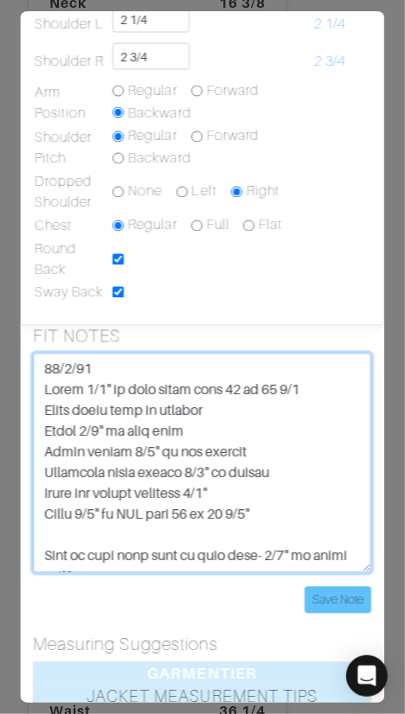
type textarea "10/6/25 Added 1/4" to coat chest from 42 to 42 1/4 Added round back to profile …"
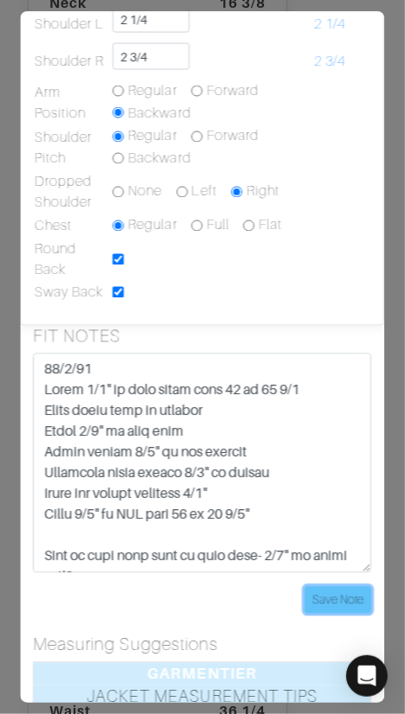
click at [319, 588] on input "Save Note" at bounding box center [338, 600] width 67 height 27
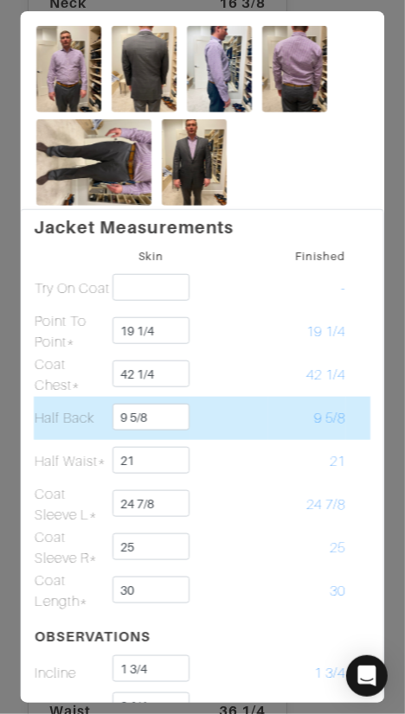
scroll to position [0, 0]
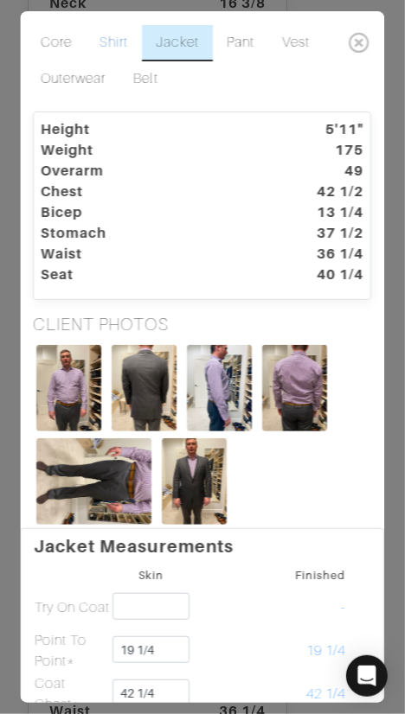
click at [114, 46] on link "Shirt" at bounding box center [114, 43] width 56 height 36
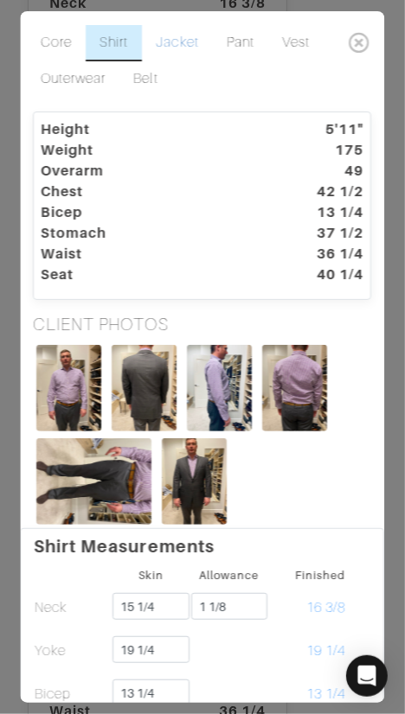
click at [184, 43] on link "Jacket" at bounding box center [178, 43] width 70 height 36
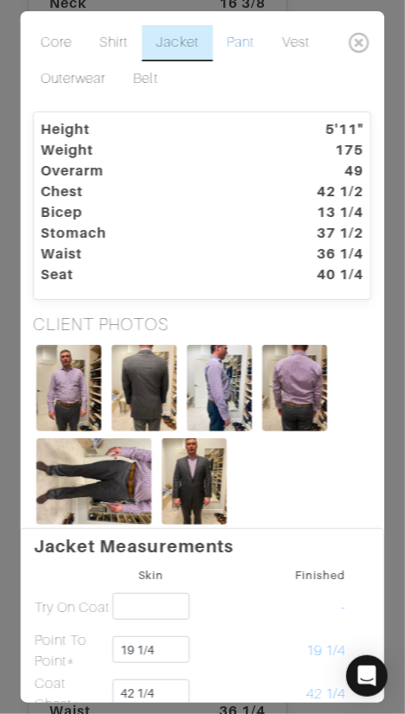
click at [239, 45] on link "Pant" at bounding box center [240, 43] width 55 height 36
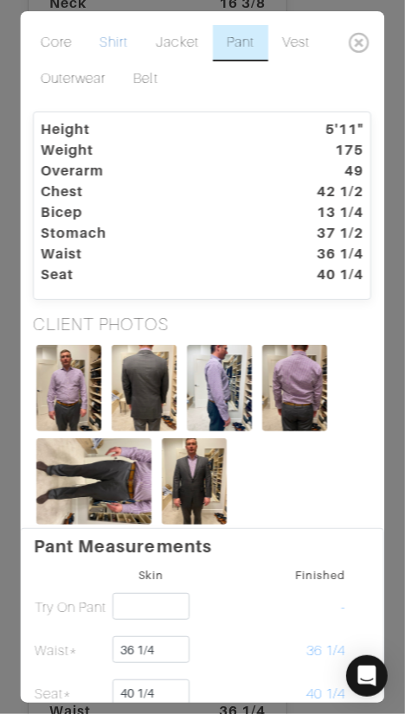
click at [110, 42] on link "Shirt" at bounding box center [114, 43] width 56 height 36
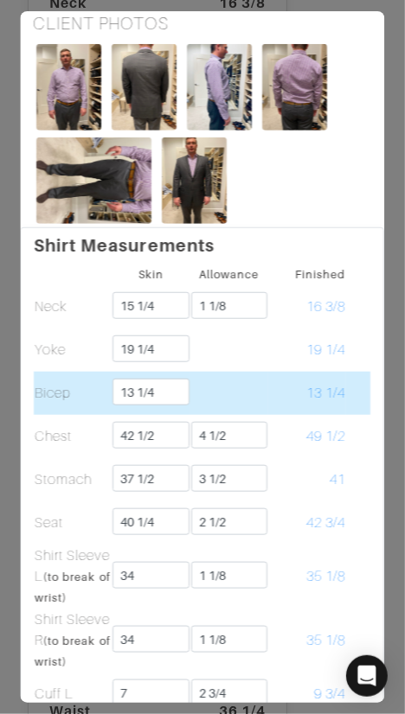
scroll to position [303, 0]
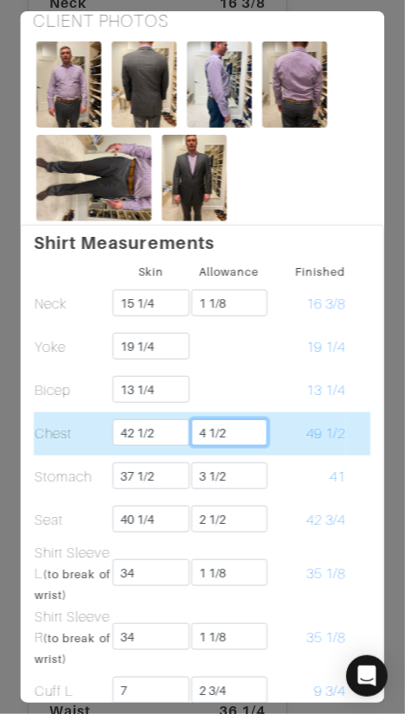
click at [227, 429] on input "4 1/2" at bounding box center [229, 432] width 76 height 27
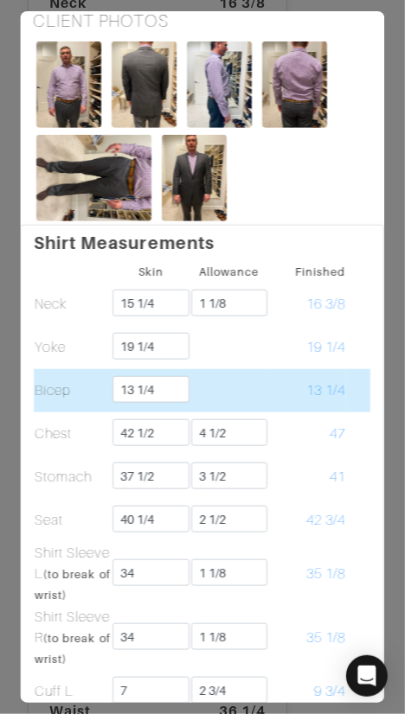
click at [263, 407] on td at bounding box center [229, 390] width 78 height 43
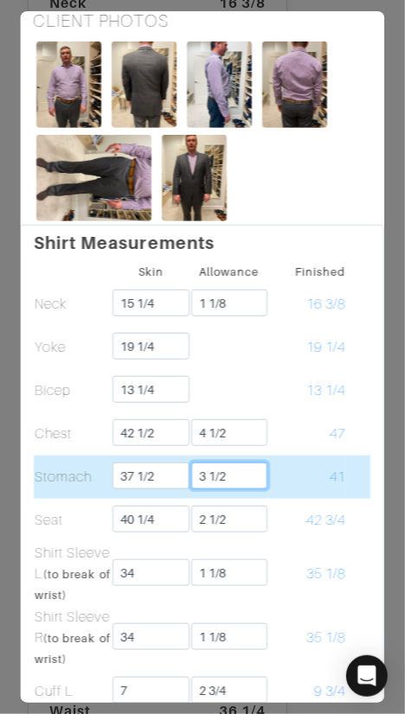
click at [257, 477] on input "3 1/2" at bounding box center [229, 475] width 76 height 27
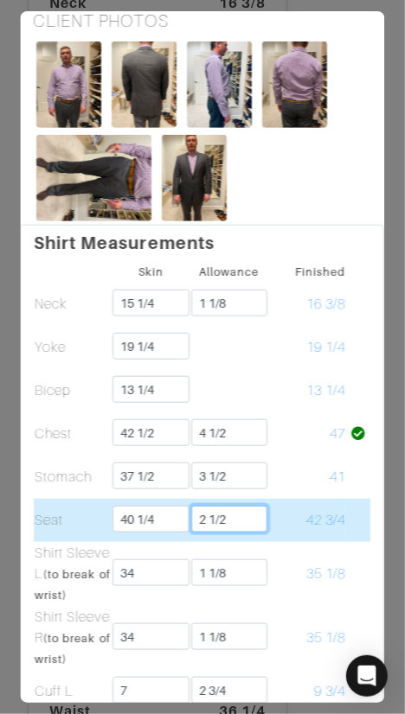
click at [252, 522] on input "2 1/2" at bounding box center [229, 519] width 76 height 27
click at [283, 509] on td "42 3/4" at bounding box center [307, 520] width 78 height 43
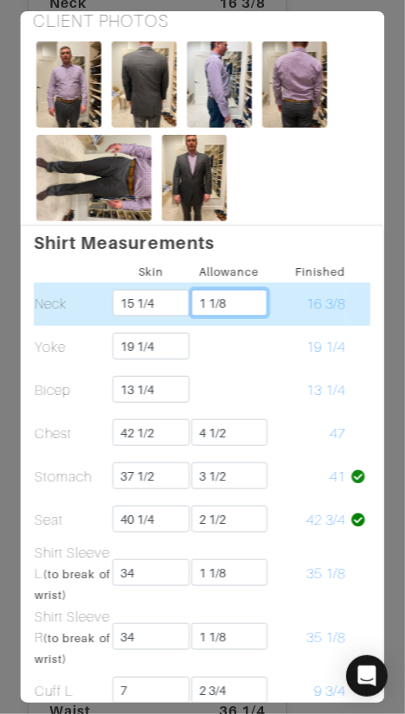
click at [244, 295] on input "1 1/8" at bounding box center [229, 303] width 76 height 27
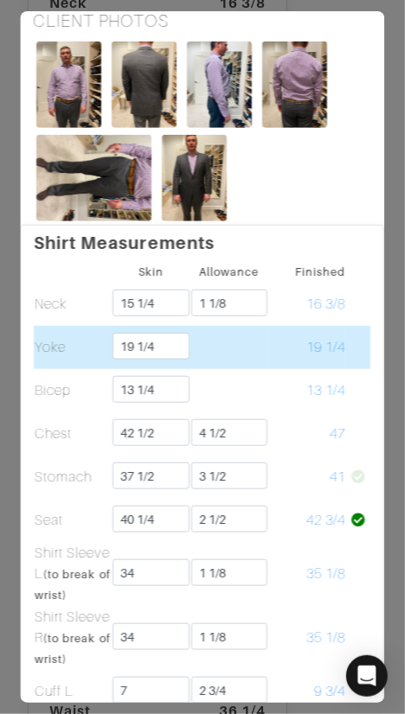
click at [256, 360] on td at bounding box center [229, 347] width 78 height 43
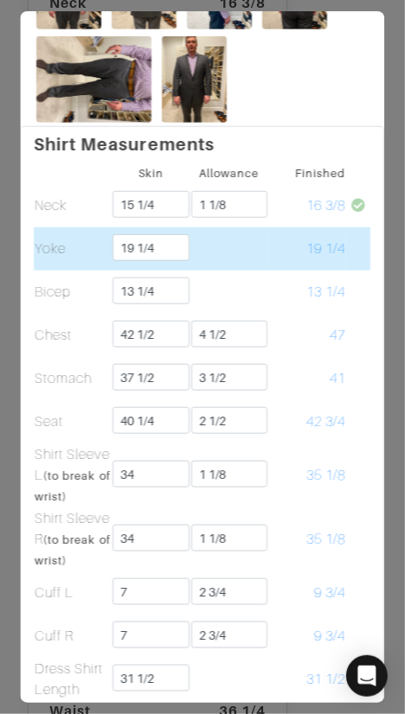
scroll to position [404, 0]
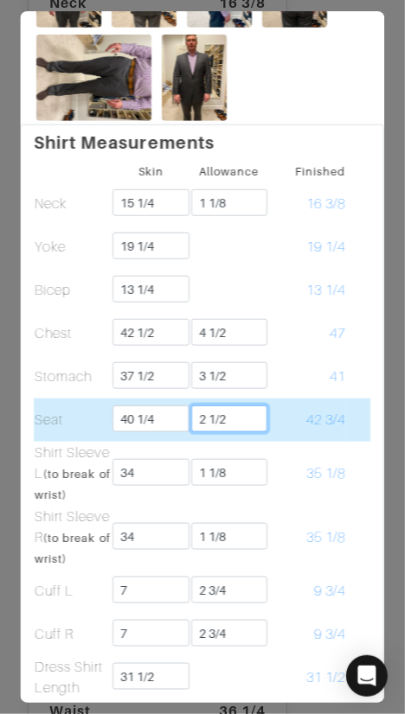
click at [243, 414] on input "2 1/2" at bounding box center [229, 418] width 76 height 27
click at [306, 403] on td "42 3/4" at bounding box center [307, 419] width 78 height 43
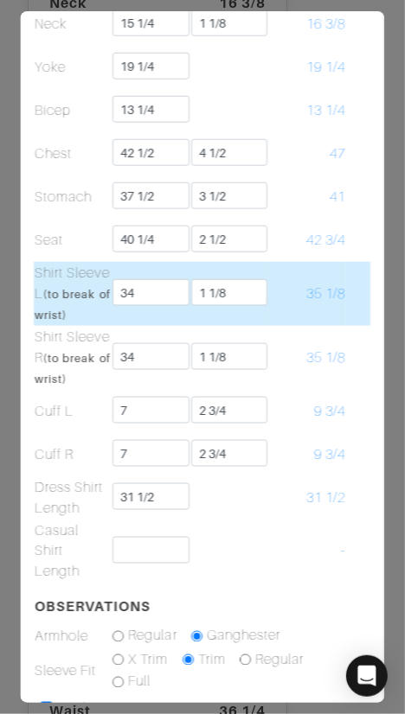
scroll to position [596, 0]
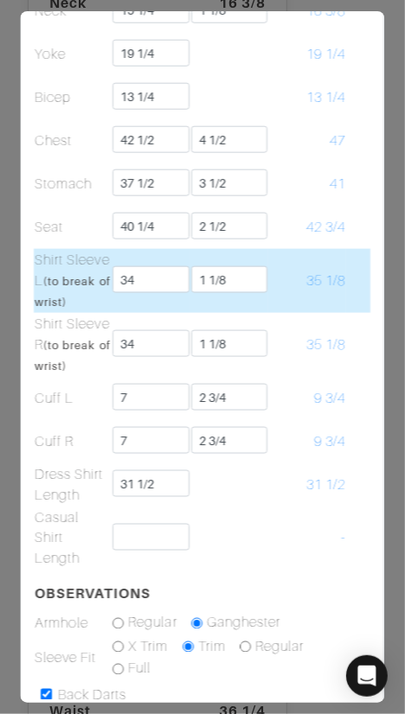
click at [245, 272] on input "1 1/8" at bounding box center [229, 279] width 76 height 27
click at [296, 274] on td "35 1/8" at bounding box center [307, 281] width 78 height 64
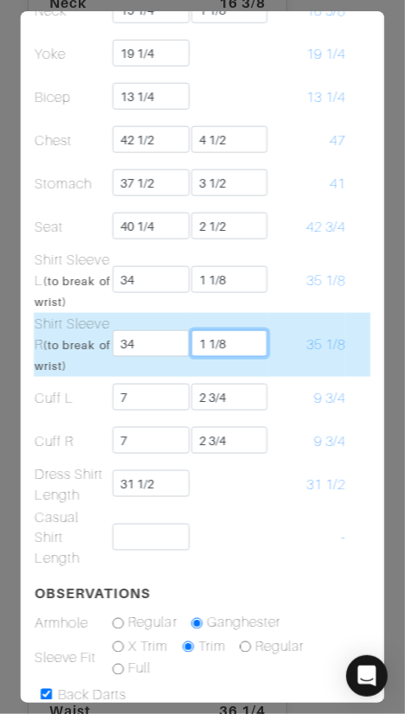
click at [234, 340] on input "1 1/8" at bounding box center [229, 343] width 76 height 27
click at [295, 321] on td "35 1/8" at bounding box center [307, 345] width 78 height 64
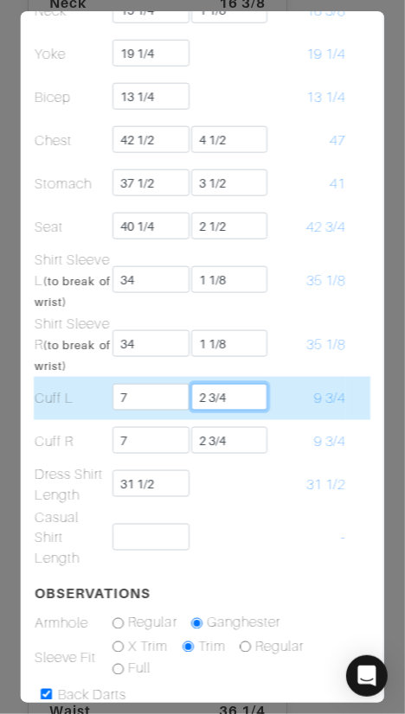
click at [241, 396] on input "2 3/4" at bounding box center [229, 397] width 76 height 27
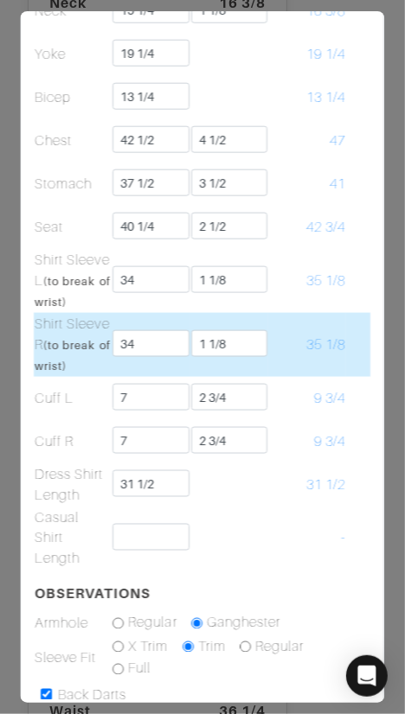
click at [303, 372] on td "35 1/8" at bounding box center [307, 345] width 78 height 64
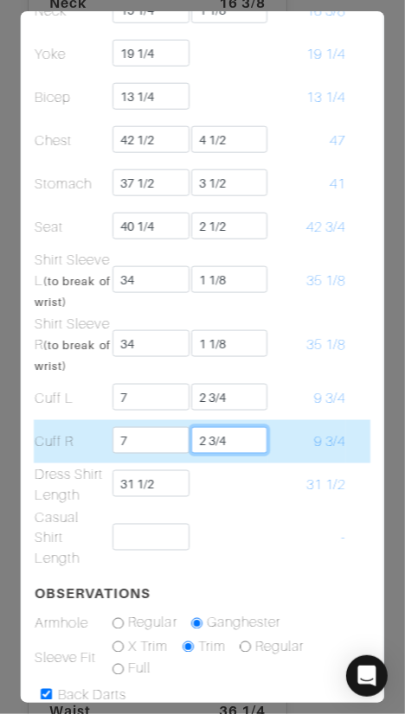
click at [253, 433] on input "2 3/4" at bounding box center [229, 440] width 76 height 27
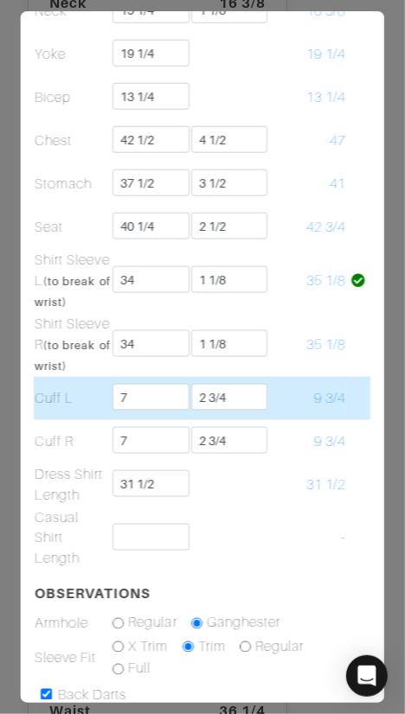
click at [303, 411] on td "9 3/4" at bounding box center [307, 398] width 78 height 43
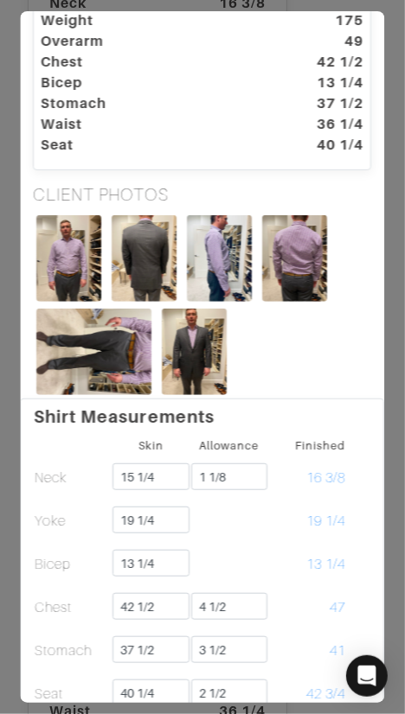
scroll to position [0, 0]
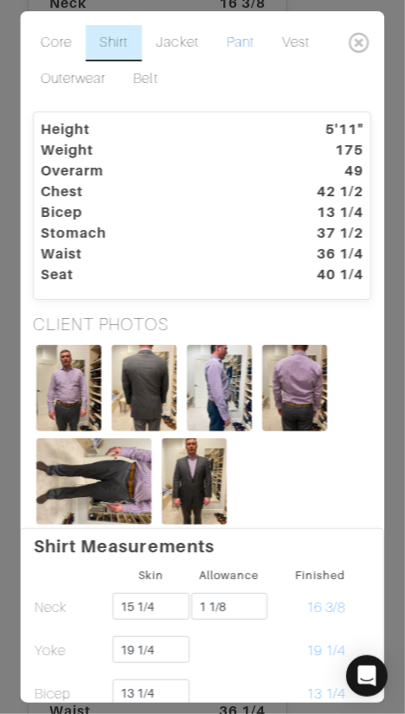
click at [231, 40] on link "Pant" at bounding box center [240, 43] width 55 height 36
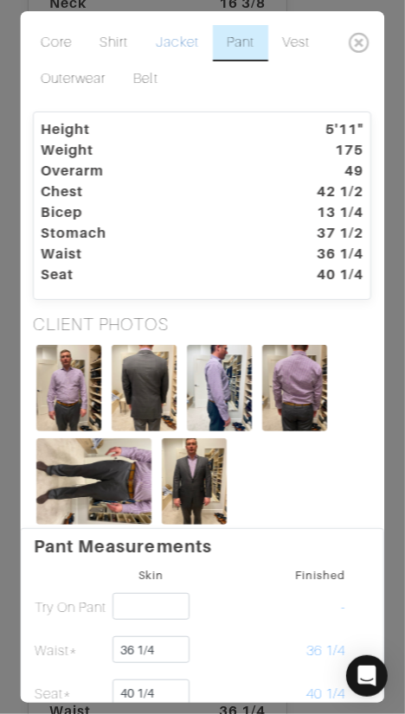
click at [162, 46] on link "Jacket" at bounding box center [178, 43] width 70 height 36
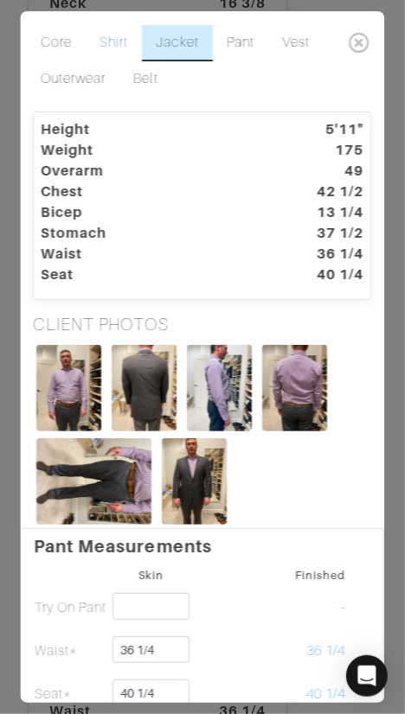
click at [118, 42] on link "Shirt" at bounding box center [114, 43] width 56 height 36
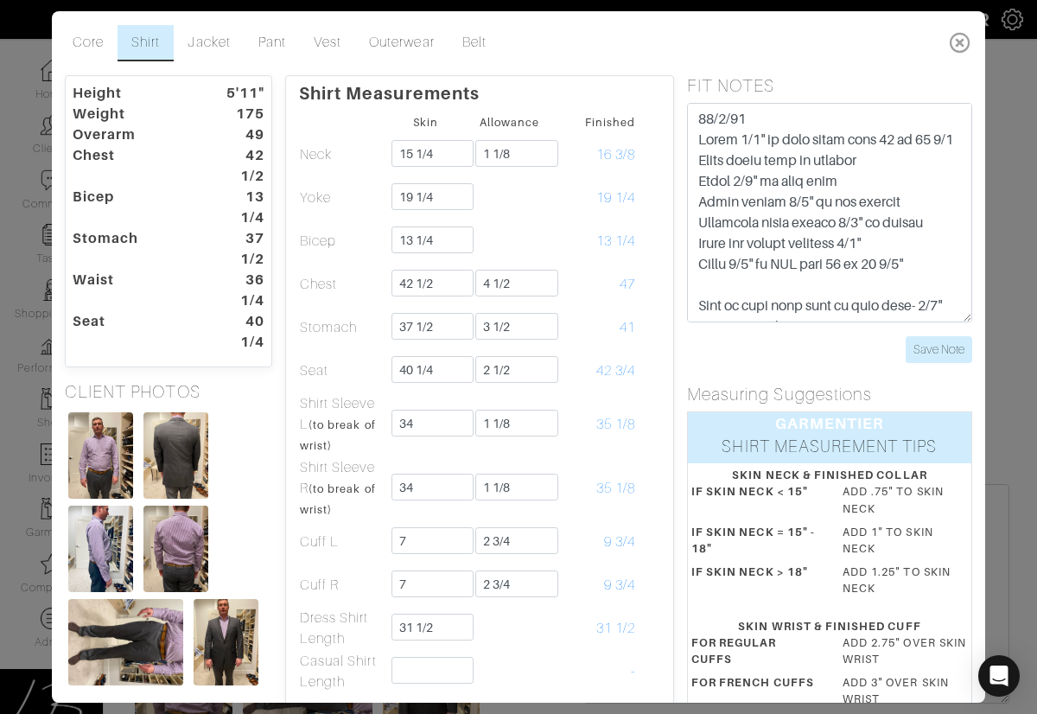
click at [959, 37] on icon at bounding box center [960, 42] width 35 height 35
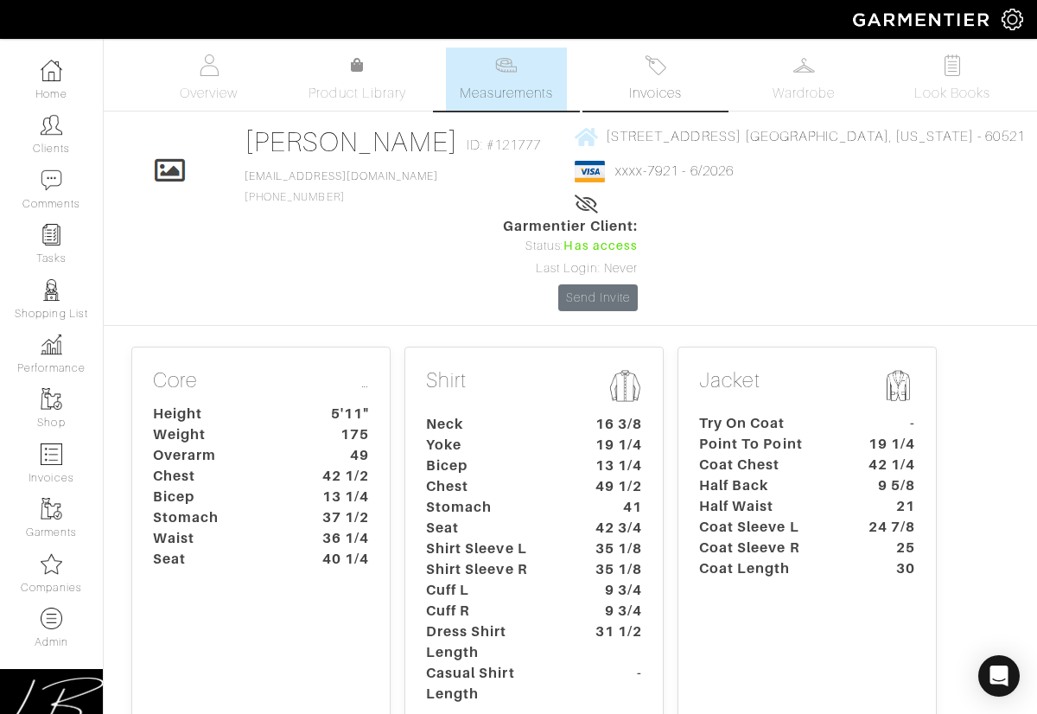
click at [669, 72] on link "Invoices" at bounding box center [655, 79] width 121 height 63
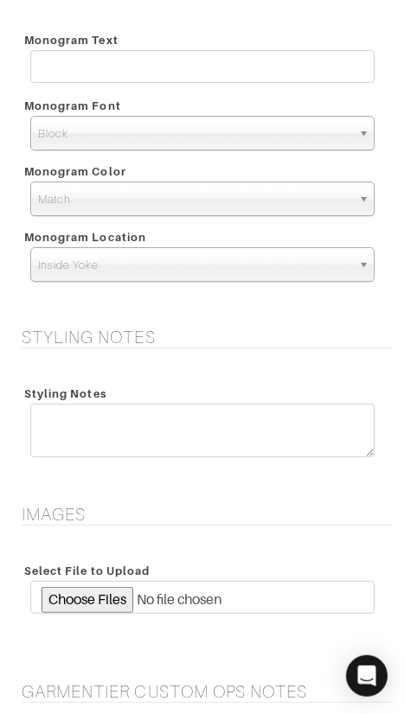
scroll to position [2472, 0]
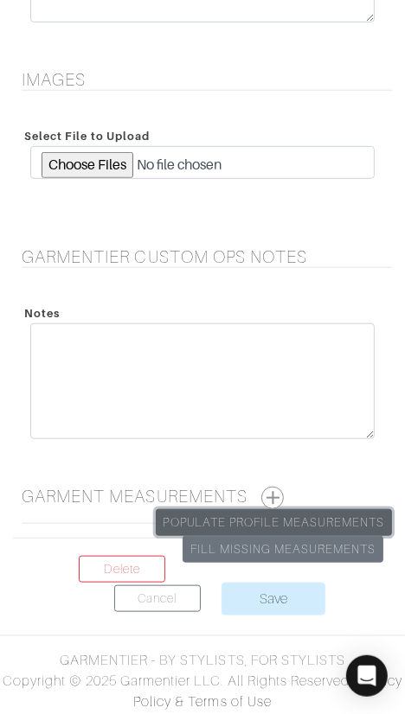
click at [298, 513] on link "Populate Profile Measurements" at bounding box center [274, 522] width 236 height 27
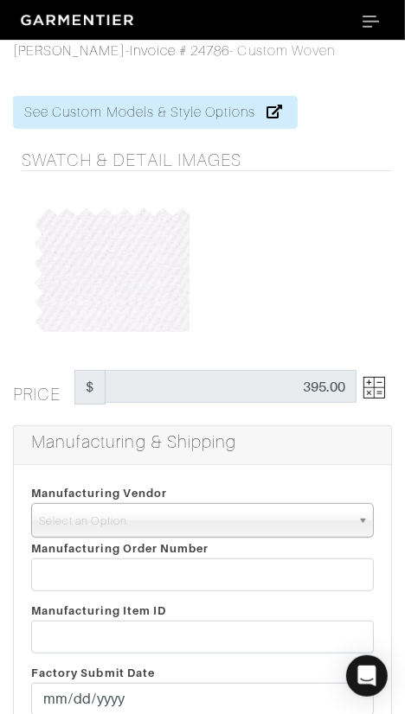
scroll to position [3, 0]
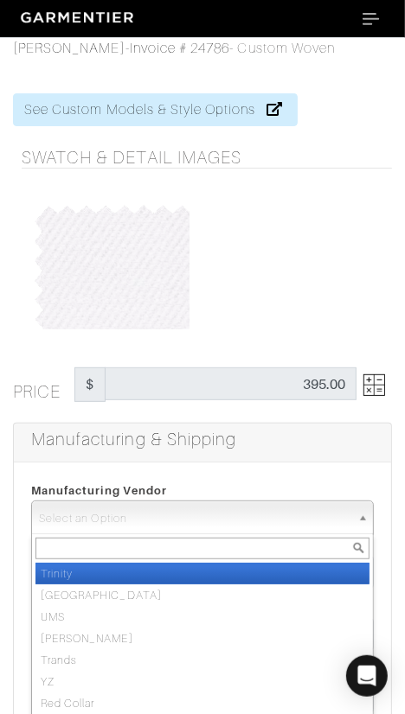
drag, startPoint x: 202, startPoint y: 517, endPoint x: 203, endPoint y: 550, distance: 32.9
click at [202, 519] on span "Select an Option" at bounding box center [194, 518] width 311 height 35
click at [203, 577] on li "Trinity" at bounding box center [202, 574] width 334 height 22
select select "1"
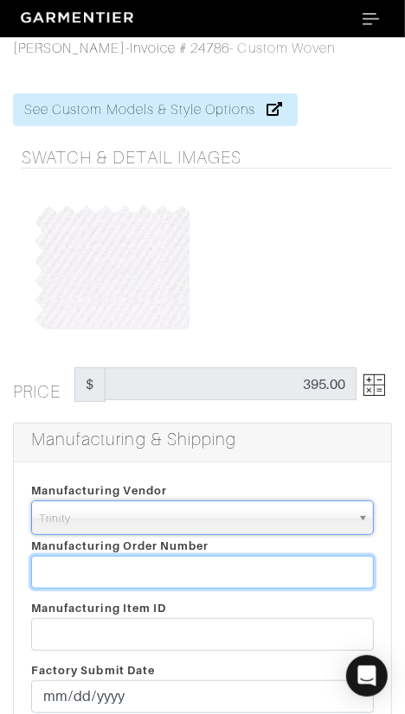
click at [204, 575] on input "text" at bounding box center [202, 572] width 342 height 33
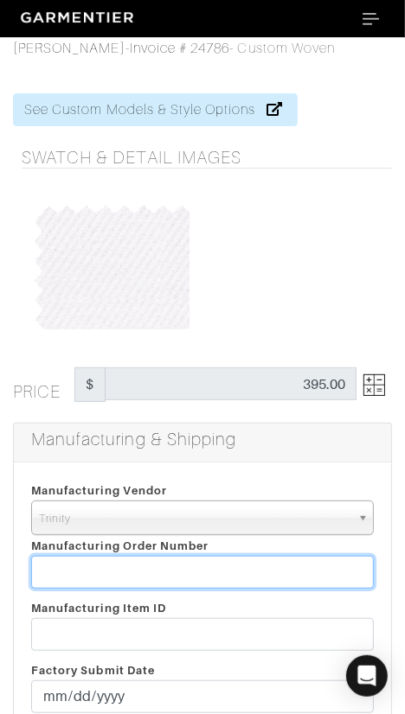
paste input "818769"
type input "818769"
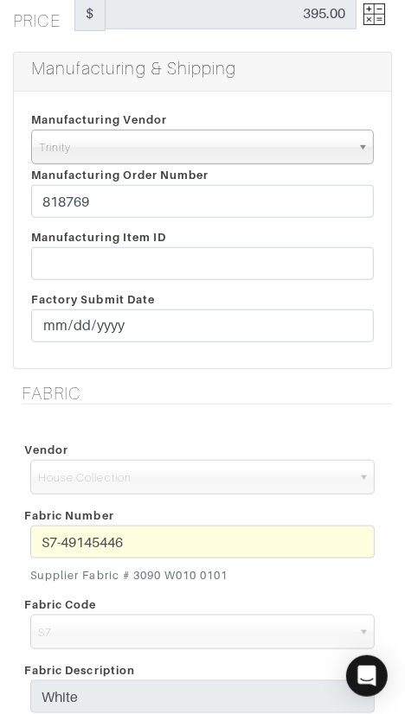
scroll to position [371, 0]
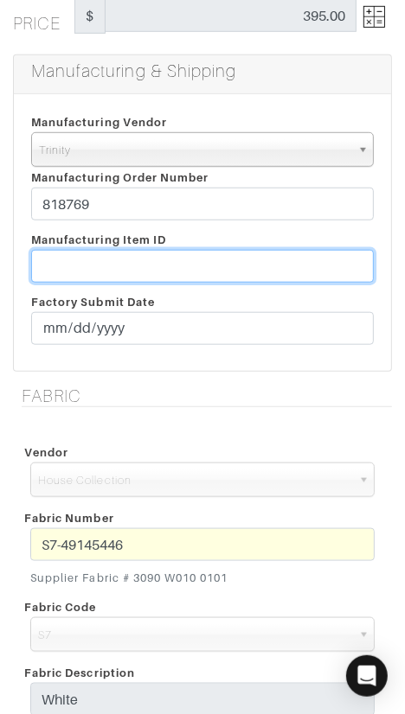
click at [213, 262] on input "text" at bounding box center [202, 266] width 342 height 33
paste input "T2-1793975."
type input "T2-1793975"
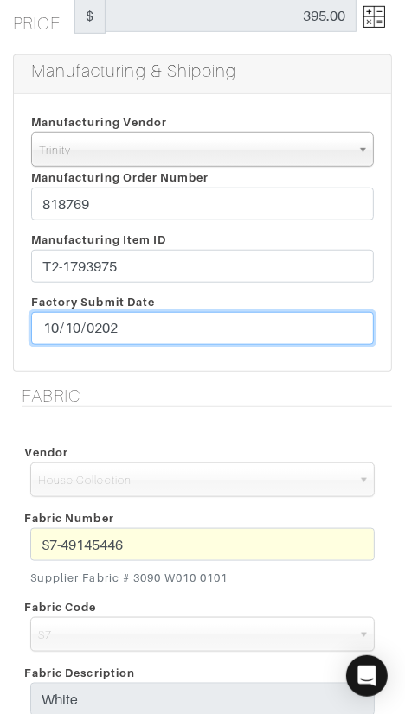
type input "[DATE]"
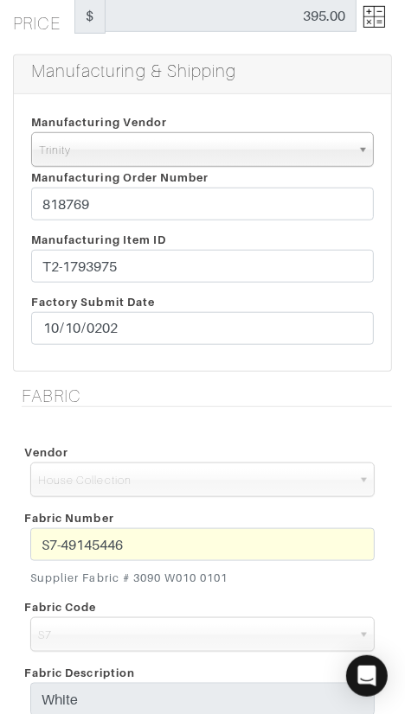
click at [213, 422] on div "Vendor Scabal Loro Piana Gladson Dormeuil House Collection London Marzoni Holla…" at bounding box center [202, 633] width 379 height 425
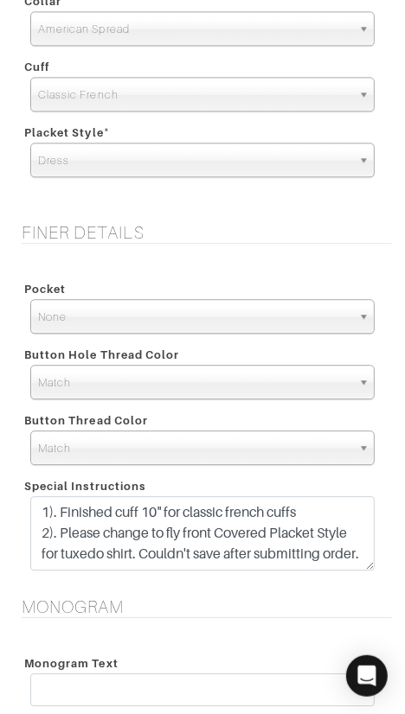
scroll to position [1417, 0]
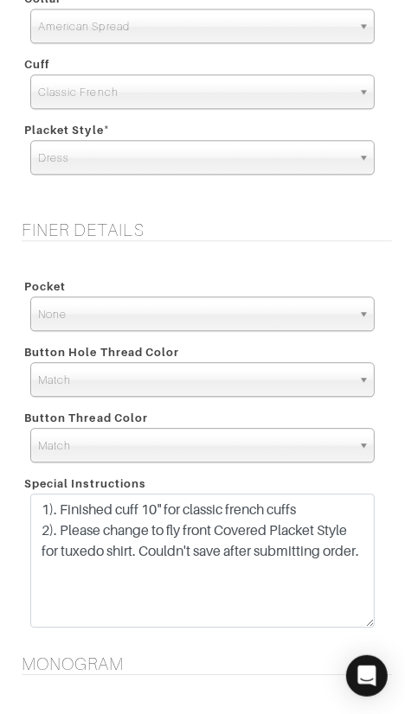
drag, startPoint x: 364, startPoint y: 563, endPoint x: 355, endPoint y: 620, distance: 57.7
click at [354, 622] on textarea "1). Finished cuff 10" for classic french cuffs 2). Please change to fly front C…" at bounding box center [202, 561] width 344 height 134
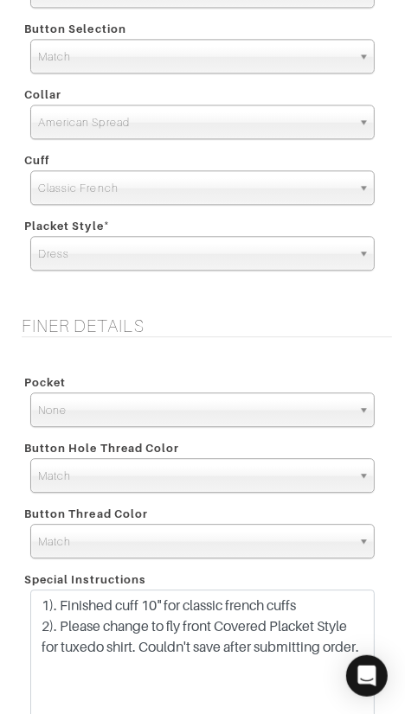
scroll to position [1325, 0]
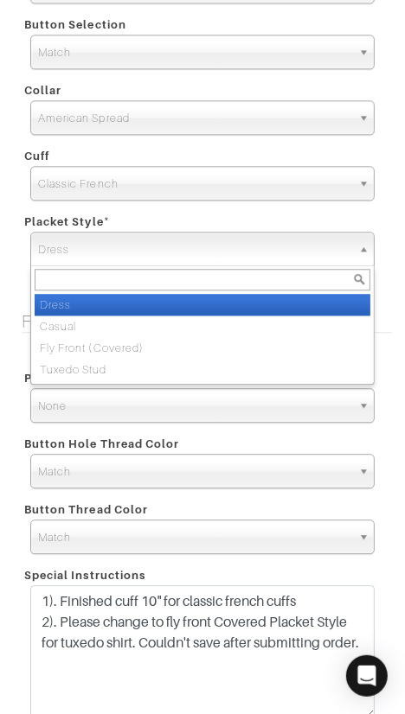
click at [175, 259] on span "Dress" at bounding box center [194, 250] width 313 height 35
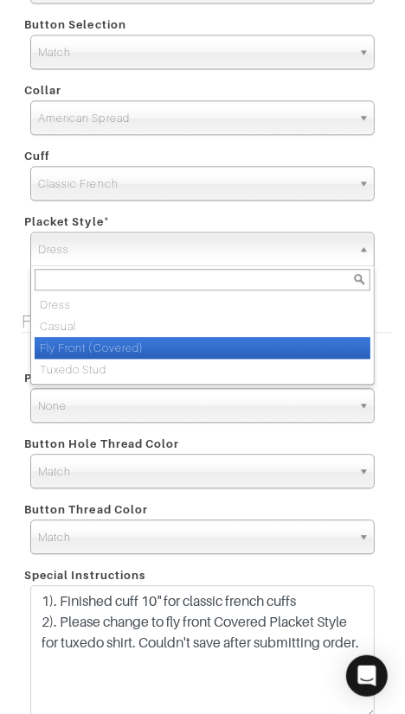
click at [160, 345] on li "Fly Front (Covered)" at bounding box center [202, 348] width 335 height 22
select select "Fly Front (Covered)"
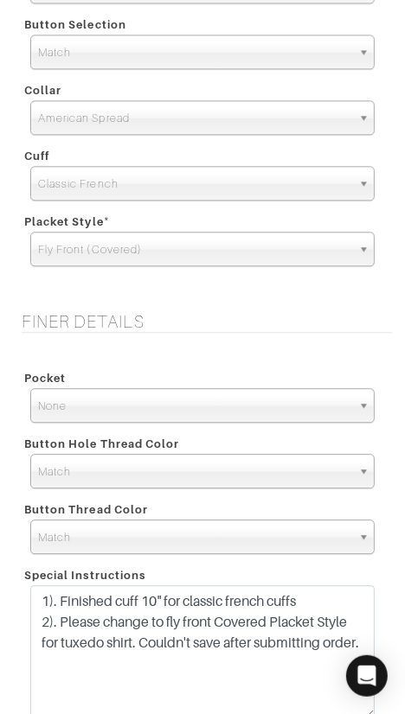
click at [202, 337] on div "Finer Details Pocket None V-Hem Left V-Hem Right None Button Hole Thread Color …" at bounding box center [202, 527] width 405 height 433
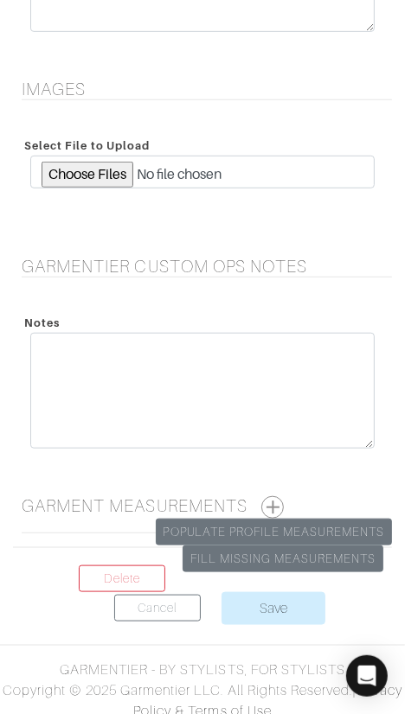
scroll to position [2532, 0]
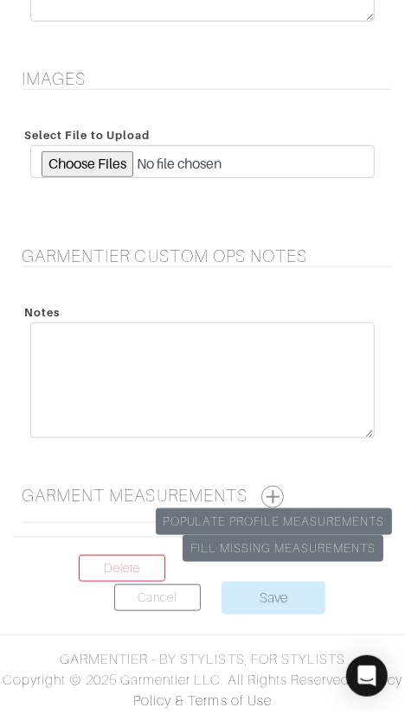
click at [280, 492] on button "button" at bounding box center [272, 497] width 22 height 22
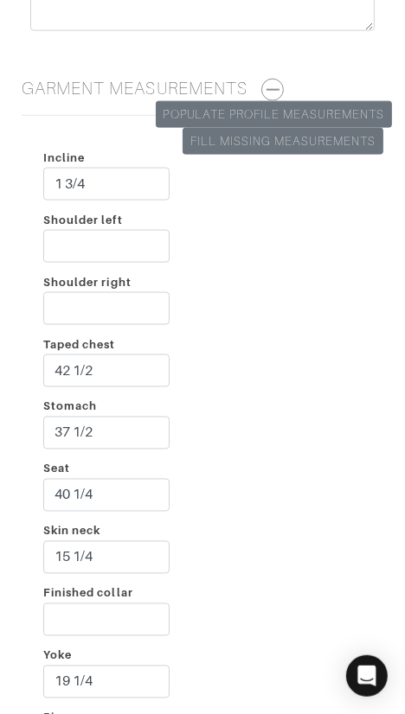
scroll to position [2942, 0]
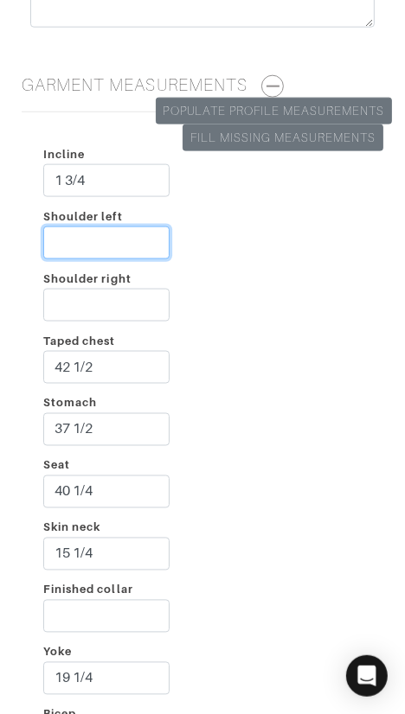
click at [100, 239] on input "Shoulder left" at bounding box center [106, 242] width 126 height 33
type input "2 1/4"
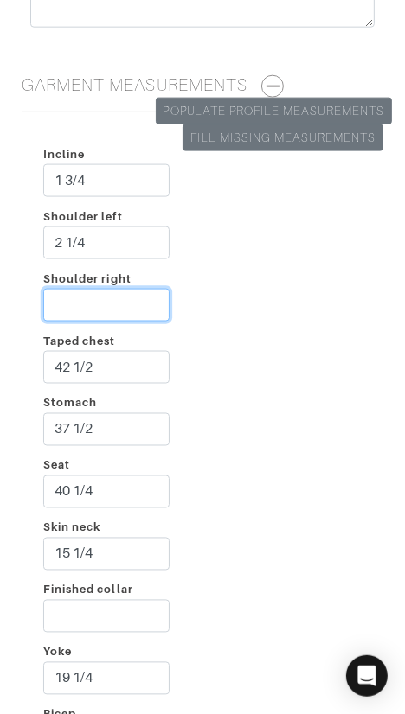
click at [61, 291] on input "Shoulder right" at bounding box center [106, 305] width 126 height 33
type input "2 3/4"
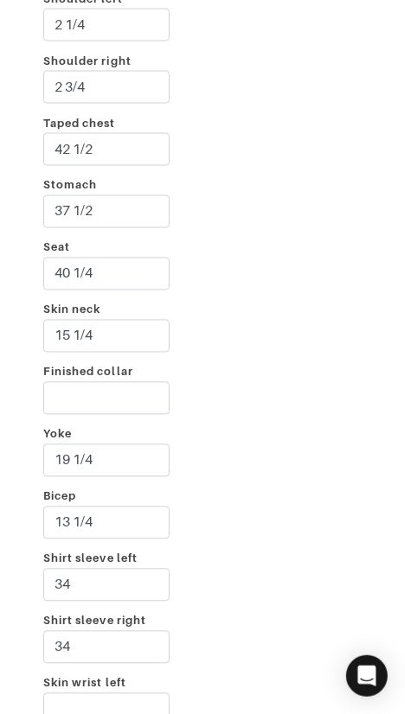
scroll to position [3161, 0]
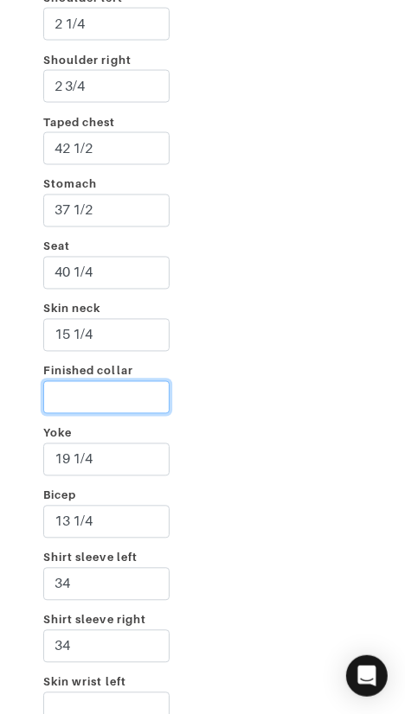
click at [93, 386] on input "Finished collar" at bounding box center [106, 397] width 126 height 33
type input "16 3/8"
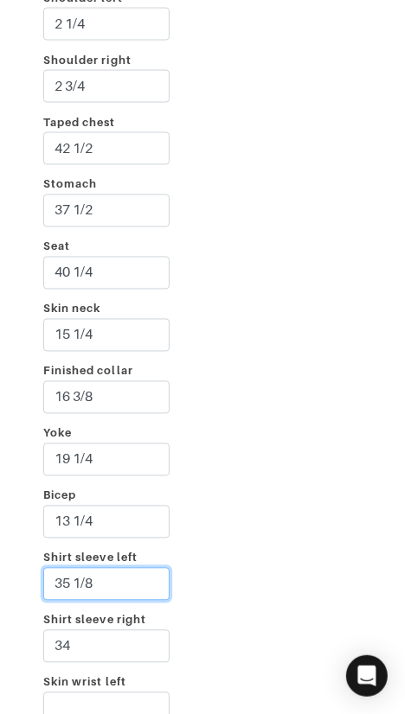
type input "35 1/8"
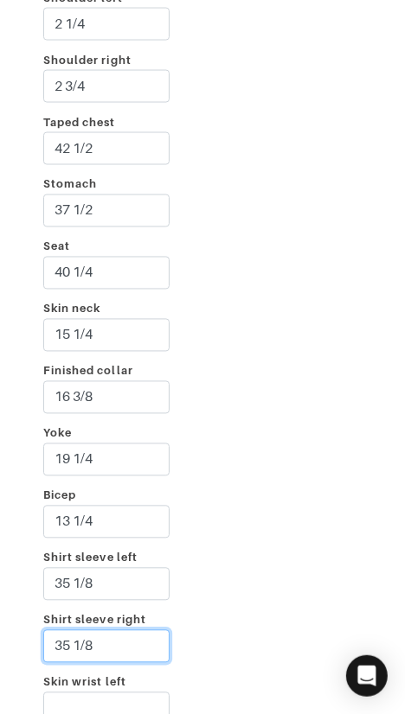
type input "35 1/8"
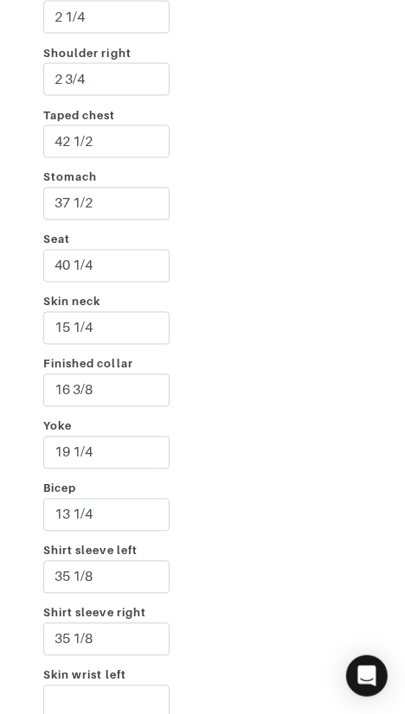
scroll to position [3571, 0]
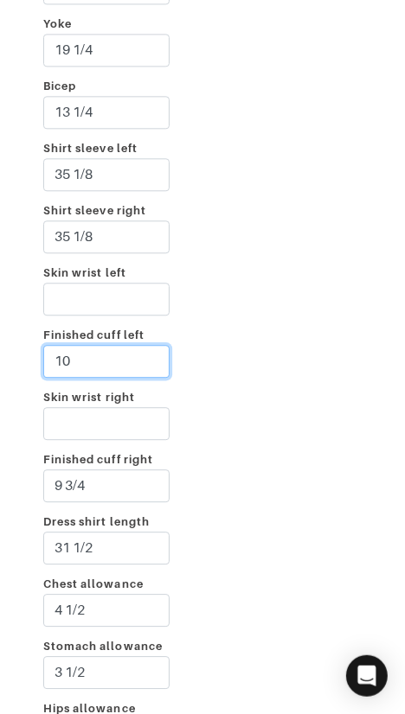
type input "10"
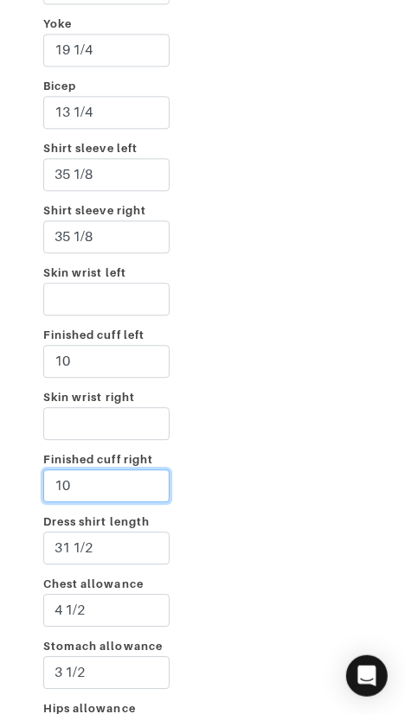
type input "10"
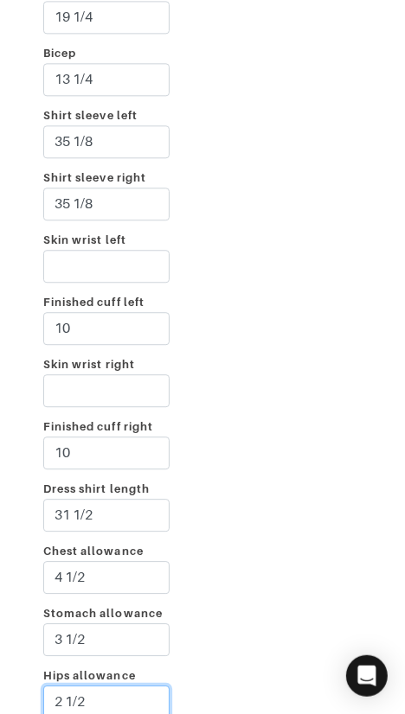
type input "2 1/2"
click at [297, 196] on div "Incline 1 3/4 Shoulder left 2 1/4 Shoulder right 2 3/4 Taped chest 42 1/2 Stoma…" at bounding box center [202, 104] width 379 height 1279
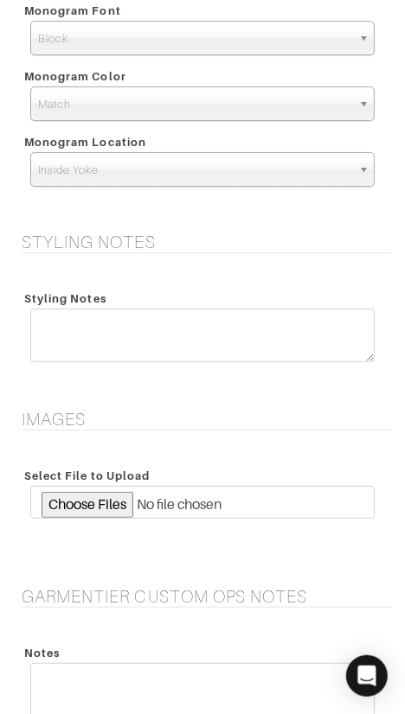
scroll to position [3795, 0]
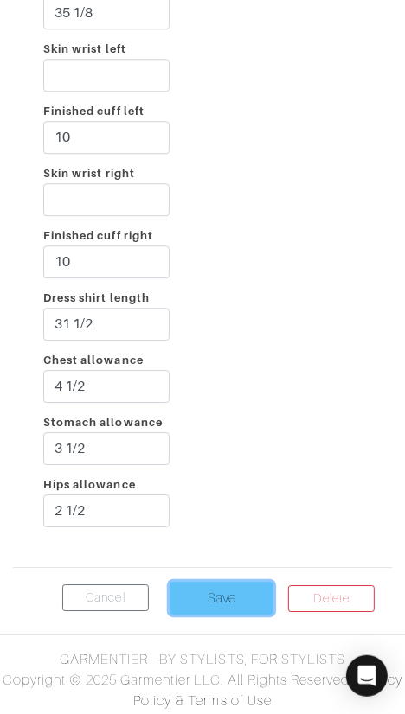
click at [219, 596] on input "Save" at bounding box center [221, 598] width 104 height 33
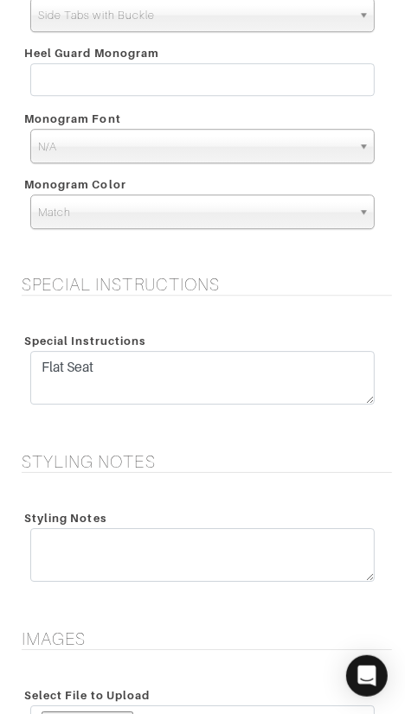
scroll to position [2191, 0]
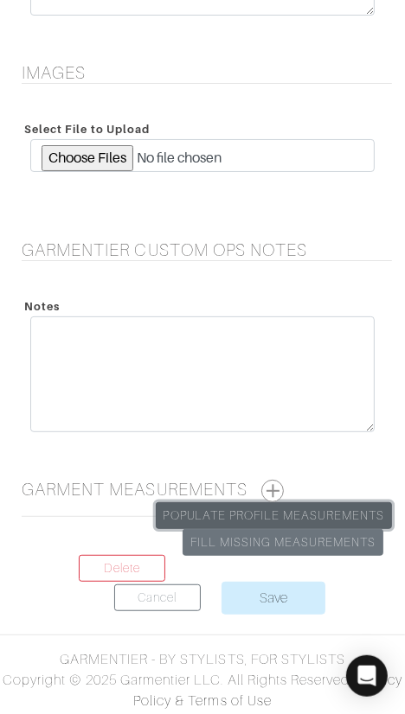
click at [296, 503] on link "Populate Profile Measurements" at bounding box center [274, 515] width 236 height 27
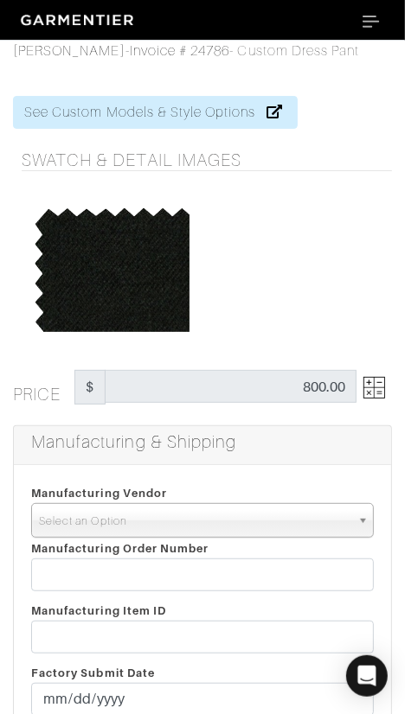
click at [220, 530] on span "Select an Option" at bounding box center [194, 521] width 311 height 35
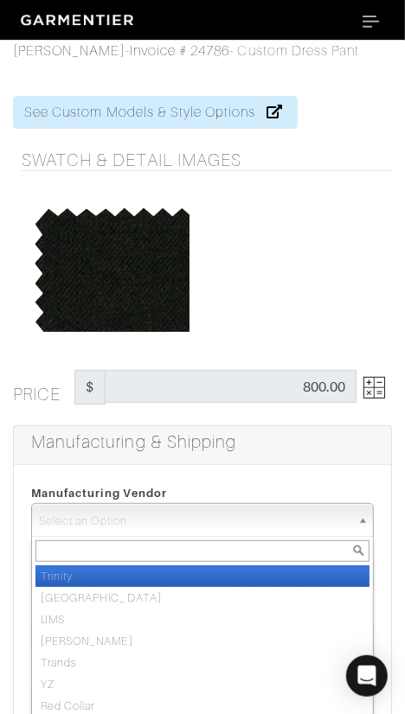
click at [231, 570] on li "Trinity" at bounding box center [202, 576] width 334 height 22
select select "1"
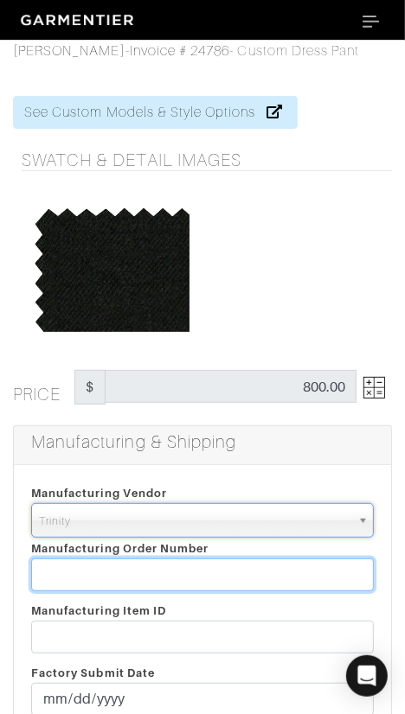
click at [231, 570] on input "text" at bounding box center [202, 574] width 342 height 33
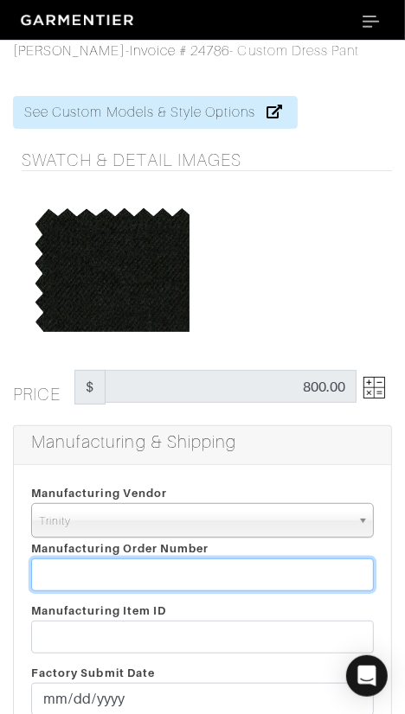
paste input "818769"
type input "818769"
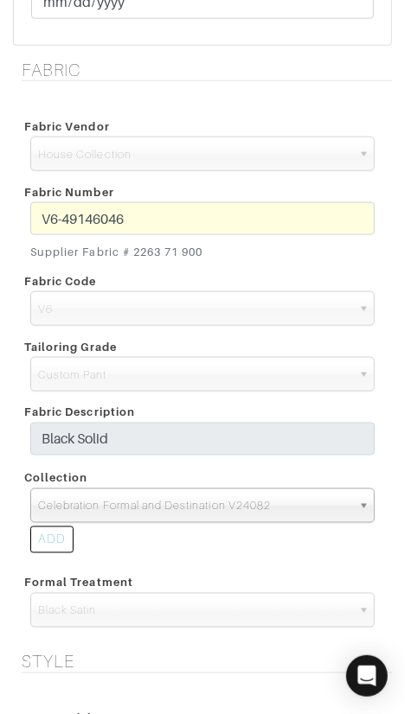
scroll to position [700, 0]
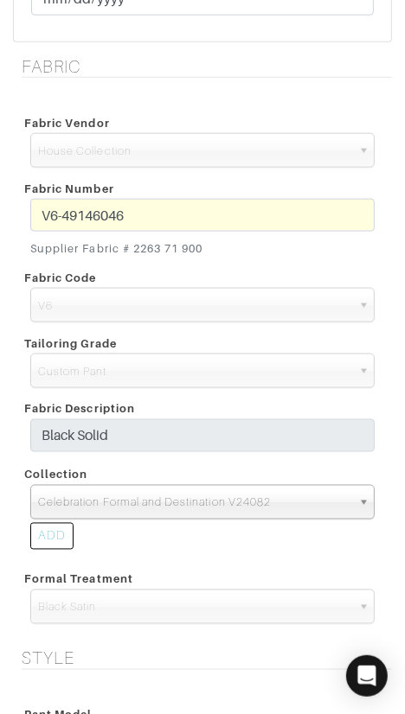
click at [8, 213] on div "Fabric Fabric Vendor Zegna Scabal [PERSON_NAME] [PERSON_NAME] Dormeuil House Co…" at bounding box center [202, 352] width 405 height 592
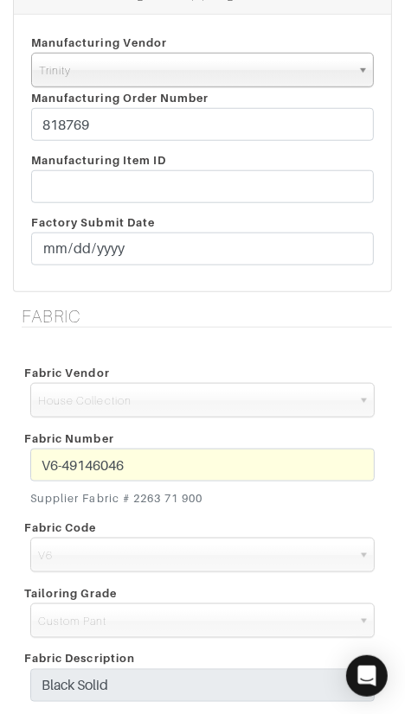
scroll to position [0, 0]
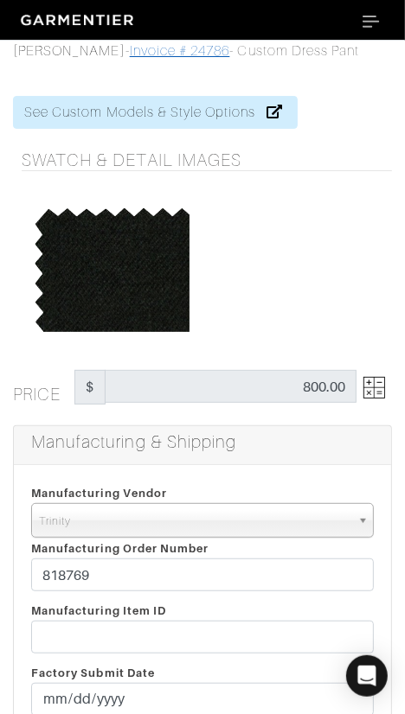
drag, startPoint x: 155, startPoint y: 50, endPoint x: 168, endPoint y: 50, distance: 13.0
click at [155, 50] on link "Invoice # 24786" at bounding box center [180, 51] width 100 height 16
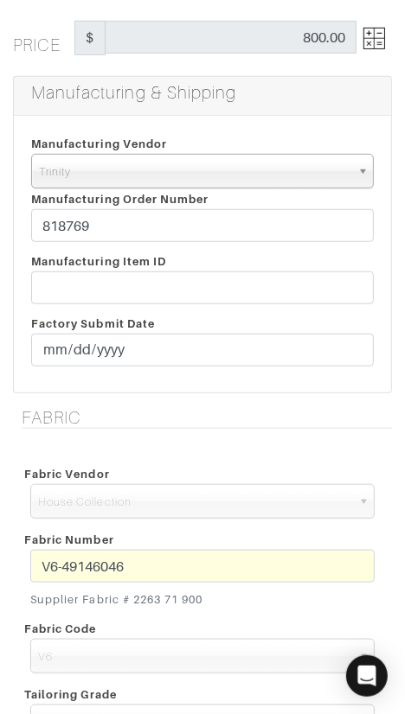
scroll to position [351, 0]
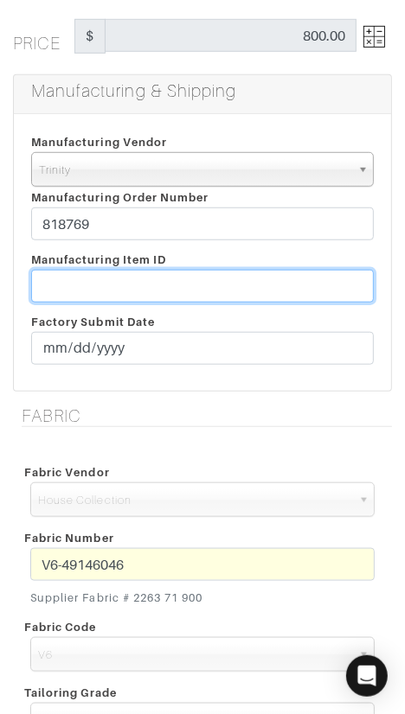
click at [252, 278] on input "text" at bounding box center [202, 286] width 342 height 33
paste input "T2-1793985."
type input "T2-1793985"
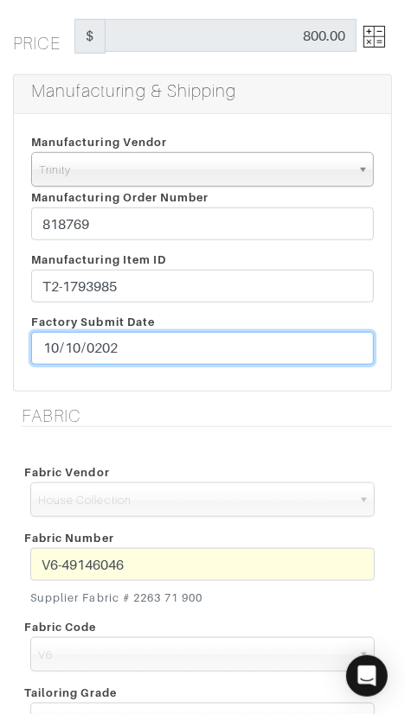
type input "[DATE]"
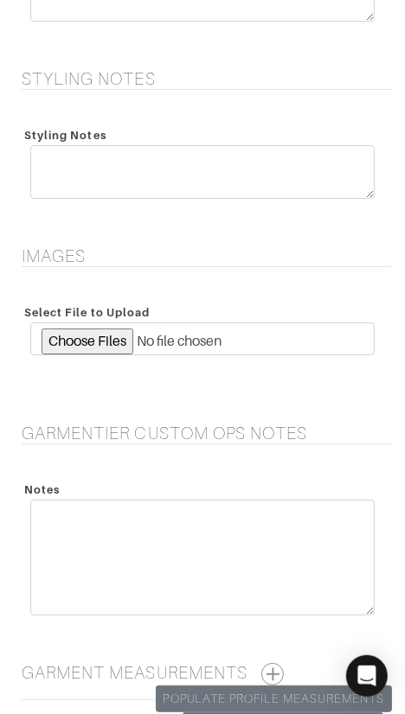
scroll to position [2191, 0]
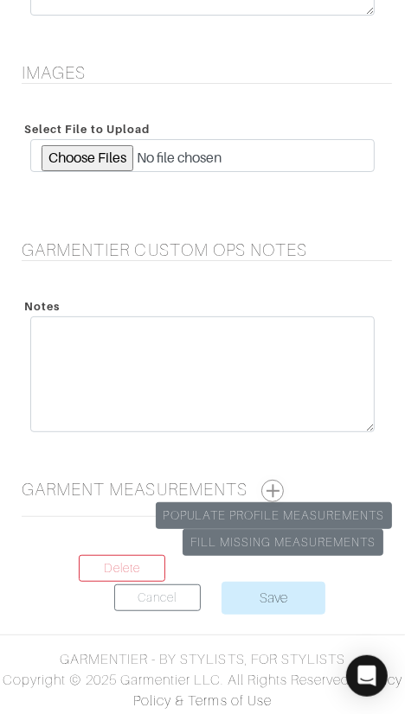
click at [277, 485] on button "button" at bounding box center [272, 491] width 22 height 22
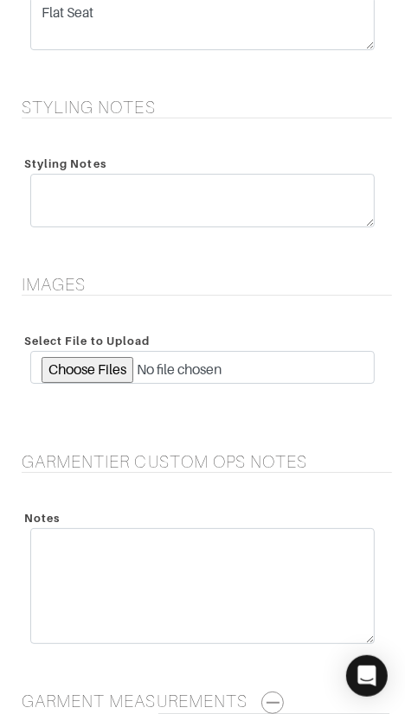
scroll to position [2894, 0]
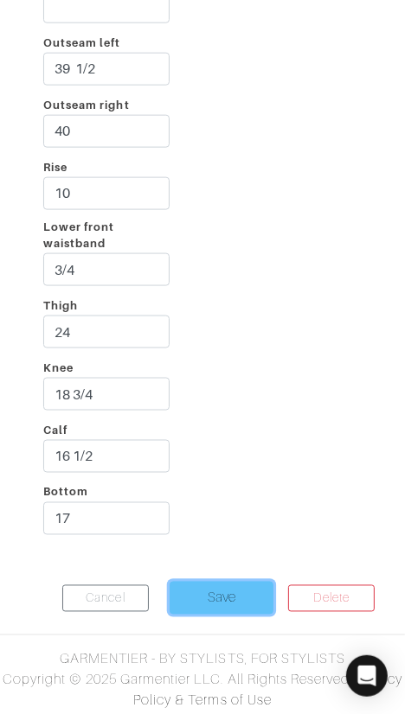
click at [226, 592] on input "Save" at bounding box center [221, 598] width 104 height 33
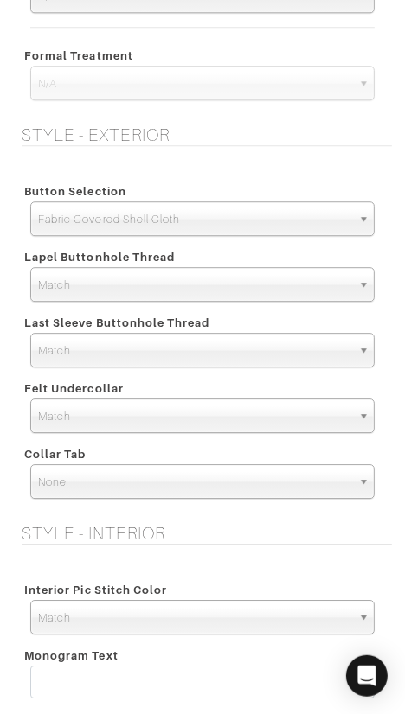
scroll to position [2178, 0]
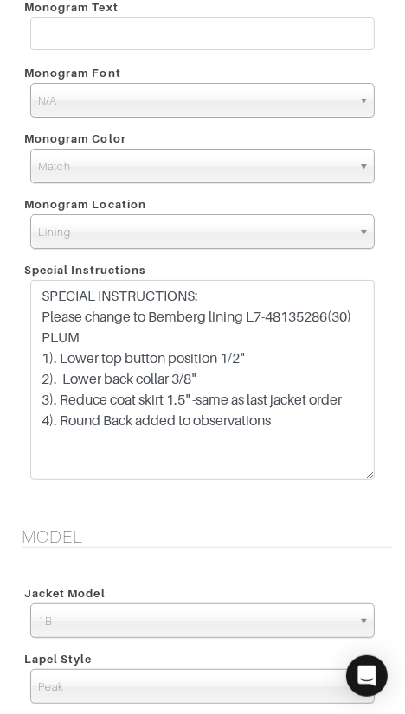
drag, startPoint x: 372, startPoint y: 328, endPoint x: 345, endPoint y: 482, distance: 157.0
click at [345, 480] on textarea "SPECIAL INSTRUCTIONS: Please change to Bemberg lining L7-48135286(30) PLUM 1). …" at bounding box center [202, 380] width 344 height 200
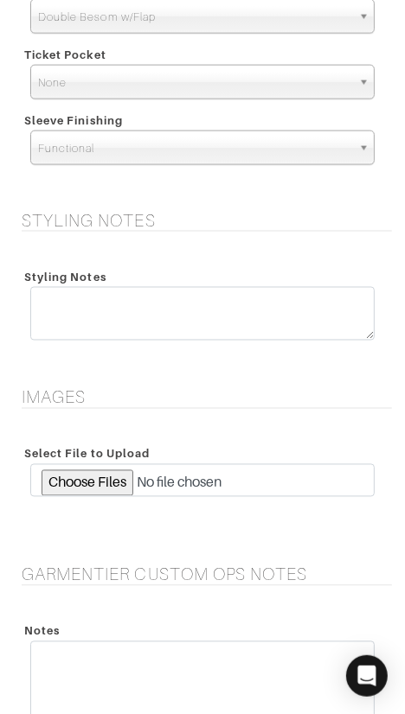
scroll to position [3371, 0]
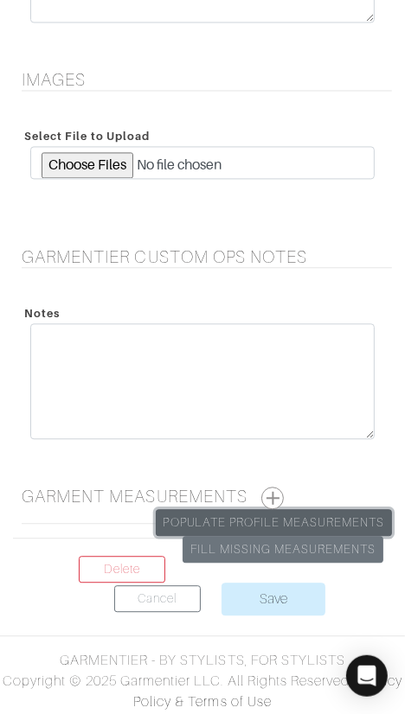
click at [314, 515] on link "Populate Profile Measurements" at bounding box center [274, 522] width 236 height 27
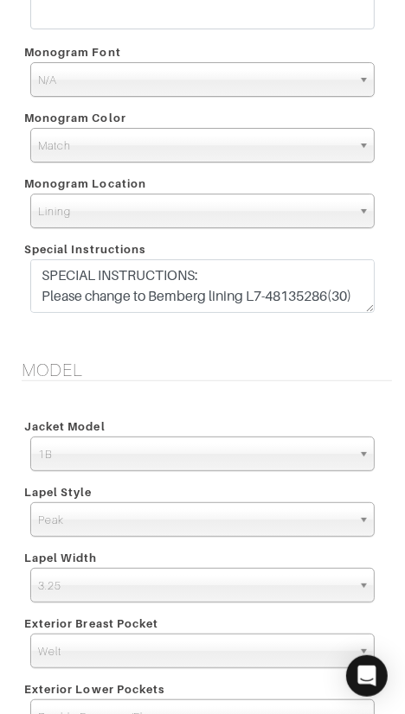
scroll to position [2392, 0]
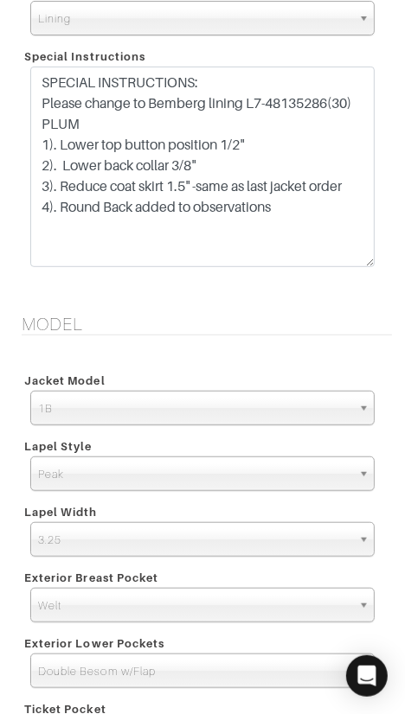
drag, startPoint x: 366, startPoint y: 116, endPoint x: 356, endPoint y: 264, distance: 148.2
click at [356, 264] on textarea "SPECIAL INSTRUCTIONS: Please change to Bemberg lining L7-48135286(30) PLUM 1). …" at bounding box center [202, 167] width 344 height 201
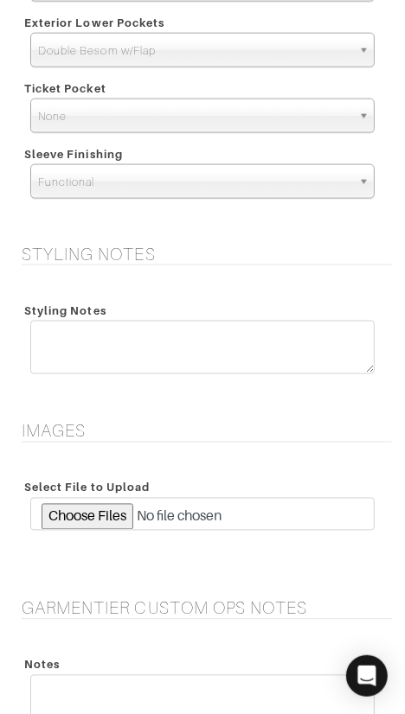
scroll to position [3364, 0]
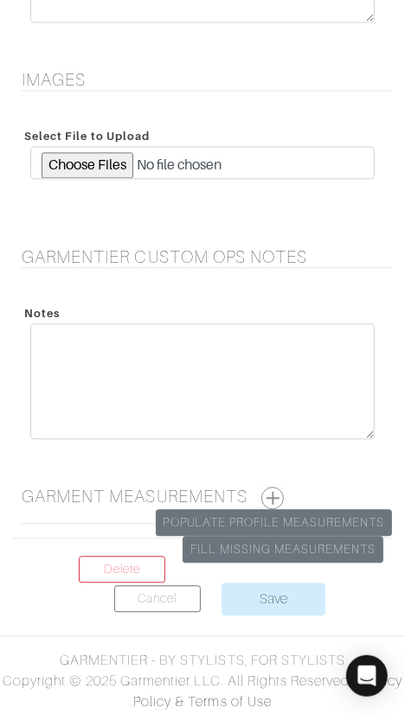
click at [282, 494] on button "button" at bounding box center [272, 498] width 22 height 22
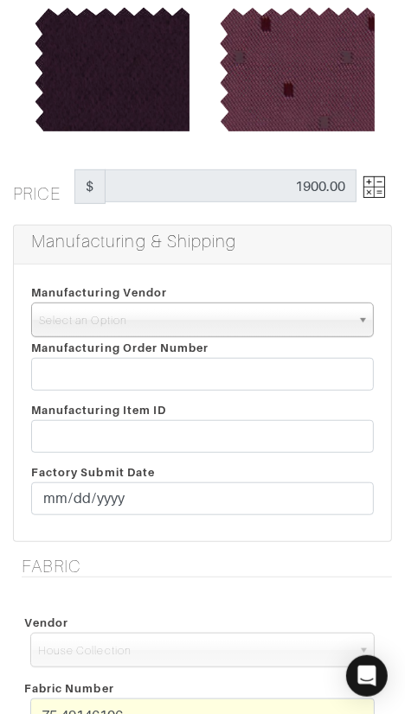
scroll to position [0, 0]
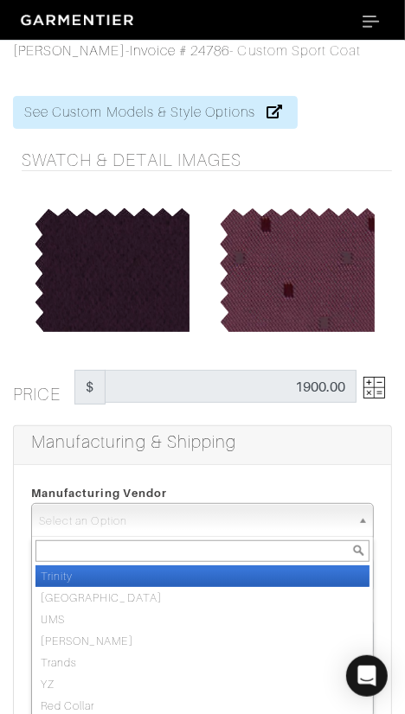
drag, startPoint x: 156, startPoint y: 518, endPoint x: 160, endPoint y: 539, distance: 21.9
click at [156, 519] on span "Select an Option" at bounding box center [194, 521] width 311 height 35
click at [172, 577] on li "Trinity" at bounding box center [202, 576] width 334 height 22
select select "1"
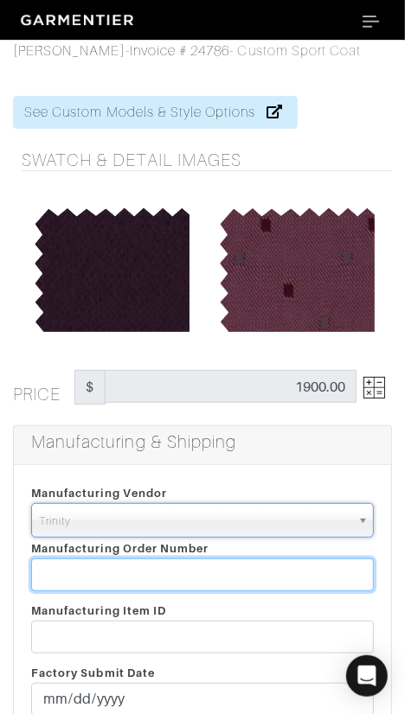
click at [173, 576] on input "text" at bounding box center [202, 574] width 342 height 33
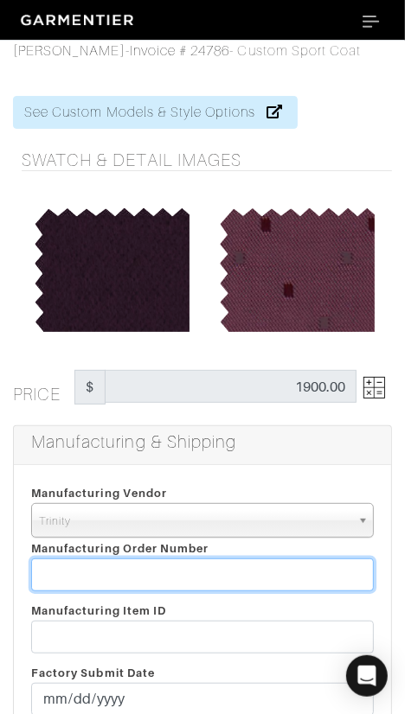
paste input "818769"
type input "818769"
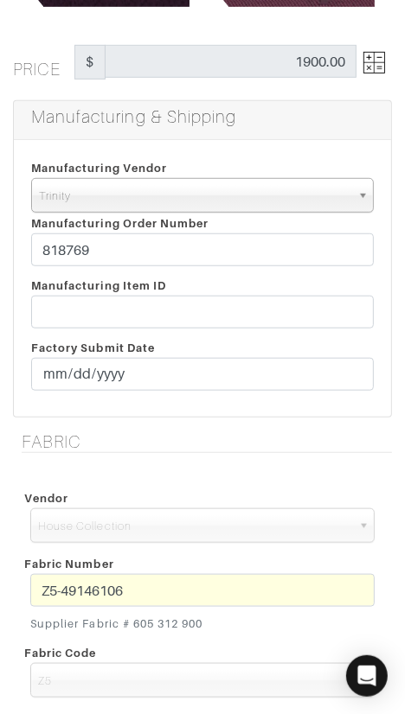
scroll to position [303, 0]
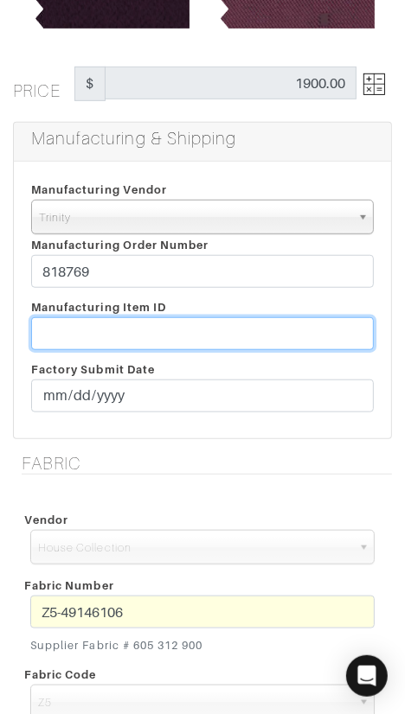
click at [145, 323] on input "text" at bounding box center [202, 333] width 342 height 33
paste input "T2-1793994."
type input "T2-1793994"
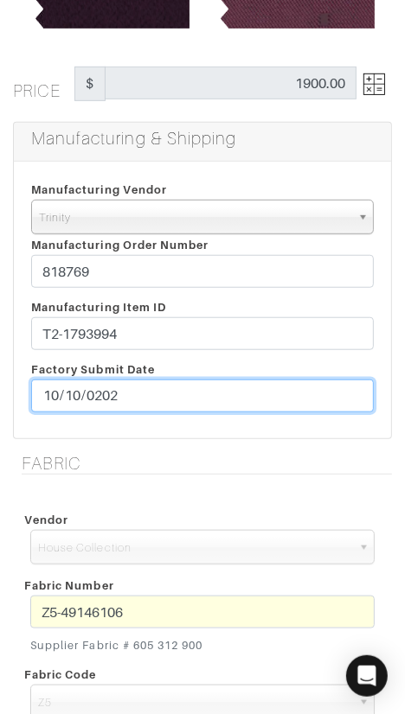
type input "[DATE]"
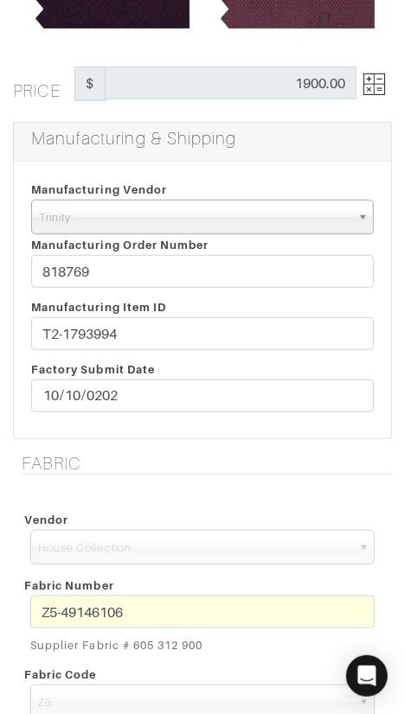
click at [179, 455] on h5 "Fabric" at bounding box center [207, 463] width 370 height 21
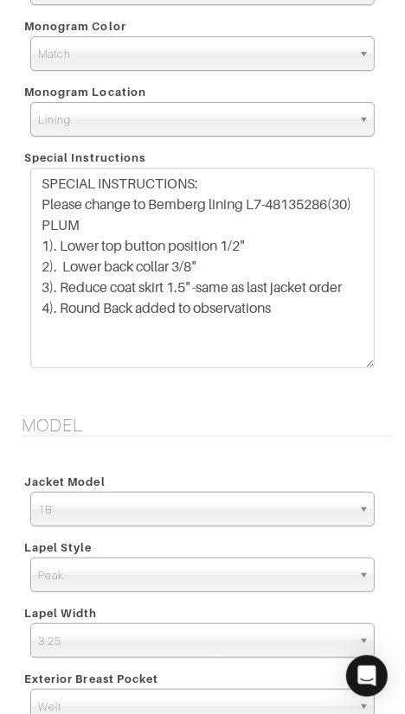
scroll to position [2354, 0]
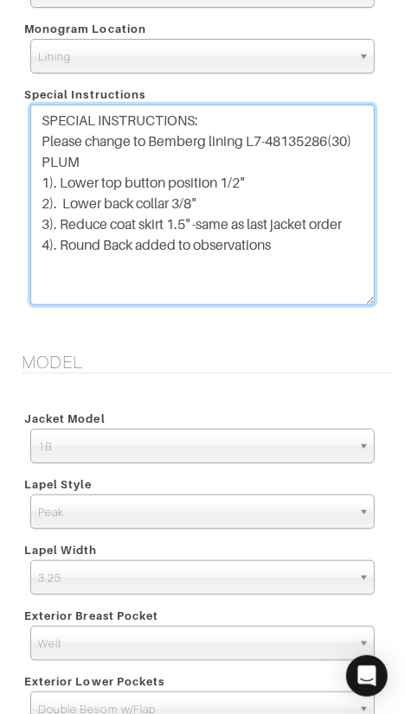
drag, startPoint x: 252, startPoint y: 139, endPoint x: 332, endPoint y: 137, distance: 80.4
click at [332, 137] on textarea "SPECIAL INSTRUCTIONS: Please change to Bemberg lining L7-48135286(30) PLUM 1). …" at bounding box center [202, 205] width 344 height 201
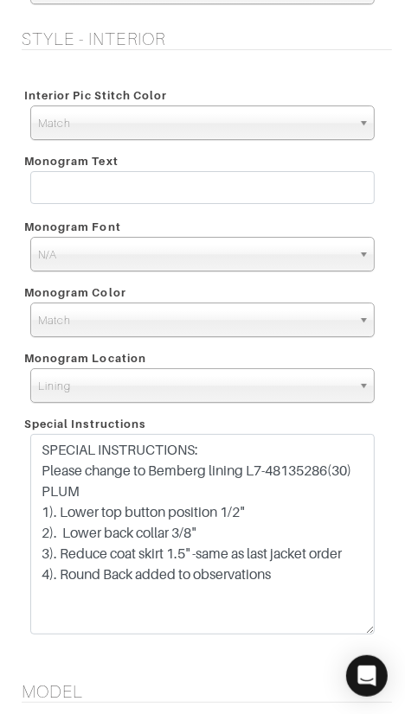
scroll to position [2020, 0]
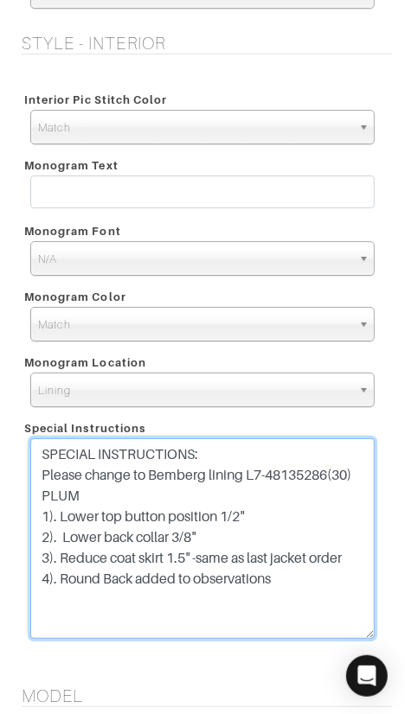
click at [223, 484] on textarea "SPECIAL INSTRUCTIONS: Please change to Bemberg lining L7-48135286(30) PLUM 1). …" at bounding box center [202, 538] width 344 height 201
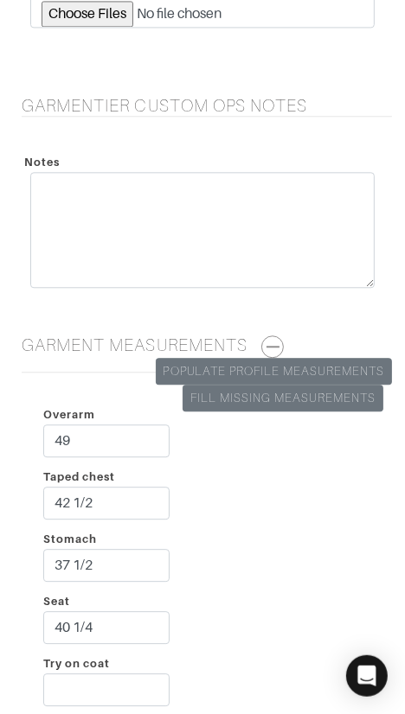
scroll to position [3215, 0]
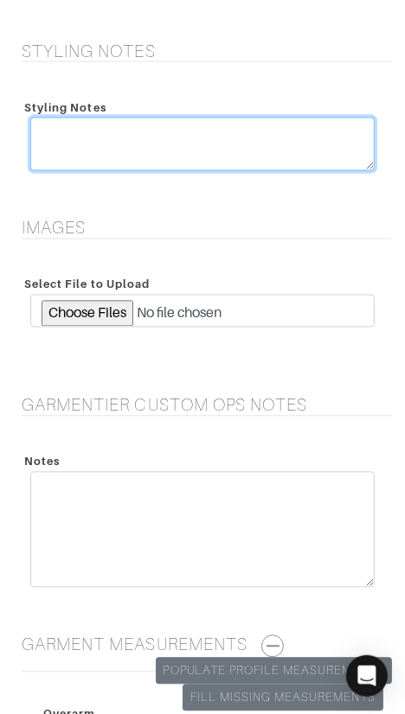
click at [205, 153] on textarea at bounding box center [202, 145] width 344 height 54
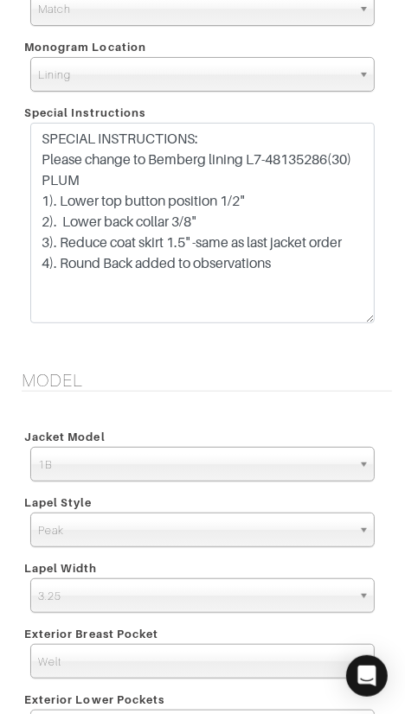
scroll to position [2300, 0]
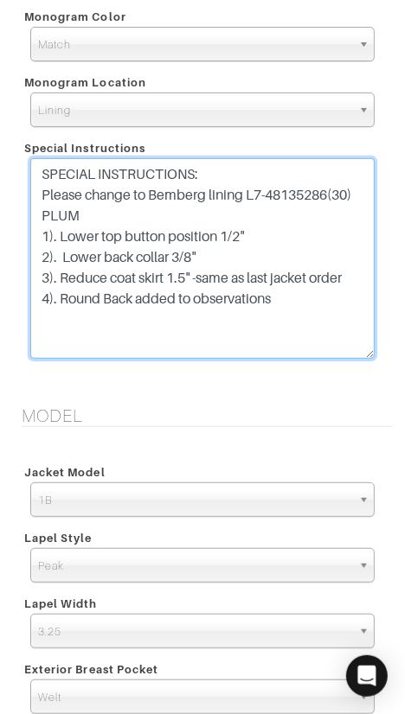
drag, startPoint x: 250, startPoint y: 190, endPoint x: 329, endPoint y: 193, distance: 79.6
click at [330, 193] on textarea "SPECIAL INSTRUCTIONS: Please change to Bemberg lining L7-48135286(30) PLUM 1). …" at bounding box center [202, 258] width 344 height 201
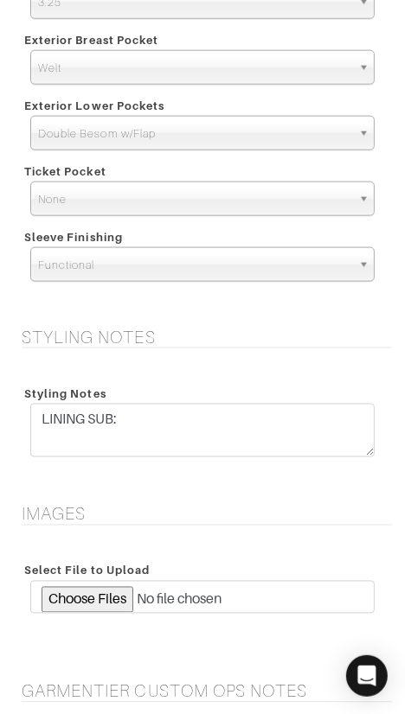
scroll to position [3016, 0]
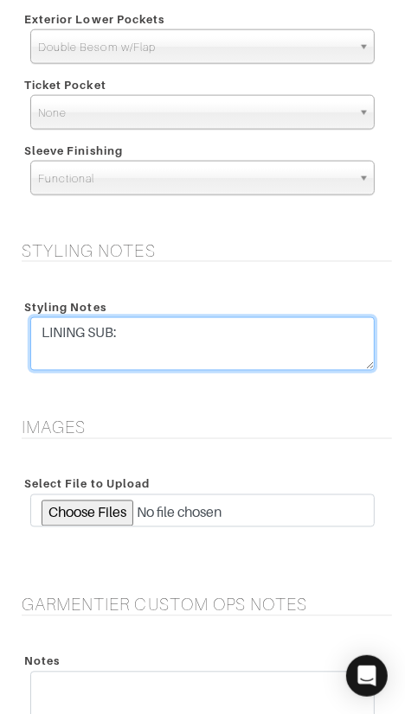
click at [216, 335] on textarea "LINING SUB:" at bounding box center [202, 344] width 344 height 54
paste textarea "L7-48135286"
type textarea "LINING SUB: L7-48135286, PLUM"
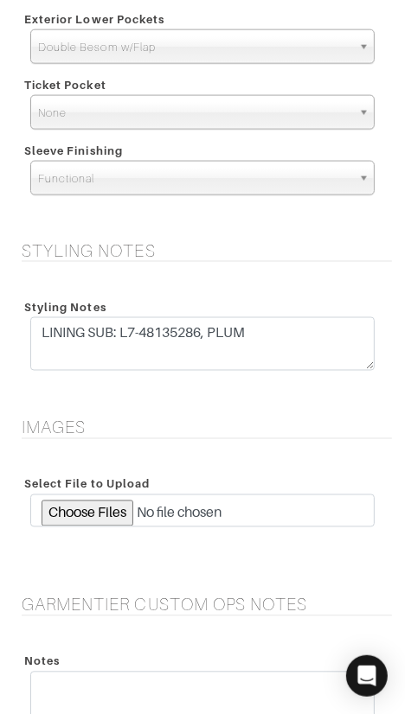
drag, startPoint x: 298, startPoint y: 271, endPoint x: 300, endPoint y: 290, distance: 18.2
click at [297, 271] on div "Styling Notes Styling Notes LINING SUB: L7-48135286, PLUM" at bounding box center [202, 318] width 405 height 156
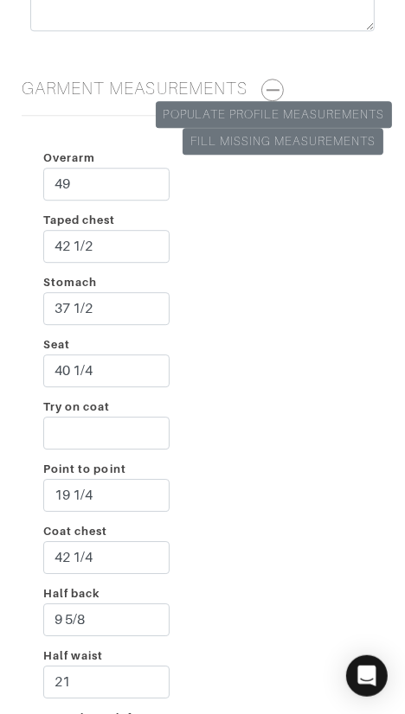
scroll to position [4130, 0]
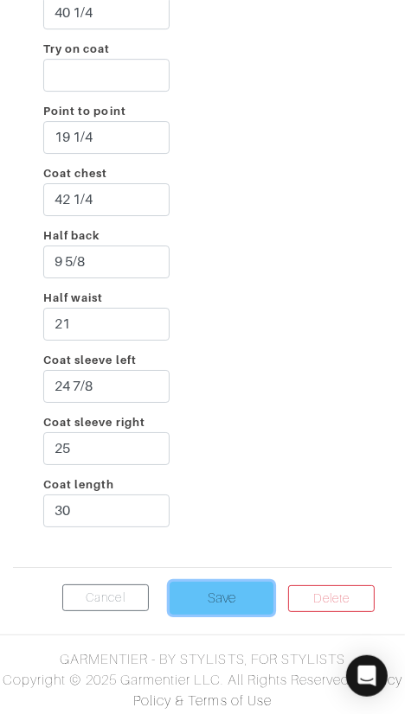
click at [217, 584] on input "Save" at bounding box center [221, 598] width 104 height 33
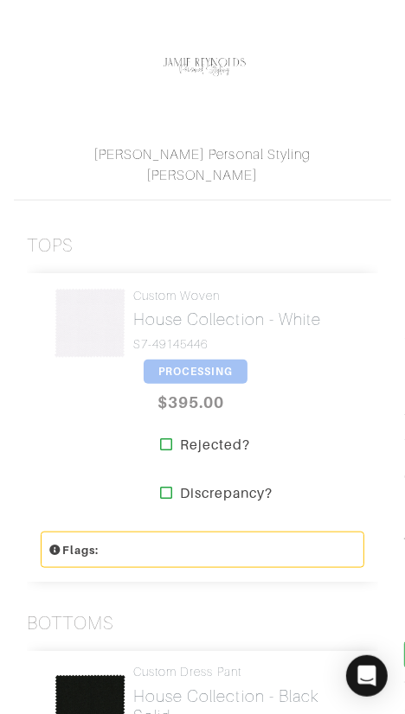
scroll to position [366, 0]
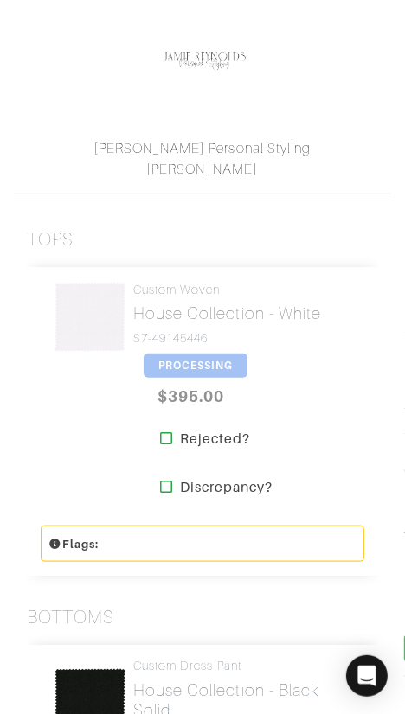
click at [175, 362] on span "PROCESSING" at bounding box center [195, 366] width 104 height 24
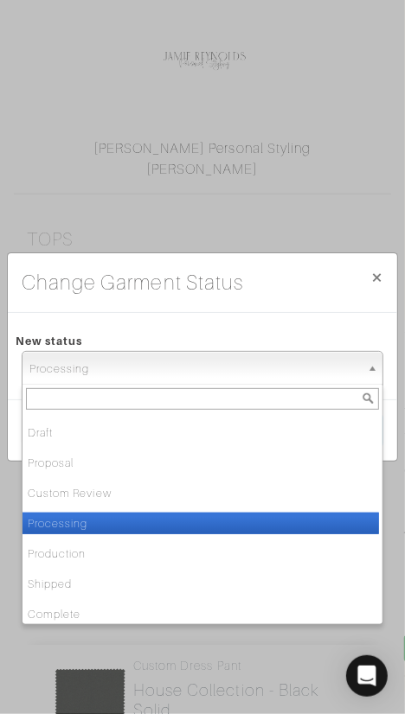
click at [228, 372] on span "Processing" at bounding box center [194, 369] width 330 height 35
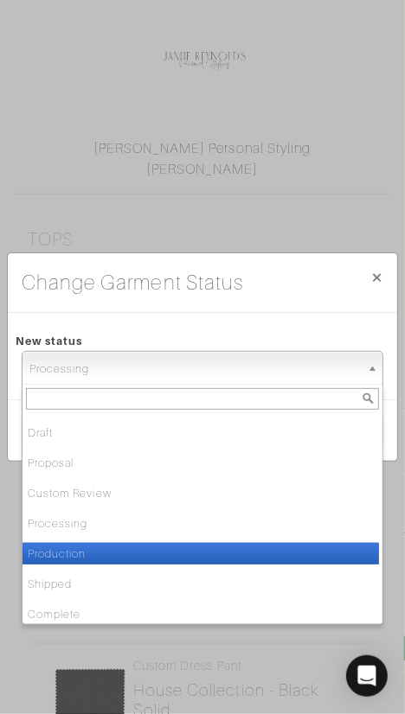
click at [171, 541] on ul "Draft Proposal Custom Review Processing Production Shipped Complete Tailoring R…" at bounding box center [200, 516] width 356 height 207
click at [236, 549] on li "Production" at bounding box center [200, 554] width 356 height 22
select select "Production"
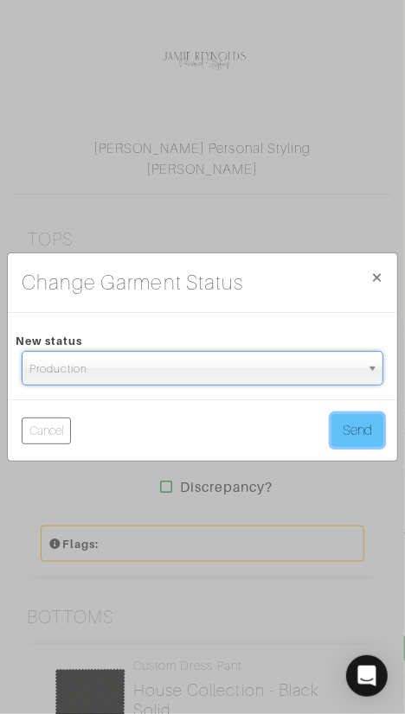
click at [339, 434] on button "Send" at bounding box center [357, 430] width 52 height 33
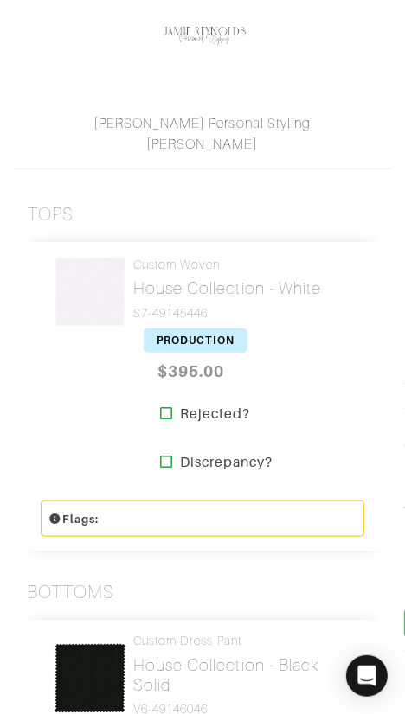
scroll to position [394, 0]
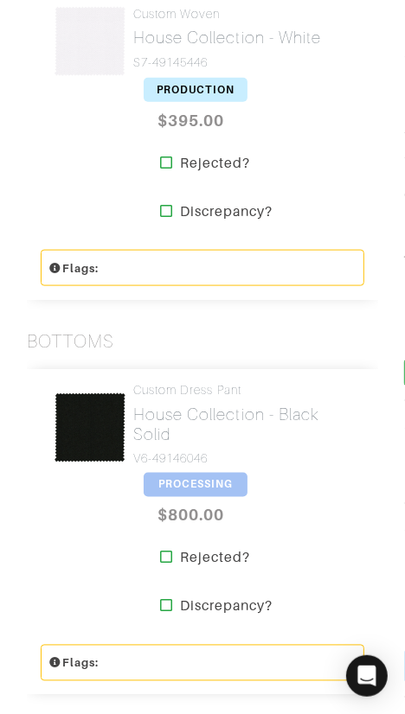
scroll to position [644, 0]
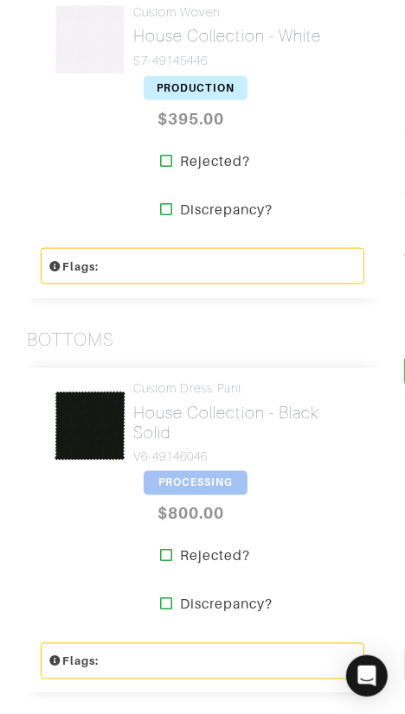
click at [198, 478] on span "PROCESSING" at bounding box center [195, 483] width 104 height 24
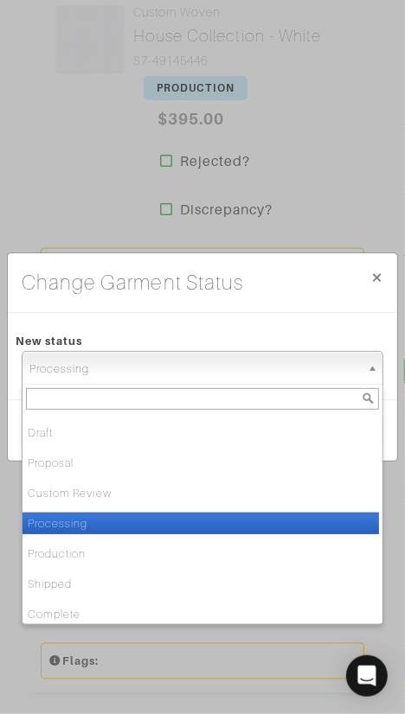
drag, startPoint x: 196, startPoint y: 371, endPoint x: 196, endPoint y: 402, distance: 31.1
click at [195, 371] on span "Processing" at bounding box center [194, 369] width 330 height 35
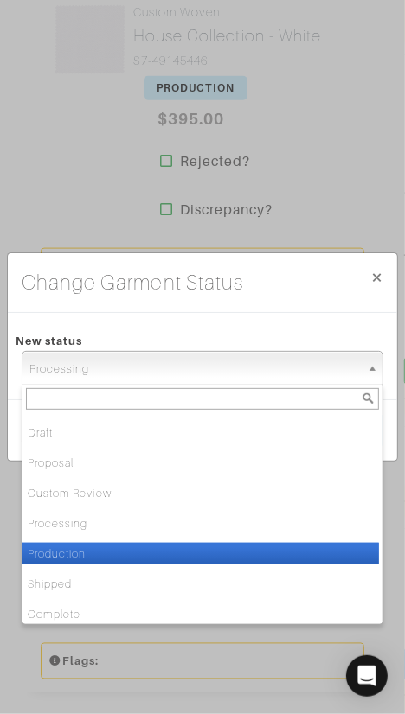
drag, startPoint x: 175, startPoint y: 549, endPoint x: 223, endPoint y: 516, distance: 58.5
click at [175, 549] on li "Production" at bounding box center [200, 554] width 356 height 22
select select "Production"
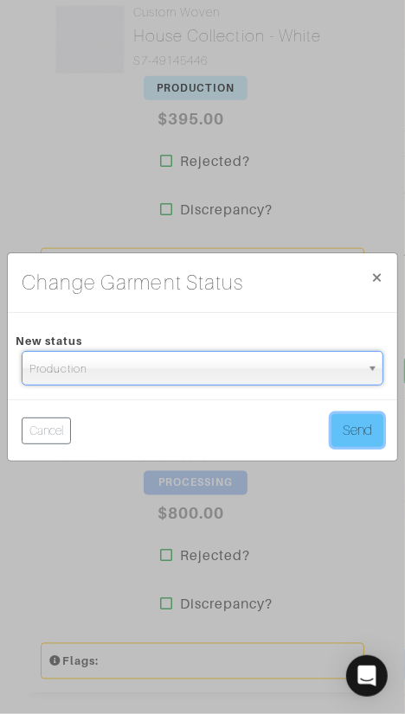
click at [350, 432] on button "Send" at bounding box center [357, 430] width 52 height 33
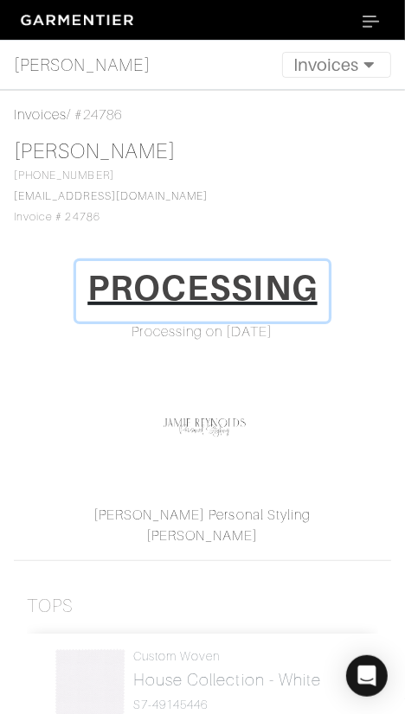
click at [249, 291] on h1 "PROCESSING" at bounding box center [202, 287] width 230 height 41
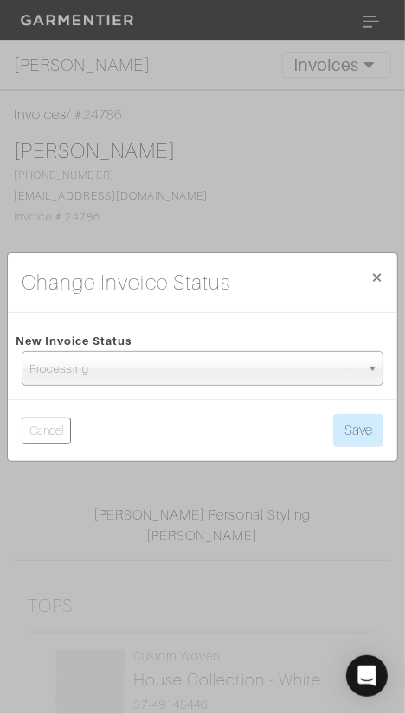
drag, startPoint x: 245, startPoint y: 369, endPoint x: 243, endPoint y: 379, distance: 9.7
click at [245, 369] on span "Processing" at bounding box center [194, 369] width 330 height 35
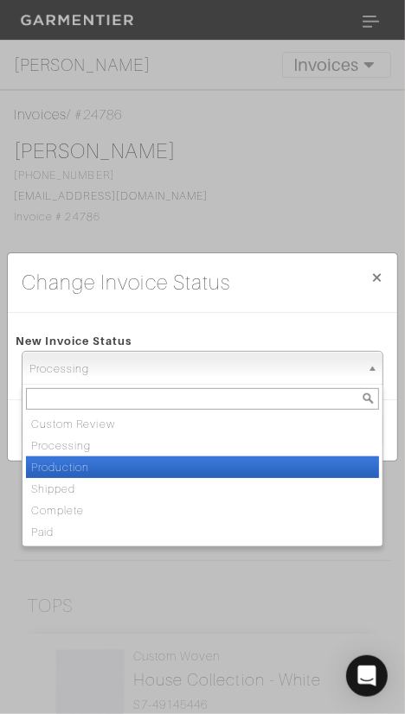
drag, startPoint x: 222, startPoint y: 456, endPoint x: 279, endPoint y: 421, distance: 67.2
click at [222, 456] on li "Production" at bounding box center [202, 467] width 353 height 22
select select "Production"
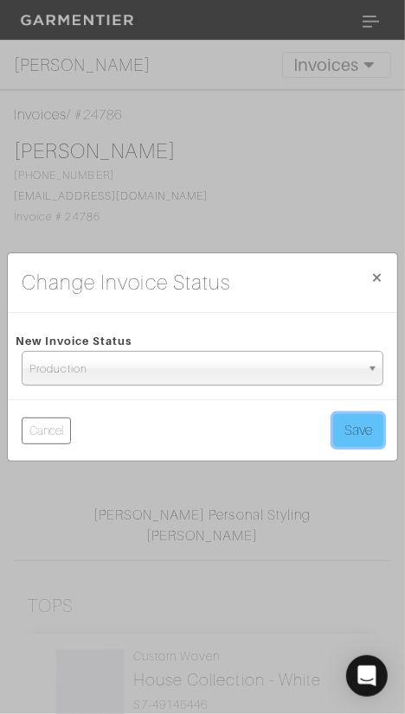
click at [354, 422] on button "Save" at bounding box center [358, 430] width 50 height 33
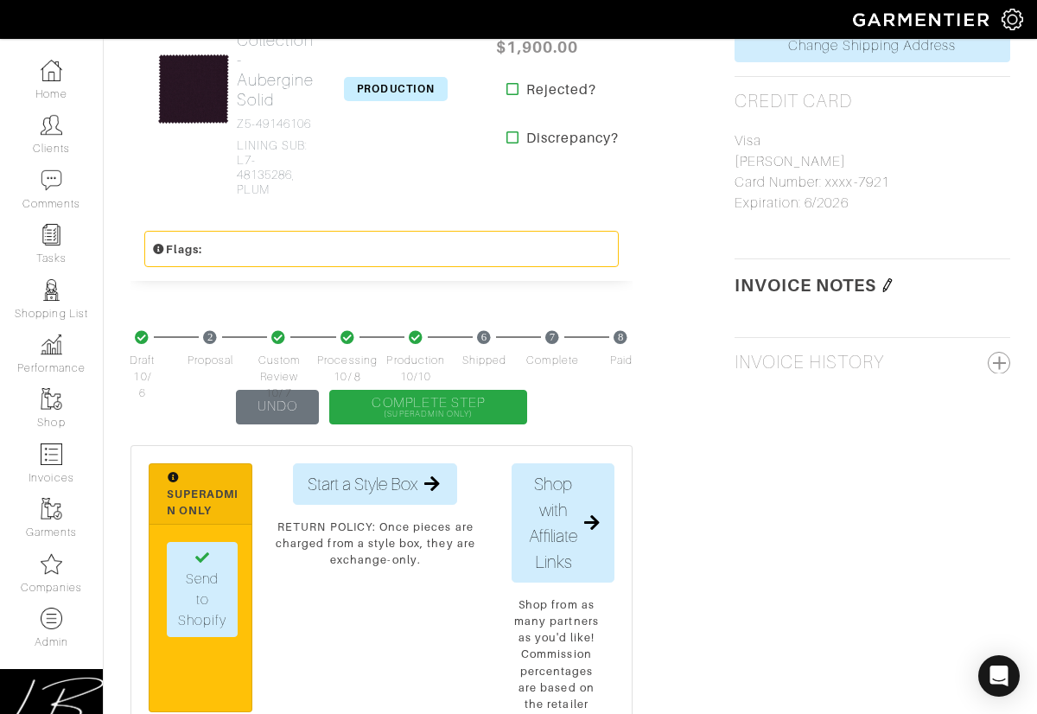
scroll to position [1080, 0]
click at [404, 283] on img at bounding box center [888, 285] width 14 height 14
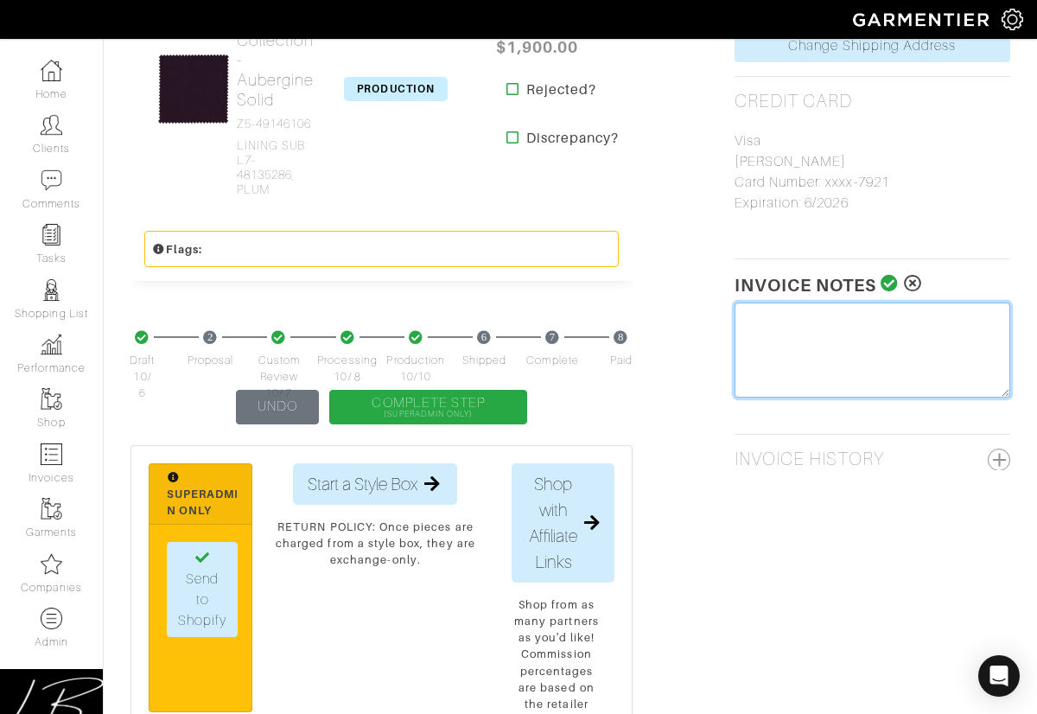
click at [404, 315] on textarea at bounding box center [873, 350] width 276 height 95
type textarea "Tariff Surcharge: $24 Lining Upcharge:"
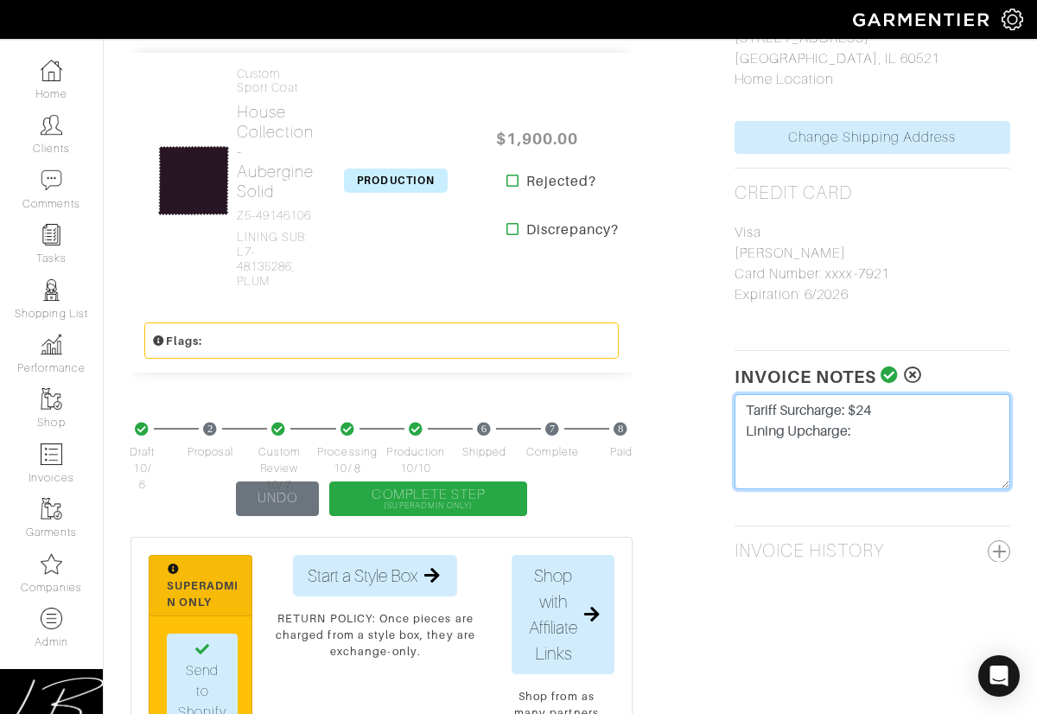
scroll to position [990, 0]
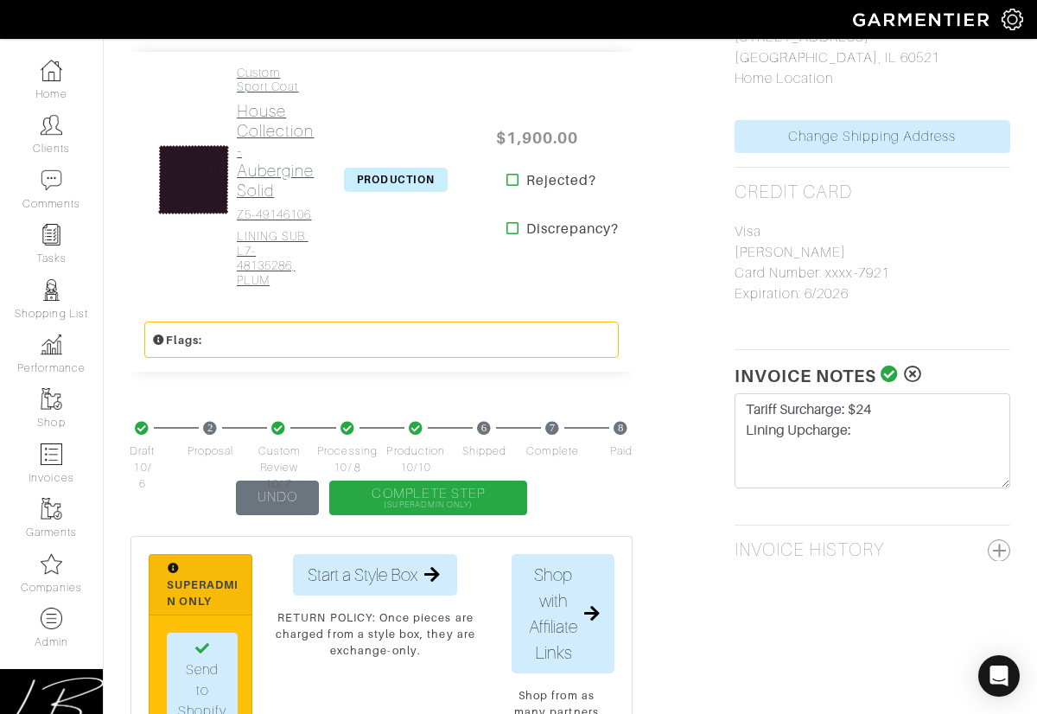
click at [290, 196] on h2 "House Collection - Aubergine Solid" at bounding box center [276, 150] width 78 height 99
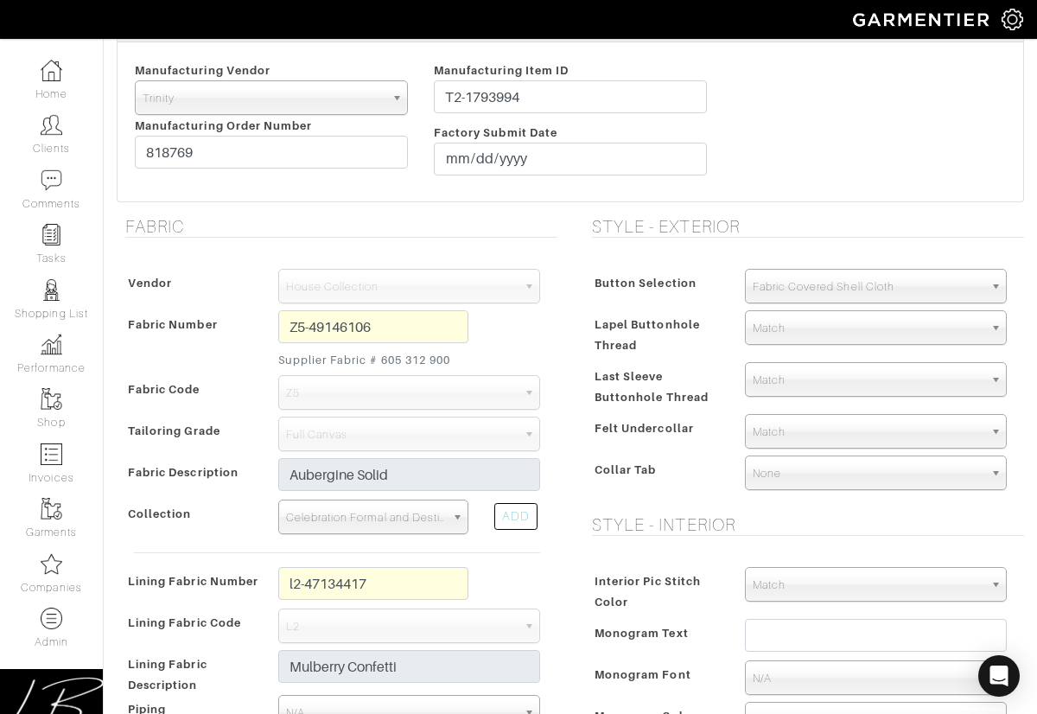
scroll to position [383, 0]
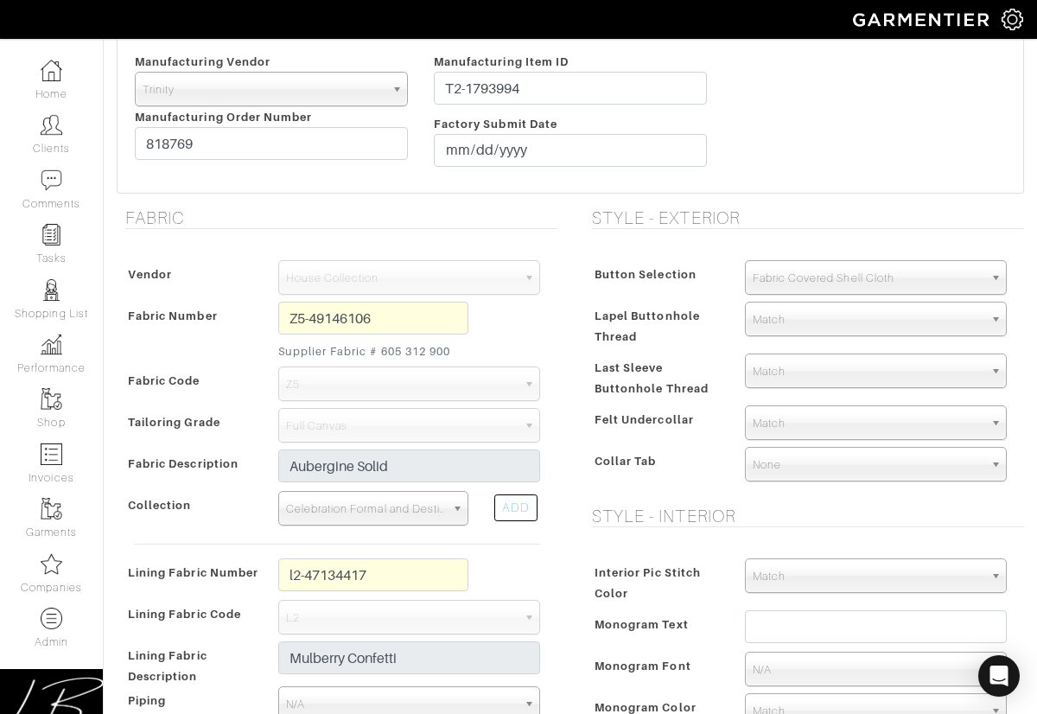
click at [396, 295] on div "Vendor Zegna Scabal [PERSON_NAME] [PERSON_NAME] Dormeuil House Collection [GEOG…" at bounding box center [337, 525] width 441 height 565
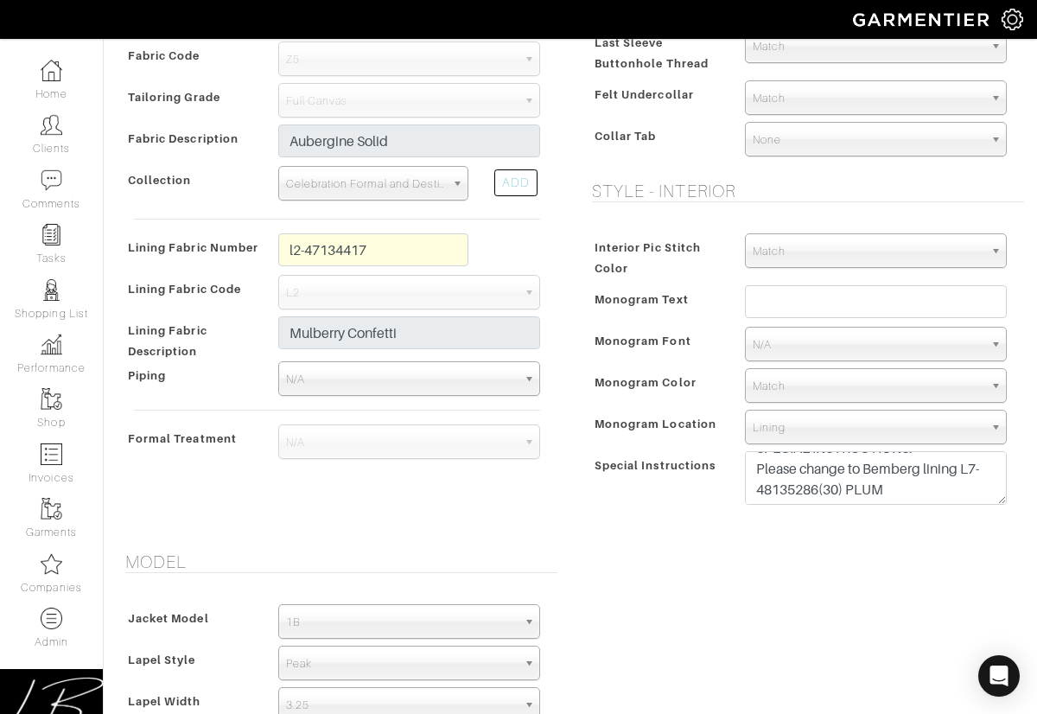
scroll to position [27, 0]
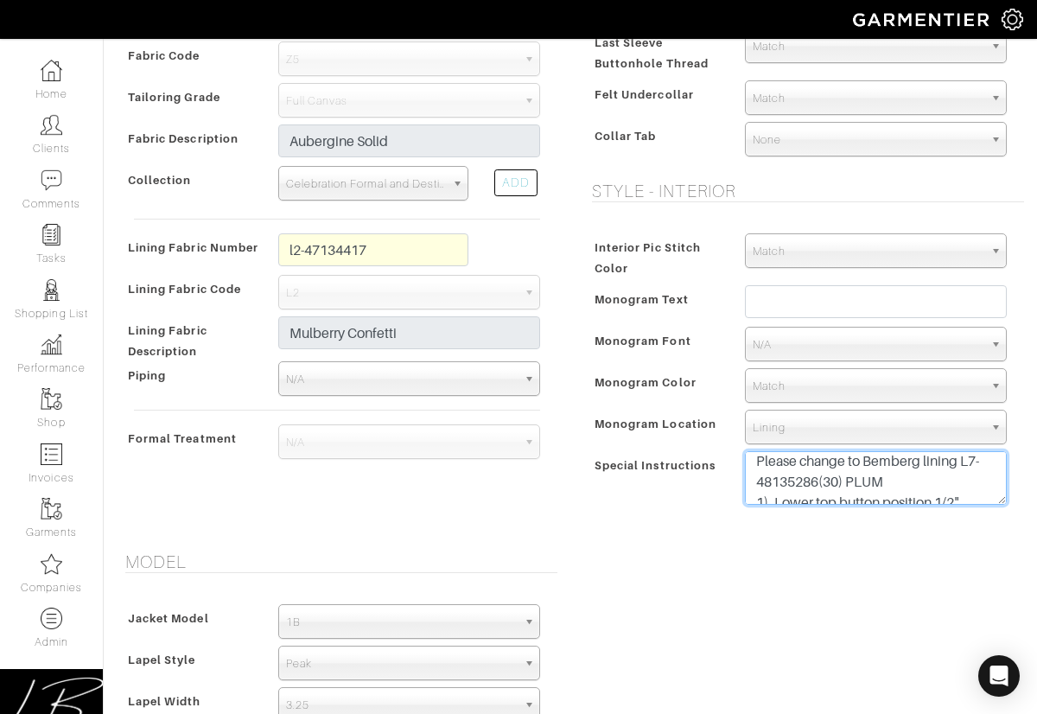
drag, startPoint x: 961, startPoint y: 464, endPoint x: 817, endPoint y: 473, distance: 144.6
click at [404, 473] on textarea "SPECIAL INSTRUCTIONS: Please change to Bemberg lining L7-48135286(30) PLUM 1). …" at bounding box center [876, 478] width 262 height 54
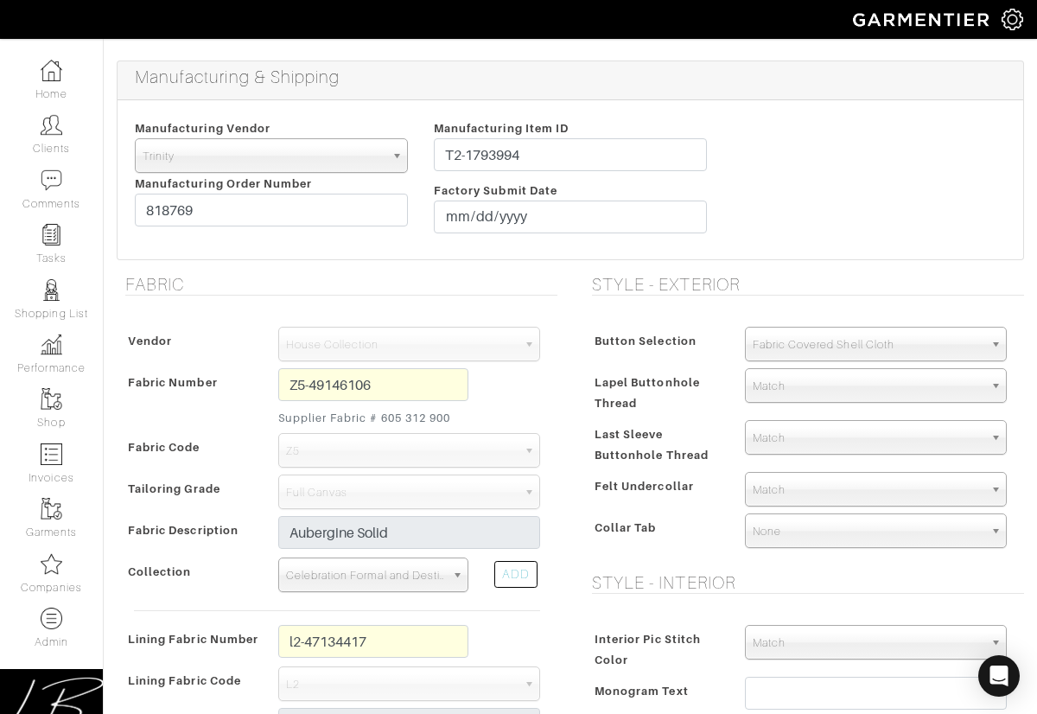
scroll to position [0, 0]
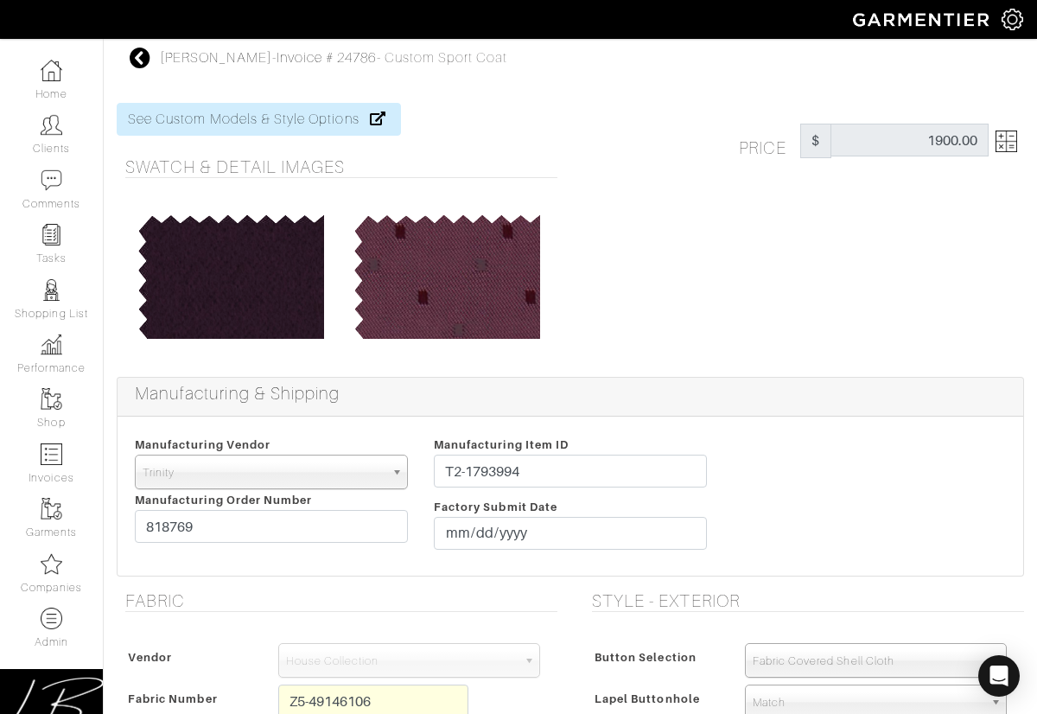
click at [404, 142] on img at bounding box center [1007, 142] width 22 height 22
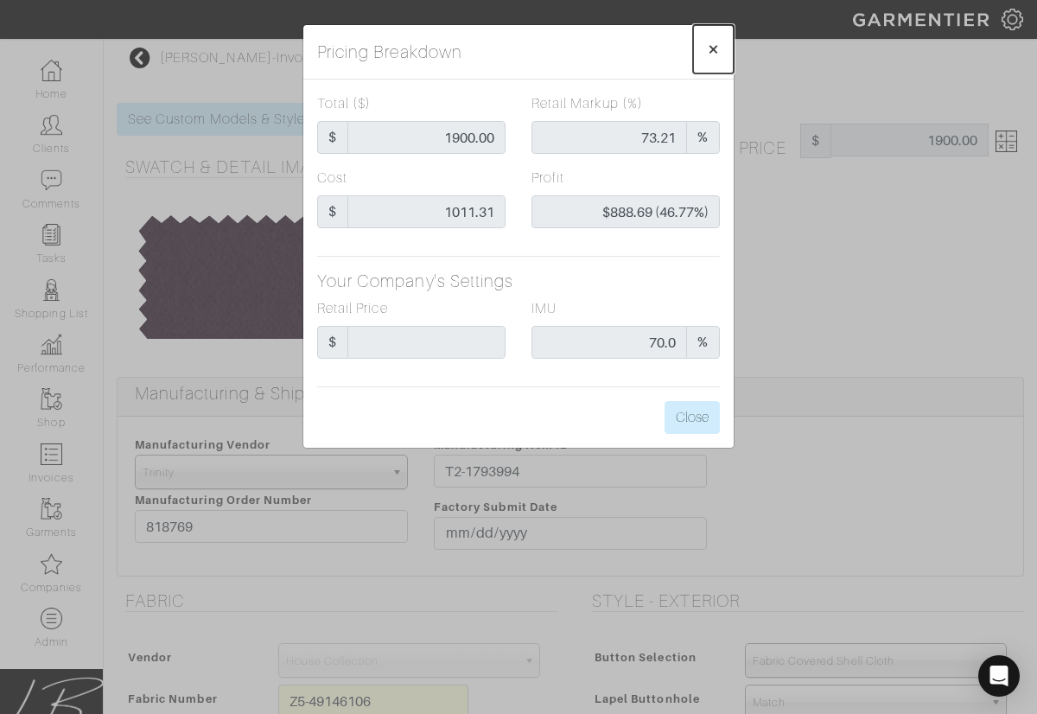
click at [404, 52] on span "×" at bounding box center [713, 48] width 13 height 23
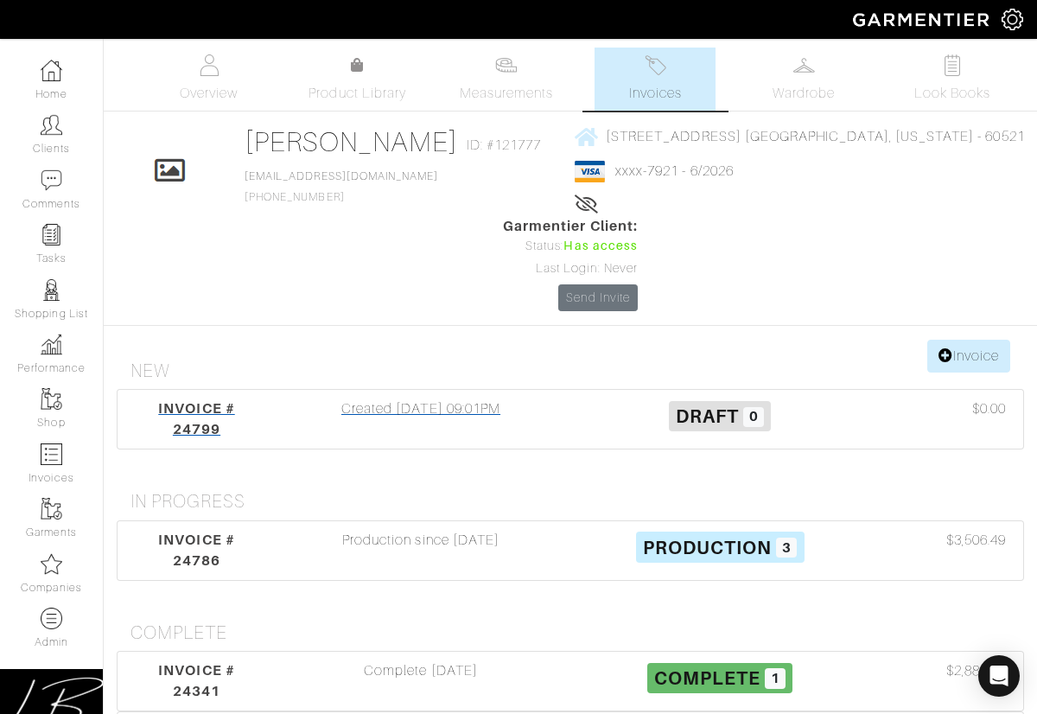
click at [493, 398] on div "Created [DATE] 09:01PM" at bounding box center [420, 418] width 299 height 41
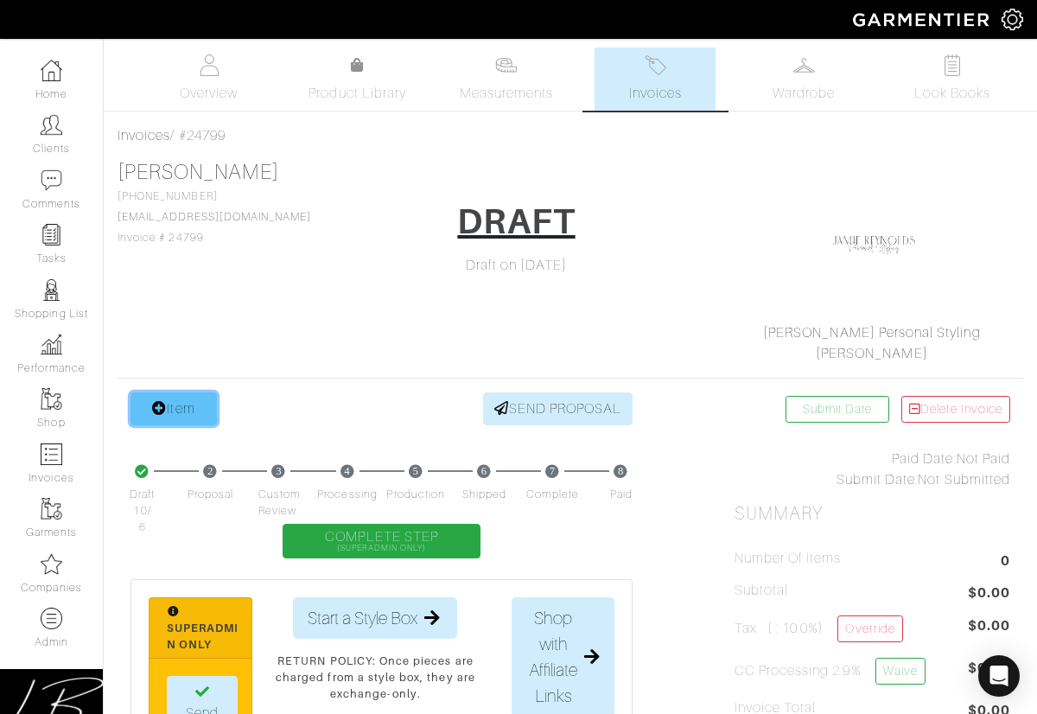
click at [169, 413] on link "Item" at bounding box center [174, 408] width 86 height 33
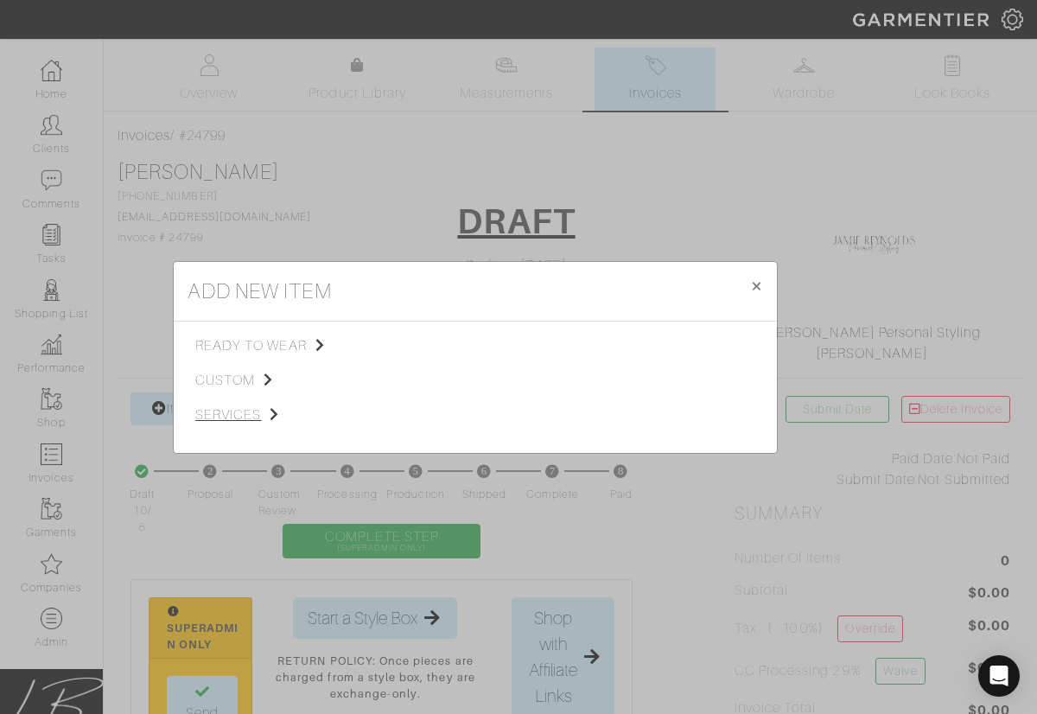
click at [239, 384] on span "custom" at bounding box center [282, 380] width 174 height 21
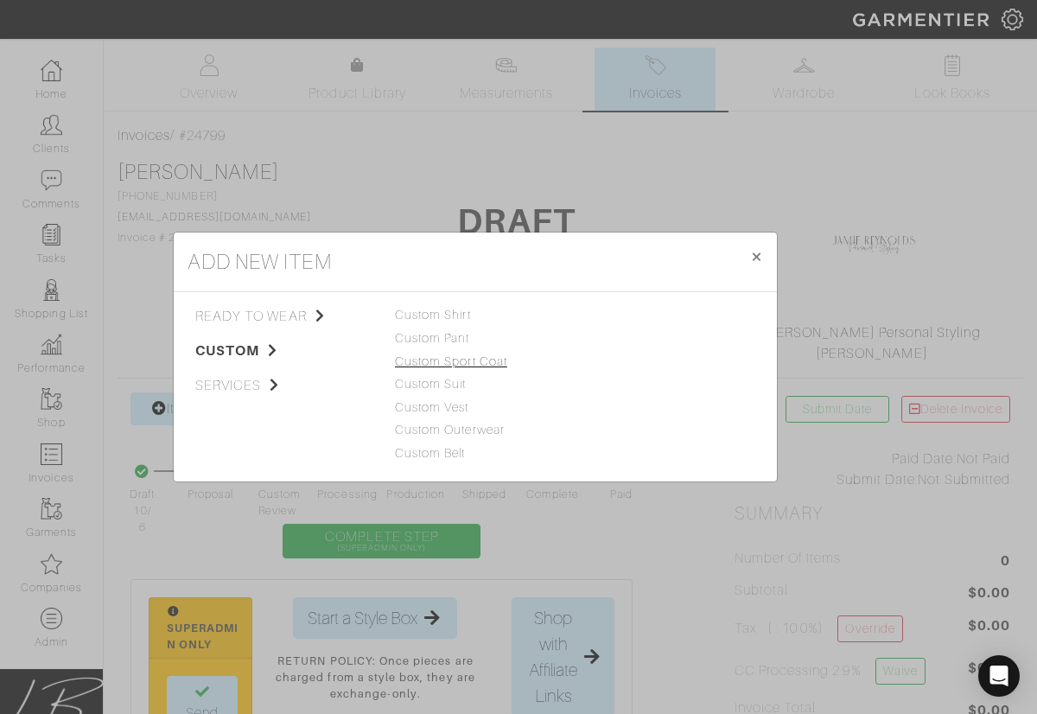
click at [458, 365] on link "Custom Sport Coat" at bounding box center [451, 361] width 112 height 14
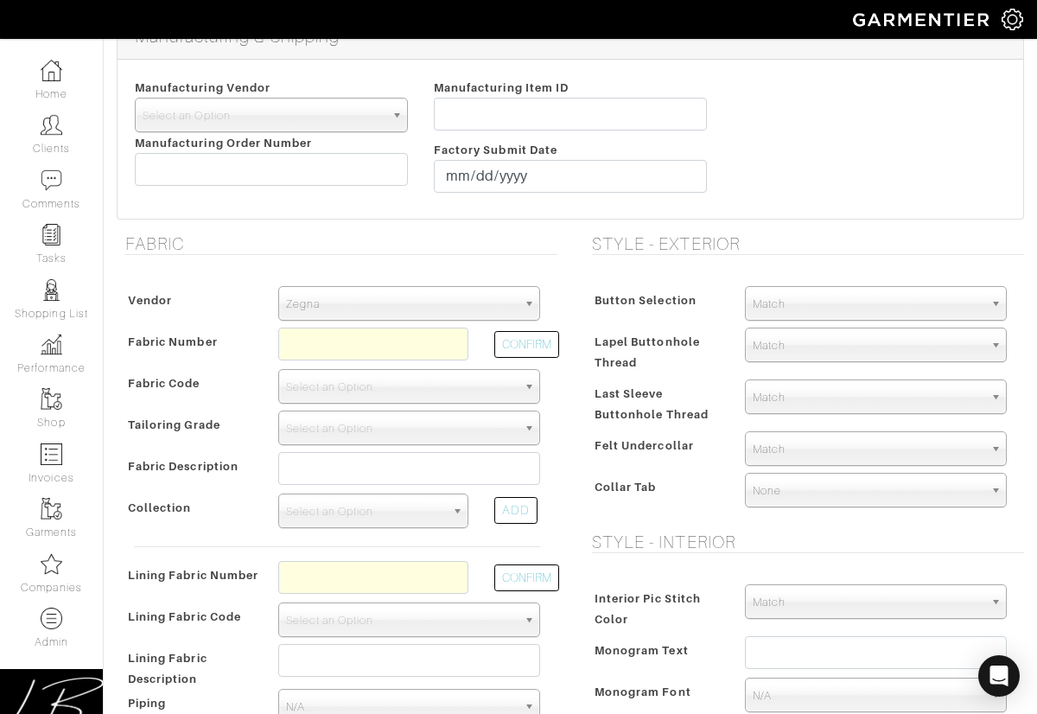
scroll to position [245, 0]
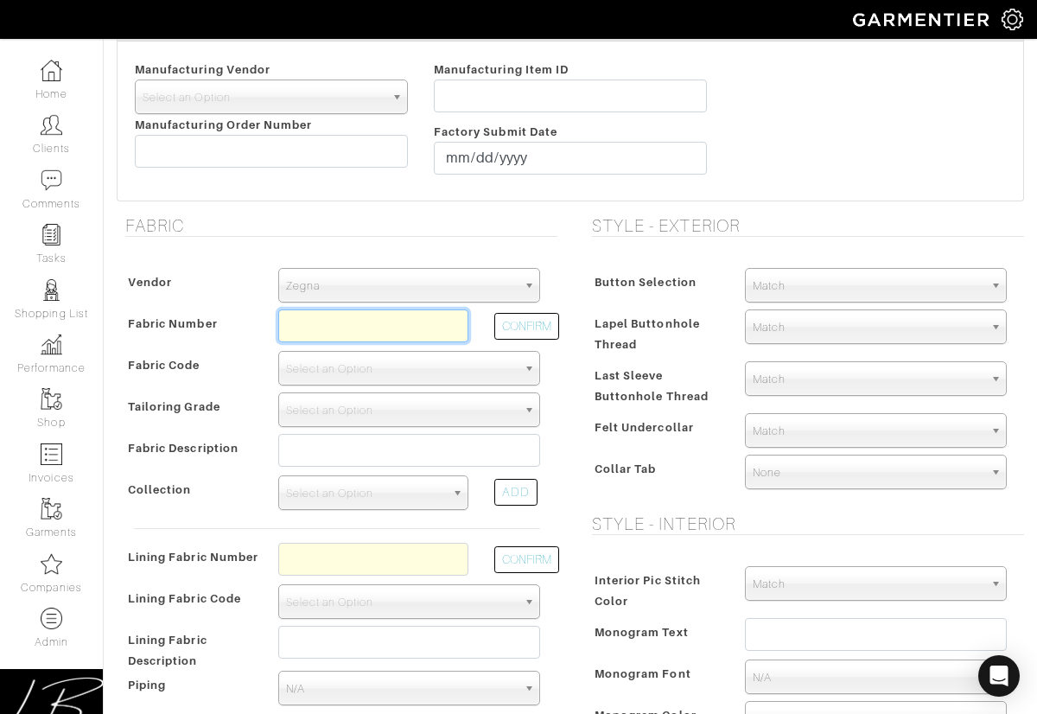
click at [386, 319] on input "text" at bounding box center [373, 325] width 190 height 33
paste input "Z5-49146106"
type input "Z5-49146106"
click at [510, 328] on button "CONFIRM" at bounding box center [526, 326] width 65 height 27
select select "5804"
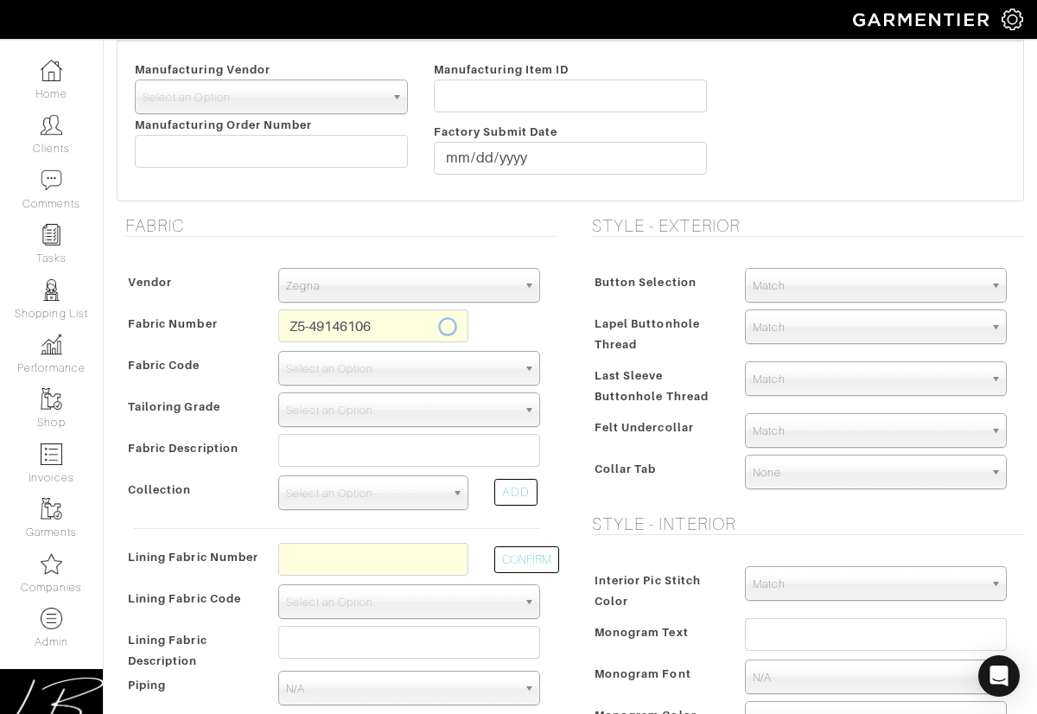
type input "Aubergine Solid"
select select
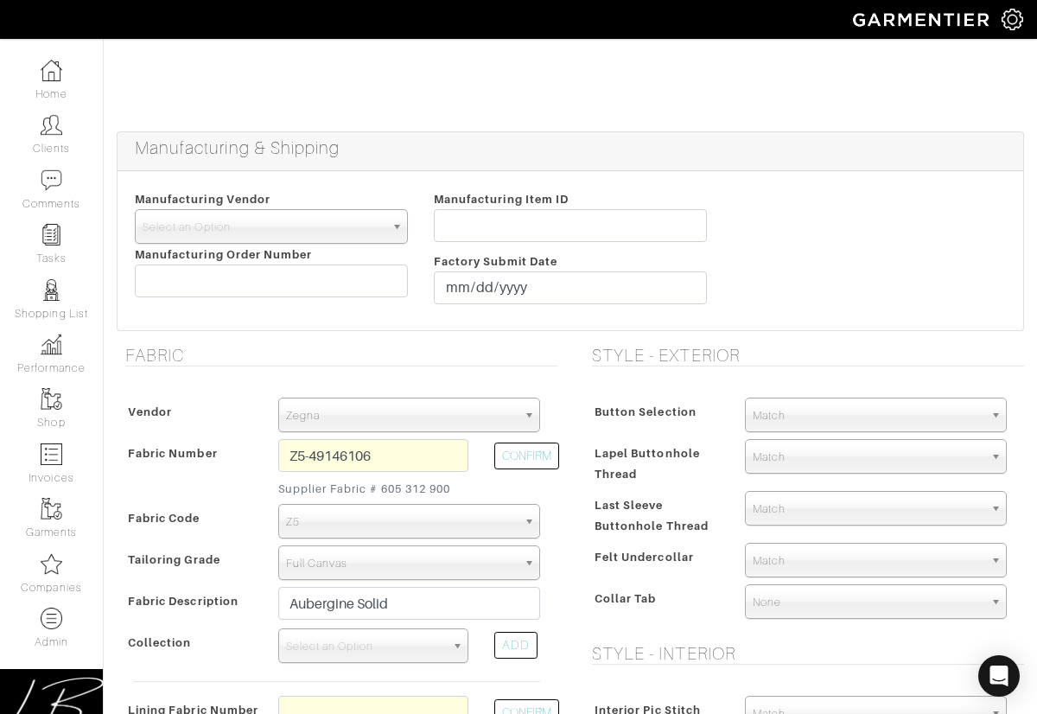
type input "1696.67"
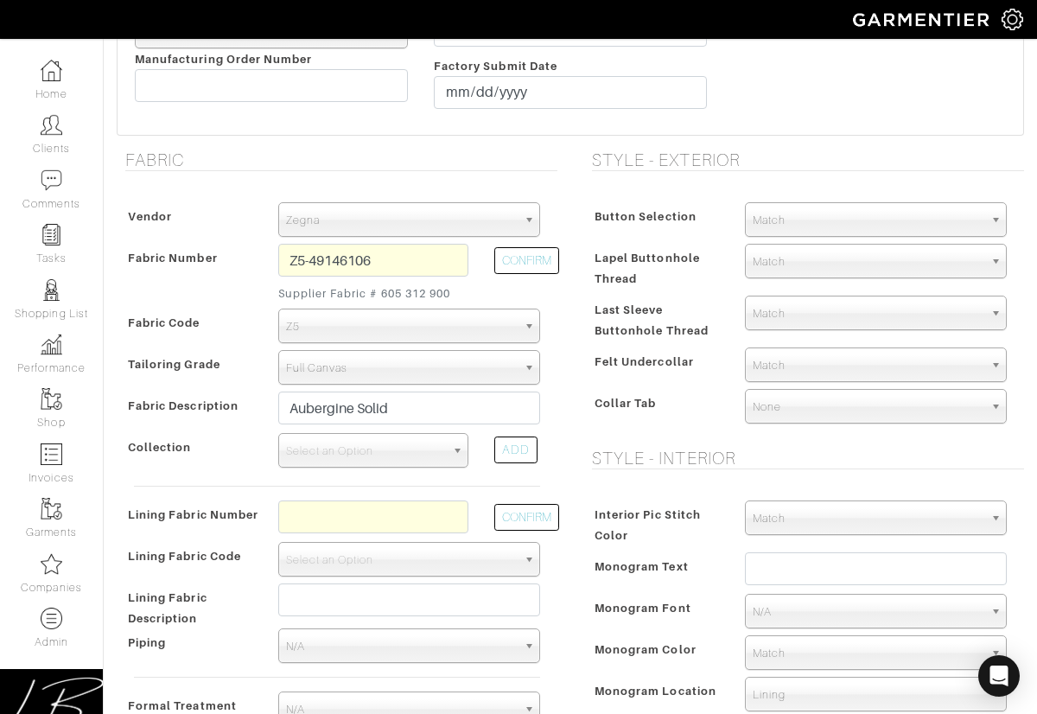
scroll to position [443, 0]
click at [406, 447] on span "Select an Option" at bounding box center [365, 449] width 159 height 35
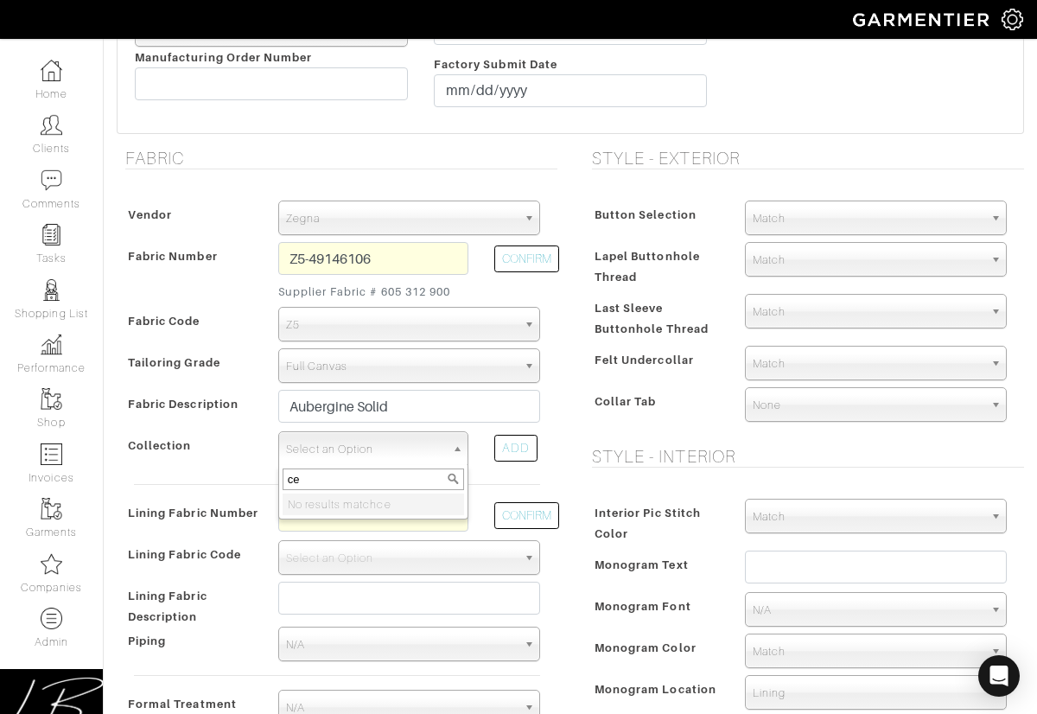
type input "c"
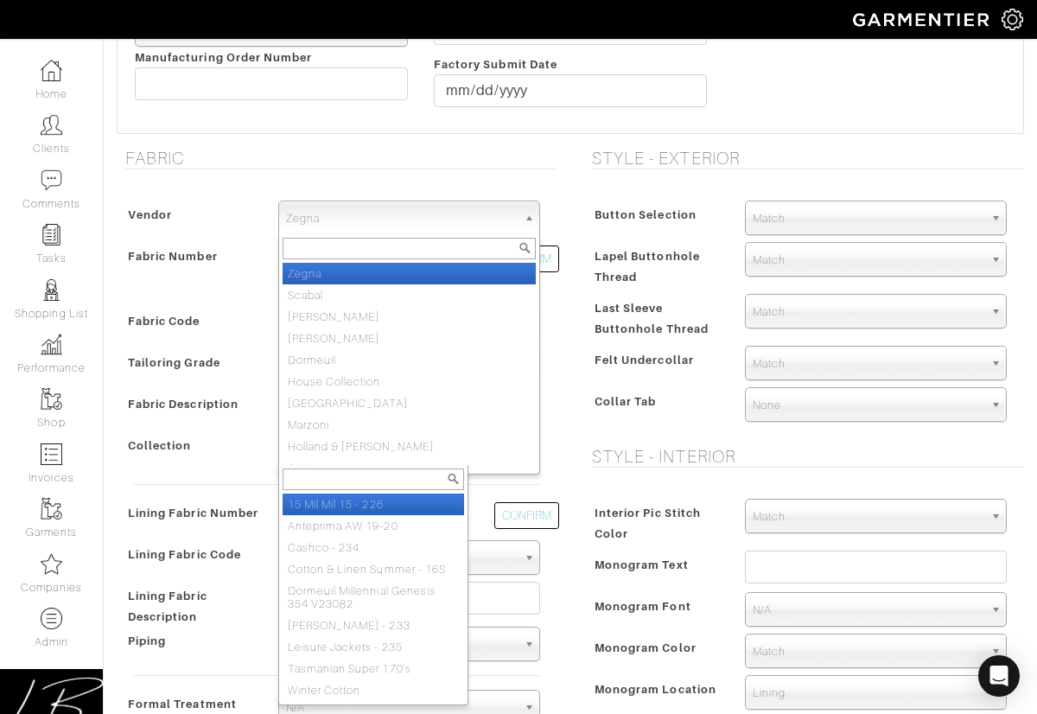
drag, startPoint x: 359, startPoint y: 216, endPoint x: 360, endPoint y: 236, distance: 20.0
click at [359, 216] on span "Zegna" at bounding box center [401, 218] width 231 height 35
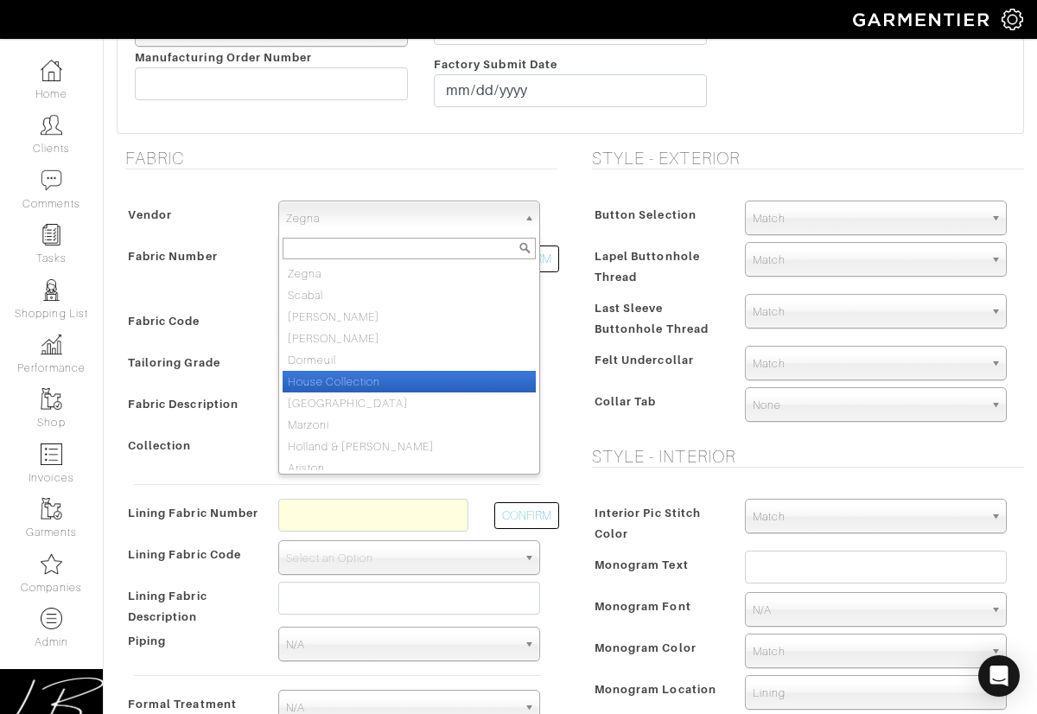
click at [363, 375] on li "House Collection" at bounding box center [409, 382] width 253 height 22
select select "75"
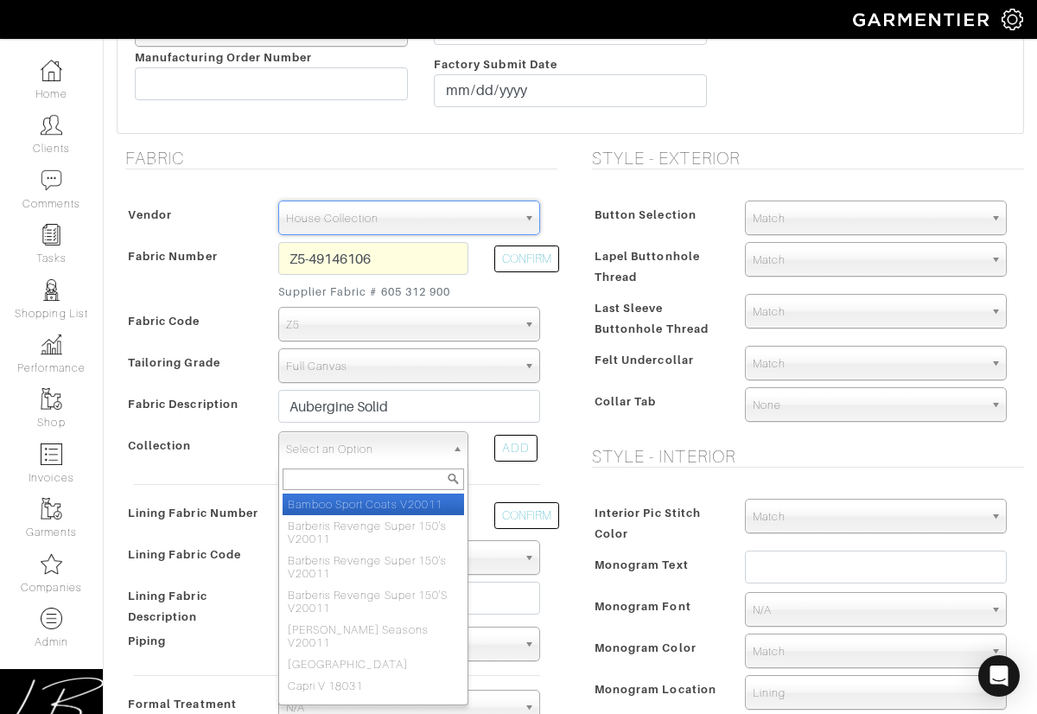
click at [360, 439] on span "Select an Option" at bounding box center [365, 449] width 159 height 35
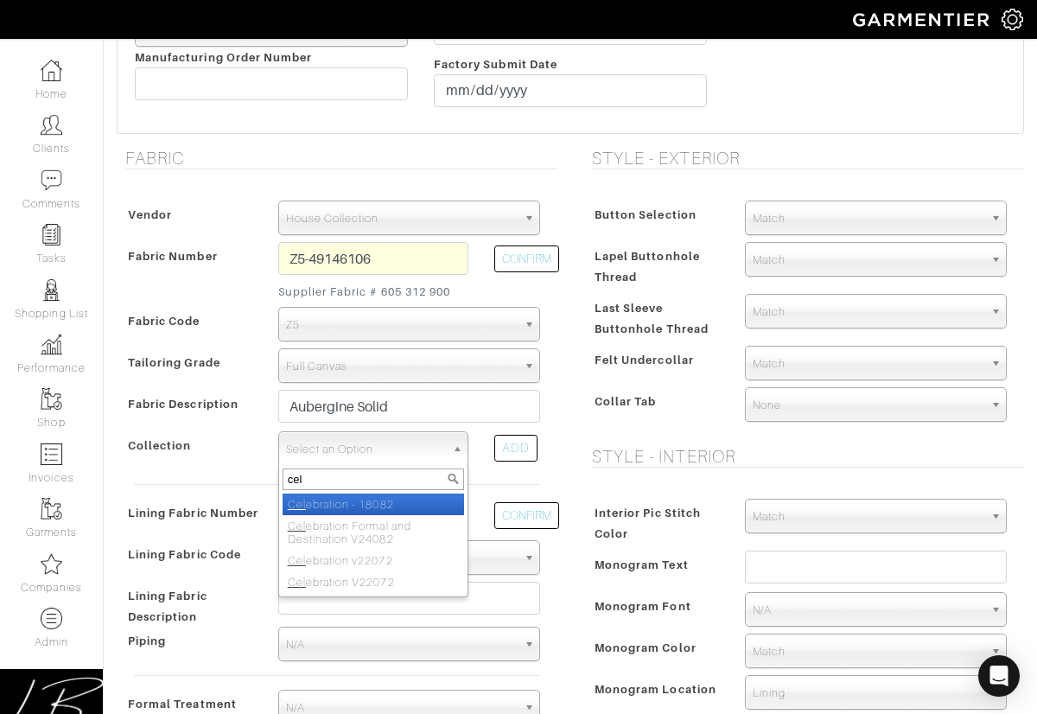
type input "cele"
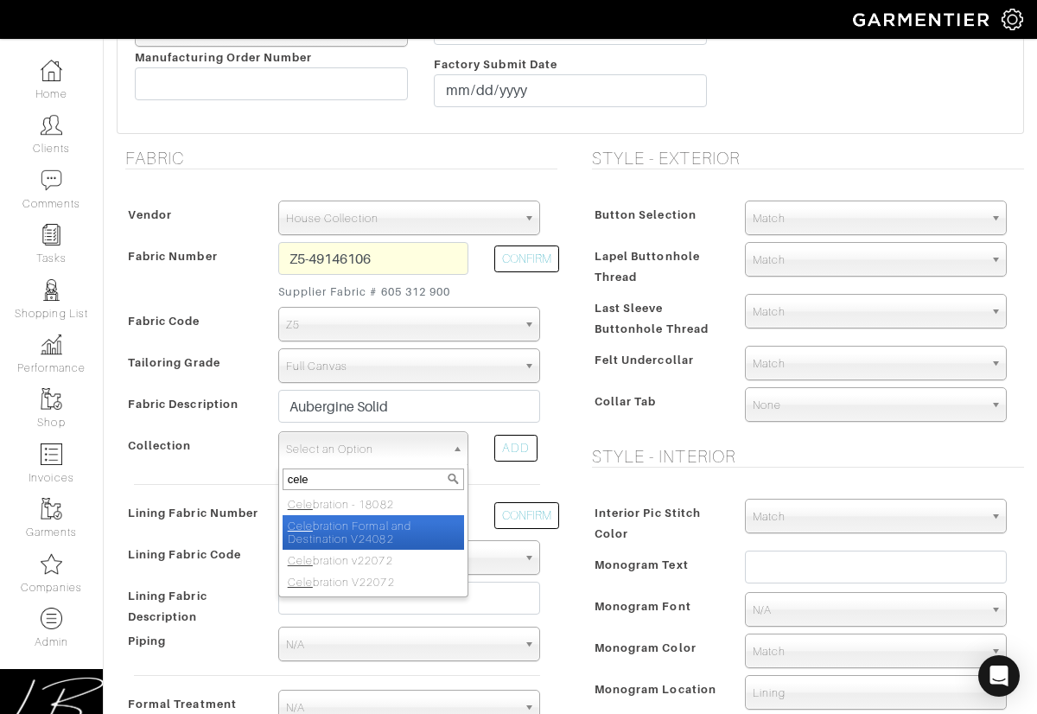
select select "1024"
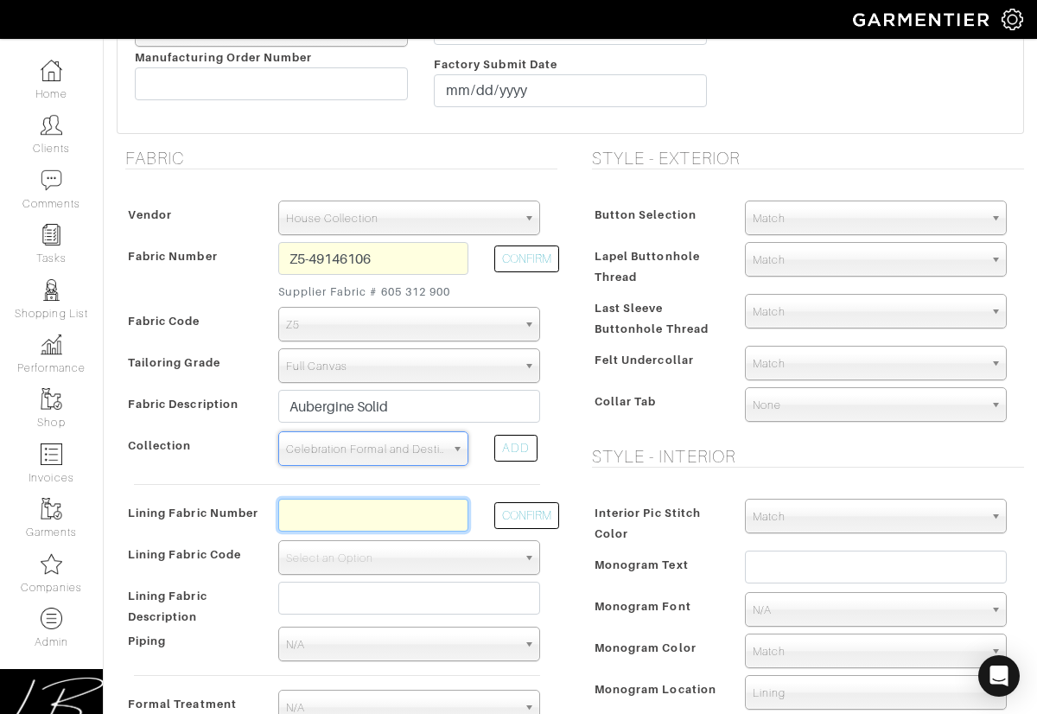
click at [347, 516] on input "text" at bounding box center [373, 515] width 190 height 33
paste input "L7-48135286"
type input "L7-48135286"
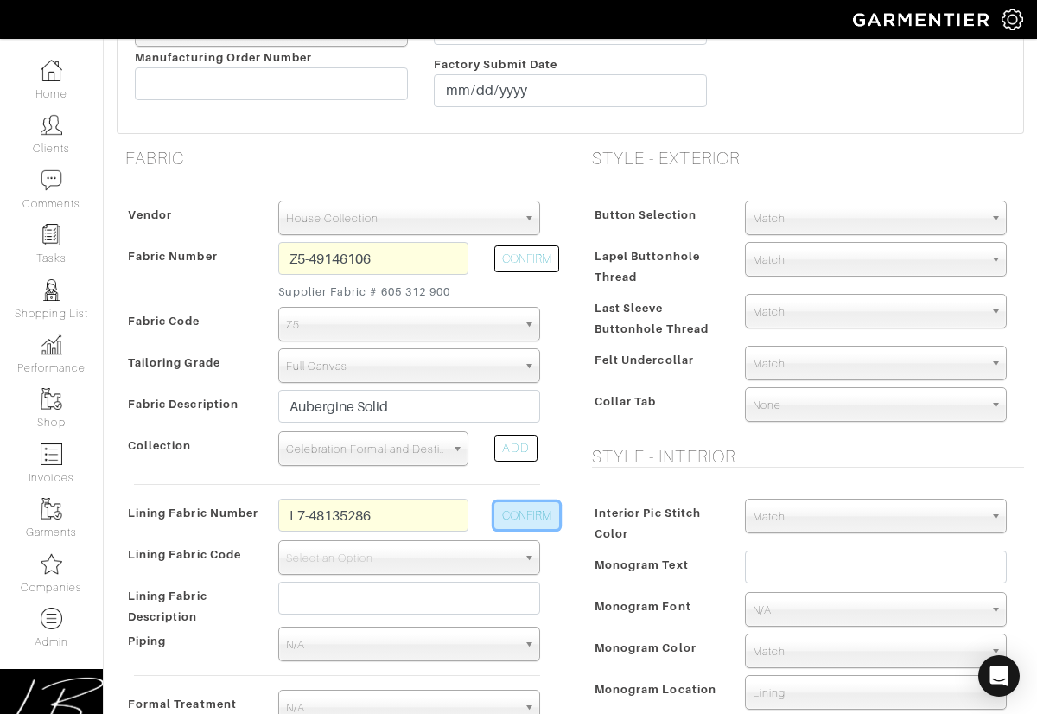
click at [500, 513] on button "CONFIRM" at bounding box center [526, 515] width 65 height 27
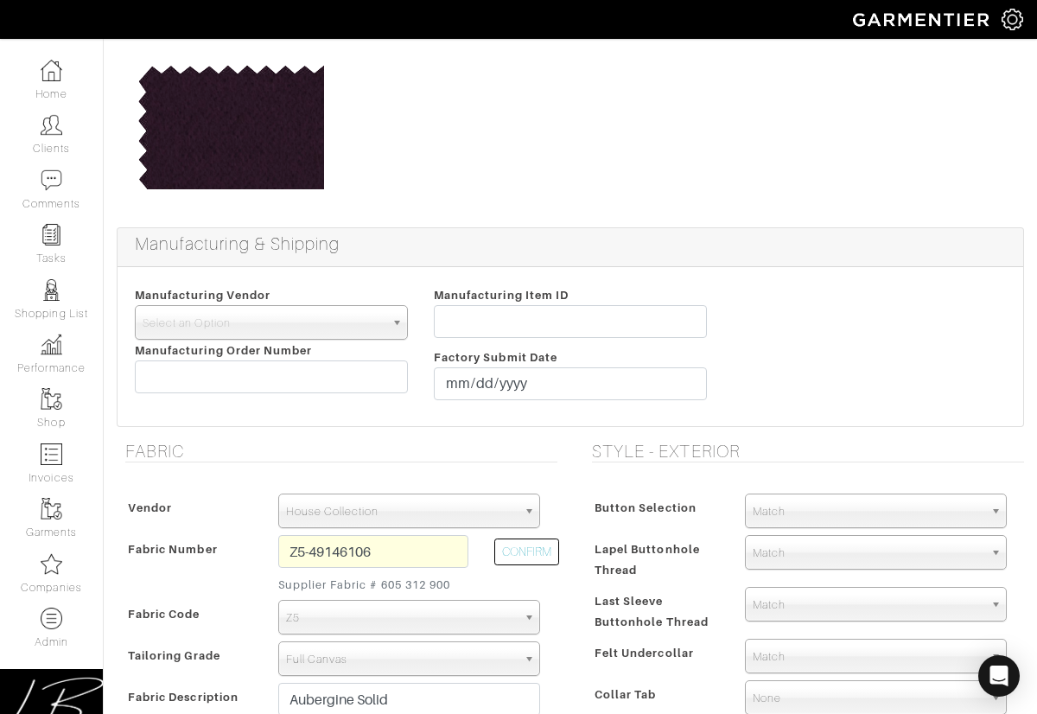
scroll to position [0, 0]
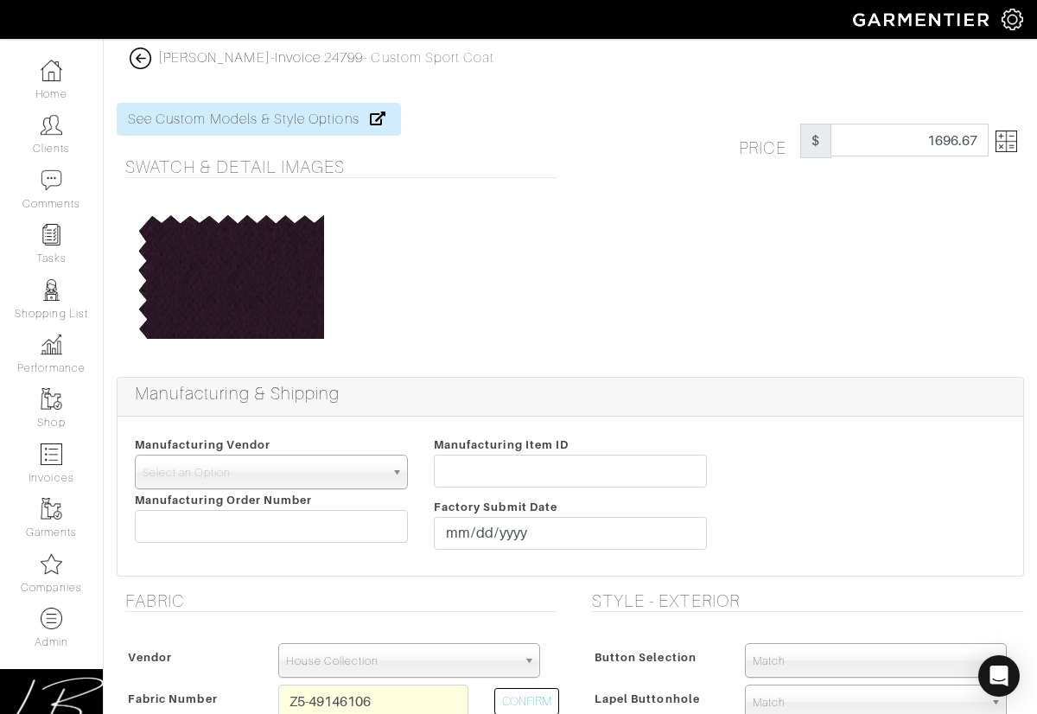
click at [1000, 138] on img at bounding box center [1007, 142] width 22 height 22
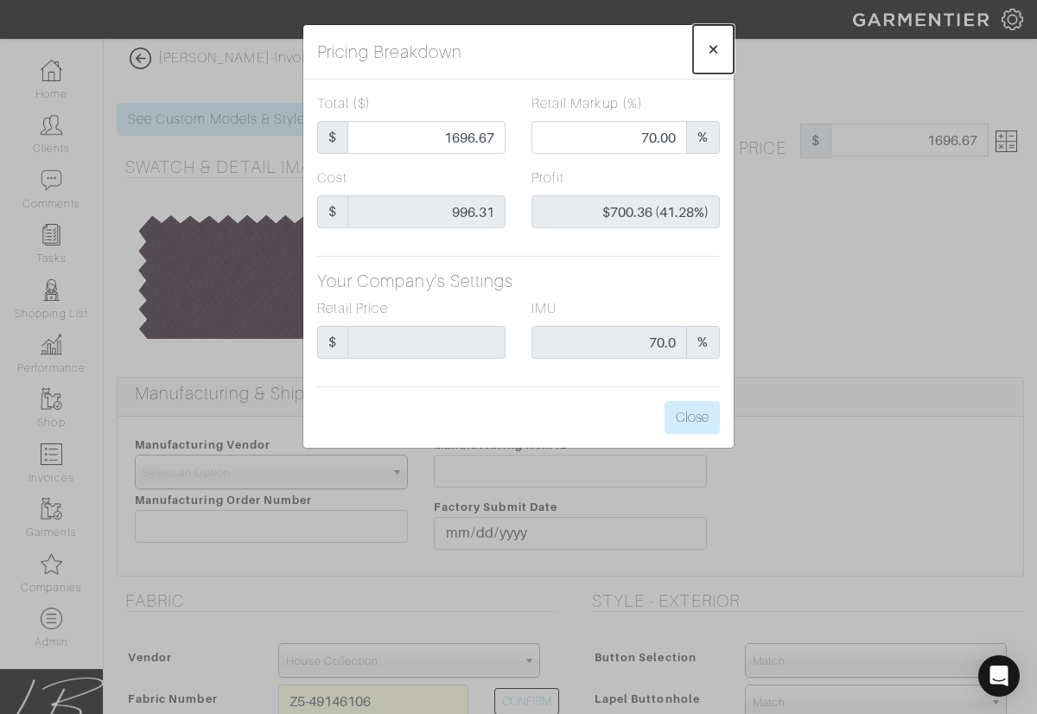
click at [711, 53] on span "×" at bounding box center [713, 48] width 13 height 23
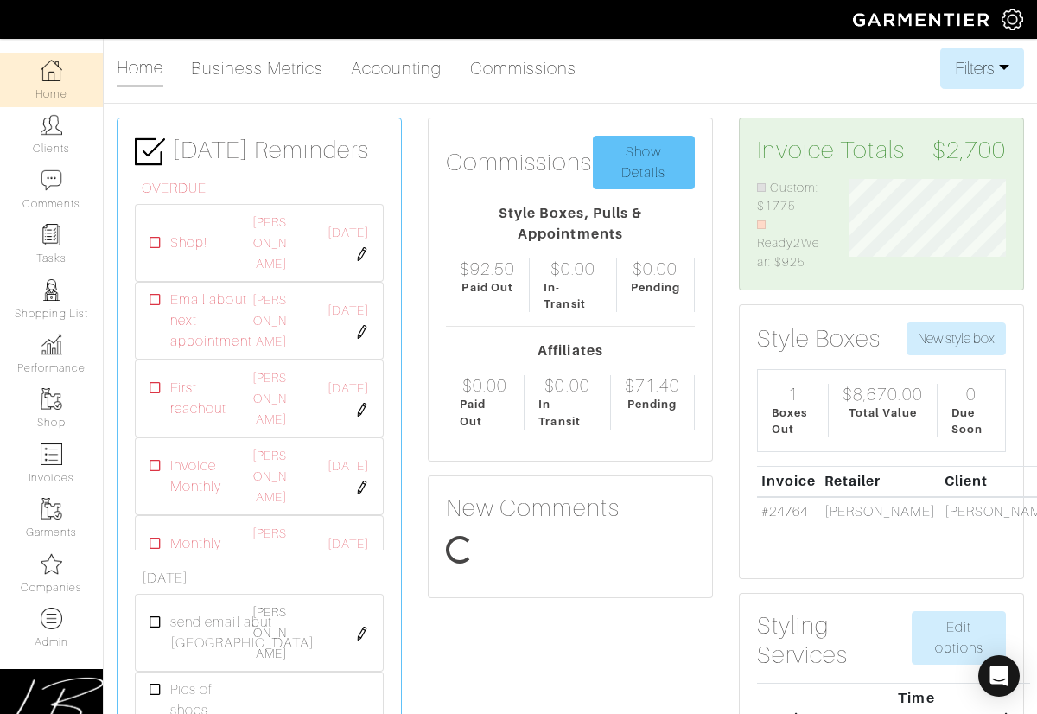
scroll to position [93, 183]
click at [1010, 21] on img at bounding box center [1013, 20] width 22 height 22
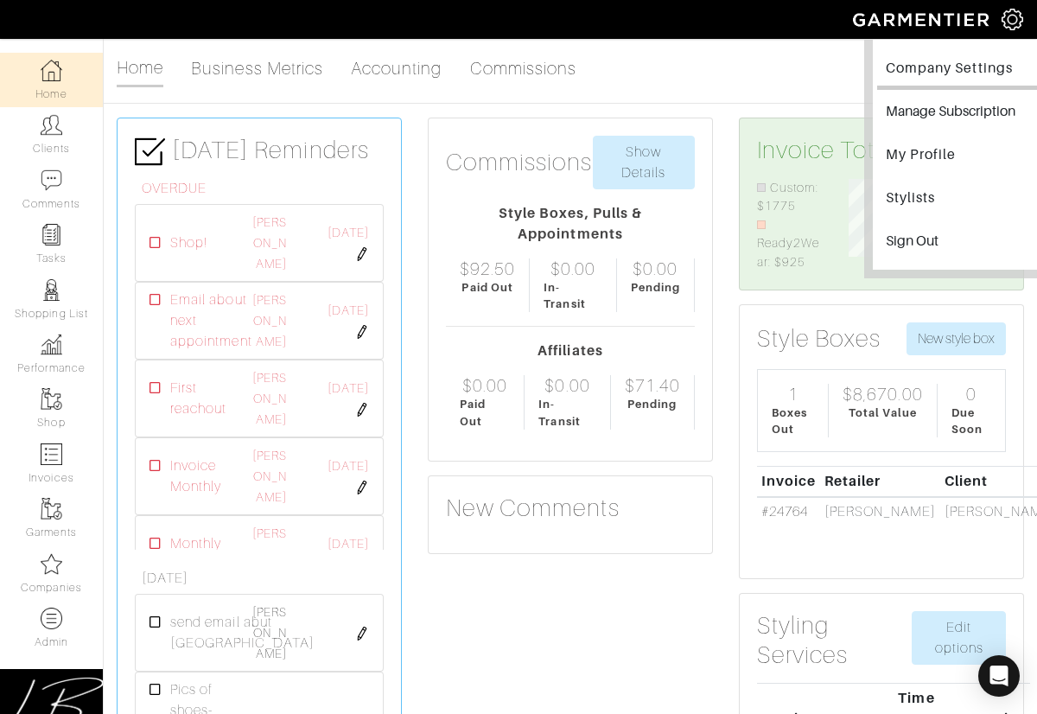
click at [984, 63] on link "Company Settings" at bounding box center [961, 70] width 168 height 39
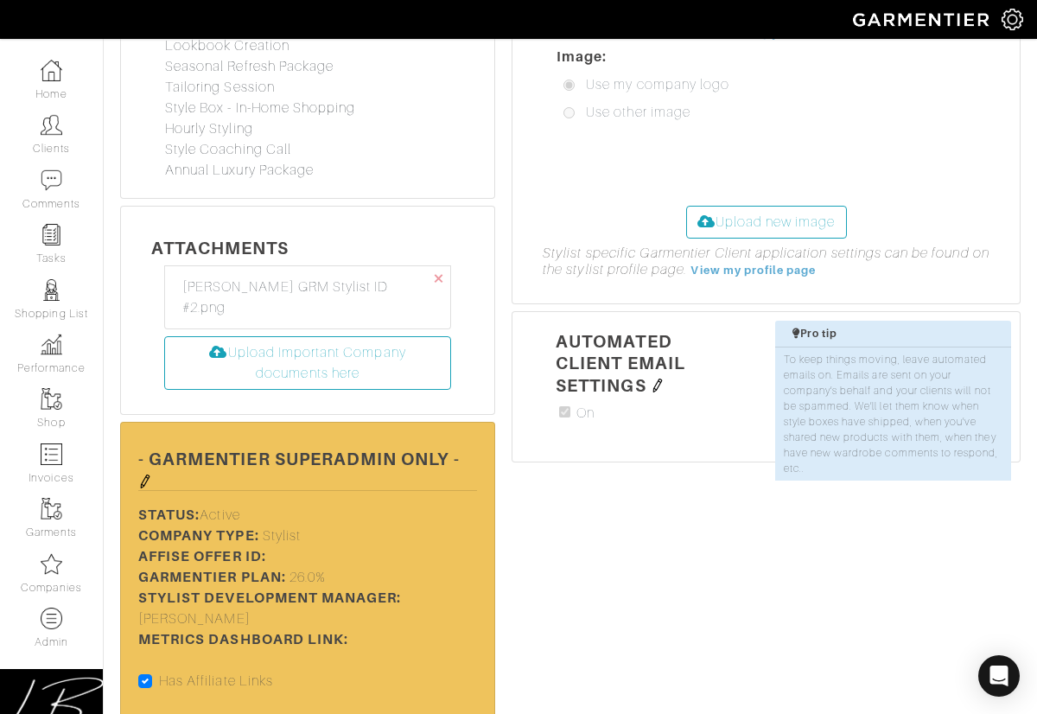
scroll to position [1671, 0]
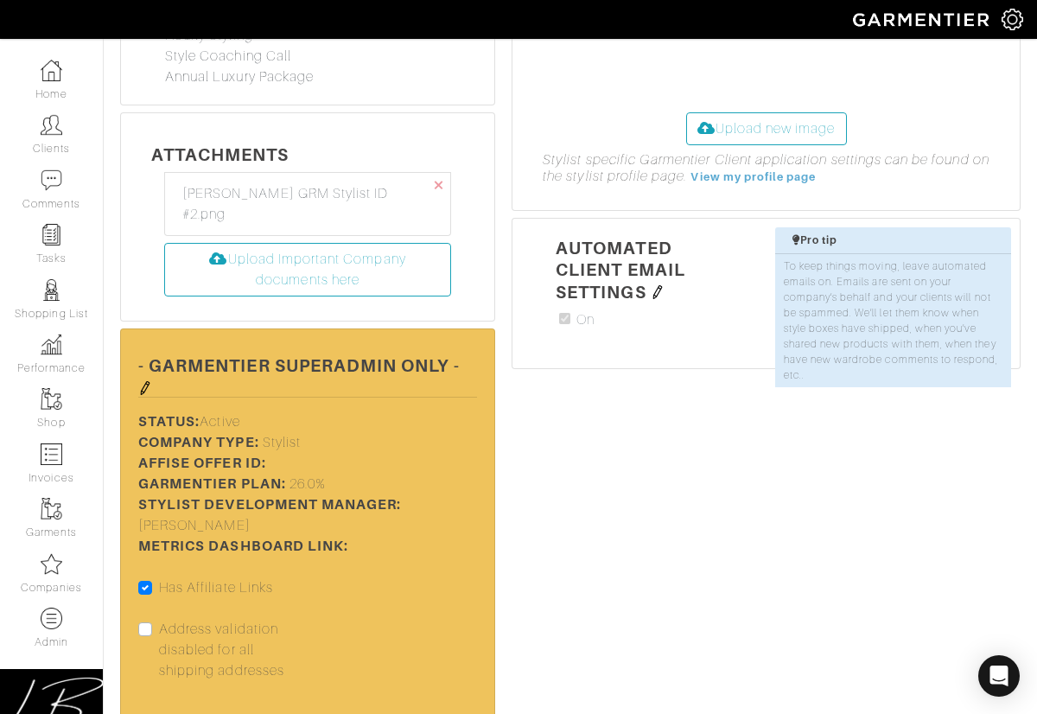
drag, startPoint x: 146, startPoint y: 316, endPoint x: 153, endPoint y: 325, distance: 11.1
click at [145, 381] on img at bounding box center [145, 388] width 14 height 14
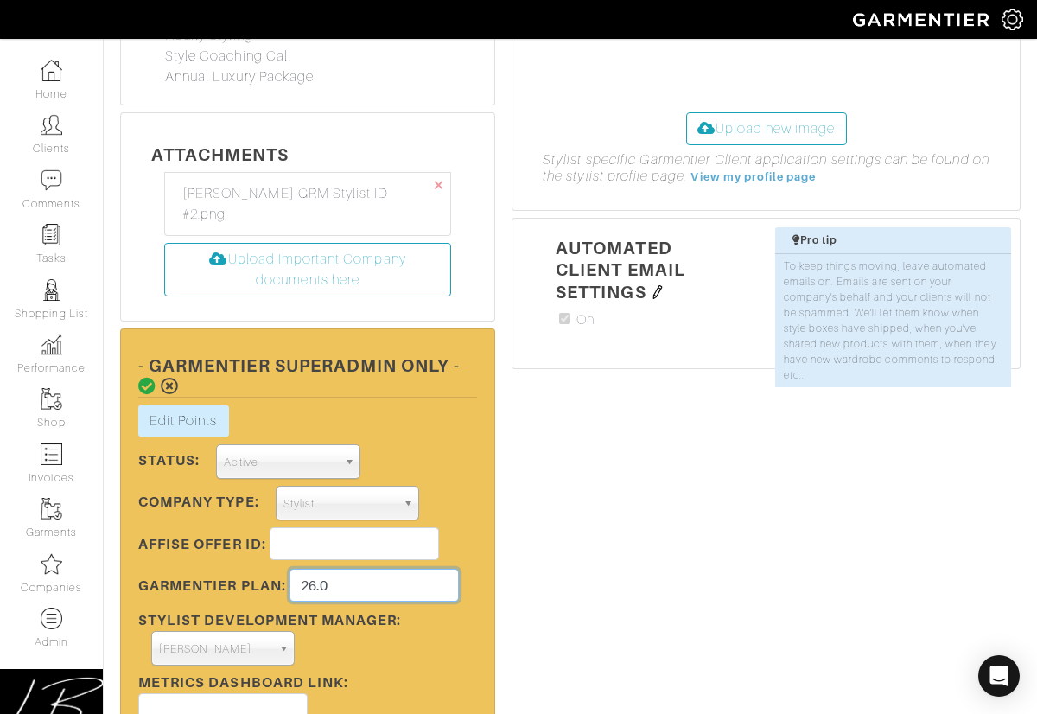
click at [363, 569] on input "26.0" at bounding box center [374, 585] width 169 height 33
type input "33.5"
click at [149, 378] on icon at bounding box center [147, 386] width 18 height 17
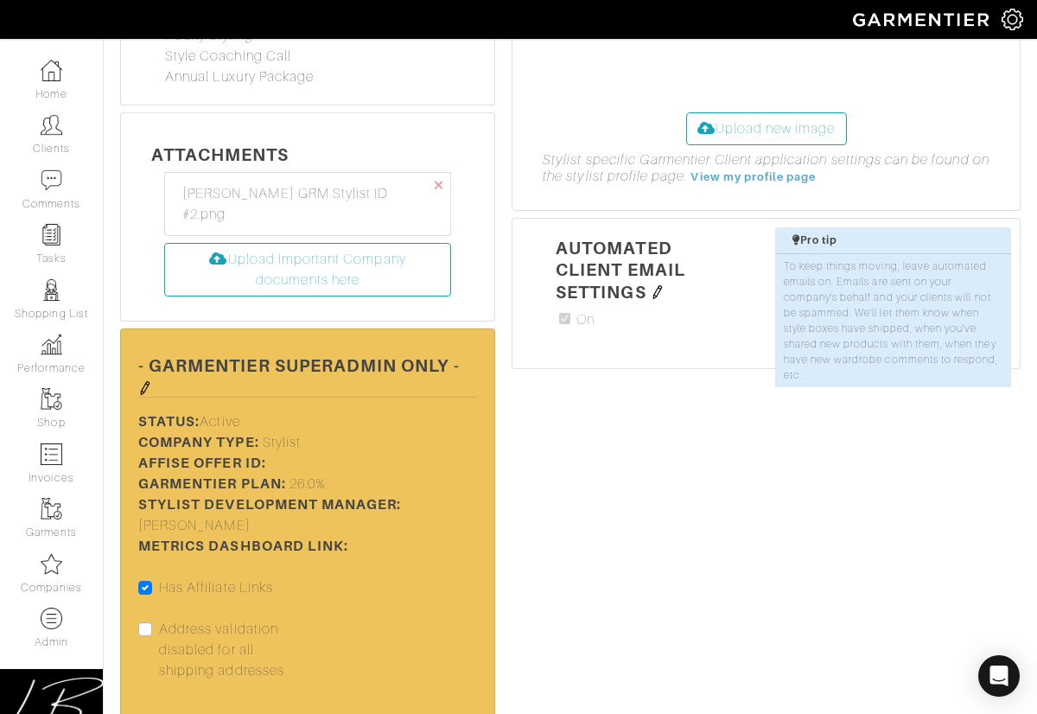
click at [147, 381] on img at bounding box center [145, 388] width 14 height 14
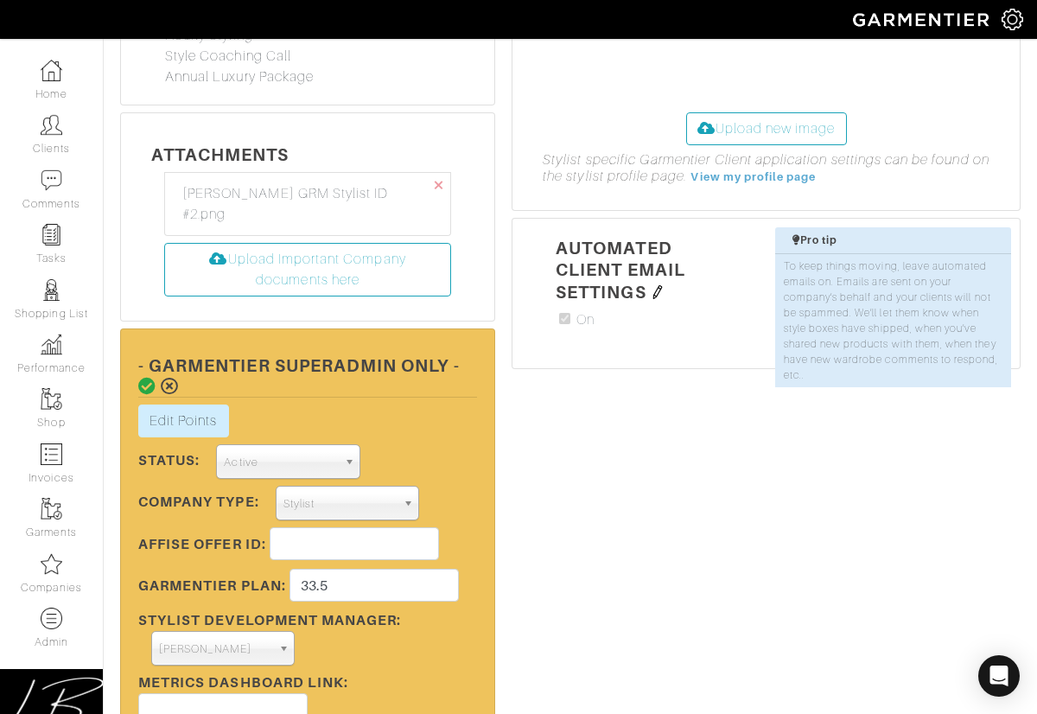
click at [147, 378] on icon at bounding box center [147, 386] width 18 height 17
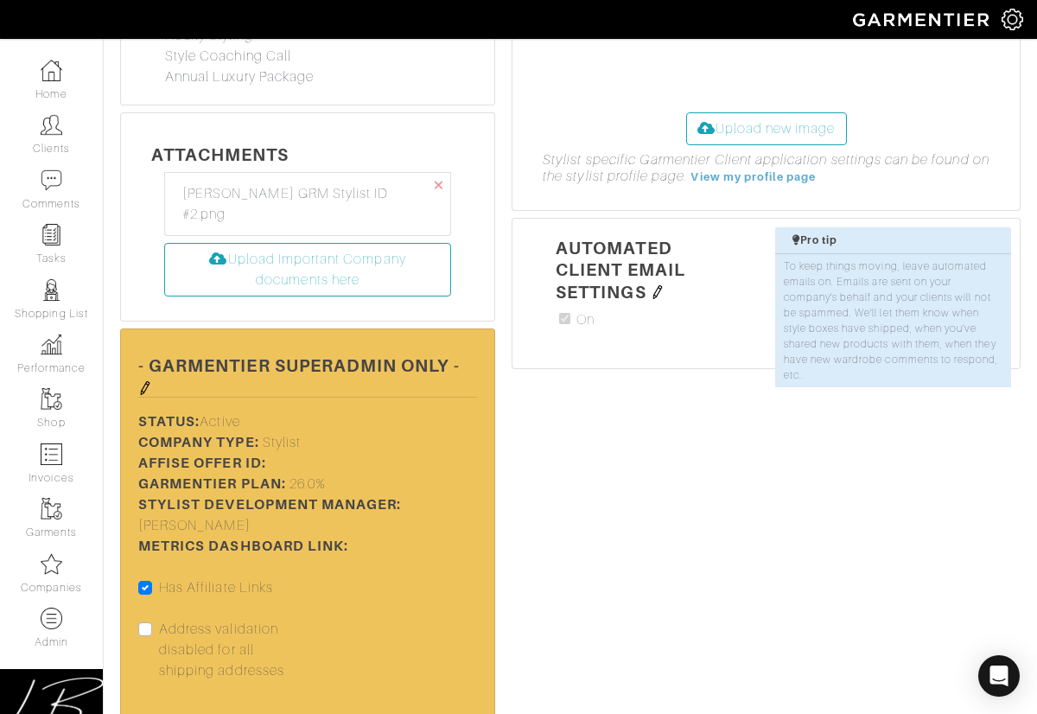
click at [150, 381] on img at bounding box center [145, 388] width 14 height 14
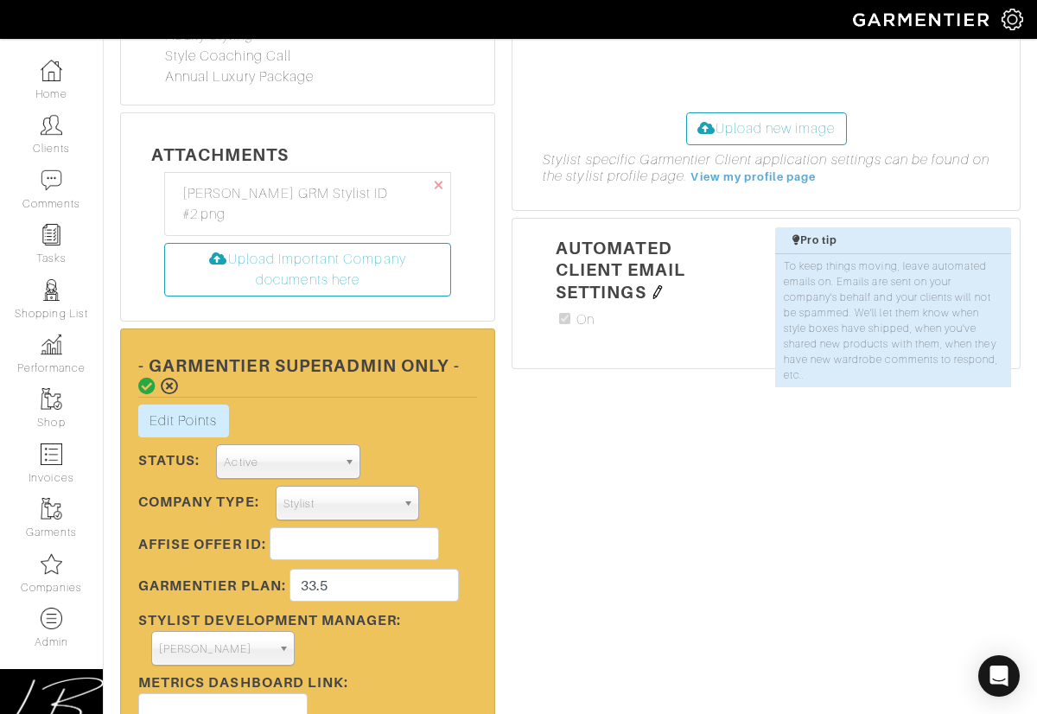
click at [150, 378] on icon at bounding box center [147, 386] width 18 height 17
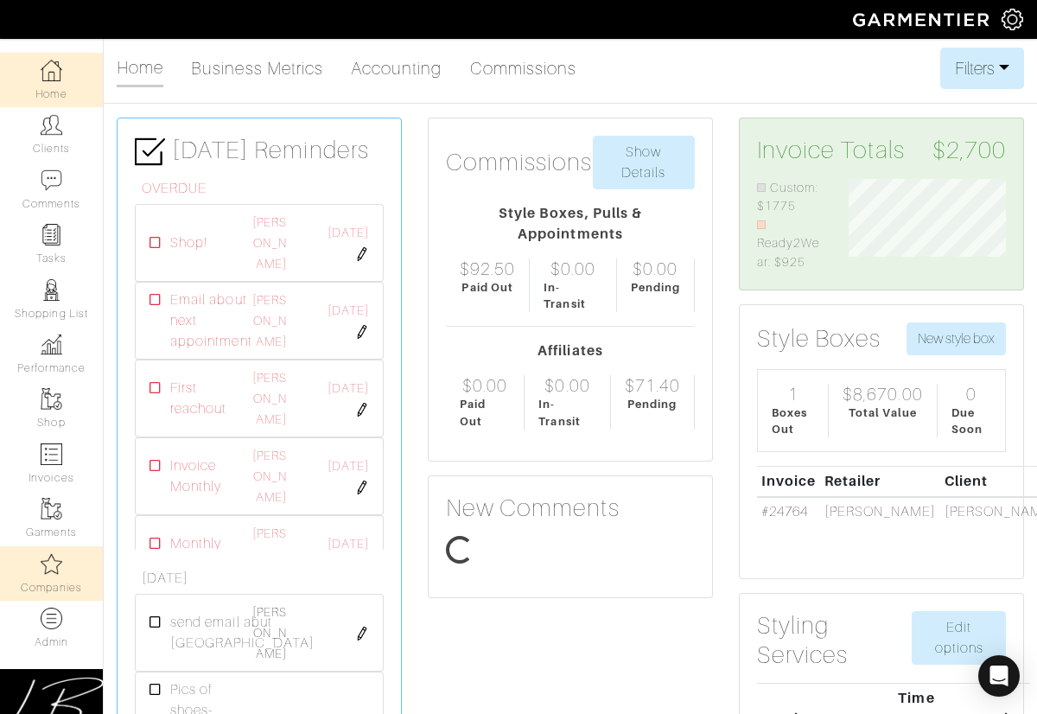
scroll to position [93, 183]
click at [54, 571] on img at bounding box center [52, 564] width 22 height 22
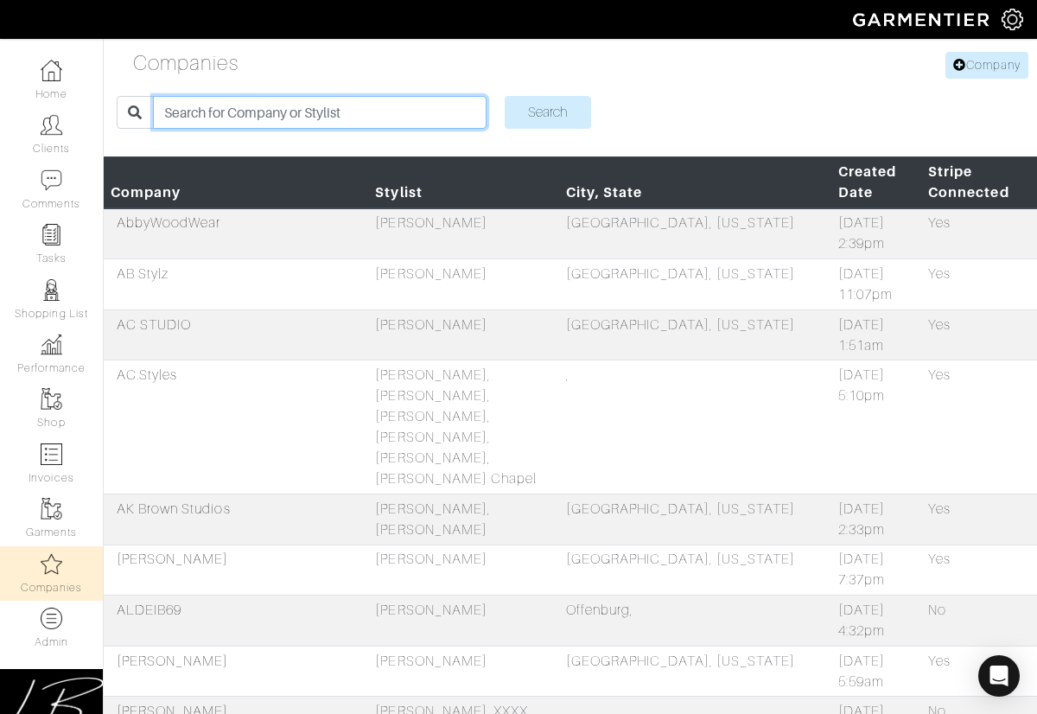
click at [322, 110] on input "search" at bounding box center [319, 112] width 333 height 33
type input "jamie"
click at [505, 96] on input "Search" at bounding box center [548, 112] width 86 height 33
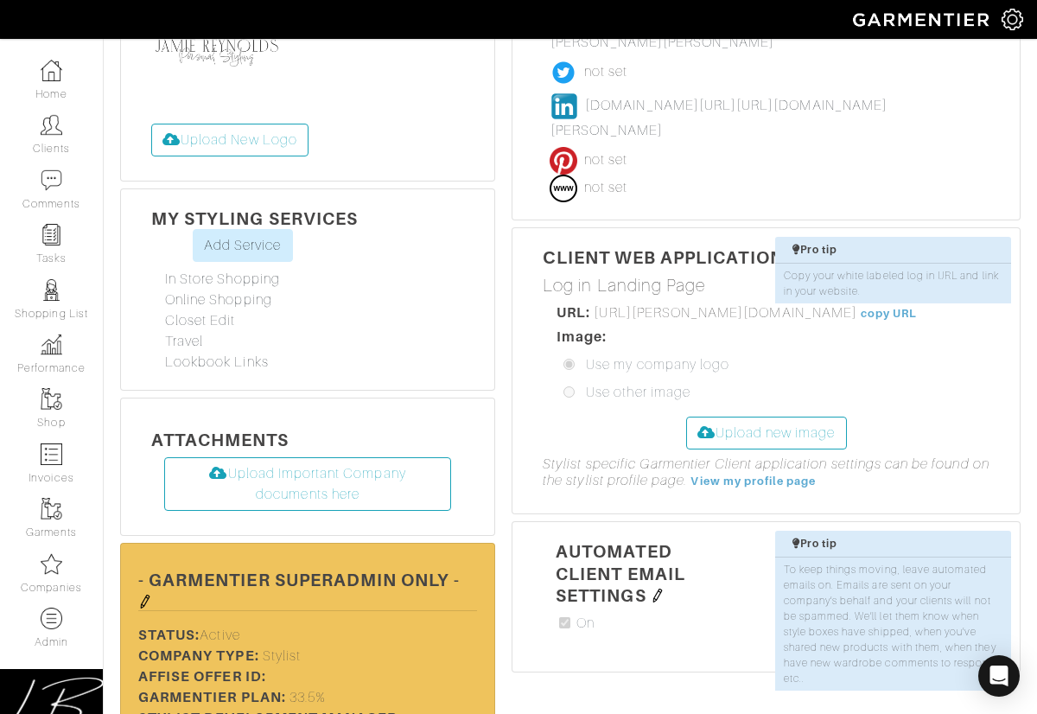
scroll to position [762, 0]
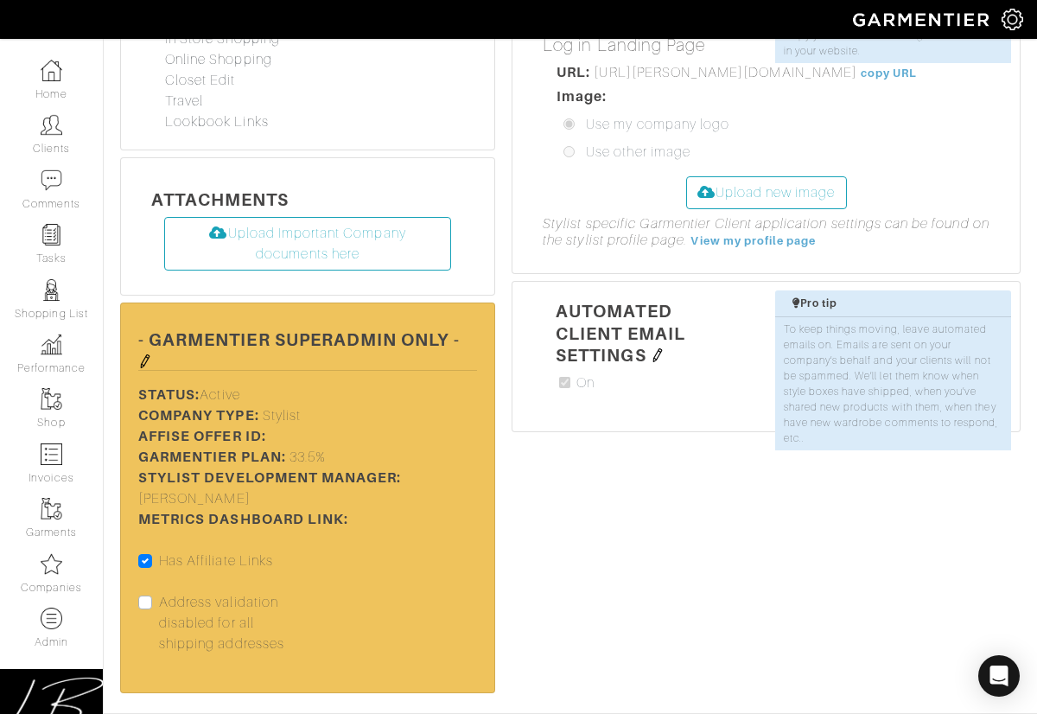
click at [147, 354] on img at bounding box center [145, 361] width 14 height 14
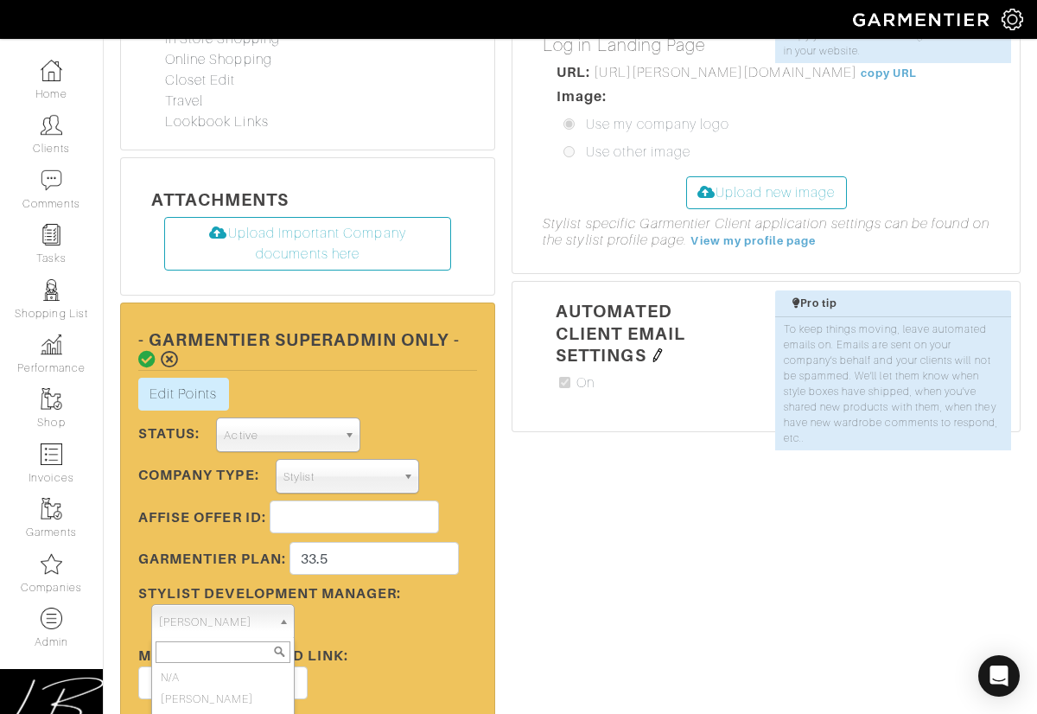
scroll to position [5129, 0]
click at [218, 605] on span "[PERSON_NAME]" at bounding box center [215, 622] width 112 height 35
type input "lisa b"
select select "2"
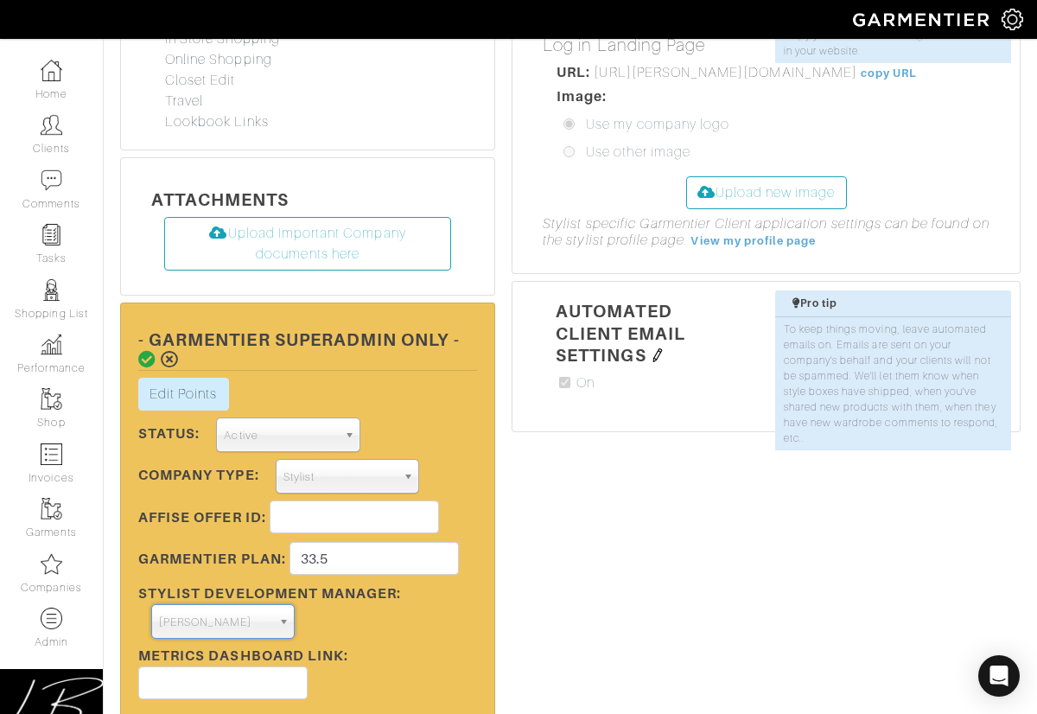
click at [142, 351] on icon at bounding box center [147, 359] width 18 height 17
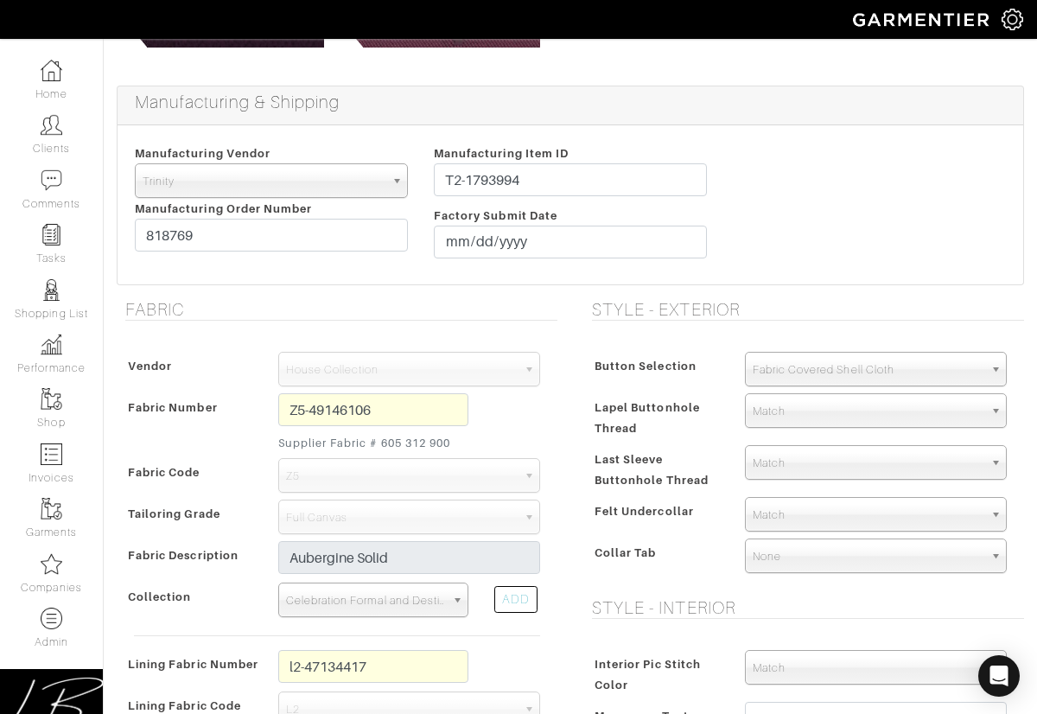
scroll to position [295, 0]
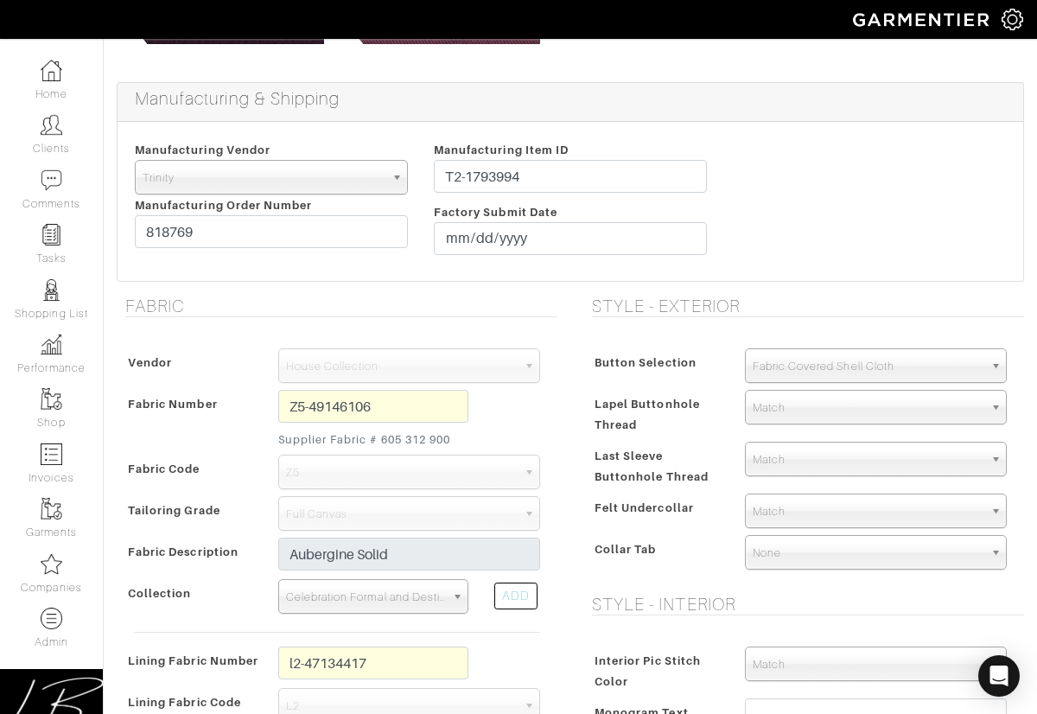
click at [265, 405] on div "Z5-49146106 Supplier Fabric # 605 312 900" at bounding box center [373, 422] width 216 height 65
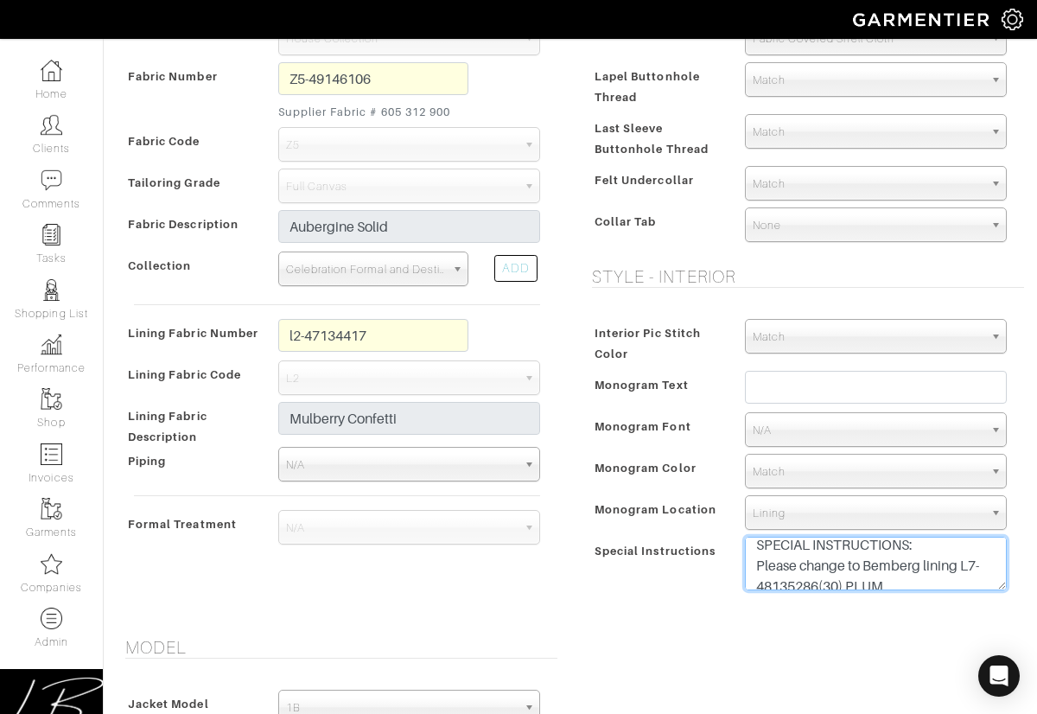
scroll to position [0, 0]
drag, startPoint x: 962, startPoint y: 541, endPoint x: 902, endPoint y: 559, distance: 62.3
click at [904, 559] on textarea "SPECIAL INSTRUCTIONS: Please change to Bemberg lining L7-48135286(30) PLUM 1). …" at bounding box center [876, 564] width 262 height 54
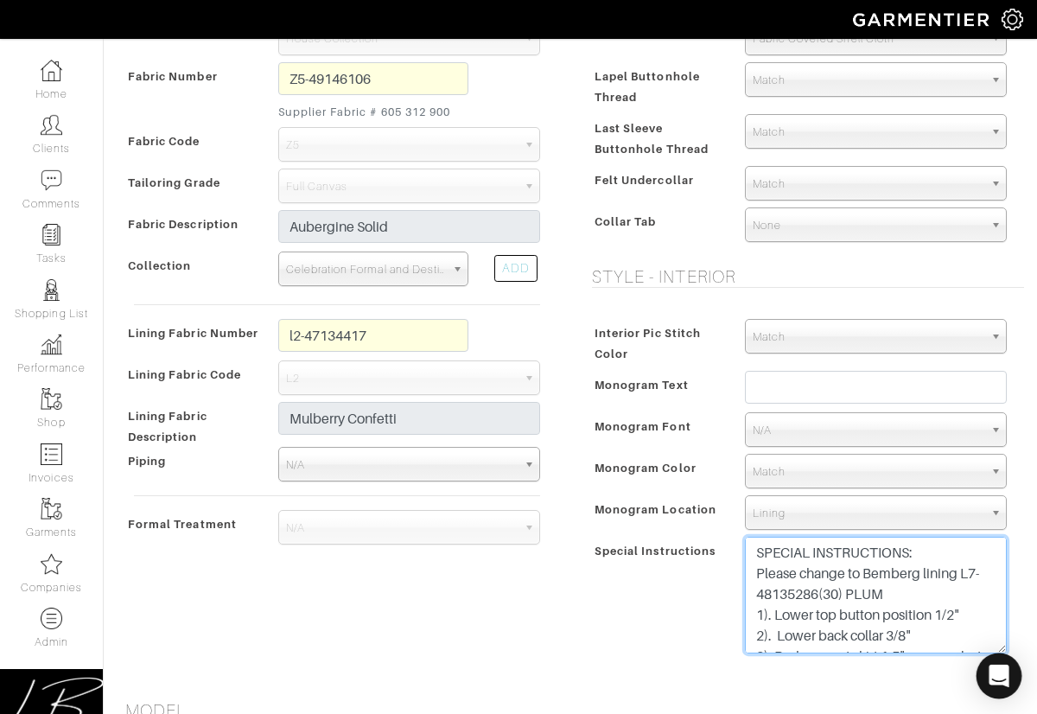
drag, startPoint x: 997, startPoint y: 586, endPoint x: 993, endPoint y: 658, distance: 71.8
click at [994, 660] on body "Curator Inc Lisa Bubes Home Clients Invoices Comments Reminders Stylists Shop C…" at bounding box center [518, 597] width 1037 height 2438
drag, startPoint x: 965, startPoint y: 573, endPoint x: 819, endPoint y: 589, distance: 146.1
click at [819, 589] on textarea "SPECIAL INSTRUCTIONS: Please change to Bemberg lining L7-48135286(30) PLUM 1). …" at bounding box center [876, 601] width 262 height 128
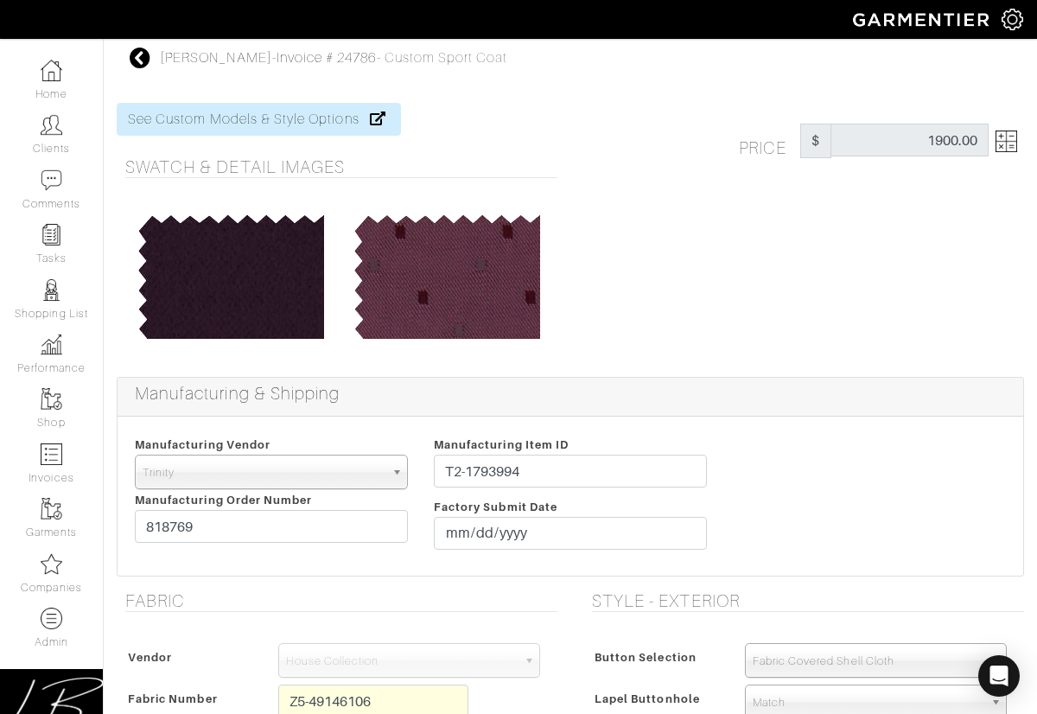
drag, startPoint x: 779, startPoint y: 232, endPoint x: 857, endPoint y: 191, distance: 88.5
click at [780, 230] on div "Price $ 1900.00" at bounding box center [803, 229] width 467 height 253
click at [997, 141] on img at bounding box center [1007, 142] width 22 height 22
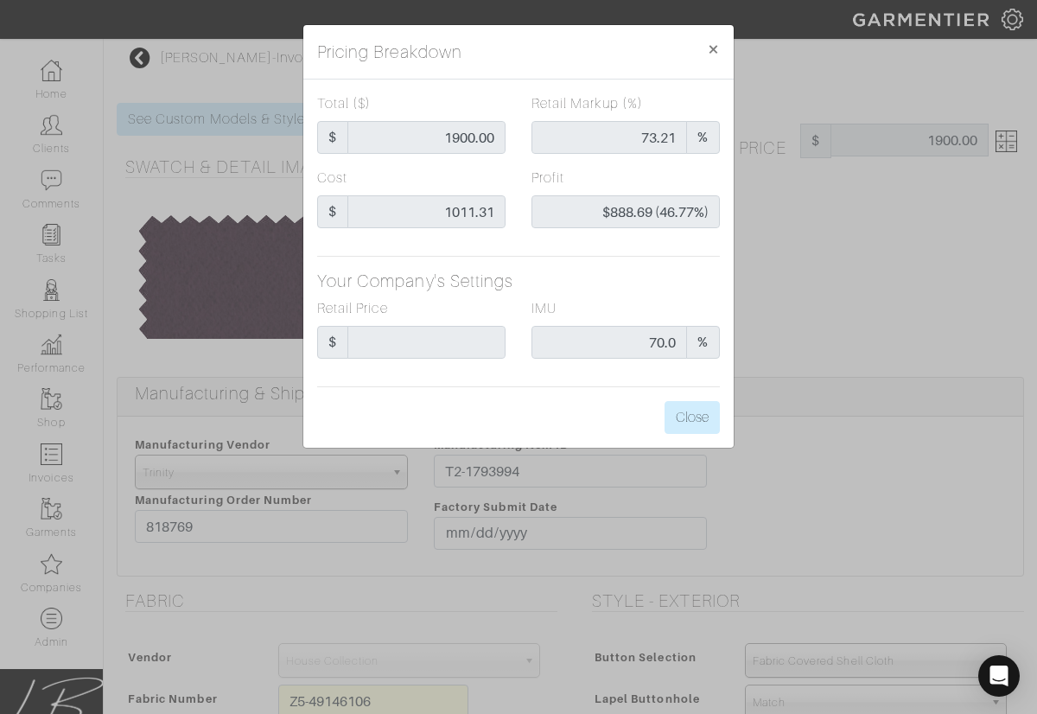
click at [228, 78] on div "Pricing Breakdown × Total ($) $ 1900.00 Retail Markup (%) 73.21 % Cost $ 1011.3…" at bounding box center [518, 357] width 1037 height 714
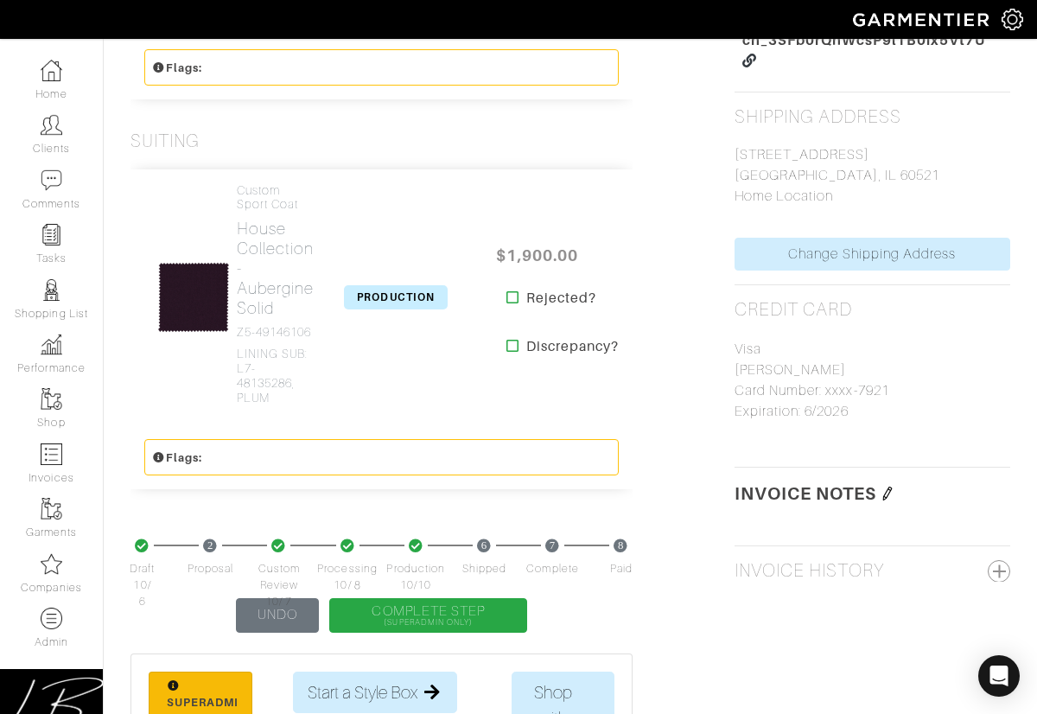
scroll to position [873, 0]
click at [887, 486] on img at bounding box center [888, 493] width 14 height 14
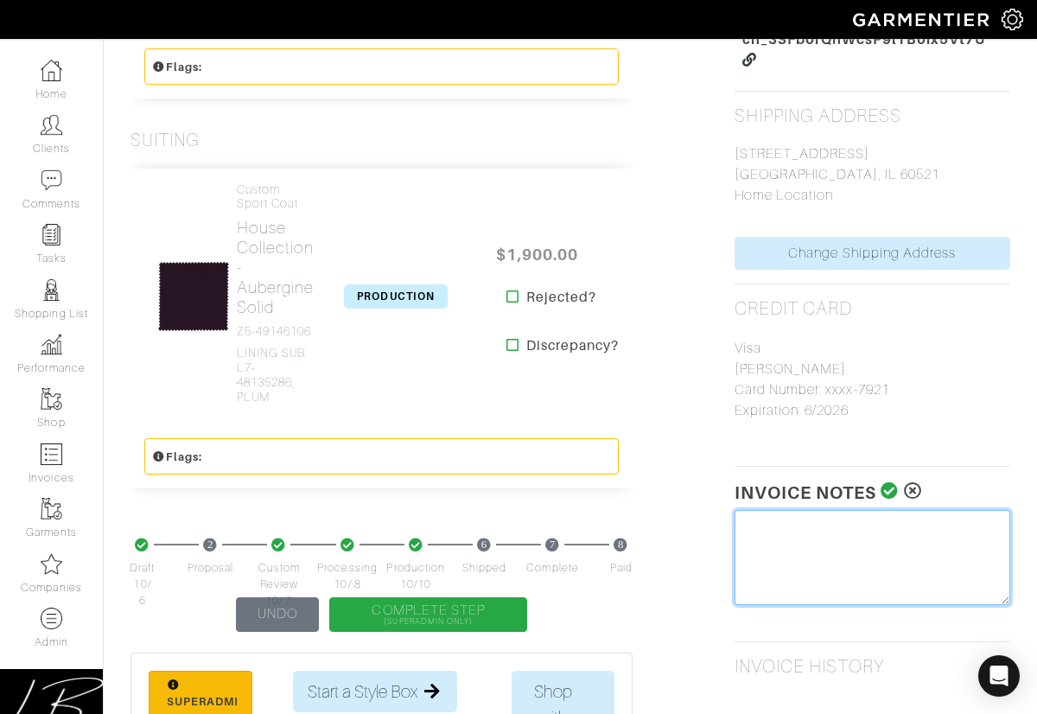
click at [863, 519] on textarea at bounding box center [873, 557] width 276 height 95
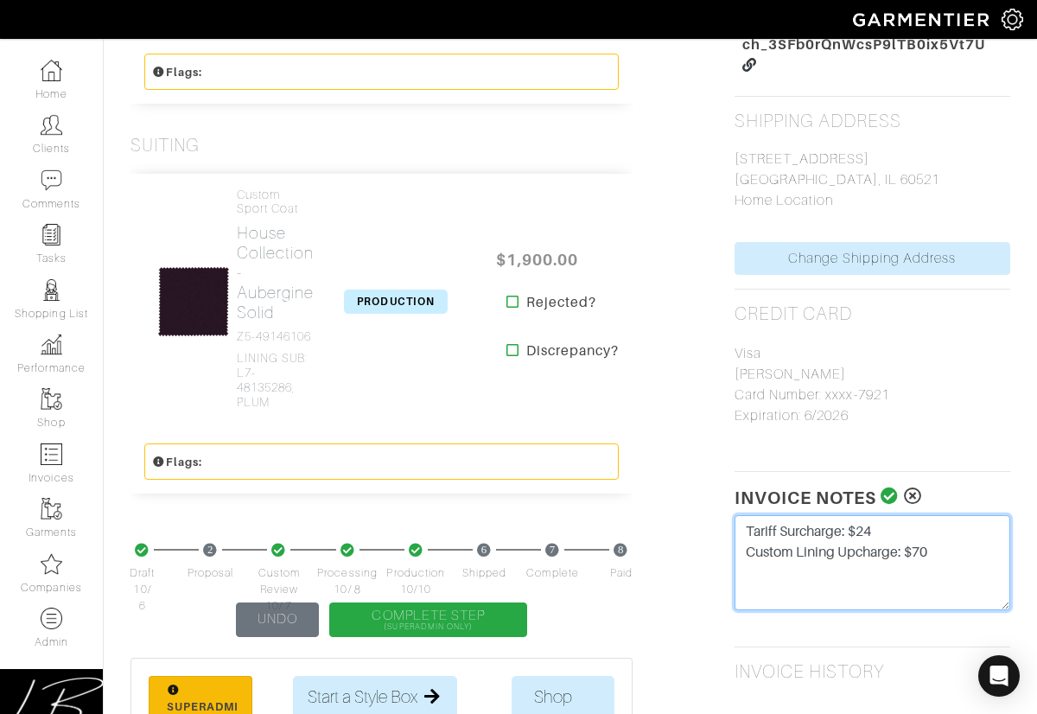
type textarea "Tariff Surcharge: $24 Custom Lining Upcharge: $70"
click at [893, 494] on icon at bounding box center [890, 495] width 18 height 17
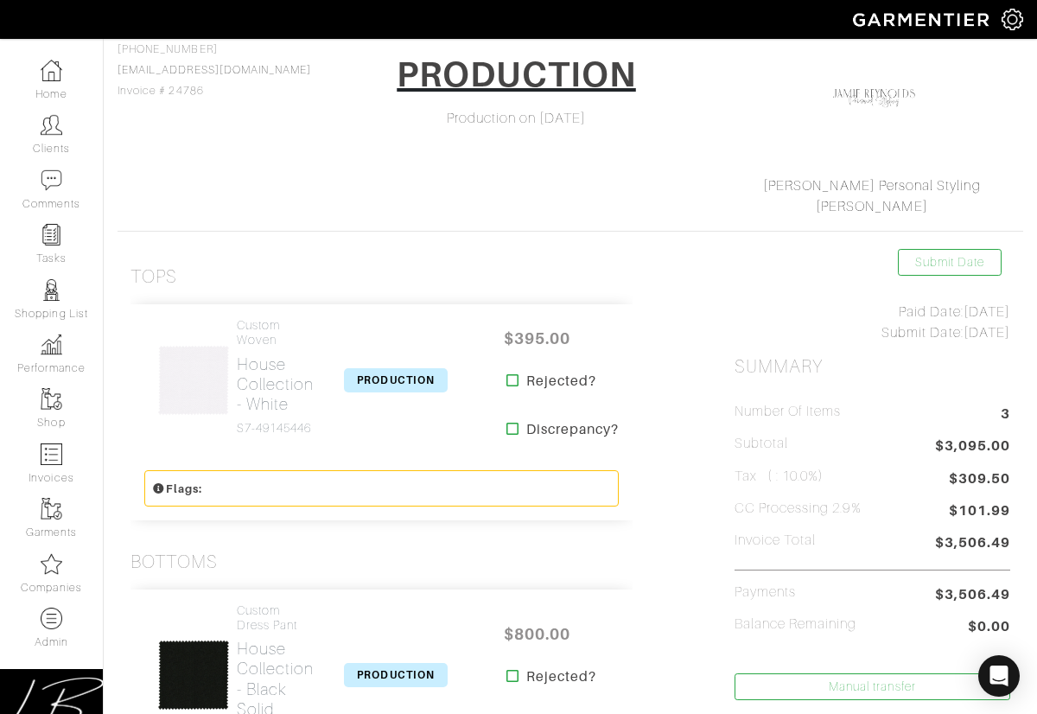
scroll to position [0, 0]
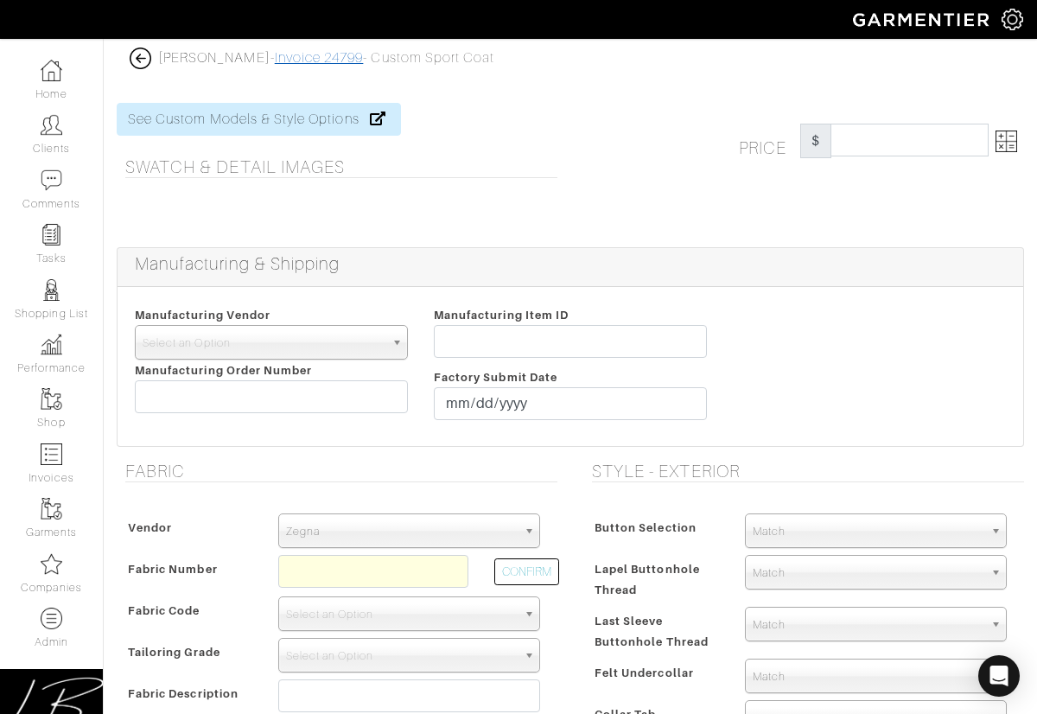
click at [303, 57] on link "Invoice 24799" at bounding box center [319, 58] width 89 height 16
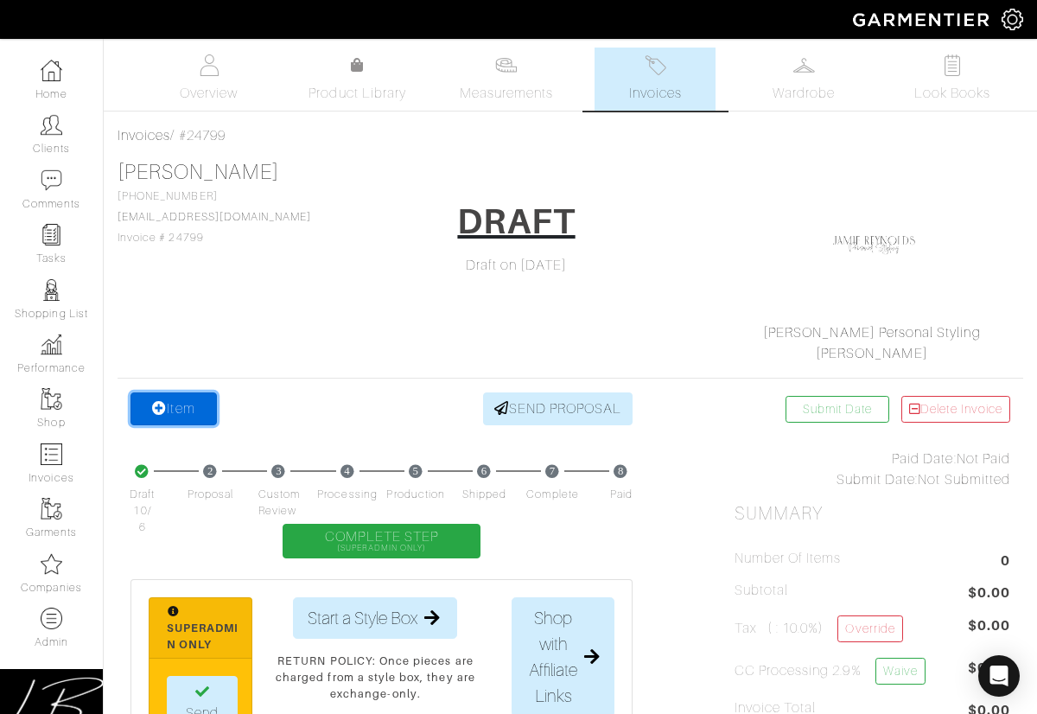
click at [168, 400] on link "Item" at bounding box center [174, 408] width 86 height 33
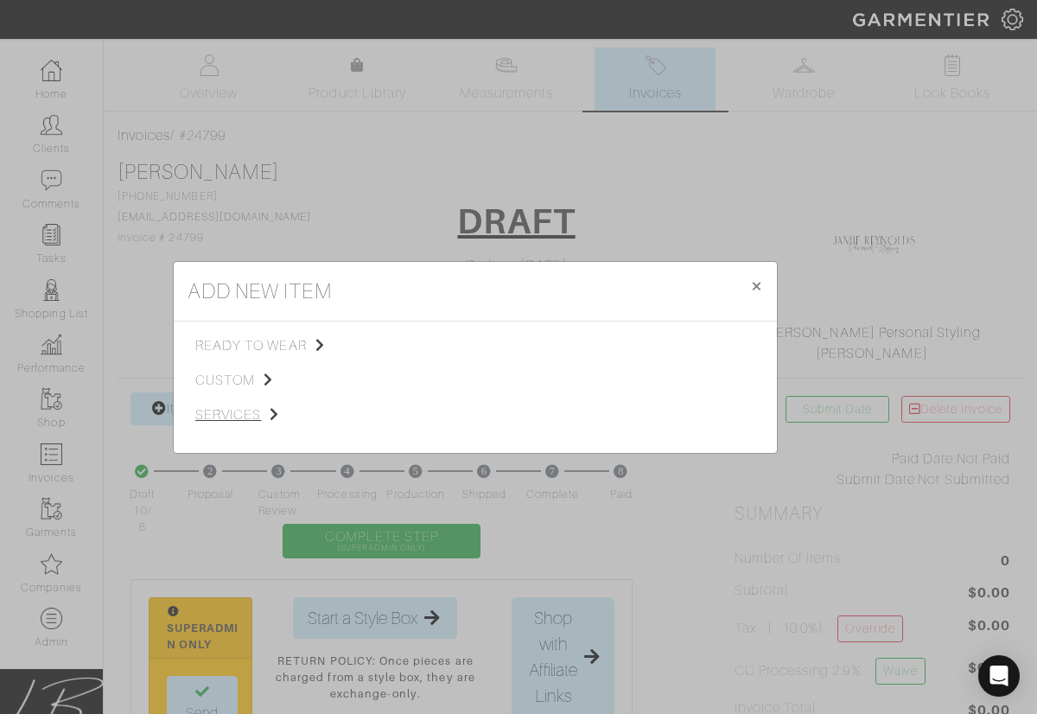
click at [221, 382] on span "custom" at bounding box center [282, 380] width 174 height 21
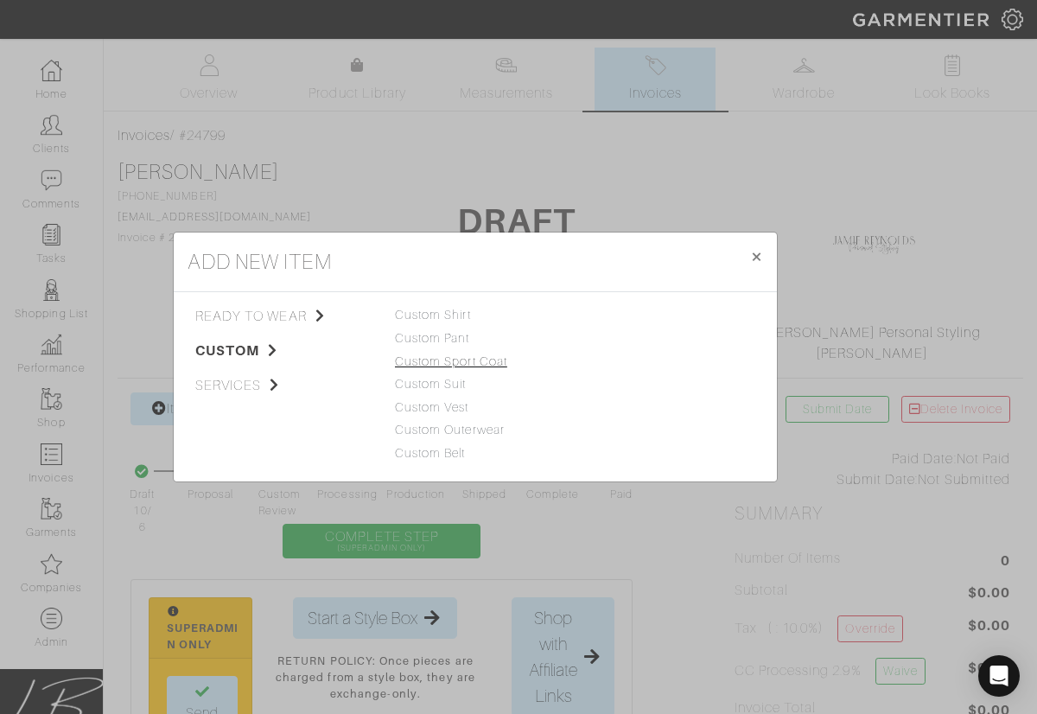
click at [469, 362] on link "Custom Sport Coat" at bounding box center [451, 361] width 112 height 14
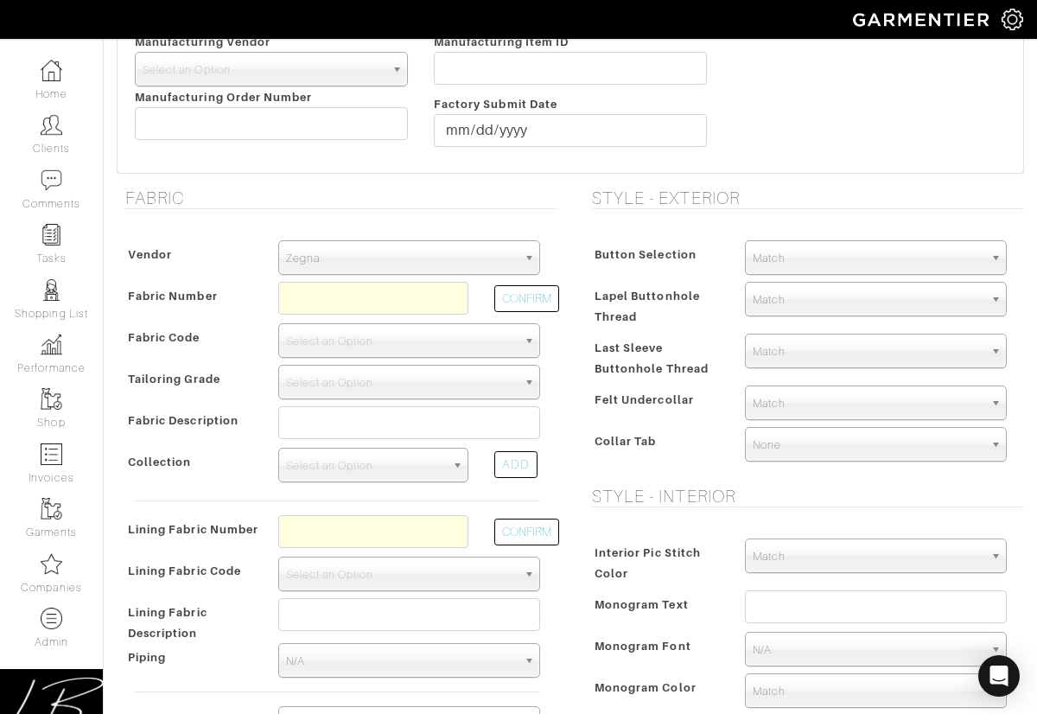
scroll to position [293, 0]
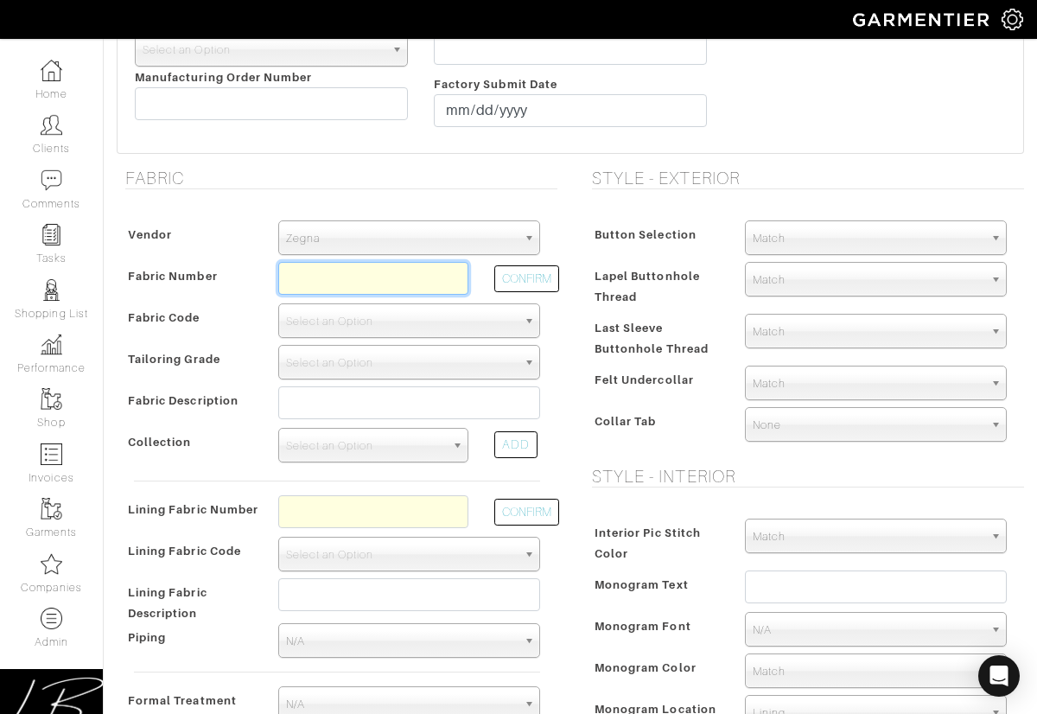
click at [357, 280] on input "text" at bounding box center [373, 278] width 190 height 33
paste input "Z5-49146106"
type input "Z5-49146106"
click at [538, 278] on button "CONFIRM" at bounding box center [526, 278] width 65 height 27
select select "5804"
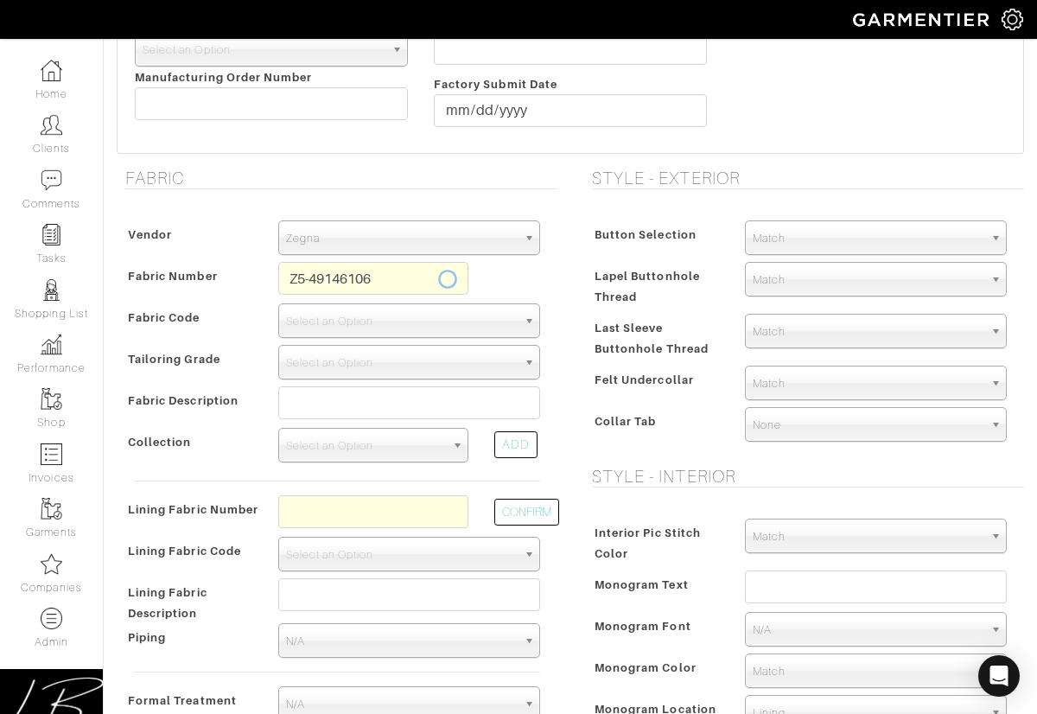
type input "Aubergine Solid"
select select
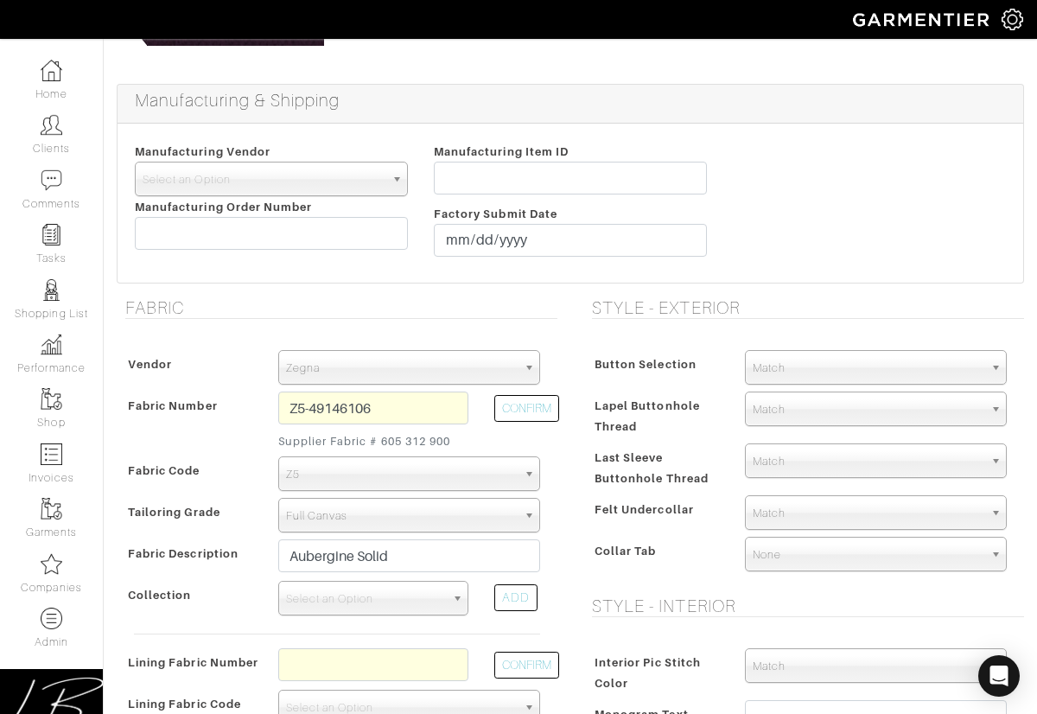
type input "1696.67"
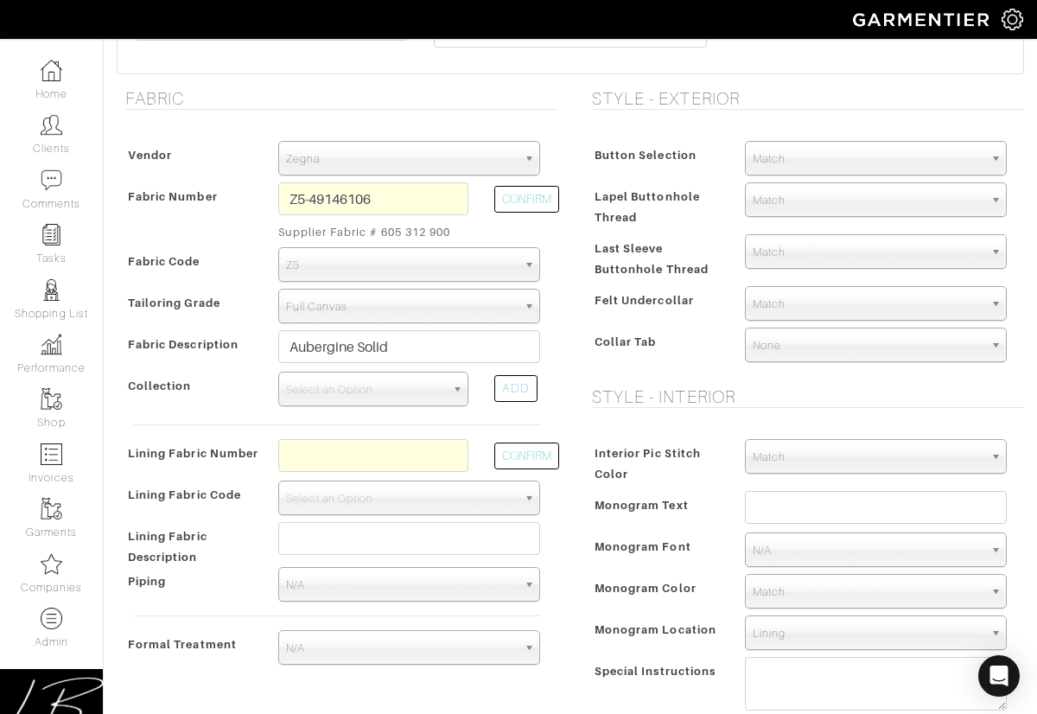
scroll to position [505, 0]
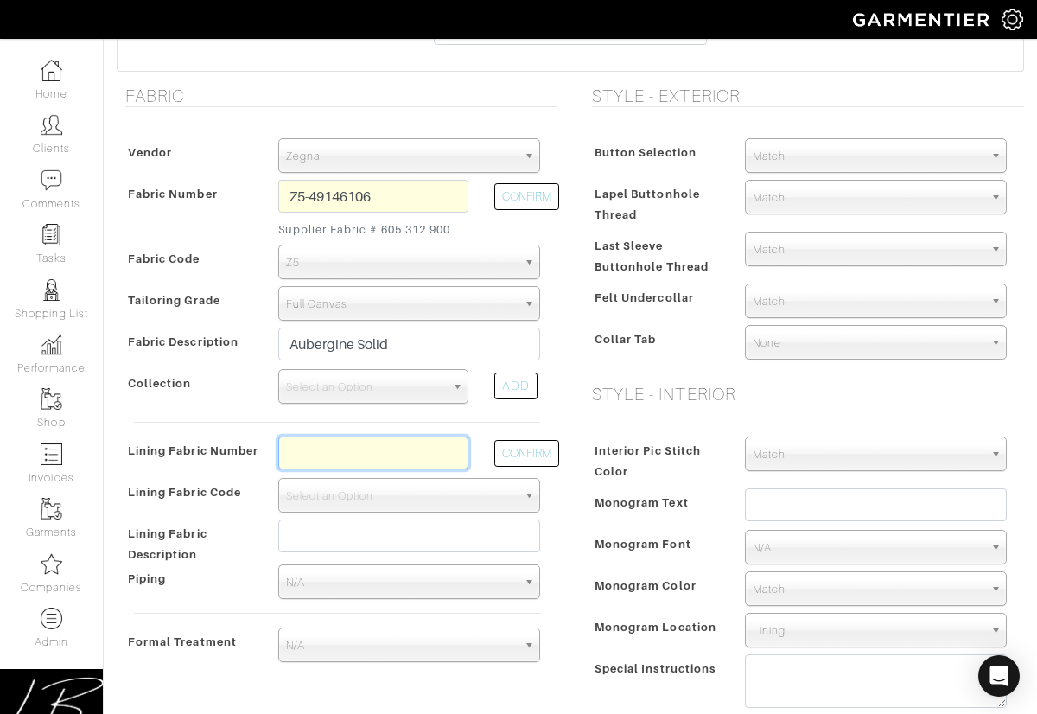
click at [421, 456] on input "text" at bounding box center [373, 453] width 190 height 33
paste input "L7-48135286"
type input "L7-48135286"
click at [521, 455] on button "CONFIRM" at bounding box center [526, 453] width 65 height 27
select select "939"
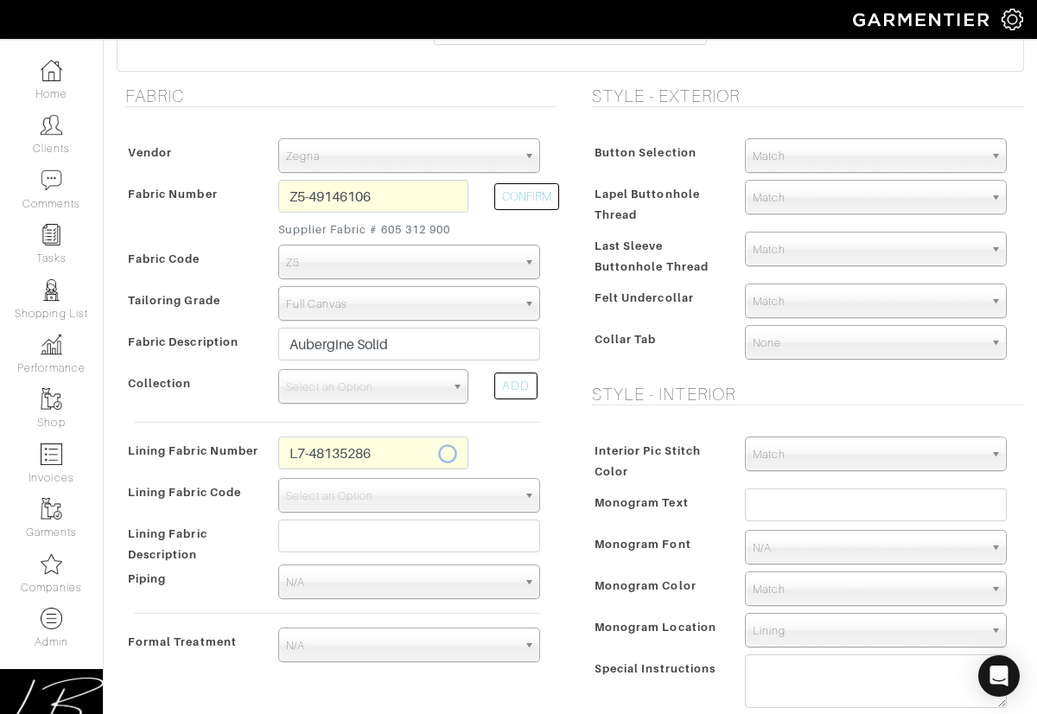
type input "Plum Full Paisley"
type input "1781.67"
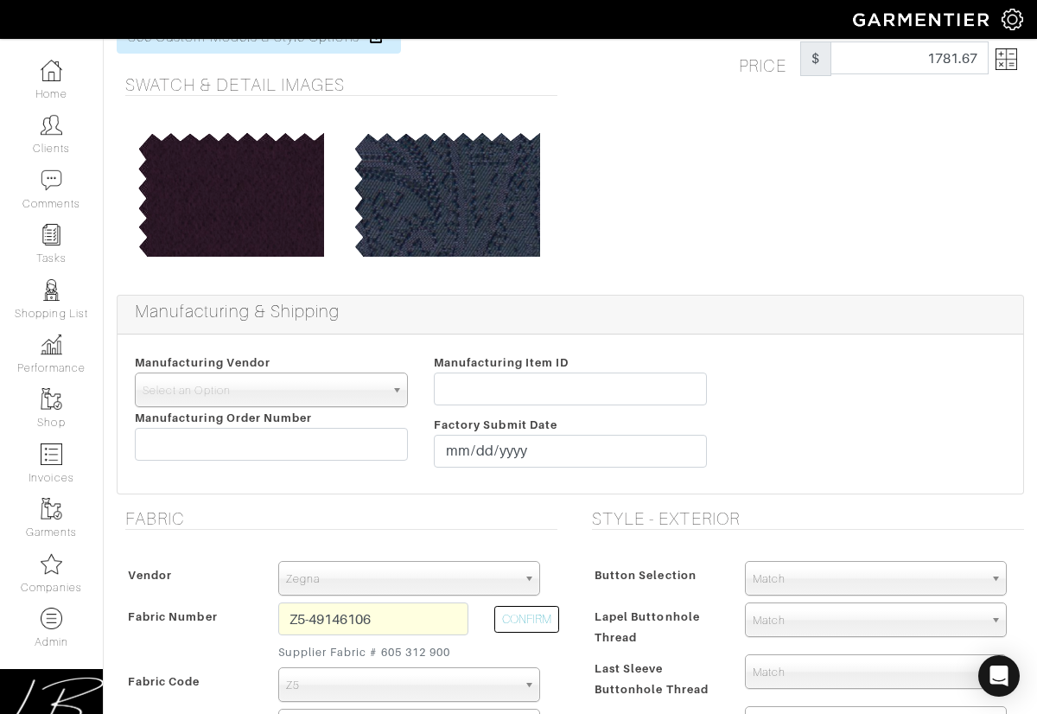
scroll to position [0, 0]
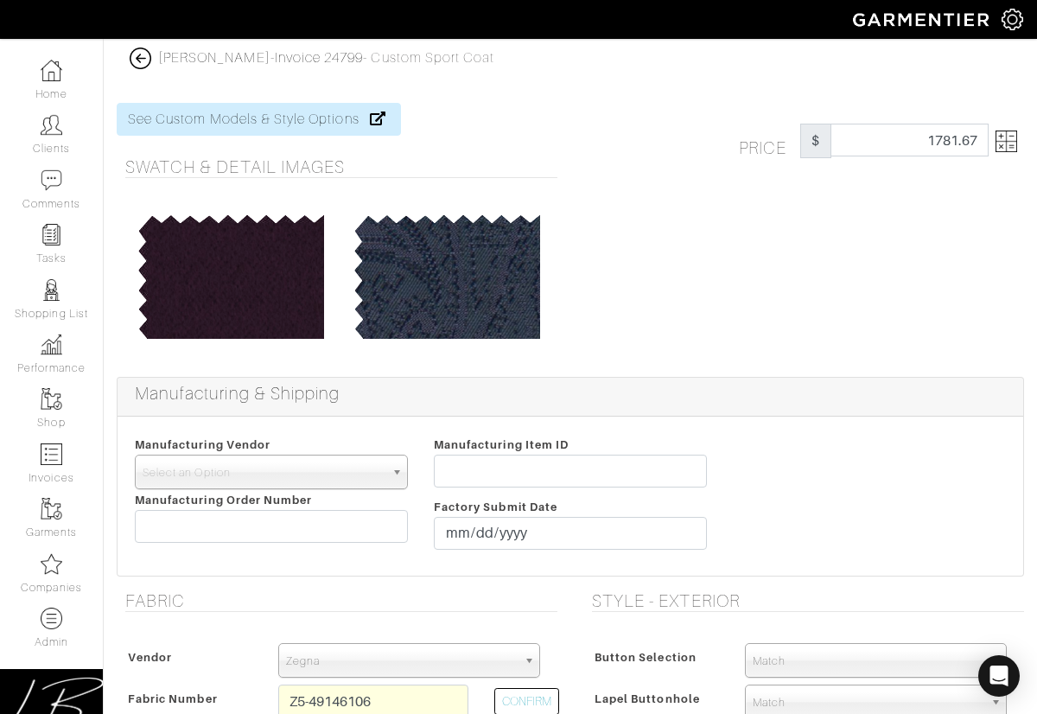
click at [1000, 140] on img at bounding box center [1007, 142] width 22 height 22
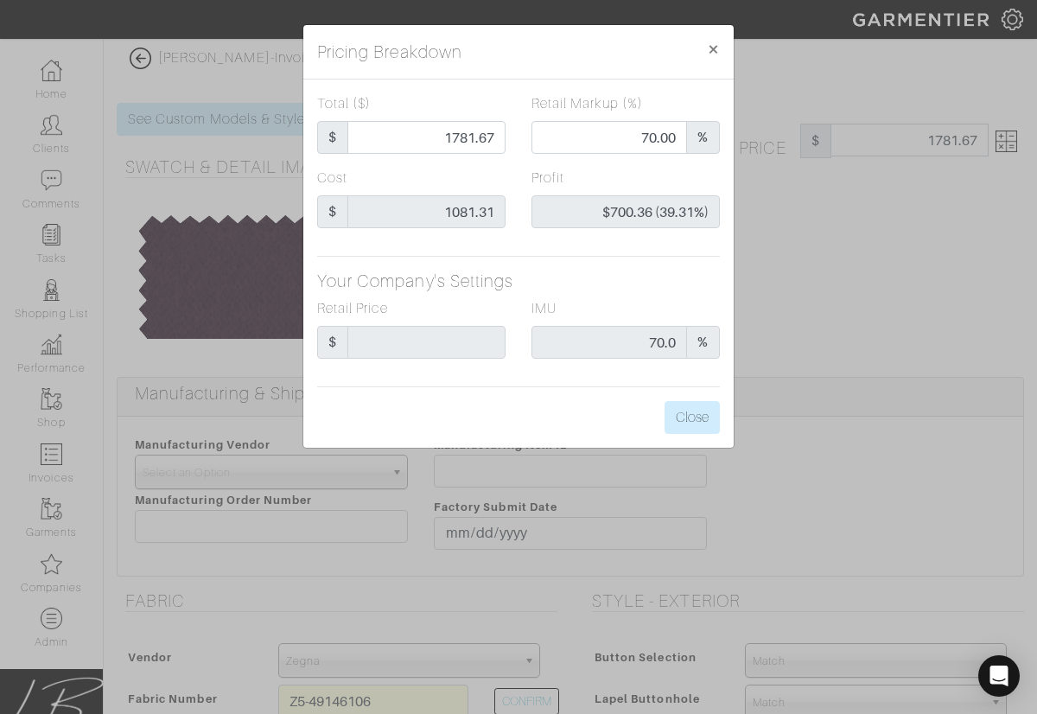
drag, startPoint x: 240, startPoint y: 110, endPoint x: 237, endPoint y: 74, distance: 35.6
click at [240, 106] on div "Pricing Breakdown × Total ($) $ 1781.67 Retail Markup (%) 70.00 % Cost $ 1081.3…" at bounding box center [518, 357] width 1037 height 714
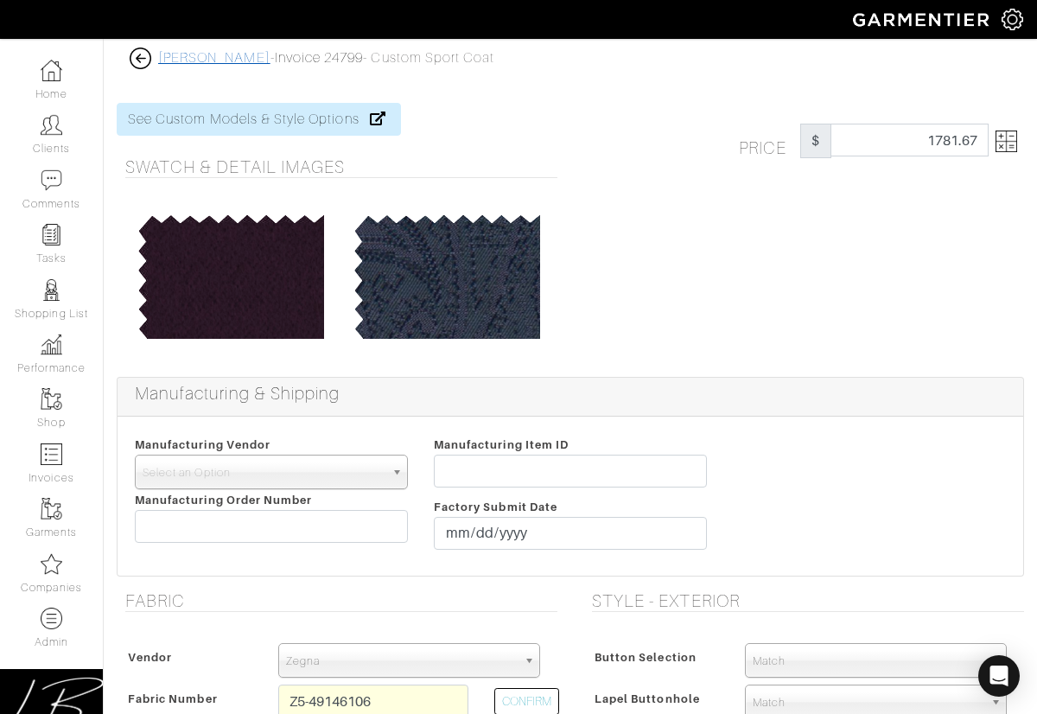
click at [225, 58] on link "Andrew Hendrie" at bounding box center [214, 58] width 112 height 16
click at [317, 54] on link "Invoice 24799" at bounding box center [319, 58] width 89 height 16
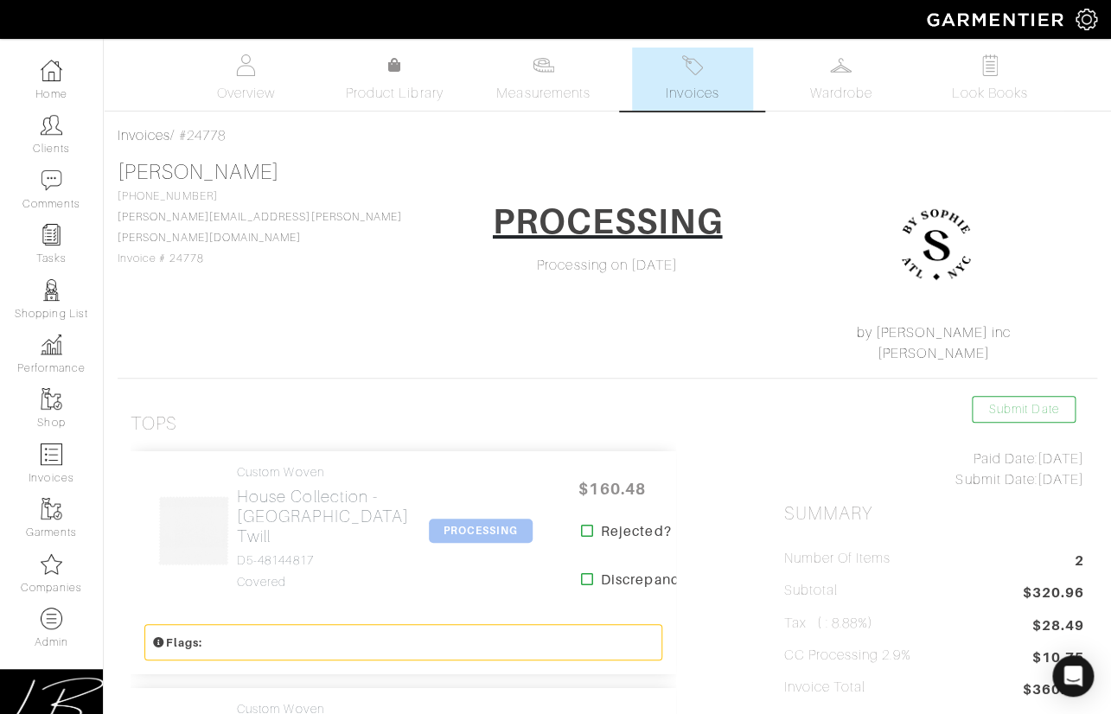
click at [1106, 80] on div "Overview Product Library Measurements Invoices Wardrobe Look Books" at bounding box center [607, 79] width 1033 height 63
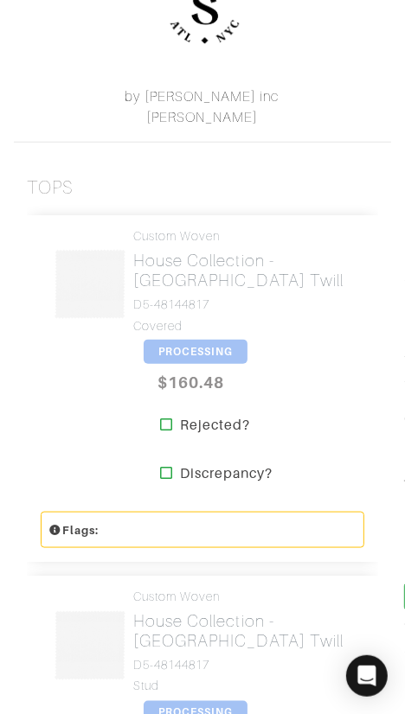
scroll to position [451, 0]
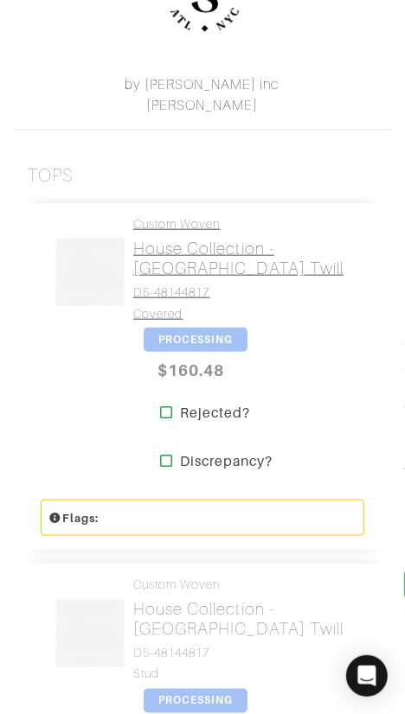
click at [215, 253] on h2 "House Collection - [GEOGRAPHIC_DATA] Twill" at bounding box center [242, 259] width 218 height 40
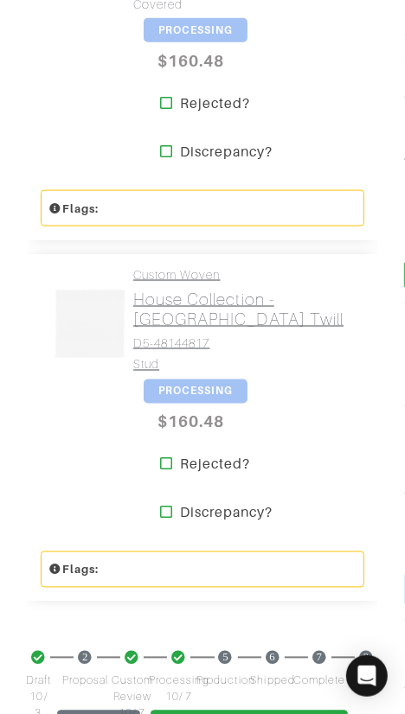
scroll to position [762, 0]
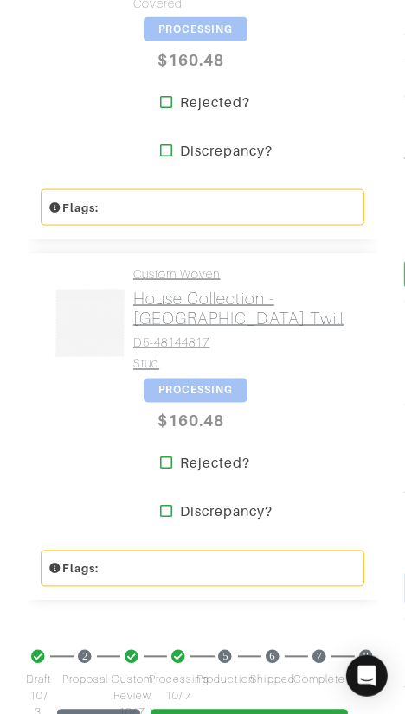
click at [216, 289] on h2 "House Collection - White University Twill" at bounding box center [242, 309] width 218 height 40
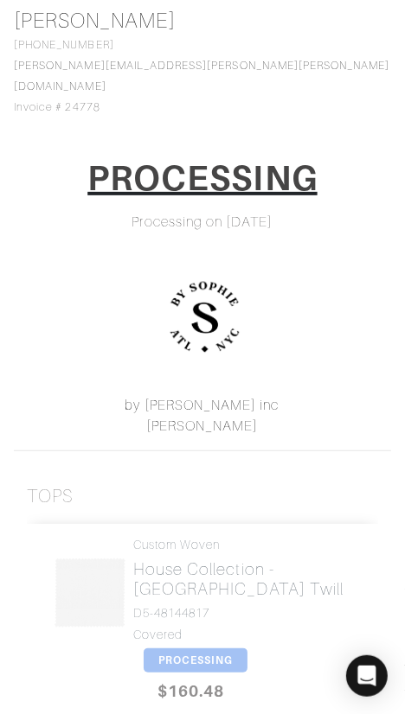
scroll to position [0, 0]
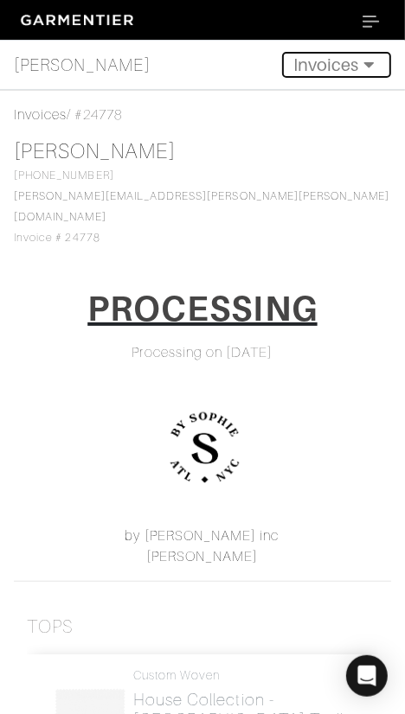
click at [323, 67] on button "Invoices" at bounding box center [336, 65] width 109 height 26
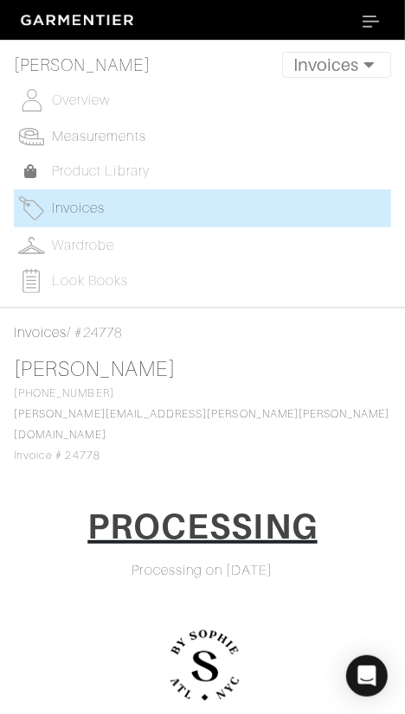
click at [115, 129] on span "Measurements" at bounding box center [99, 137] width 94 height 16
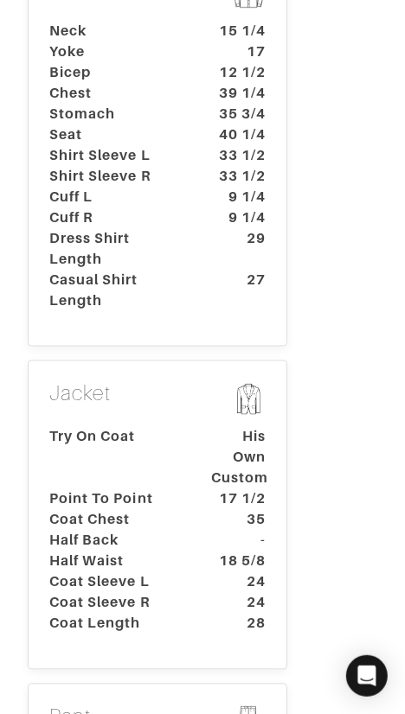
scroll to position [787, 0]
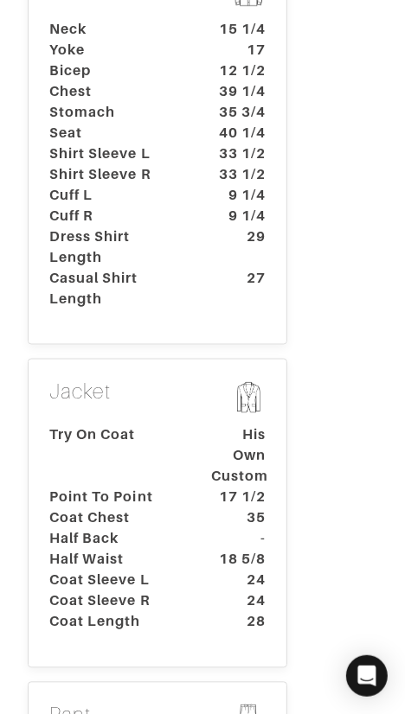
click at [167, 206] on dt "Cuff R" at bounding box center [117, 216] width 162 height 21
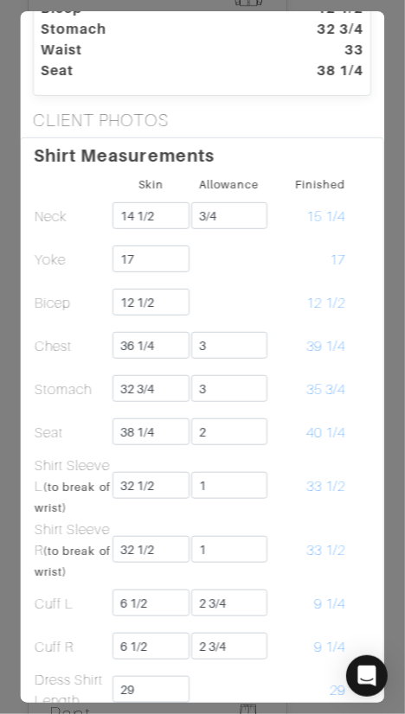
scroll to position [243, 0]
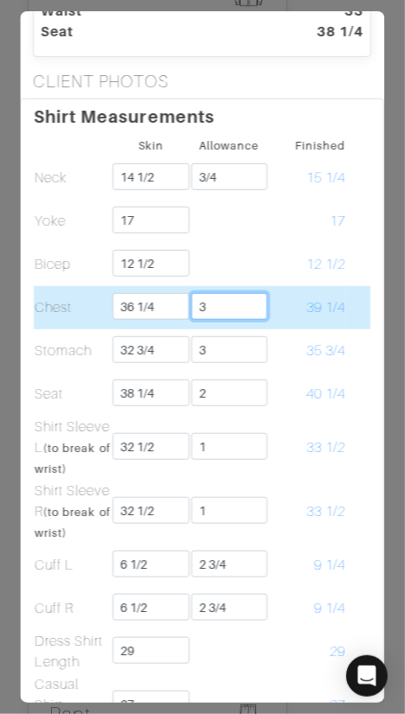
click at [235, 303] on input "3" at bounding box center [229, 306] width 76 height 27
click at [314, 303] on span "39 1/4" at bounding box center [325, 308] width 39 height 16
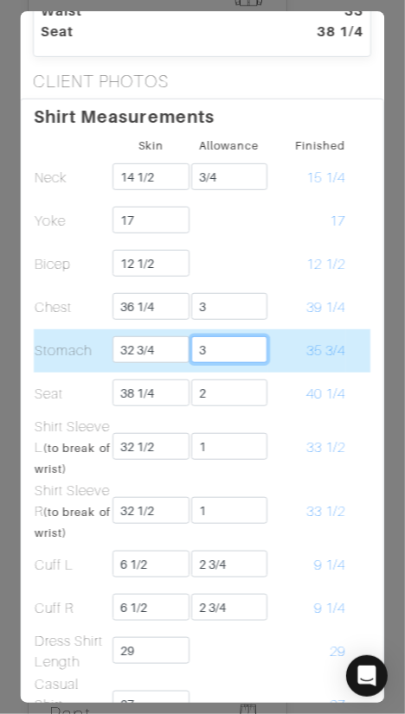
click at [243, 350] on input "3" at bounding box center [229, 349] width 76 height 27
drag, startPoint x: 319, startPoint y: 322, endPoint x: 283, endPoint y: 361, distance: 53.2
click at [319, 322] on td "39 1/4" at bounding box center [307, 307] width 78 height 43
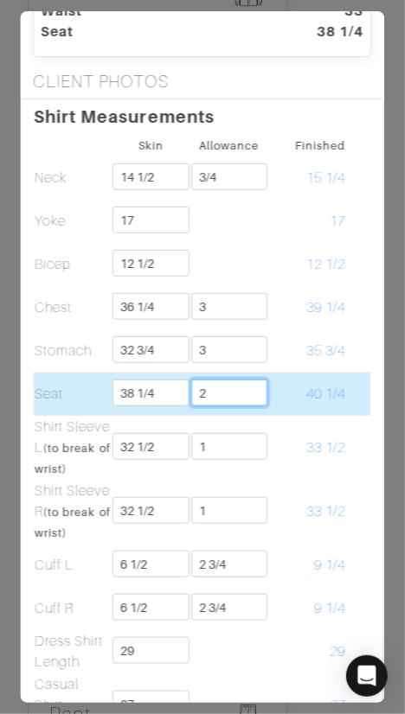
drag, startPoint x: 252, startPoint y: 388, endPoint x: 261, endPoint y: 386, distance: 9.9
click at [253, 388] on input "2" at bounding box center [229, 392] width 76 height 27
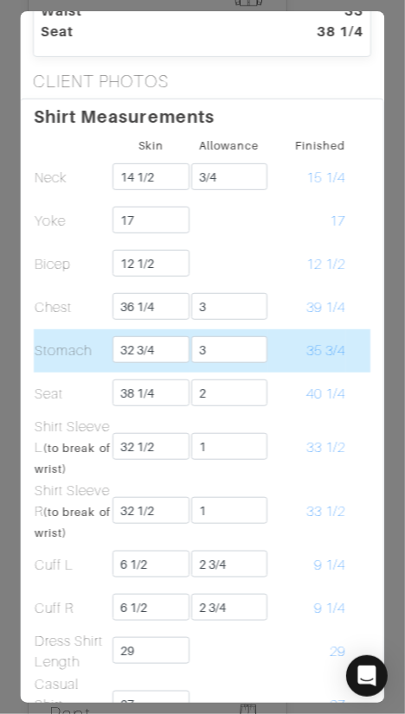
click at [317, 339] on td "35 3/4" at bounding box center [307, 350] width 78 height 43
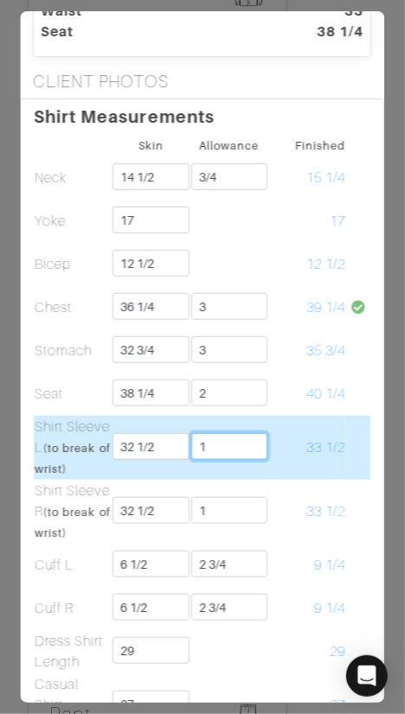
click at [257, 433] on input "1" at bounding box center [229, 446] width 76 height 27
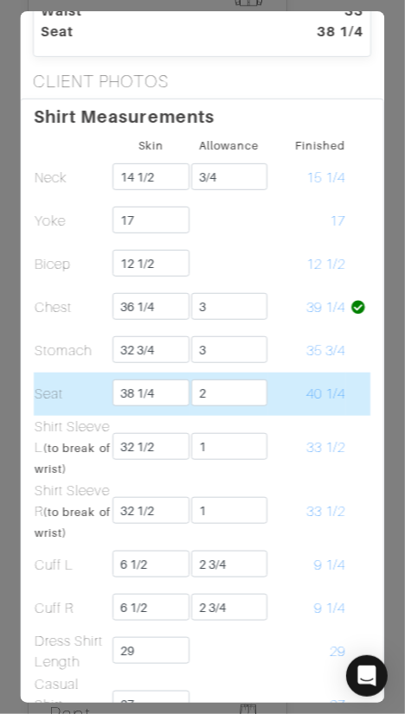
drag, startPoint x: 292, startPoint y: 414, endPoint x: 307, endPoint y: 395, distance: 24.0
click at [292, 416] on td "33 1/2" at bounding box center [307, 448] width 78 height 64
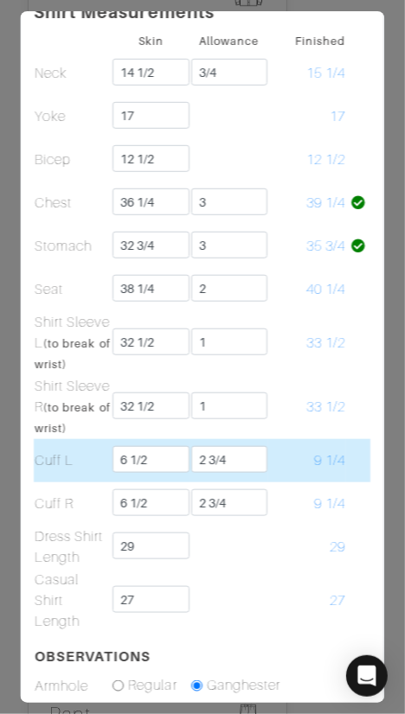
scroll to position [481, 0]
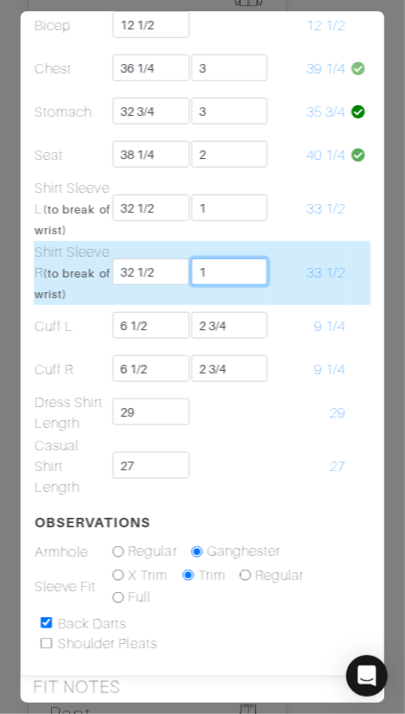
click at [241, 275] on input "1" at bounding box center [229, 271] width 76 height 27
click at [347, 291] on td at bounding box center [359, 273] width 24 height 64
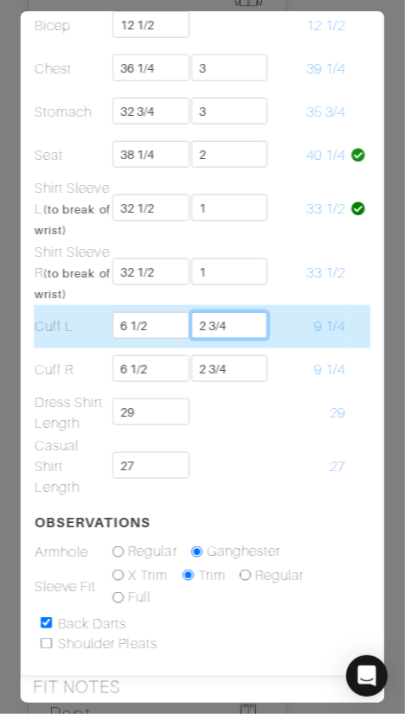
click at [255, 328] on input "2 3/4" at bounding box center [229, 325] width 76 height 27
click at [314, 316] on td "9 1/4" at bounding box center [307, 326] width 78 height 43
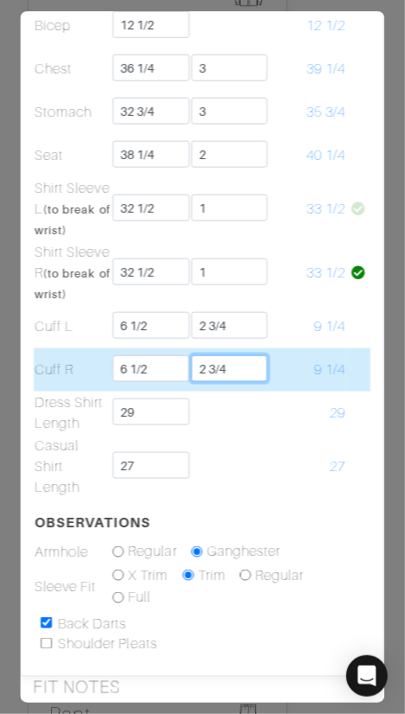
drag, startPoint x: 252, startPoint y: 366, endPoint x: 301, endPoint y: 347, distance: 51.7
click at [255, 365] on input "2 3/4" at bounding box center [229, 368] width 76 height 27
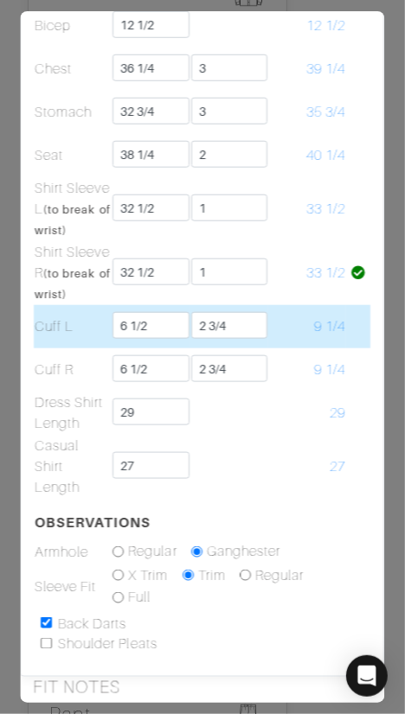
click at [308, 343] on td "9 1/4" at bounding box center [307, 326] width 78 height 43
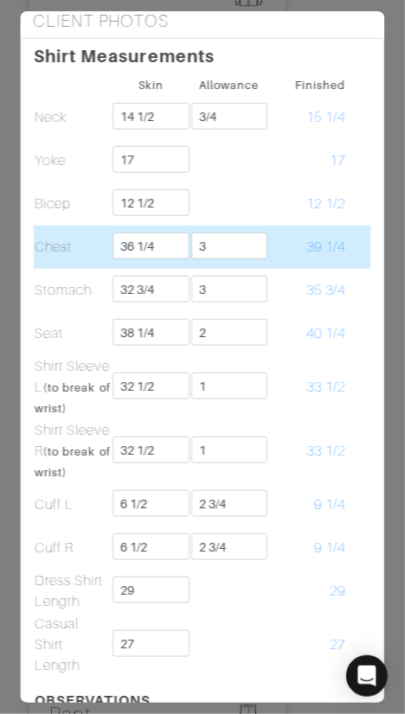
scroll to position [303, 0]
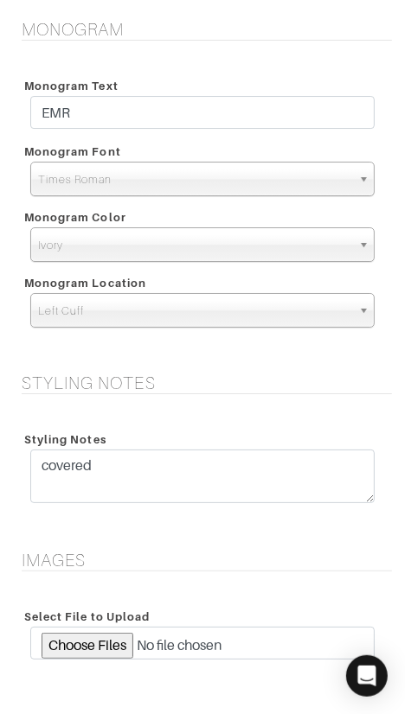
scroll to position [2472, 0]
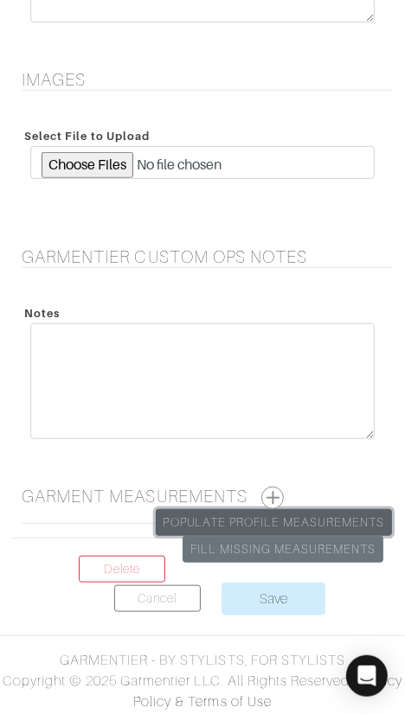
drag, startPoint x: 315, startPoint y: 510, endPoint x: 313, endPoint y: 491, distance: 19.1
click at [314, 510] on link "Populate Profile Measurements" at bounding box center [274, 522] width 236 height 27
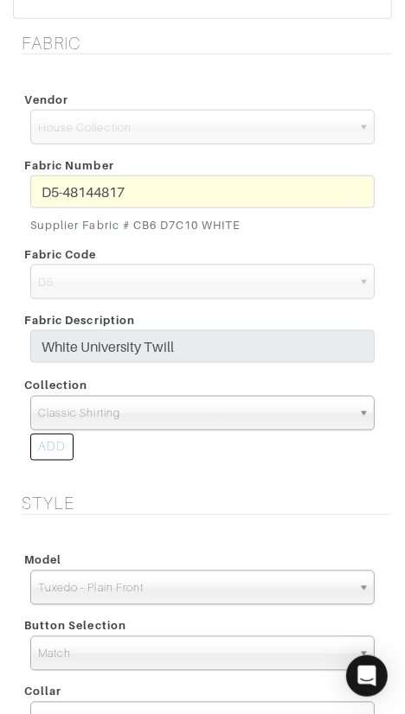
scroll to position [727, 0]
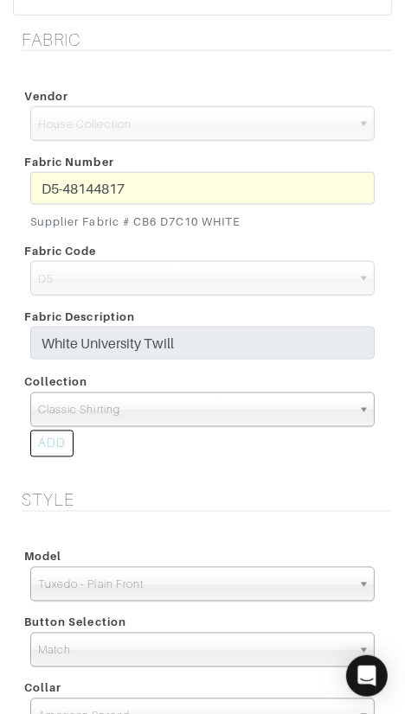
click at [264, 395] on span "Classic Shirting" at bounding box center [194, 410] width 313 height 35
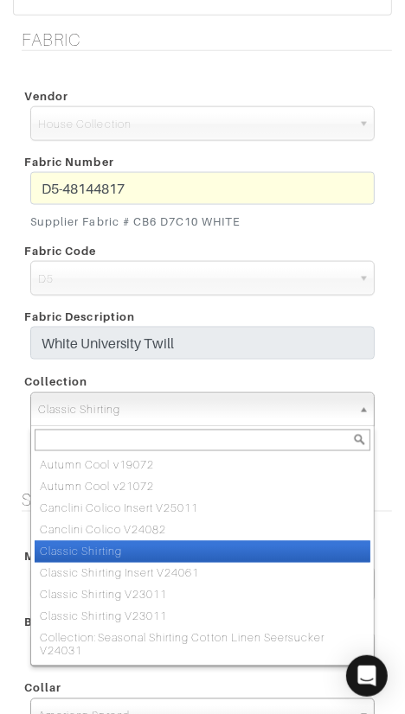
paste input "TravelEase Insert V24061"
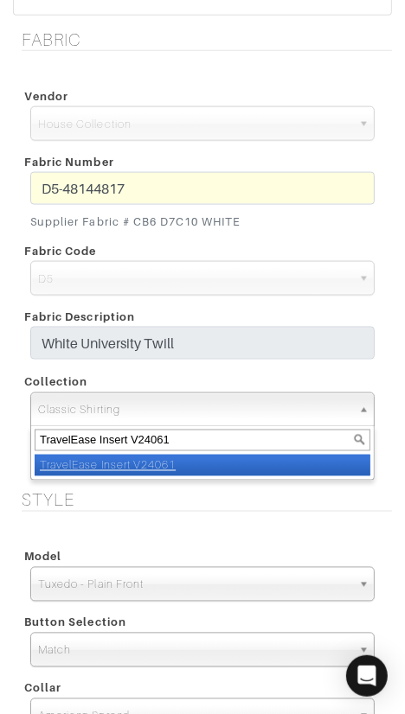
type input "TravelEase Insert V24061"
click at [282, 471] on li "TravelEase Insert V24061" at bounding box center [202, 466] width 335 height 22
select select "936"
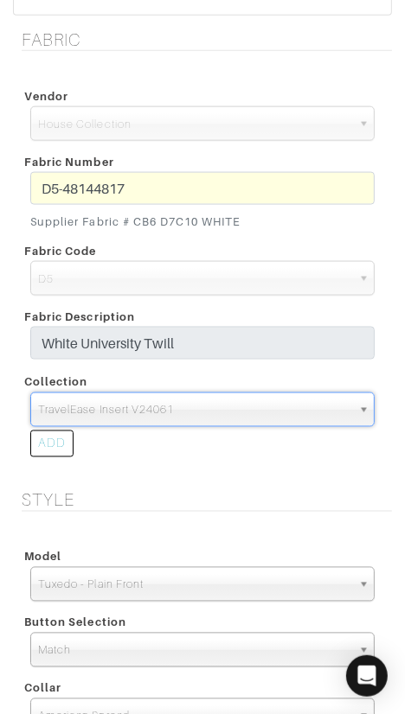
click at [285, 461] on div "ADD" at bounding box center [202, 446] width 370 height 39
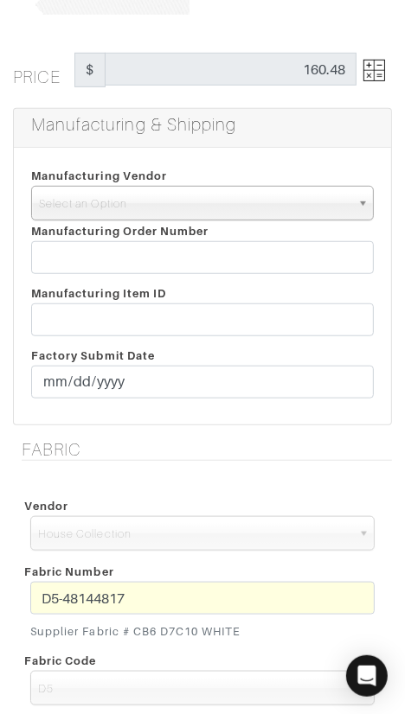
scroll to position [283, 0]
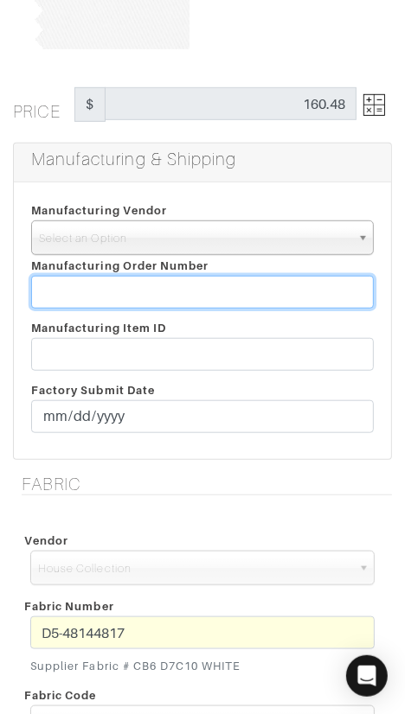
click at [152, 287] on input "text" at bounding box center [202, 292] width 342 height 33
paste input "T2-1794025."
type input "T2-1794025."
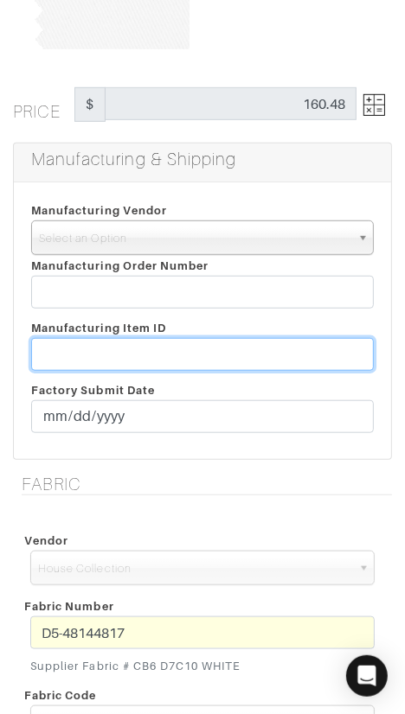
paste input "T2-1794025."
type input "T2-1794025"
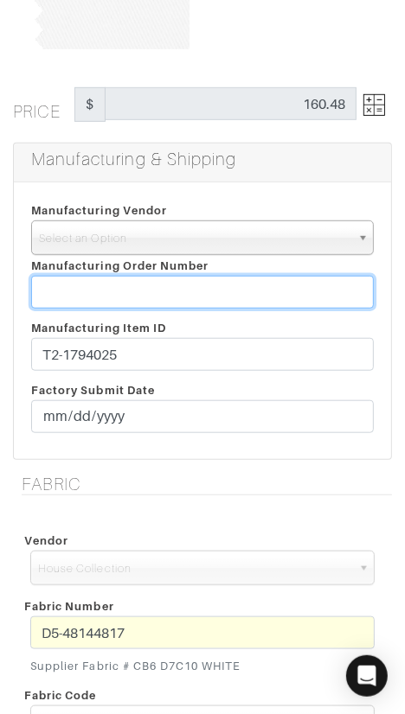
click at [266, 282] on input "text" at bounding box center [202, 292] width 342 height 33
paste input "818783"
type input "818783"
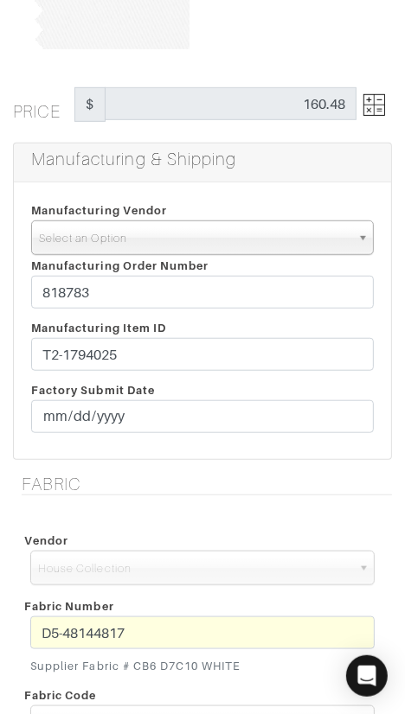
click at [237, 247] on span "Select an Option" at bounding box center [194, 238] width 311 height 35
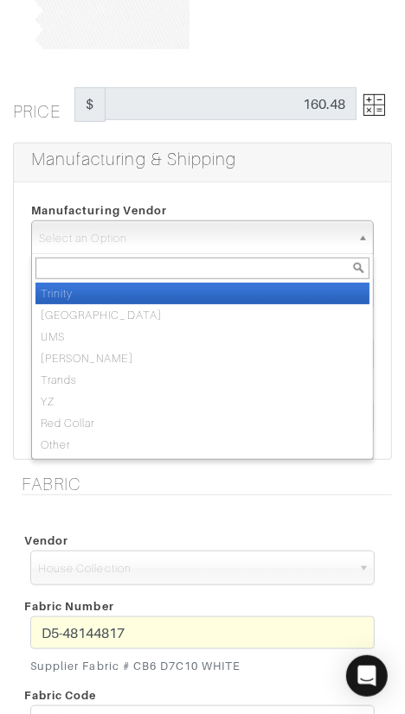
click at [220, 292] on li "Trinity" at bounding box center [202, 294] width 334 height 22
select select "1"
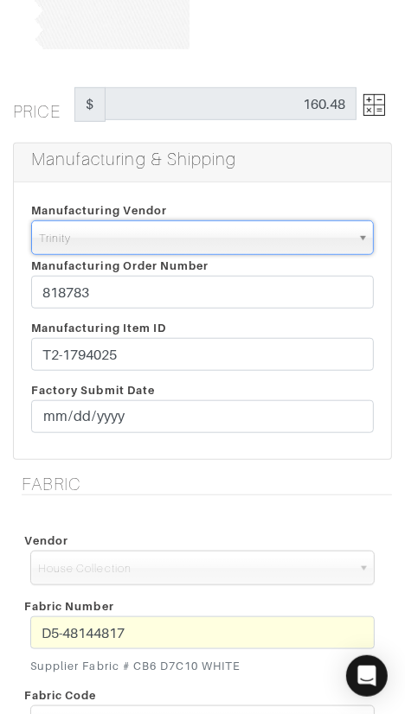
drag, startPoint x: 221, startPoint y: 460, endPoint x: 204, endPoint y: 453, distance: 18.6
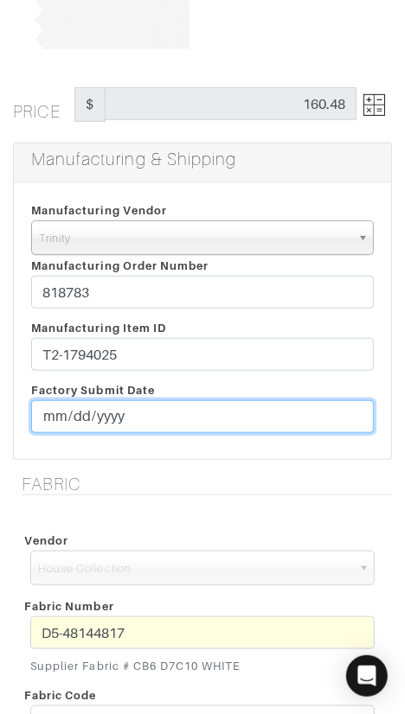
click at [58, 406] on input "date" at bounding box center [202, 416] width 342 height 33
type input "[DATE]"
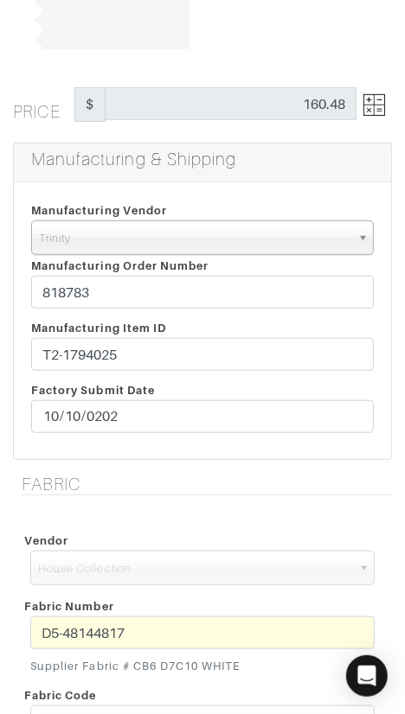
click at [227, 532] on div "Vendor" at bounding box center [202, 540] width 370 height 21
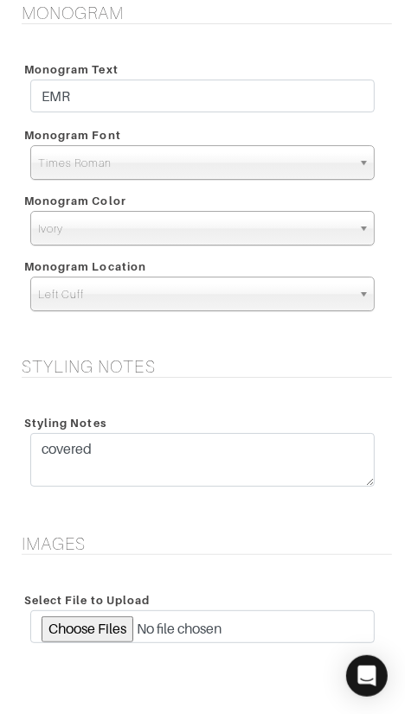
scroll to position [2012, 0]
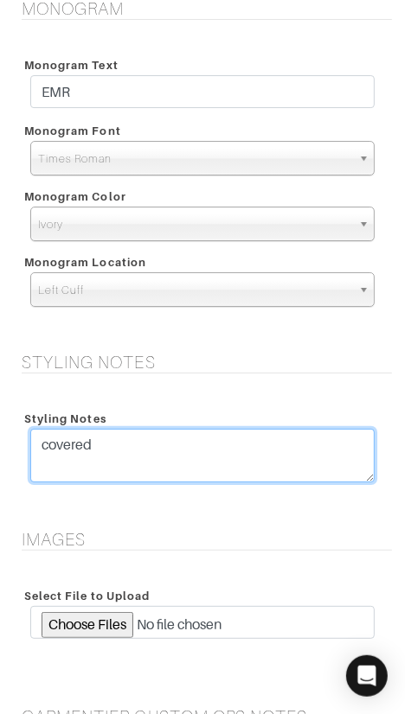
click at [245, 444] on textarea "covered" at bounding box center [202, 456] width 344 height 54
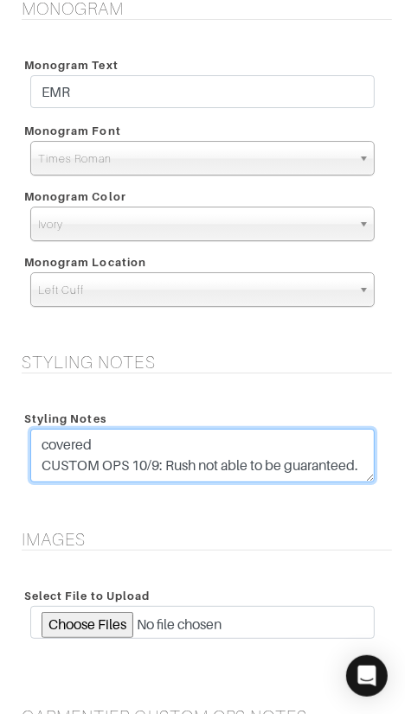
click at [196, 462] on textarea "covered" at bounding box center [202, 456] width 344 height 54
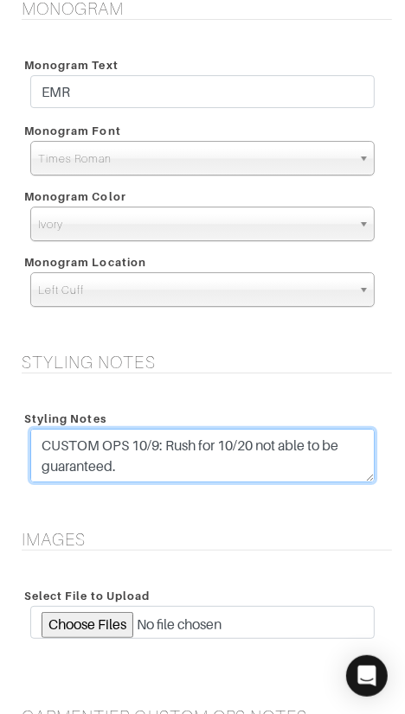
scroll to position [0, 0]
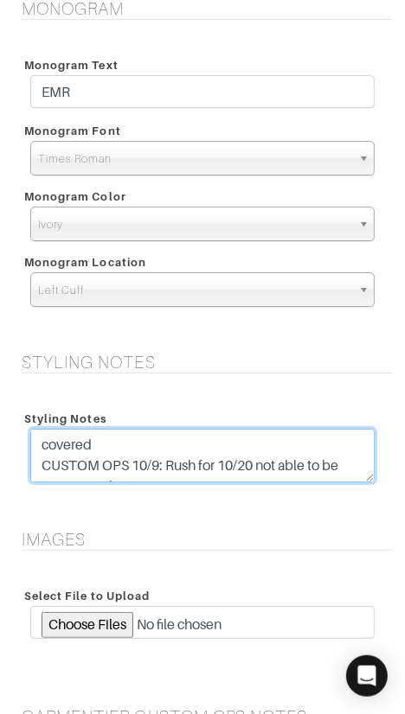
drag, startPoint x: 284, startPoint y: 440, endPoint x: 271, endPoint y: 444, distance: 13.7
click at [269, 443] on textarea "covered" at bounding box center [202, 456] width 344 height 54
click at [283, 465] on textarea "covered" at bounding box center [202, 456] width 344 height 54
drag, startPoint x: 357, startPoint y: 461, endPoint x: 283, endPoint y: 461, distance: 74.3
click at [283, 461] on textarea "covered" at bounding box center [202, 456] width 344 height 54
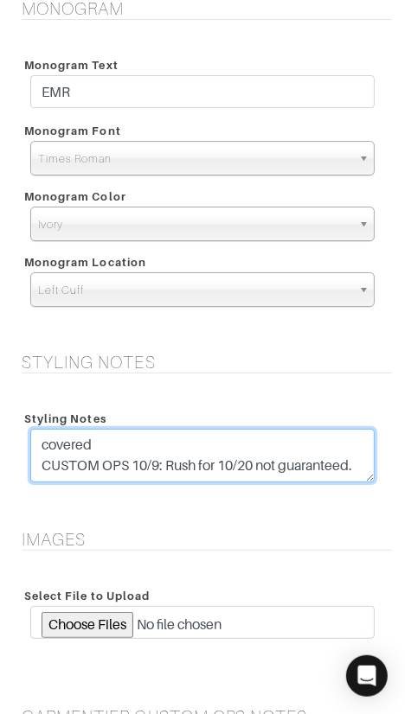
drag, startPoint x: 365, startPoint y: 464, endPoint x: 35, endPoint y: 459, distance: 329.4
click at [35, 459] on textarea "covered" at bounding box center [202, 456] width 344 height 54
type textarea "covered CUSTOM OPS 10/9: Rush for 10/20 not guaranteed."
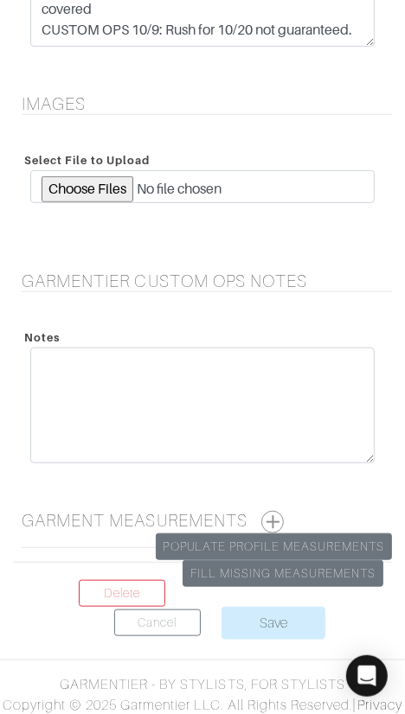
scroll to position [2472, 0]
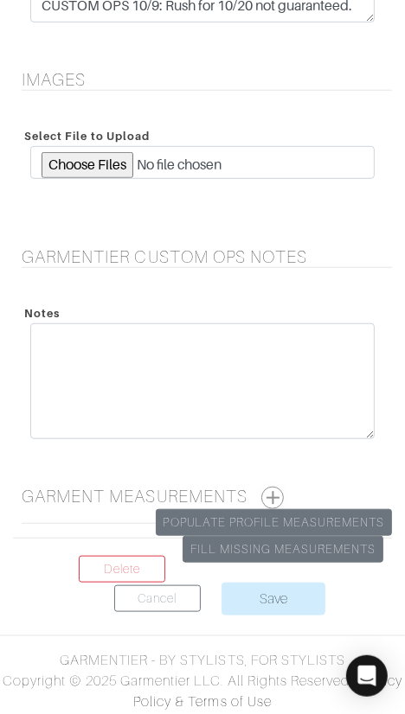
click at [274, 493] on button "button" at bounding box center [272, 498] width 22 height 22
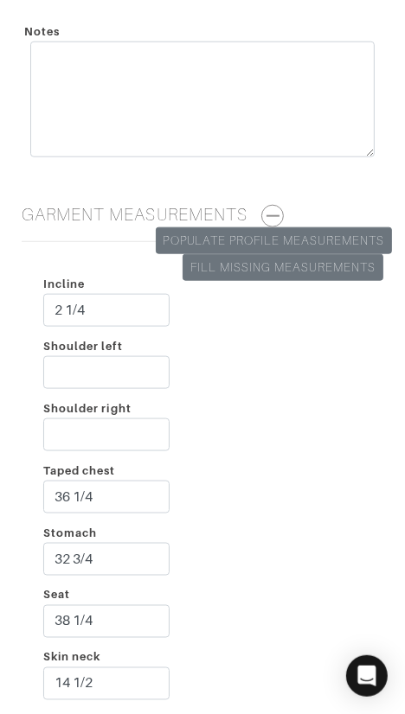
scroll to position [2757, 0]
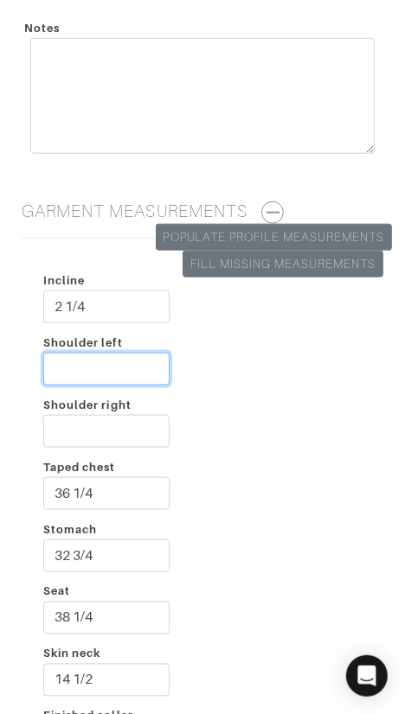
click at [105, 365] on input "Shoulder left" at bounding box center [106, 369] width 126 height 33
type input "2 3/4"
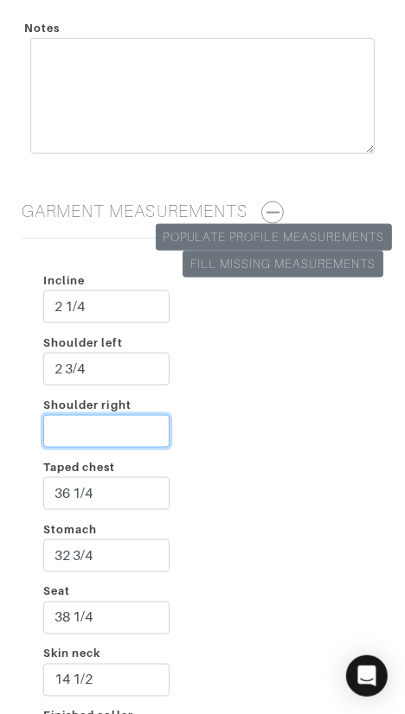
click at [118, 435] on input "Shoulder right" at bounding box center [106, 431] width 126 height 33
type input "2 1/2"
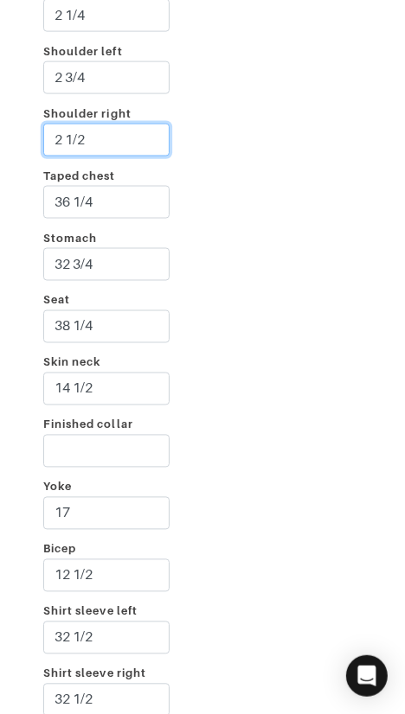
scroll to position [3050, 0]
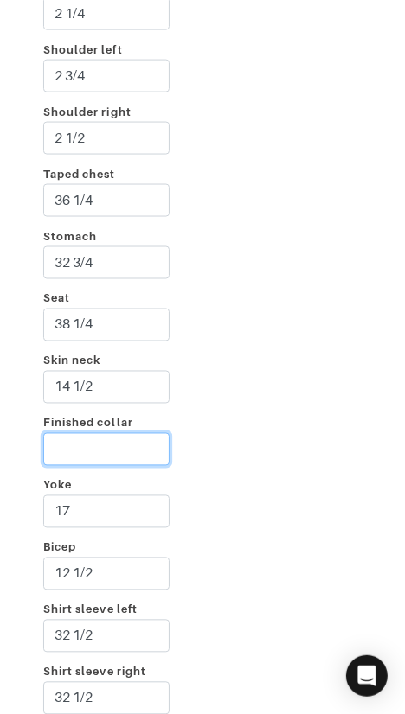
click at [65, 438] on input "Finished collar" at bounding box center [106, 449] width 126 height 33
click at [136, 438] on input "Finished collar" at bounding box center [106, 449] width 126 height 33
type input "2"
type input "15 1/4"
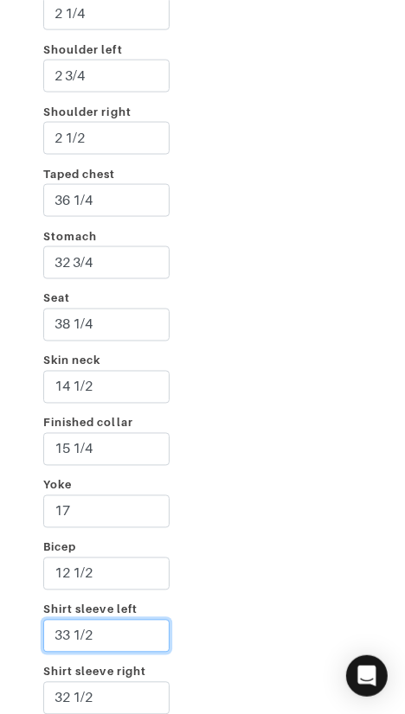
type input "33 1/2"
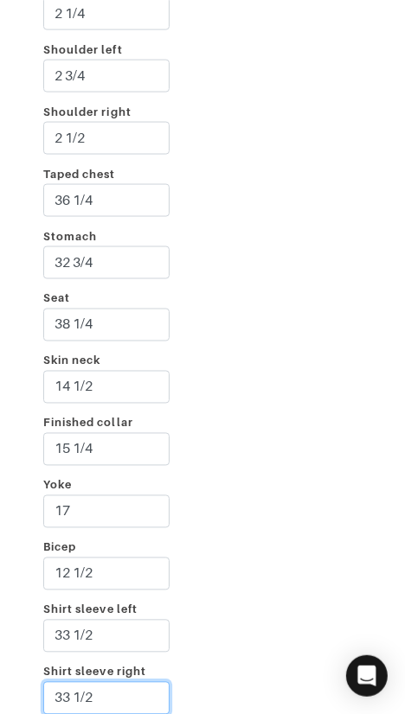
type input "33 1/2"
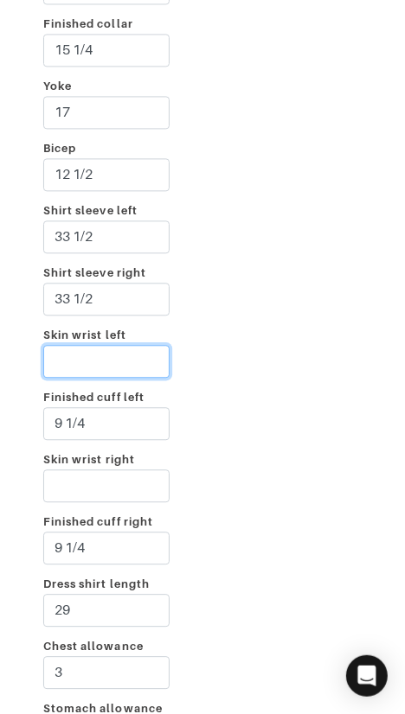
scroll to position [3735, 0]
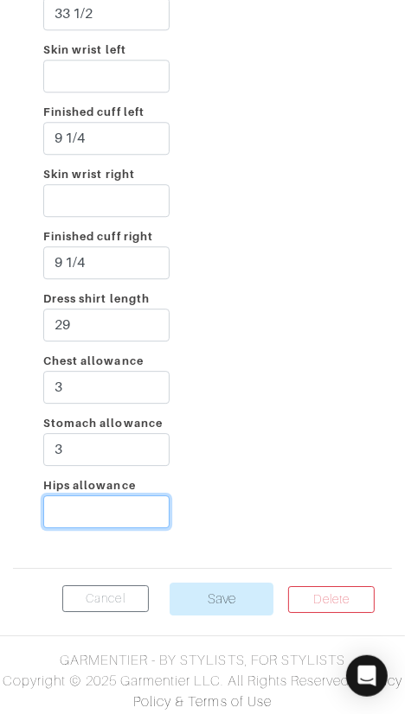
click at [107, 505] on input "Hips allowance" at bounding box center [106, 511] width 126 height 33
type input "2"
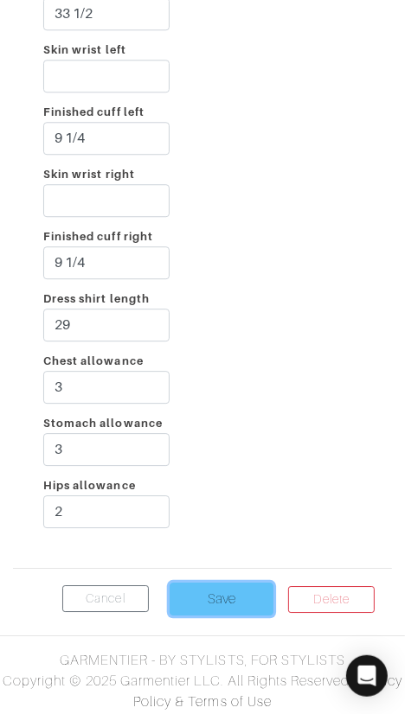
click at [225, 585] on input "Save" at bounding box center [221, 599] width 104 height 33
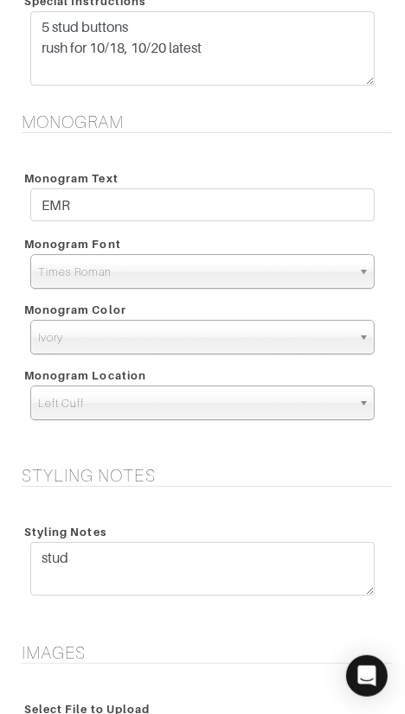
scroll to position [2472, 0]
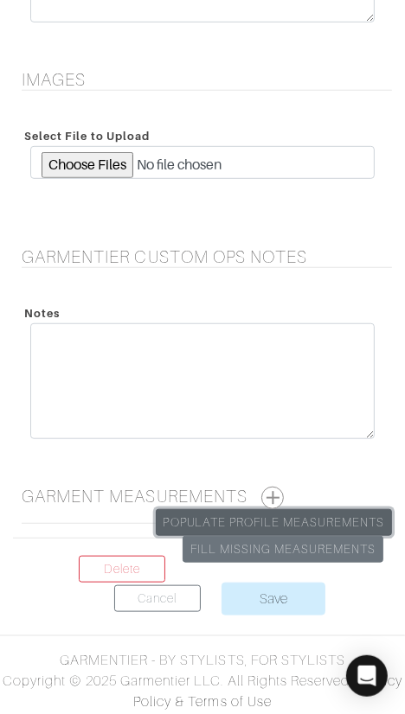
click at [328, 520] on link "Populate Profile Measurements" at bounding box center [274, 522] width 236 height 27
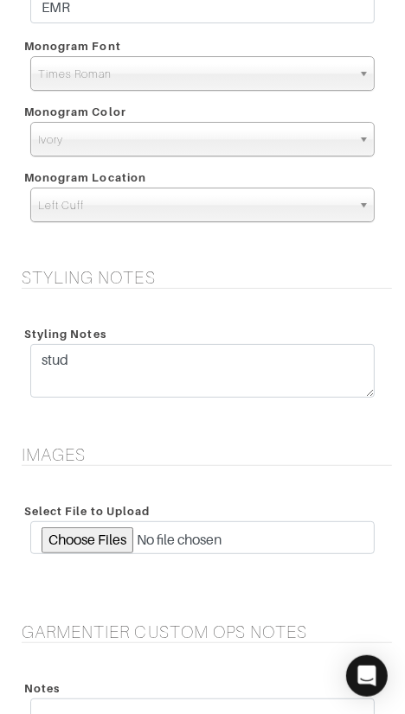
scroll to position [2099, 0]
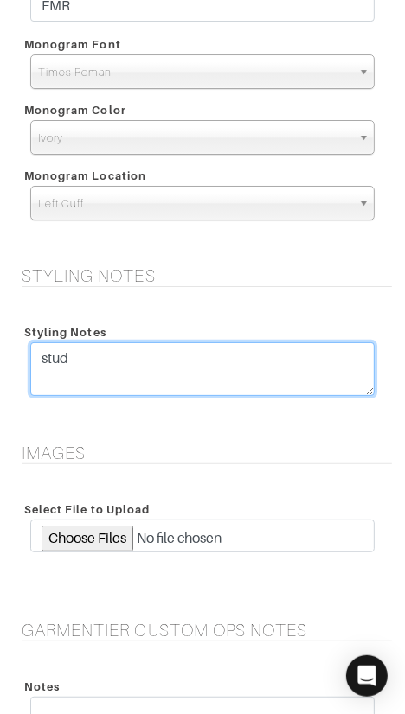
click at [220, 358] on textarea "stud" at bounding box center [202, 369] width 344 height 54
paste textarea "CUSTOM OPS 10/9: Rush for 10/20 not guaranteed."
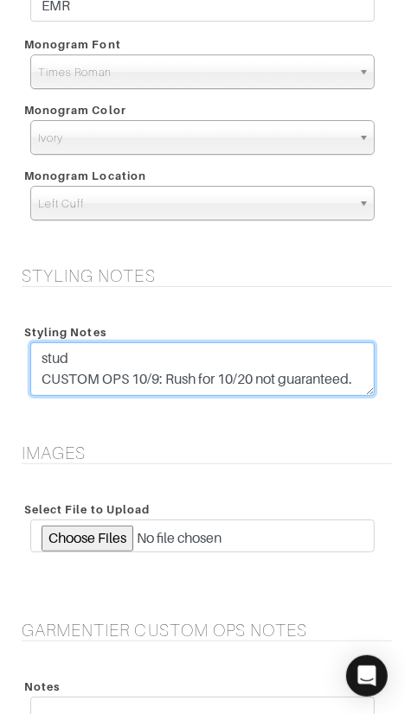
scroll to position [2472, 0]
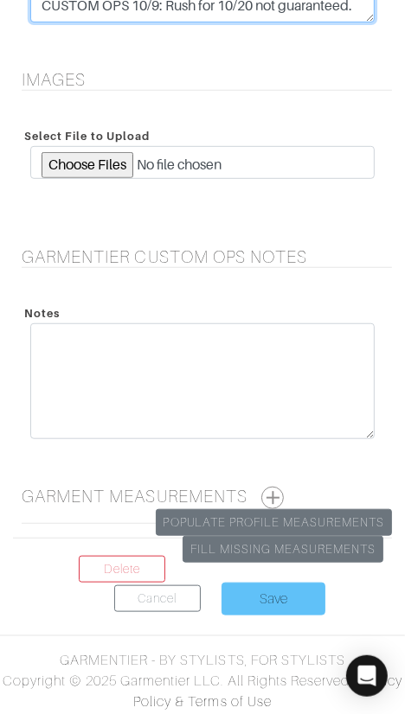
type textarea "stud CUSTOM OPS 10/9: Rush for 10/20 not guaranteed."
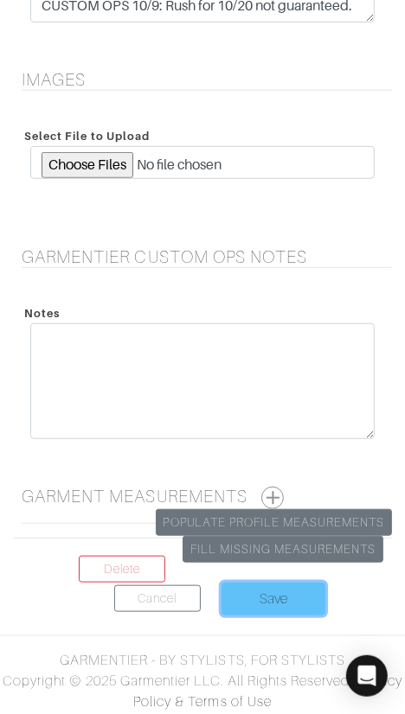
click at [258, 594] on input "Save" at bounding box center [273, 599] width 104 height 33
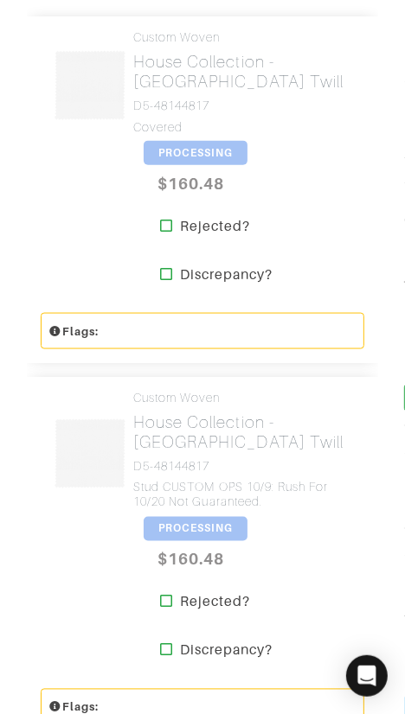
scroll to position [771, 0]
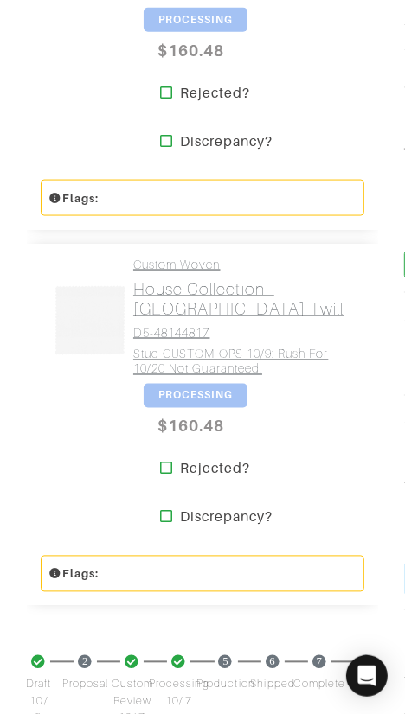
click at [220, 279] on h2 "House Collection - [GEOGRAPHIC_DATA] Twill" at bounding box center [242, 299] width 218 height 40
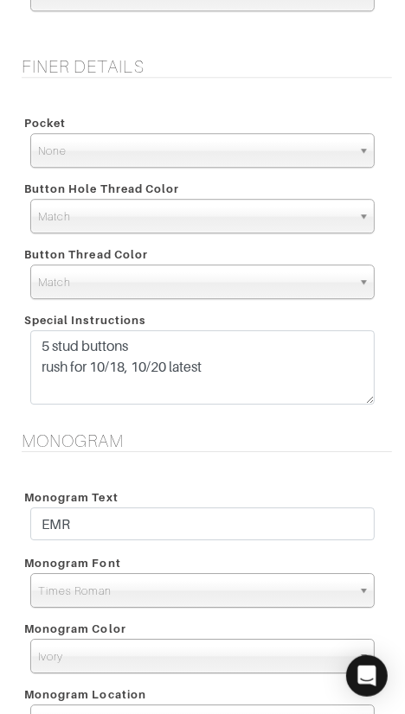
scroll to position [2472, 0]
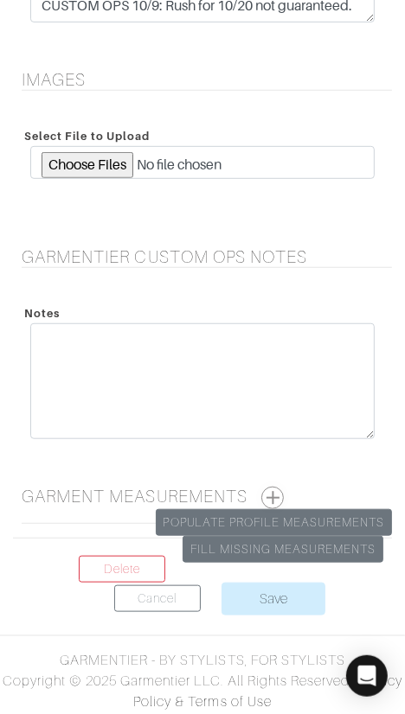
click at [271, 487] on button "button" at bounding box center [272, 498] width 22 height 22
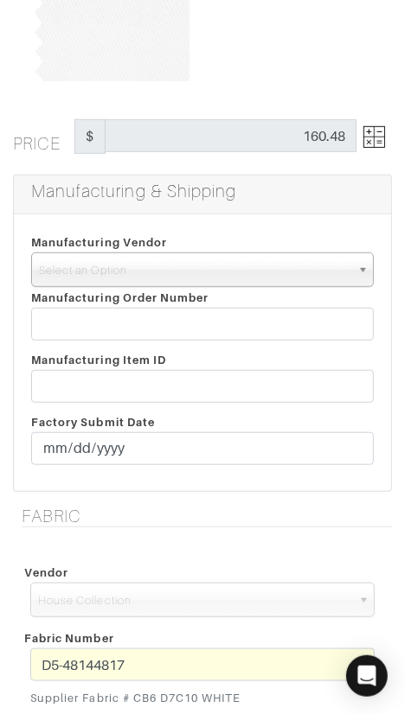
scroll to position [269, 0]
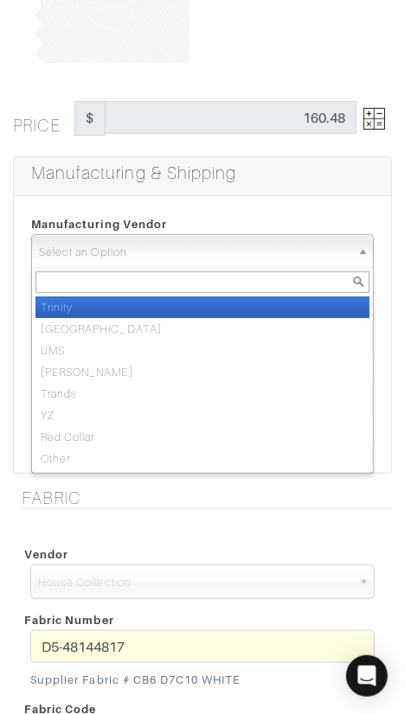
click at [136, 253] on span "Select an Option" at bounding box center [194, 252] width 311 height 35
click at [140, 301] on li "Trinity" at bounding box center [202, 307] width 334 height 22
select select "1"
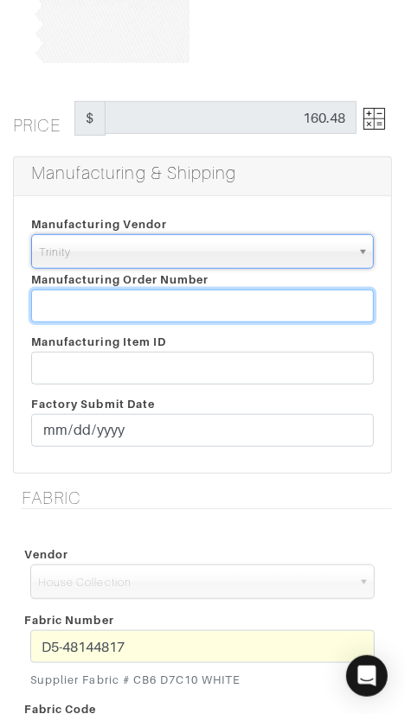
click at [139, 301] on input "text" at bounding box center [202, 306] width 342 height 33
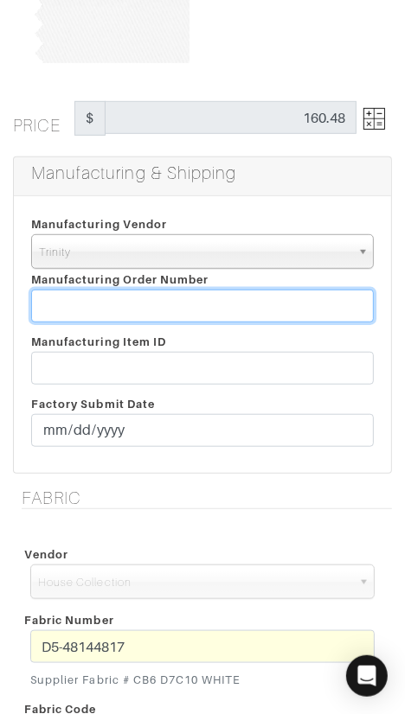
paste input "818783"
type input "818783"
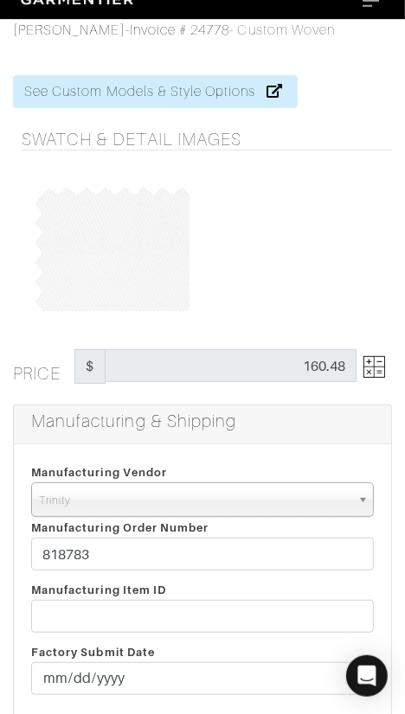
scroll to position [20, 0]
click at [375, 364] on img at bounding box center [374, 368] width 22 height 22
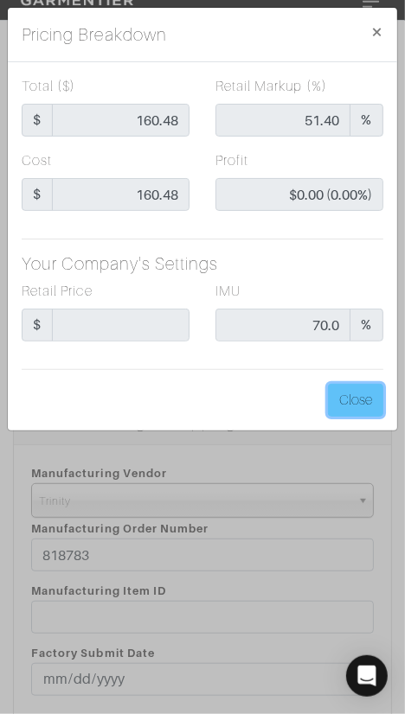
click at [349, 398] on button "Close" at bounding box center [355, 400] width 55 height 33
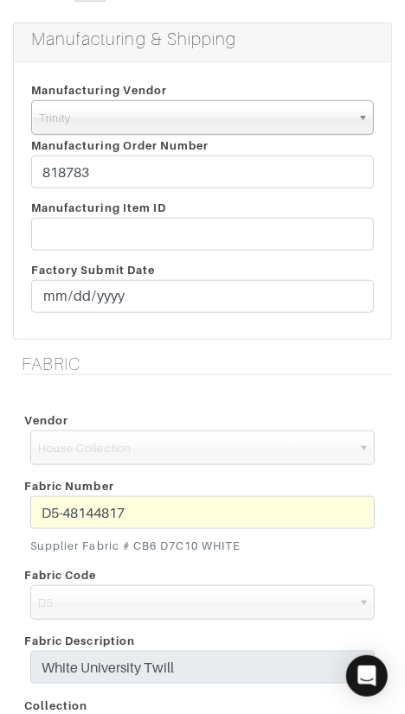
scroll to position [405, 0]
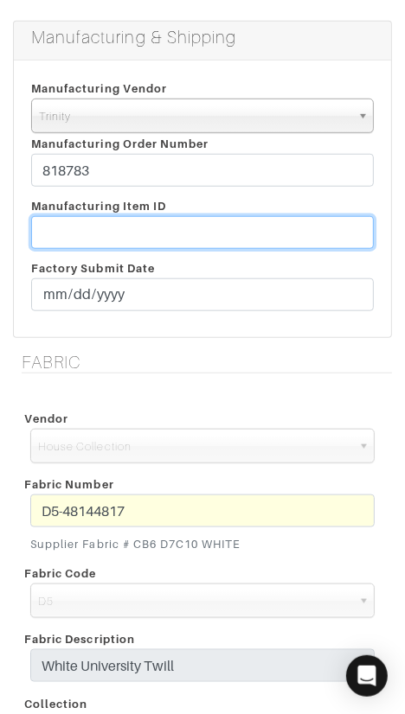
click at [121, 236] on input "text" at bounding box center [202, 232] width 342 height 33
paste input "T2-1794027"
type input "T2-1794027"
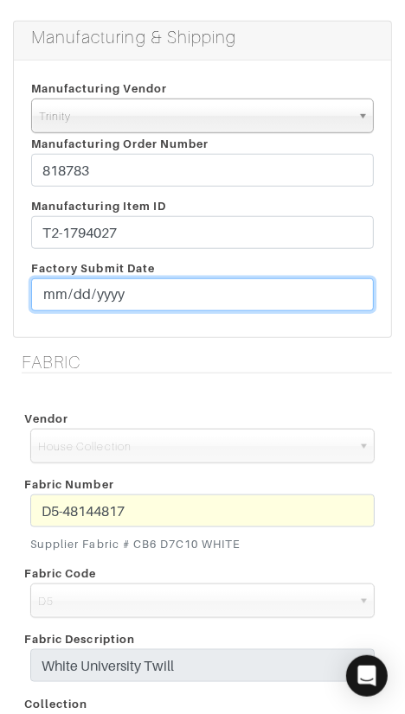
click at [54, 292] on input "date" at bounding box center [202, 294] width 342 height 33
type input "20265-10-10"
type input "[DATE]"
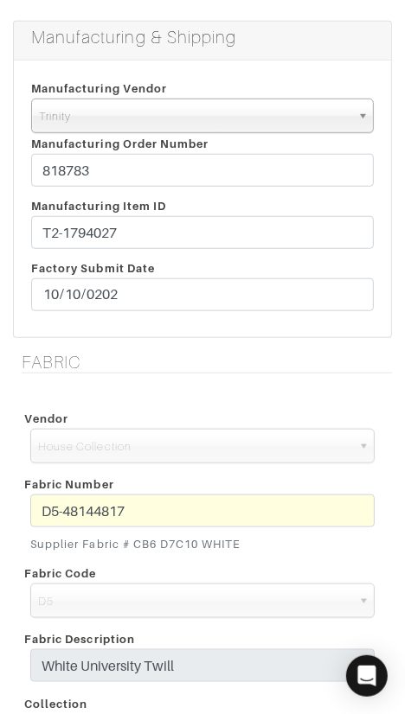
click at [140, 380] on div "Fabric Vendor Scabal Loro Piana Gladson Dormeuil House Collection London Marzon…" at bounding box center [202, 582] width 405 height 461
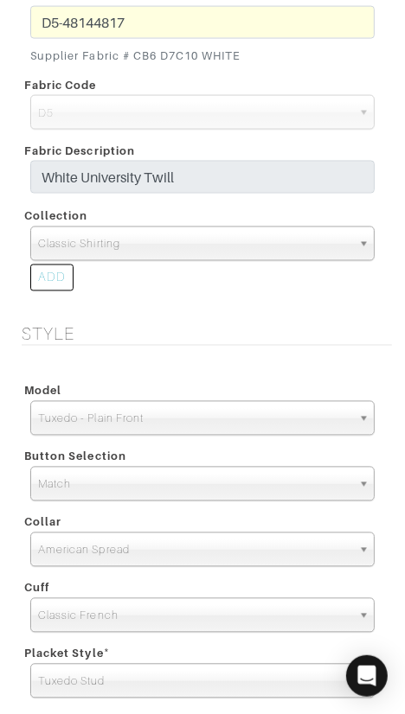
scroll to position [895, 0]
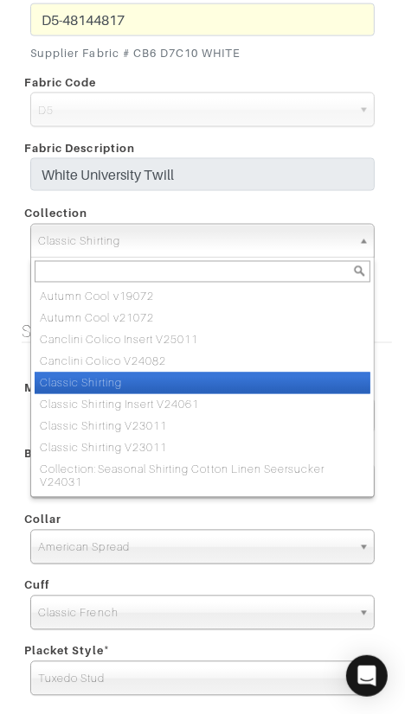
click at [221, 240] on span "Classic Shirting" at bounding box center [194, 242] width 313 height 35
paste input "TravelEase Insert V24061"
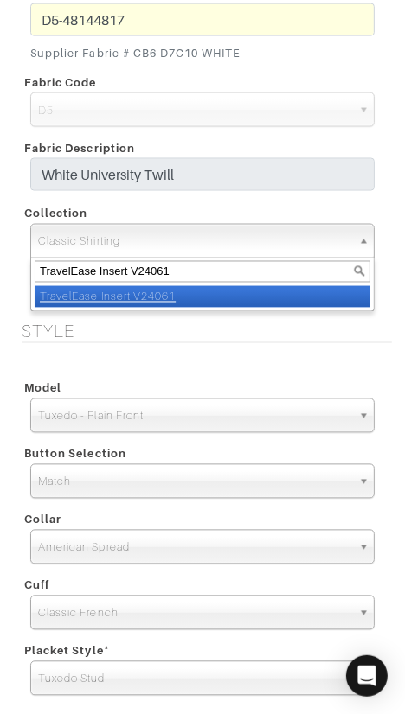
type input "TravelEase Insert V24061"
click at [226, 298] on li "TravelEase Insert V24061" at bounding box center [202, 297] width 335 height 22
select select "936"
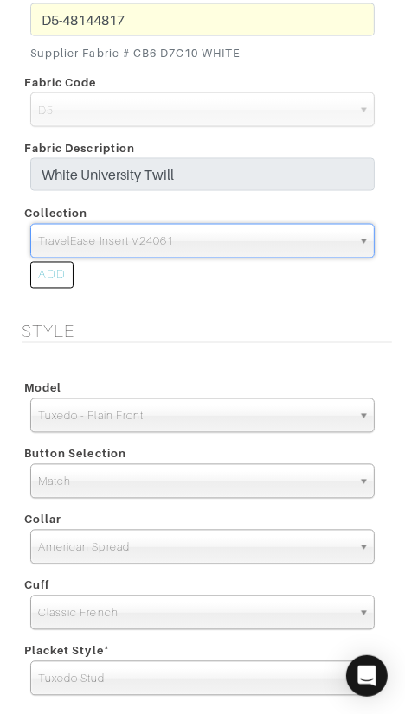
click at [221, 338] on h5 "Style" at bounding box center [207, 332] width 370 height 21
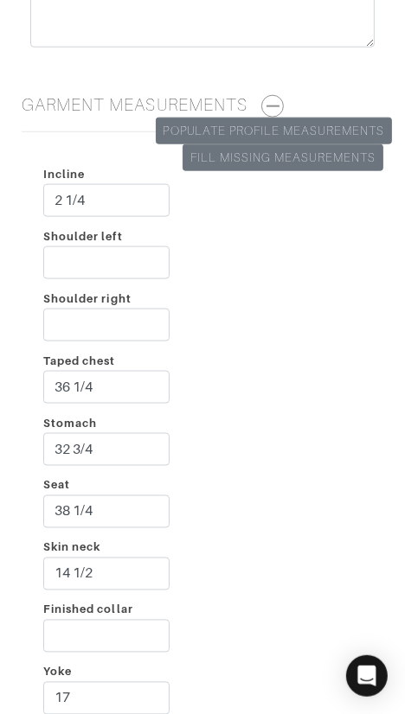
scroll to position [2870, 0]
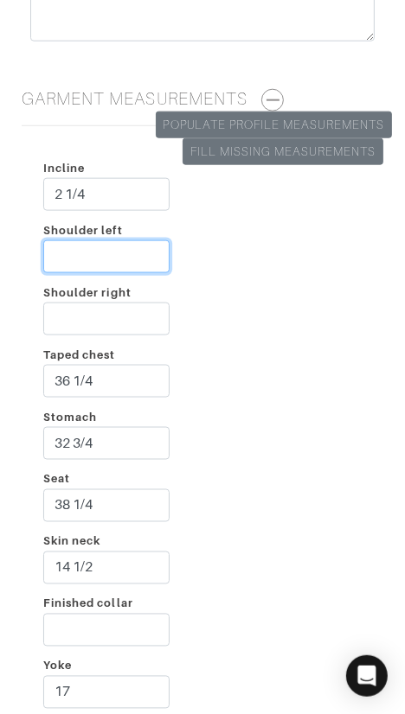
click at [97, 246] on input "Shoulder left" at bounding box center [106, 256] width 126 height 33
type input "2 3/4"
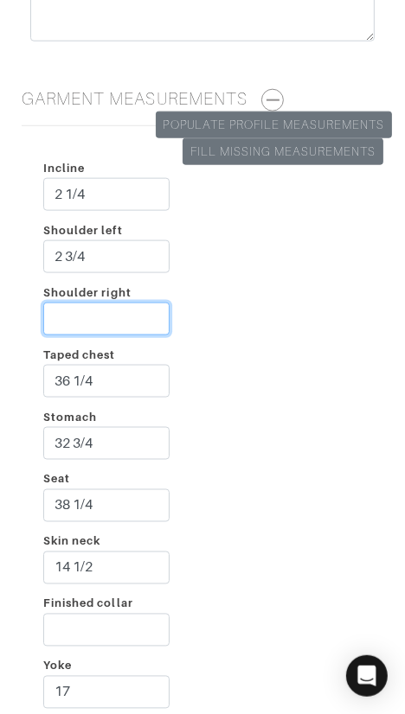
click at [78, 315] on input "Shoulder right" at bounding box center [106, 319] width 126 height 33
type input "2 1/2"
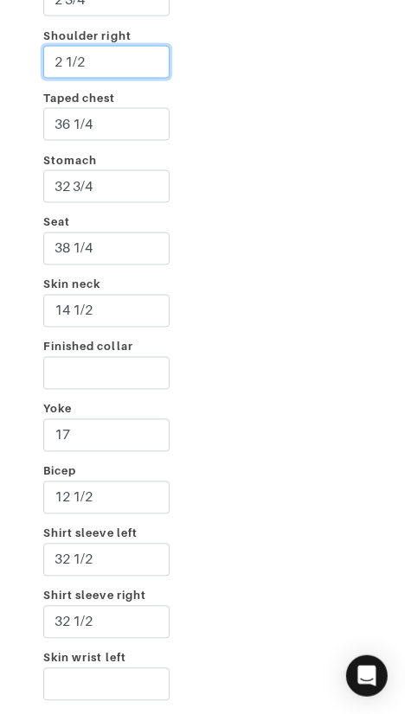
scroll to position [3128, 0]
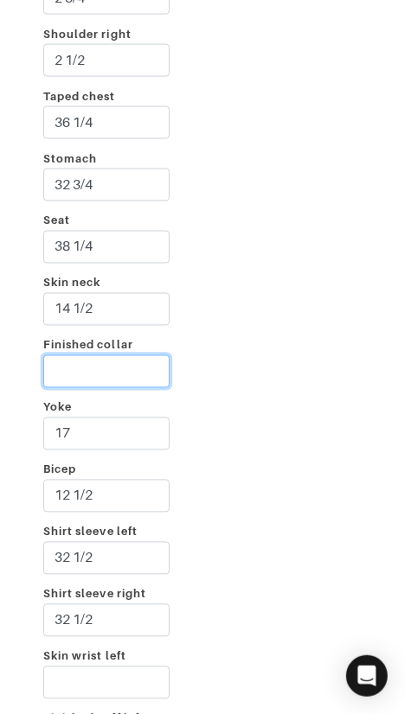
click at [128, 364] on input "Finished collar" at bounding box center [106, 371] width 126 height 33
type input "15 1/4"
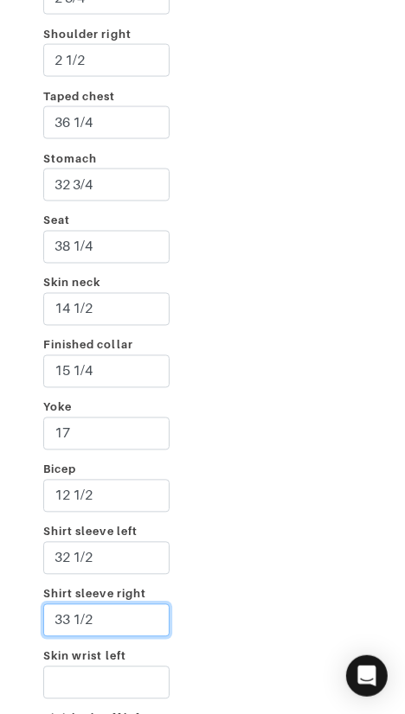
type input "33 1/2"
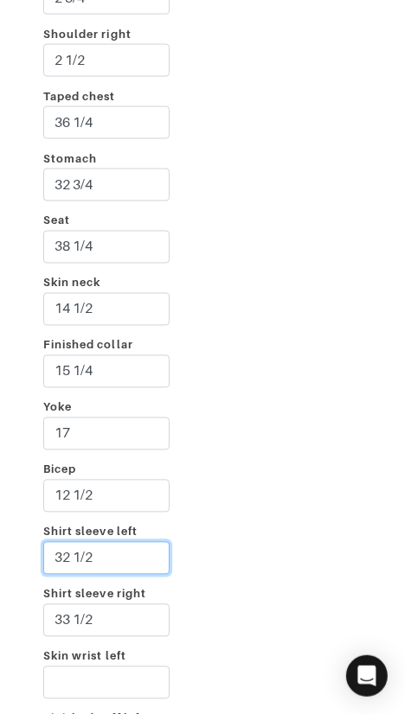
click at [70, 551] on input "32 1/2" at bounding box center [106, 558] width 126 height 33
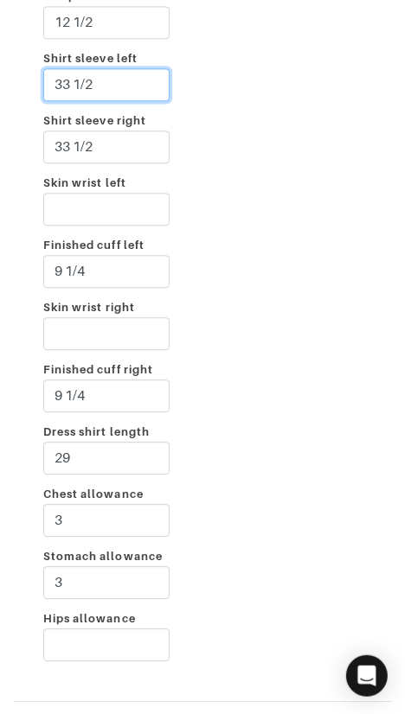
scroll to position [3604, 0]
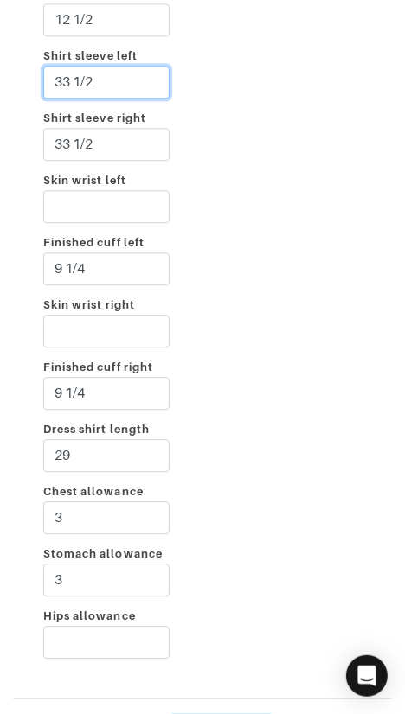
type input "33 1/2"
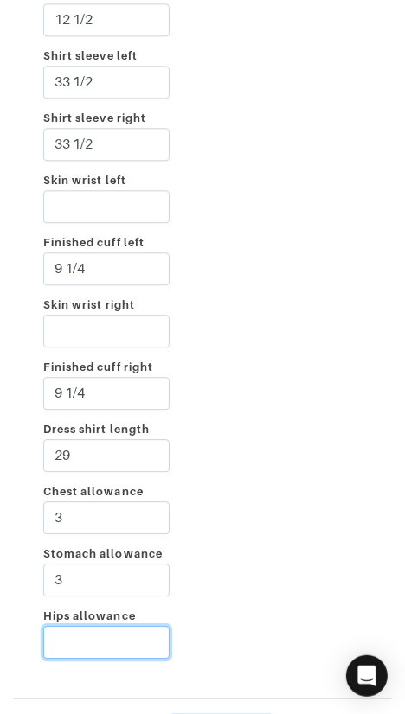
click at [104, 636] on input "Hips allowance" at bounding box center [106, 642] width 126 height 33
type input "2"
click at [287, 475] on div "Incline 2 1/4 Shoulder left 2 3/4 Shoulder right 2 1/2 Taped chest 36 1/4 Stoma…" at bounding box center [202, 44] width 379 height 1279
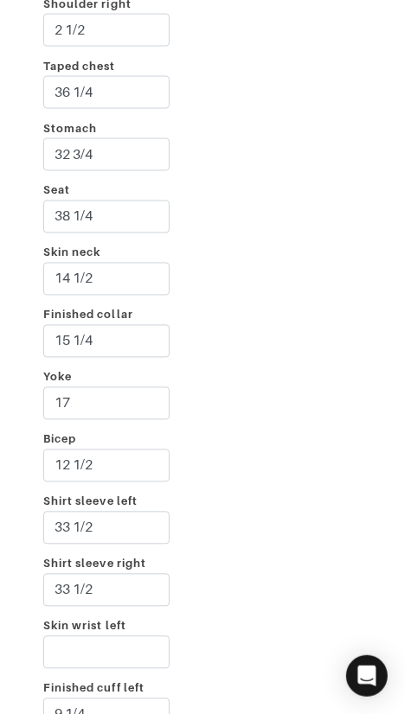
scroll to position [3735, 0]
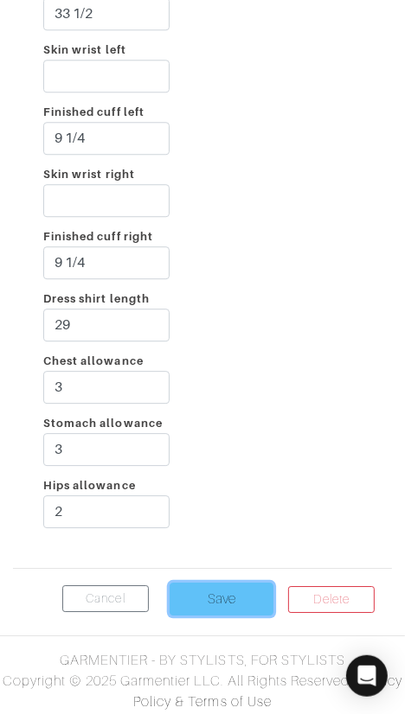
click at [201, 587] on input "Save" at bounding box center [221, 599] width 104 height 33
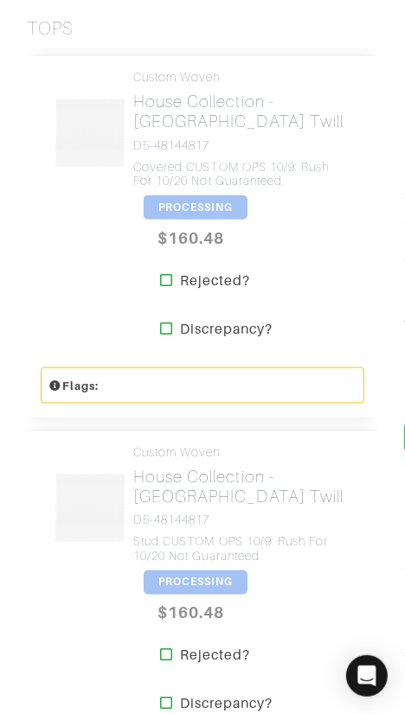
scroll to position [619, 0]
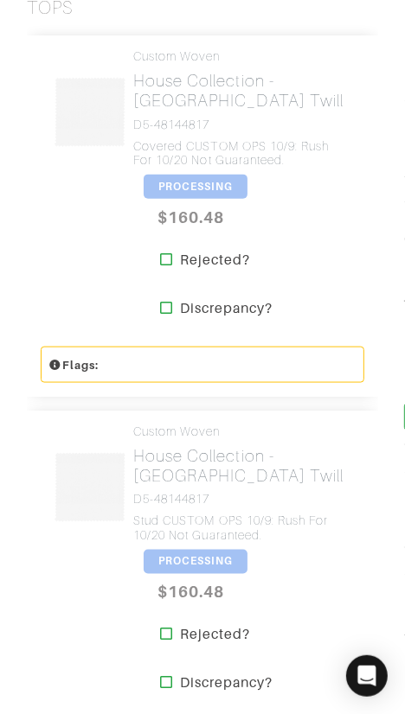
click at [183, 175] on span "PROCESSING" at bounding box center [195, 187] width 104 height 24
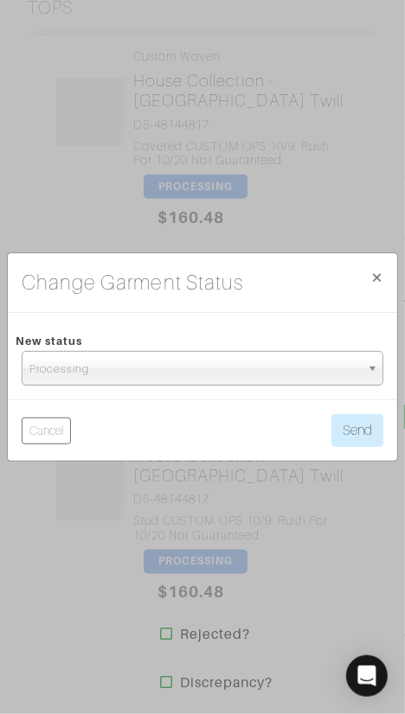
click at [220, 367] on span "Processing" at bounding box center [194, 369] width 330 height 35
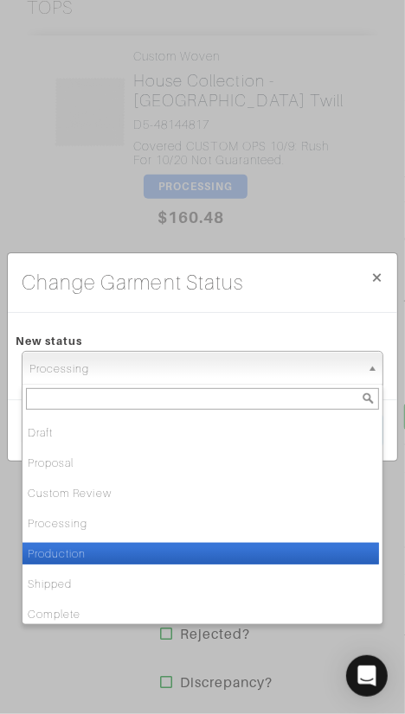
click at [212, 550] on li "Production" at bounding box center [200, 554] width 356 height 22
select select "Production"
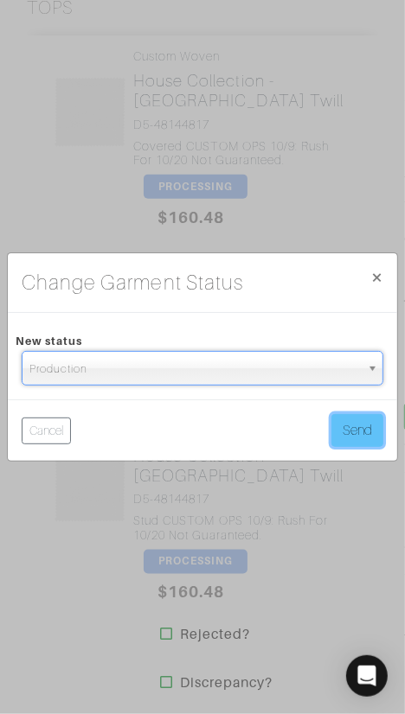
click at [348, 430] on button "Send" at bounding box center [357, 430] width 52 height 33
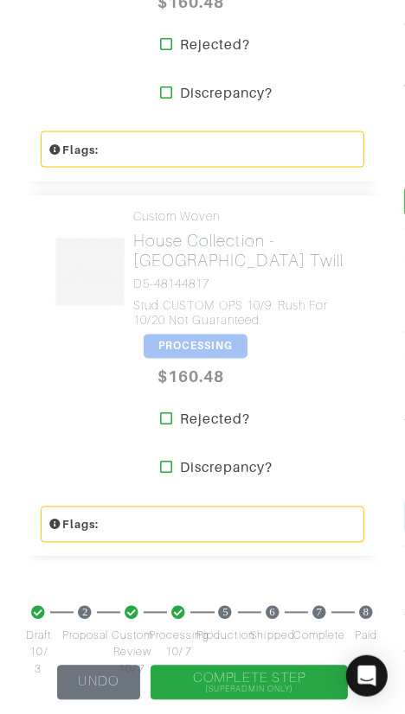
scroll to position [838, 0]
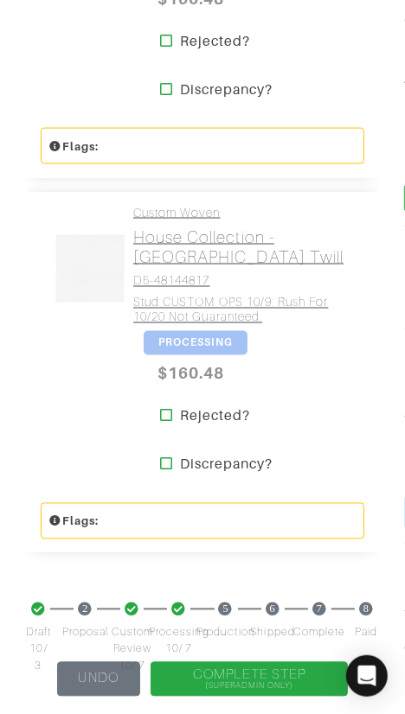
click at [160, 274] on h4 "D5-48144817" at bounding box center [242, 281] width 218 height 15
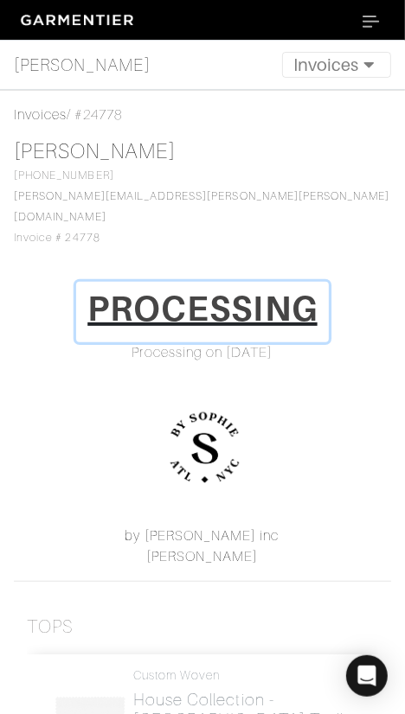
click at [208, 293] on h1 "PROCESSING" at bounding box center [202, 308] width 230 height 41
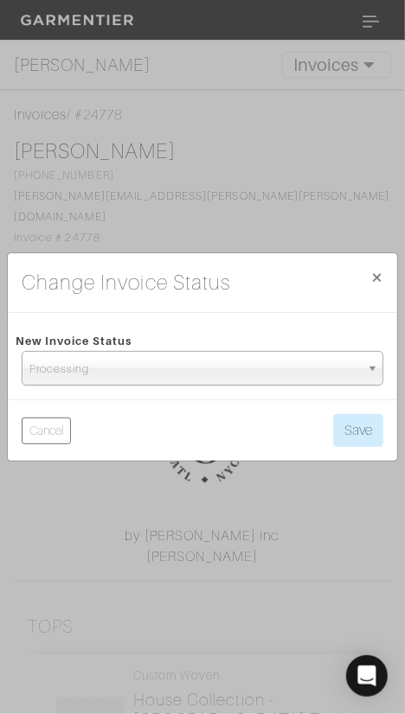
drag, startPoint x: 209, startPoint y: 365, endPoint x: 213, endPoint y: 401, distance: 36.5
click at [210, 367] on span "Processing" at bounding box center [194, 369] width 330 height 35
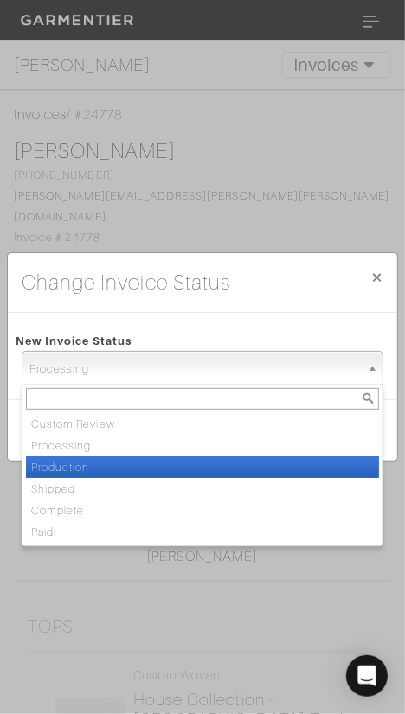
drag, startPoint x: 216, startPoint y: 458, endPoint x: 276, endPoint y: 424, distance: 68.5
click at [216, 458] on li "Production" at bounding box center [202, 467] width 353 height 22
select select "Production"
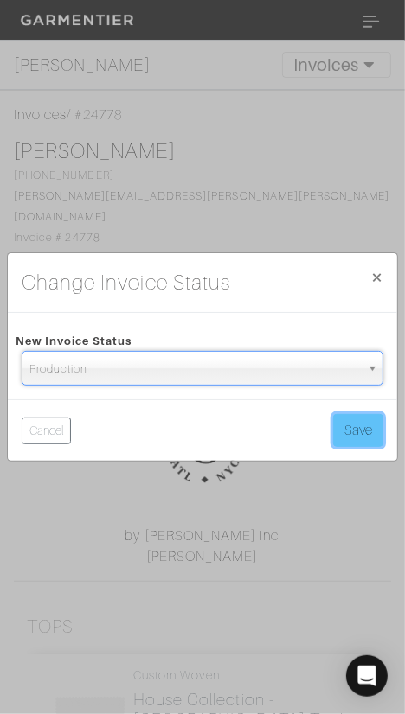
click at [371, 417] on button "Save" at bounding box center [358, 430] width 50 height 33
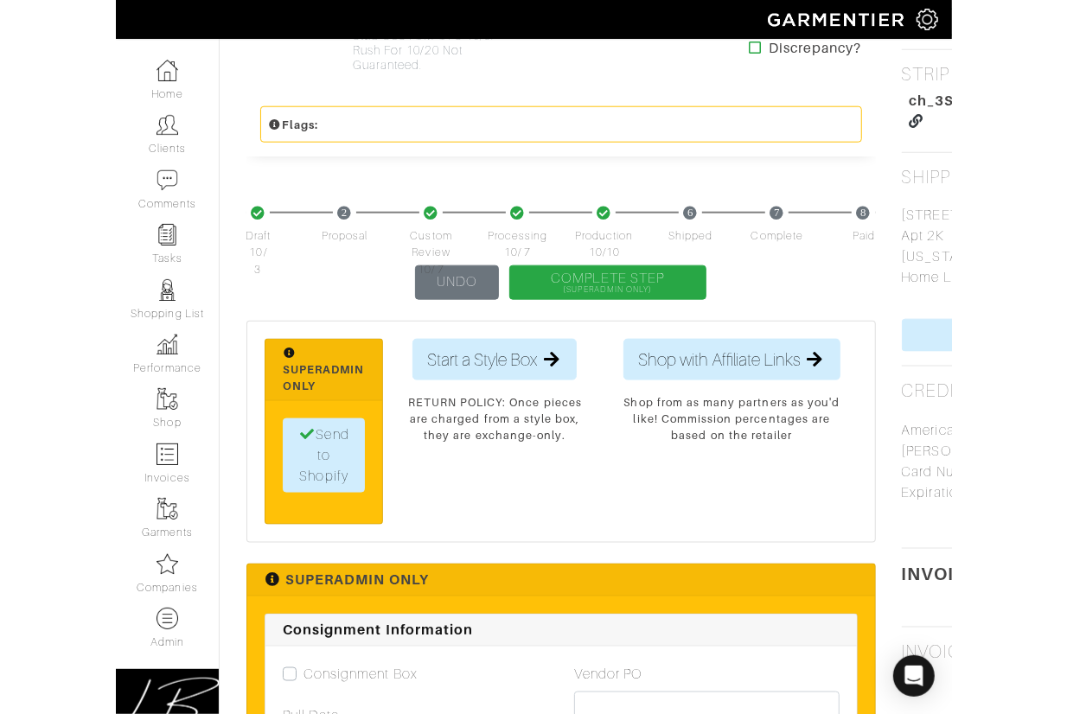
scroll to position [813, 0]
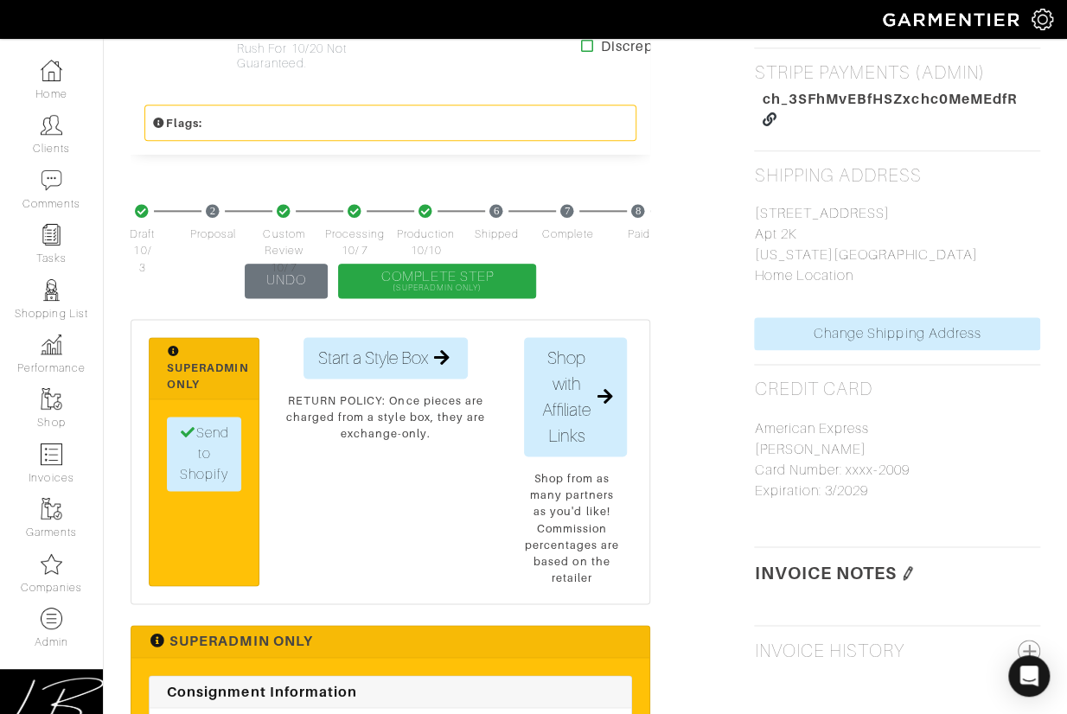
click at [404, 569] on img at bounding box center [908, 573] width 14 height 14
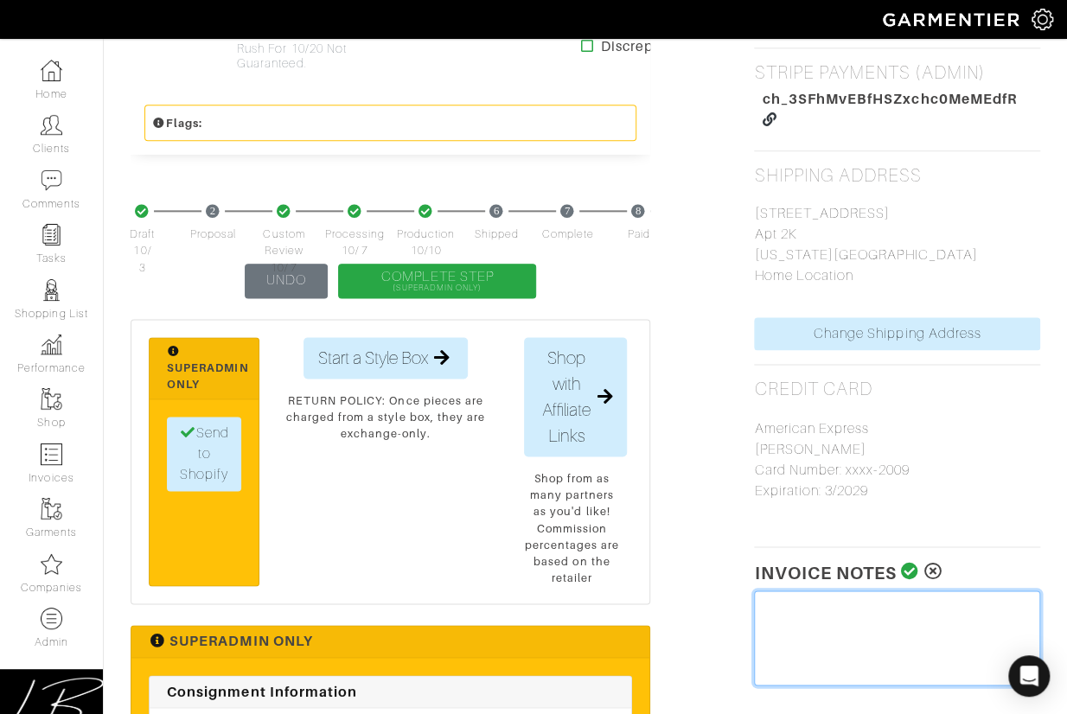
click at [404, 614] on textarea at bounding box center [897, 637] width 286 height 95
type textarea "Tariff Surcharge: $8 Custom Rush Shipping Fee: $165"
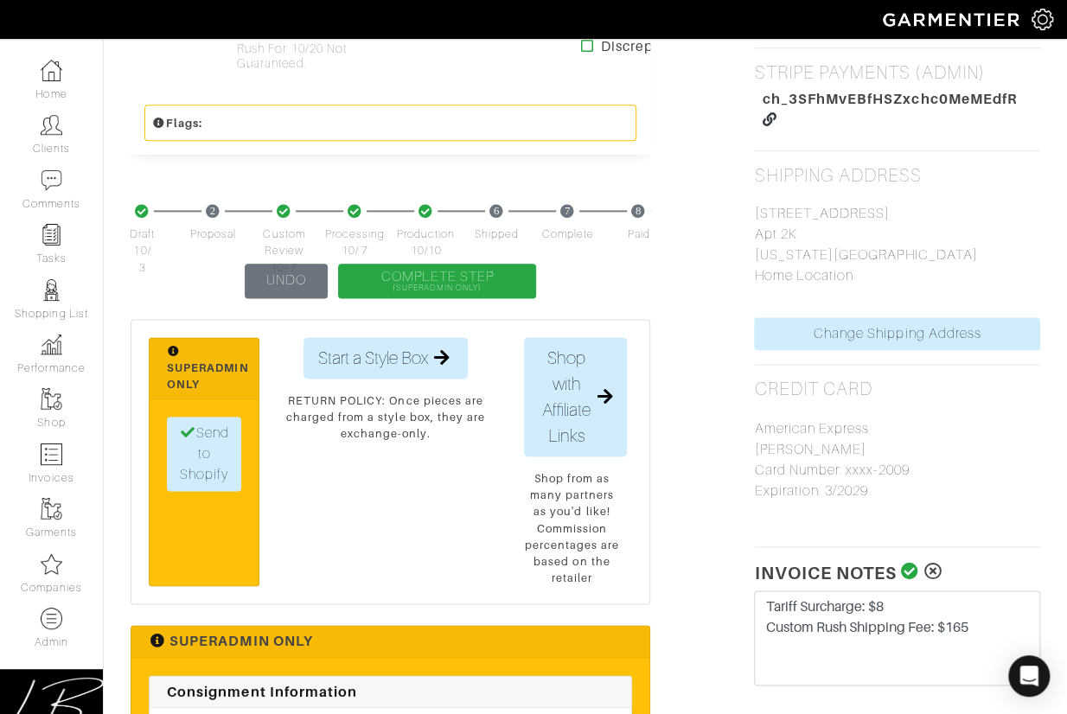
click at [404, 575] on icon at bounding box center [910, 571] width 18 height 17
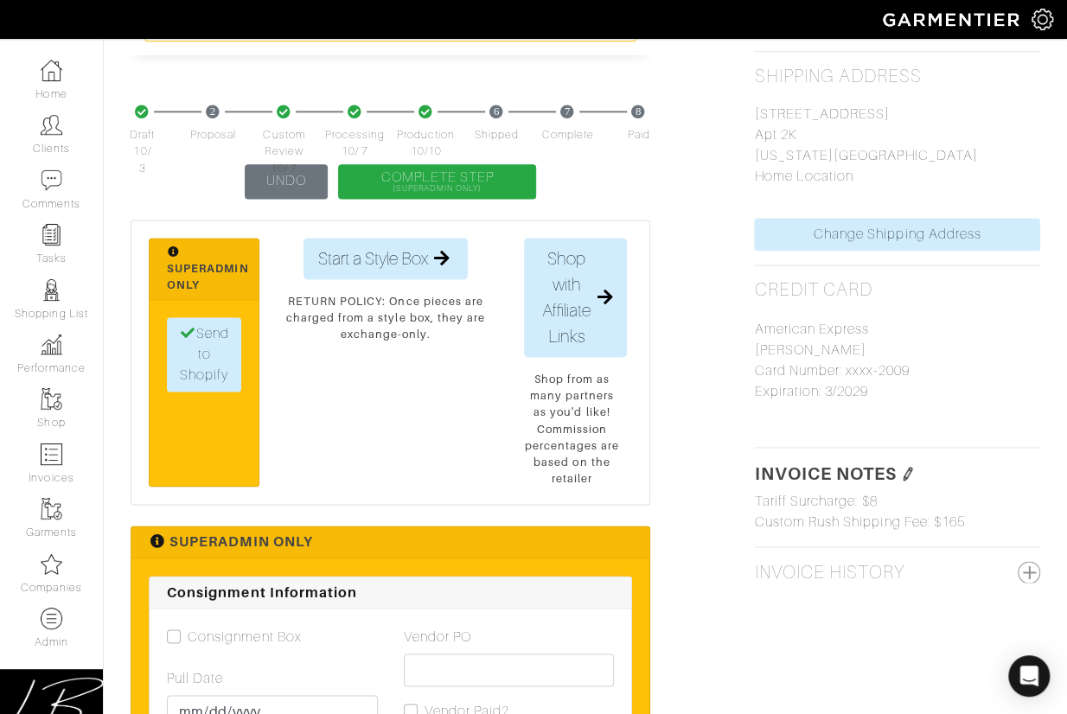
scroll to position [0, 0]
